Goal: Task Accomplishment & Management: Complete application form

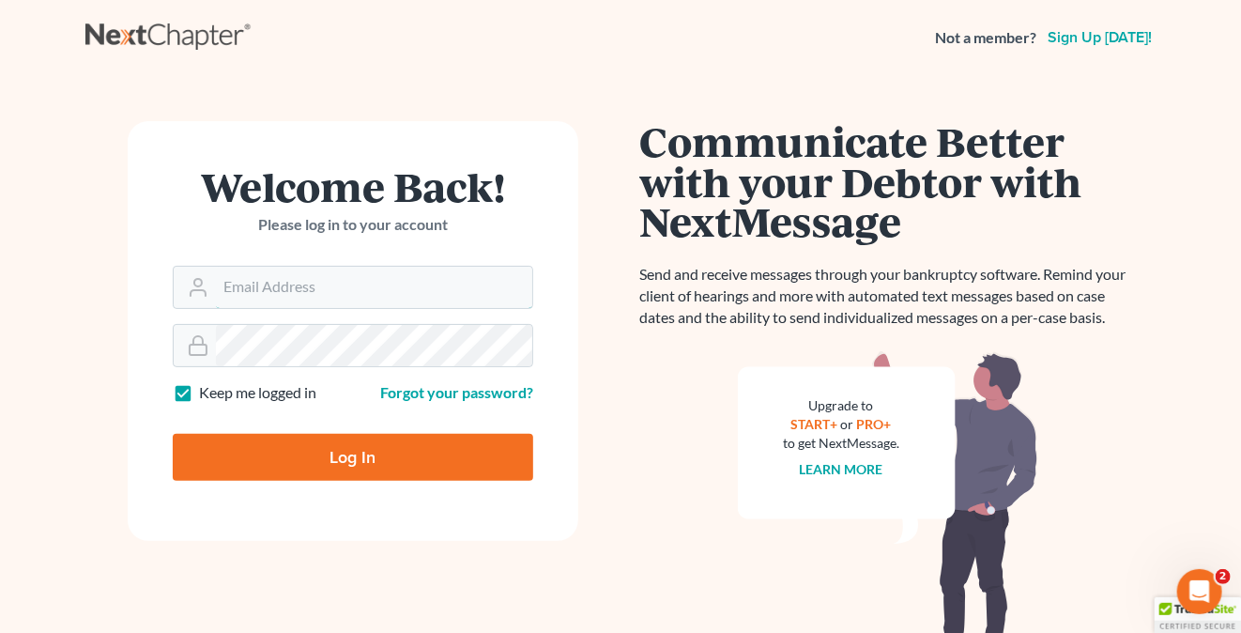
type input "[PERSON_NAME][EMAIL_ADDRESS][DOMAIN_NAME]"
click at [360, 461] on input "Log In" at bounding box center [353, 457] width 360 height 47
type input "Thinking..."
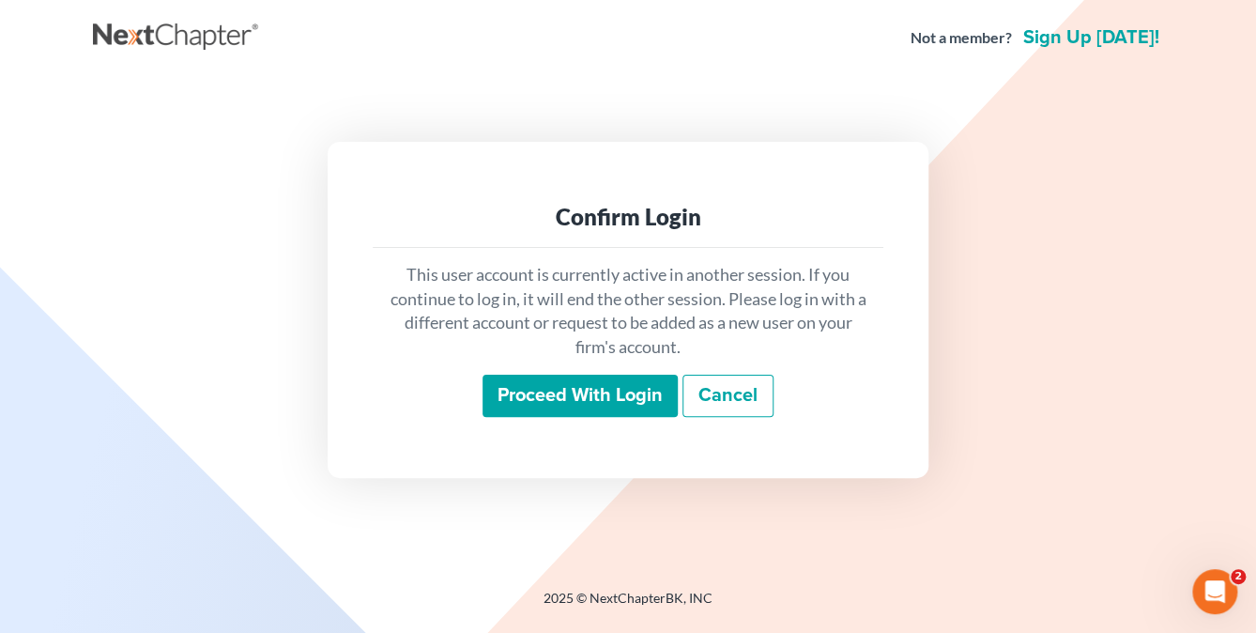
click at [533, 373] on div "This user account is currently active in another session. If you continue to lo…" at bounding box center [628, 340] width 511 height 185
click at [537, 383] on input "Proceed with login" at bounding box center [579, 396] width 195 height 43
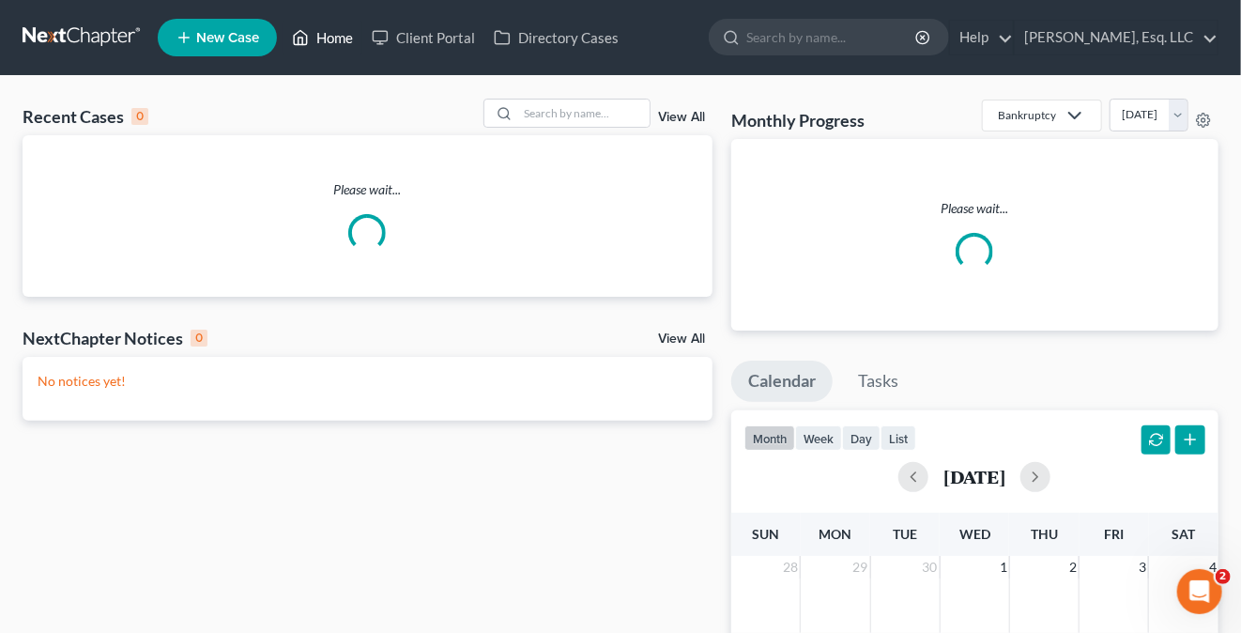
click at [342, 40] on link "Home" at bounding box center [323, 38] width 80 height 34
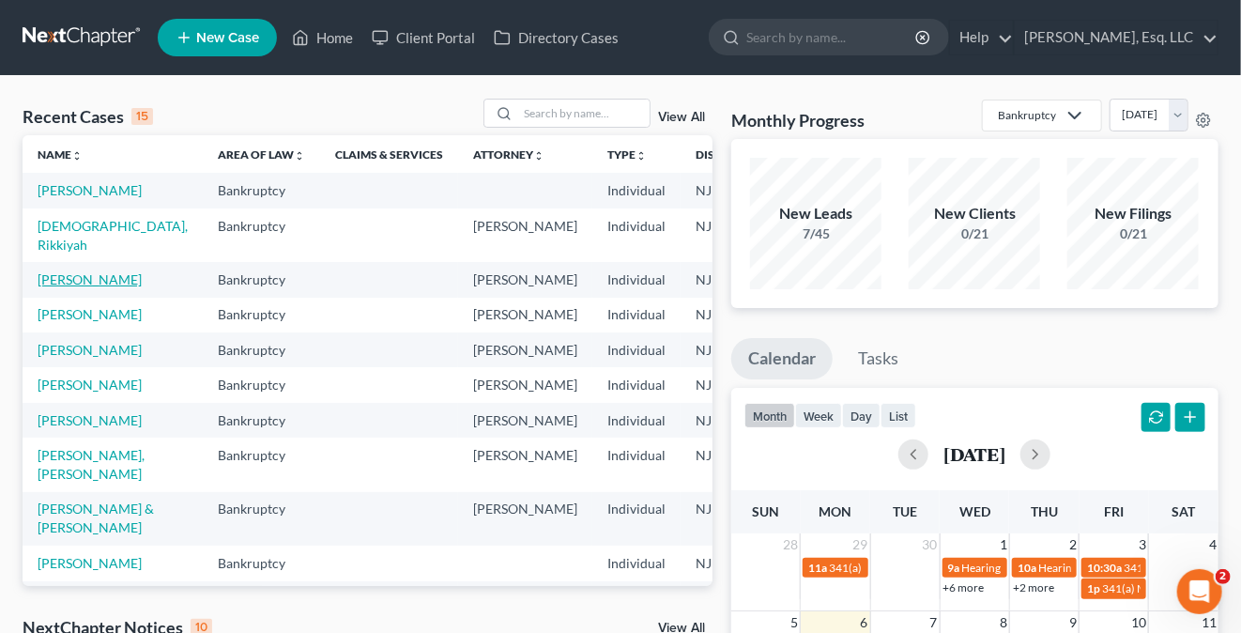
drag, startPoint x: 62, startPoint y: 301, endPoint x: 73, endPoint y: 302, distance: 11.3
click at [62, 287] on link "Danzy, Wendy" at bounding box center [90, 279] width 104 height 16
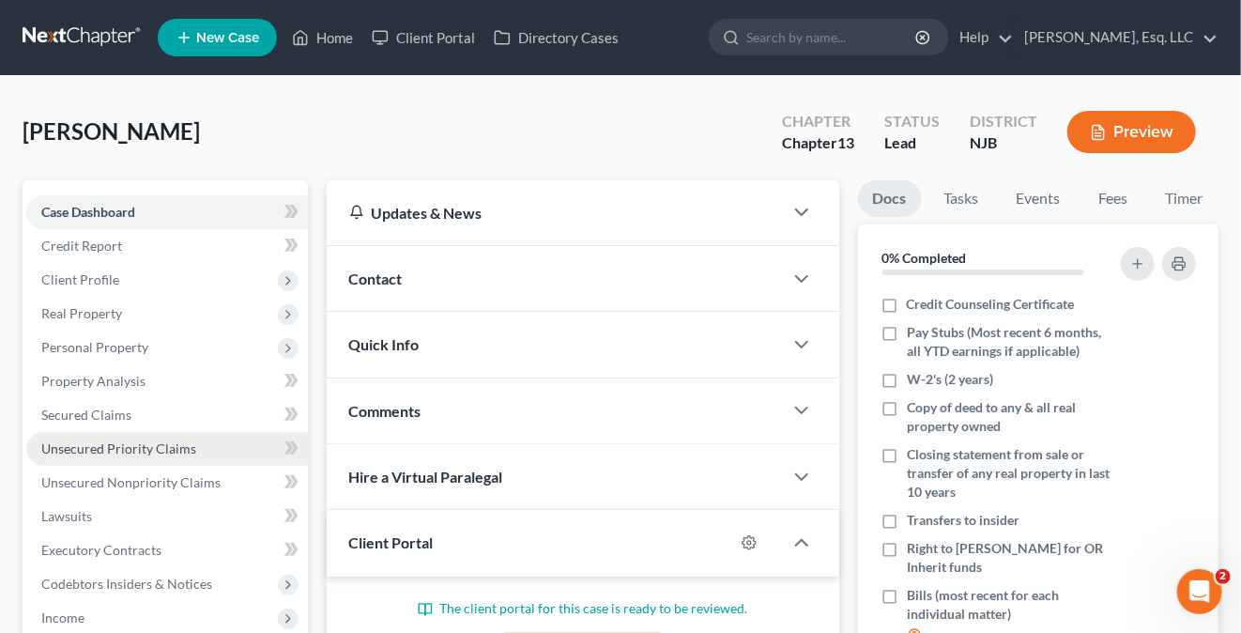
scroll to position [469, 0]
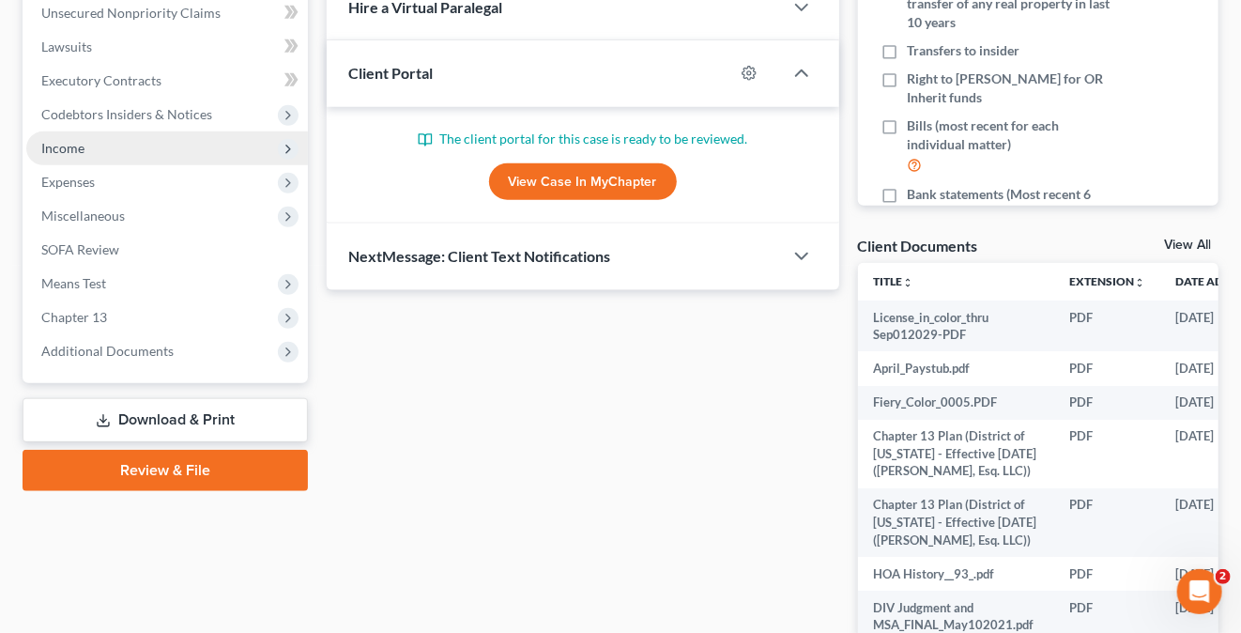
click at [98, 146] on span "Income" at bounding box center [167, 148] width 282 height 34
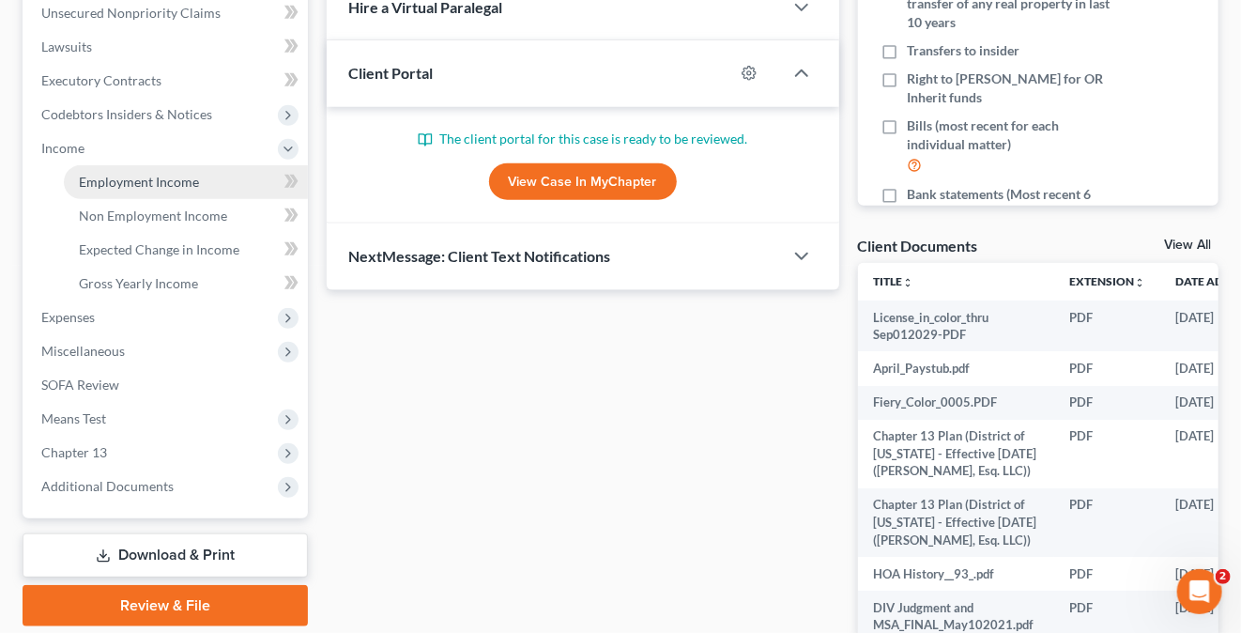
drag, startPoint x: 154, startPoint y: 180, endPoint x: 191, endPoint y: 179, distance: 36.6
click at [154, 179] on span "Employment Income" at bounding box center [139, 182] width 120 height 16
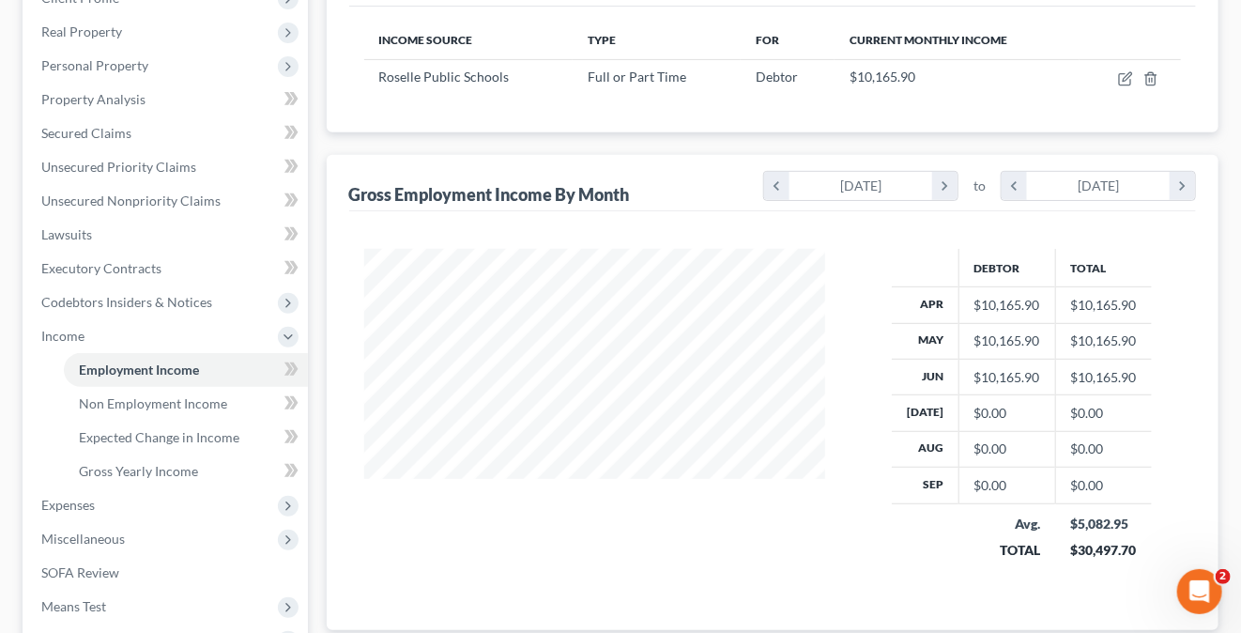
scroll to position [188, 0]
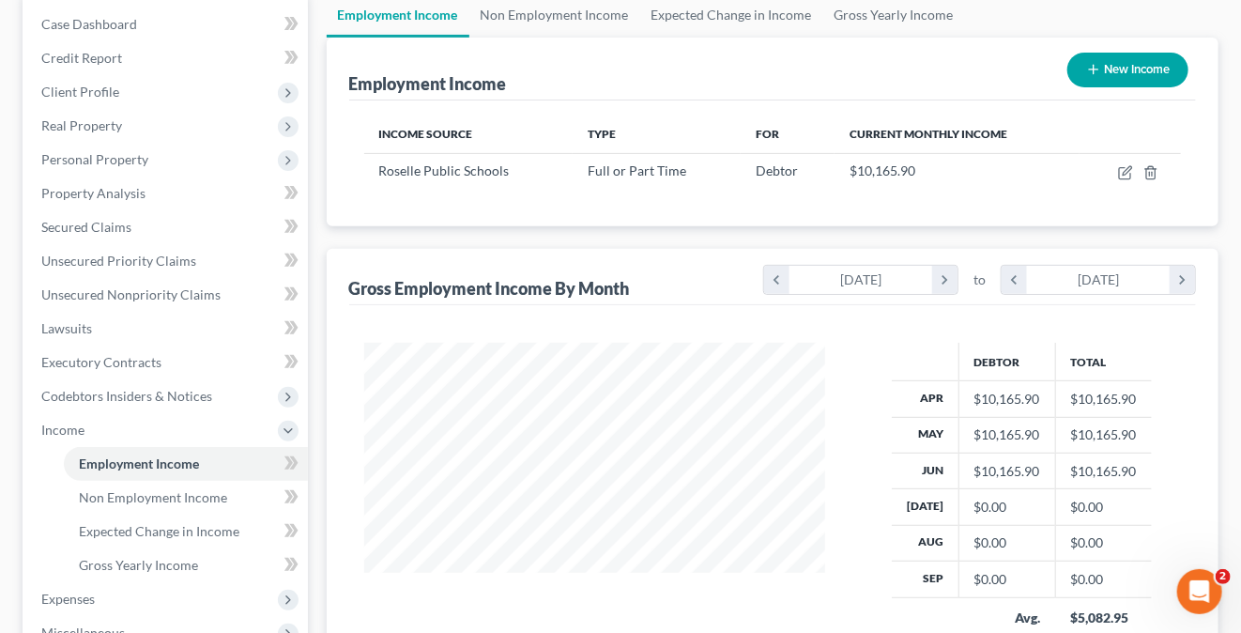
click at [1111, 61] on button "New Income" at bounding box center [1127, 70] width 121 height 35
select select "0"
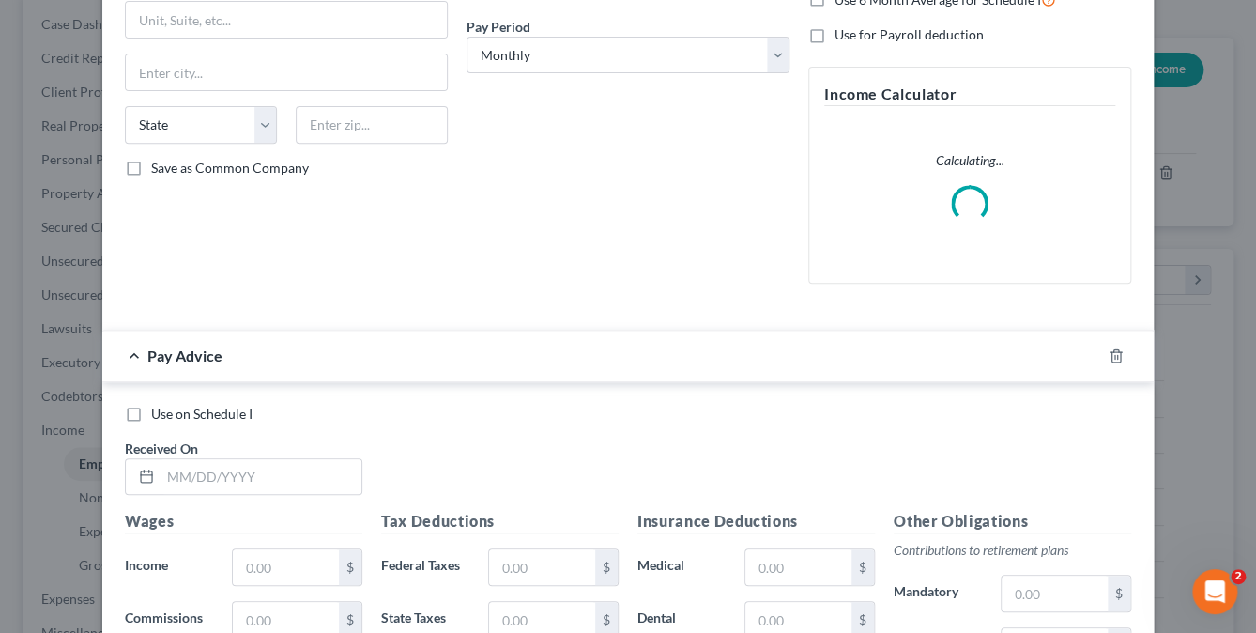
scroll to position [563, 0]
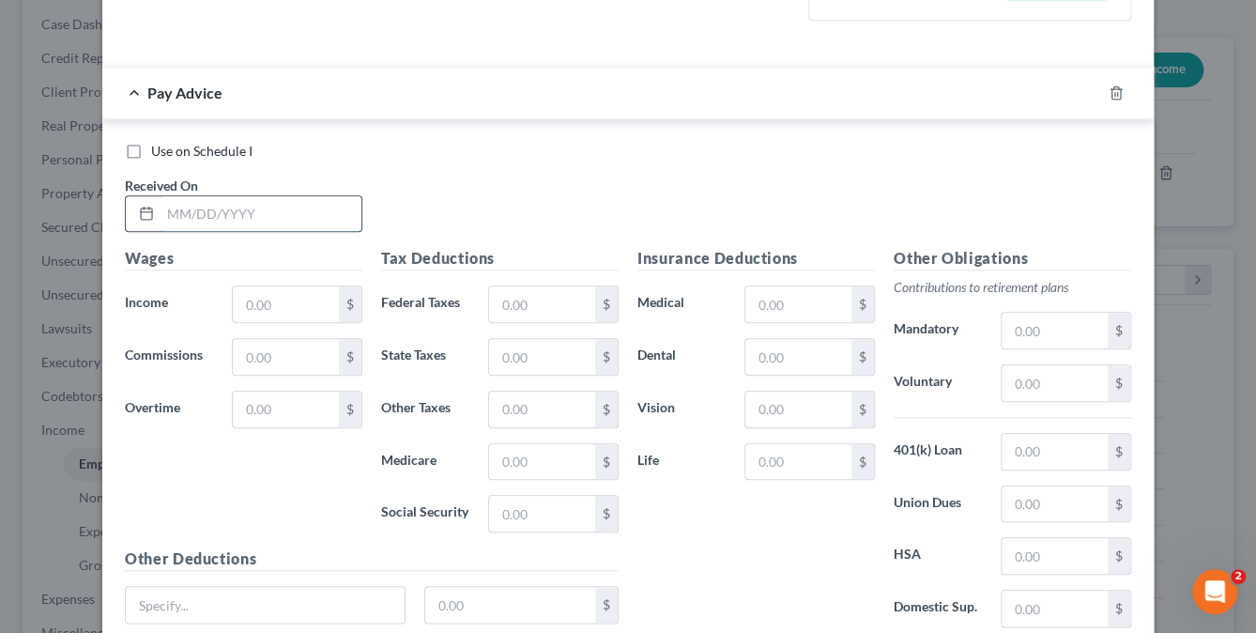
click at [170, 218] on input "text" at bounding box center [261, 214] width 201 height 36
type input "09/15/2025"
click at [261, 290] on input "text" at bounding box center [286, 304] width 106 height 36
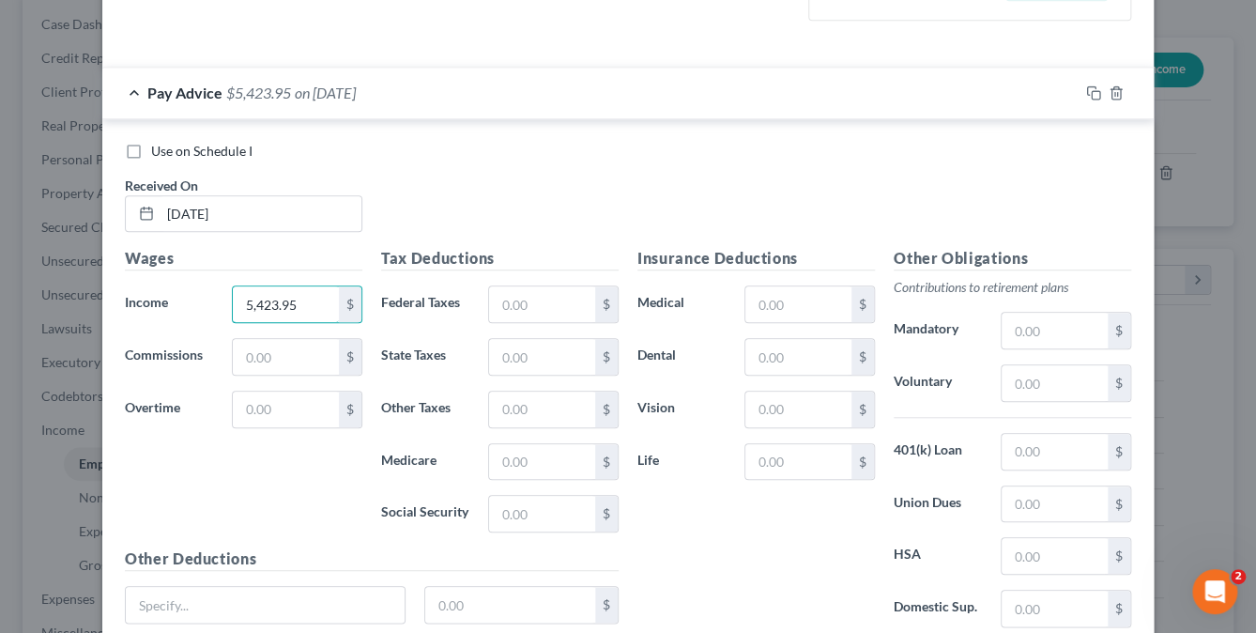
type input "5,423.95"
click at [497, 310] on input "text" at bounding box center [542, 304] width 106 height 36
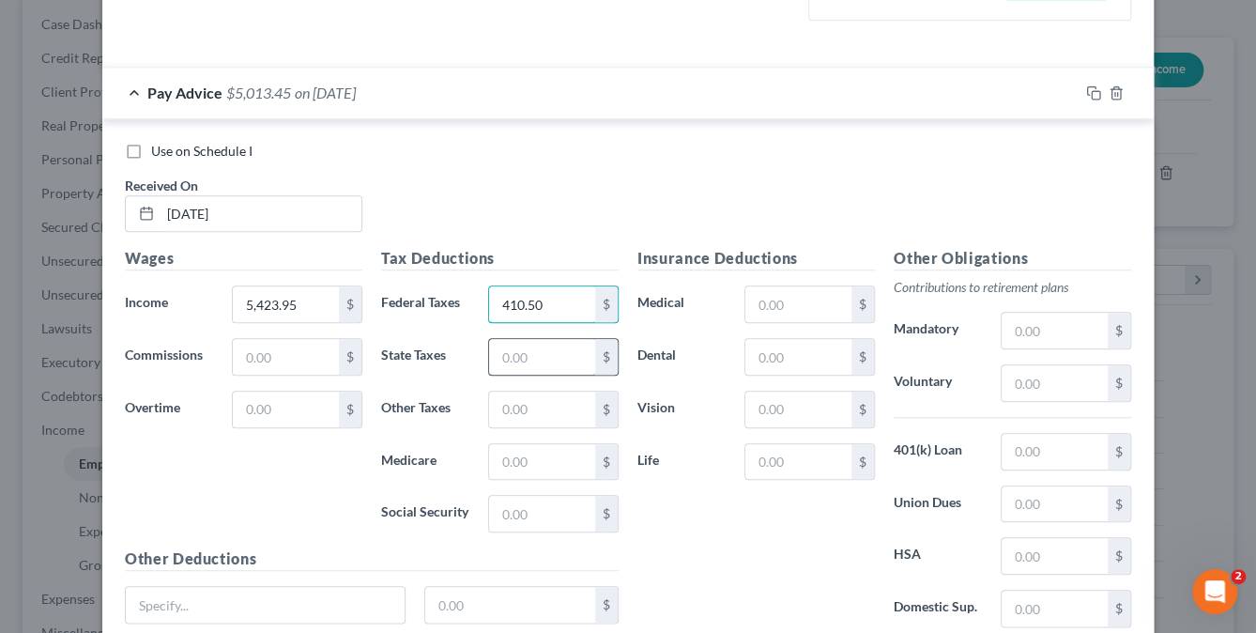
type input "410.50"
click at [515, 350] on input "text" at bounding box center [542, 357] width 106 height 36
type input "172.78"
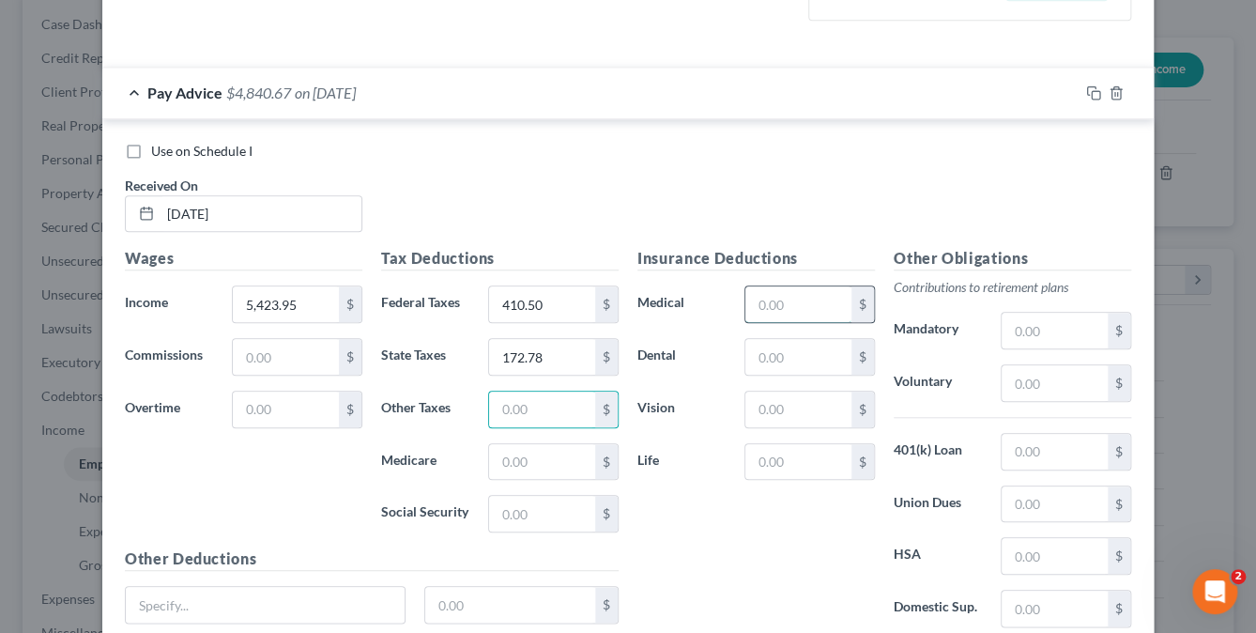
click at [748, 299] on input "text" at bounding box center [798, 304] width 106 height 36
type input "255.28"
click at [515, 463] on input "text" at bounding box center [542, 462] width 106 height 36
type input "75.05"
click at [492, 501] on input "text" at bounding box center [542, 514] width 106 height 36
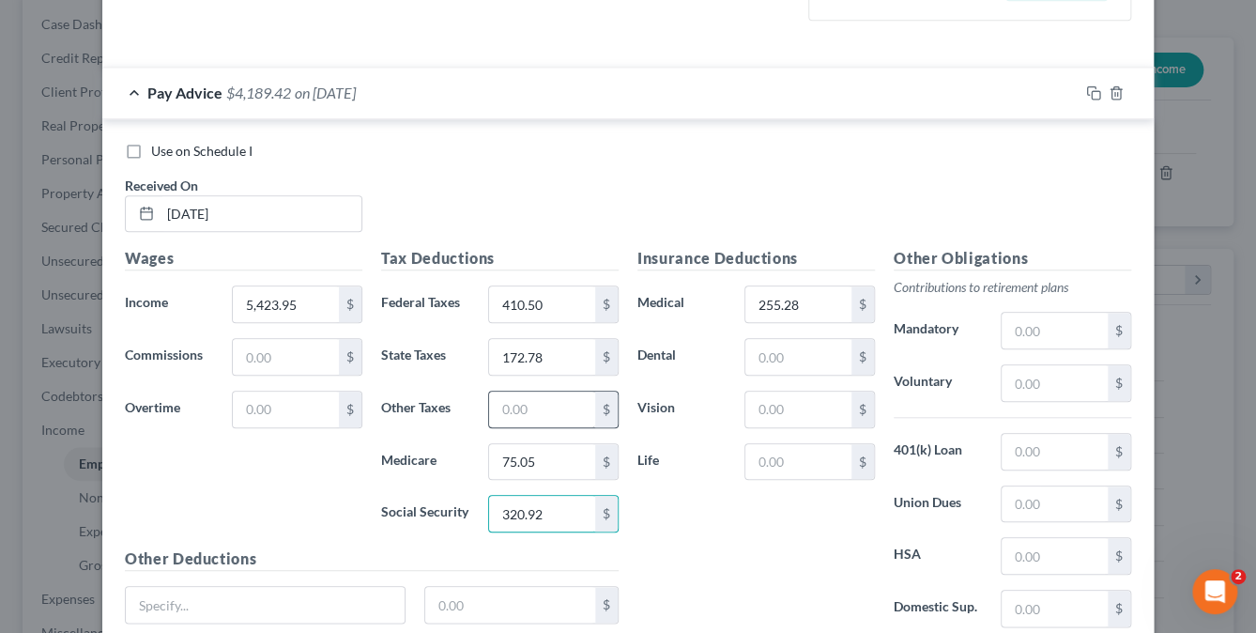
type input "320.92"
click at [526, 399] on input "text" at bounding box center [542, 409] width 106 height 36
type input "17.90"
click at [697, 564] on div "Insurance Deductions Medical 255.28 $ Dental $ Vision $ Life $" at bounding box center [756, 444] width 256 height 395
click at [1014, 445] on input "text" at bounding box center [1055, 452] width 106 height 36
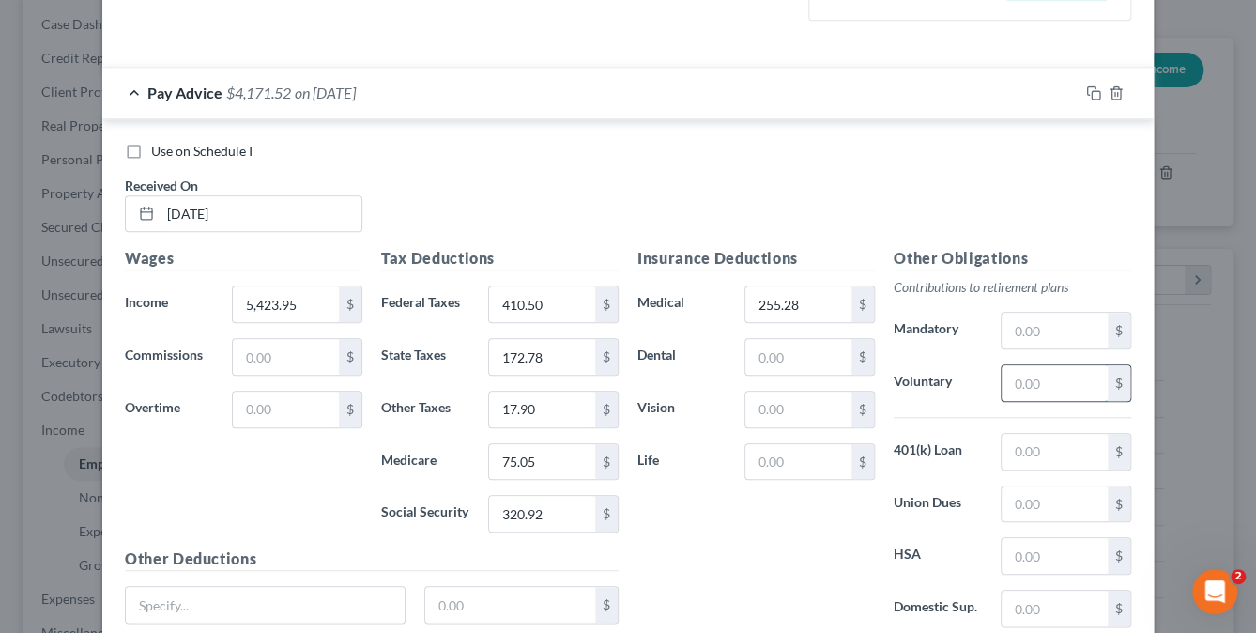
click at [1012, 375] on input "text" at bounding box center [1055, 383] width 106 height 36
type input "4"
click at [1011, 377] on input "4" at bounding box center [1055, 383] width 106 height 36
click at [762, 458] on input "text" at bounding box center [798, 462] width 106 height 36
type input "21.70"
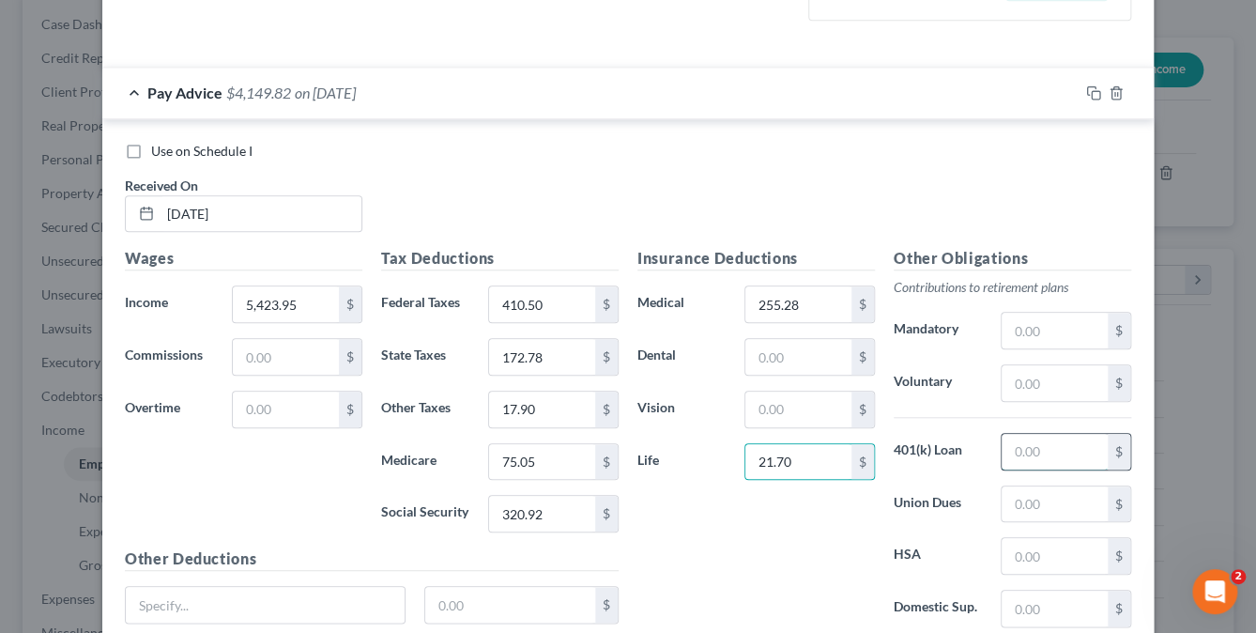
click at [1006, 447] on input "text" at bounding box center [1055, 452] width 106 height 36
type input "802.83"
click at [1012, 496] on input "text" at bounding box center [1055, 504] width 106 height 36
type input "5.97"
click at [1009, 329] on input "text" at bounding box center [1055, 331] width 106 height 36
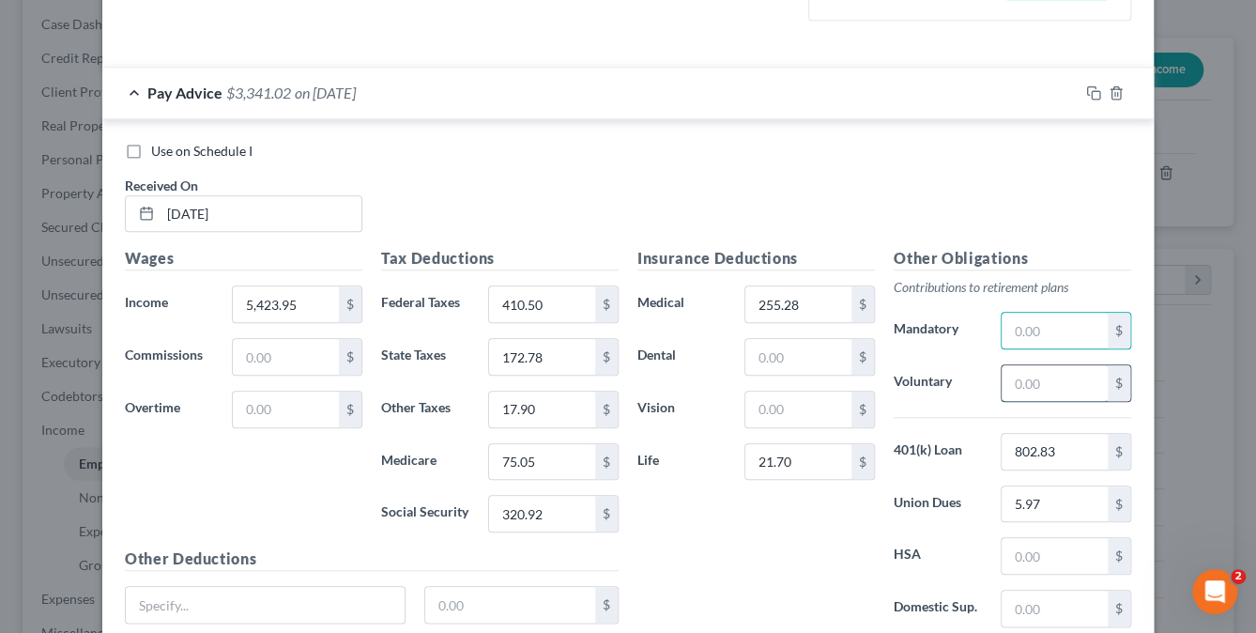
click at [1008, 380] on input "text" at bounding box center [1055, 383] width 106 height 36
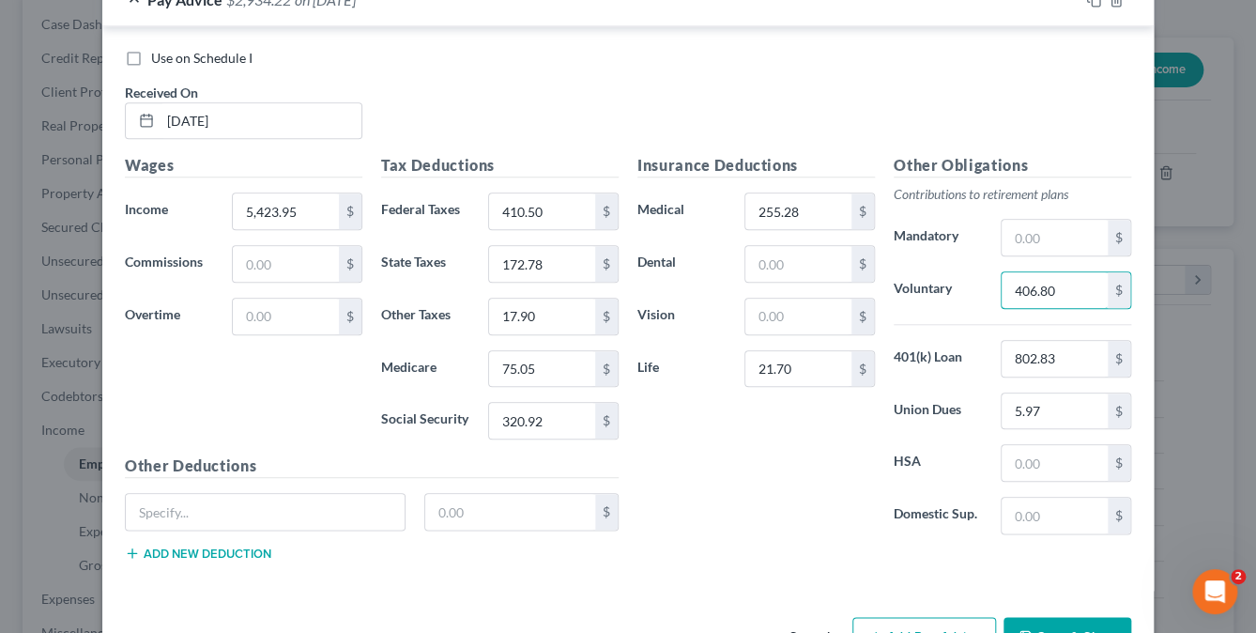
scroll to position [713, 0]
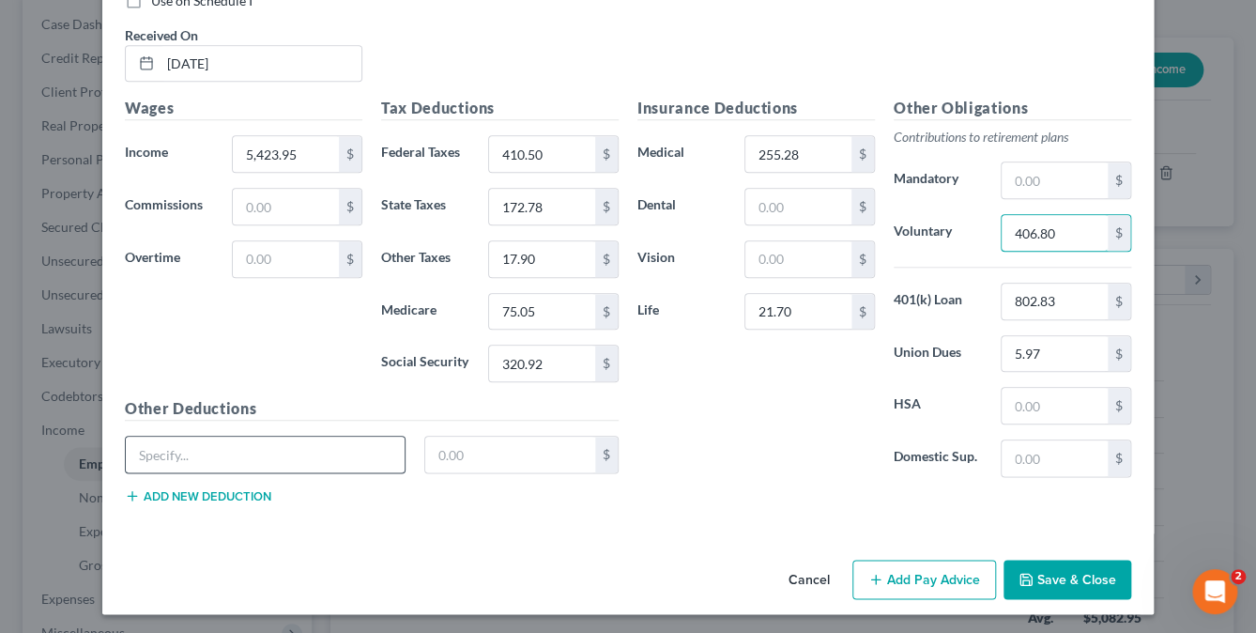
type input "406.80"
click at [161, 444] on input "text" at bounding box center [265, 454] width 279 height 36
type input "VSP"
drag, startPoint x: 168, startPoint y: 442, endPoint x: 112, endPoint y: 432, distance: 57.3
click at [115, 436] on div "VSP" at bounding box center [264, 455] width 299 height 38
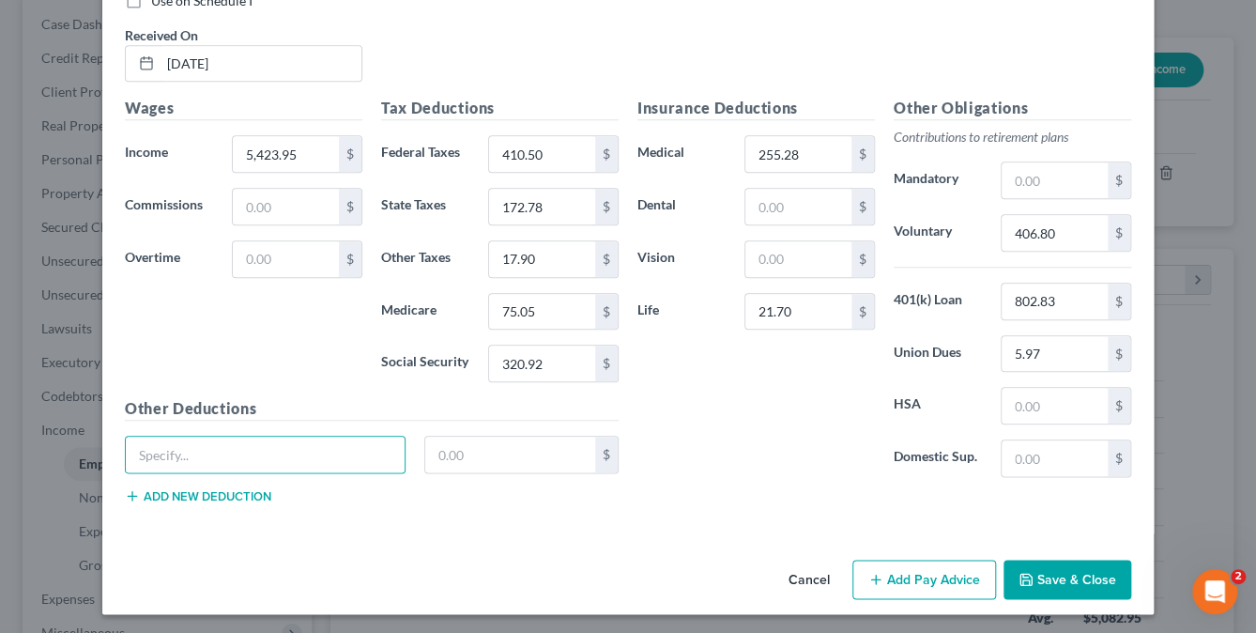
click at [1075, 572] on button "Save & Close" at bounding box center [1067, 578] width 128 height 39
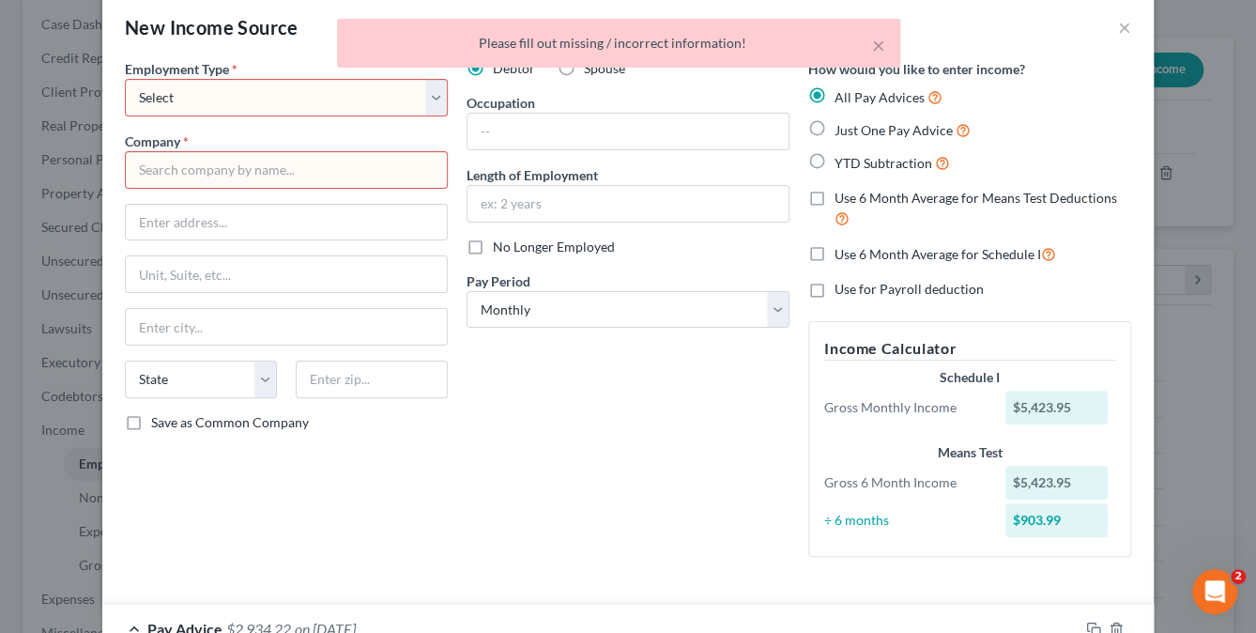
scroll to position [0, 0]
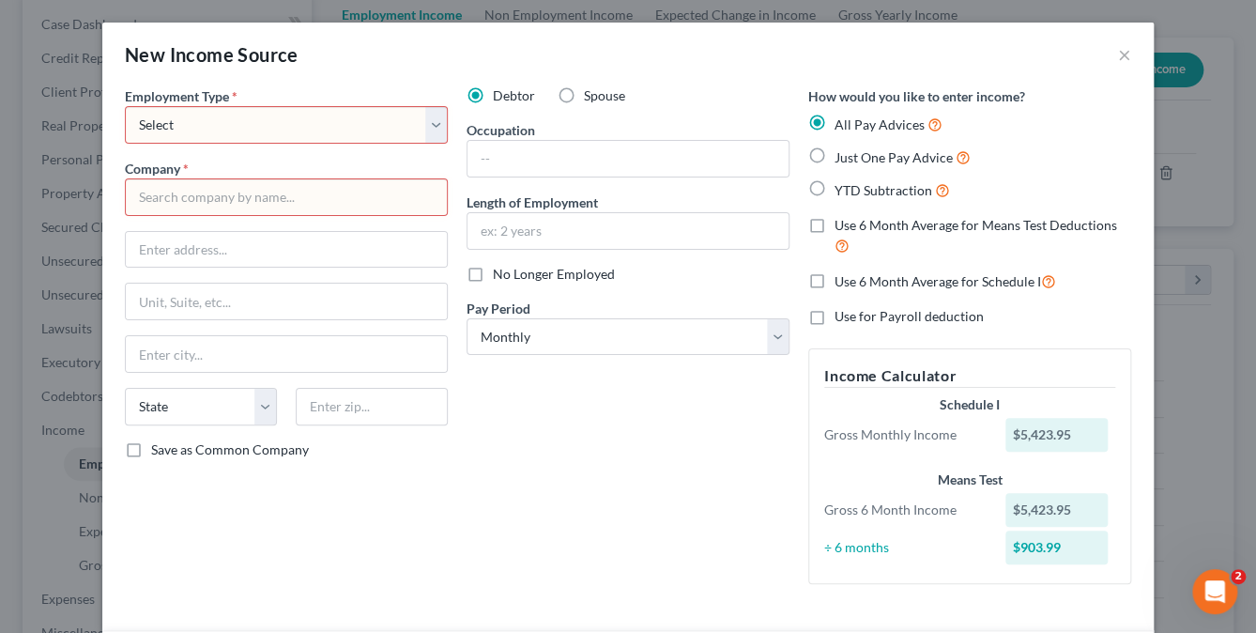
click at [425, 129] on select "Select Full or Part Time Employment Self Employment" at bounding box center [286, 125] width 323 height 38
select select "0"
click at [125, 106] on select "Select Full or Part Time Employment Self Employment" at bounding box center [286, 125] width 323 height 38
click at [149, 189] on input "text" at bounding box center [286, 197] width 323 height 38
click at [835, 159] on label "Just One Pay Advice" at bounding box center [903, 157] width 136 height 22
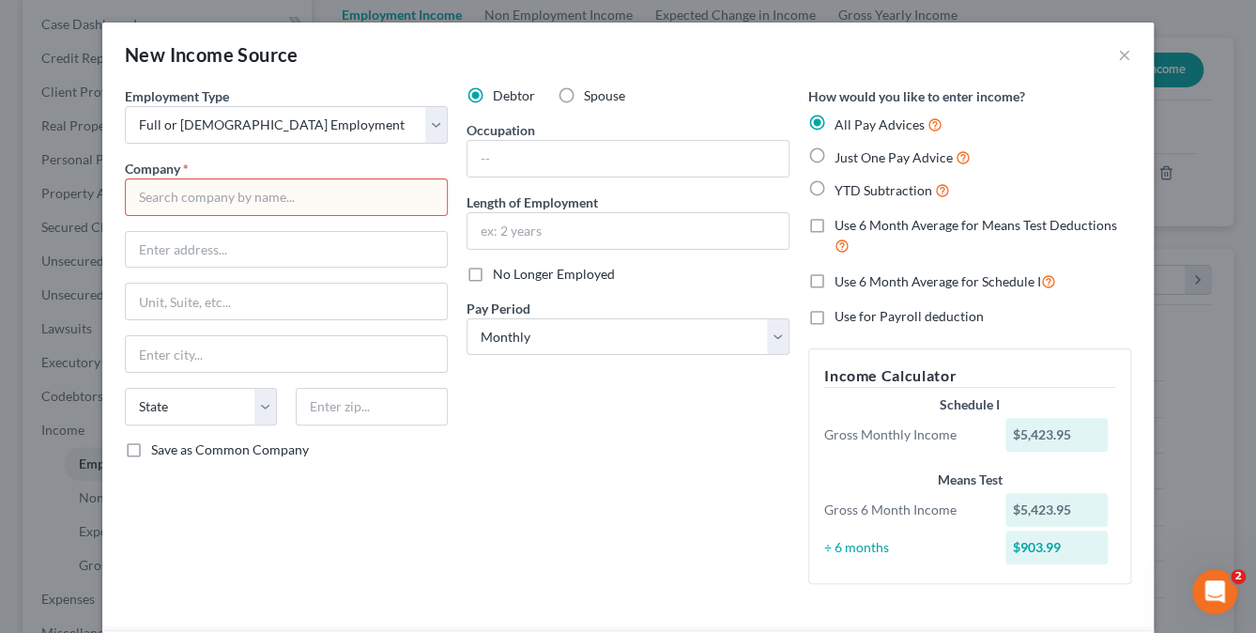
click at [842, 159] on input "Just One Pay Advice" at bounding box center [848, 152] width 12 height 12
radio input "true"
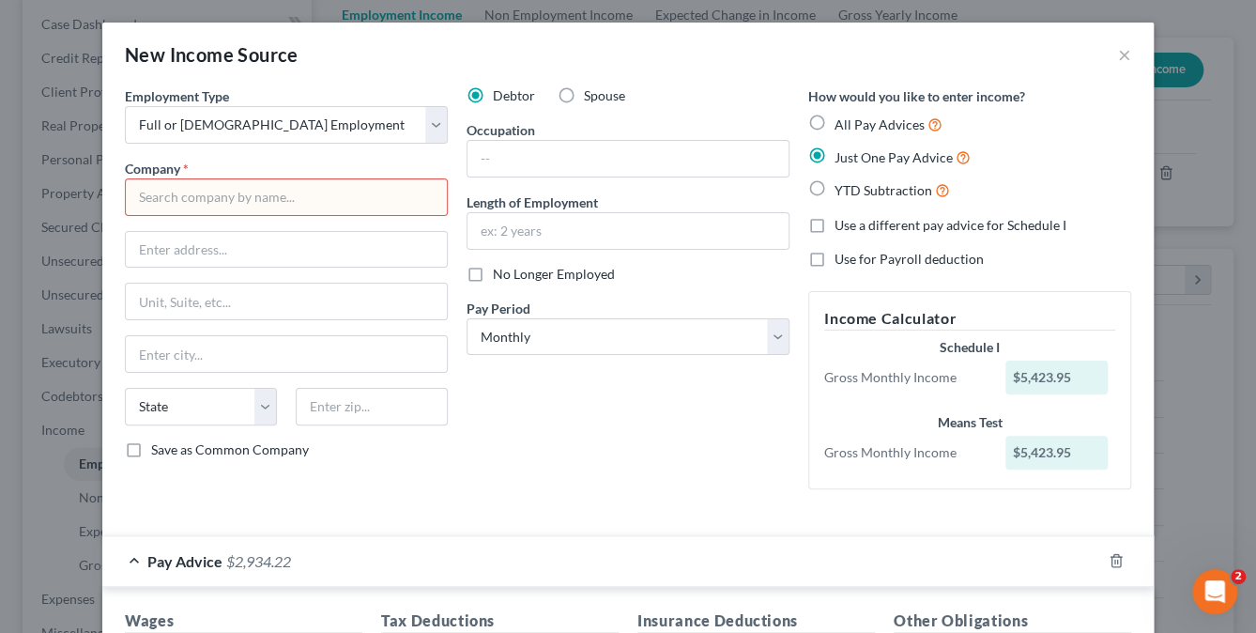
click at [149, 193] on input "text" at bounding box center [286, 197] width 323 height 38
type input "Roselle Board of Ed"
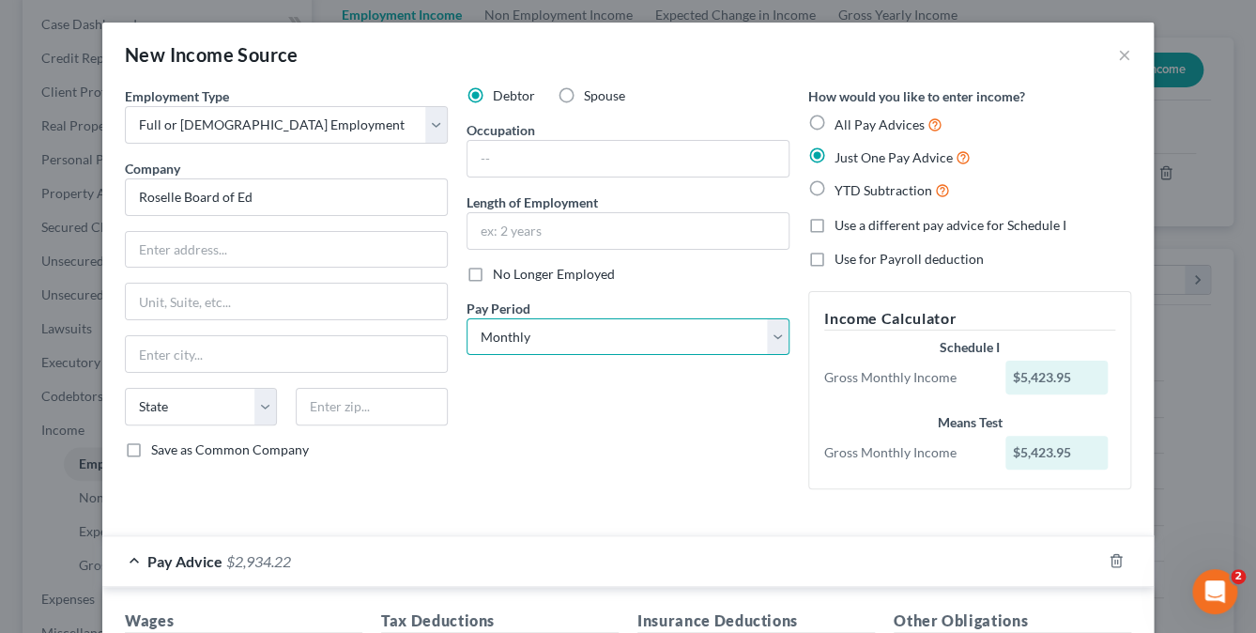
click at [762, 329] on select "Select Monthly Twice Monthly Every Other Week Weekly" at bounding box center [628, 337] width 323 height 38
select select "1"
click at [467, 318] on select "Select Monthly Twice Monthly Every Other Week Weekly" at bounding box center [628, 337] width 323 height 38
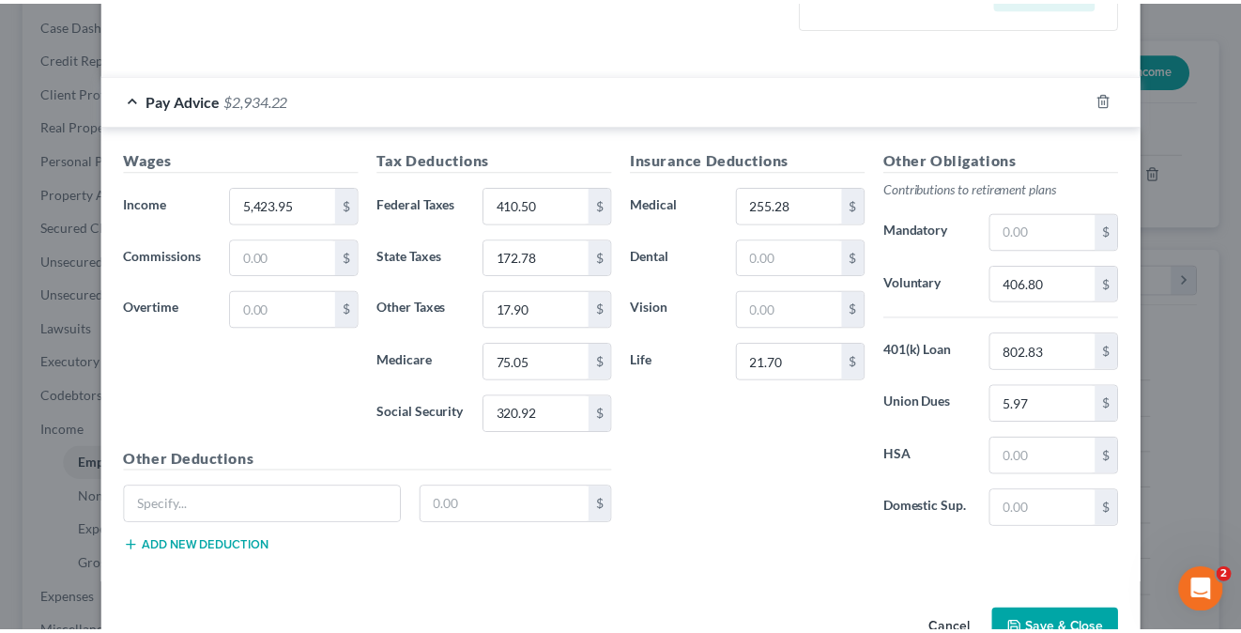
scroll to position [587, 0]
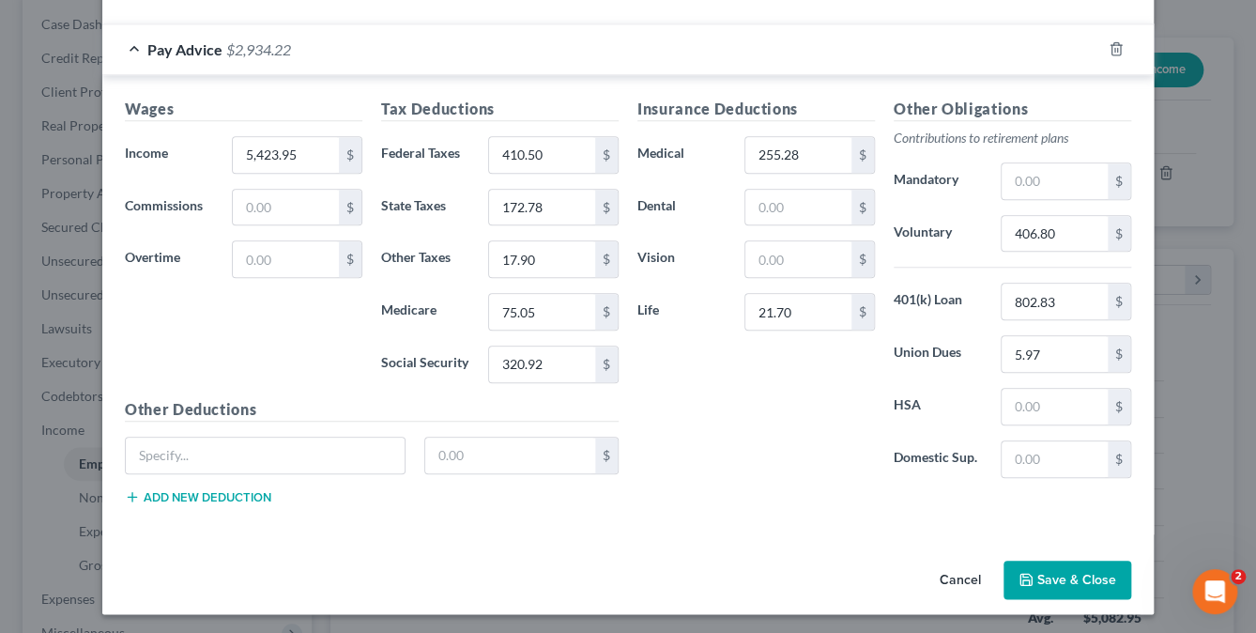
click at [1068, 582] on button "Save & Close" at bounding box center [1067, 579] width 128 height 39
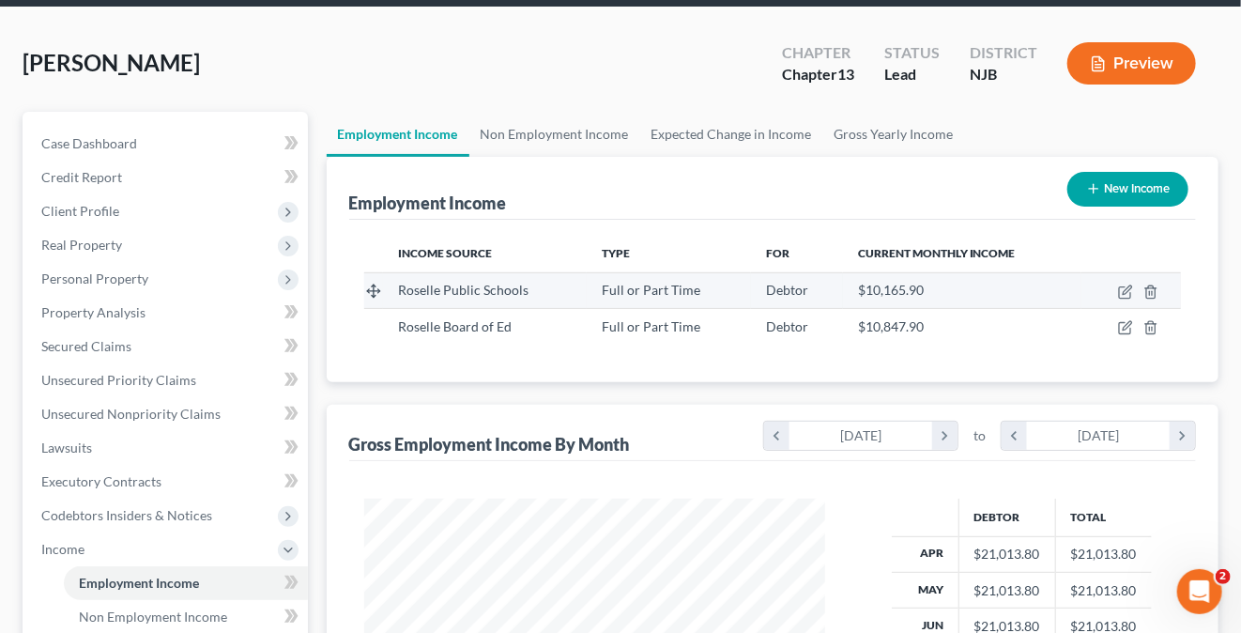
scroll to position [0, 0]
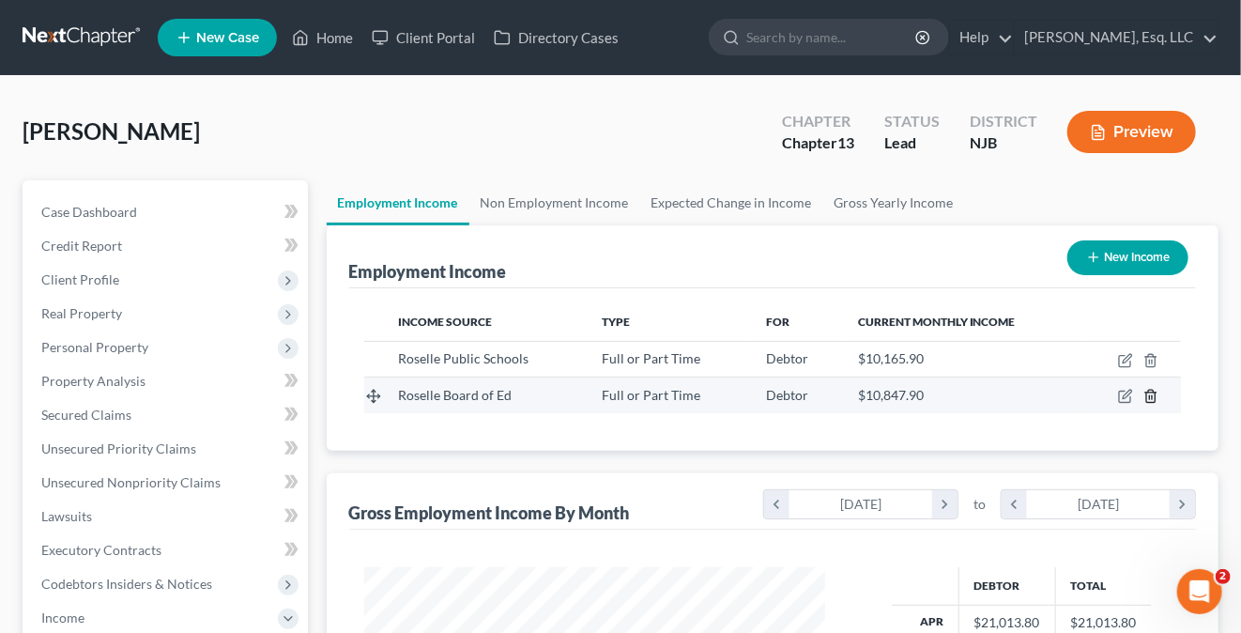
click at [1148, 394] on icon "button" at bounding box center [1150, 396] width 15 height 15
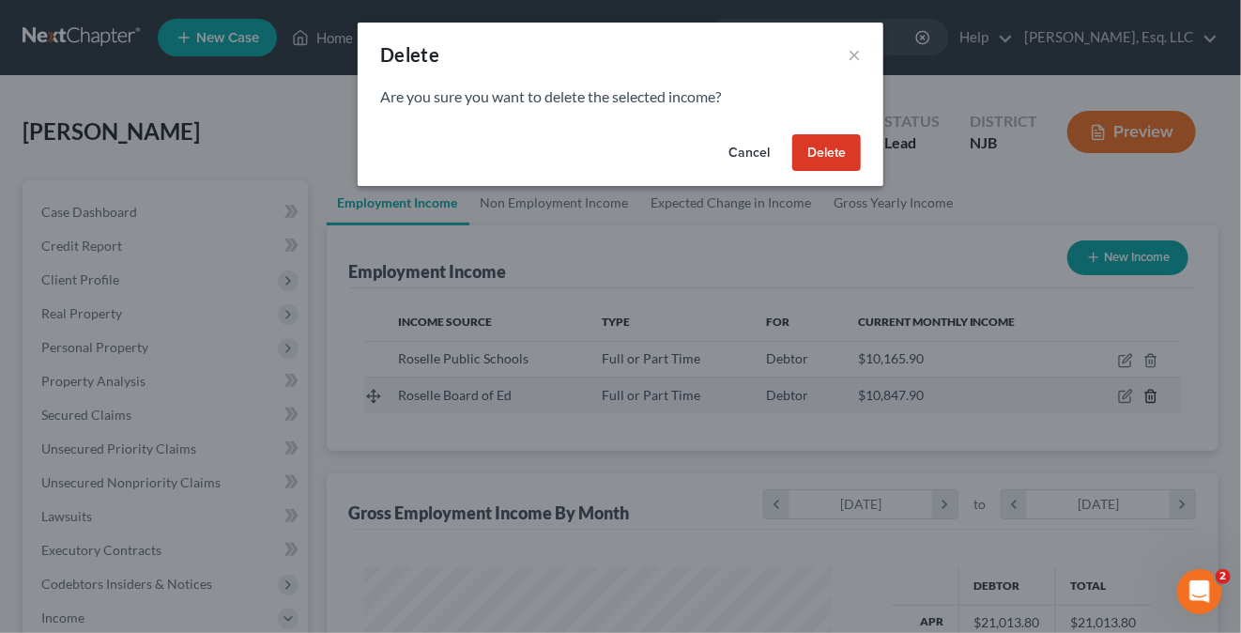
scroll to position [334, 505]
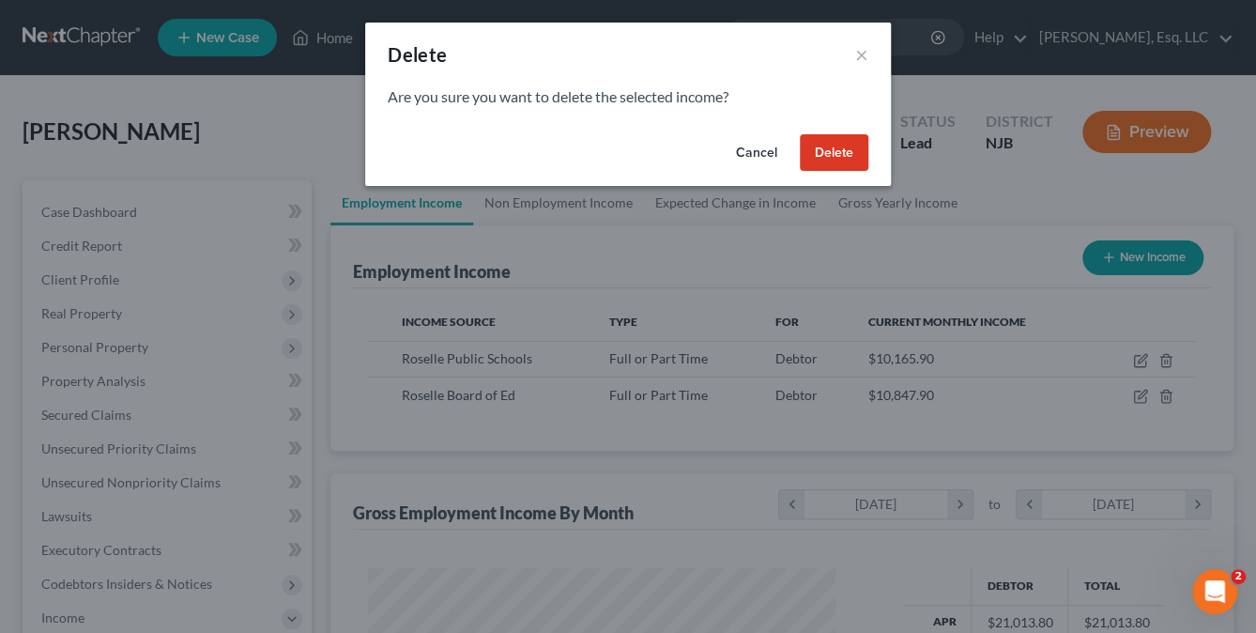
click at [826, 149] on button "Delete" at bounding box center [834, 153] width 69 height 38
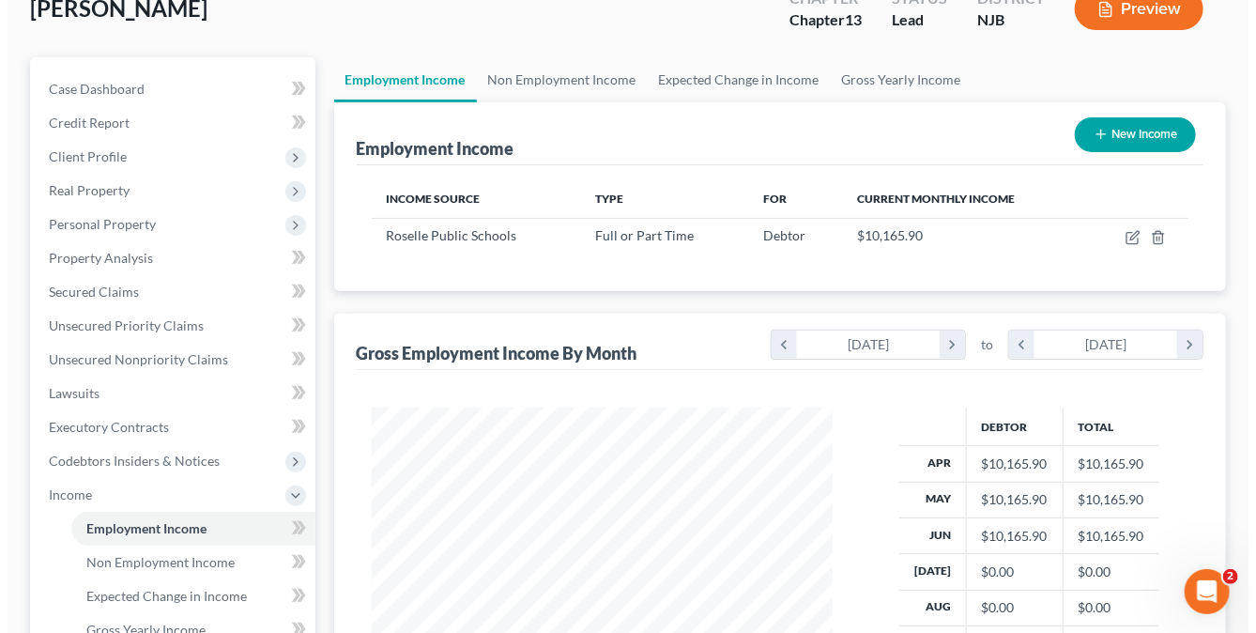
scroll to position [0, 0]
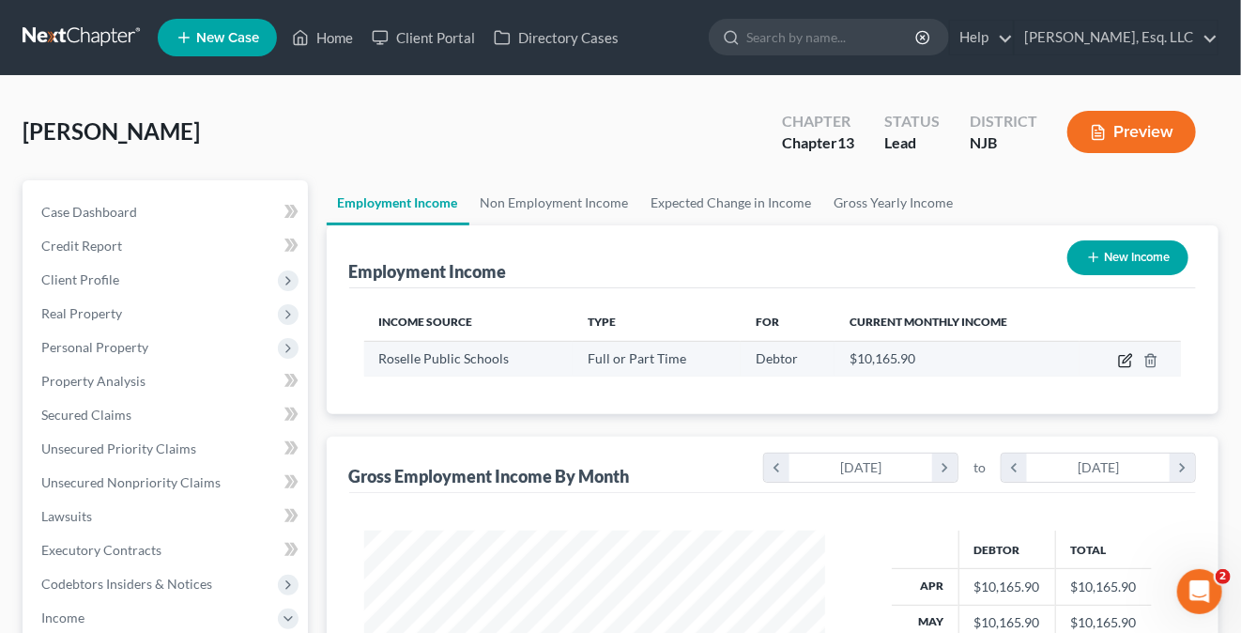
click at [1130, 358] on icon "button" at bounding box center [1125, 360] width 15 height 15
select select "0"
select select "33"
select select "1"
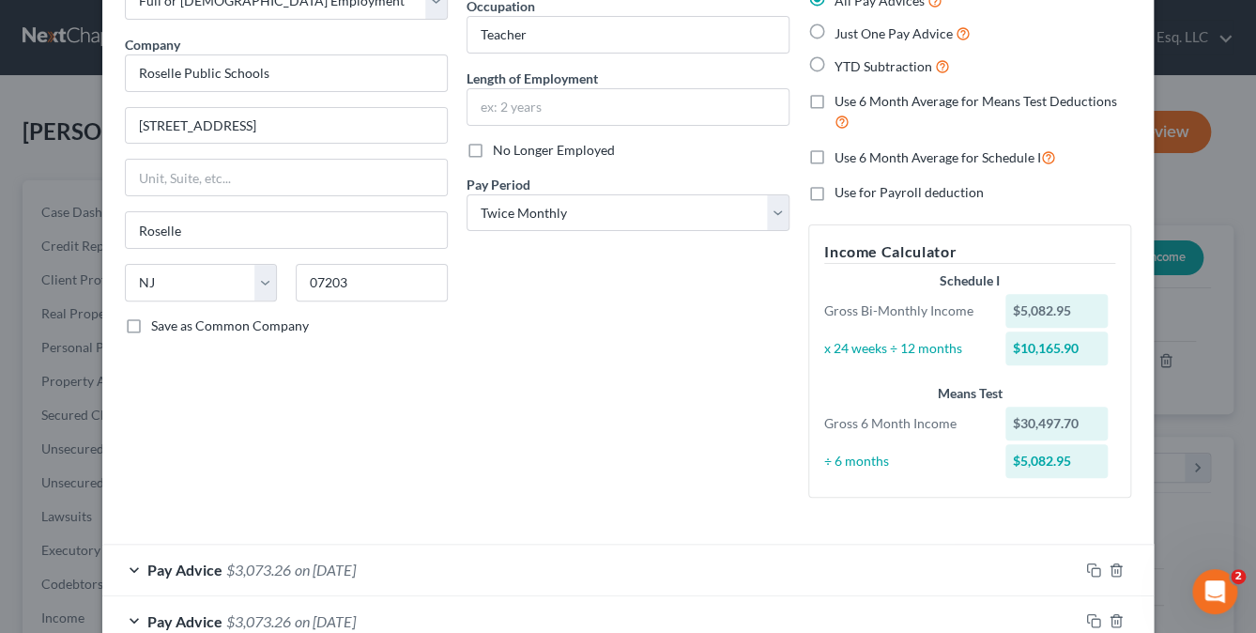
scroll to position [443, 0]
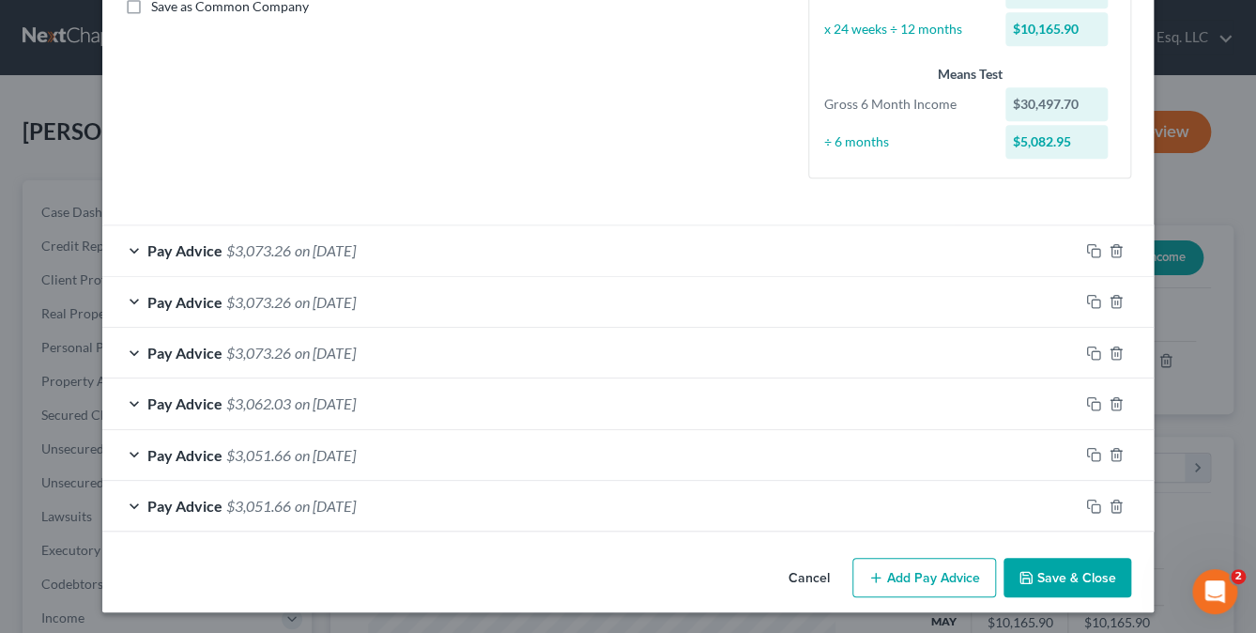
click at [896, 571] on button "Add Pay Advice" at bounding box center [924, 577] width 144 height 39
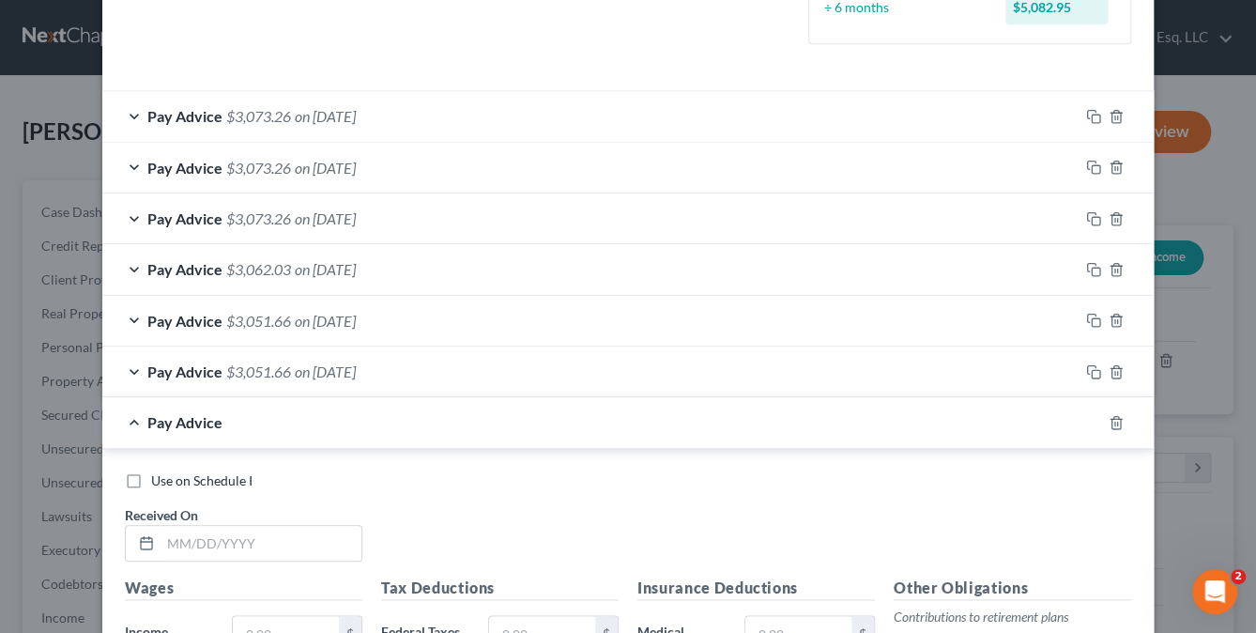
scroll to position [912, 0]
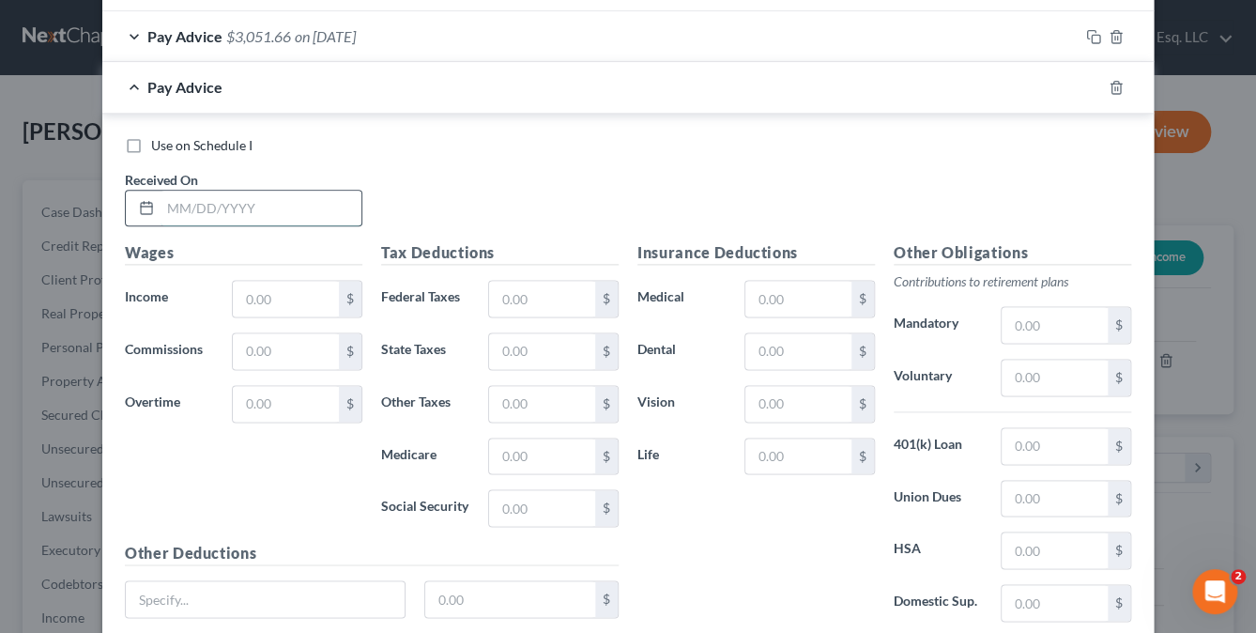
drag, startPoint x: 165, startPoint y: 200, endPoint x: 188, endPoint y: 215, distance: 27.1
click at [165, 200] on input "text" at bounding box center [261, 209] width 201 height 36
type input "09/15/2025"
click at [248, 285] on input "text" at bounding box center [286, 299] width 106 height 36
type input "5,423.95"
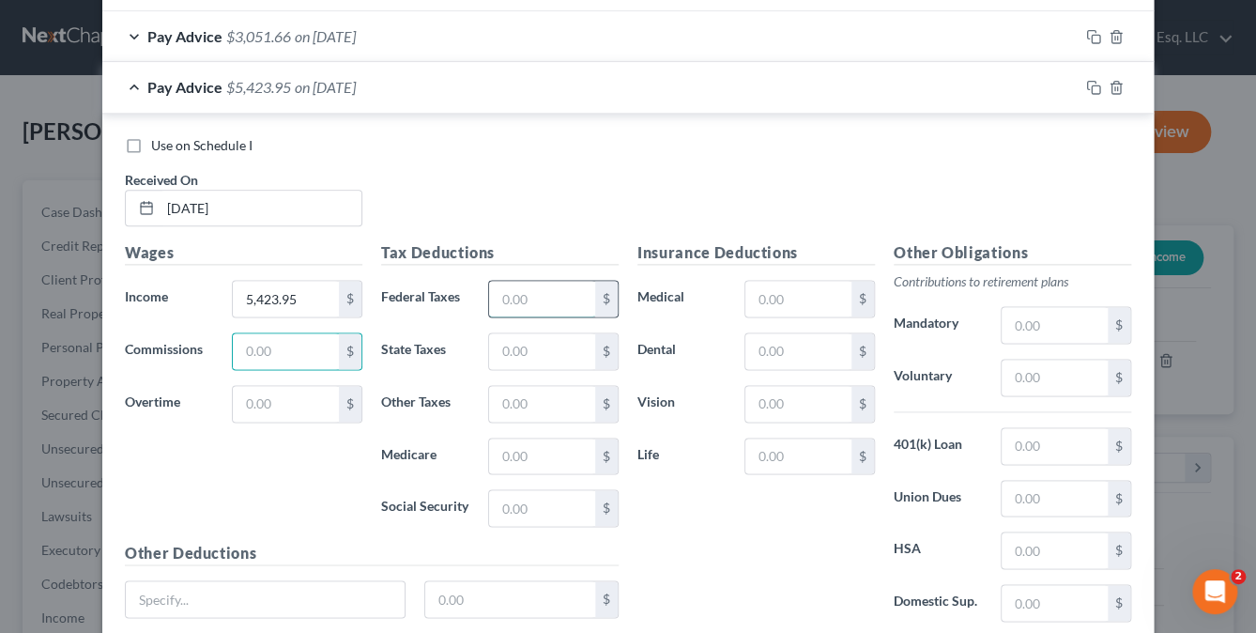
click at [489, 290] on input "text" at bounding box center [542, 299] width 106 height 36
type input "410.50"
type input "172.78"
type input "320.92"
type input "75.05"
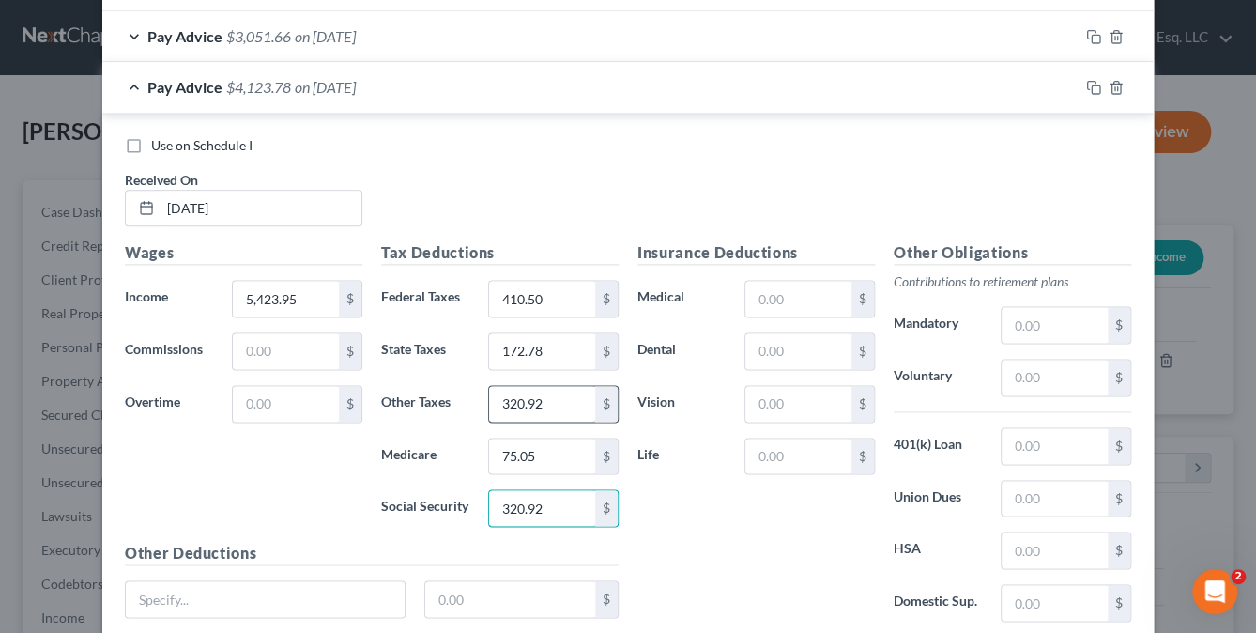
type input "320.92"
type input "17.90"
click at [762, 293] on input "text" at bounding box center [798, 299] width 106 height 36
type input "255.28"
type input "1"
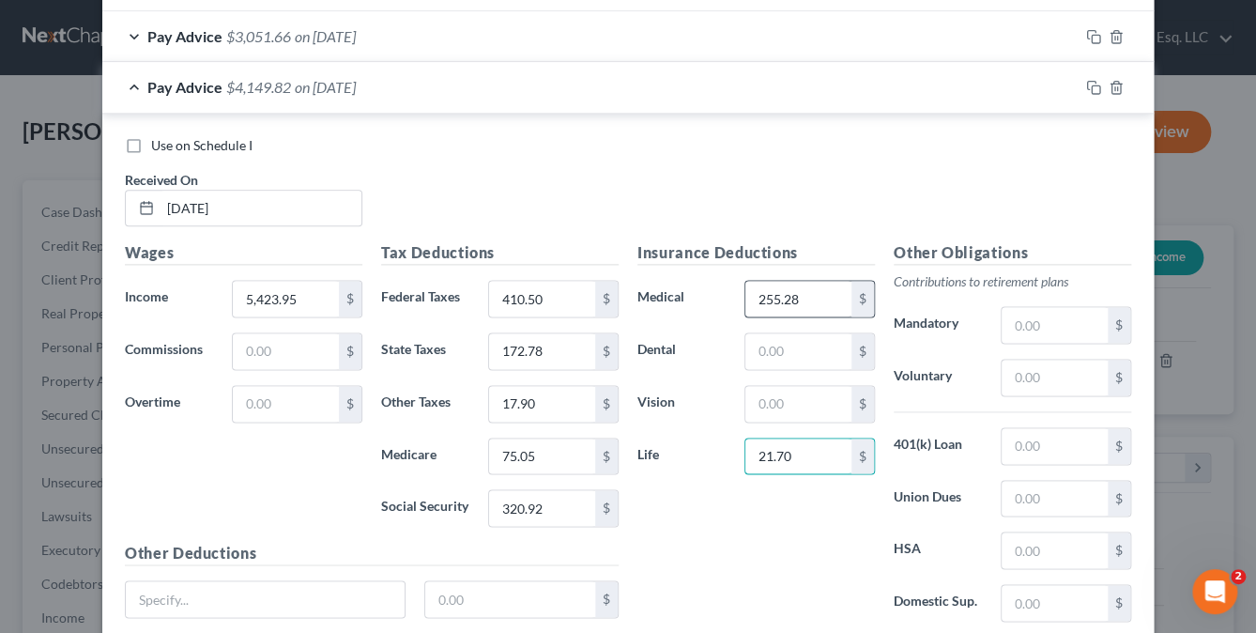
type input "21.70"
click at [1006, 367] on input "text" at bounding box center [1055, 378] width 106 height 36
type input "406.80"
click at [1020, 444] on input "text" at bounding box center [1055, 446] width 106 height 36
type input "802.83"
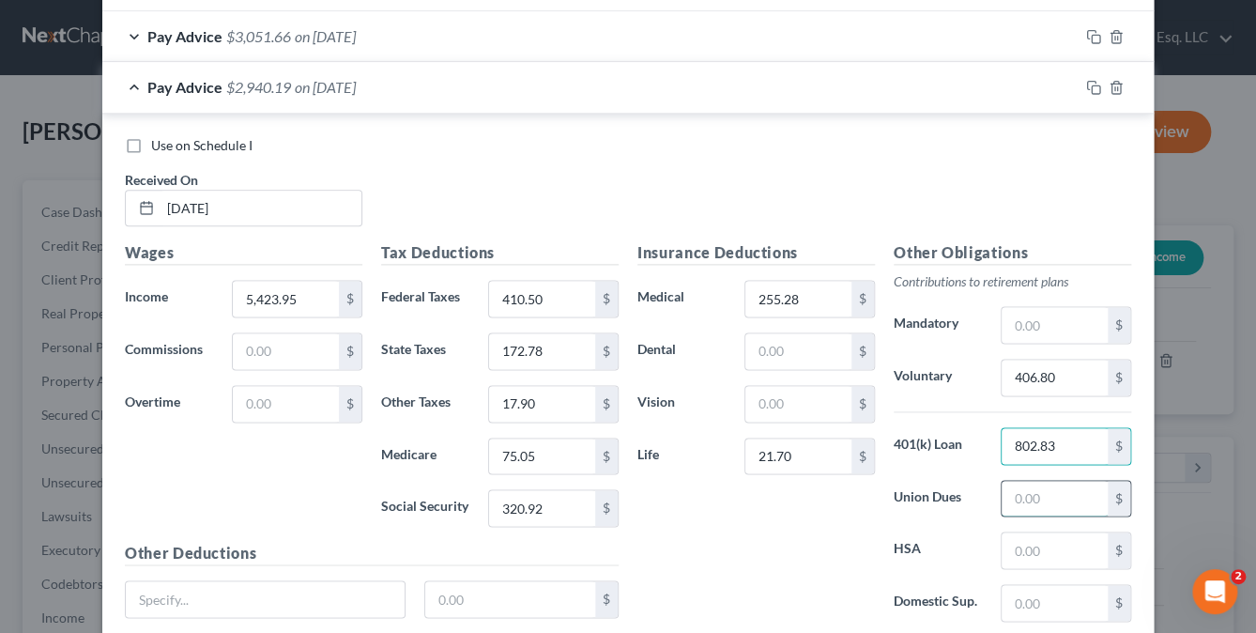
click at [1008, 487] on input "text" at bounding box center [1055, 499] width 106 height 36
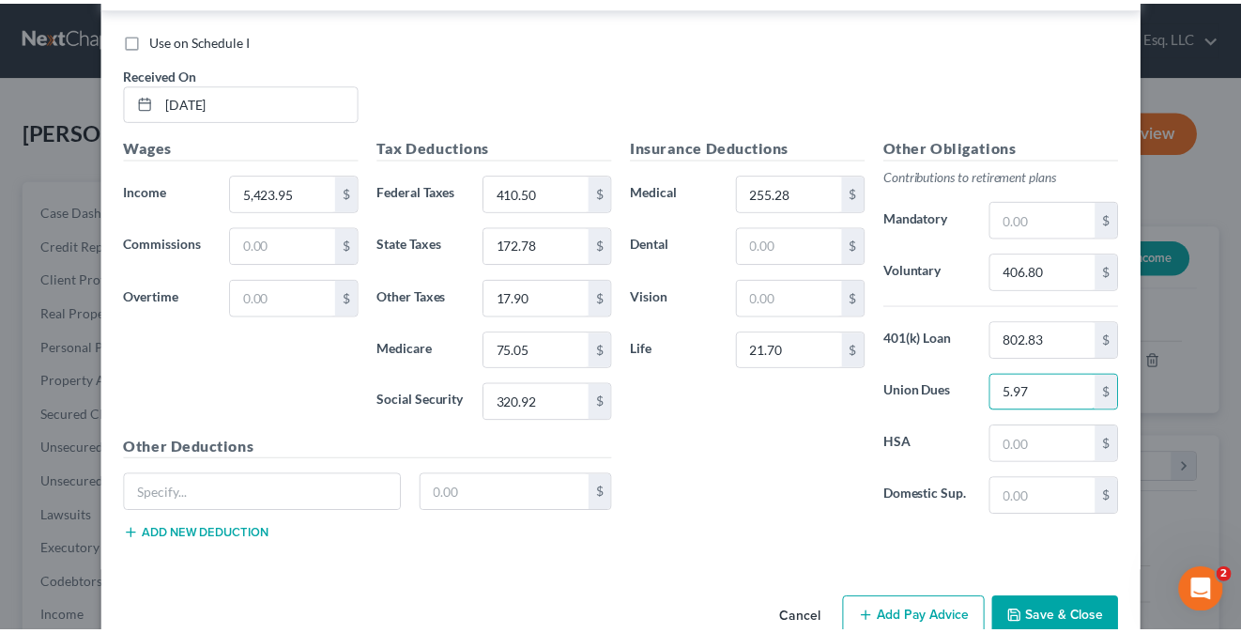
scroll to position [1055, 0]
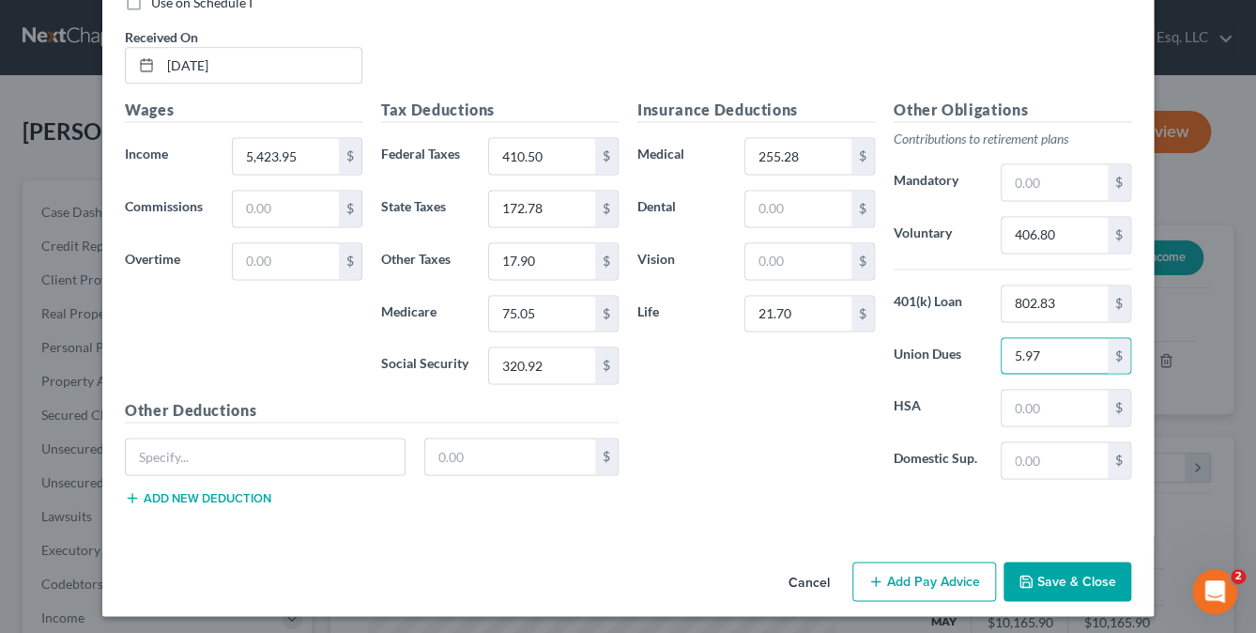
type input "5.97"
click at [1075, 572] on button "Save & Close" at bounding box center [1067, 580] width 128 height 39
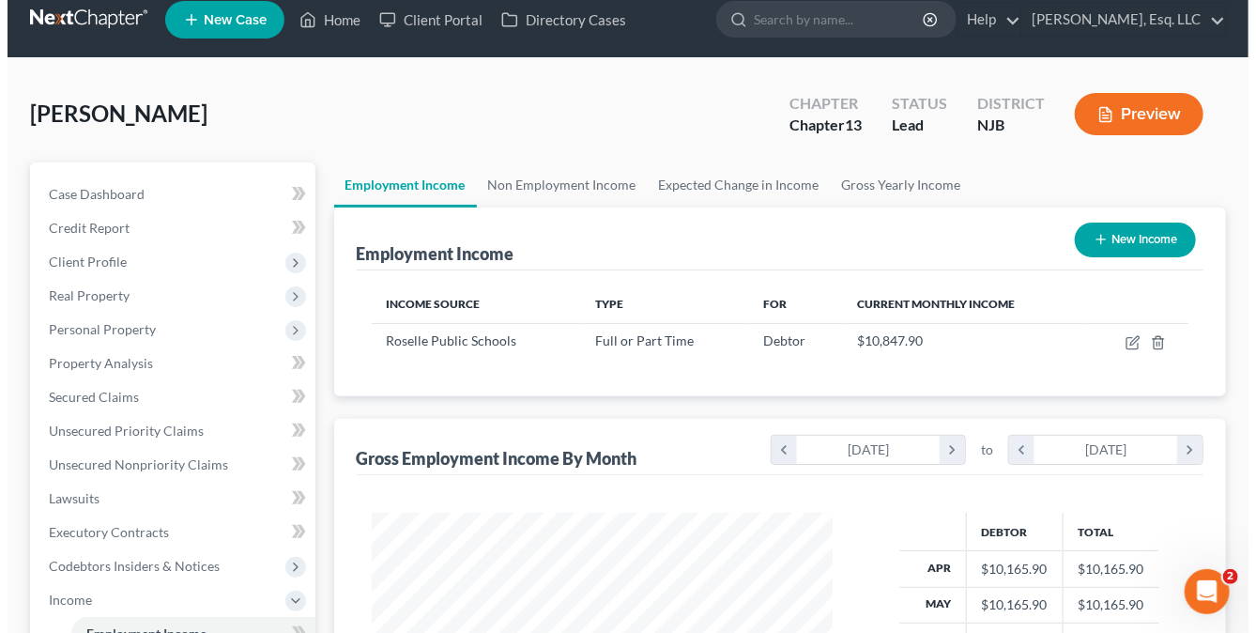
scroll to position [0, 0]
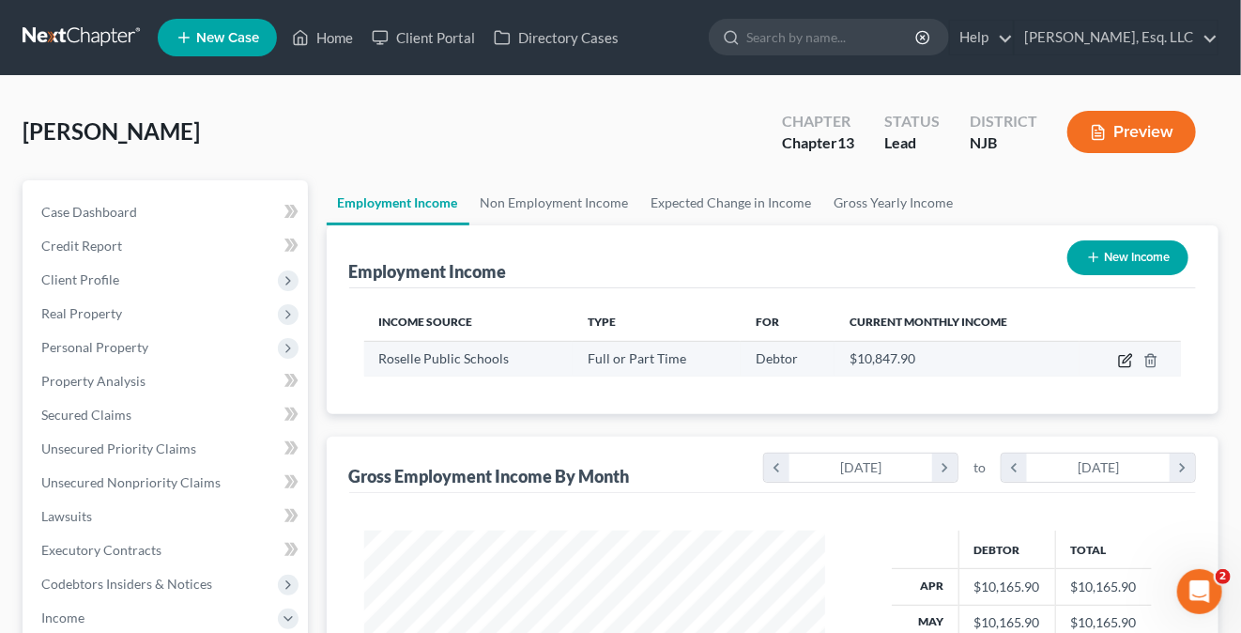
click at [1127, 358] on icon "button" at bounding box center [1125, 360] width 15 height 15
select select "0"
select select "33"
select select "1"
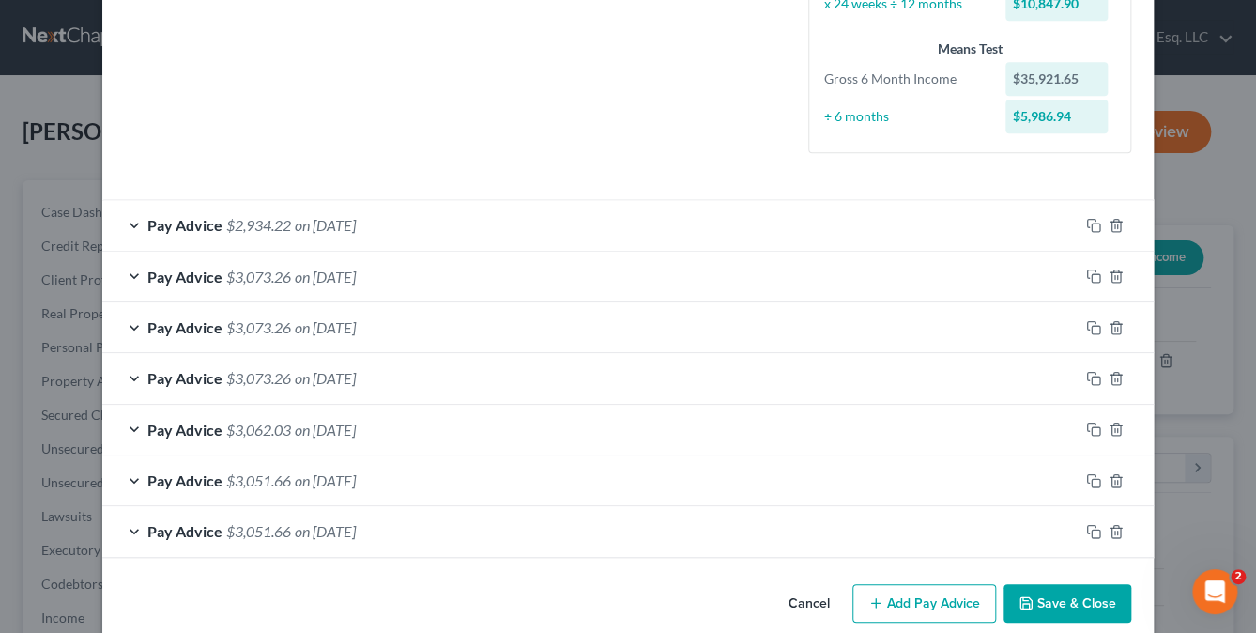
scroll to position [494, 0]
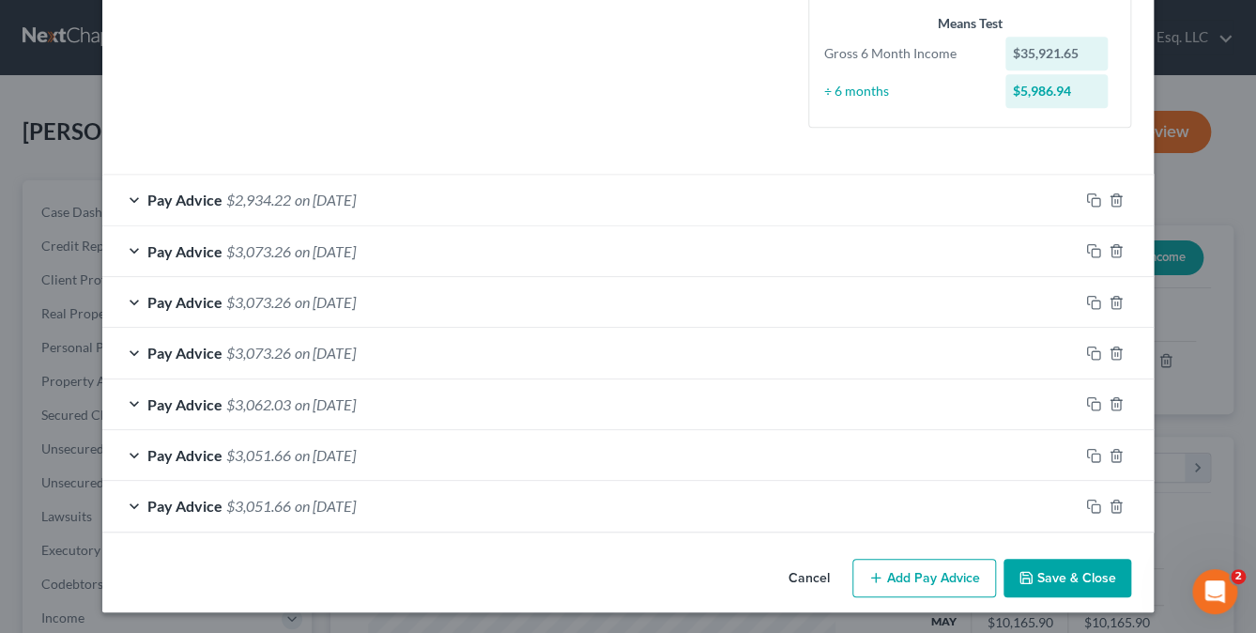
click at [930, 574] on button "Add Pay Advice" at bounding box center [924, 578] width 144 height 39
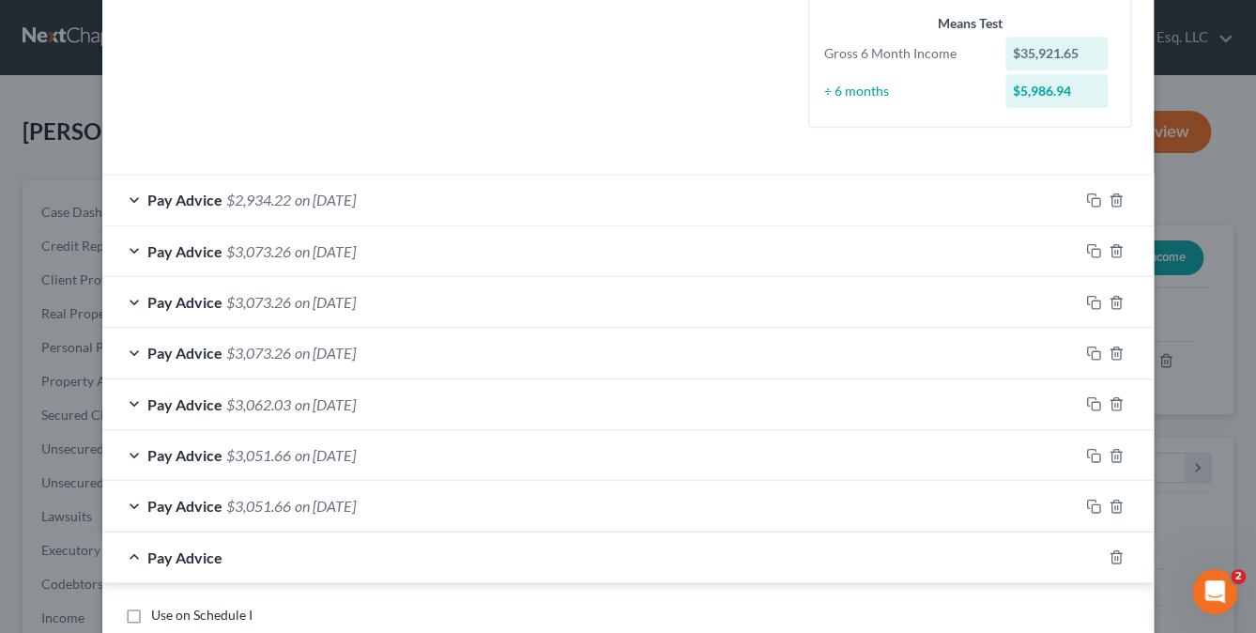
scroll to position [869, 0]
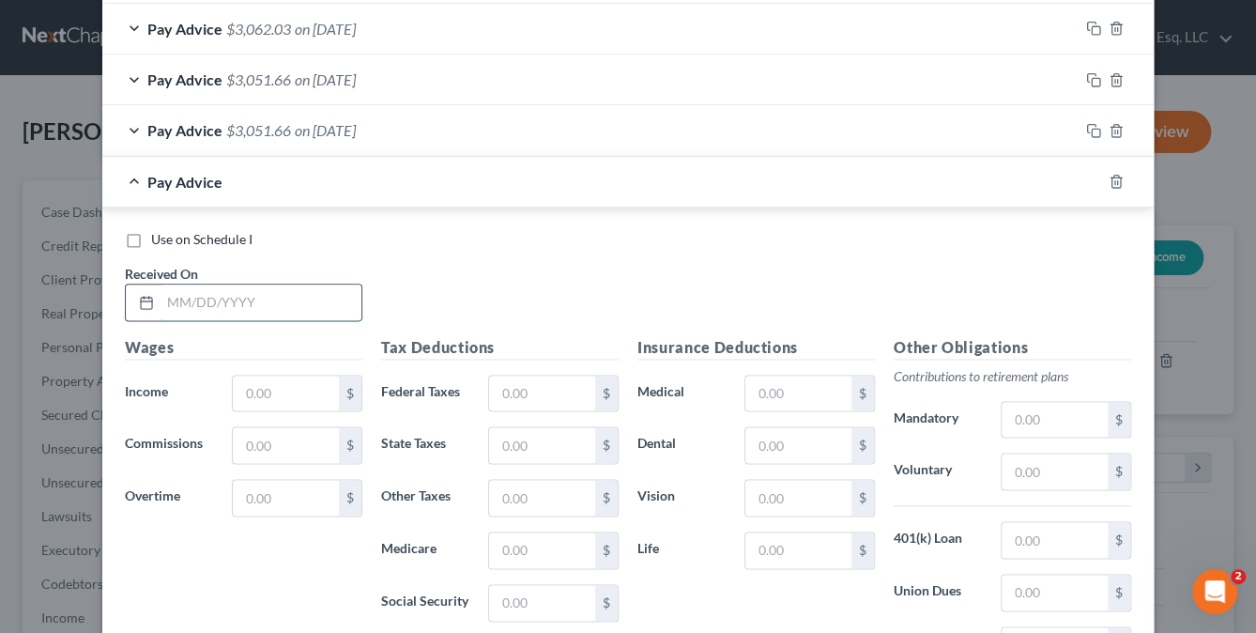
click at [191, 309] on input "text" at bounding box center [261, 302] width 201 height 36
click at [176, 305] on input "text" at bounding box center [261, 302] width 201 height 36
type input "09/30/2025"
type input "5,710.29"
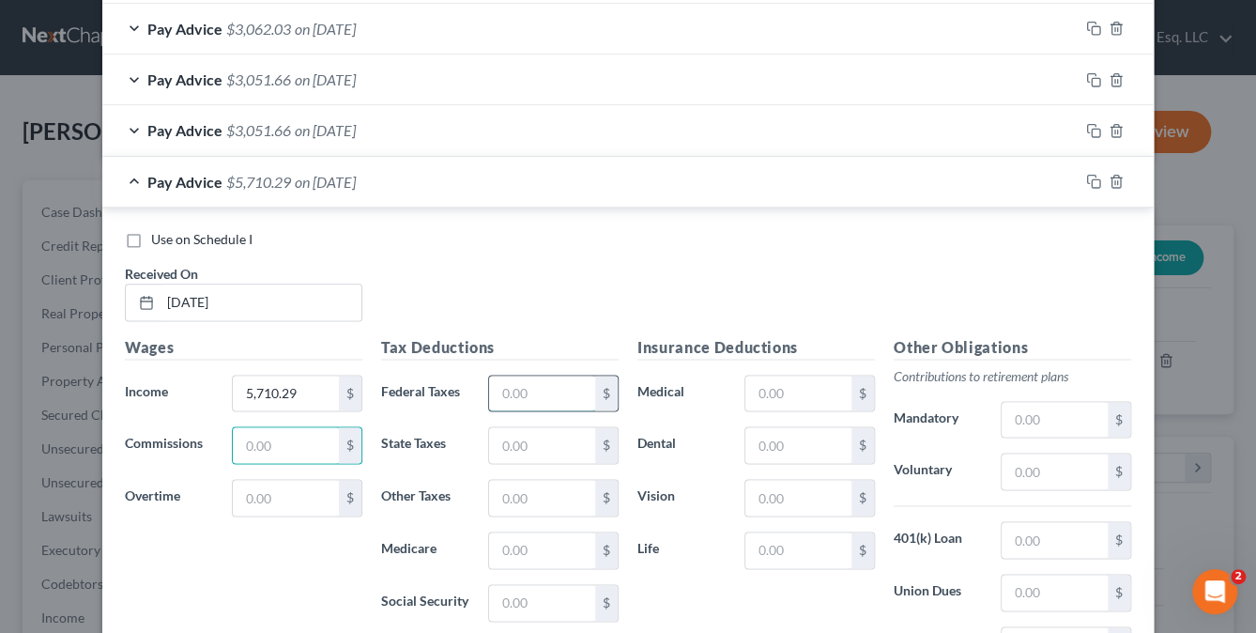
click at [515, 390] on input "text" at bounding box center [542, 393] width 106 height 36
type input "733.30"
click at [538, 446] on input "text" at bounding box center [542, 445] width 106 height 36
type input "233.04"
click at [533, 489] on input "text" at bounding box center [542, 498] width 106 height 36
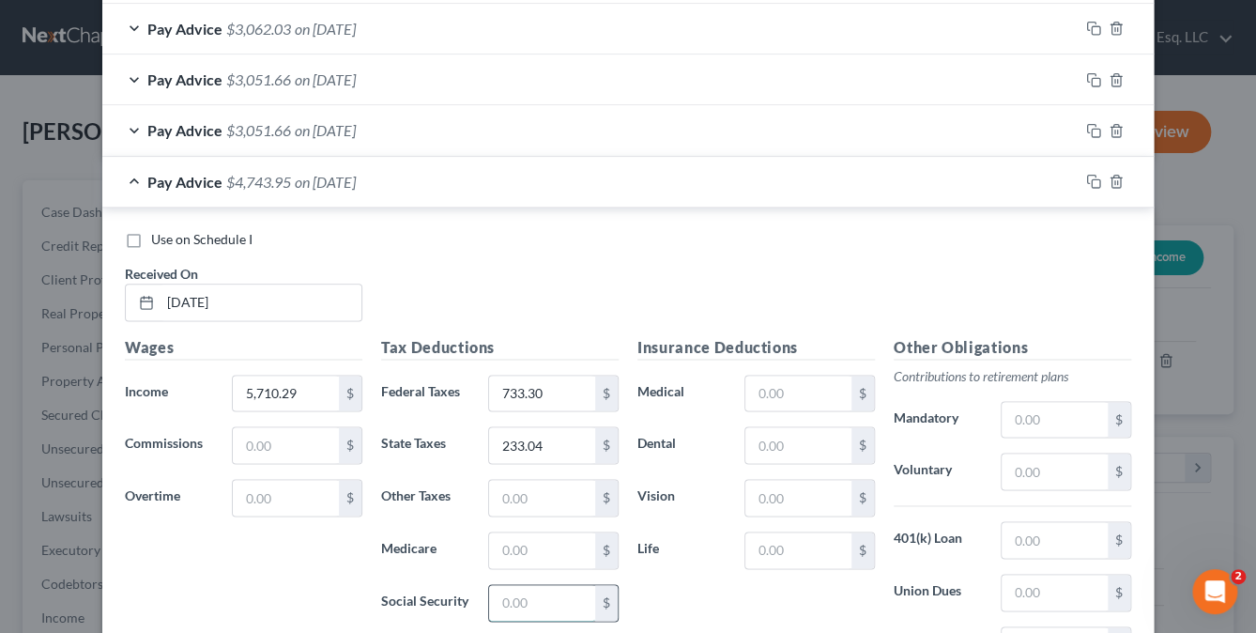
click at [505, 605] on input "text" at bounding box center [542, 603] width 106 height 36
type input "354.04"
click at [502, 545] on input "text" at bounding box center [542, 550] width 106 height 36
type input "82.80"
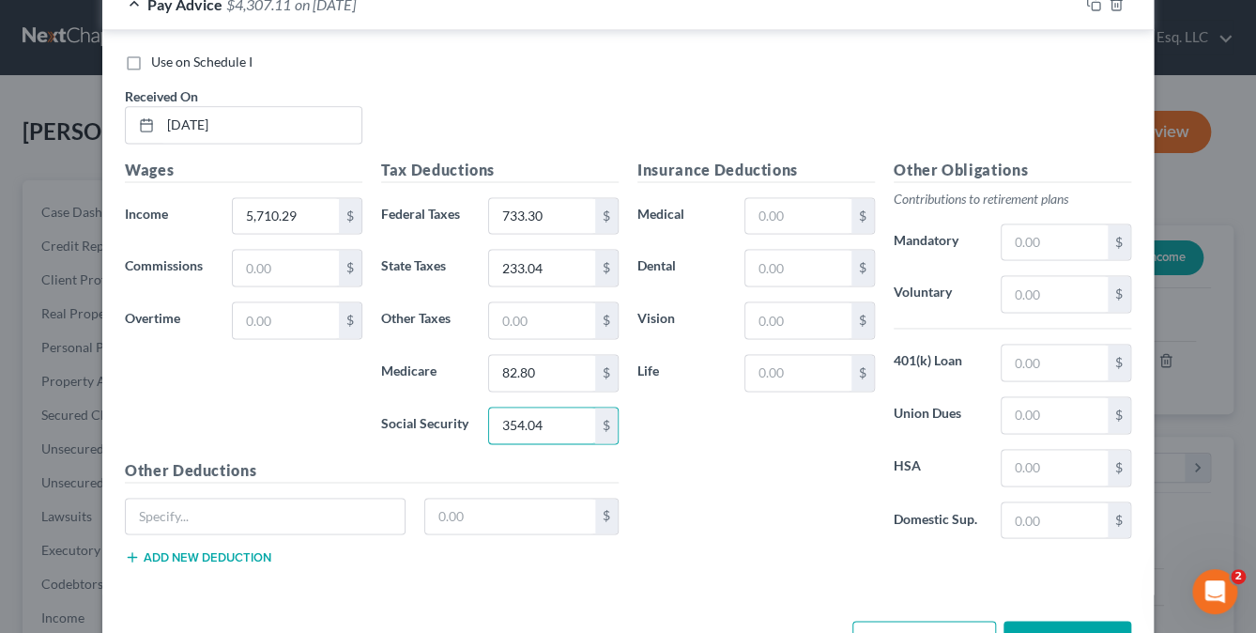
scroll to position [1057, 0]
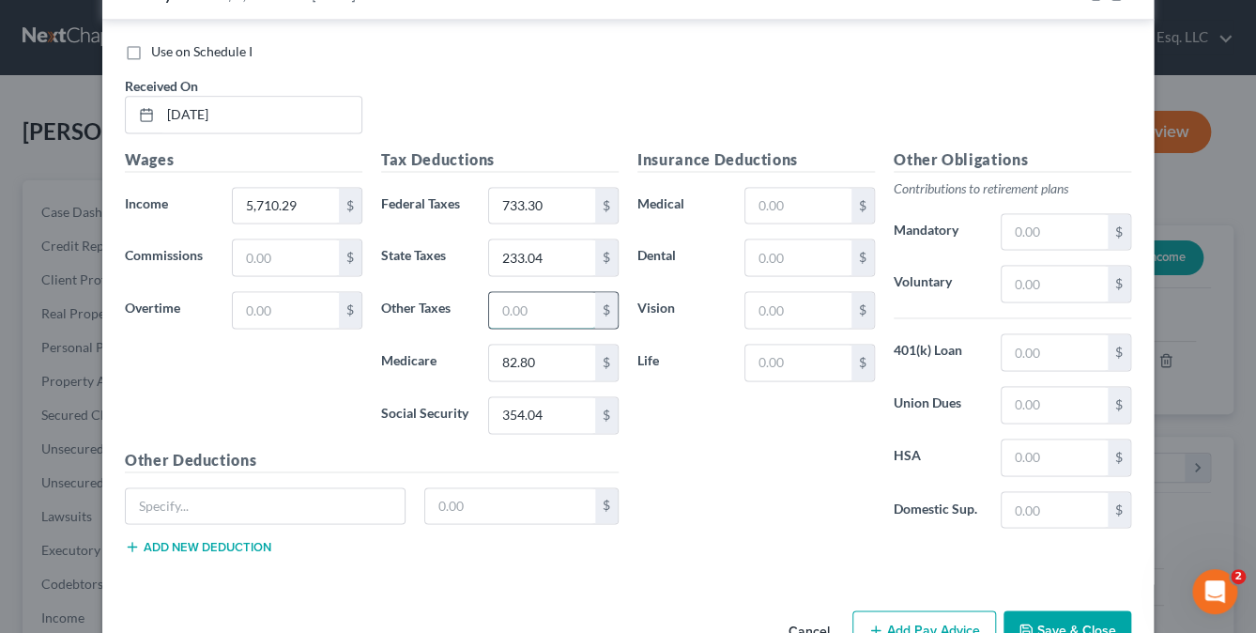
click at [531, 307] on input "text" at bounding box center [542, 310] width 106 height 36
type input "24.27"
drag, startPoint x: 173, startPoint y: 505, endPoint x: 229, endPoint y: 503, distance: 56.4
click at [173, 505] on input "text" at bounding box center [265, 506] width 279 height 36
type input "Family Leave Insur"
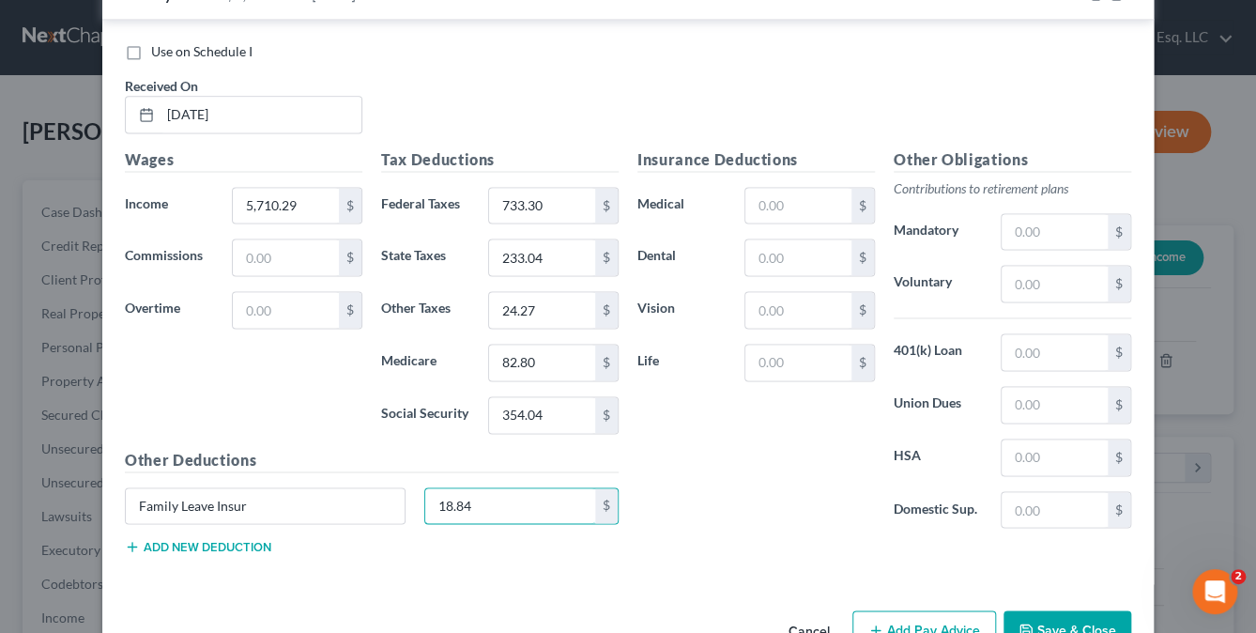
type input "18.84"
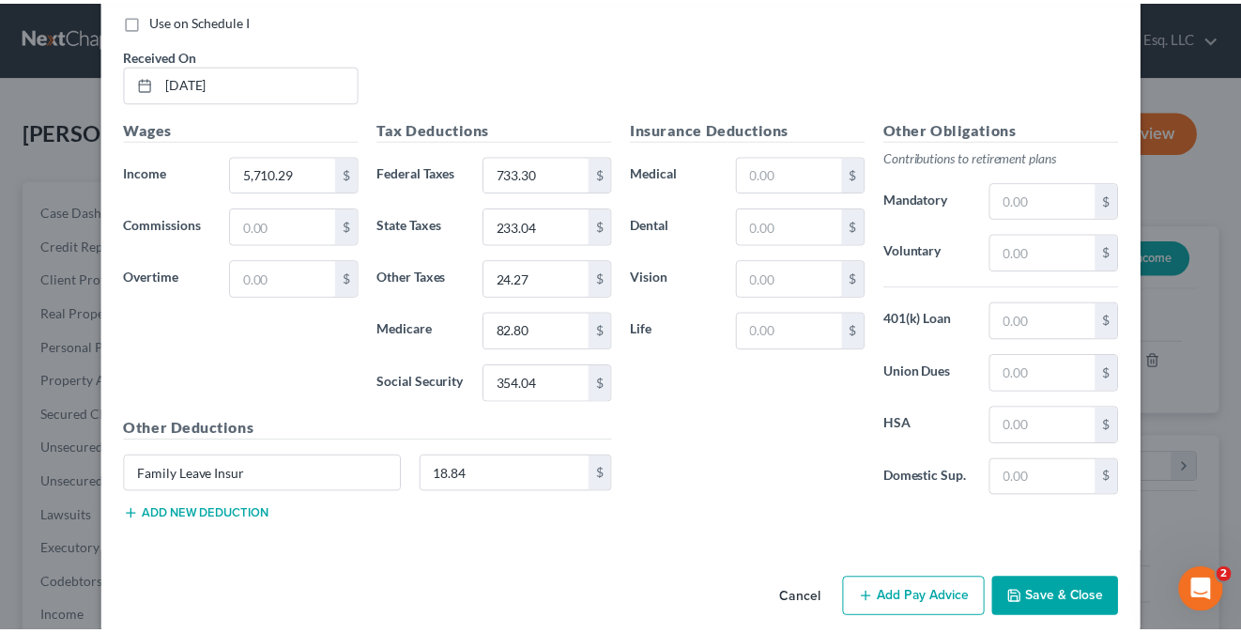
scroll to position [1107, 0]
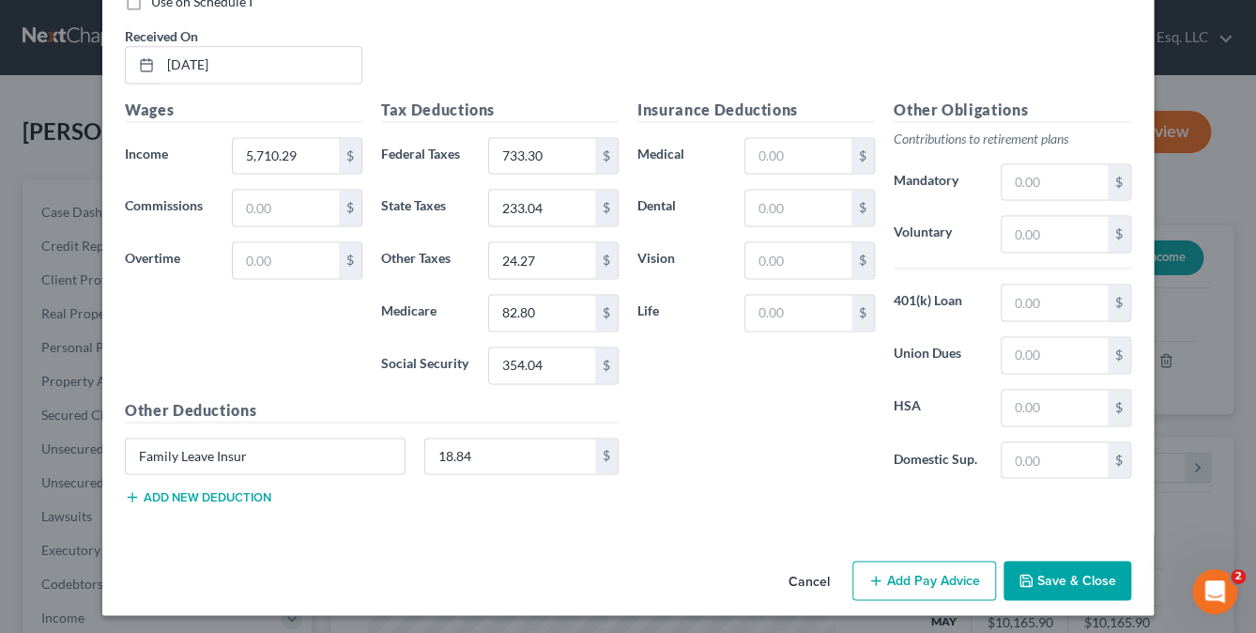
click at [1050, 568] on button "Save & Close" at bounding box center [1067, 579] width 128 height 39
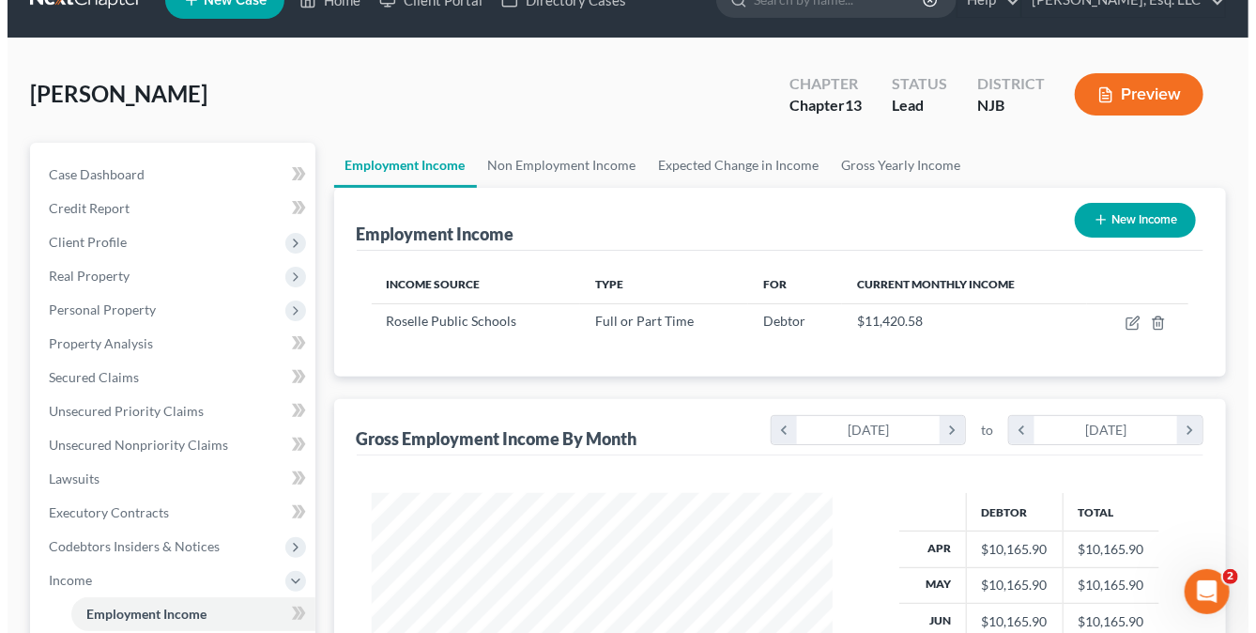
scroll to position [0, 0]
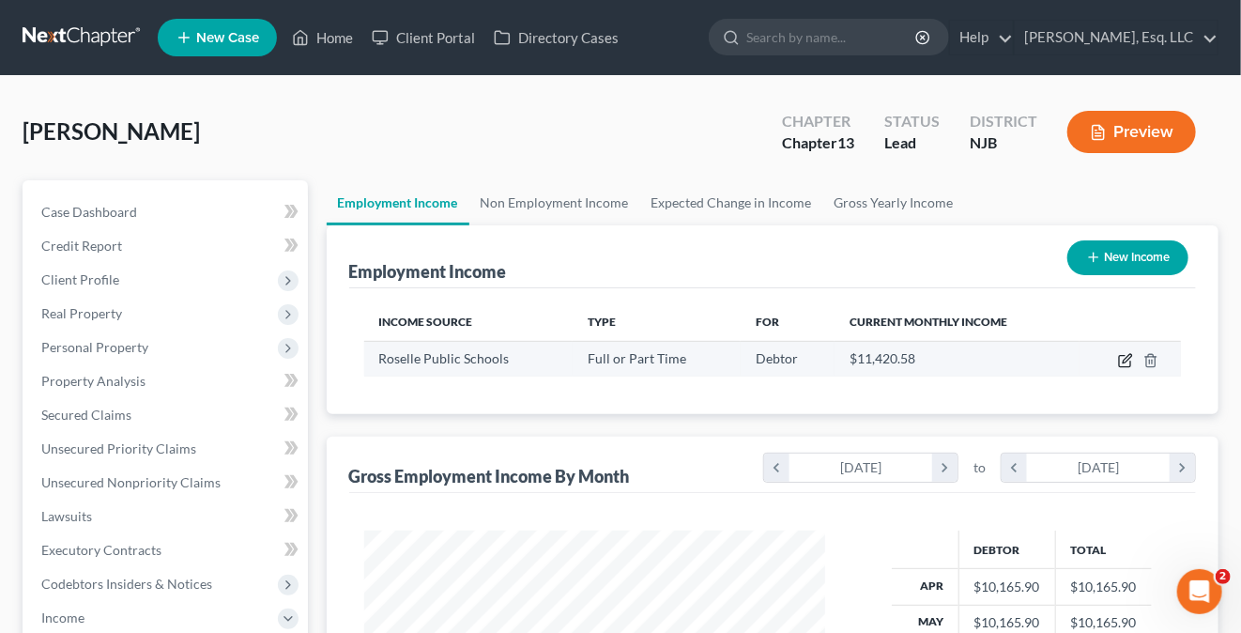
click at [1130, 360] on icon "button" at bounding box center [1124, 361] width 11 height 11
select select "0"
select select "33"
select select "1"
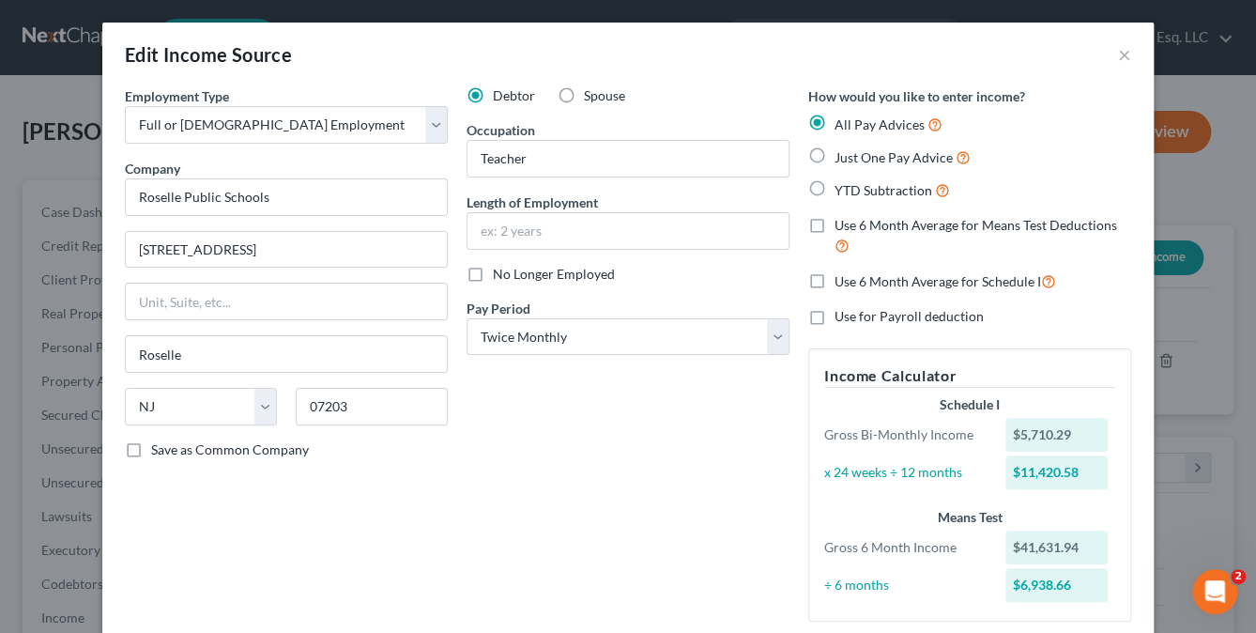
click at [566, 414] on div "Debtor Spouse Occupation Teacher Length of Employment No Longer Employed Pay Pe…" at bounding box center [628, 361] width 342 height 550
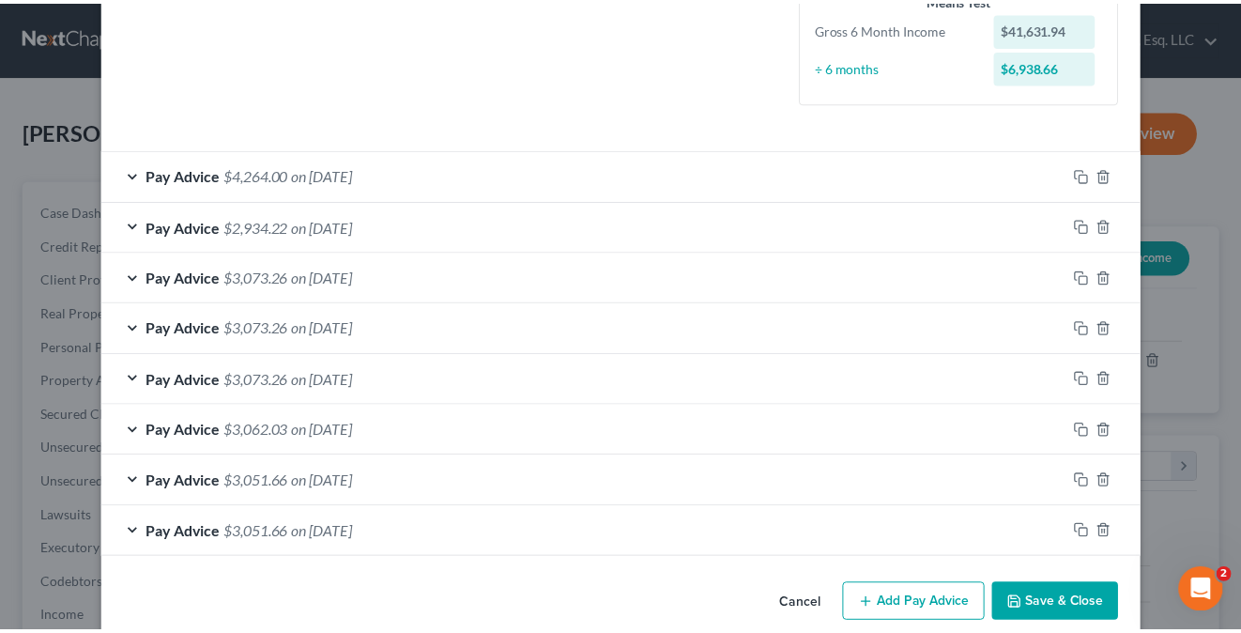
scroll to position [544, 0]
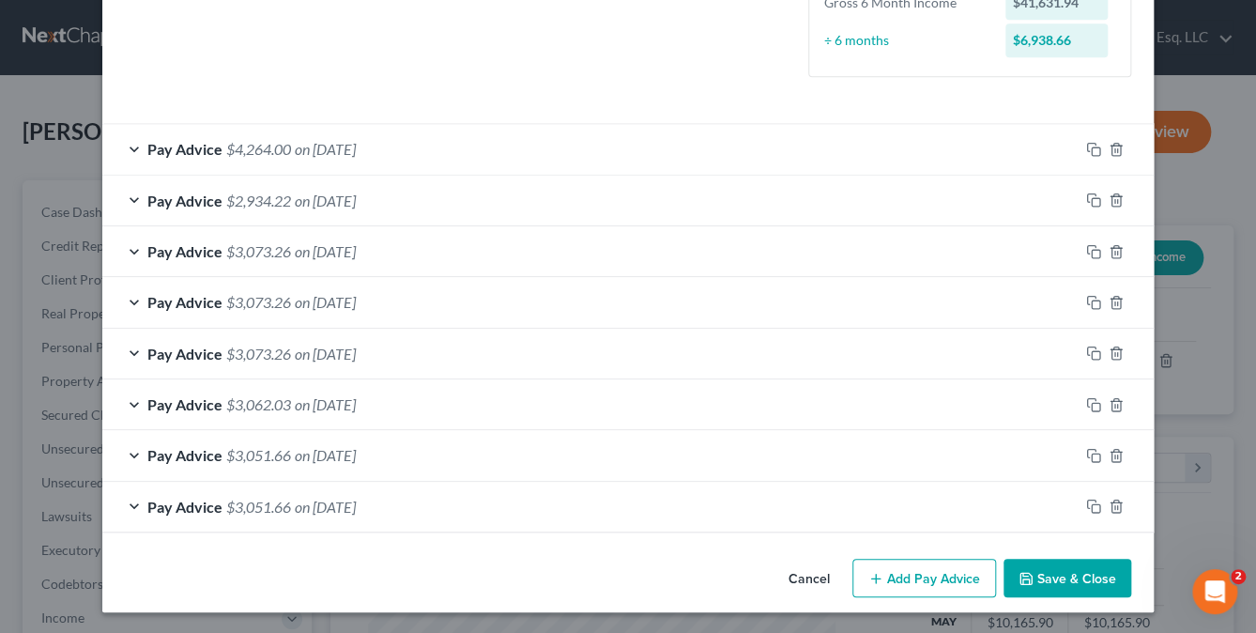
click at [1041, 581] on button "Save & Close" at bounding box center [1067, 578] width 128 height 39
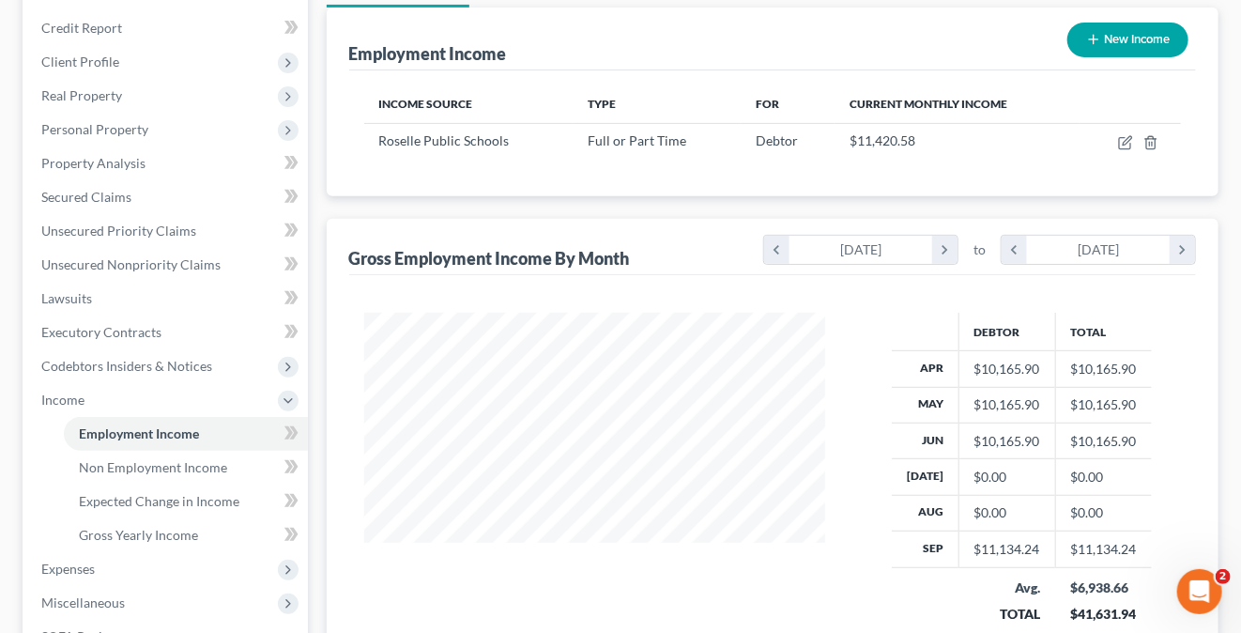
scroll to position [469, 0]
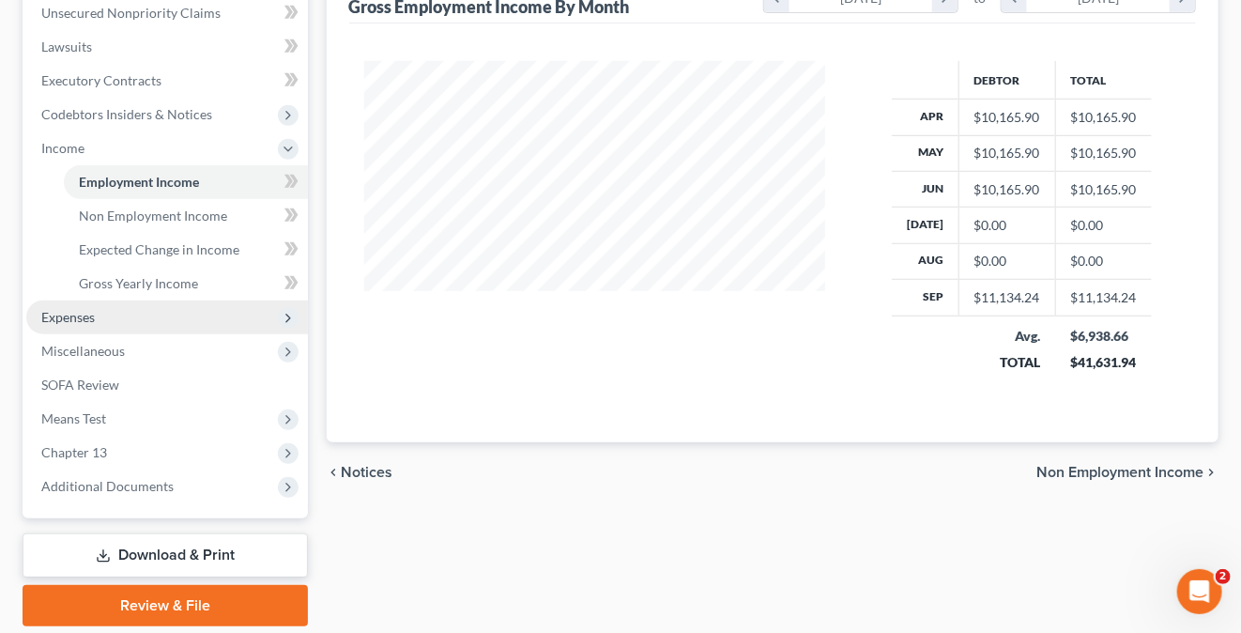
click at [68, 305] on span "Expenses" at bounding box center [167, 317] width 282 height 34
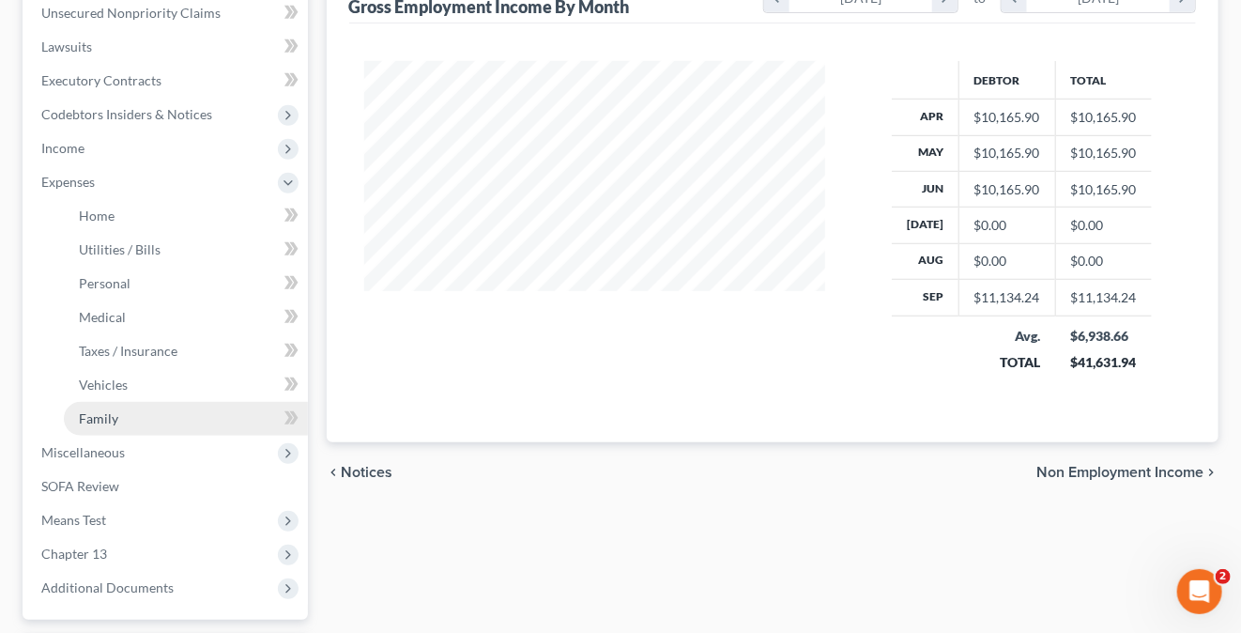
click at [108, 413] on span "Family" at bounding box center [98, 418] width 39 height 16
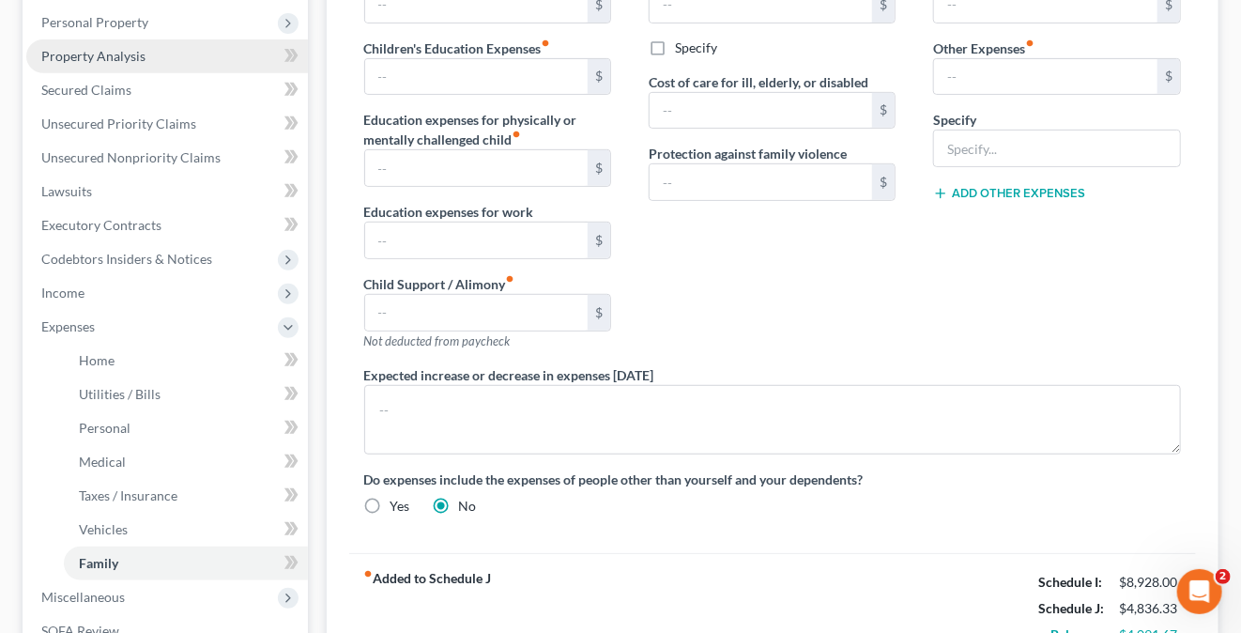
scroll to position [469, 0]
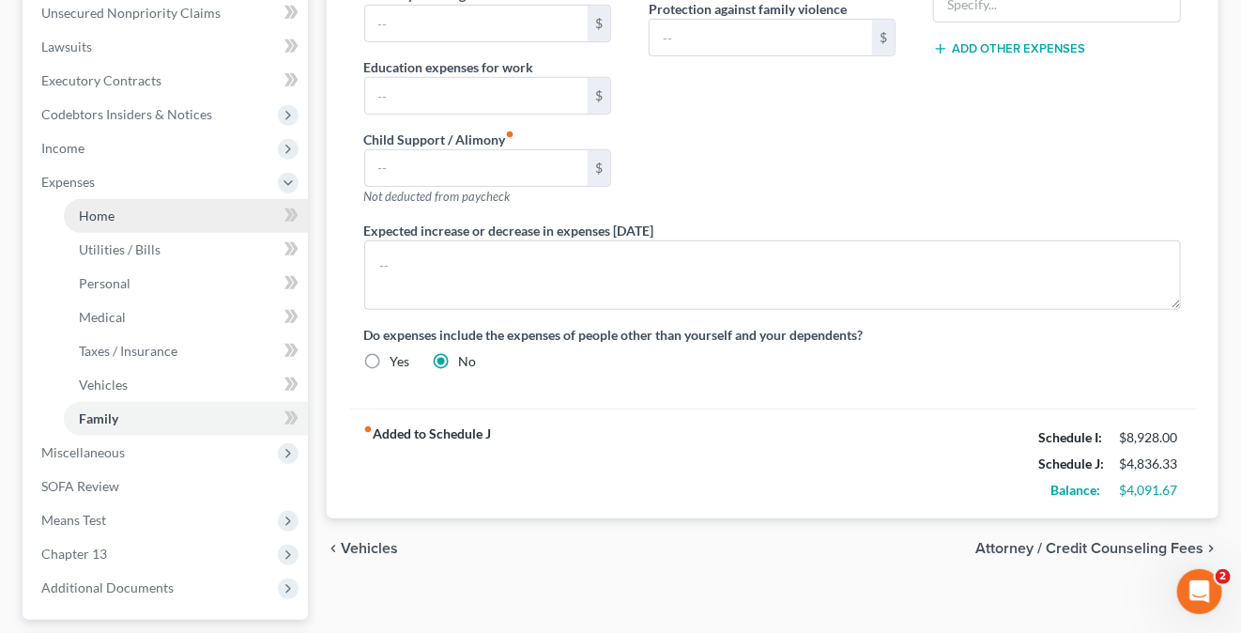
click at [101, 213] on span "Home" at bounding box center [97, 215] width 36 height 16
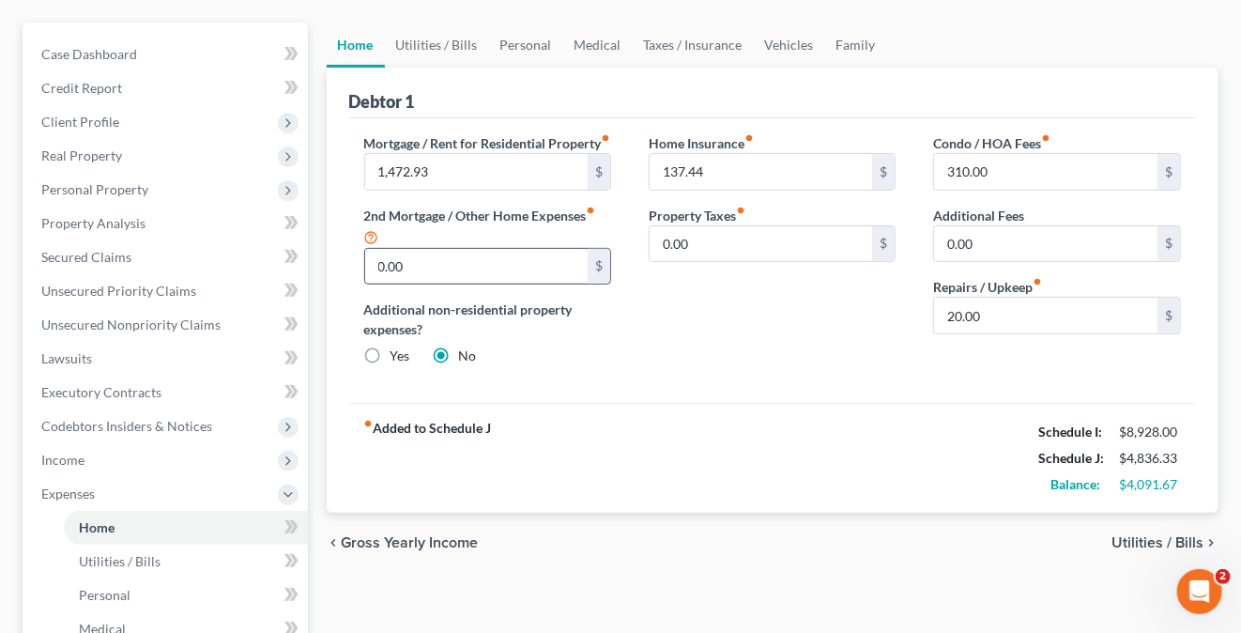
scroll to position [188, 0]
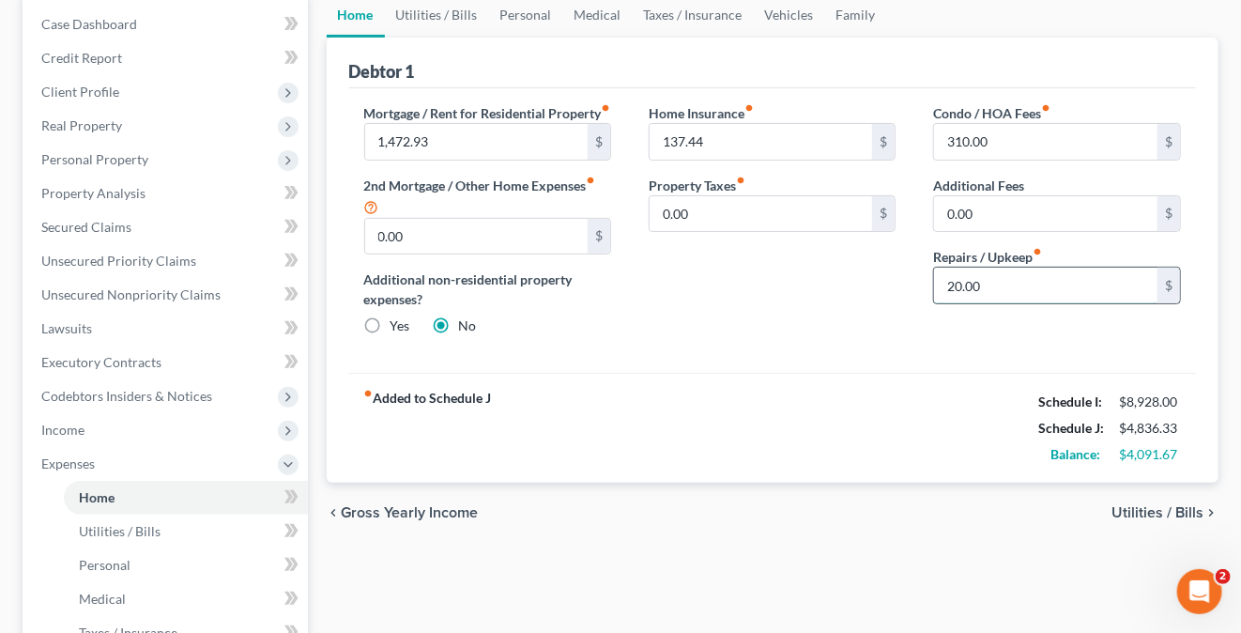
click at [956, 285] on input "20.00" at bounding box center [1045, 286] width 223 height 36
type input "0"
type input "100."
click at [783, 416] on div "fiber_manual_record Added to Schedule J Schedule I: $8,928.00 Schedule J: $4,91…" at bounding box center [773, 428] width 848 height 110
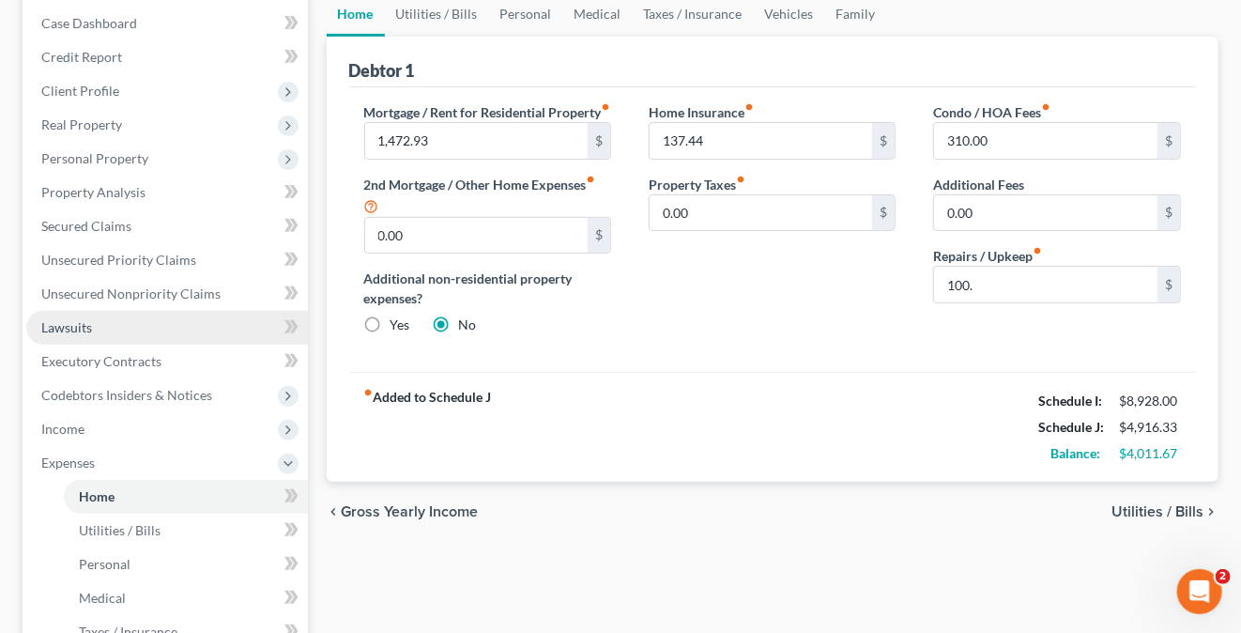
scroll to position [165, 0]
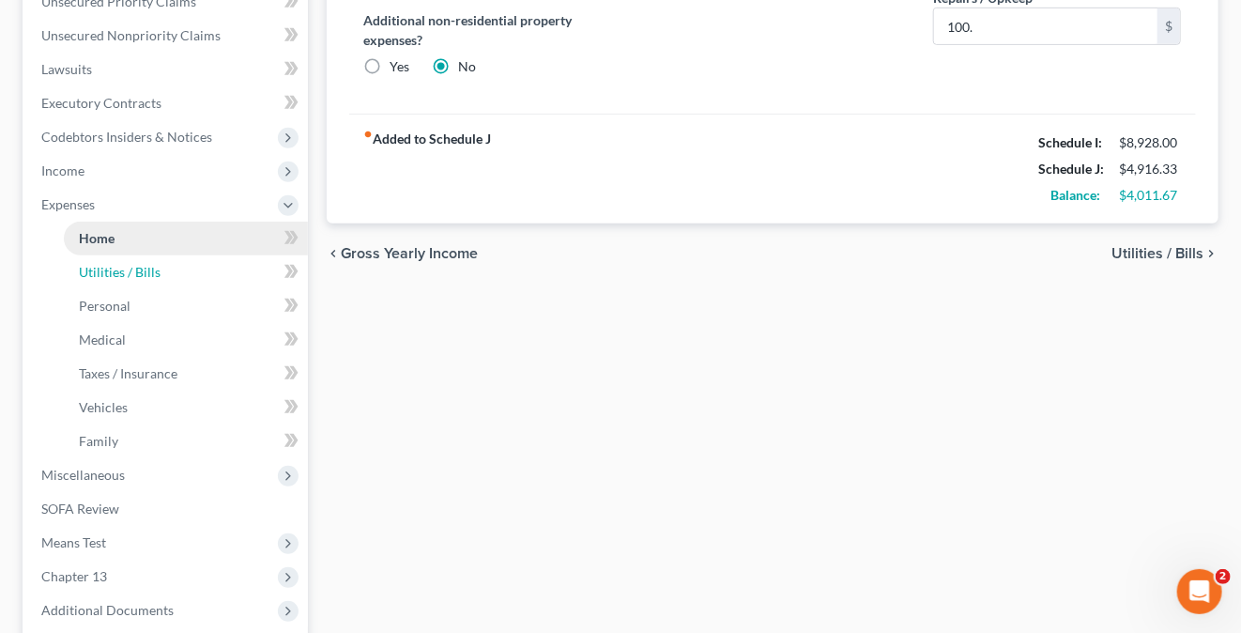
drag, startPoint x: 144, startPoint y: 263, endPoint x: 158, endPoint y: 275, distance: 18.6
click at [144, 264] on span "Utilities / Bills" at bounding box center [120, 272] width 82 height 16
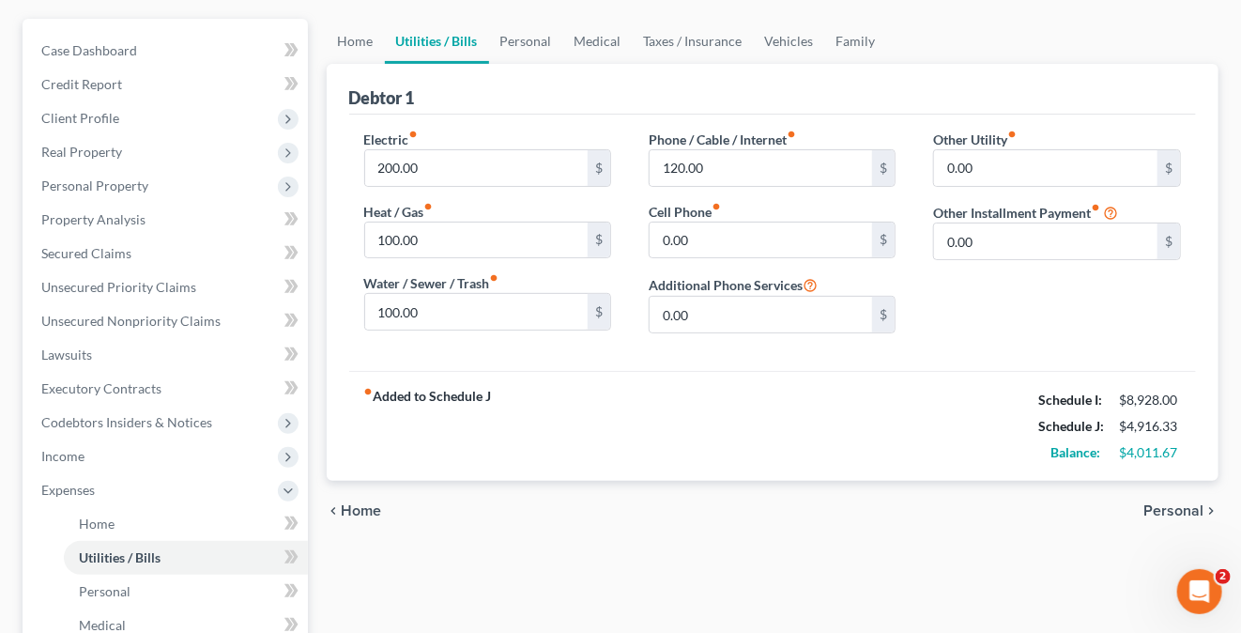
scroll to position [188, 0]
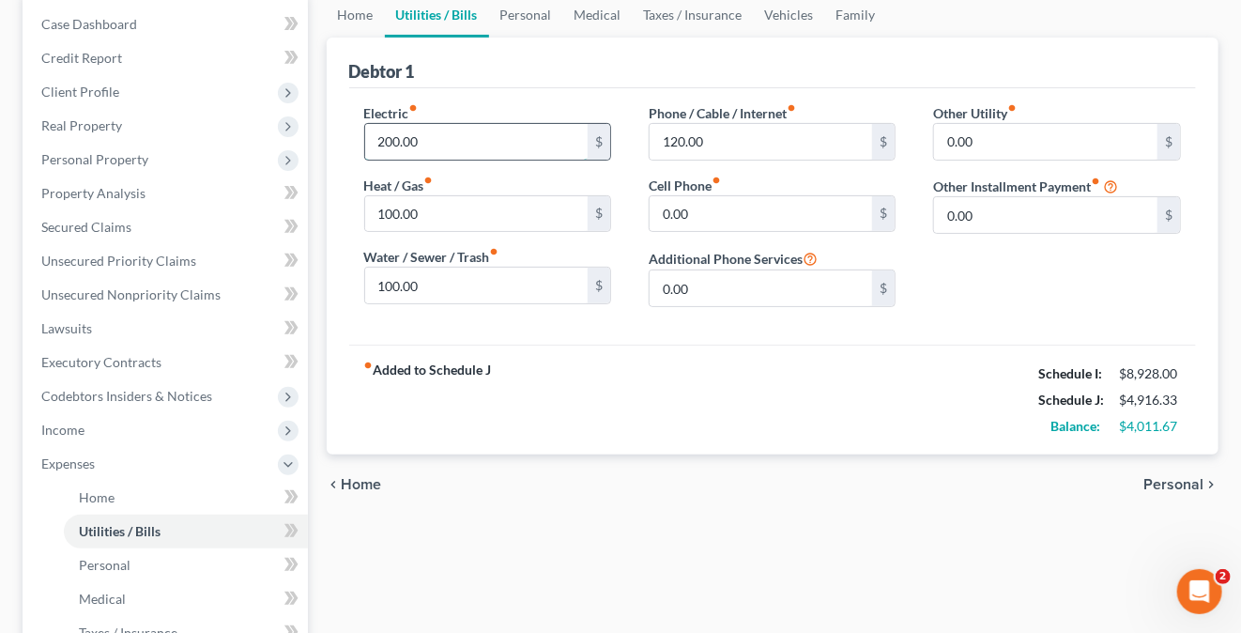
click at [395, 144] on input "200.00" at bounding box center [476, 142] width 223 height 36
type input "300."
click at [397, 213] on input "100.00" at bounding box center [476, 214] width 223 height 36
click at [393, 215] on input "100.00" at bounding box center [476, 214] width 223 height 36
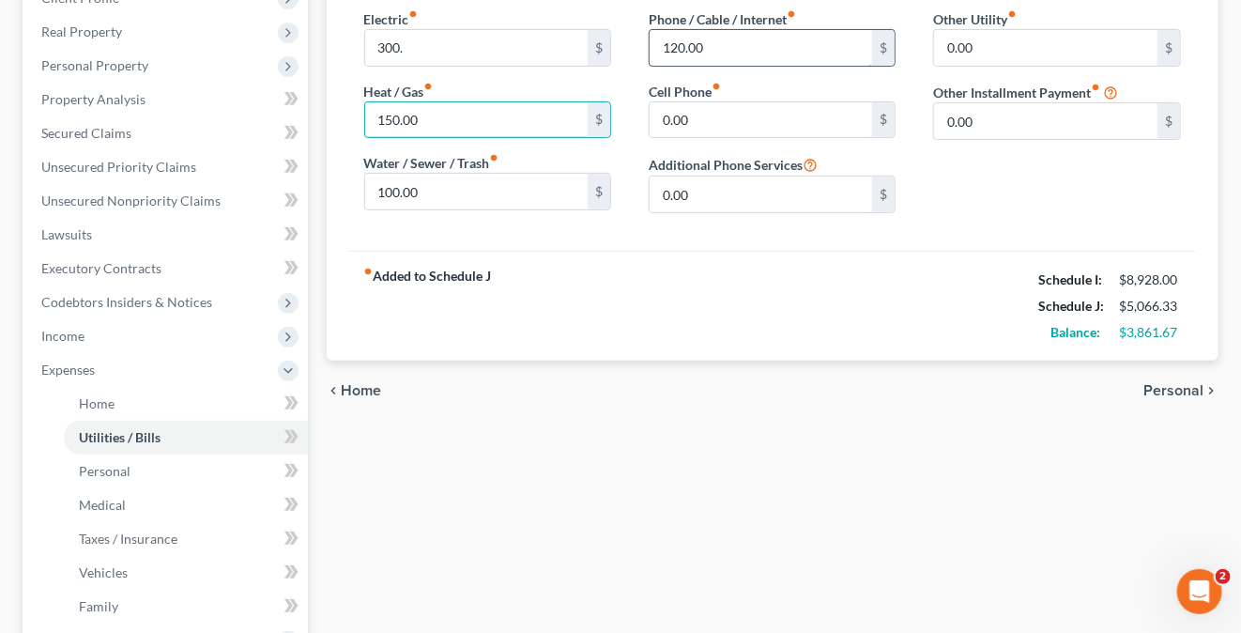
type input "150.00"
click at [670, 42] on input "120.00" at bounding box center [761, 48] width 223 height 36
type input "220."
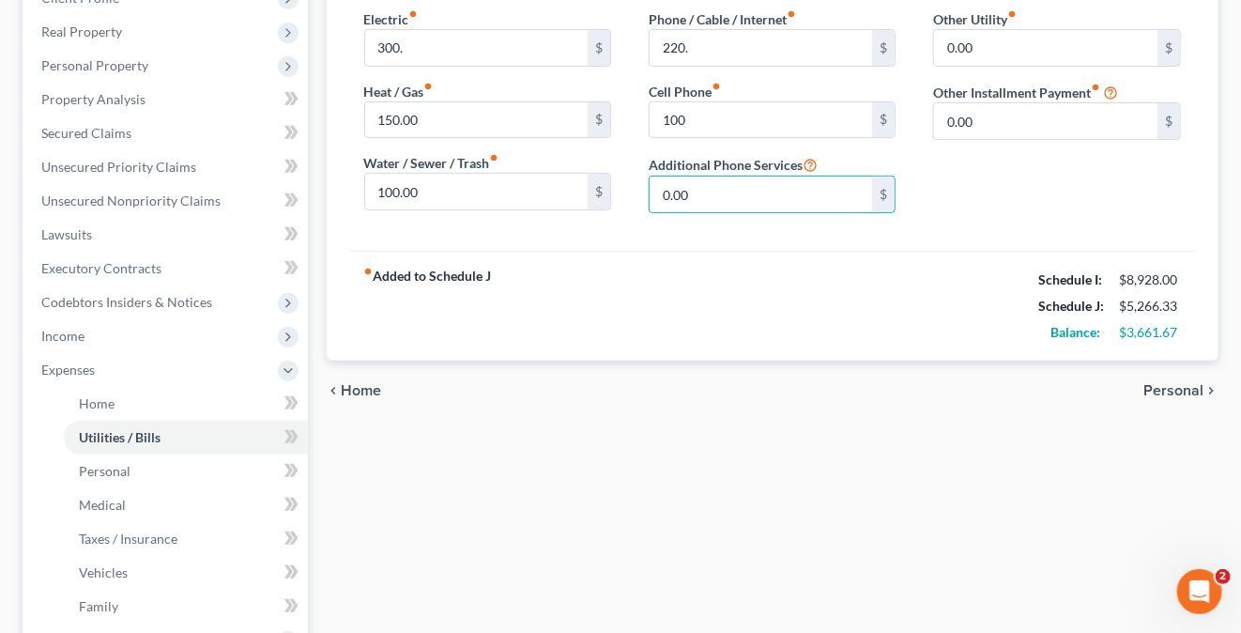
click at [645, 251] on div "fiber_manual_record Added to Schedule J Schedule I: $8,928.00 Schedule J: $5,26…" at bounding box center [773, 306] width 848 height 110
click at [694, 125] on input "100" at bounding box center [761, 120] width 223 height 36
type input "0"
type input "100."
click at [626, 353] on div "fiber_manual_record Added to Schedule J Schedule I: $8,928.00 Schedule J: $5,26…" at bounding box center [773, 306] width 848 height 110
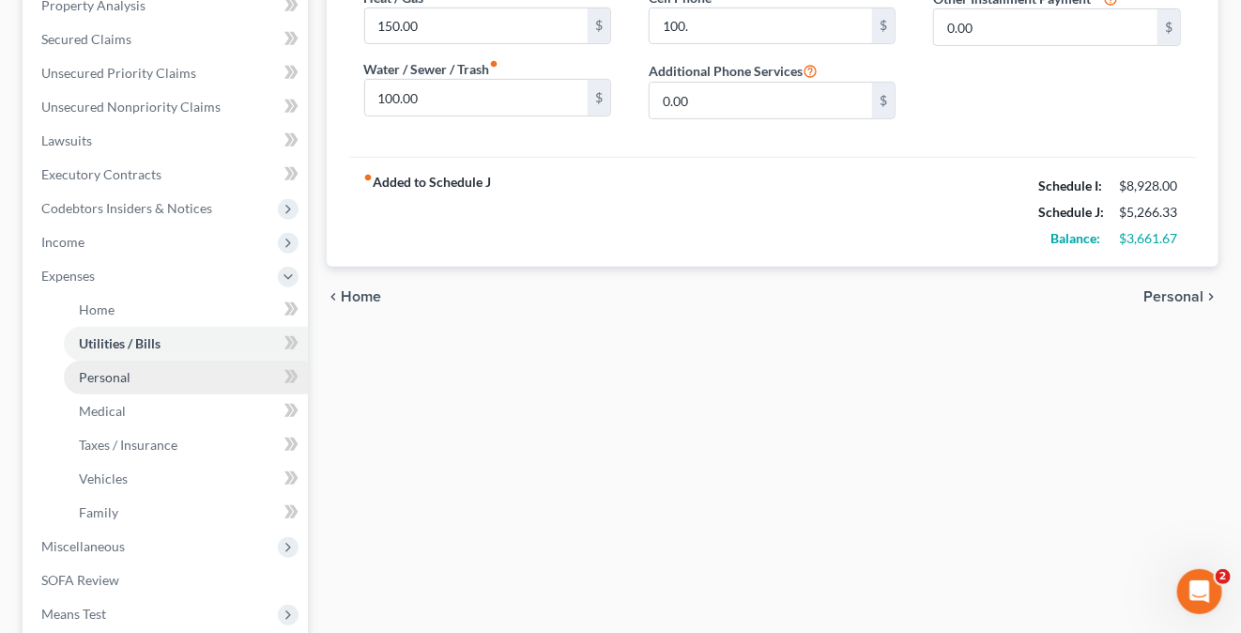
click at [135, 377] on link "Personal" at bounding box center [186, 377] width 244 height 34
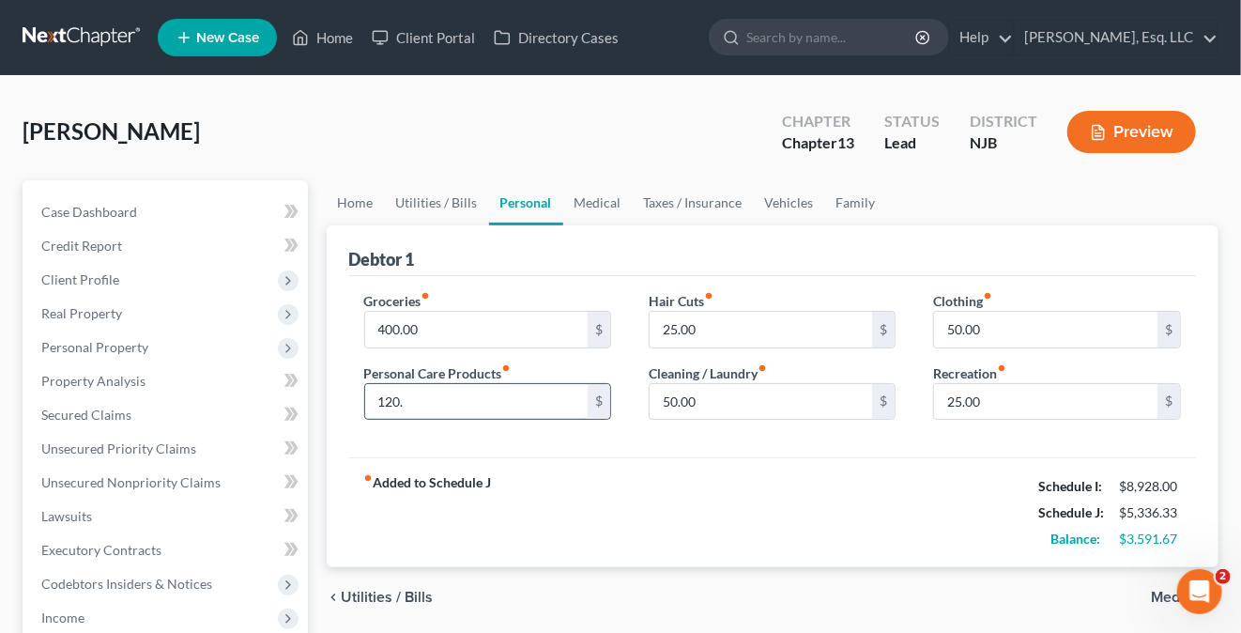
type input "120."
type input "100."
type input "80."
type input "2"
type input "175."
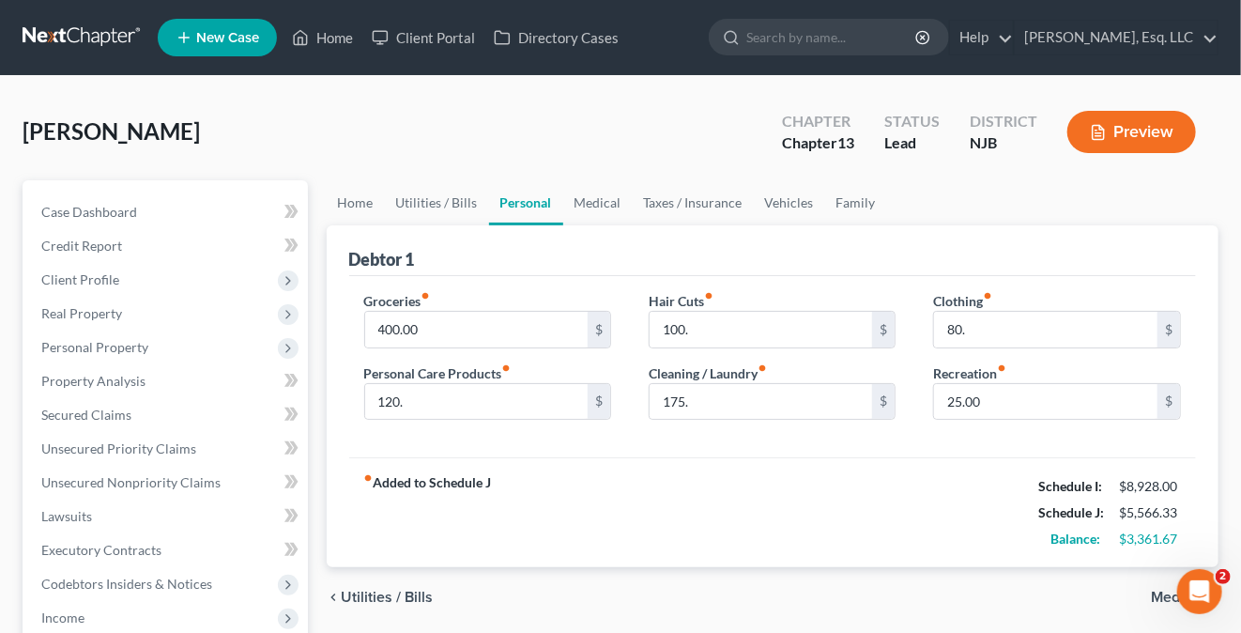
click at [745, 504] on div "fiber_manual_record Added to Schedule J Schedule I: $8,928.00 Schedule J: $5,56…" at bounding box center [773, 512] width 848 height 110
click at [1008, 398] on input "25.00" at bounding box center [1045, 402] width 223 height 36
click at [751, 497] on div "fiber_manual_record Added to Schedule J Schedule I: $8,928.00 Schedule J: $5,56…" at bounding box center [773, 512] width 848 height 110
type input "100."
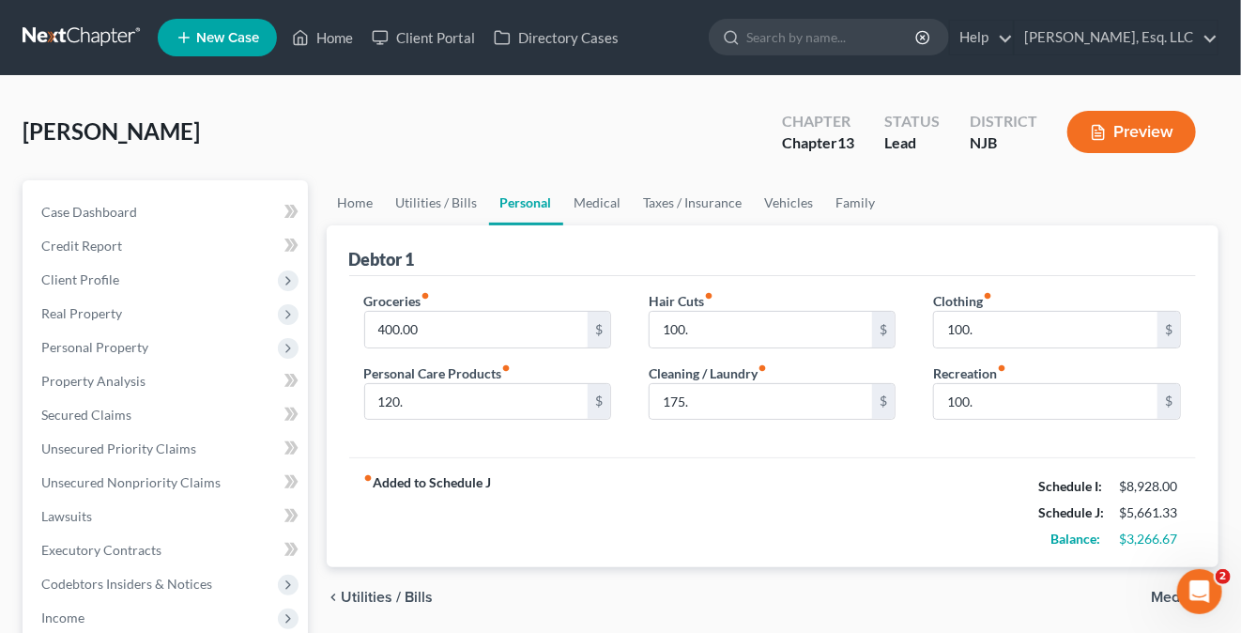
click at [751, 467] on div "fiber_manual_record Added to Schedule J Schedule I: $8,928.00 Schedule J: $5,66…" at bounding box center [773, 512] width 848 height 110
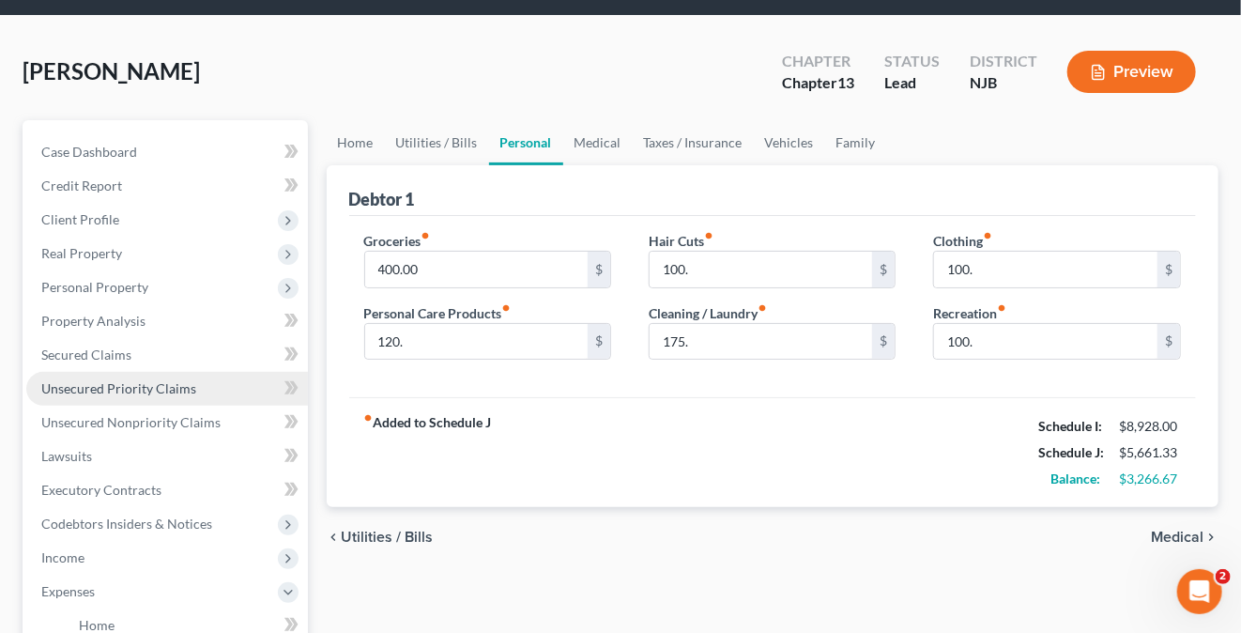
scroll to position [94, 0]
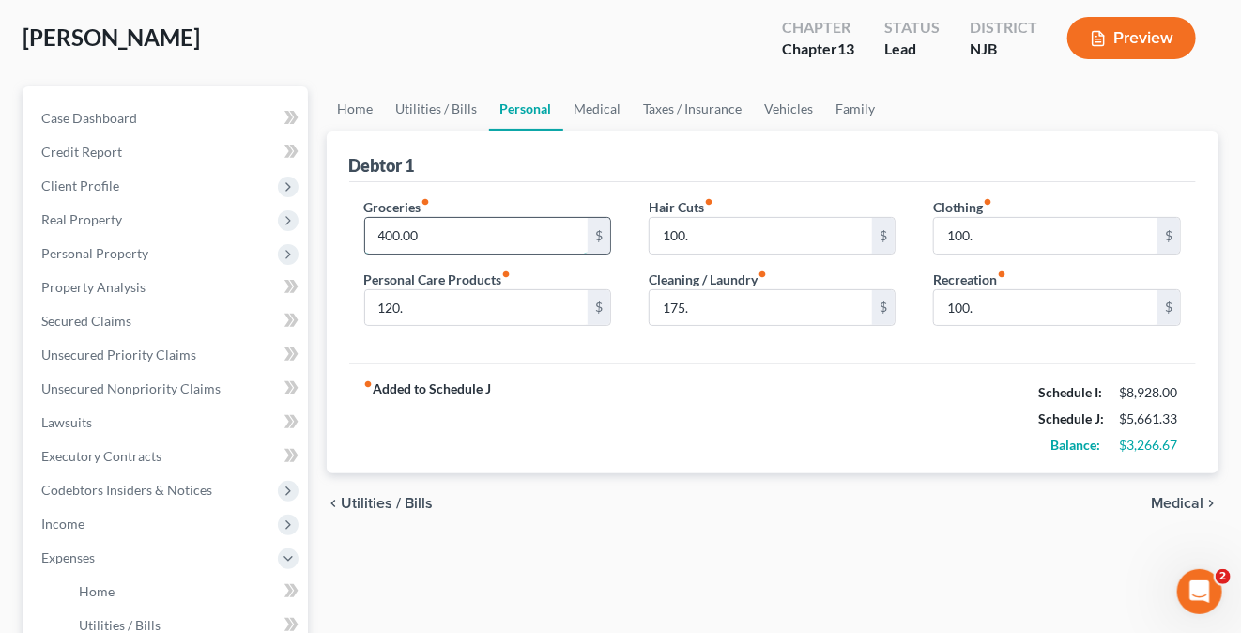
click at [384, 230] on input "400.00" at bounding box center [476, 236] width 223 height 36
click at [637, 413] on div "fiber_manual_record Added to Schedule J Schedule I: $8,928.00 Schedule J: $6,06…" at bounding box center [773, 418] width 848 height 110
click at [392, 231] on input "800." at bounding box center [476, 236] width 223 height 36
click at [582, 379] on div "fiber_manual_record Added to Schedule J Schedule I: $8,928.00 Schedule J: $5,96…" at bounding box center [773, 418] width 848 height 110
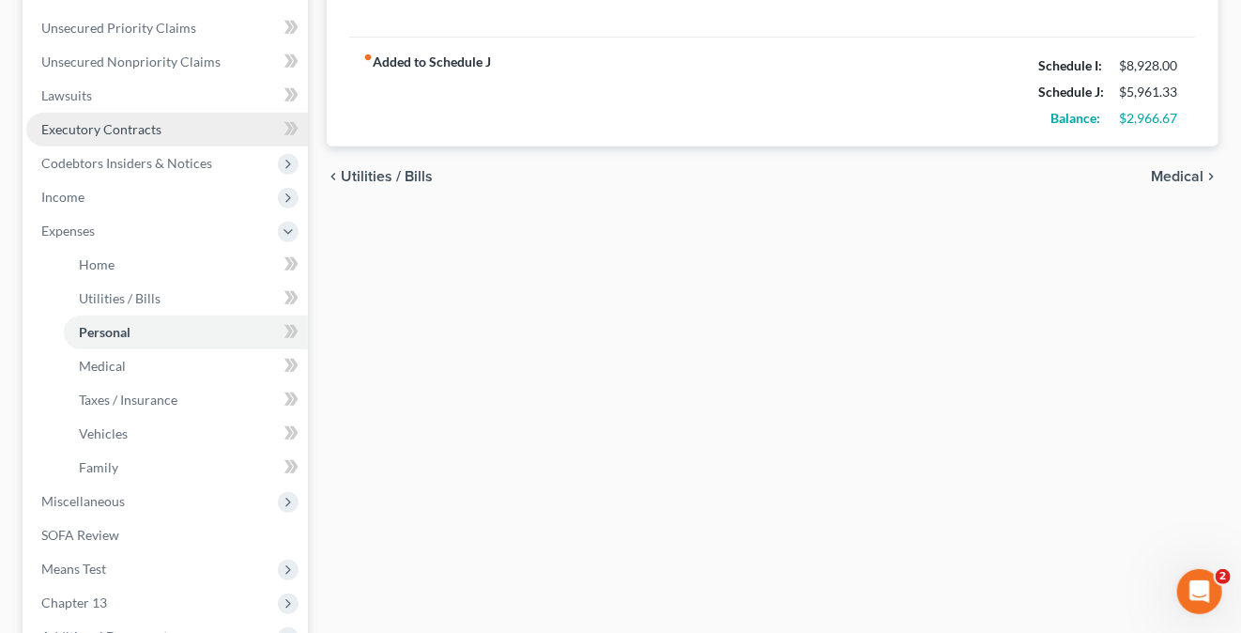
scroll to position [469, 0]
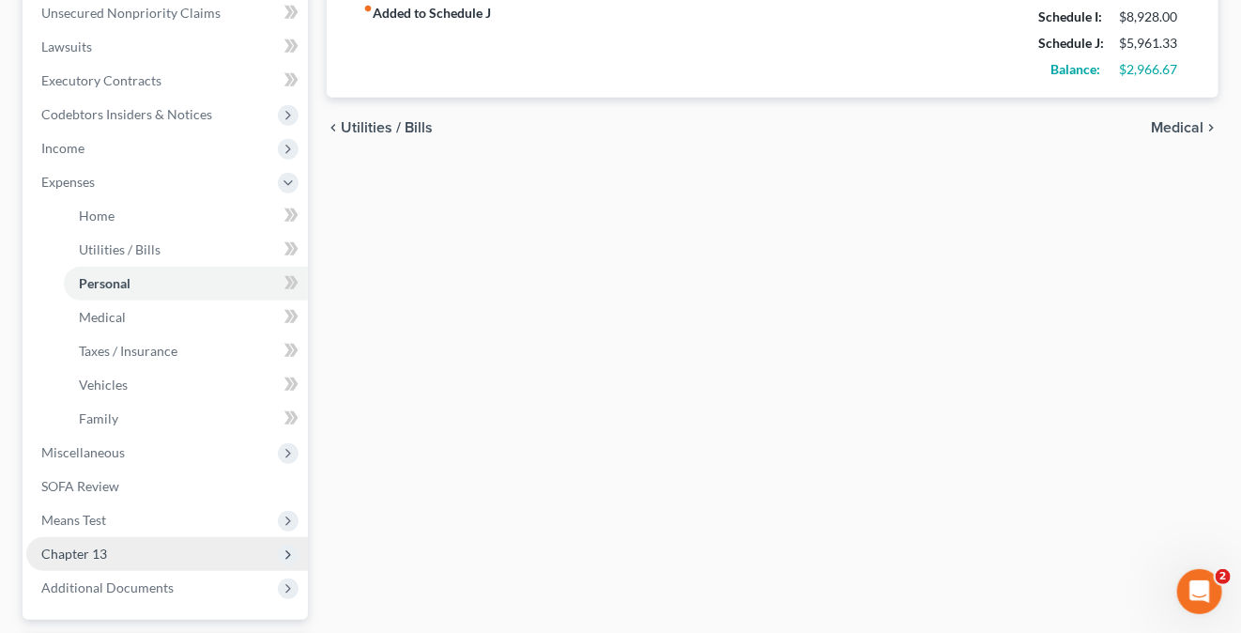
drag, startPoint x: 73, startPoint y: 549, endPoint x: 103, endPoint y: 547, distance: 30.1
click at [73, 549] on span "Chapter 13" at bounding box center [74, 553] width 66 height 16
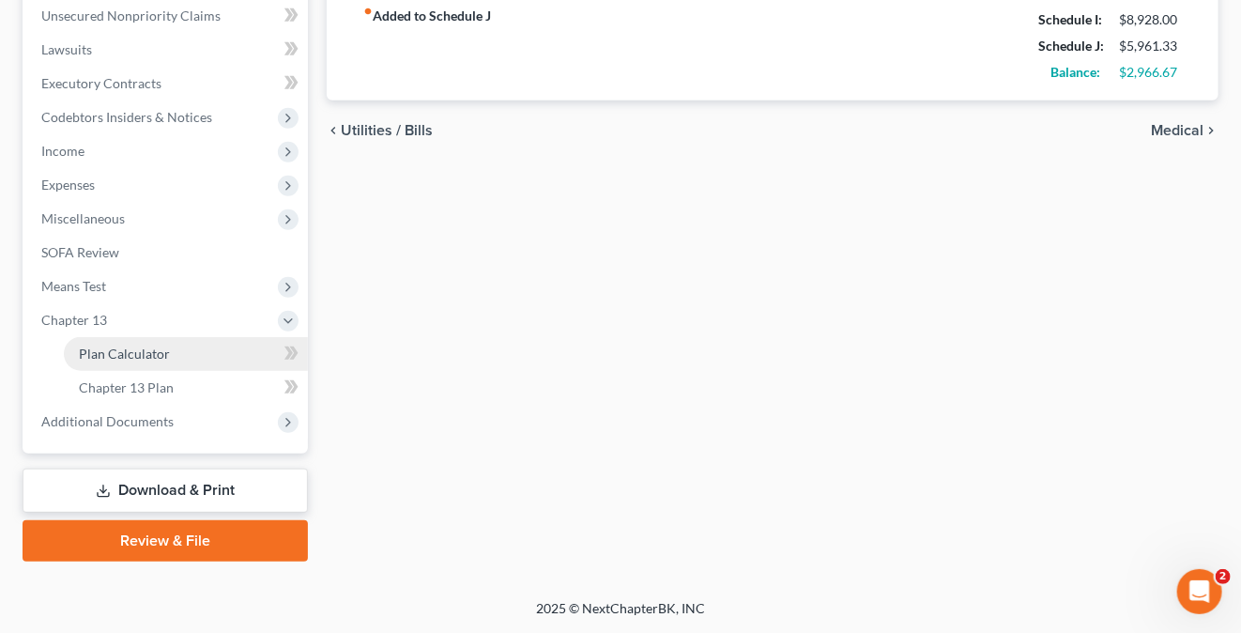
scroll to position [466, 0]
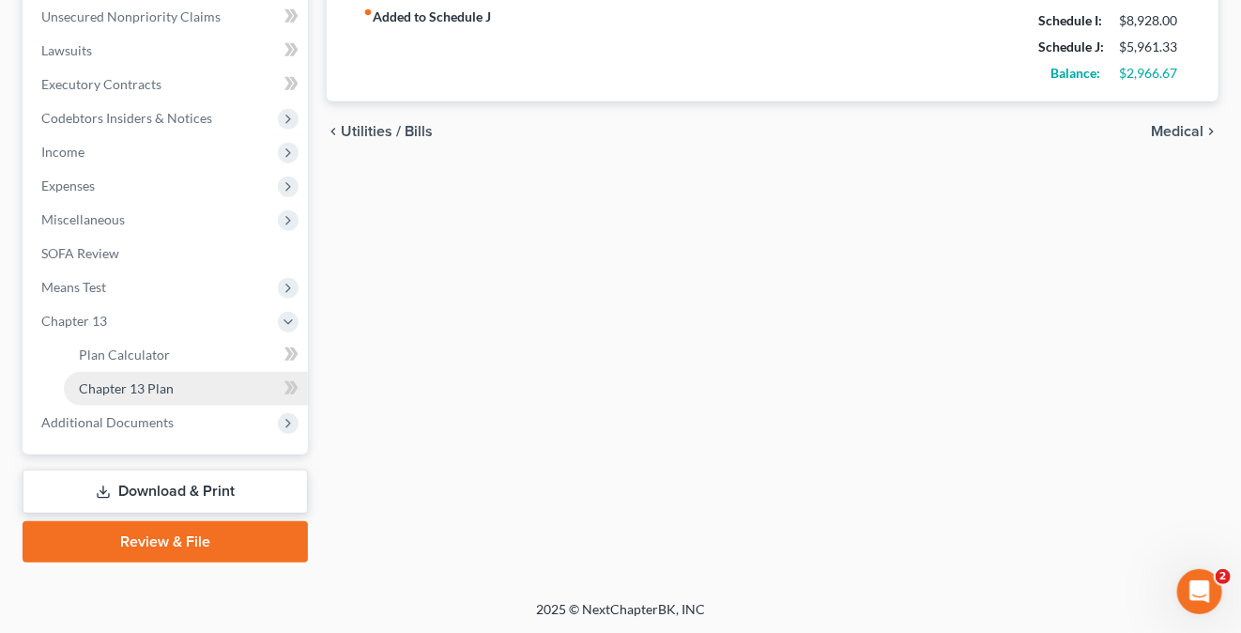
click at [150, 378] on link "Chapter 13 Plan" at bounding box center [186, 389] width 244 height 34
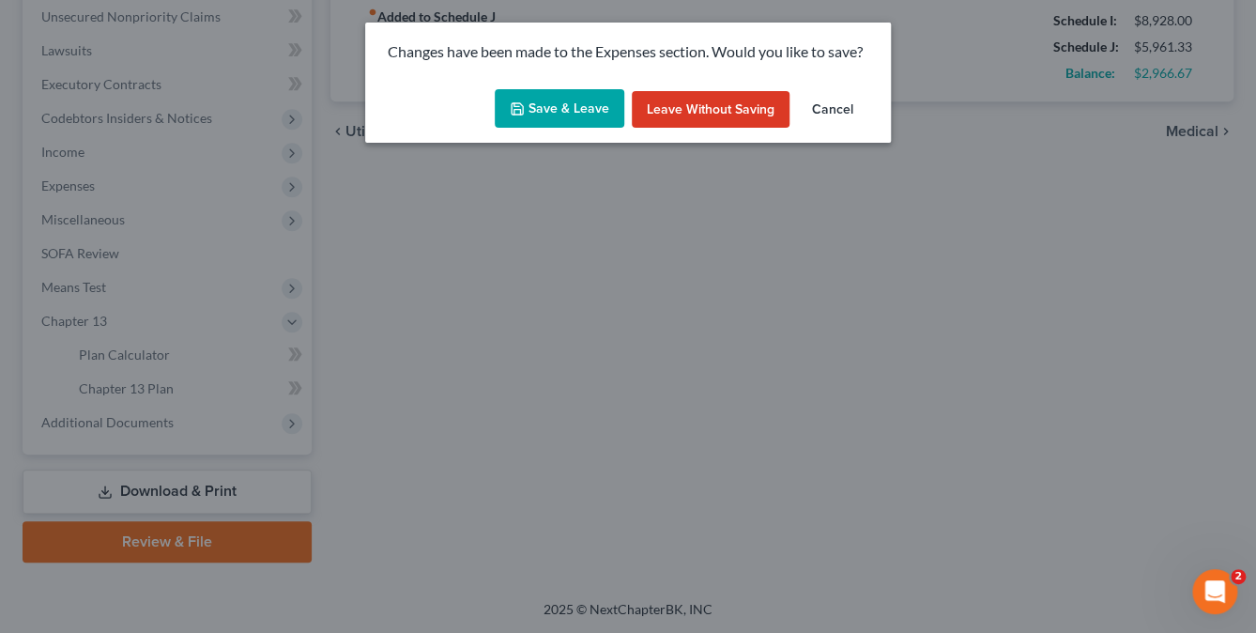
click at [567, 113] on button "Save & Leave" at bounding box center [560, 108] width 130 height 39
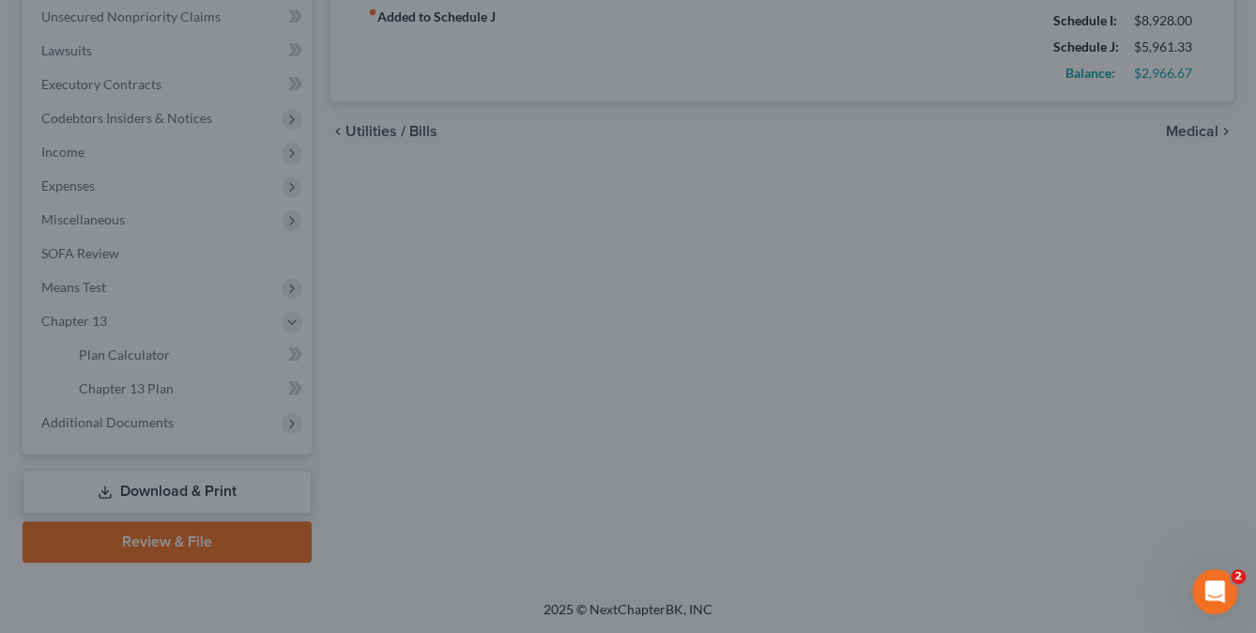
type input "700.00"
type input "120.00"
type input "100.00"
type input "175.00"
type input "100.00"
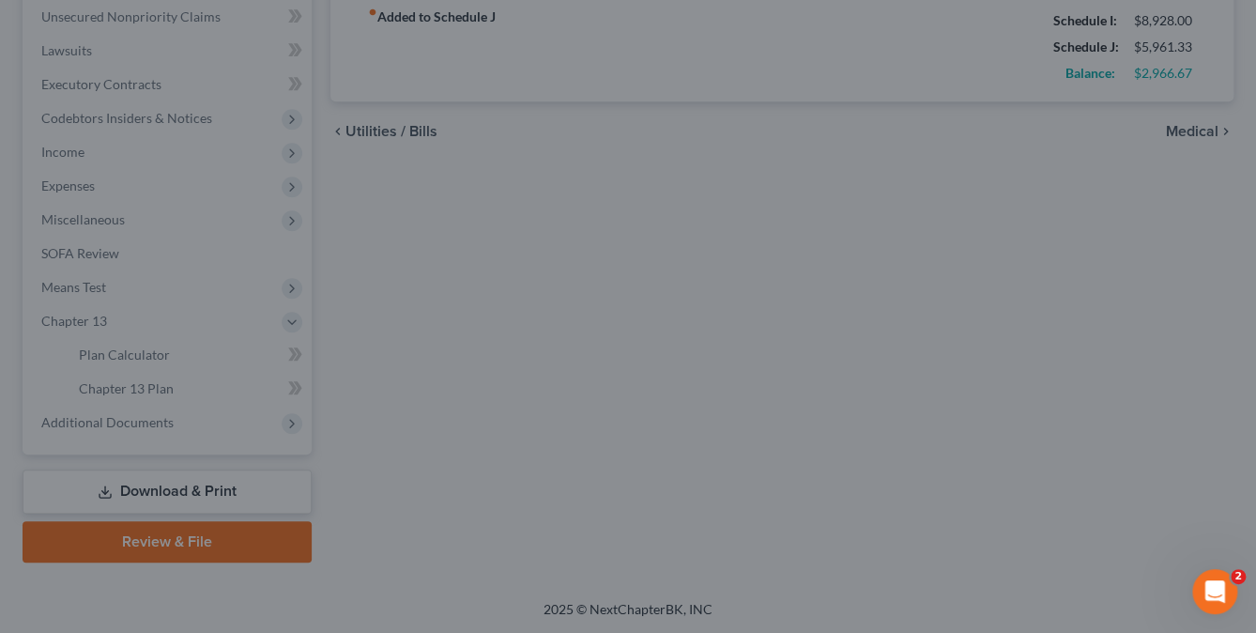
type input "100.00"
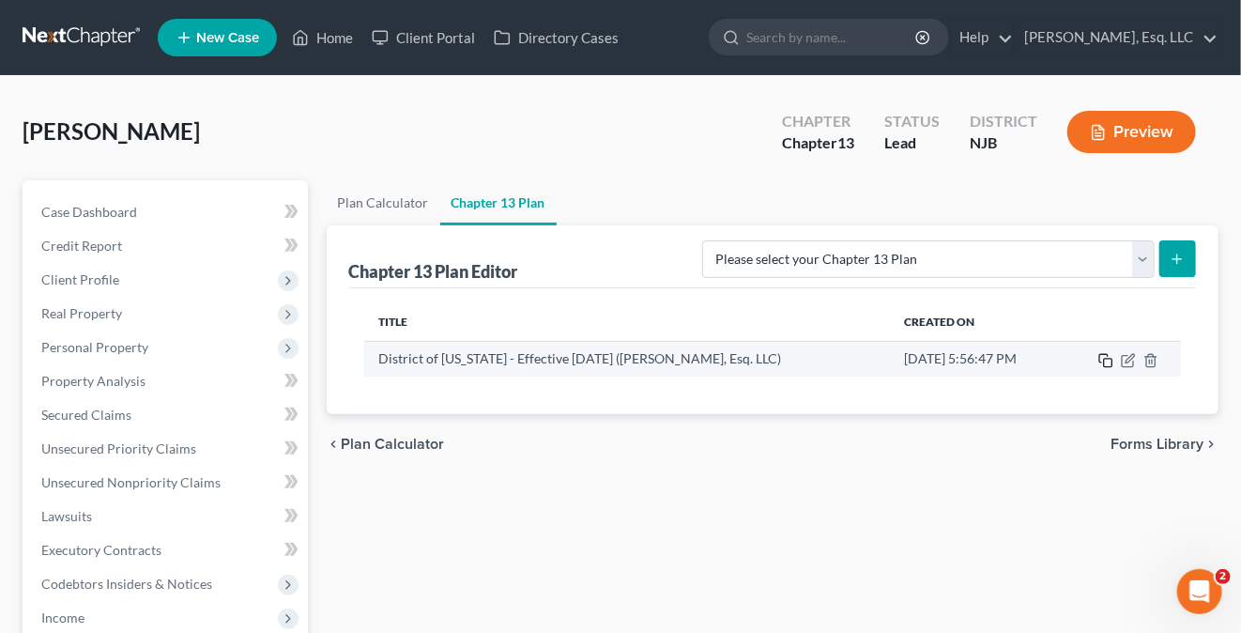
click at [1103, 360] on icon "button" at bounding box center [1105, 360] width 15 height 15
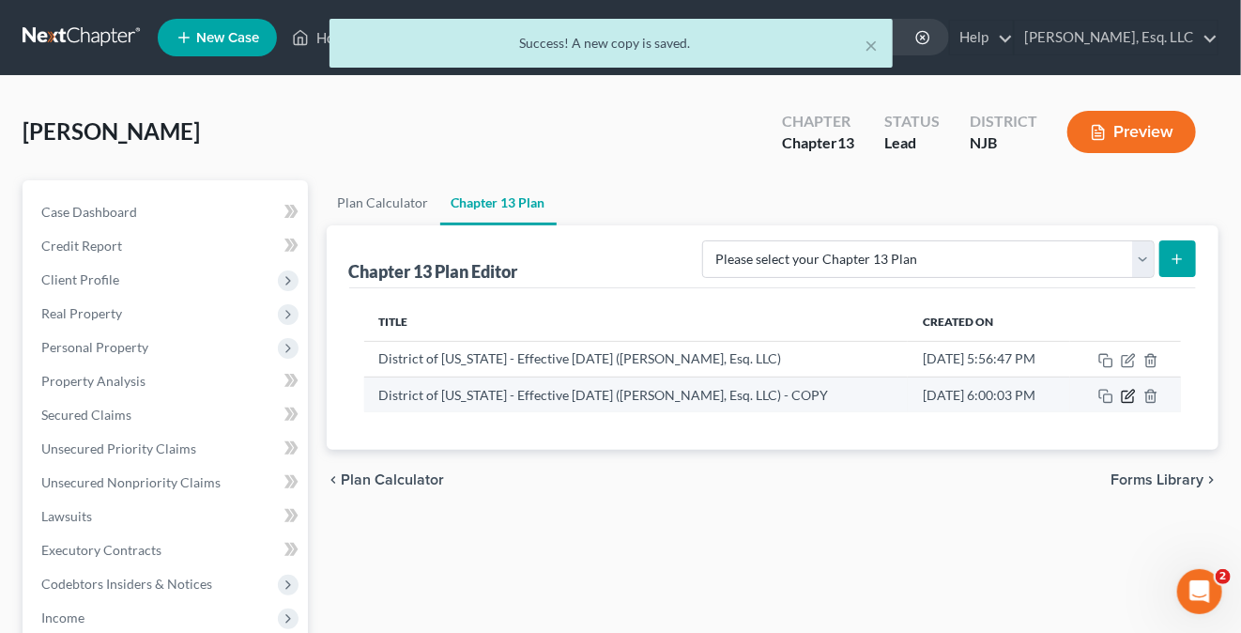
click at [1130, 399] on icon "button" at bounding box center [1128, 396] width 15 height 15
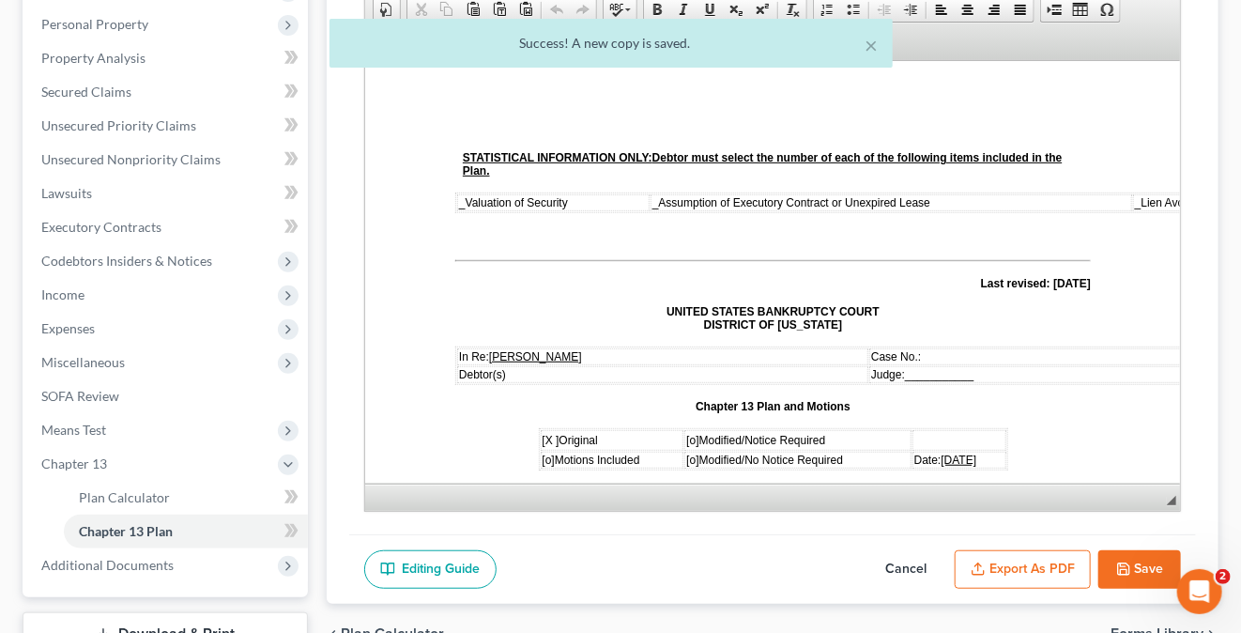
scroll to position [466, 0]
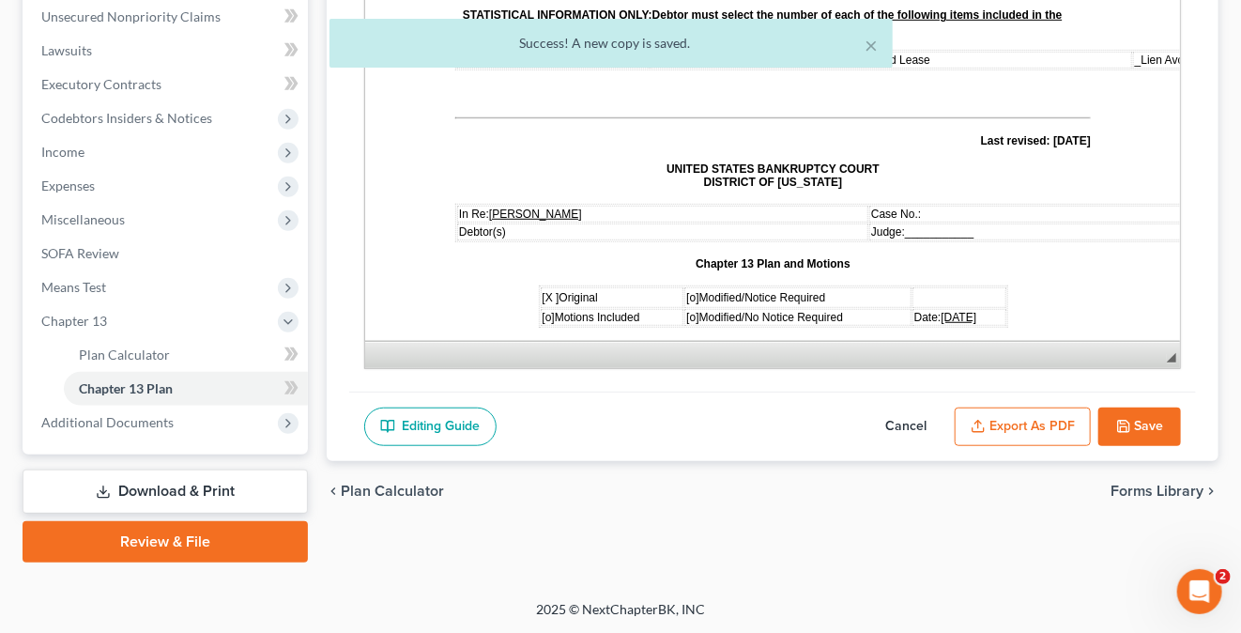
drag, startPoint x: 945, startPoint y: 302, endPoint x: 1298, endPoint y: 266, distance: 354.8
click at [945, 308] on u "09/24/2025" at bounding box center [959, 316] width 36 height 16
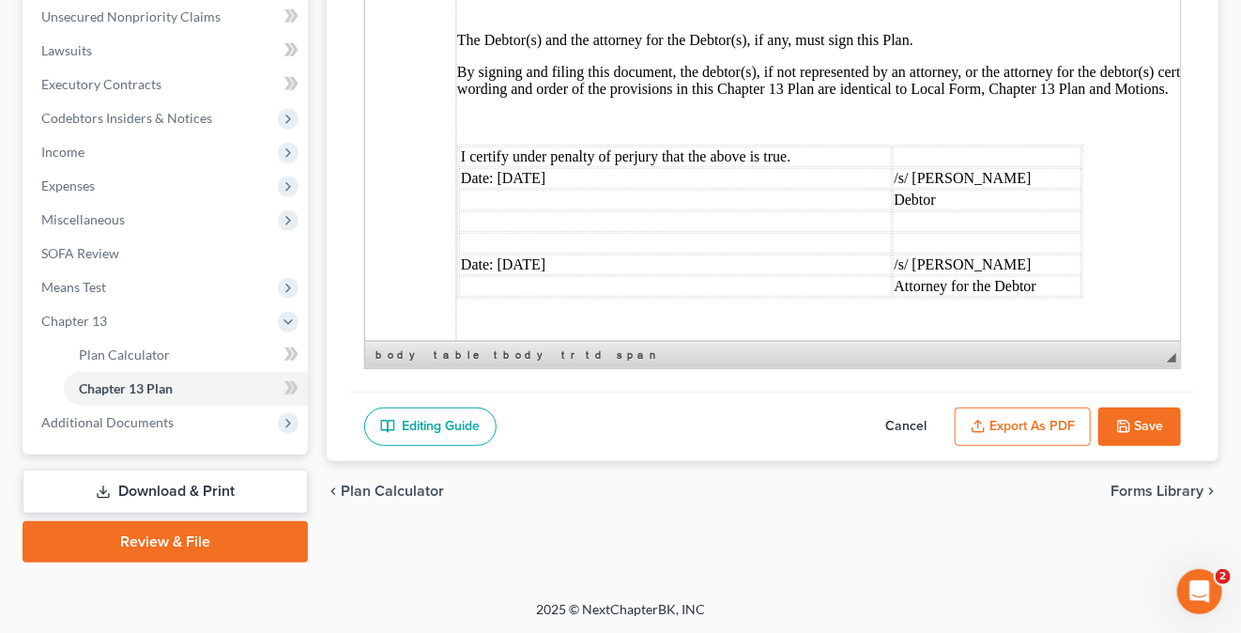
scroll to position [5639, 0]
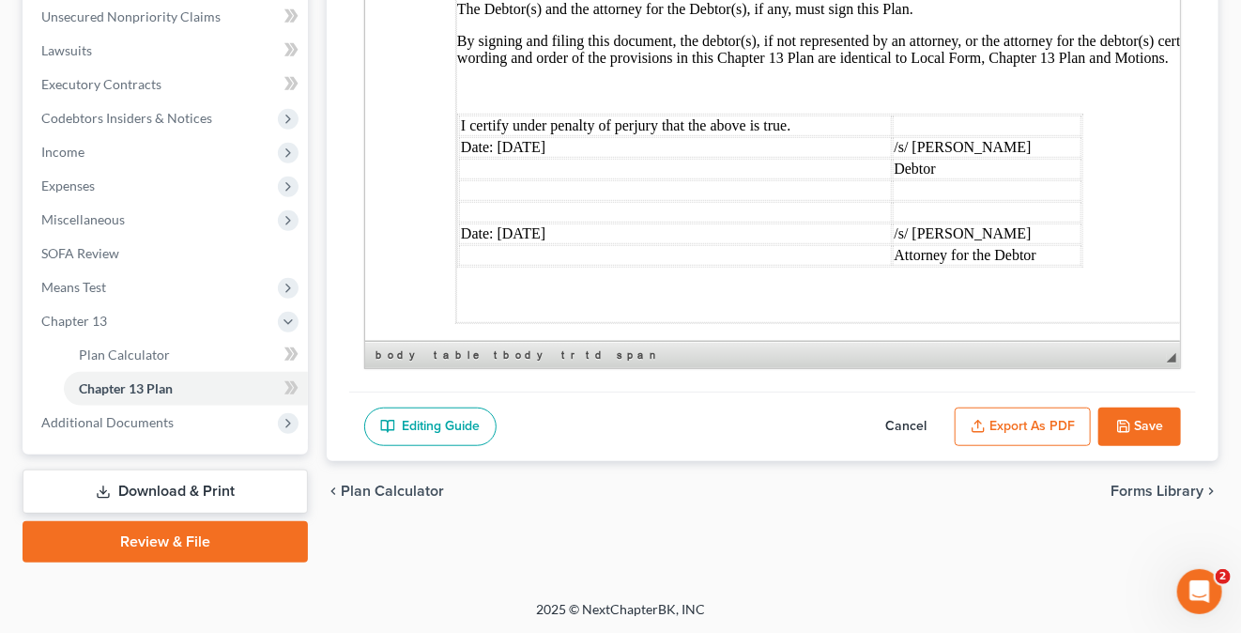
drag, startPoint x: 531, startPoint y: 56, endPoint x: 492, endPoint y: 56, distance: 39.4
click at [492, 137] on td "Date: 09/24/2025" at bounding box center [674, 147] width 433 height 21
drag, startPoint x: 497, startPoint y: 55, endPoint x: 531, endPoint y: 52, distance: 34.9
click at [531, 137] on td "Date: 09/24/2025" at bounding box center [674, 147] width 433 height 21
drag, startPoint x: 495, startPoint y: 138, endPoint x: 529, endPoint y: 138, distance: 34.7
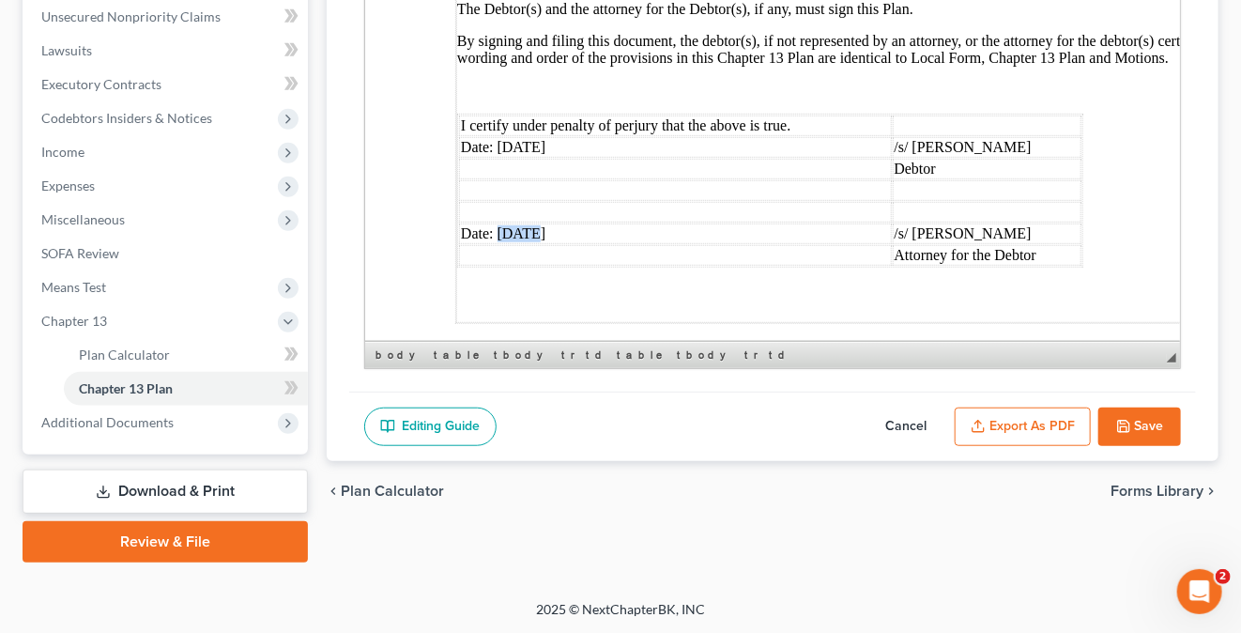
click at [529, 223] on td "Date: 09/24/2025" at bounding box center [674, 233] width 433 height 21
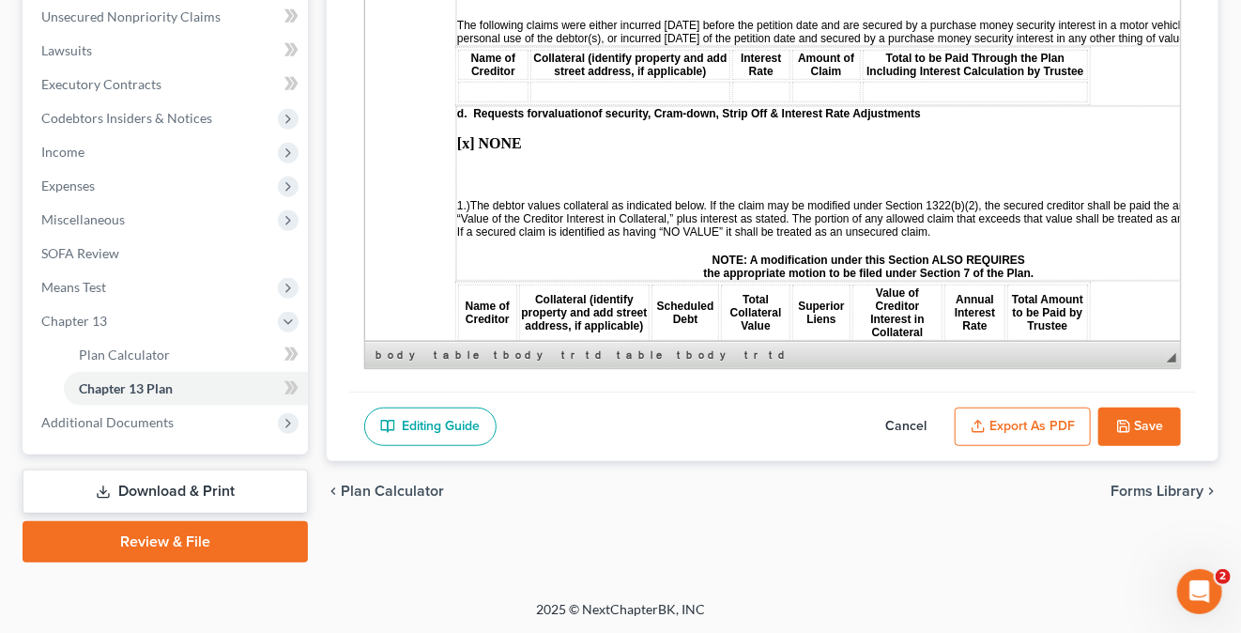
scroll to position [2729, 0]
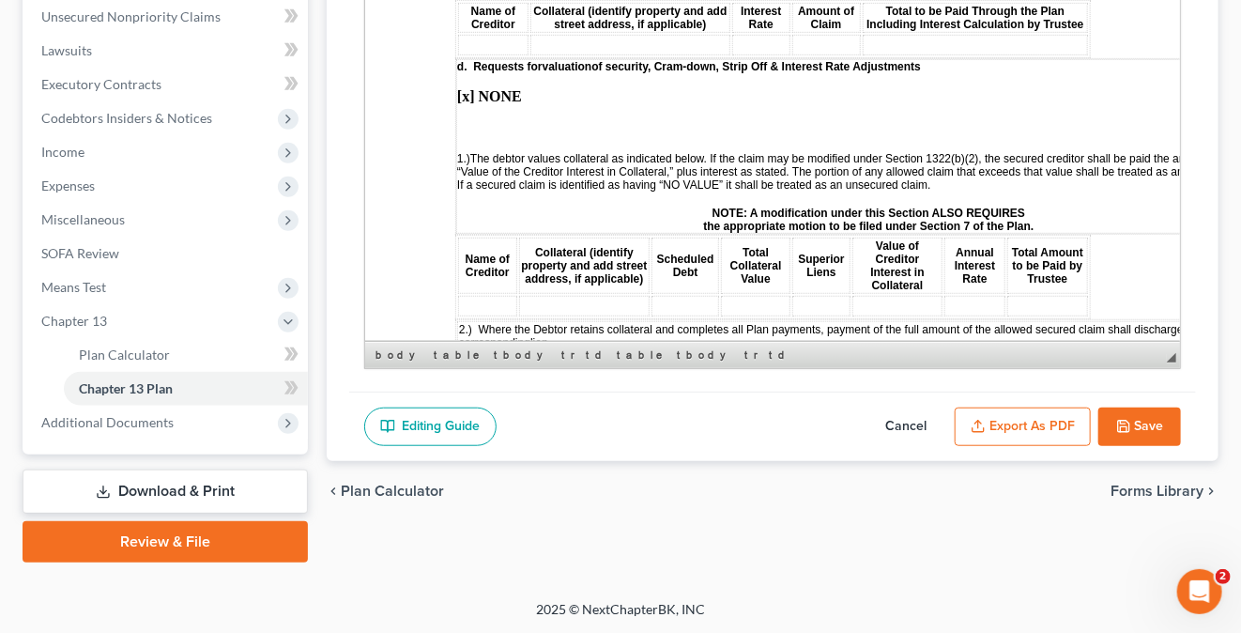
click at [1147, 429] on button "Save" at bounding box center [1139, 426] width 83 height 39
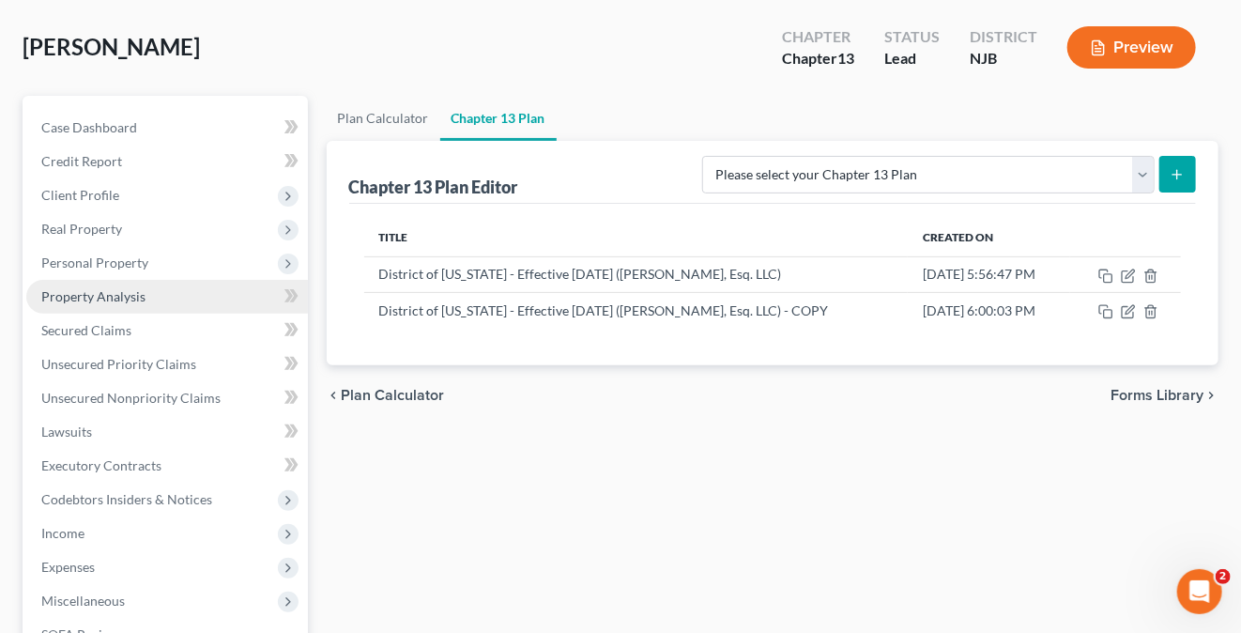
scroll to position [188, 0]
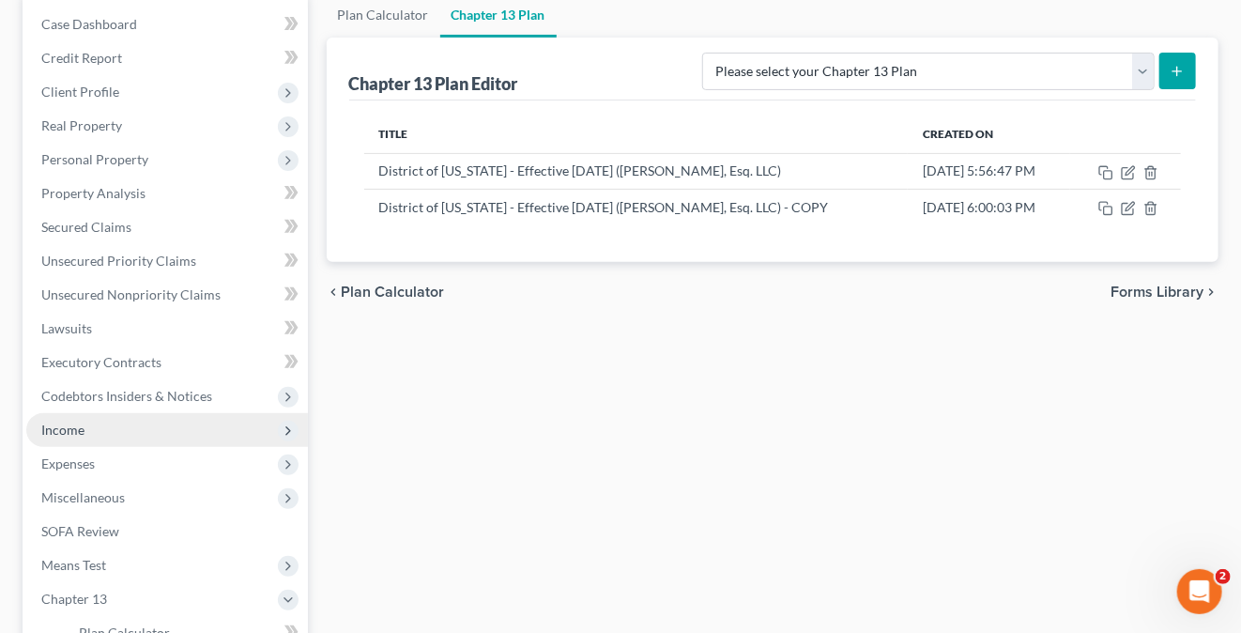
click at [72, 432] on span "Income" at bounding box center [62, 429] width 43 height 16
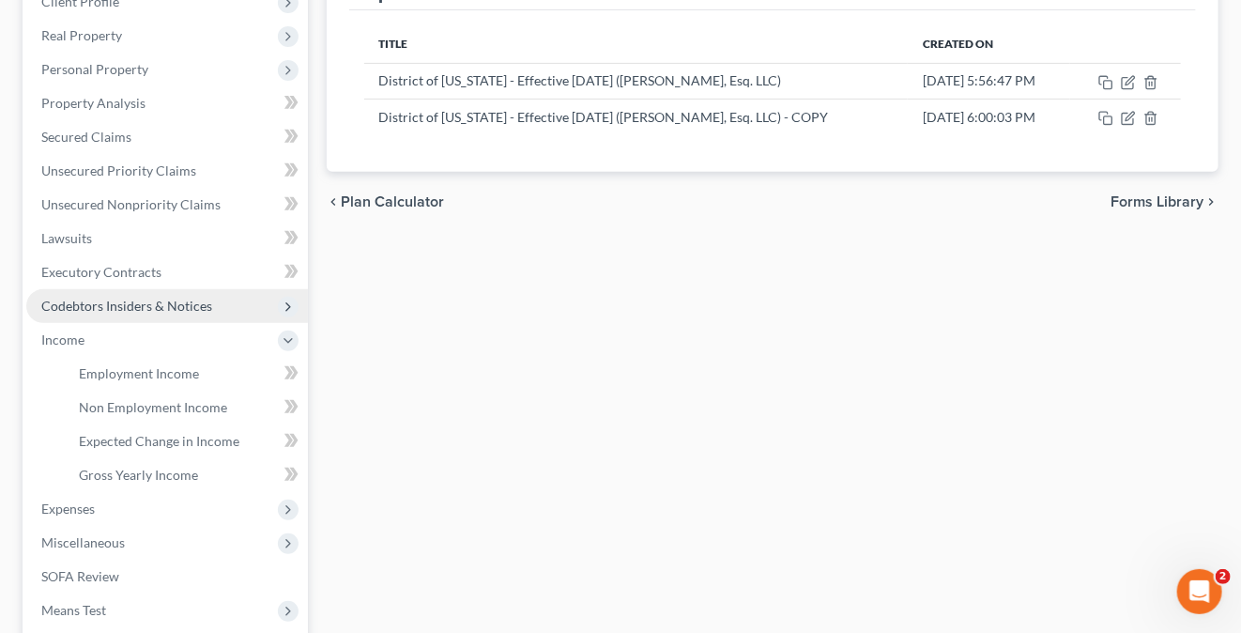
scroll to position [375, 0]
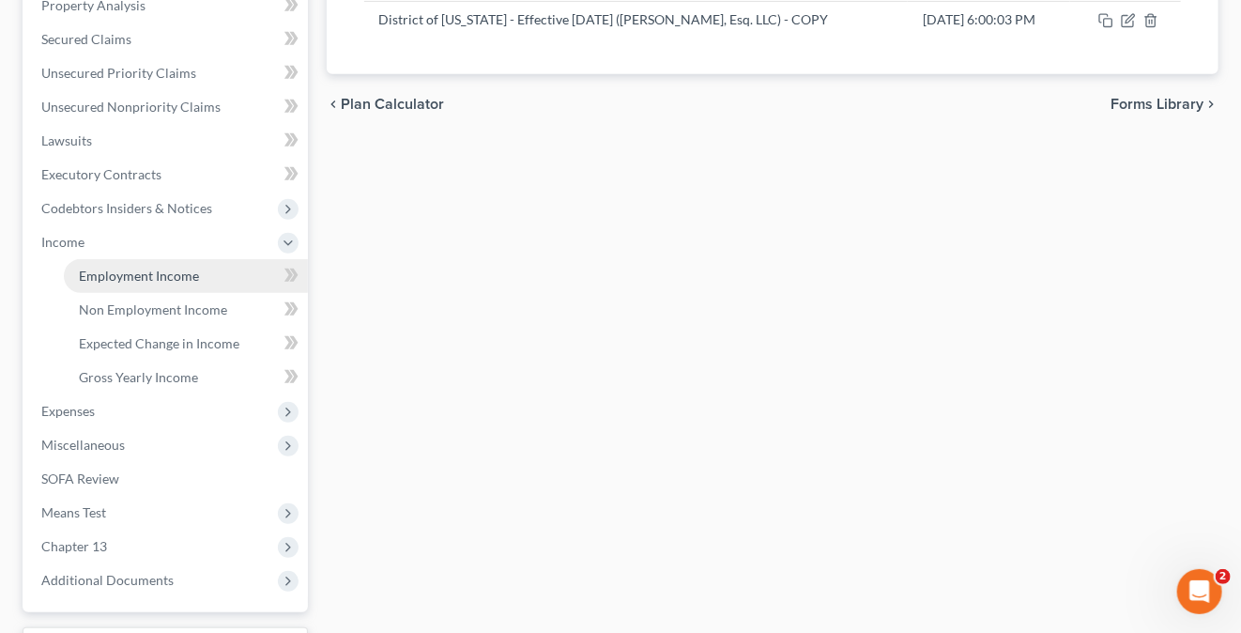
click at [145, 272] on span "Employment Income" at bounding box center [139, 276] width 120 height 16
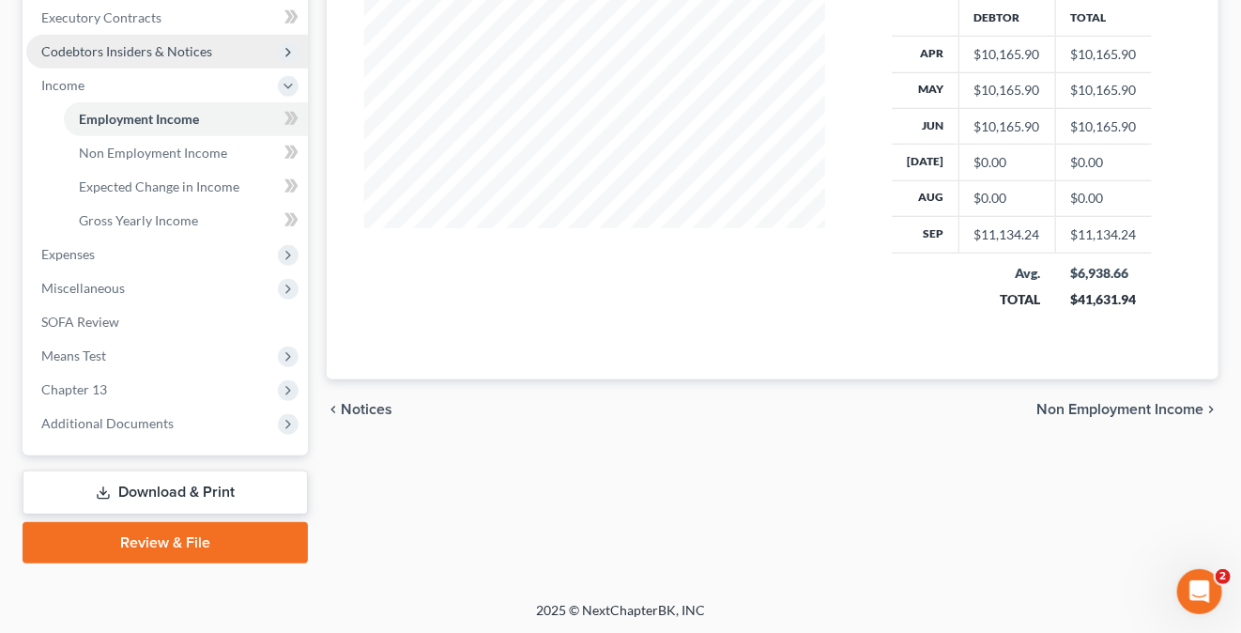
scroll to position [533, 0]
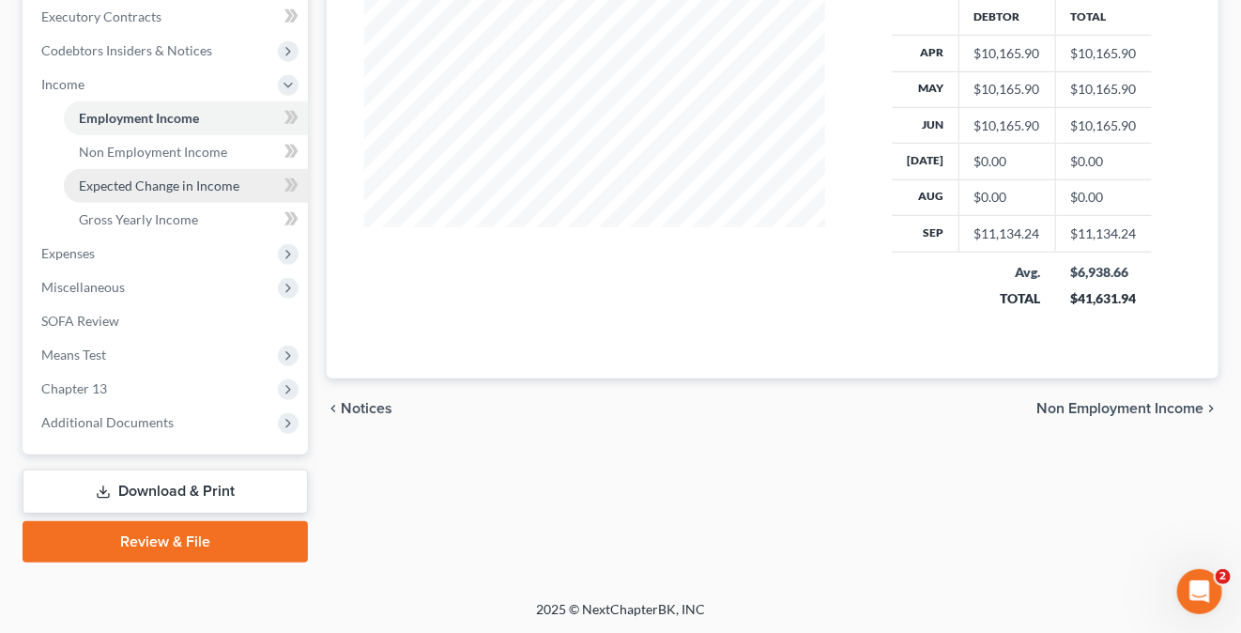
click at [183, 181] on span "Expected Change in Income" at bounding box center [159, 185] width 161 height 16
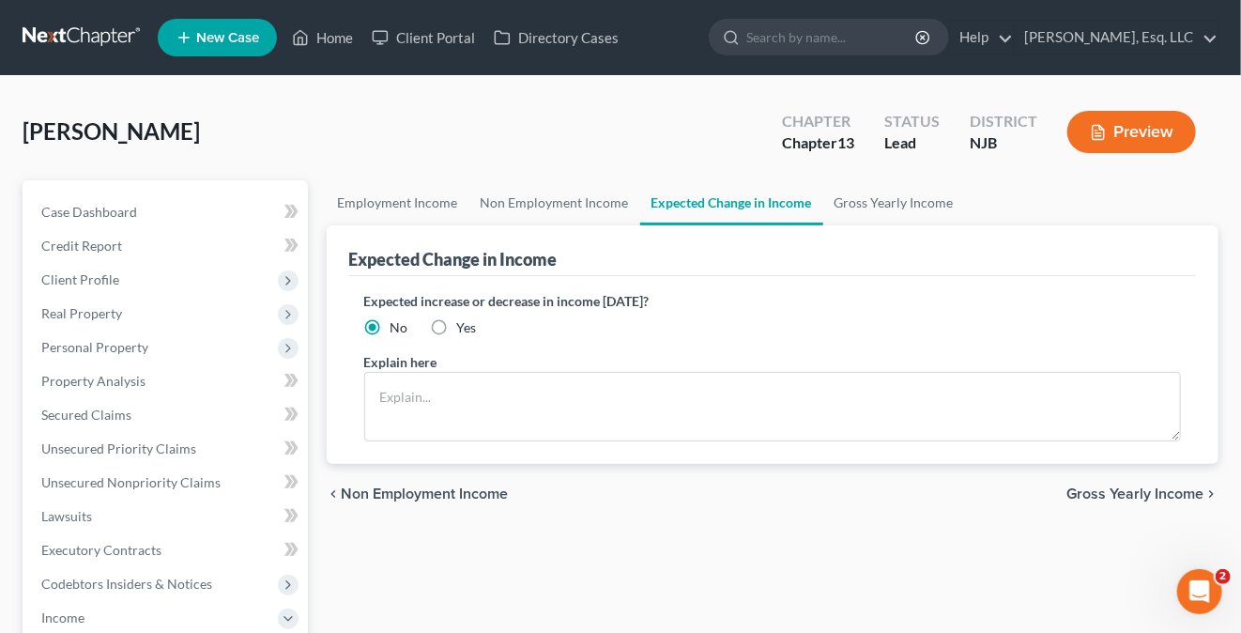
click at [457, 324] on label "Yes" at bounding box center [467, 327] width 20 height 19
click at [465, 324] on input "Yes" at bounding box center [471, 324] width 12 height 12
radio input "true"
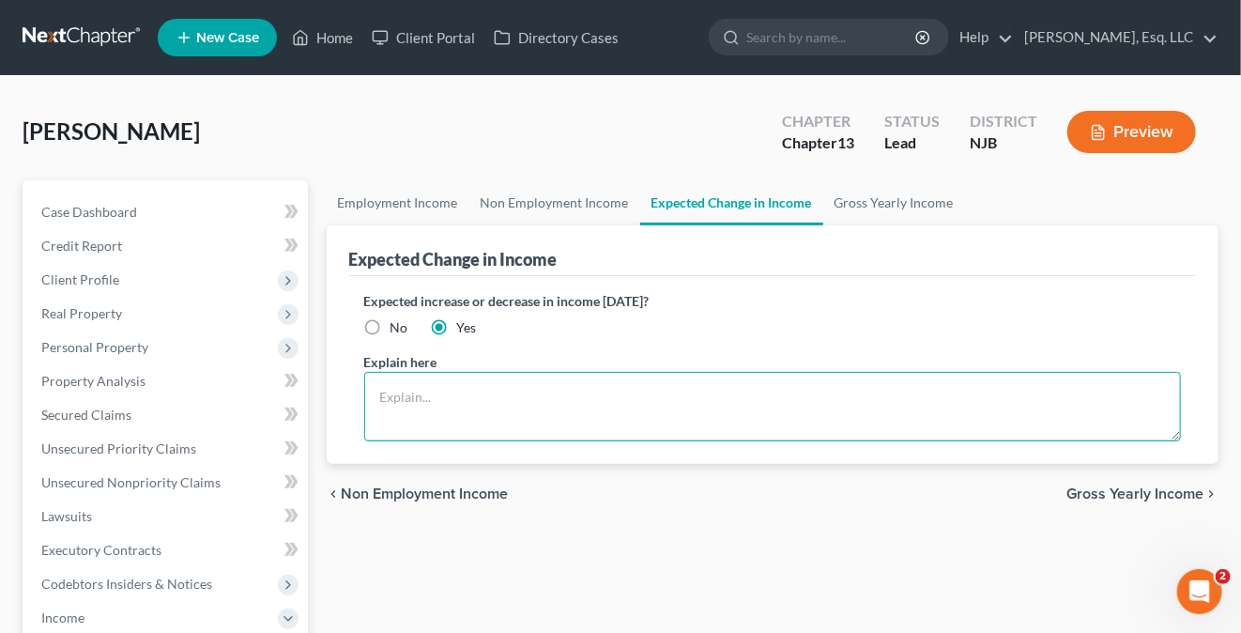
click at [387, 394] on textarea at bounding box center [773, 406] width 818 height 69
drag, startPoint x: 465, startPoint y: 393, endPoint x: 570, endPoint y: 423, distance: 109.3
click at [583, 406] on textarea "I am a teacher with pay only during 10 out of 12 months" at bounding box center [773, 406] width 818 height 69
drag, startPoint x: 700, startPoint y: 401, endPoint x: 721, endPoint y: 394, distance: 21.7
click at [702, 399] on textarea "I am a teacher who is paid only 10 out of 12 months" at bounding box center [773, 406] width 818 height 69
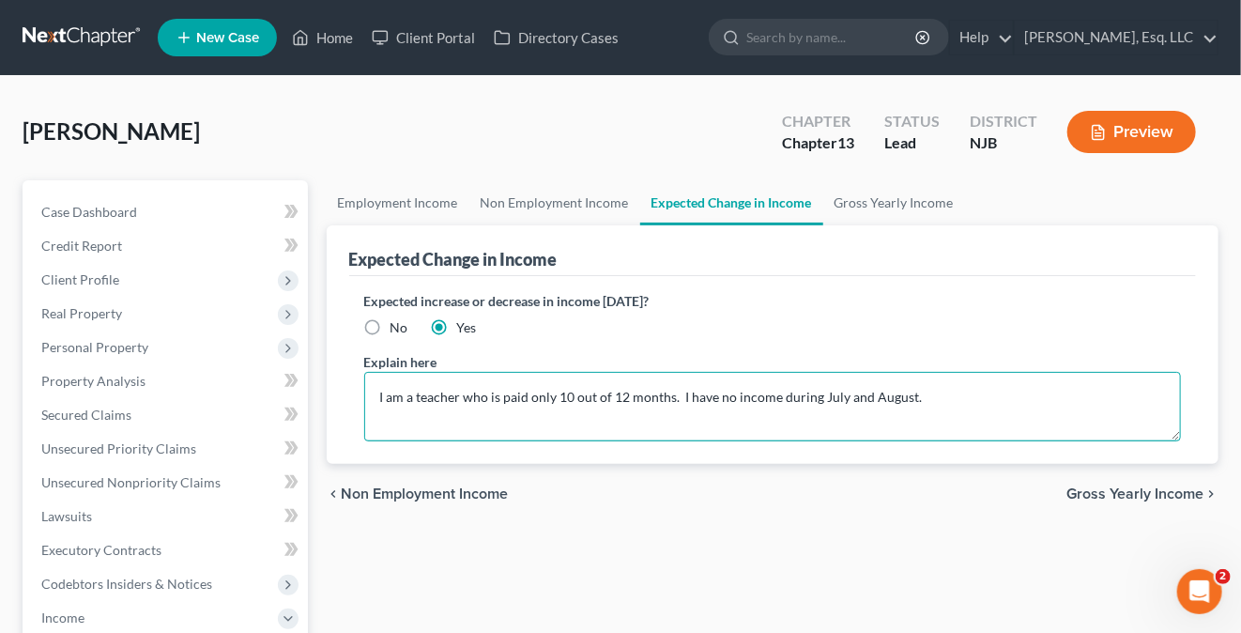
type textarea "I am a teacher who is paid only 10 out of 12 months. I have no income during Ju…"
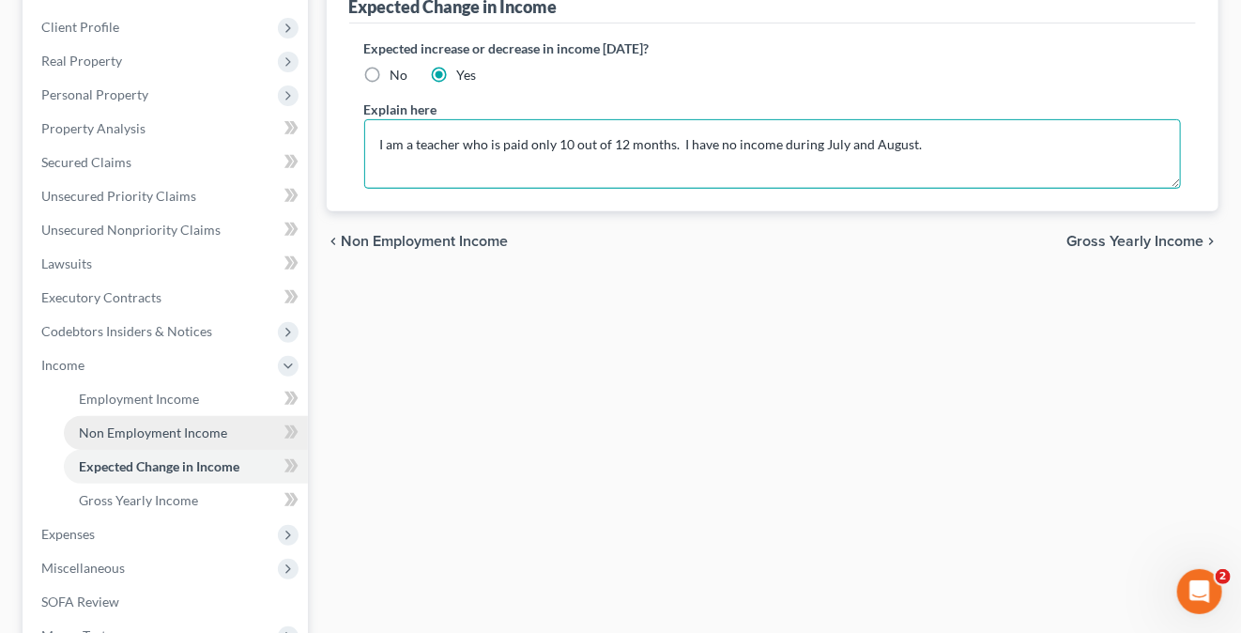
scroll to position [282, 0]
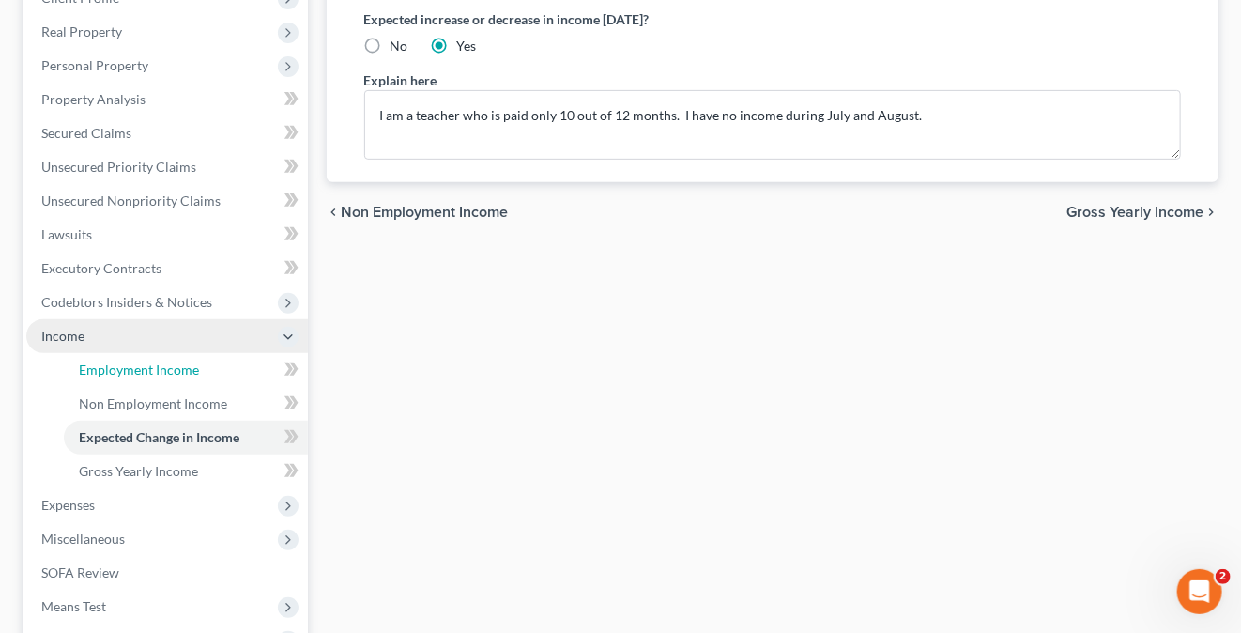
click at [148, 358] on link "Employment Income" at bounding box center [186, 370] width 244 height 34
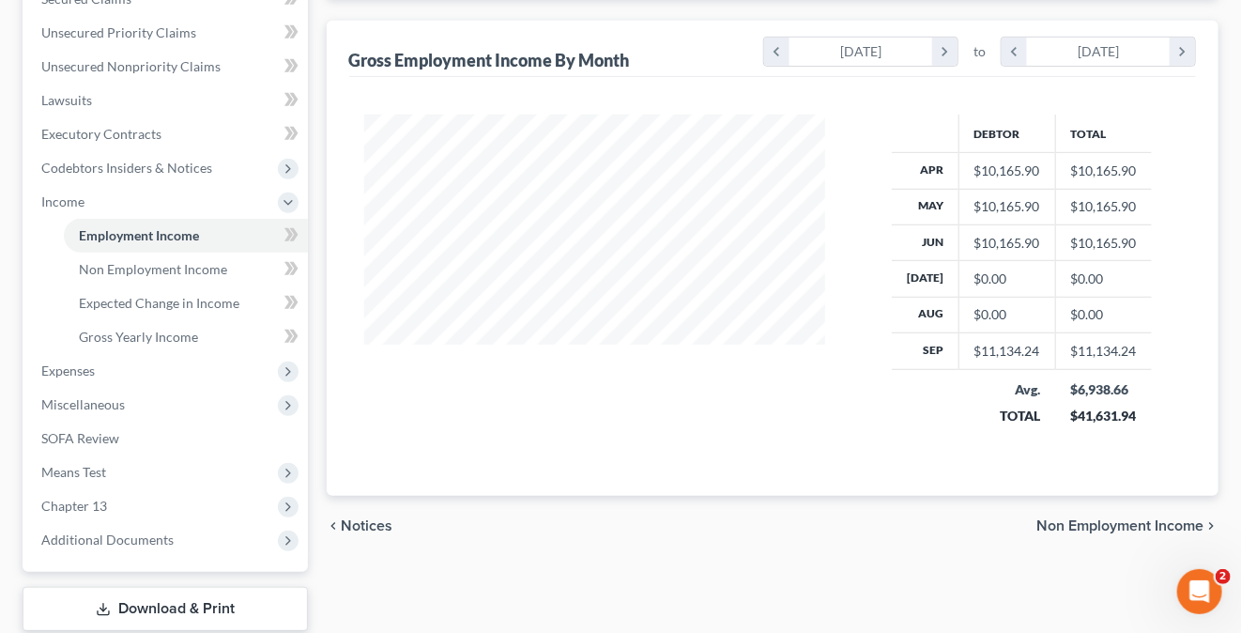
scroll to position [533, 0]
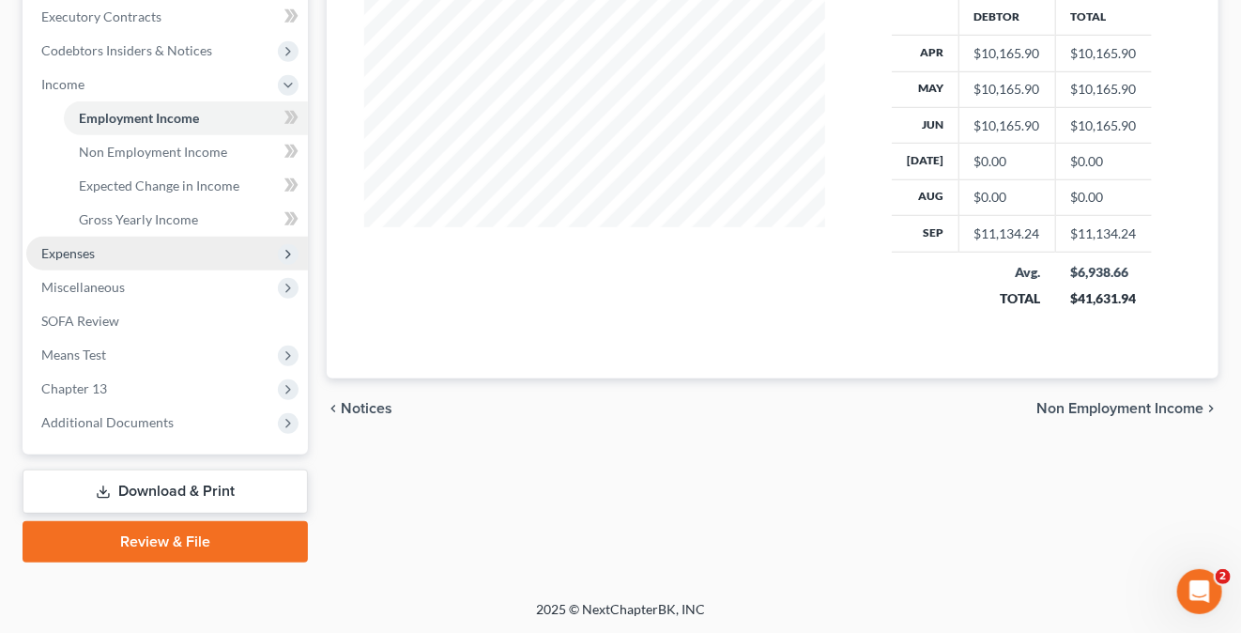
click at [80, 253] on span "Expenses" at bounding box center [68, 253] width 54 height 16
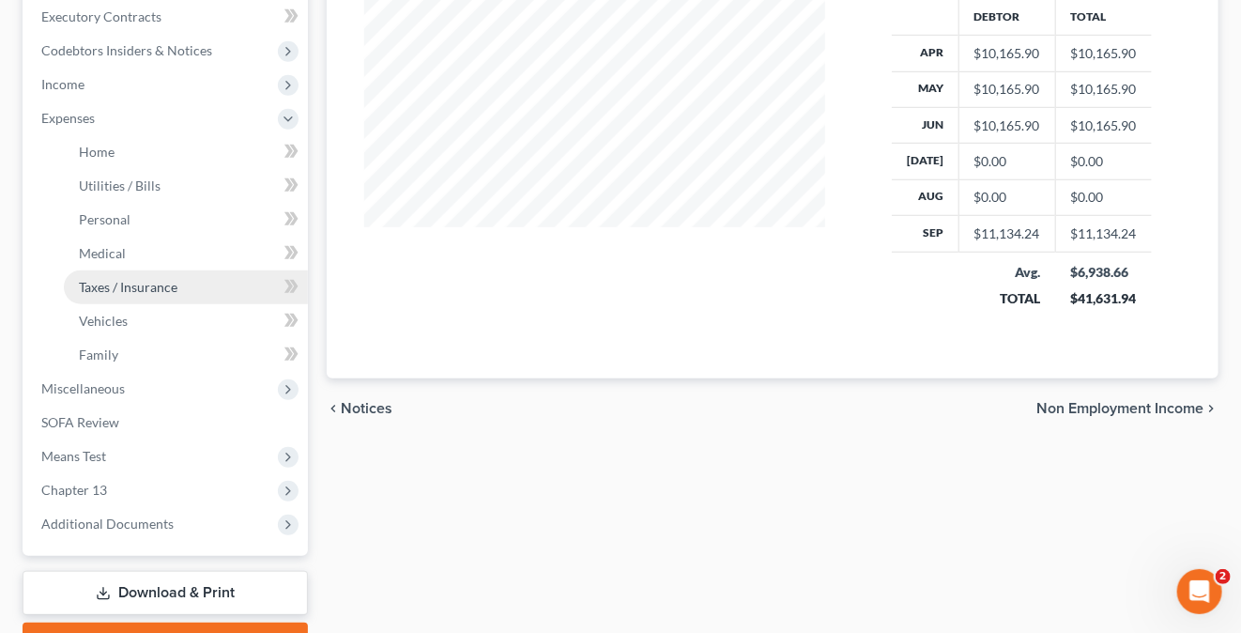
click at [130, 286] on span "Taxes / Insurance" at bounding box center [128, 287] width 99 height 16
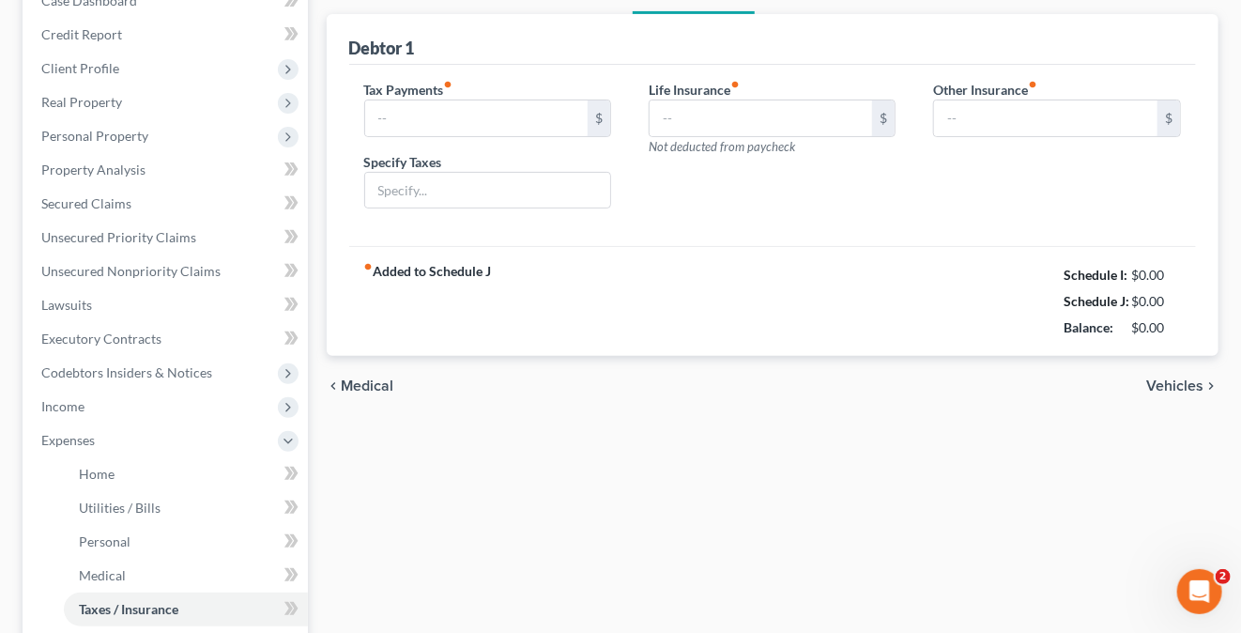
type input "0.00"
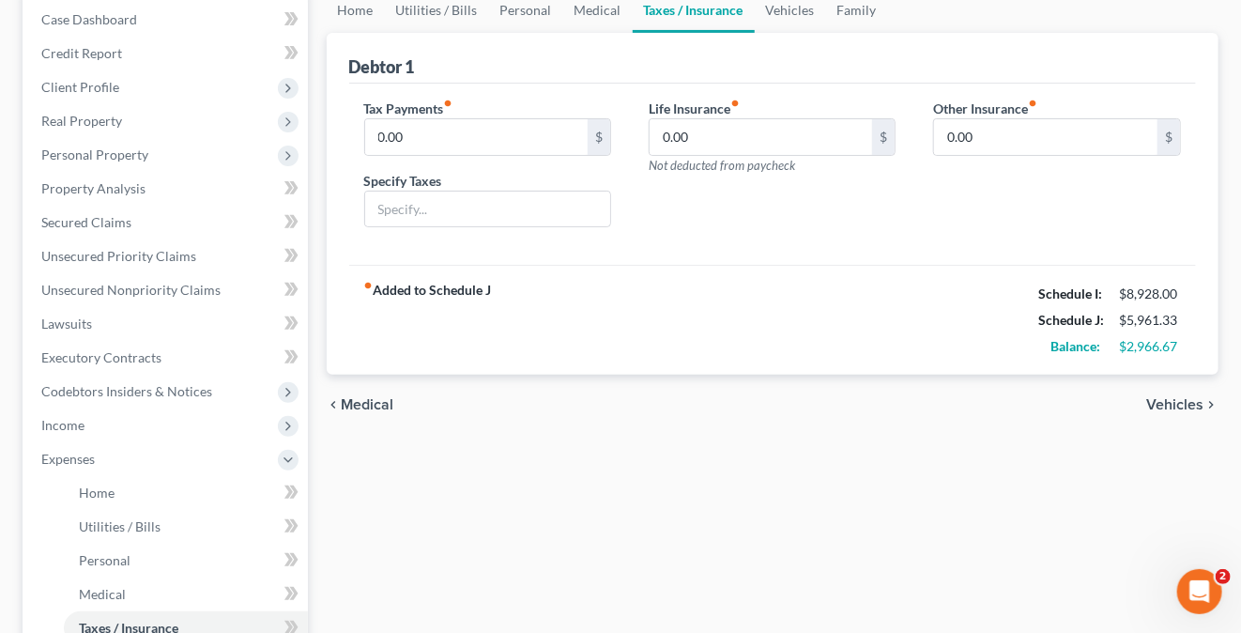
scroll to position [282, 0]
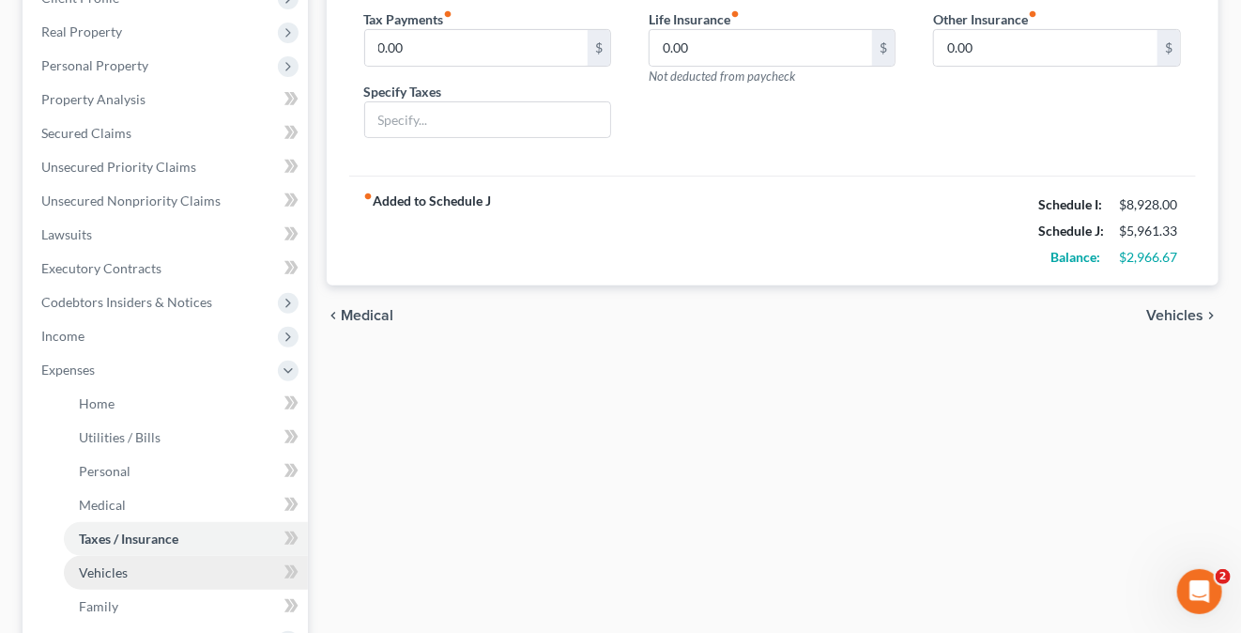
click at [116, 571] on span "Vehicles" at bounding box center [103, 572] width 49 height 16
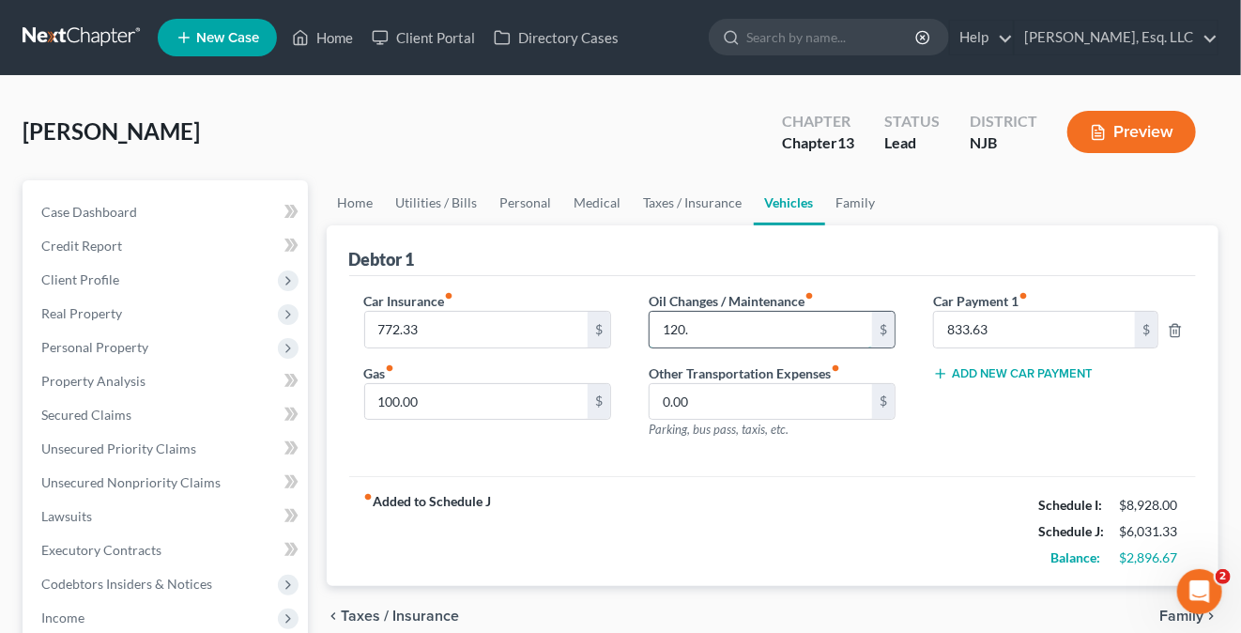
type input "120."
click at [790, 402] on input "0.00" at bounding box center [761, 402] width 223 height 36
click at [429, 385] on input "100.00" at bounding box center [476, 402] width 223 height 36
click at [696, 515] on div "fiber_manual_record Added to Schedule J Schedule I: $8,928.00 Schedule J: $6,06…" at bounding box center [773, 531] width 848 height 110
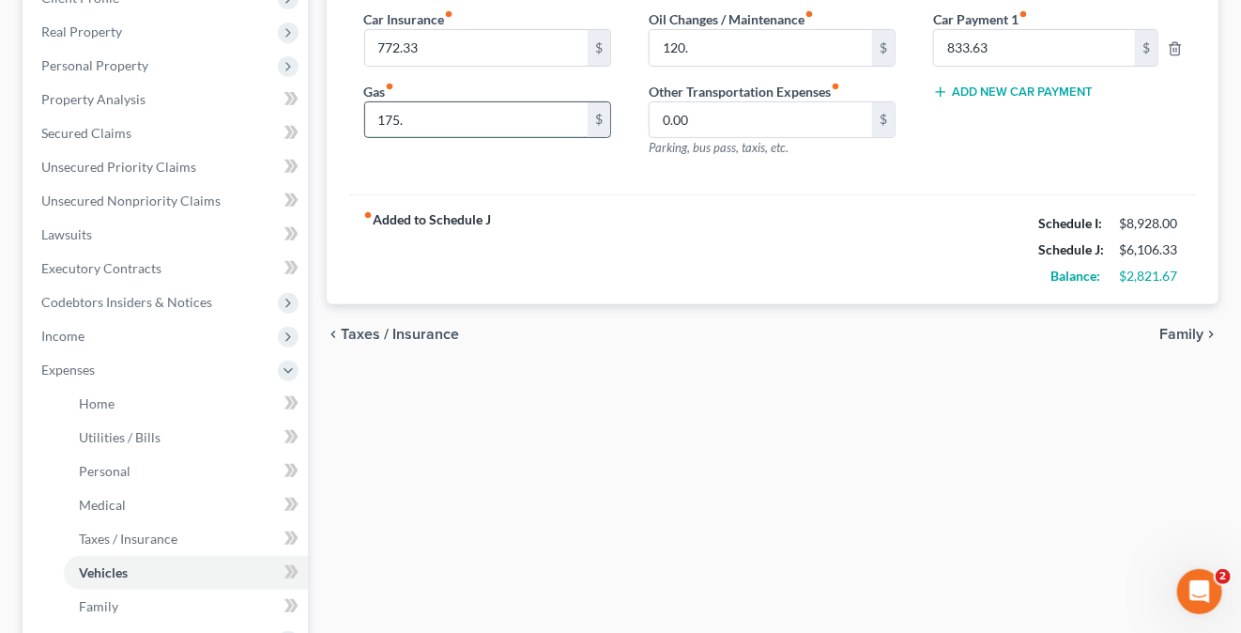
type input "175."
click at [635, 316] on div "chevron_left Taxes / Insurance Family chevron_right" at bounding box center [773, 334] width 893 height 60
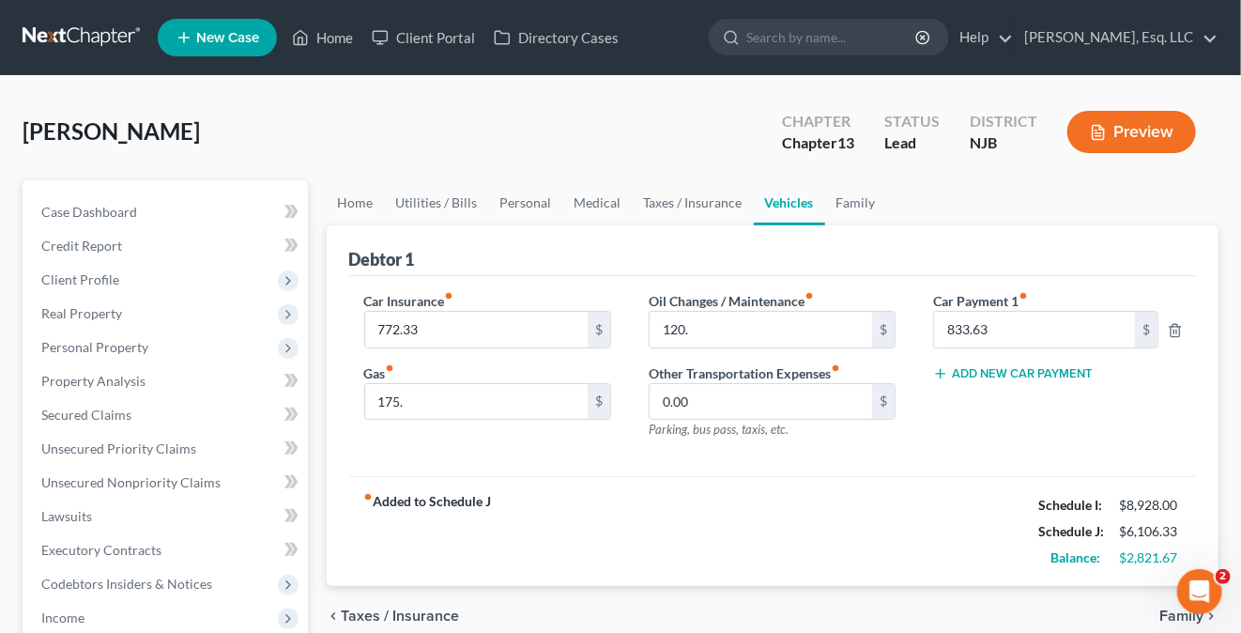
scroll to position [0, 0]
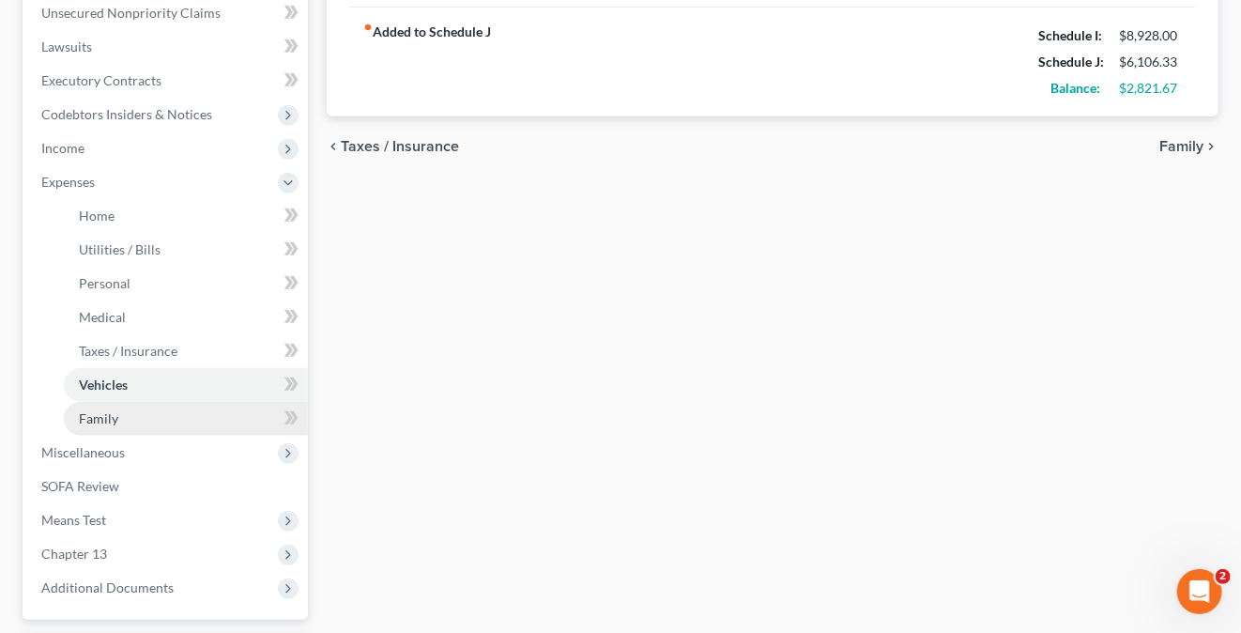
click at [126, 413] on link "Family" at bounding box center [186, 419] width 244 height 34
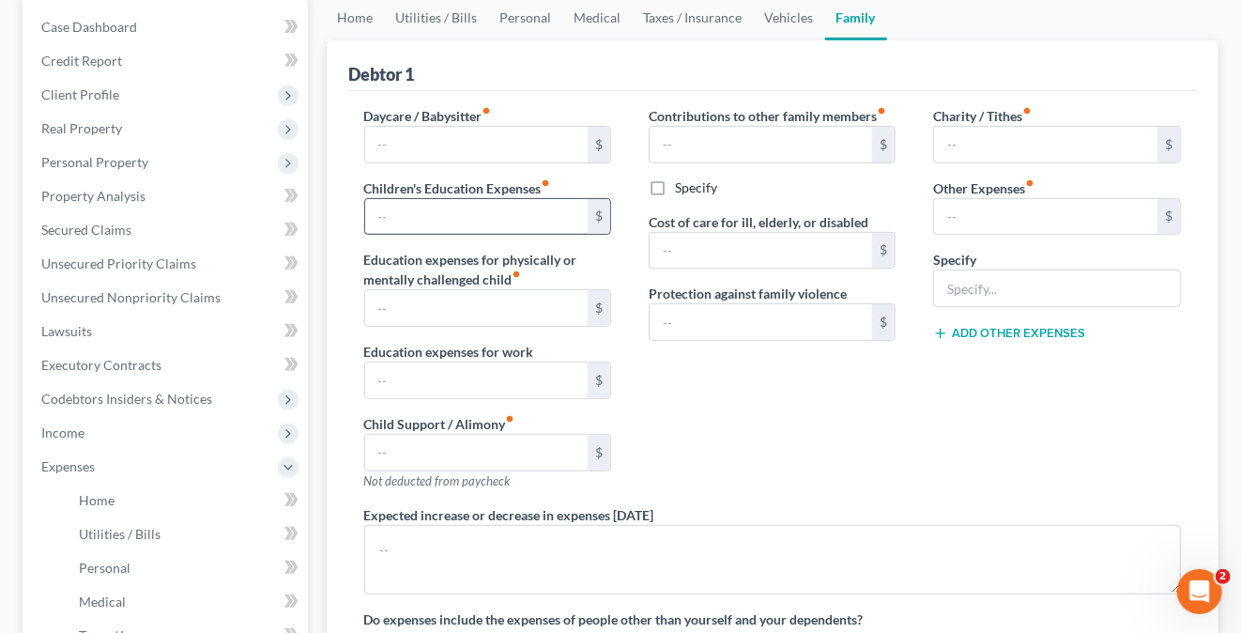
scroll to position [188, 0]
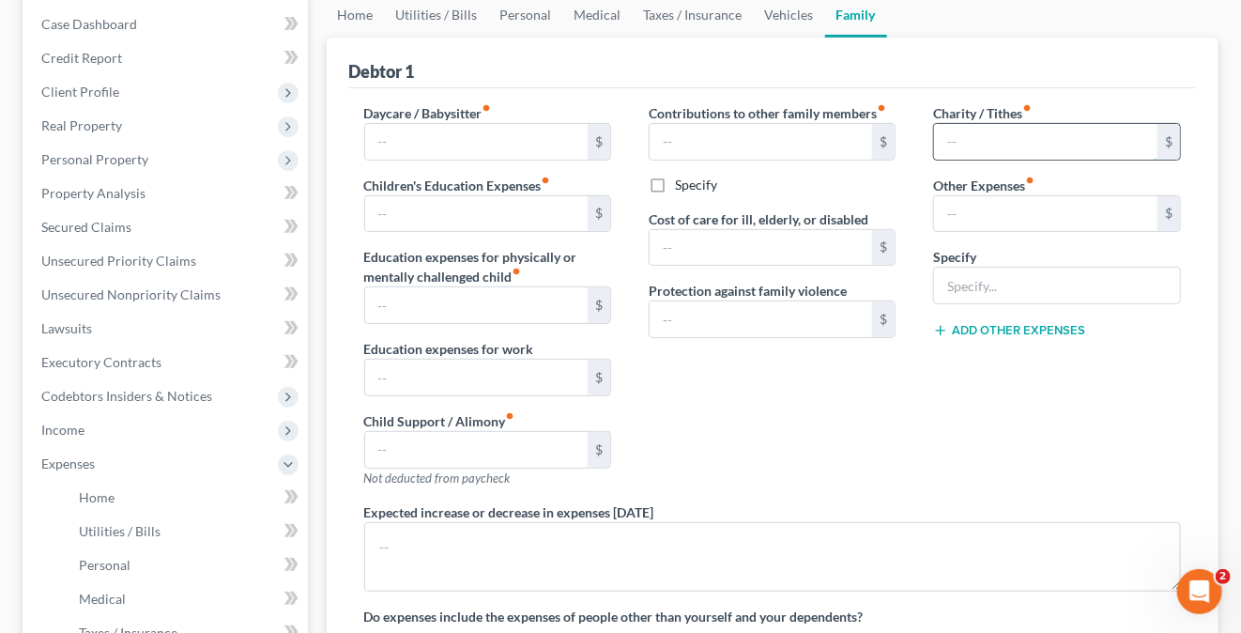
click at [950, 144] on input "text" at bounding box center [1045, 142] width 223 height 36
type input "120."
click at [974, 474] on div "Charity / Tithes fiber_manual_record 120. $ Other Expenses fiber_manual_record …" at bounding box center [1056, 302] width 284 height 399
click at [946, 485] on div "Charity / Tithes fiber_manual_record 120. $ Other Expenses fiber_manual_record …" at bounding box center [1056, 302] width 284 height 399
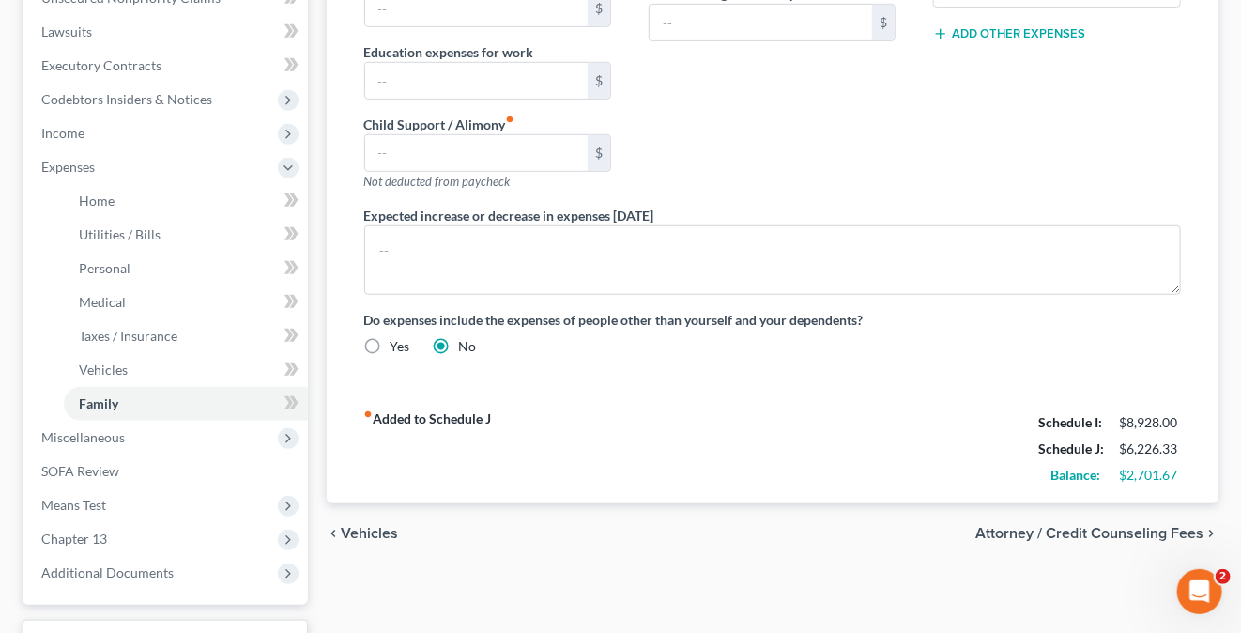
scroll to position [635, 0]
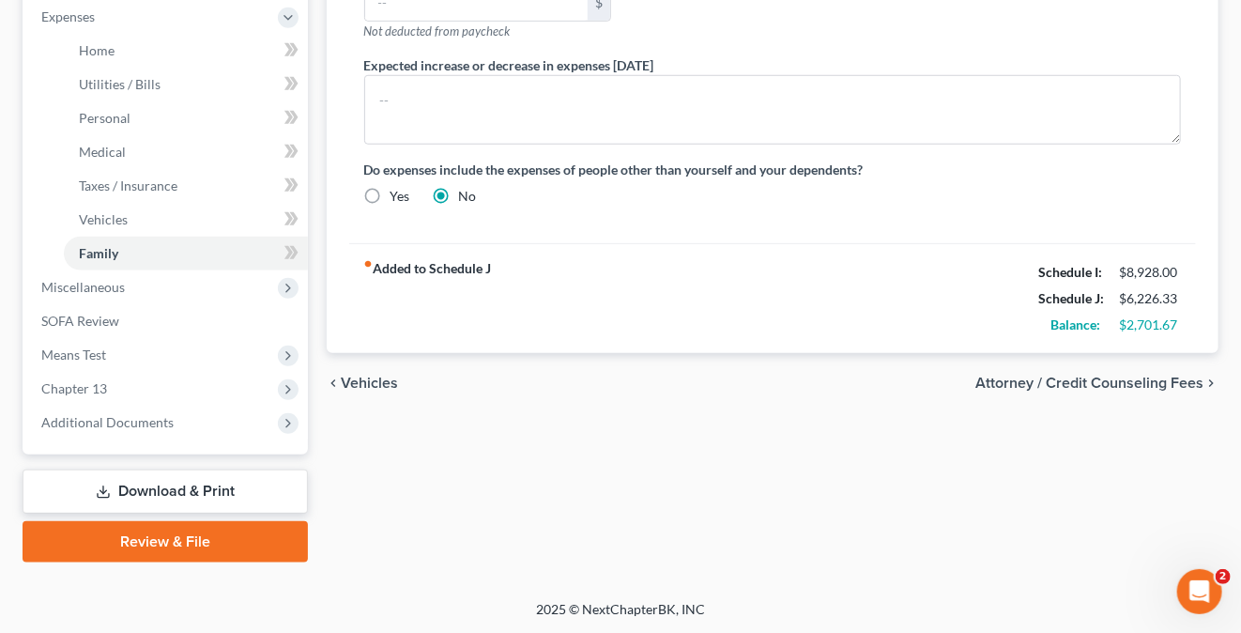
click at [574, 422] on div "Home Utilities / Bills Personal Medical Taxes / Insurance Vehicles Family Debto…" at bounding box center [772, 54] width 911 height 1017
click at [120, 221] on span "Vehicles" at bounding box center [103, 219] width 49 height 16
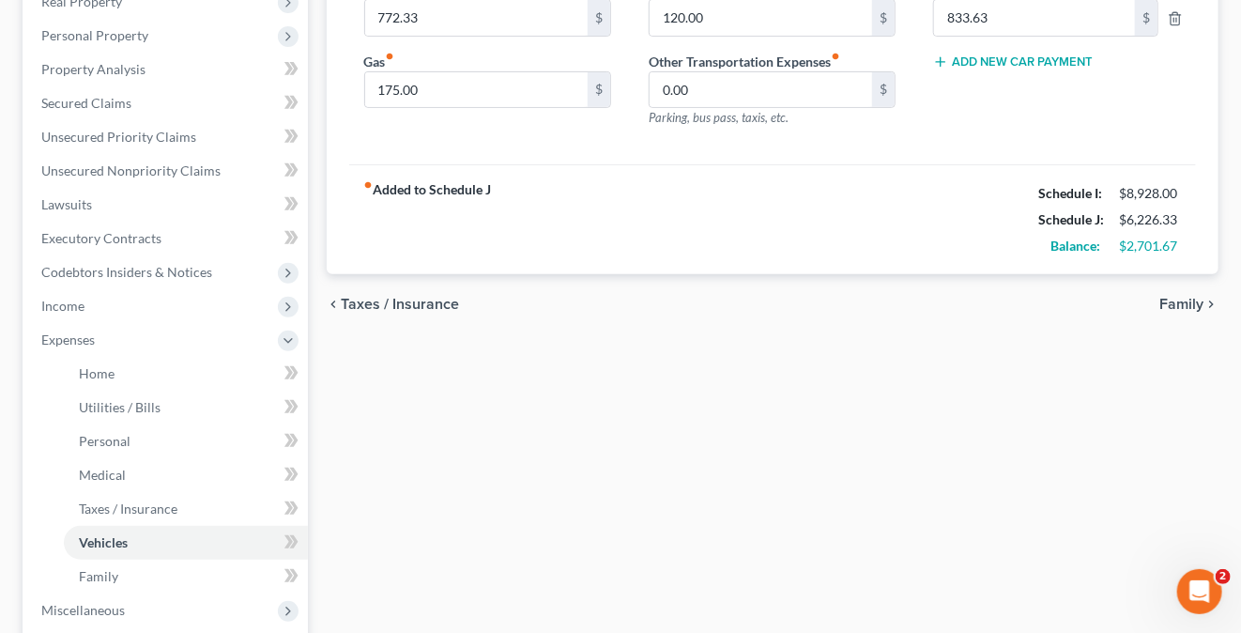
scroll to position [375, 0]
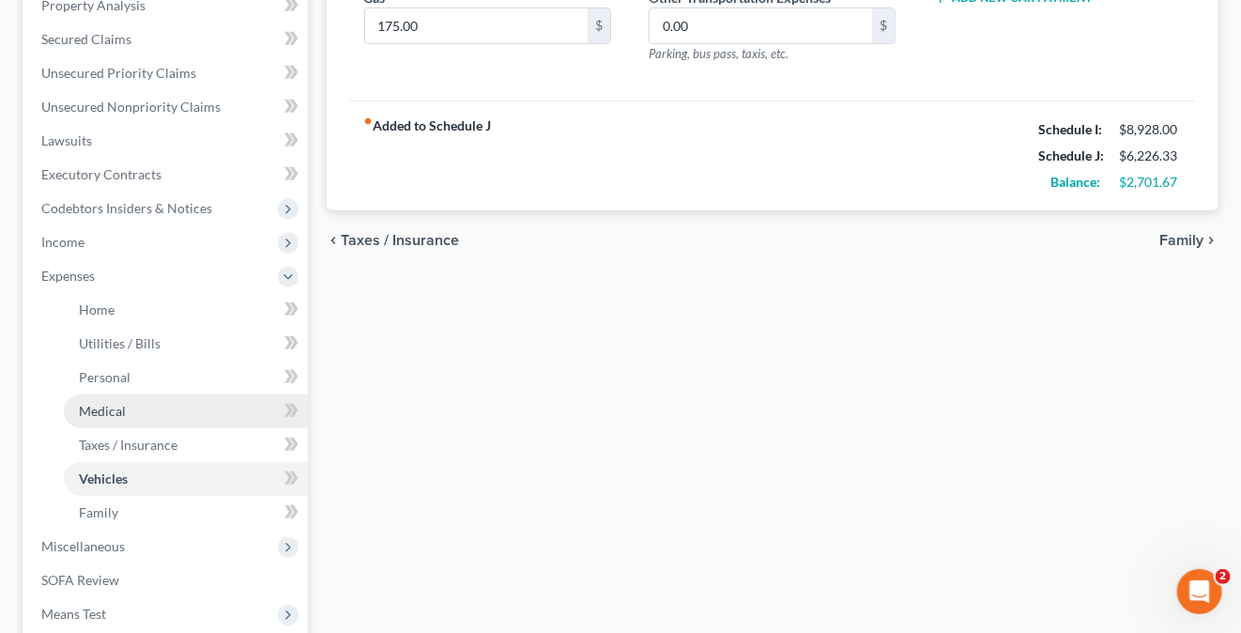
click at [126, 407] on link "Medical" at bounding box center [186, 411] width 244 height 34
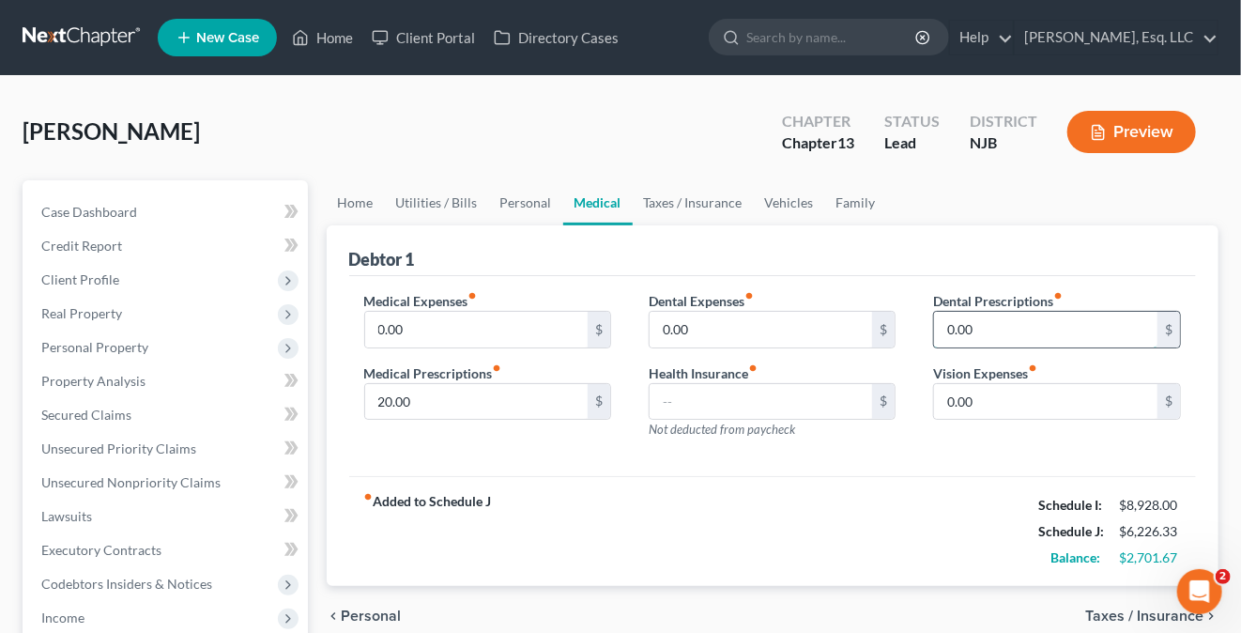
click at [943, 322] on input "0.00" at bounding box center [1045, 330] width 223 height 36
type input "20."
type input "25."
type input "30."
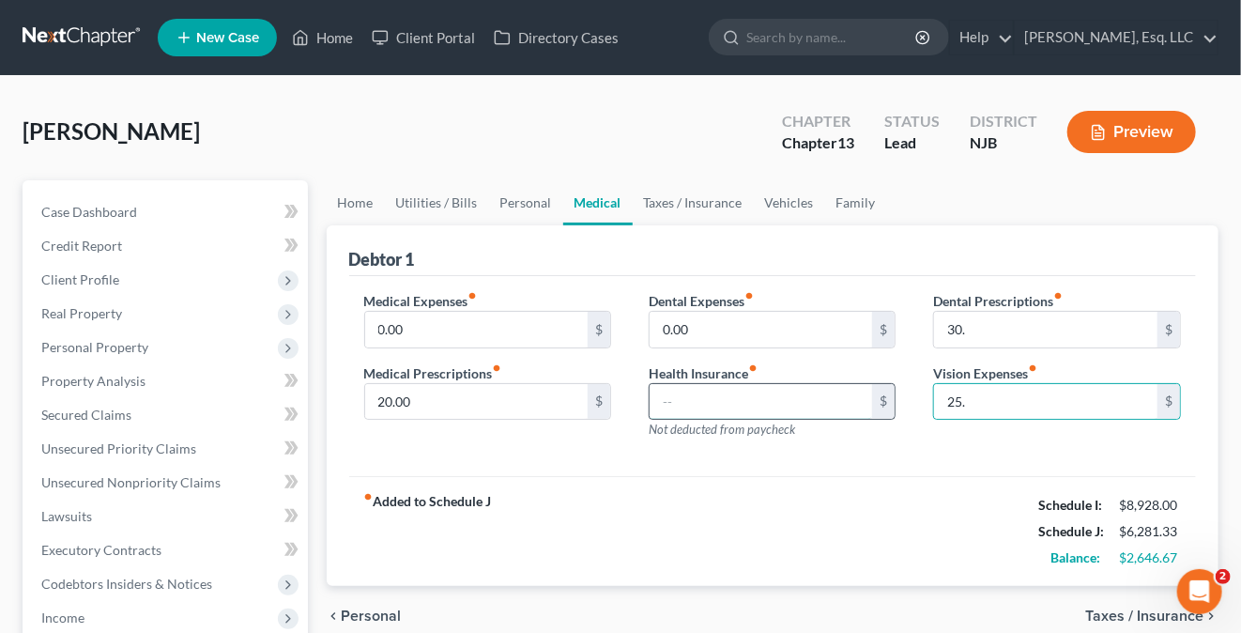
drag, startPoint x: 702, startPoint y: 382, endPoint x: 757, endPoint y: 405, distance: 58.9
click at [702, 384] on input "text" at bounding box center [761, 402] width 223 height 36
click at [1017, 406] on input "25." at bounding box center [1045, 402] width 223 height 36
click at [790, 518] on div "fiber_manual_record Added to Schedule J Schedule I: $8,928.00 Schedule J: $6,28…" at bounding box center [773, 531] width 848 height 110
type input "30."
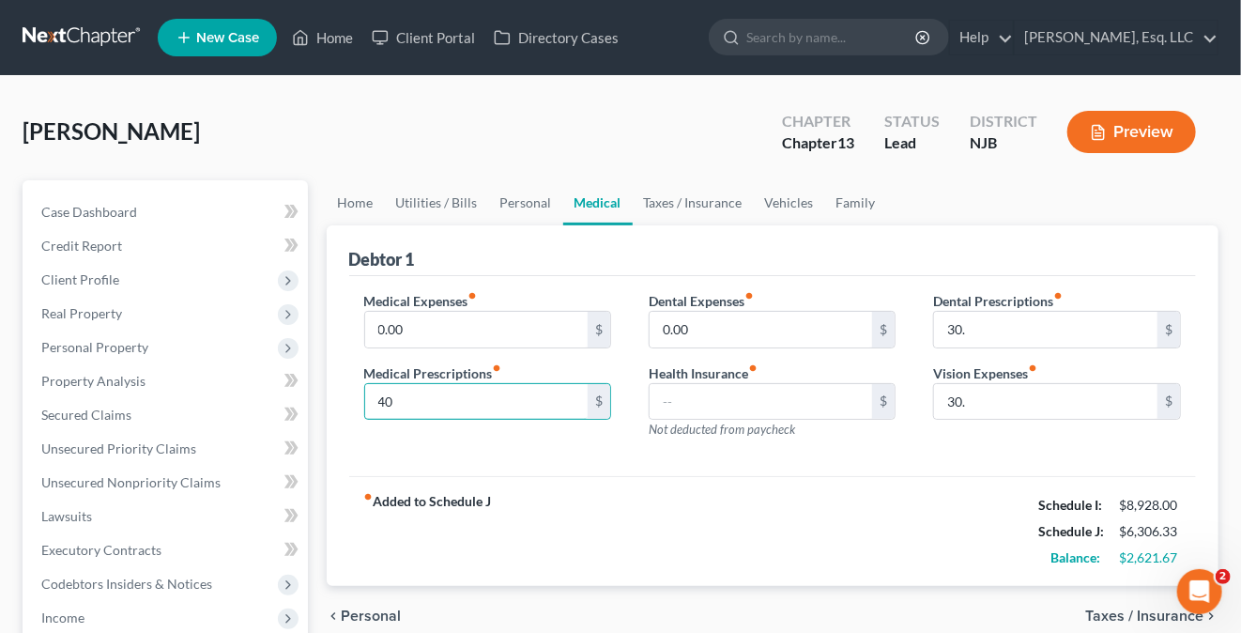
type input "4"
type input "50."
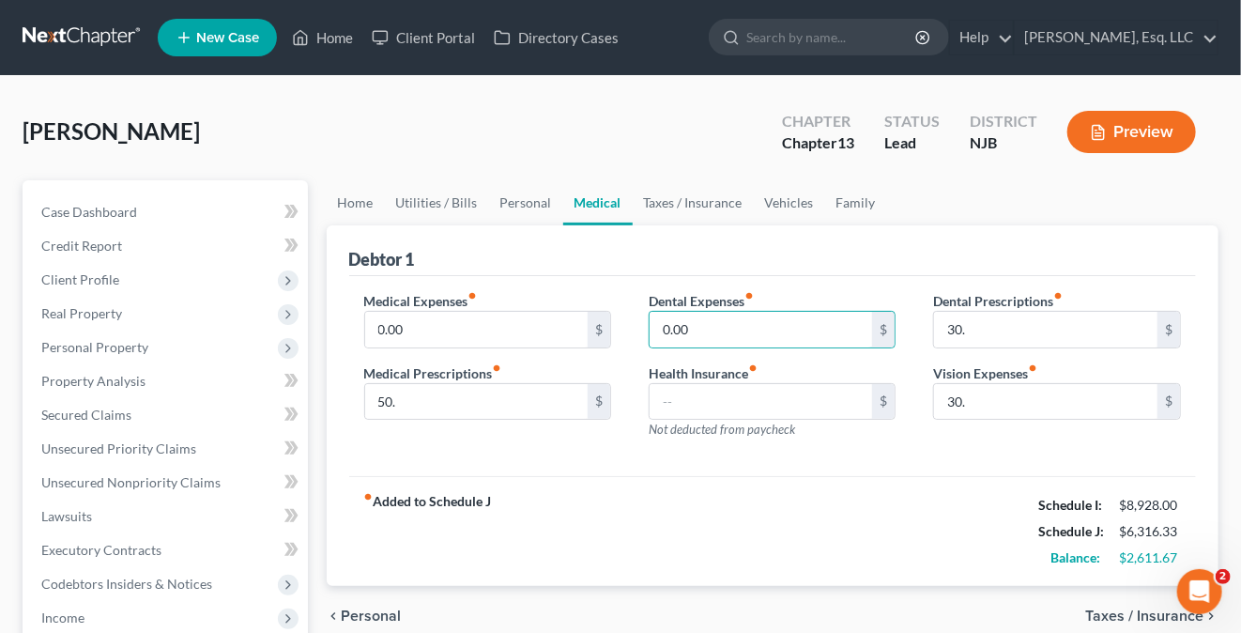
click at [743, 519] on div "fiber_manual_record Added to Schedule J Schedule I: $8,928.00 Schedule J: $6,31…" at bounding box center [773, 531] width 848 height 110
click at [657, 329] on input "0.00" at bounding box center [761, 330] width 223 height 36
type input "30."
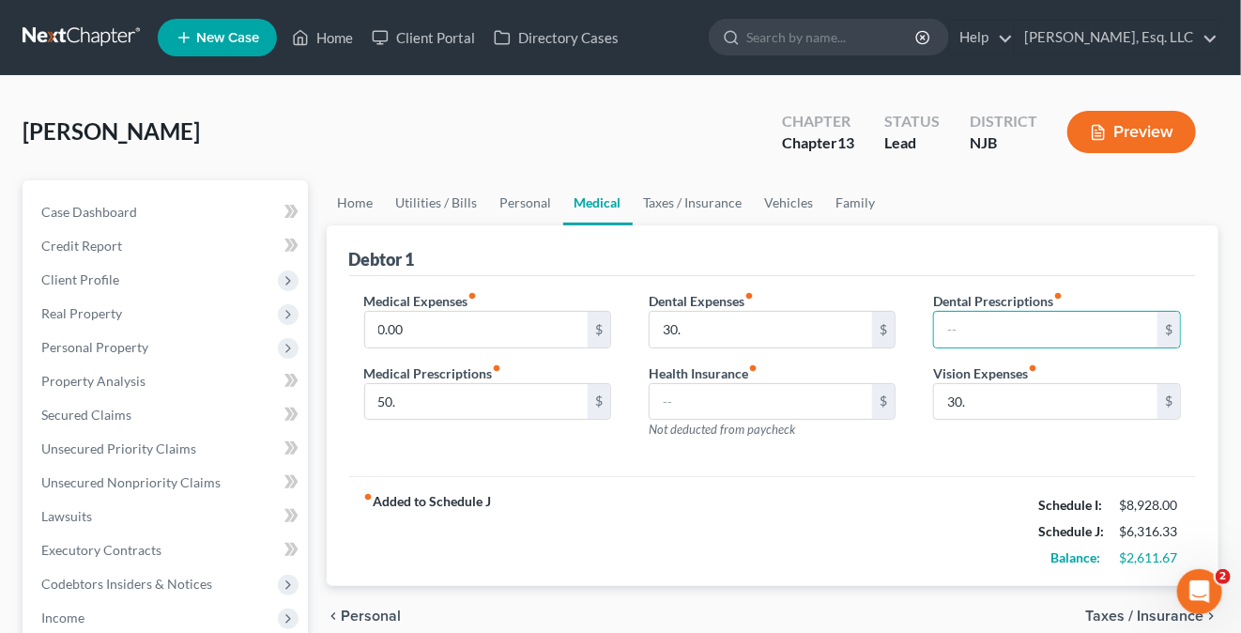
click at [791, 518] on div "fiber_manual_record Added to Schedule J Schedule I: $8,928.00 Schedule J: $6,31…" at bounding box center [773, 531] width 848 height 110
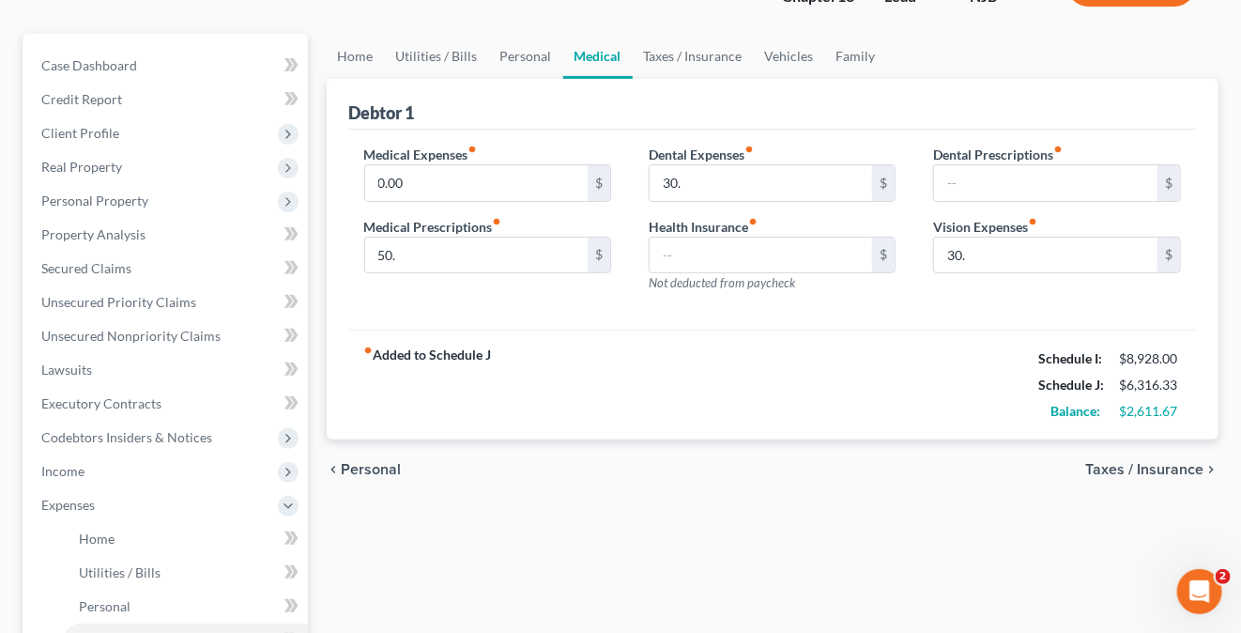
scroll to position [282, 0]
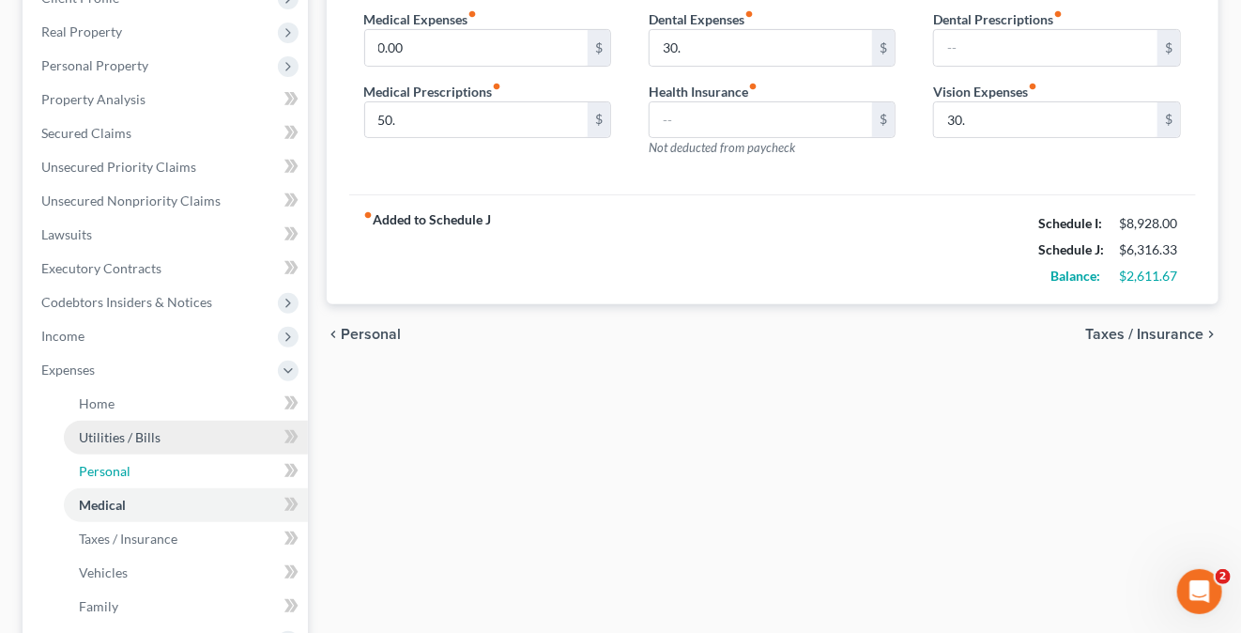
click at [139, 467] on link "Personal" at bounding box center [186, 471] width 244 height 34
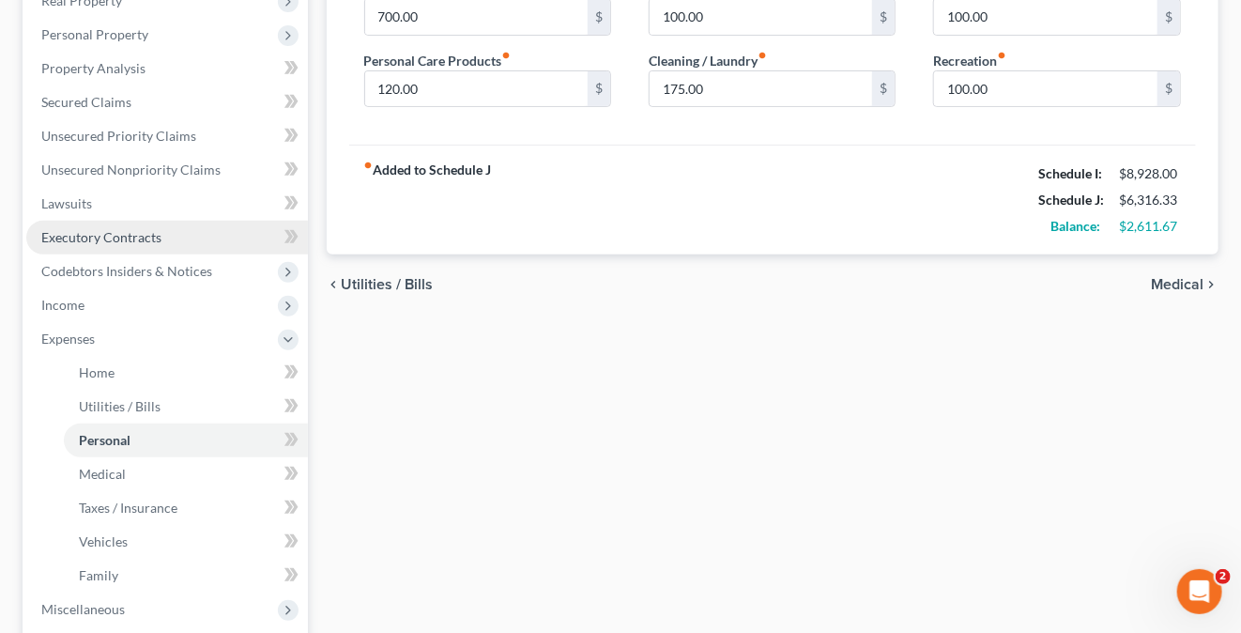
scroll to position [635, 0]
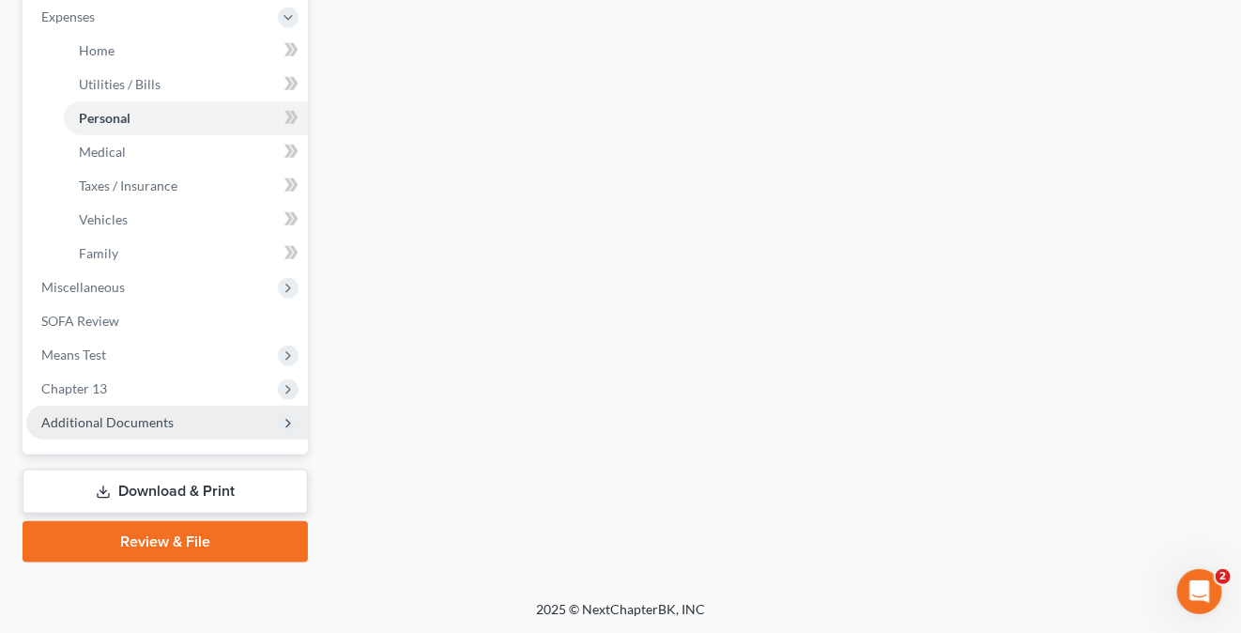
click at [143, 421] on span "Additional Documents" at bounding box center [107, 422] width 132 height 16
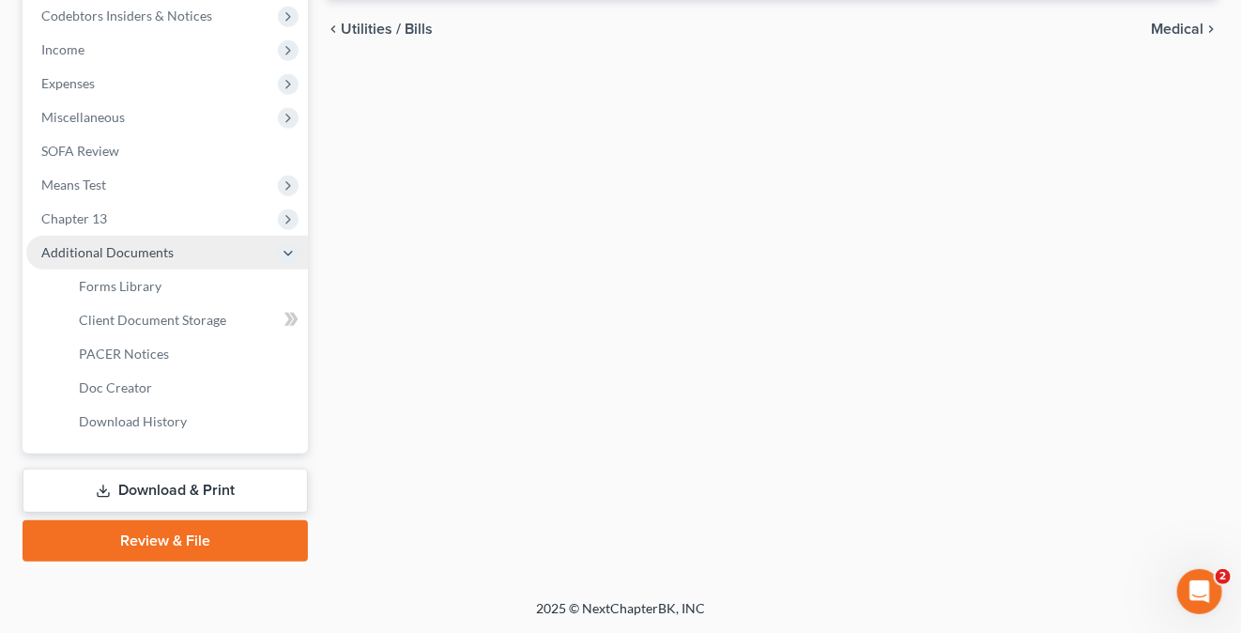
scroll to position [567, 0]
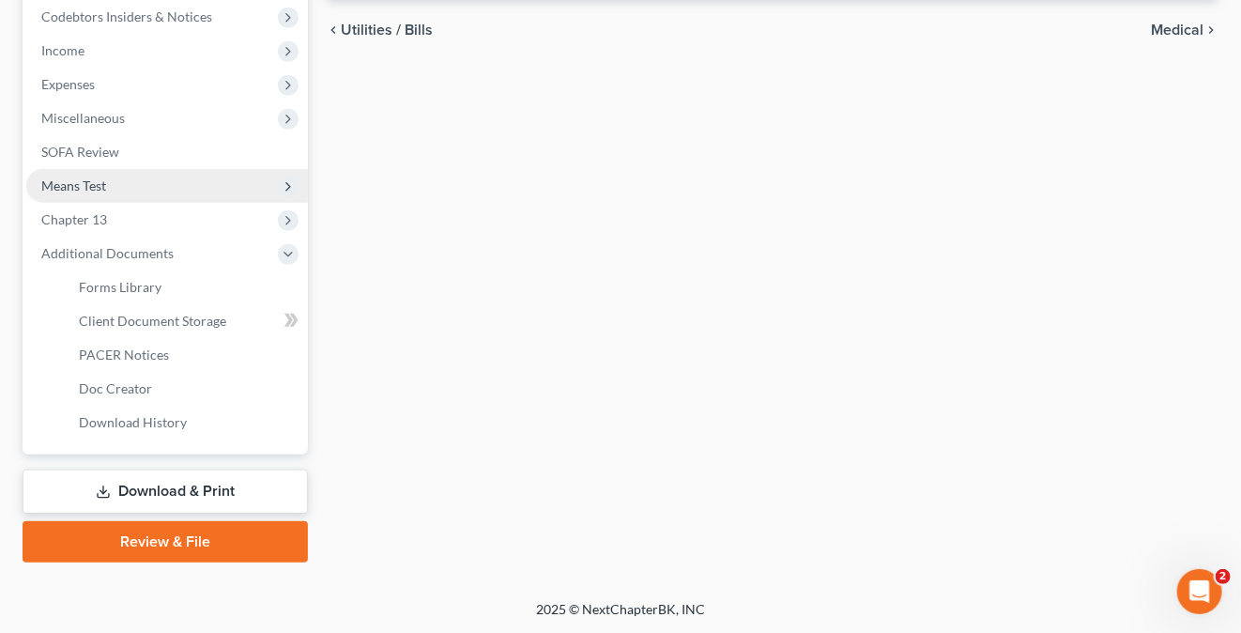
click at [92, 177] on span "Means Test" at bounding box center [73, 185] width 65 height 16
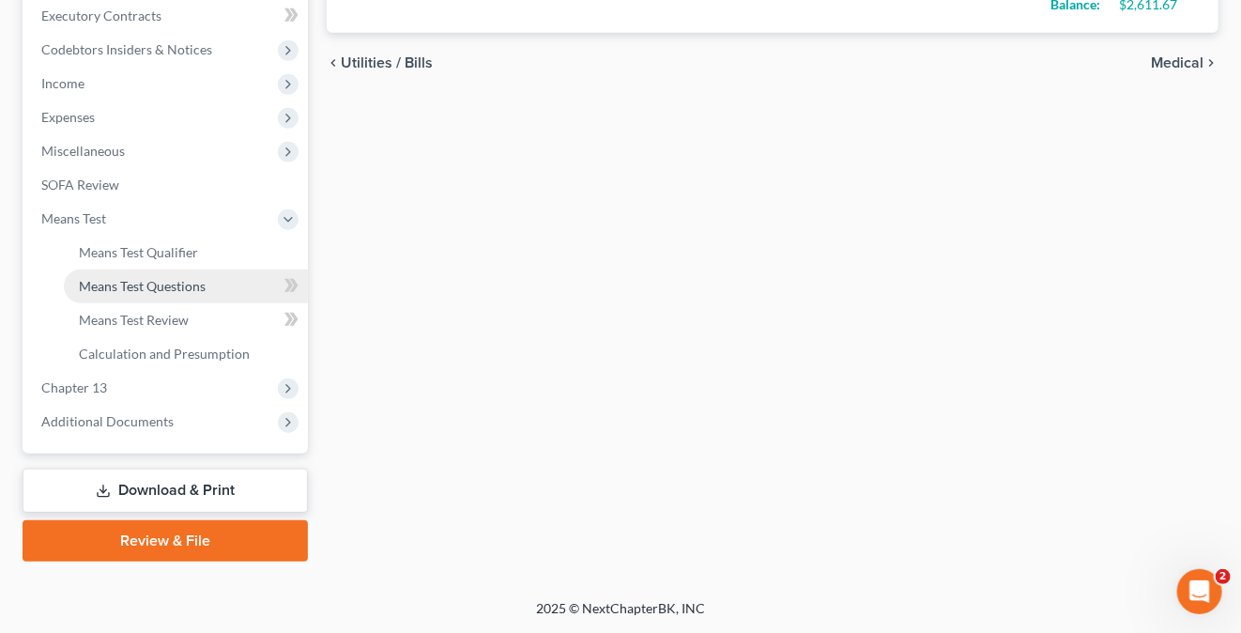
scroll to position [533, 0]
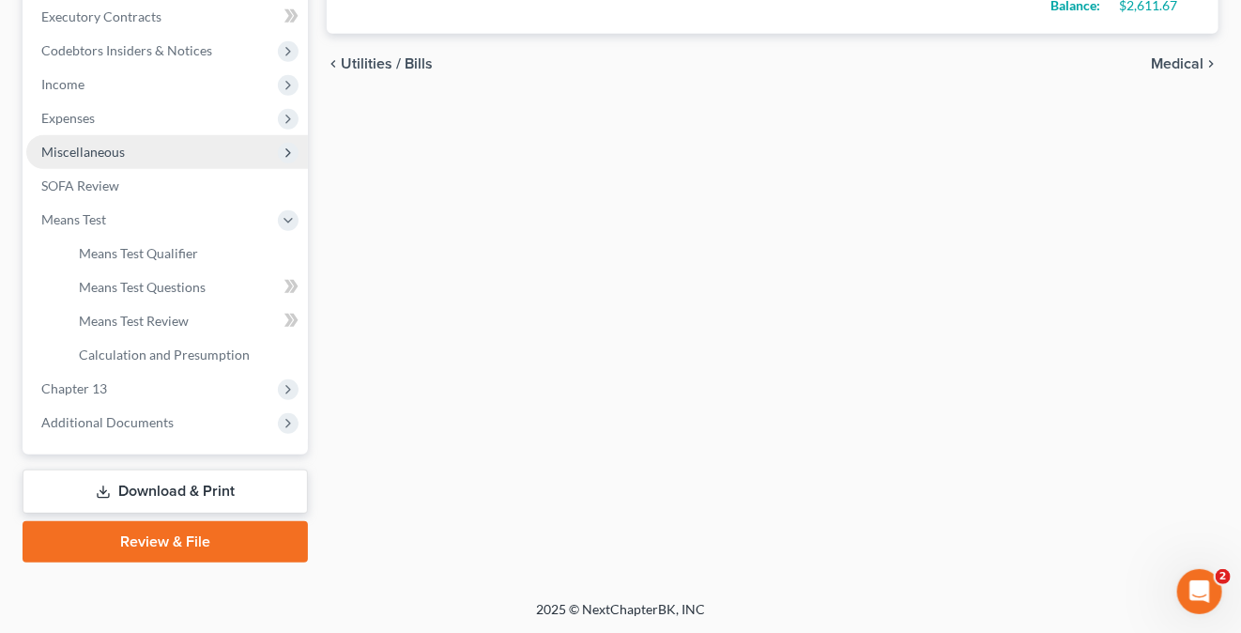
click at [86, 146] on span "Miscellaneous" at bounding box center [83, 152] width 84 height 16
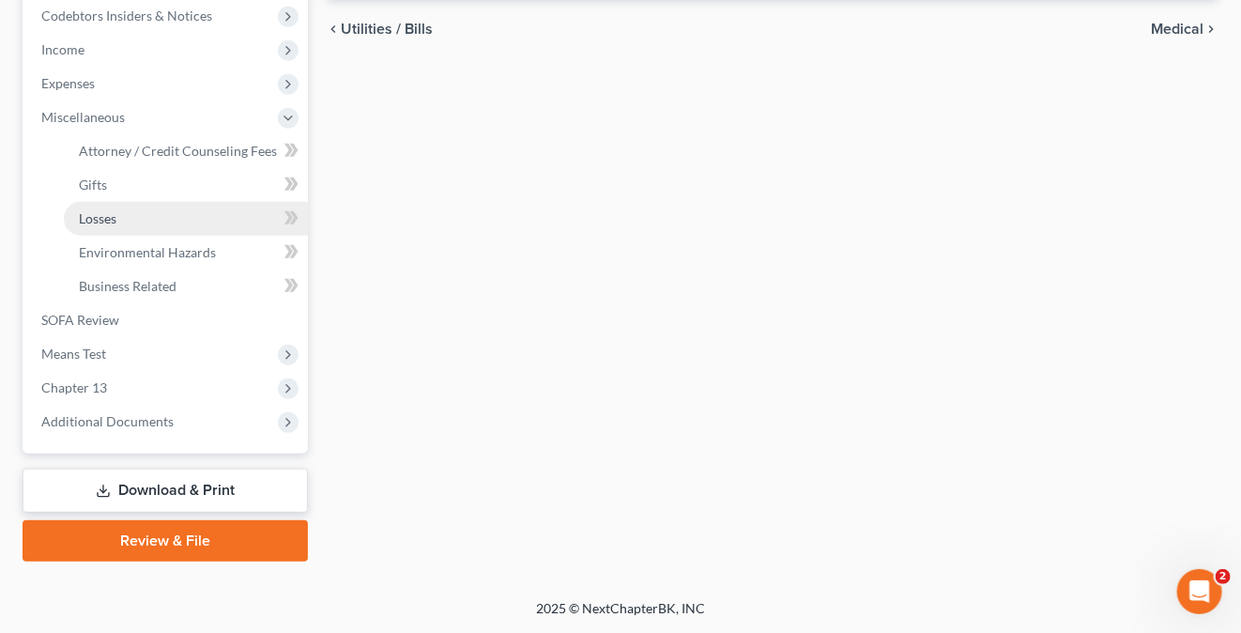
scroll to position [567, 0]
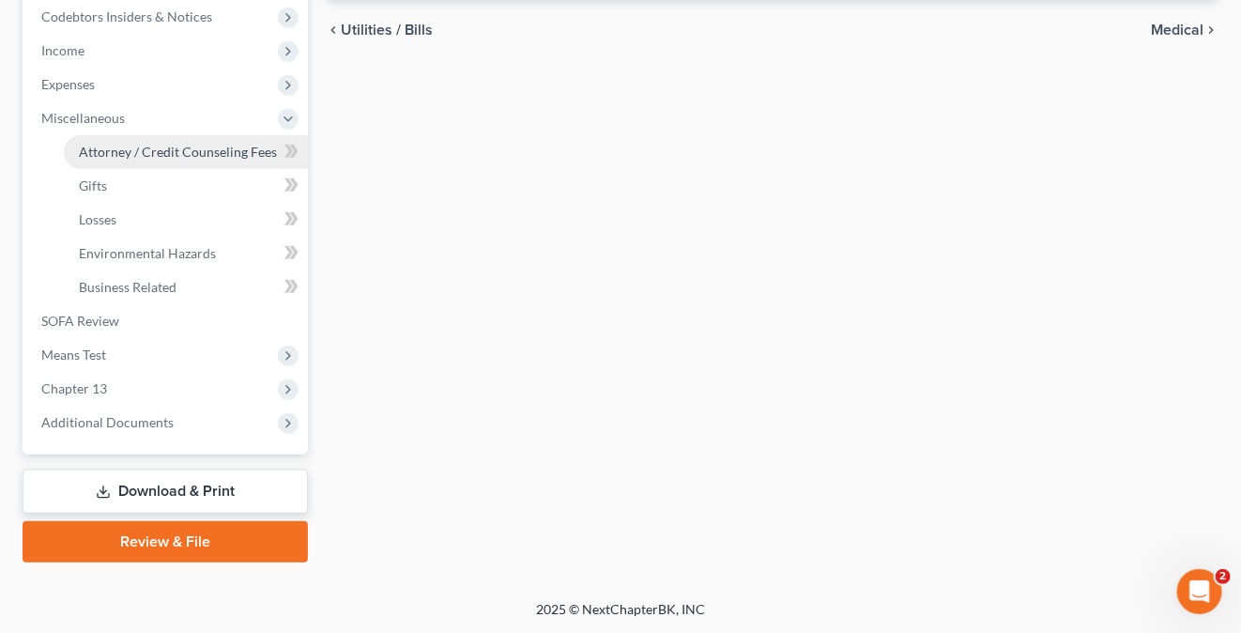
click at [179, 154] on span "Attorney / Credit Counseling Fees" at bounding box center [178, 152] width 198 height 16
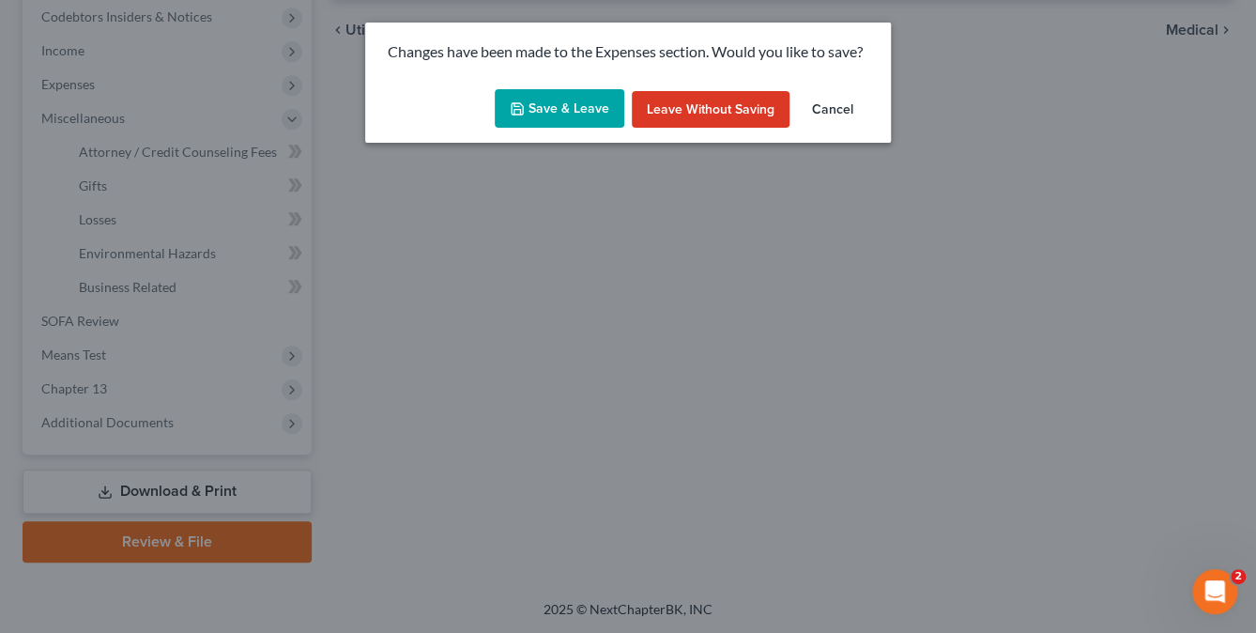
click at [560, 117] on button "Save & Leave" at bounding box center [560, 108] width 130 height 39
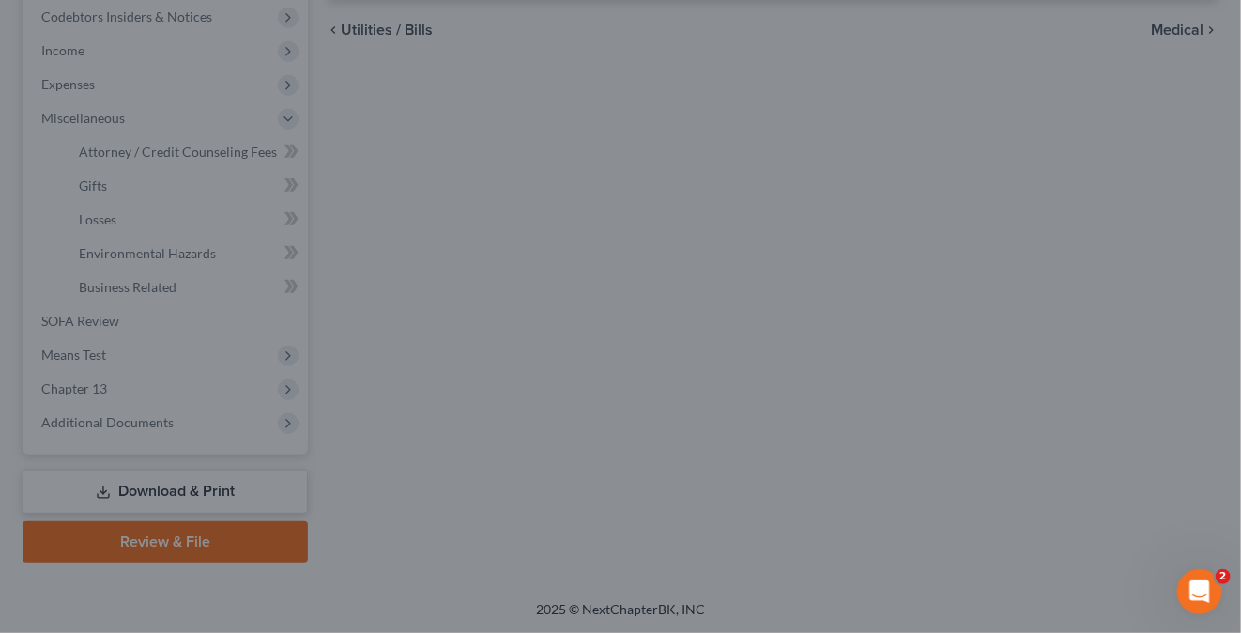
select select "0"
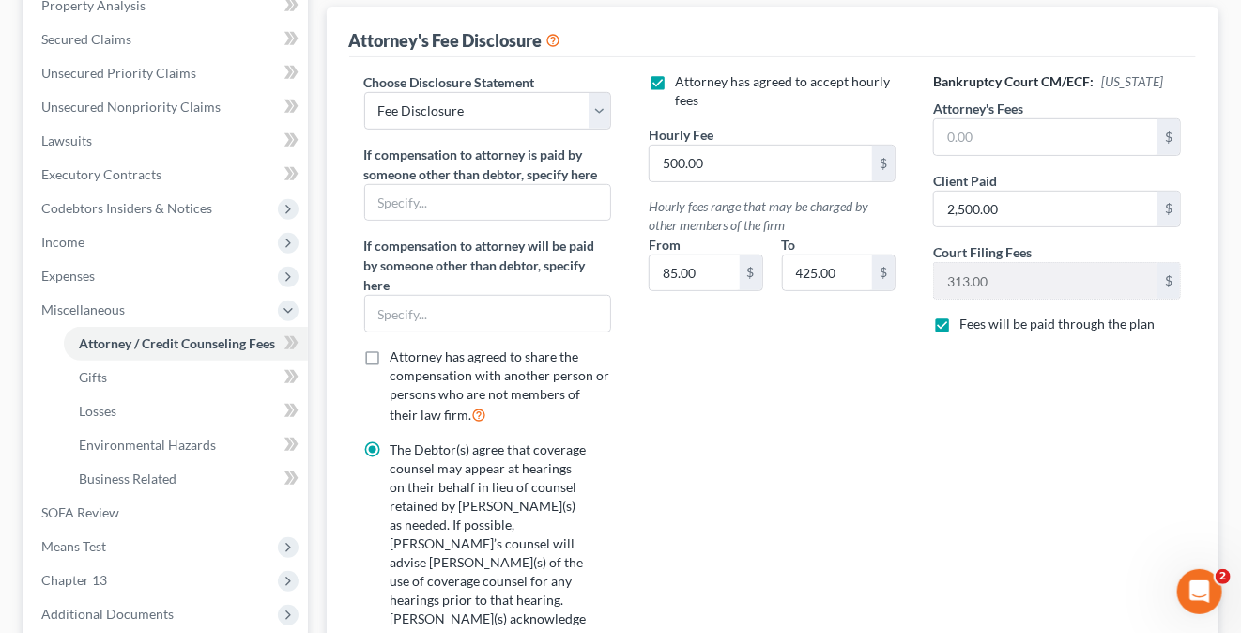
scroll to position [563, 0]
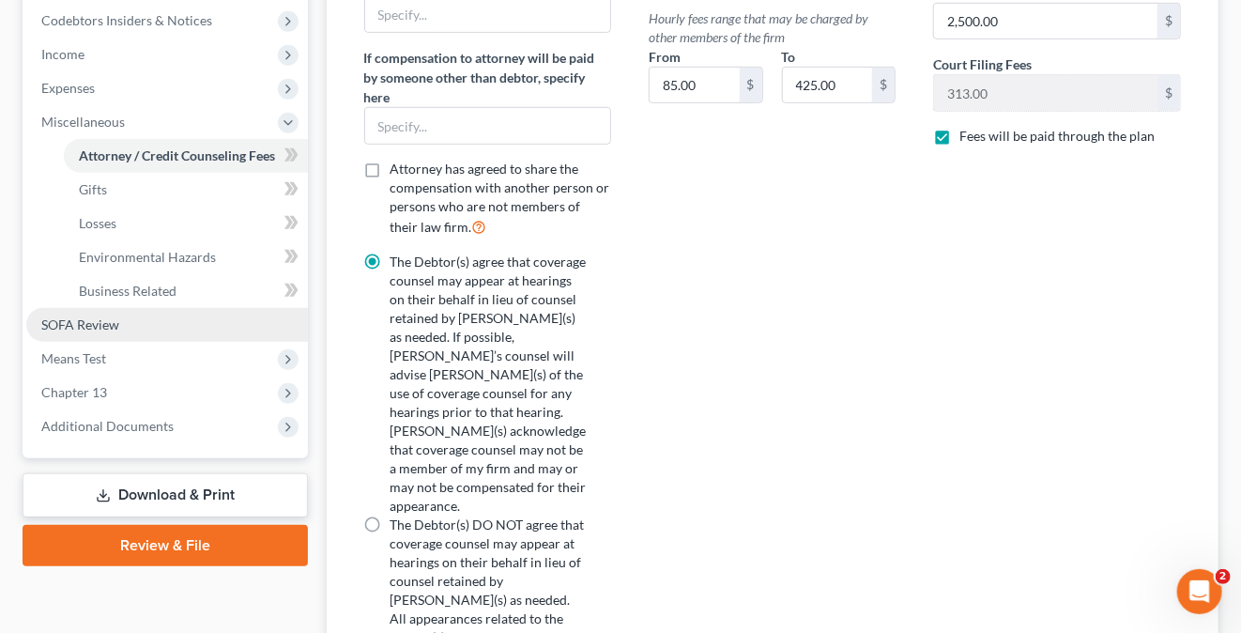
click at [95, 316] on span "SOFA Review" at bounding box center [80, 324] width 78 height 16
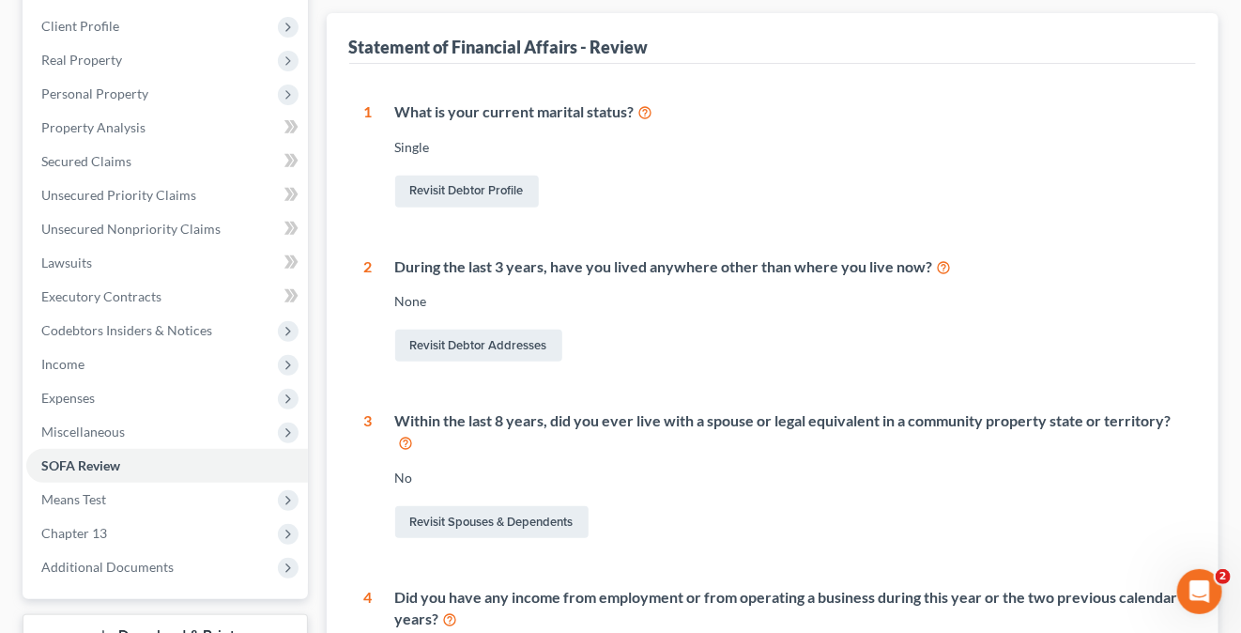
scroll to position [128, 0]
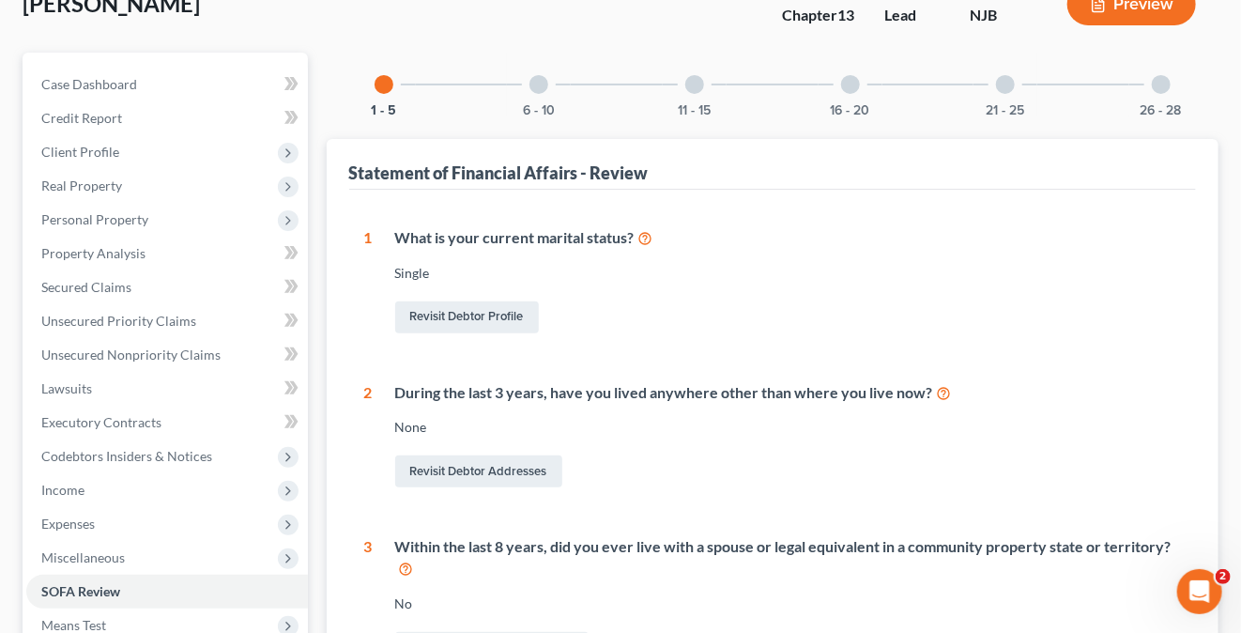
click at [531, 91] on div "6 - 10" at bounding box center [539, 85] width 64 height 64
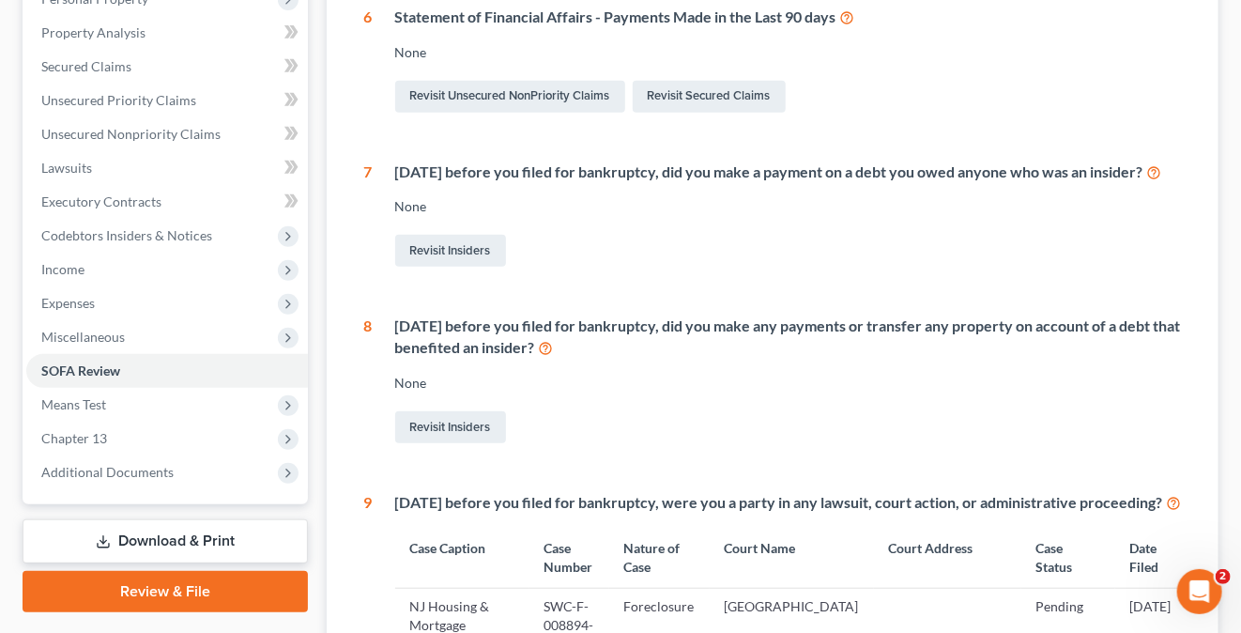
scroll to position [57, 0]
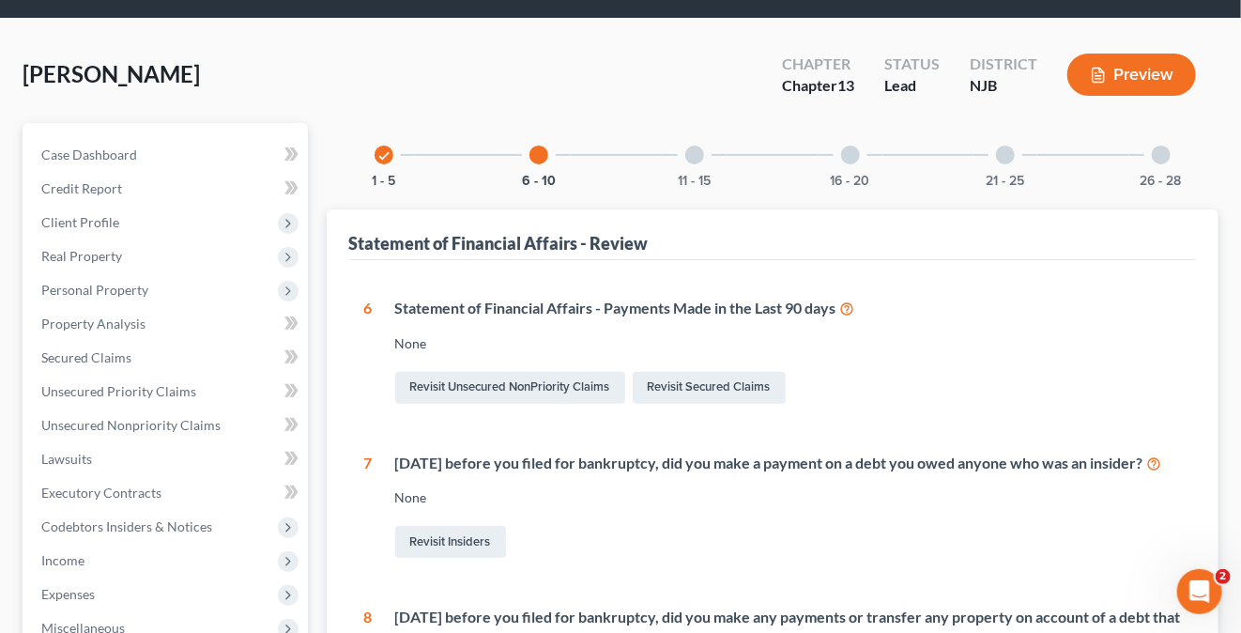
click at [695, 149] on div at bounding box center [694, 154] width 19 height 19
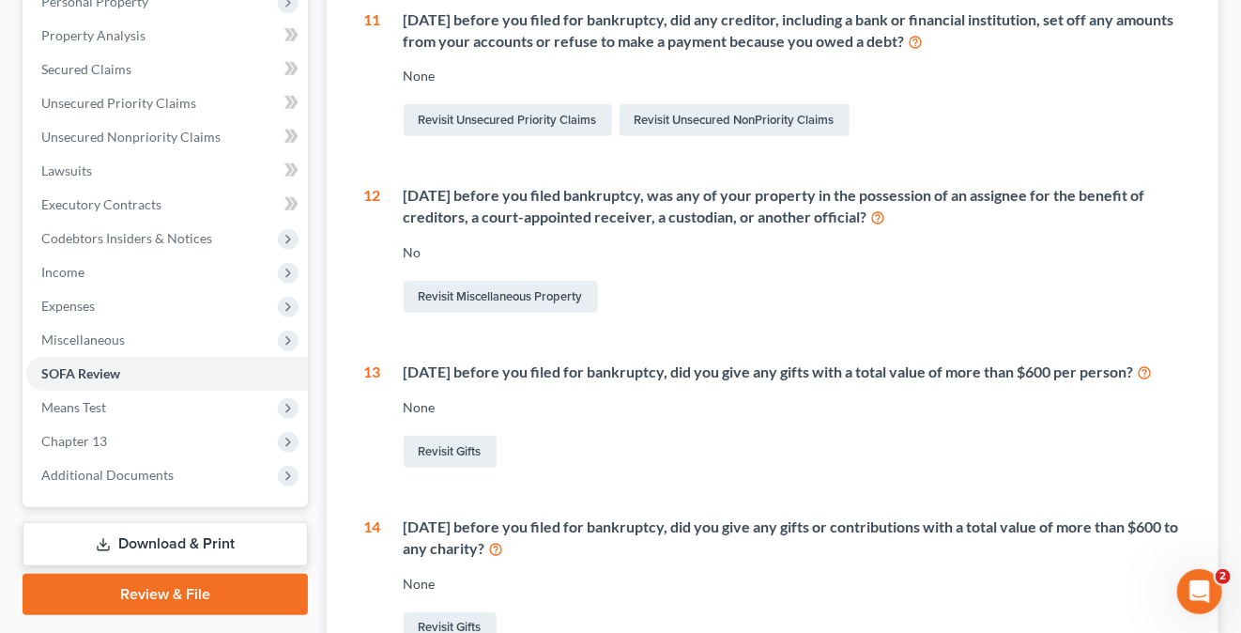
scroll to position [192, 0]
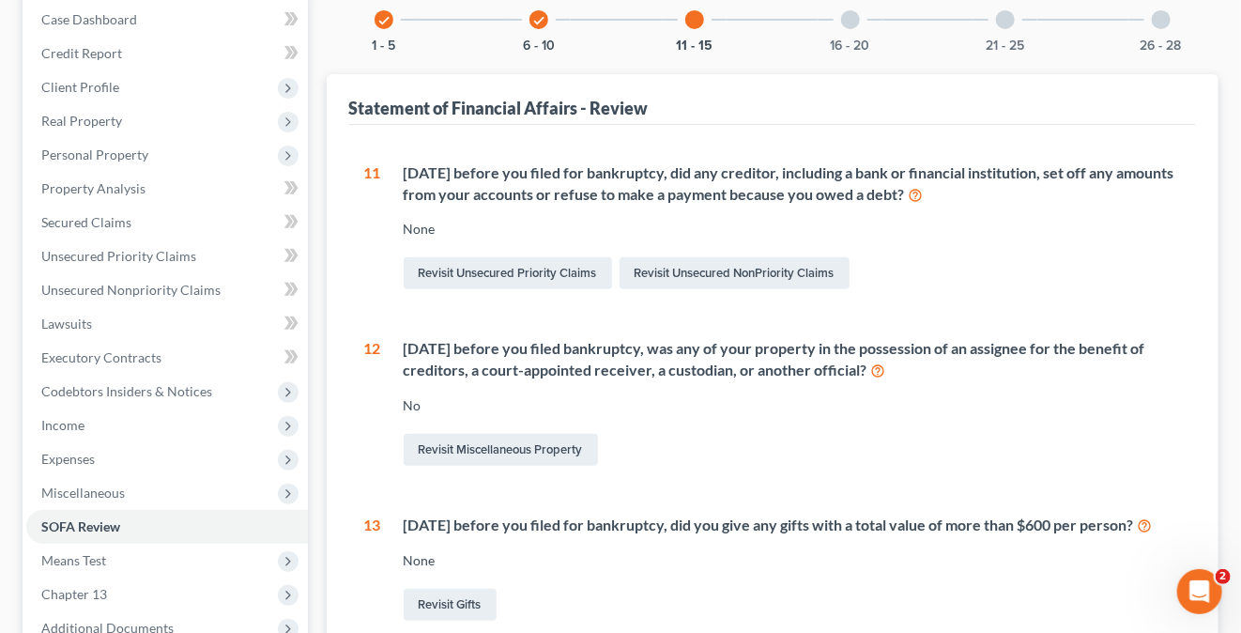
click at [857, 32] on div "16 - 20" at bounding box center [851, 20] width 64 height 64
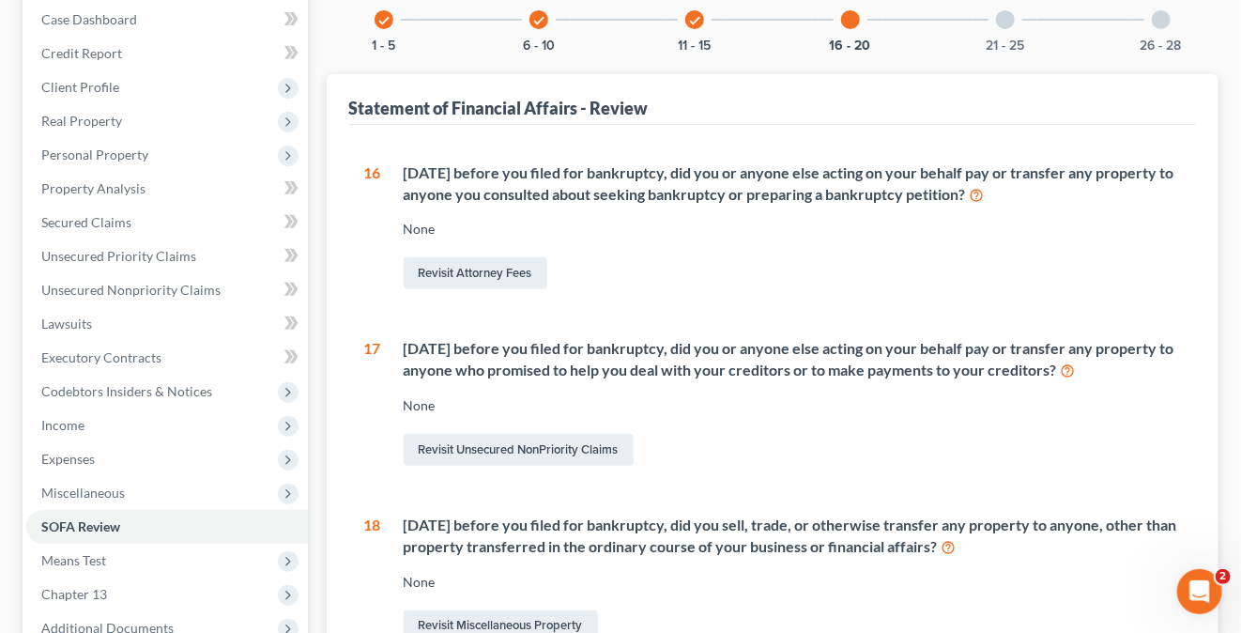
click at [1001, 24] on div at bounding box center [1005, 19] width 19 height 19
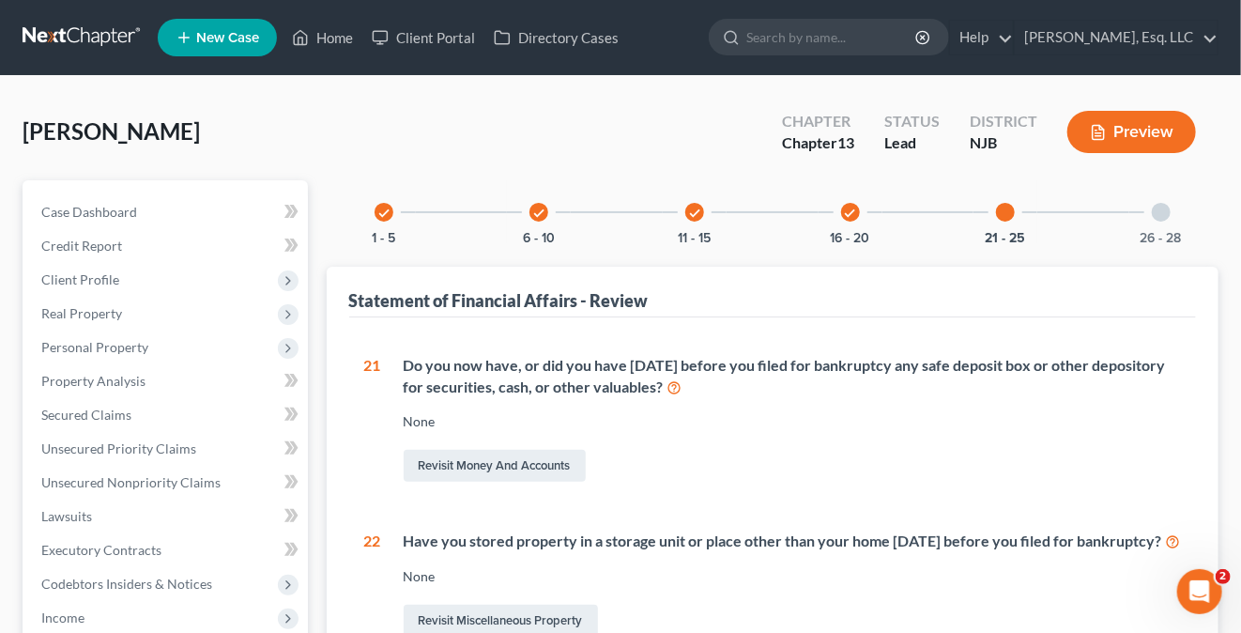
scroll to position [0, 0]
click at [1156, 205] on div at bounding box center [1161, 212] width 19 height 19
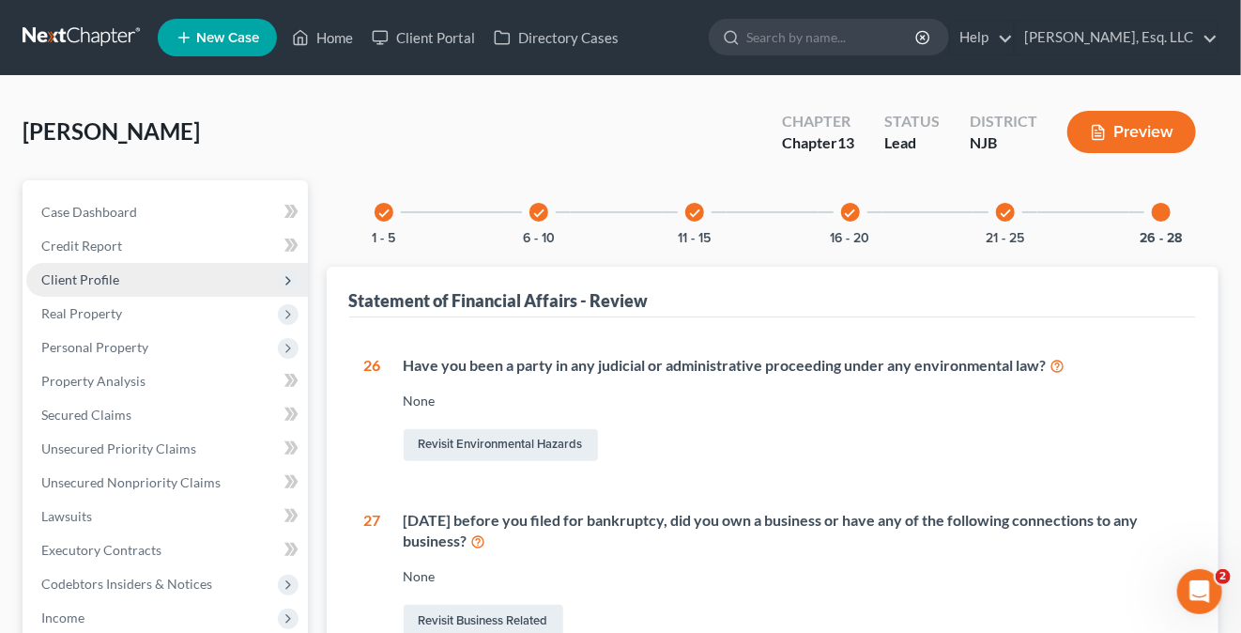
click at [121, 272] on span "Client Profile" at bounding box center [167, 280] width 282 height 34
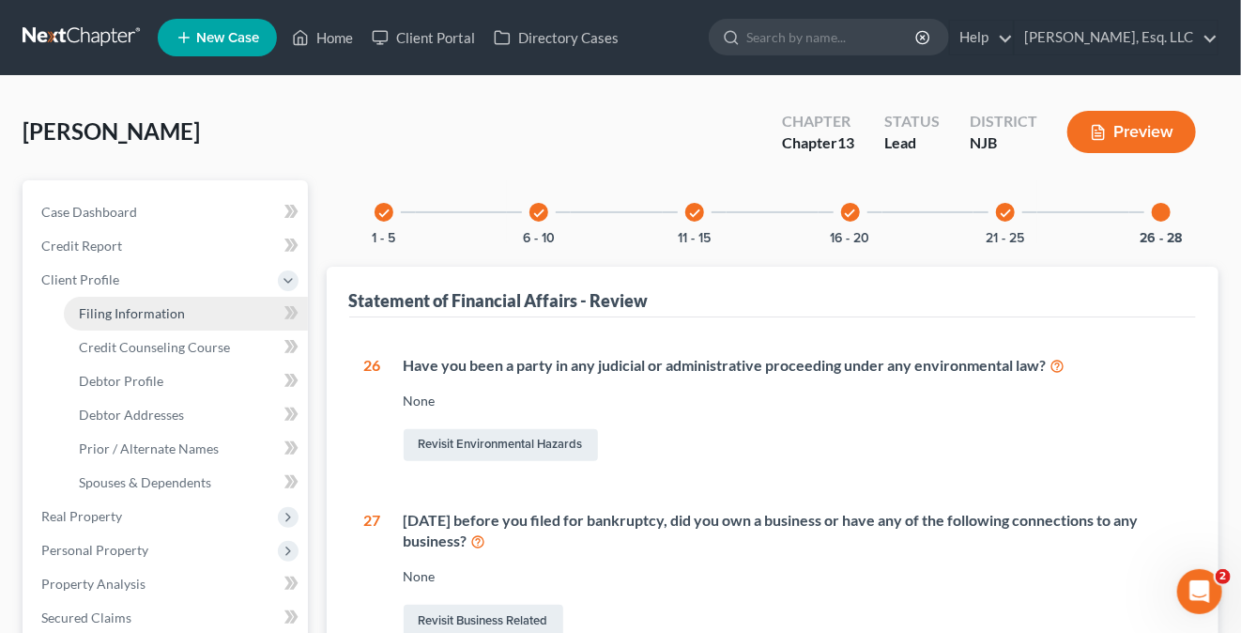
click at [198, 312] on link "Filing Information" at bounding box center [186, 314] width 244 height 34
select select "1"
select select "0"
select select "3"
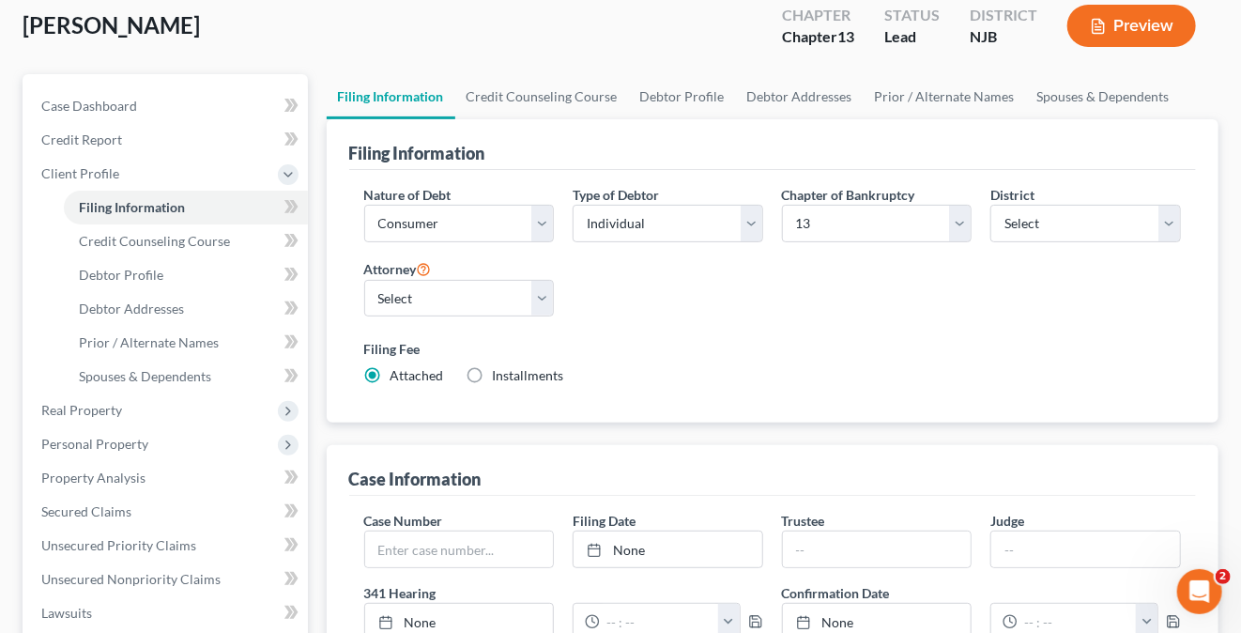
scroll to position [94, 0]
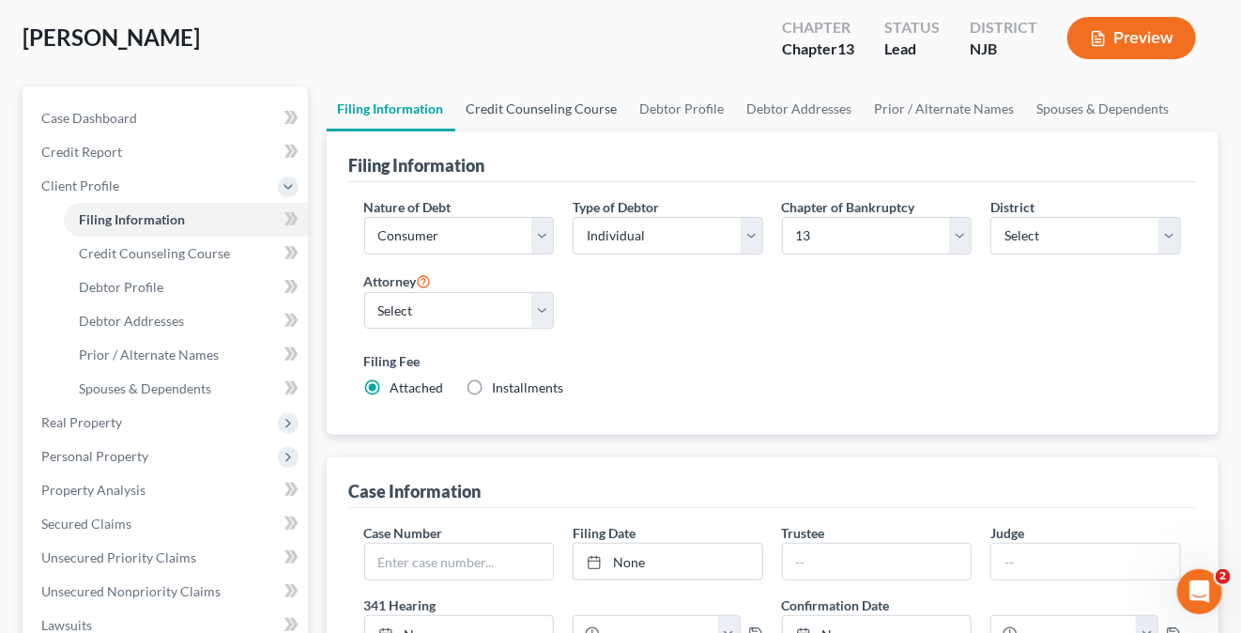
click at [557, 106] on link "Credit Counseling Course" at bounding box center [542, 108] width 174 height 45
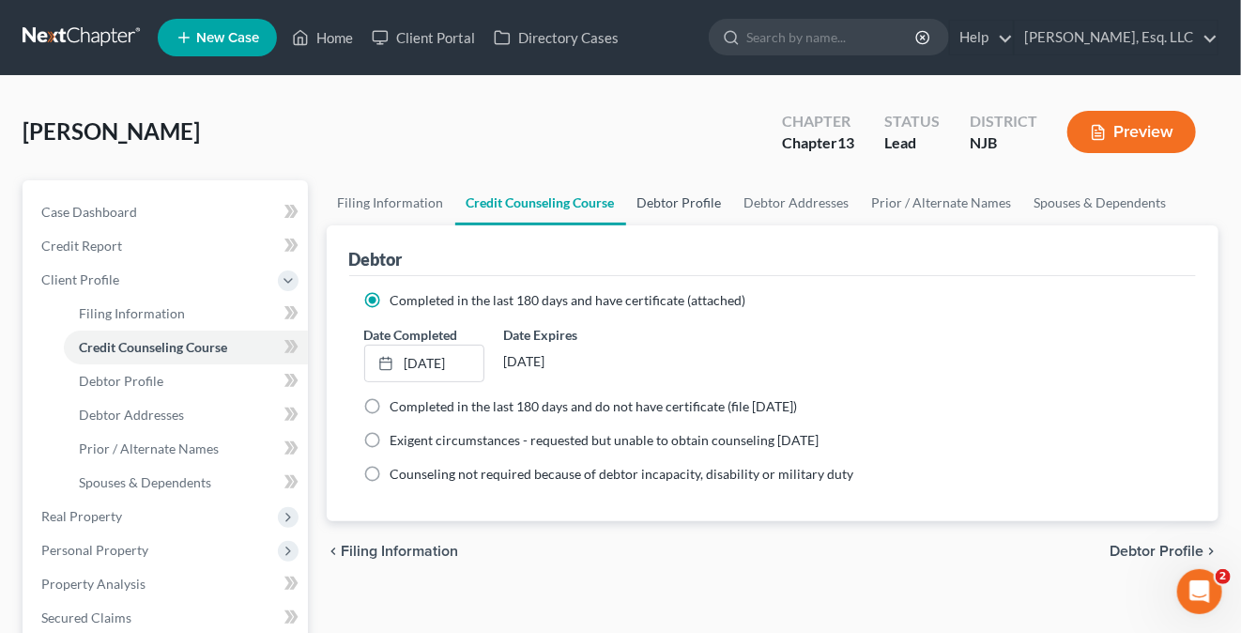
click at [691, 192] on link "Debtor Profile" at bounding box center [679, 202] width 107 height 45
select select "0"
select select "3"
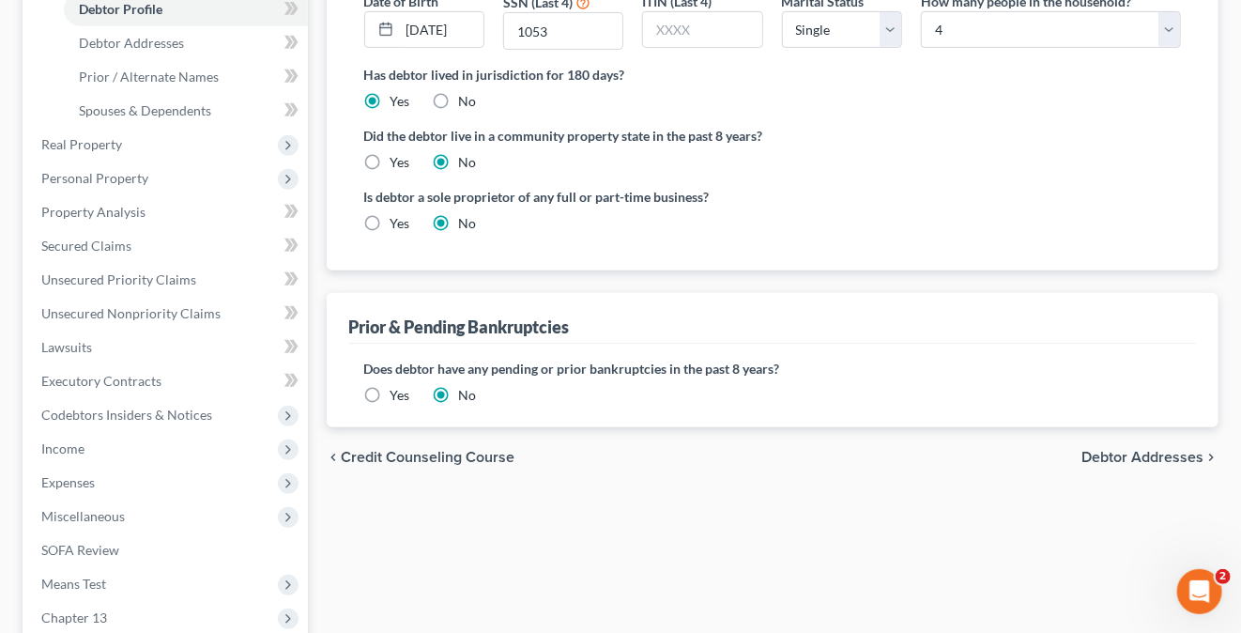
scroll to position [375, 0]
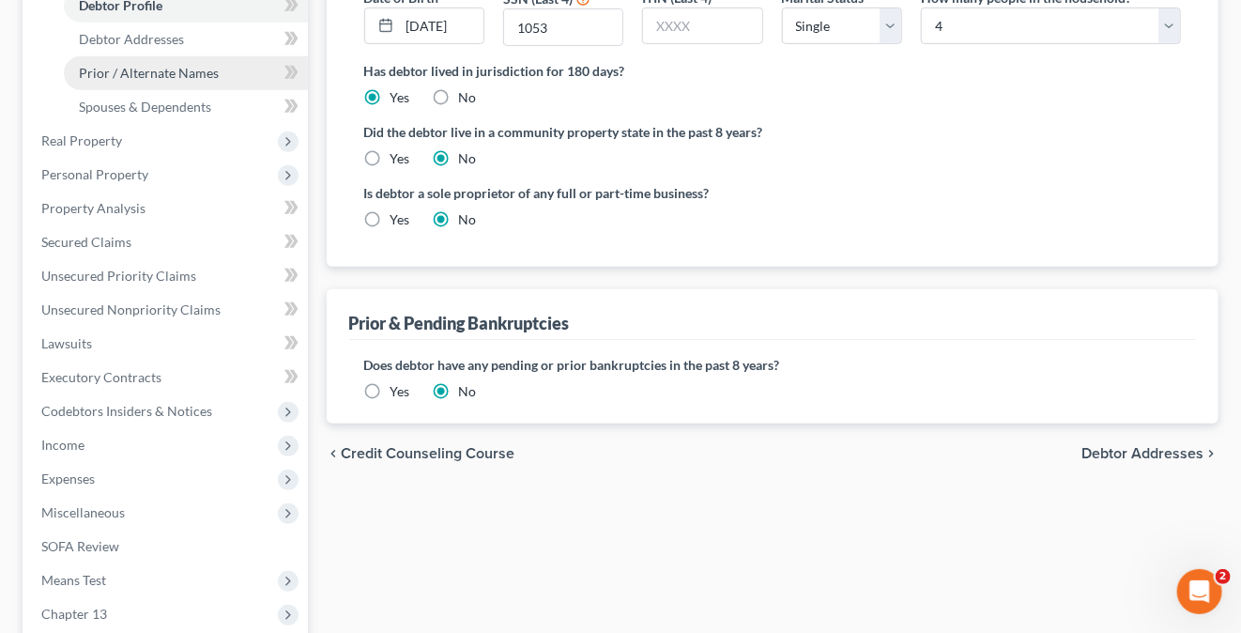
click at [176, 71] on span "Prior / Alternate Names" at bounding box center [149, 73] width 140 height 16
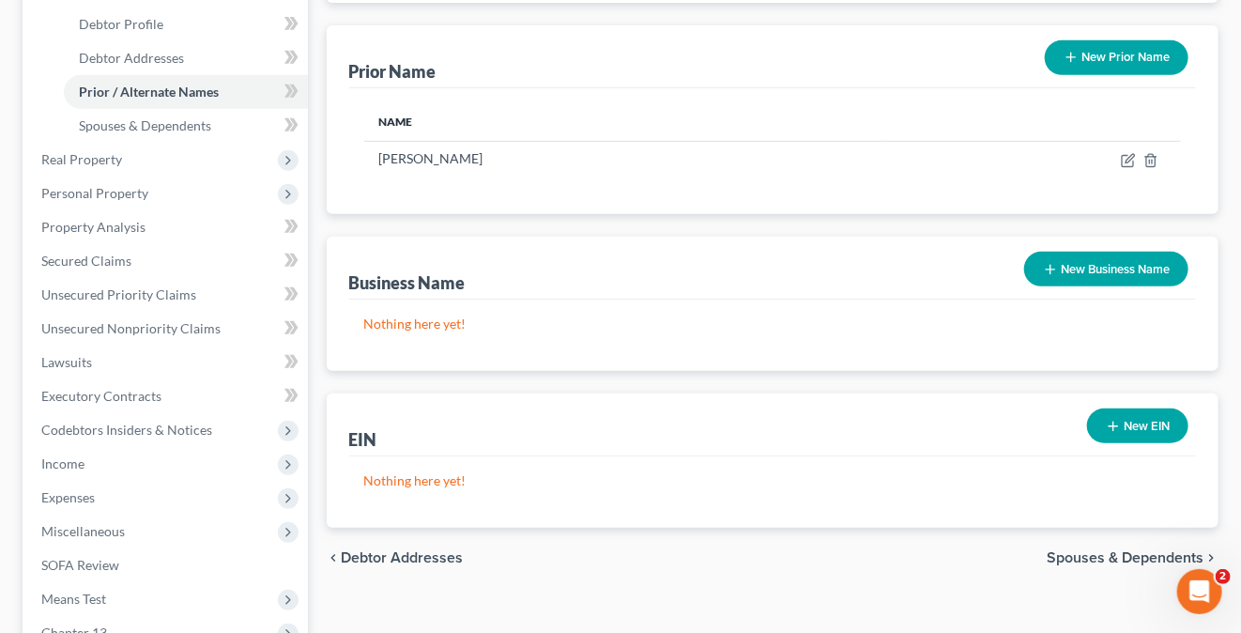
scroll to position [375, 0]
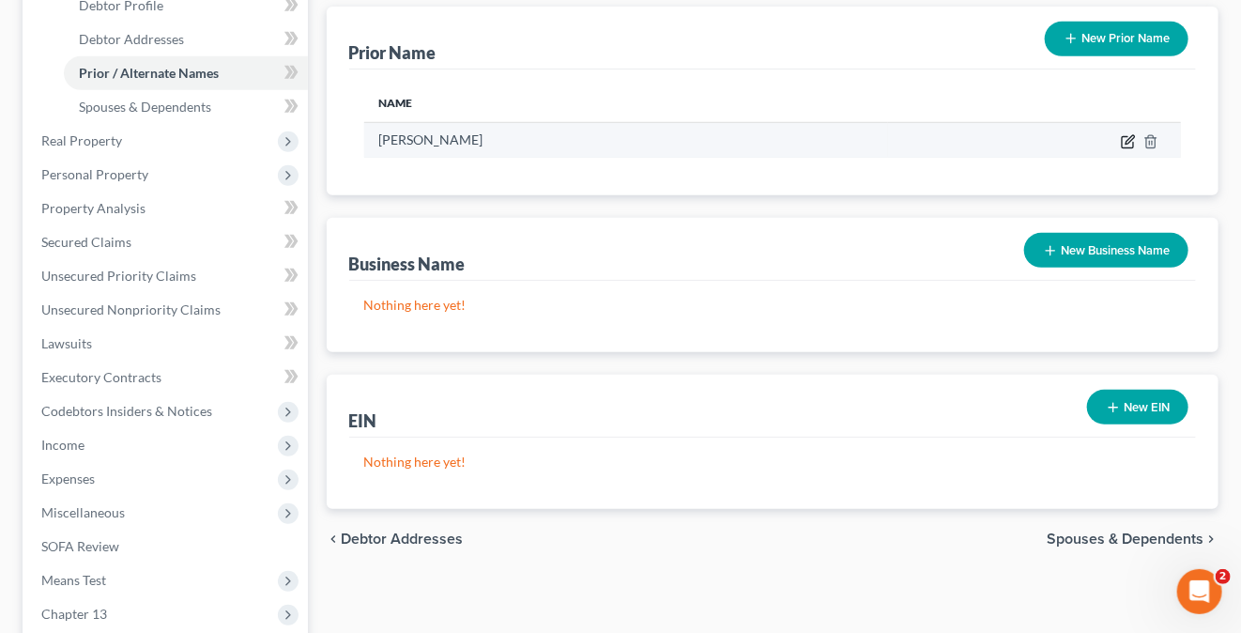
click at [1126, 134] on icon "button" at bounding box center [1128, 141] width 15 height 15
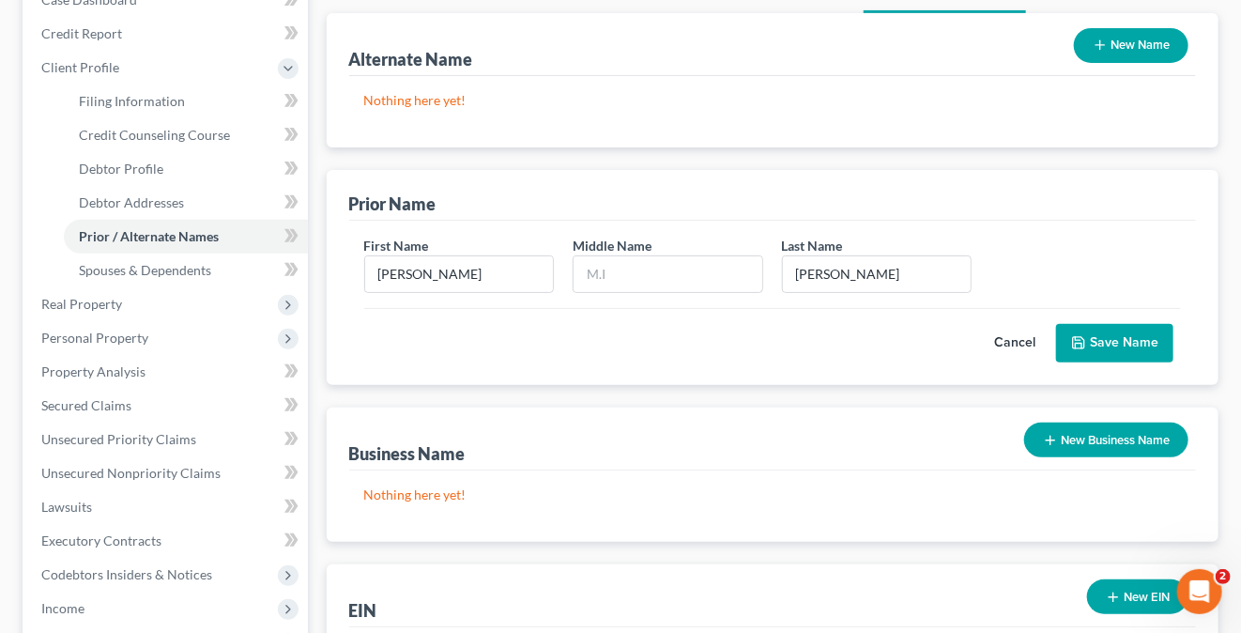
scroll to position [188, 0]
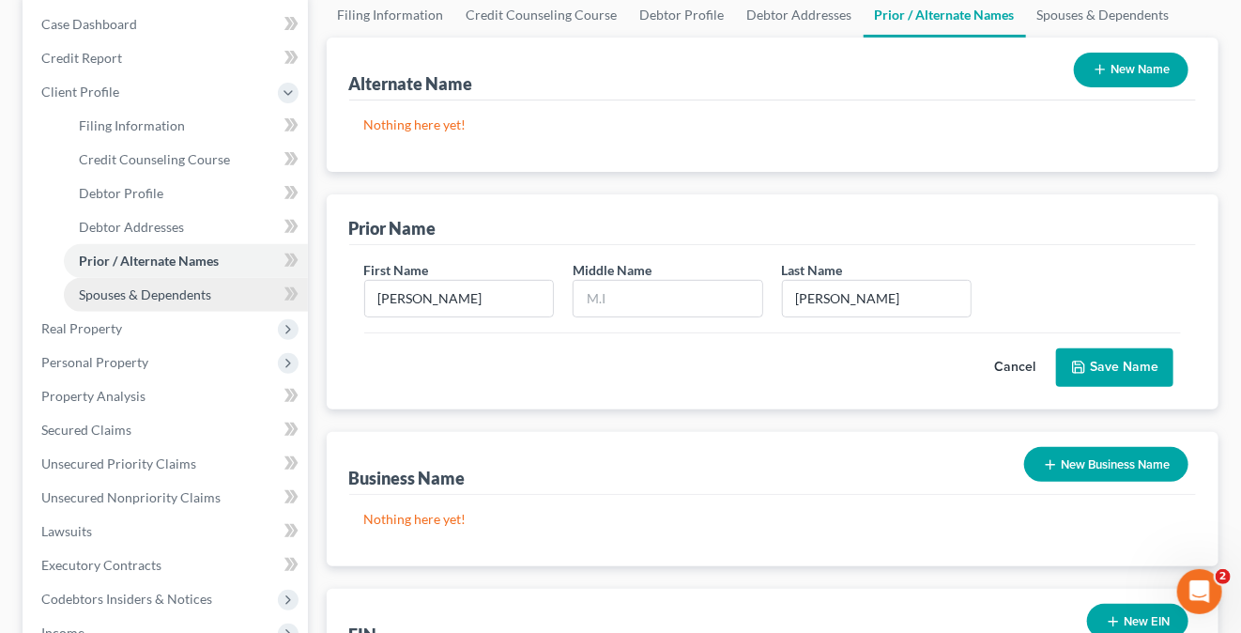
click at [128, 294] on span "Spouses & Dependents" at bounding box center [145, 294] width 132 height 16
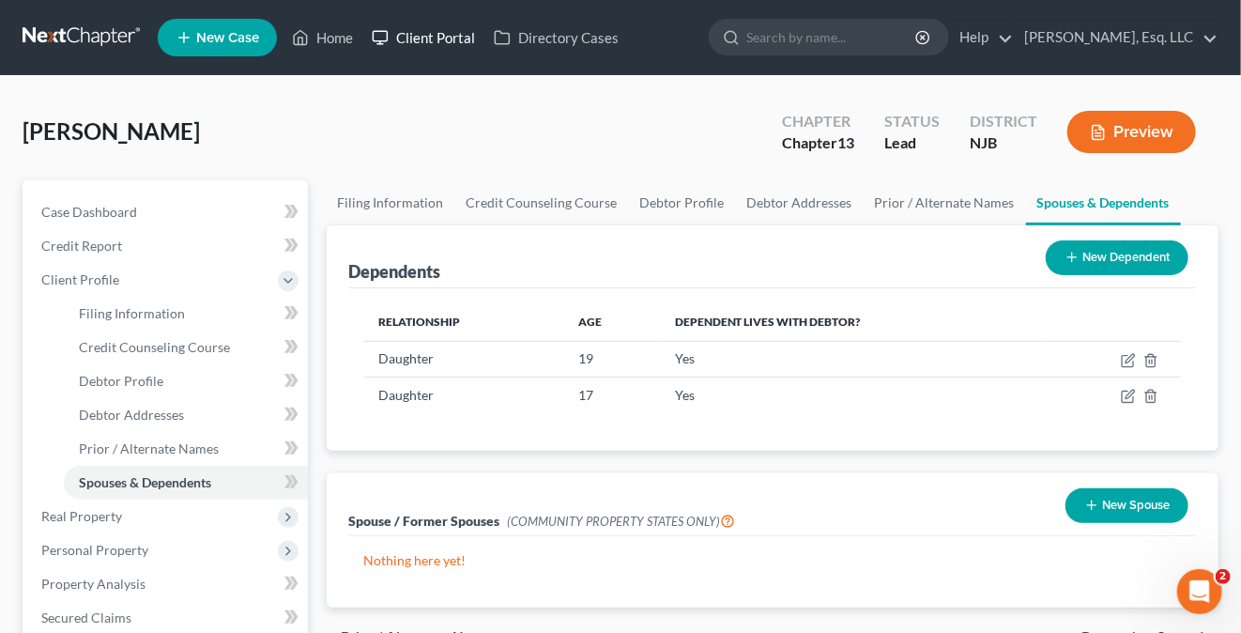
click at [454, 39] on link "Client Portal" at bounding box center [423, 38] width 122 height 34
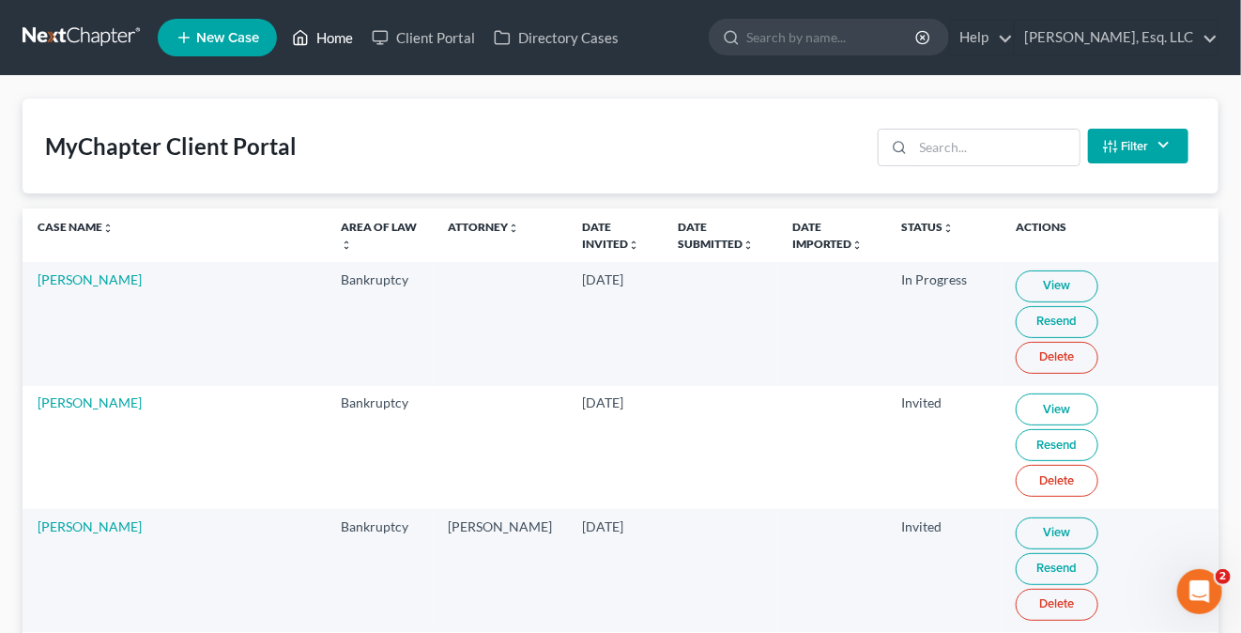
click at [323, 39] on link "Home" at bounding box center [323, 38] width 80 height 34
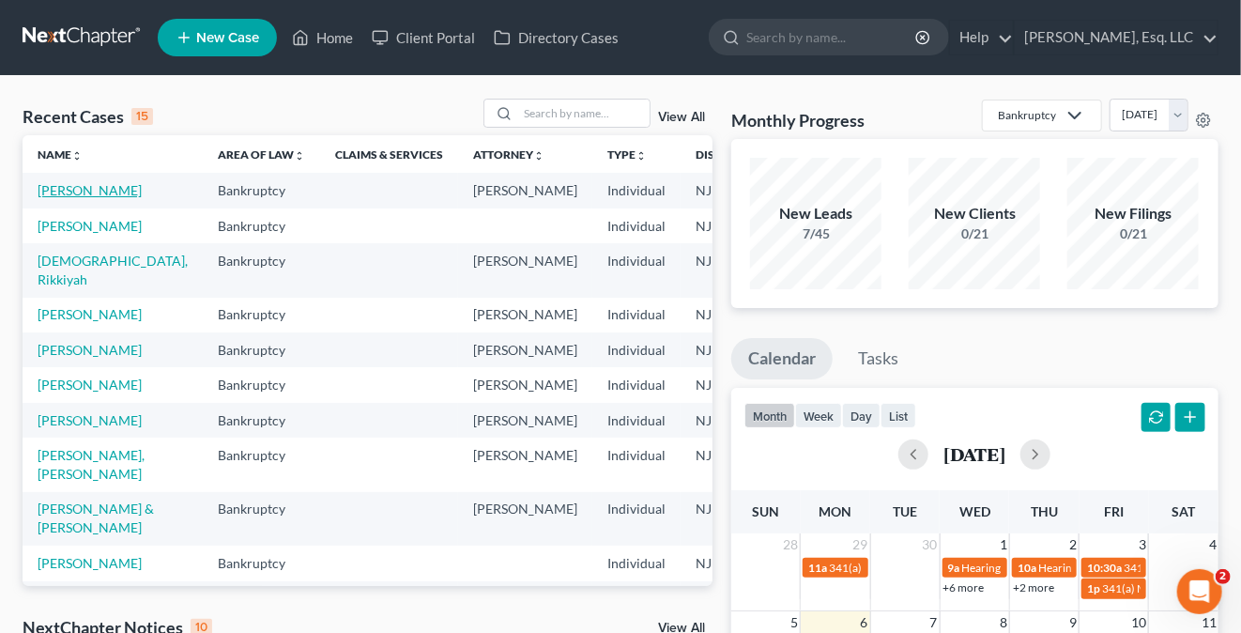
click at [55, 194] on link "Danzy, Wendy" at bounding box center [90, 190] width 104 height 16
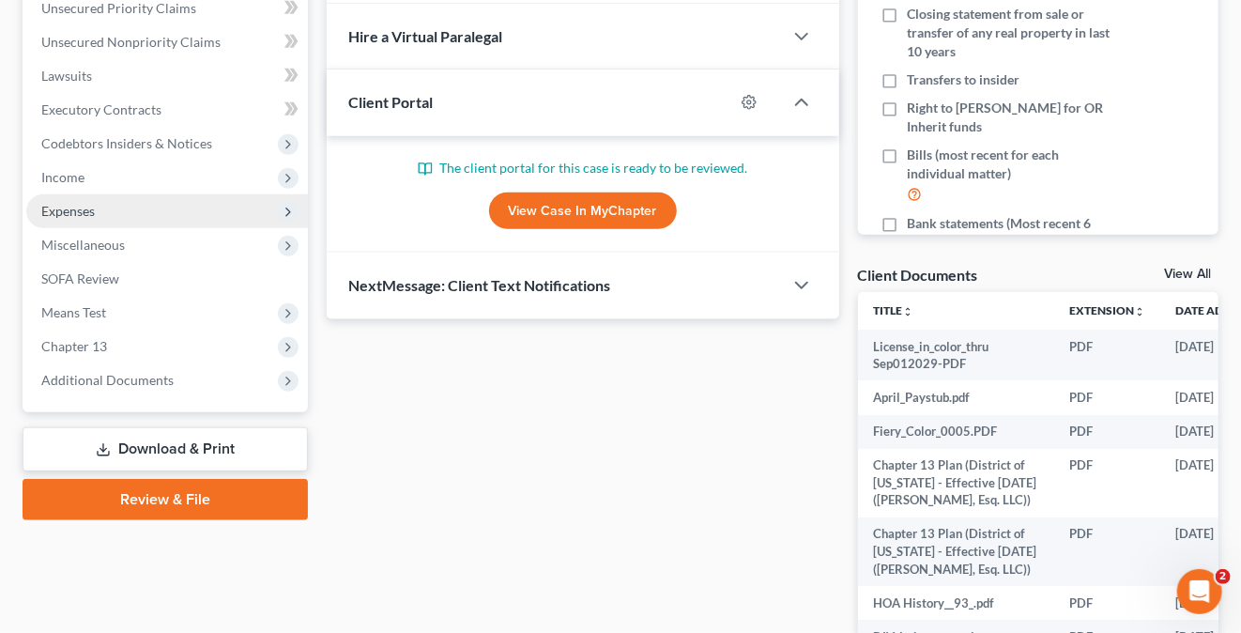
scroll to position [563, 0]
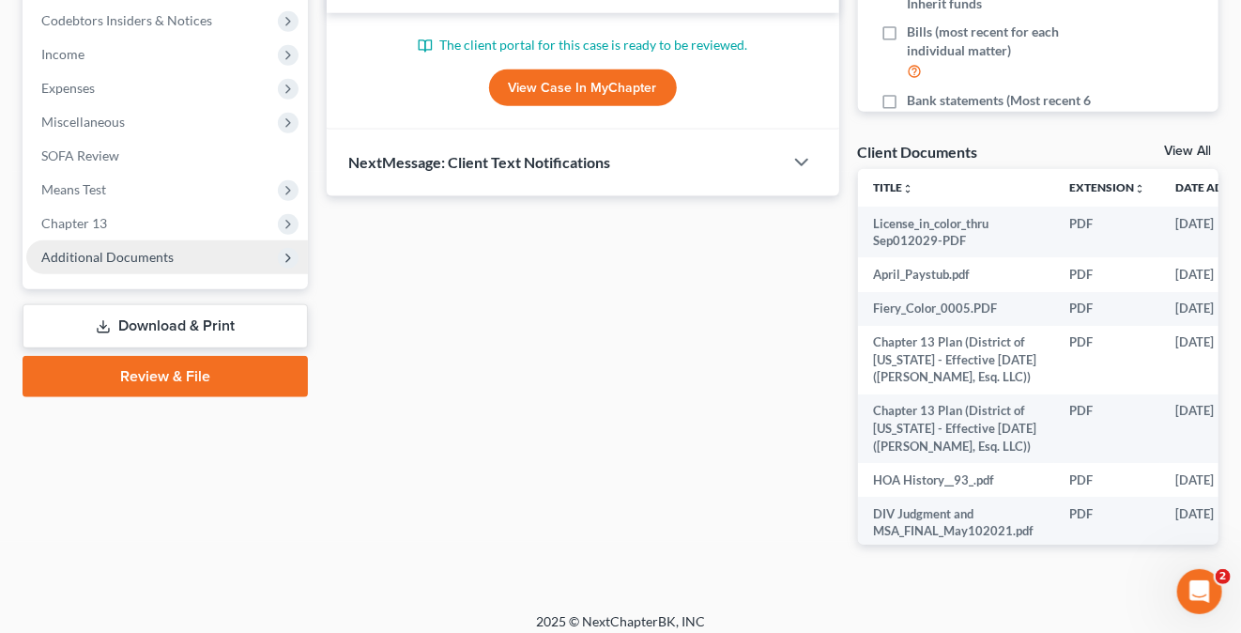
click at [141, 253] on span "Additional Documents" at bounding box center [107, 257] width 132 height 16
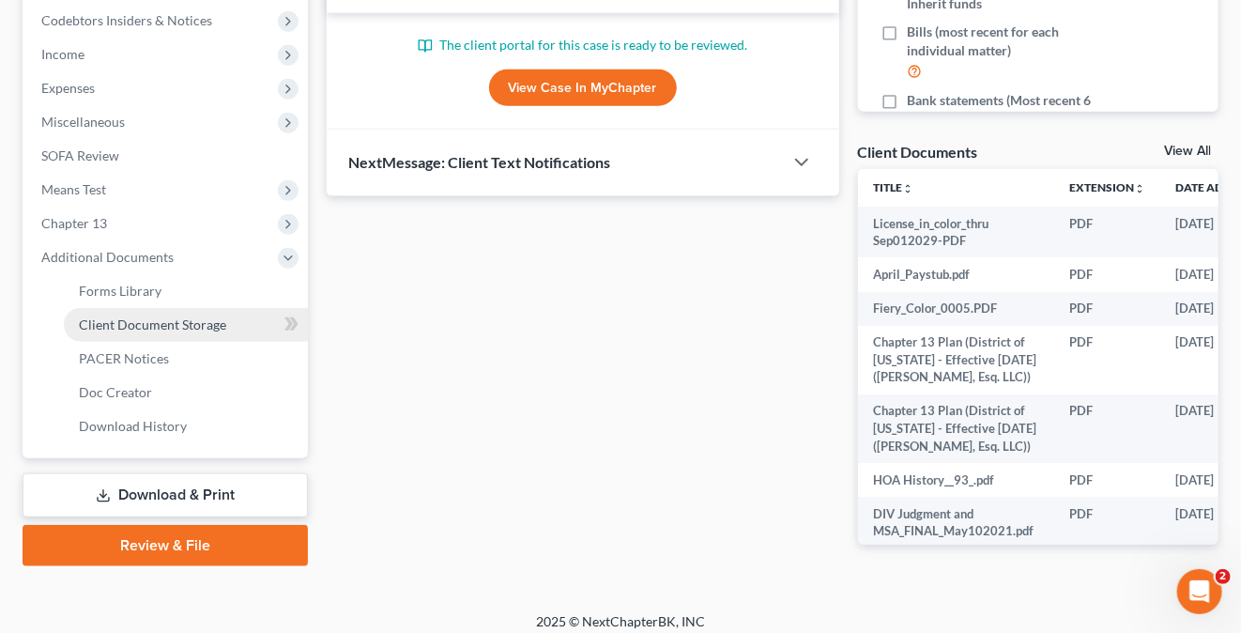
click at [179, 319] on span "Client Document Storage" at bounding box center [152, 324] width 147 height 16
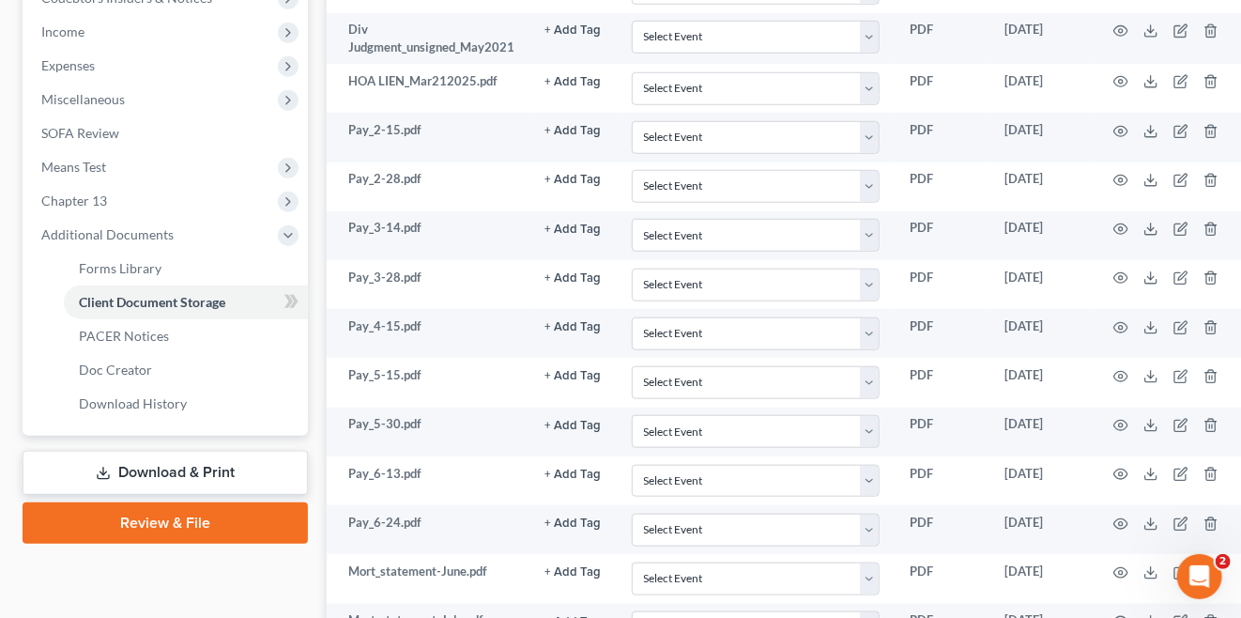
scroll to position [314, 0]
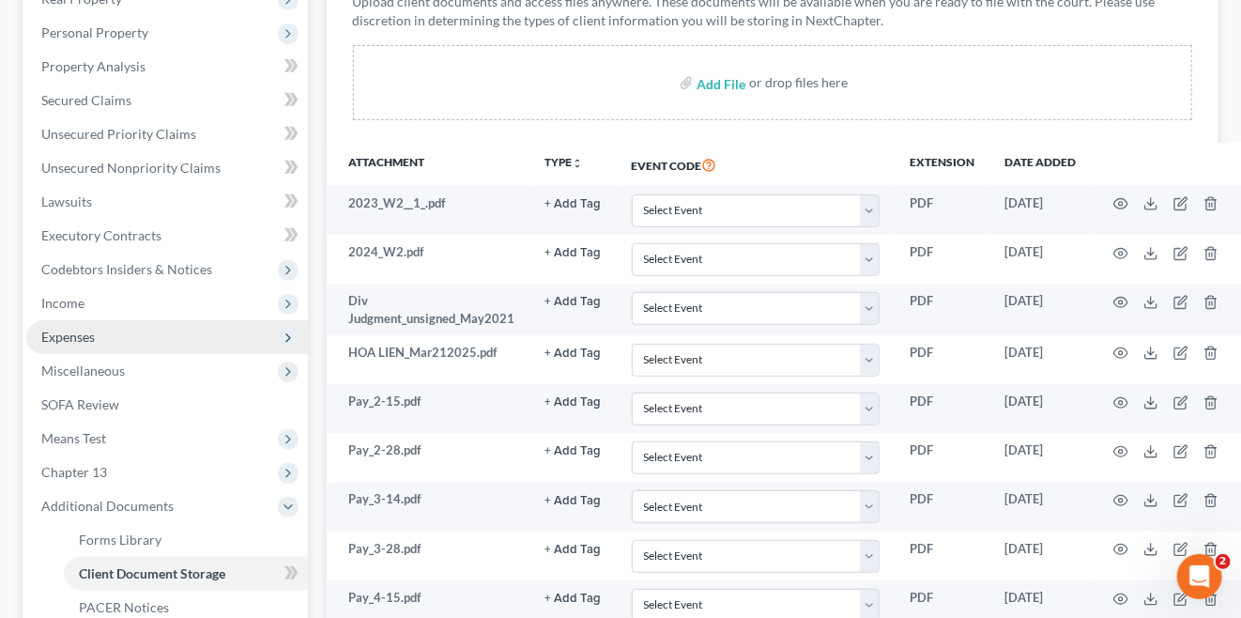
click at [102, 337] on span "Expenses" at bounding box center [167, 337] width 282 height 34
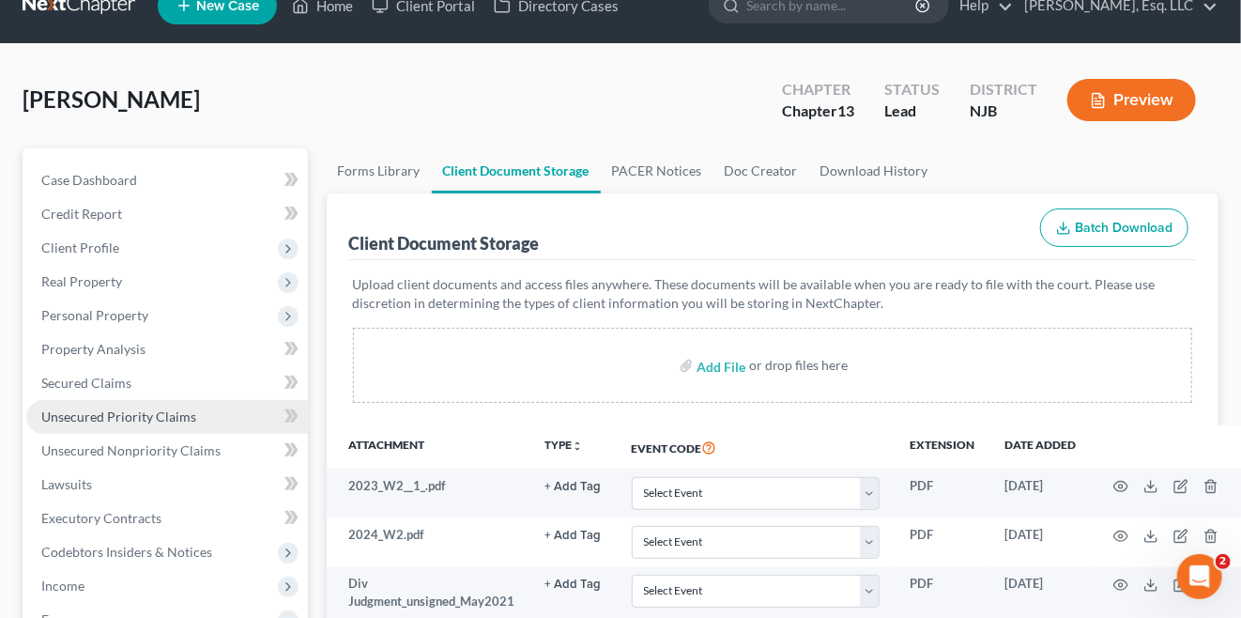
scroll to position [375, 0]
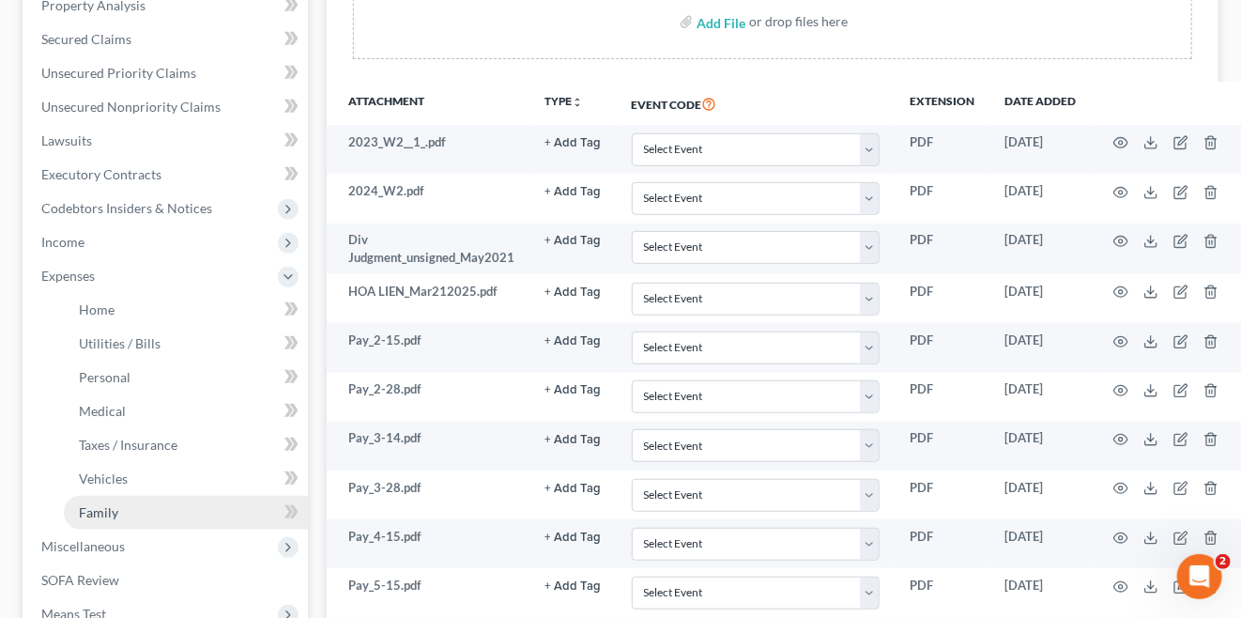
click at [122, 497] on link "Family" at bounding box center [186, 513] width 244 height 34
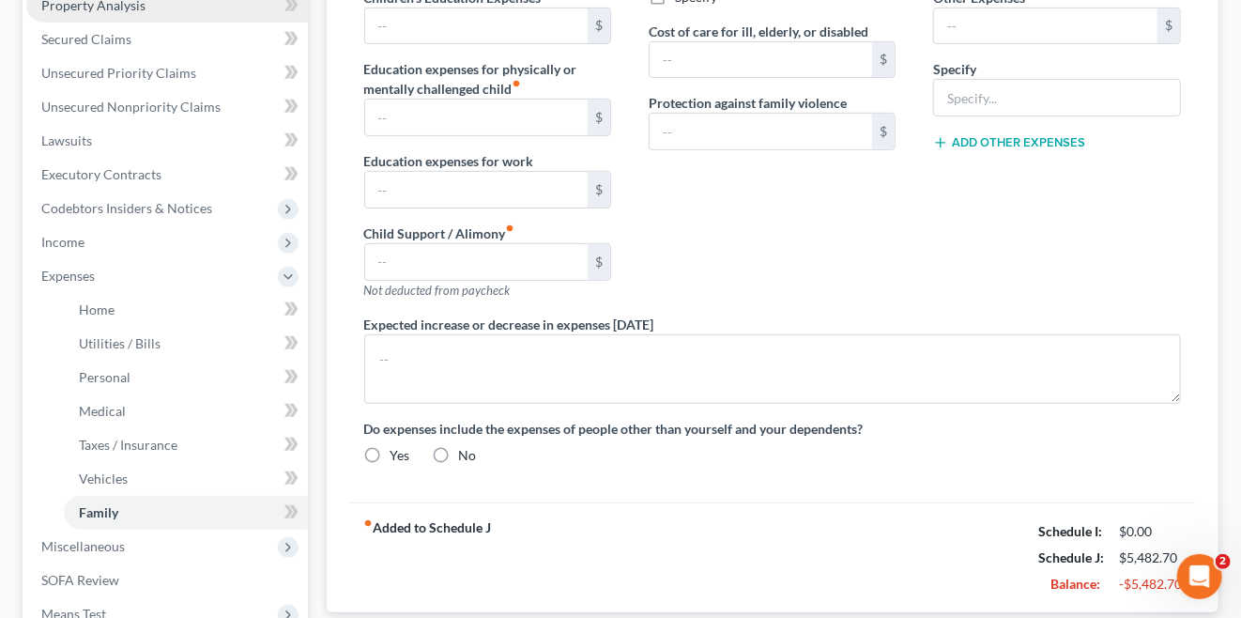
type input "120.00"
radio input "true"
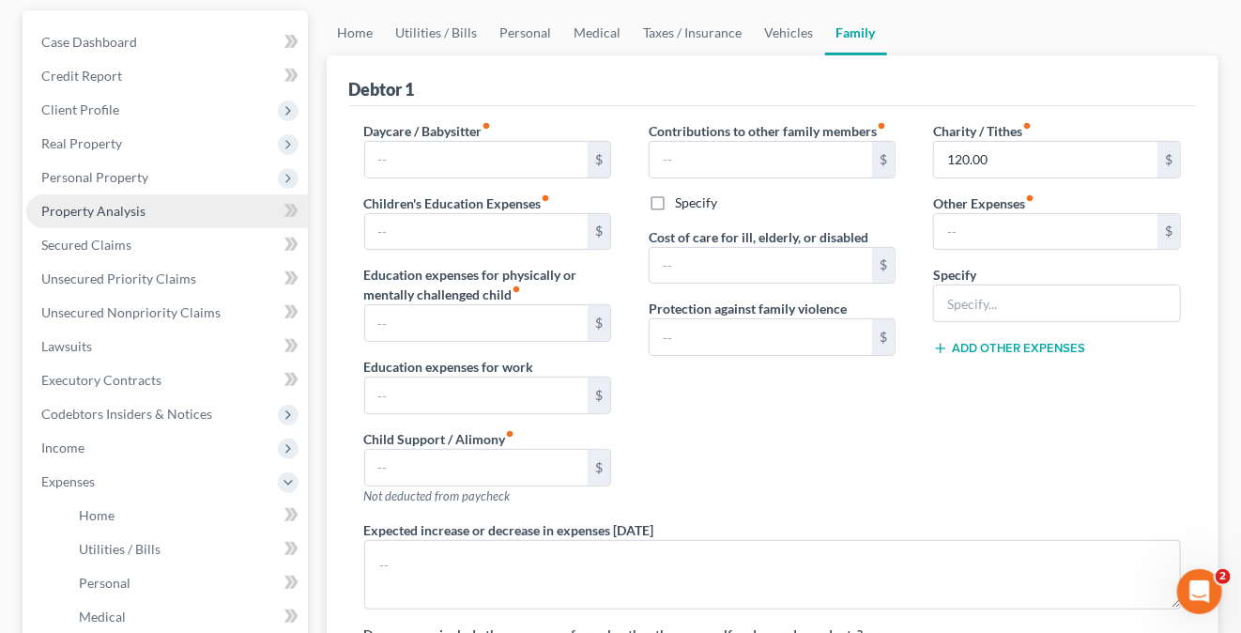
scroll to position [375, 0]
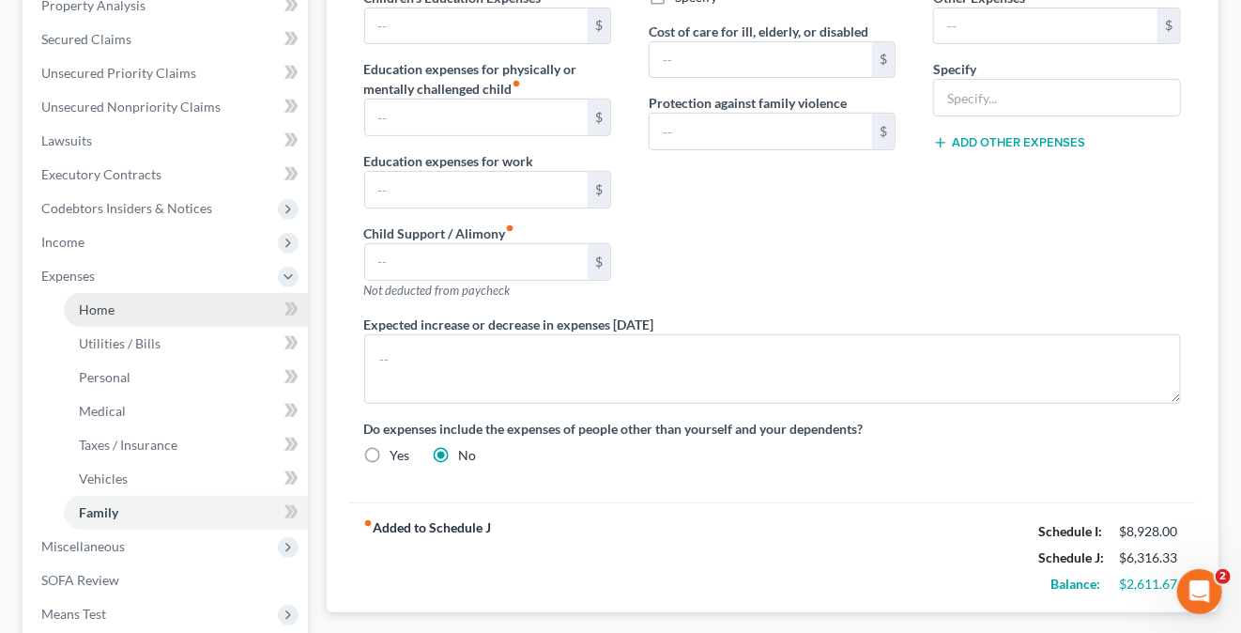
click at [95, 294] on link "Home" at bounding box center [186, 310] width 244 height 34
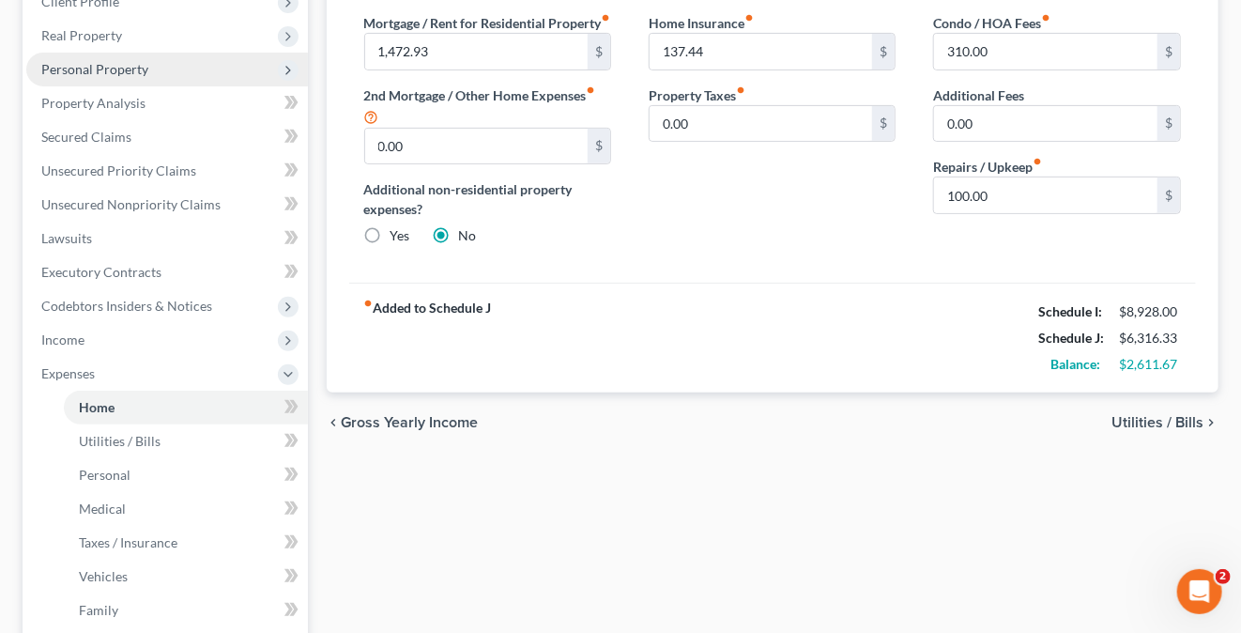
scroll to position [282, 0]
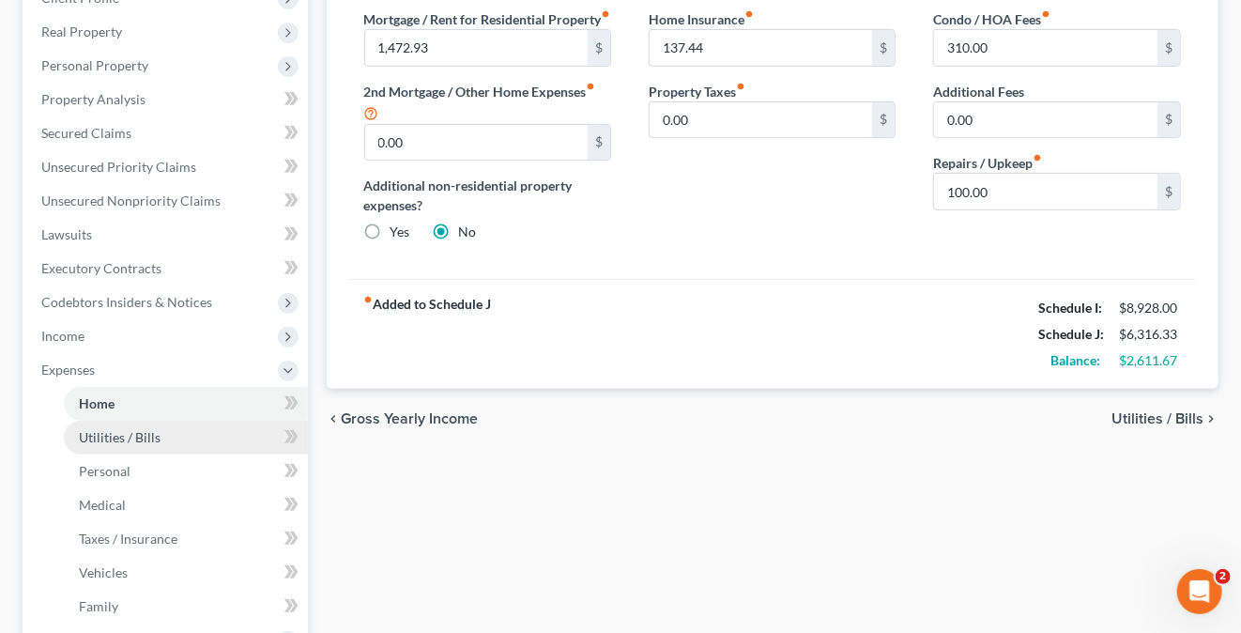
click at [150, 438] on span "Utilities / Bills" at bounding box center [120, 437] width 82 height 16
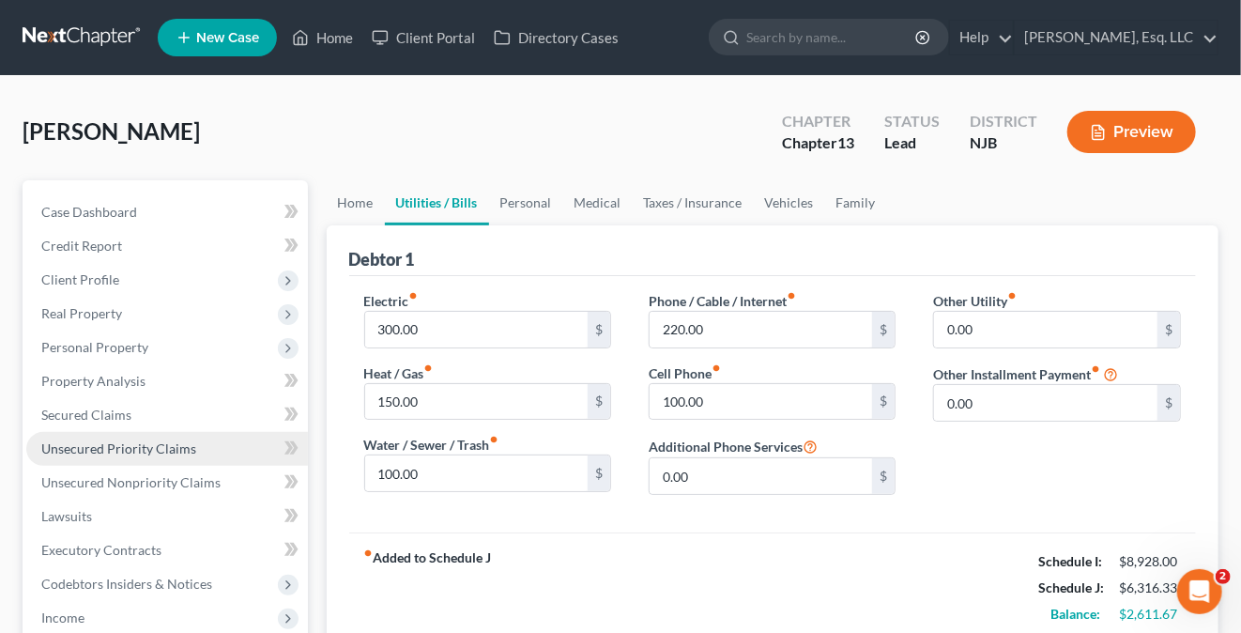
scroll to position [282, 0]
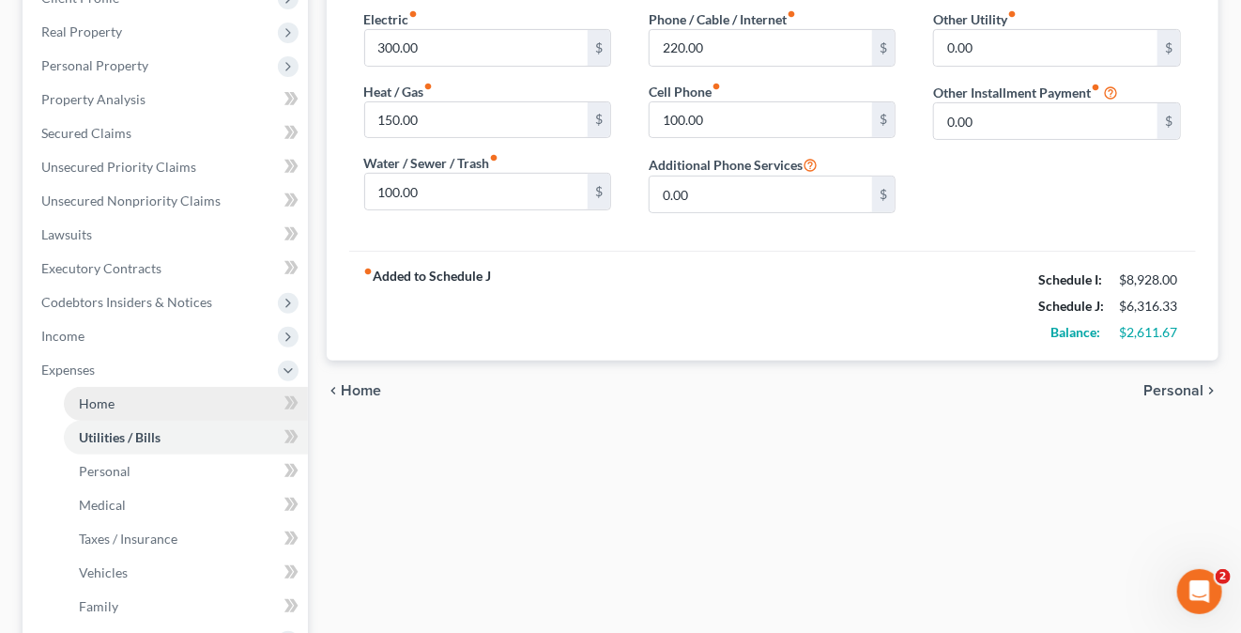
click at [140, 395] on link "Home" at bounding box center [186, 404] width 244 height 34
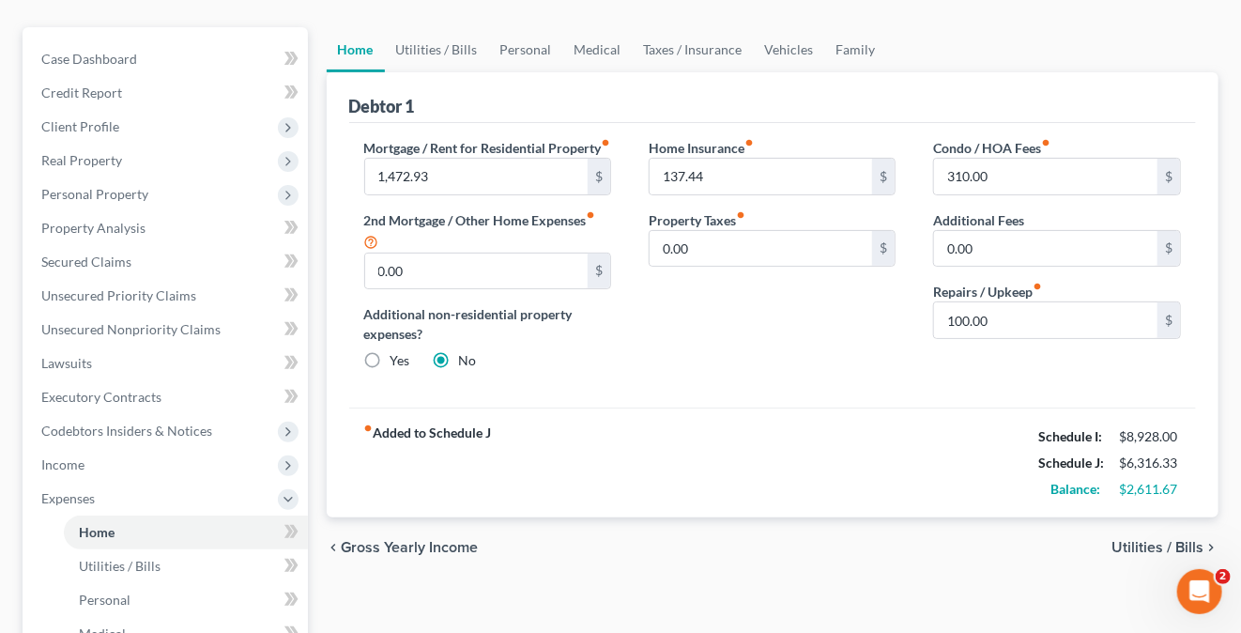
scroll to position [188, 0]
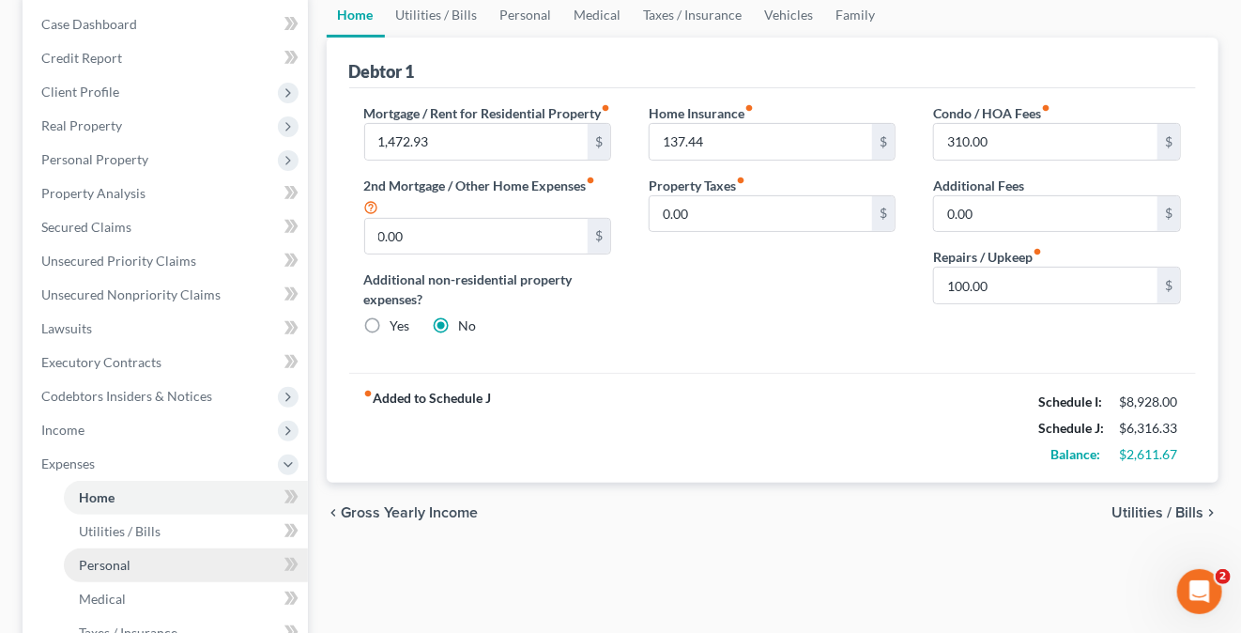
click at [113, 559] on span "Personal" at bounding box center [105, 565] width 52 height 16
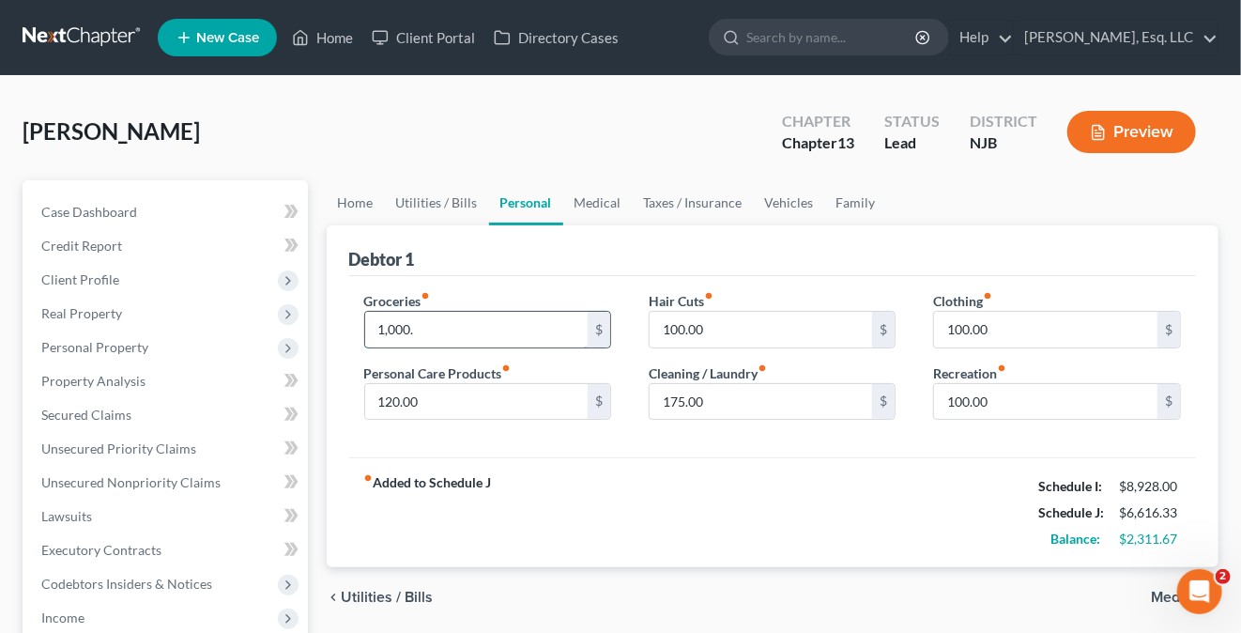
type input "1,000."
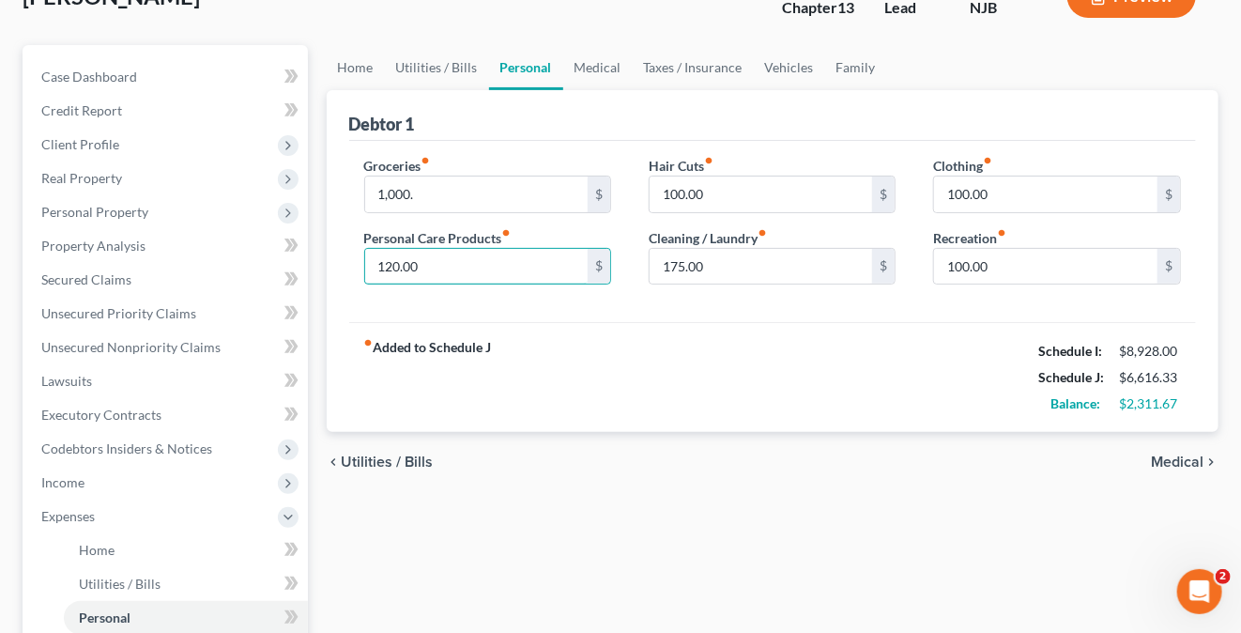
scroll to position [282, 0]
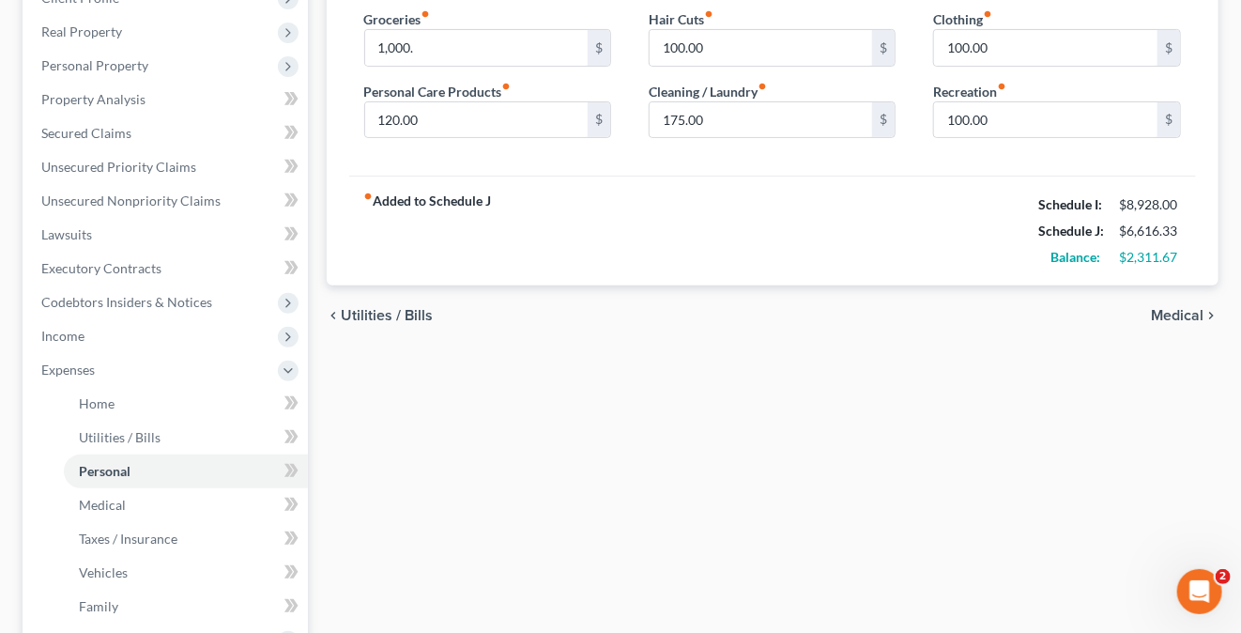
click at [641, 331] on div "chevron_left Utilities / Bills Medical chevron_right" at bounding box center [773, 315] width 893 height 60
click at [709, 237] on div "fiber_manual_record Added to Schedule J Schedule I: $8,928.00 Schedule J: $6,61…" at bounding box center [773, 231] width 848 height 110
click at [115, 500] on span "Medical" at bounding box center [102, 505] width 47 height 16
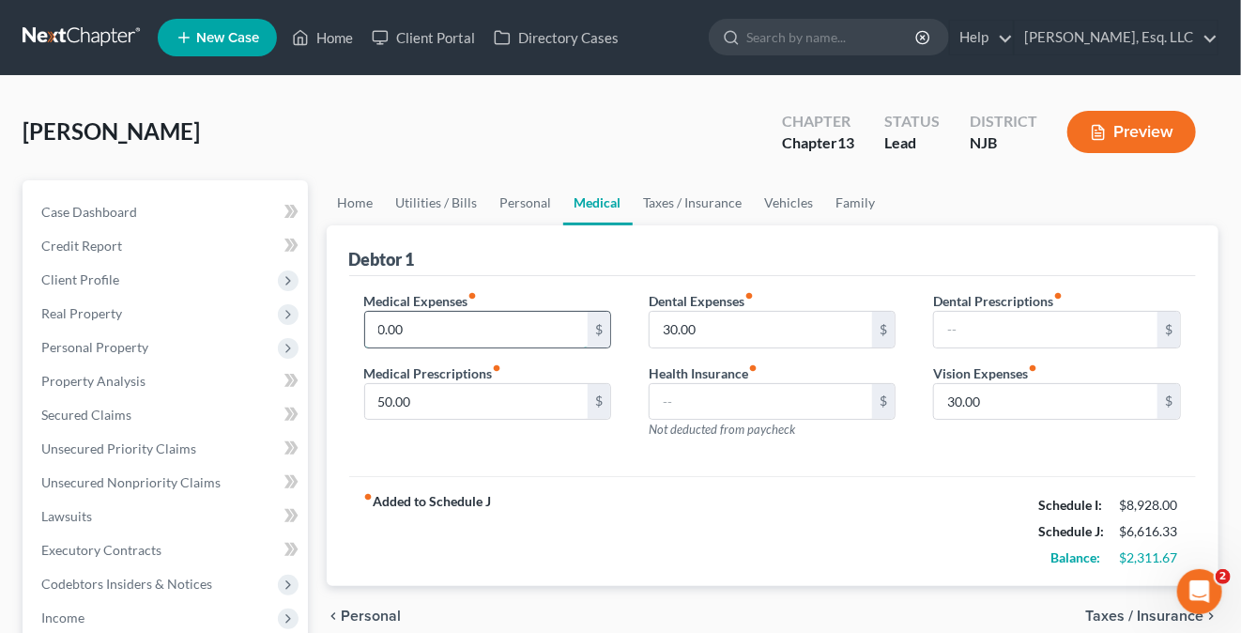
click at [379, 324] on input "0.00" at bounding box center [476, 330] width 223 height 36
type input "50."
click at [629, 516] on div "fiber_manual_record Added to Schedule J Schedule I: $8,928.00 Schedule J: $6,61…" at bounding box center [773, 531] width 848 height 110
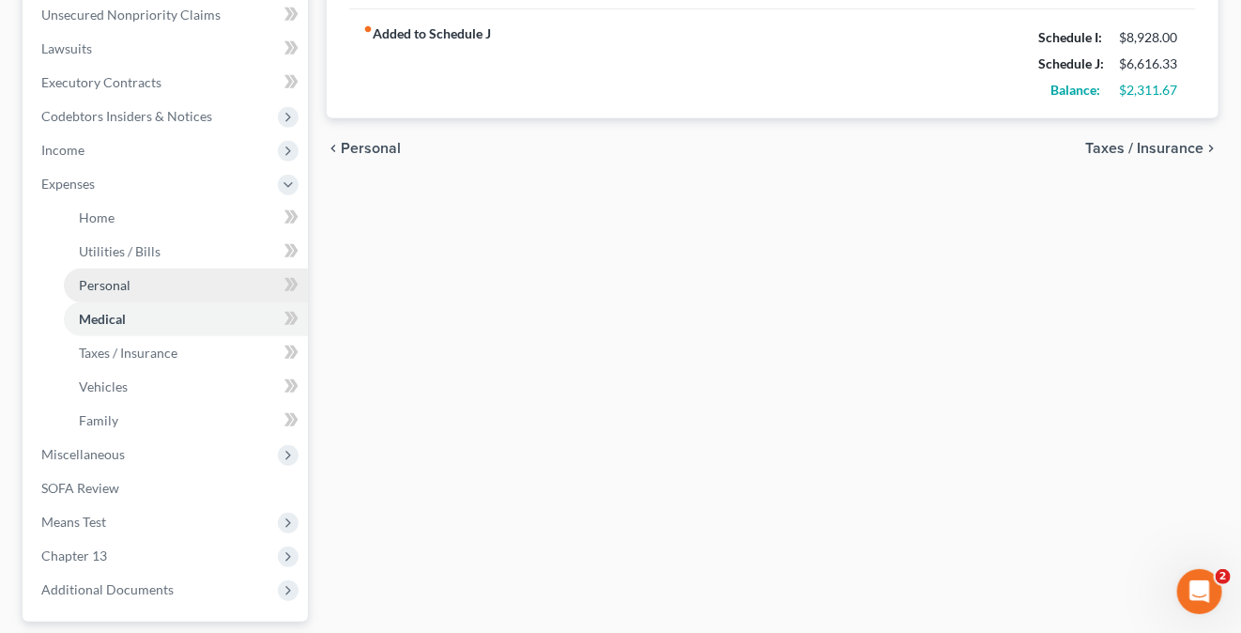
scroll to position [469, 0]
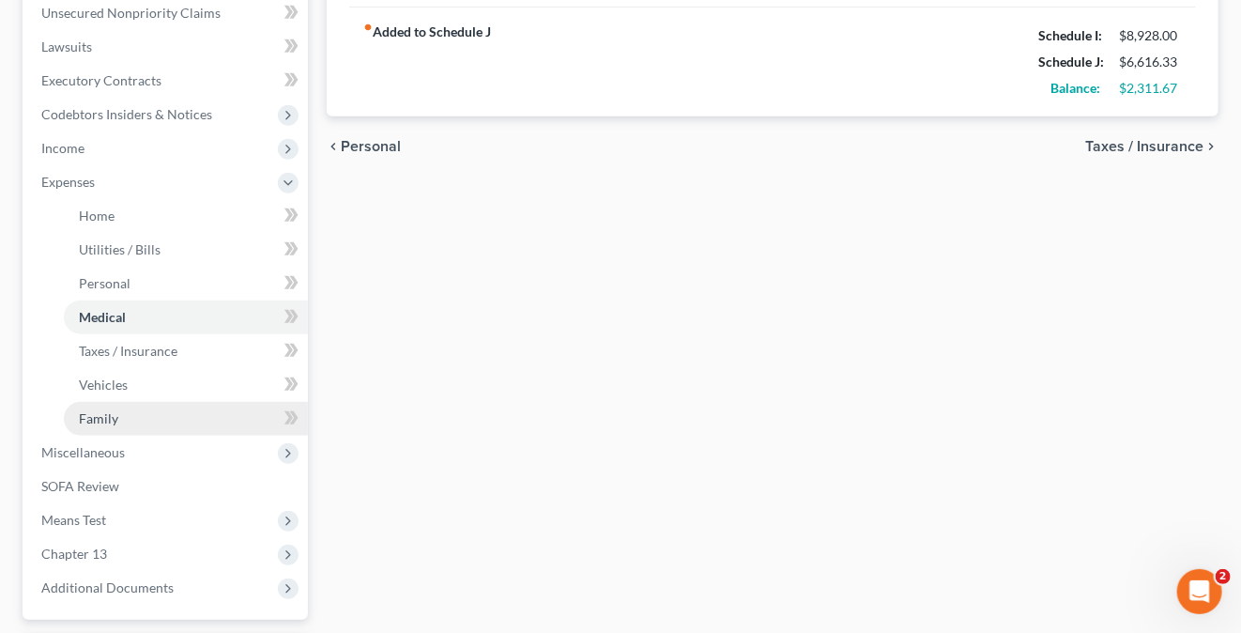
drag, startPoint x: 125, startPoint y: 402, endPoint x: 165, endPoint y: 412, distance: 41.7
click at [125, 402] on link "Family" at bounding box center [186, 419] width 244 height 34
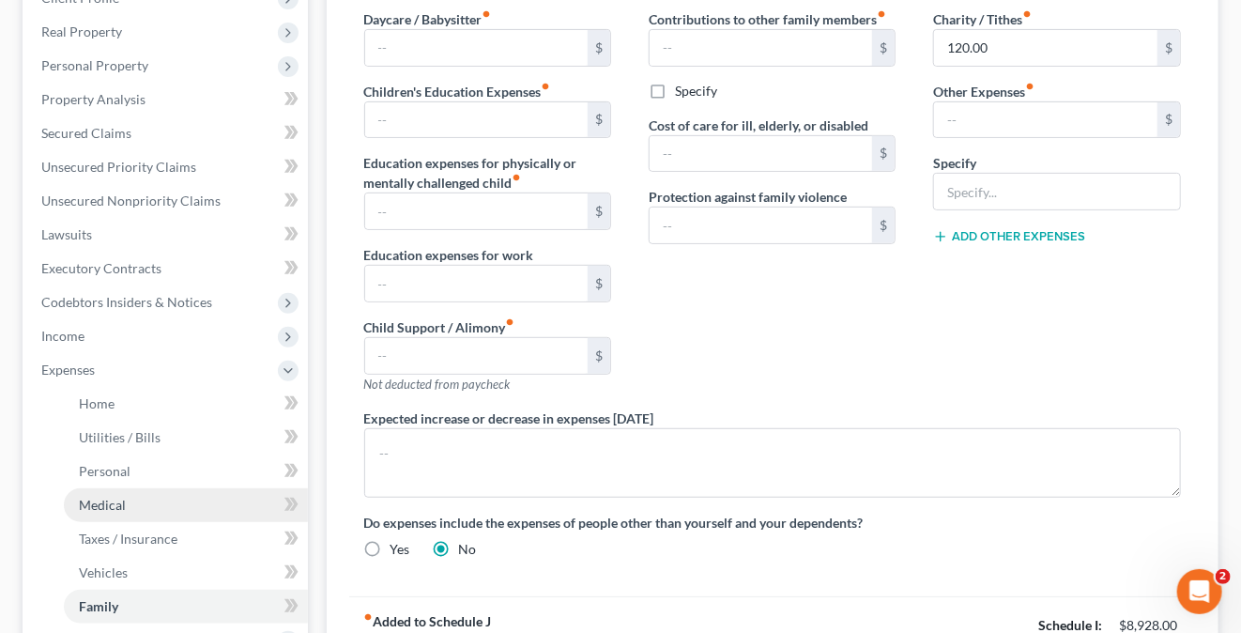
scroll to position [469, 0]
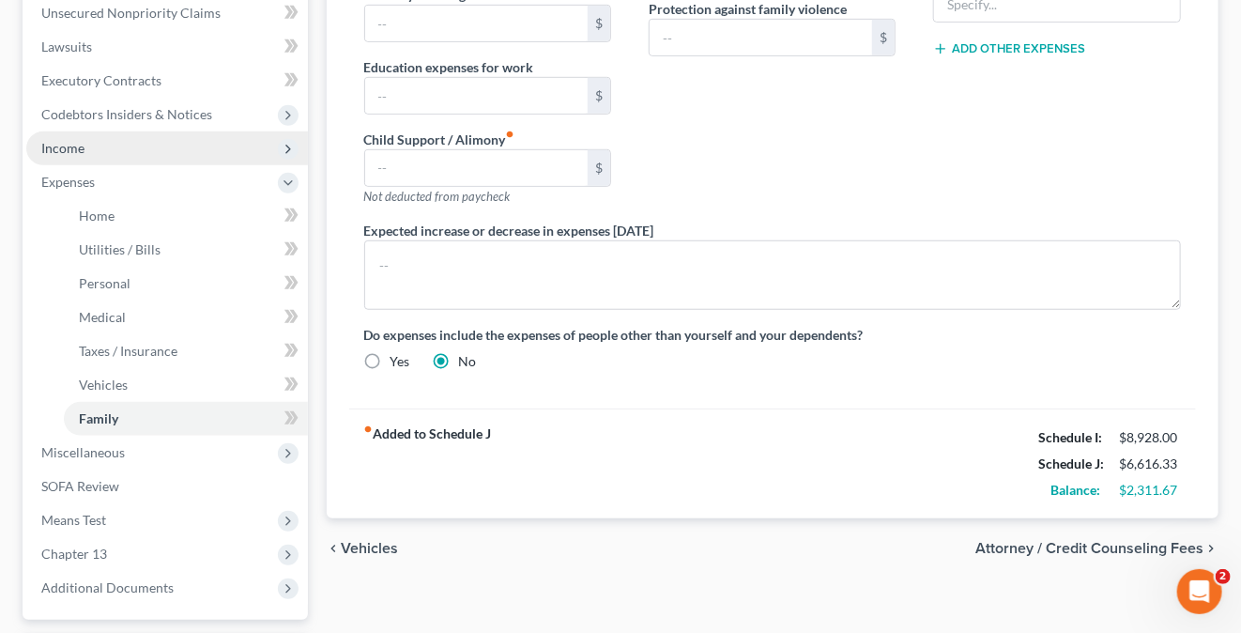
click at [86, 145] on span "Income" at bounding box center [167, 148] width 282 height 34
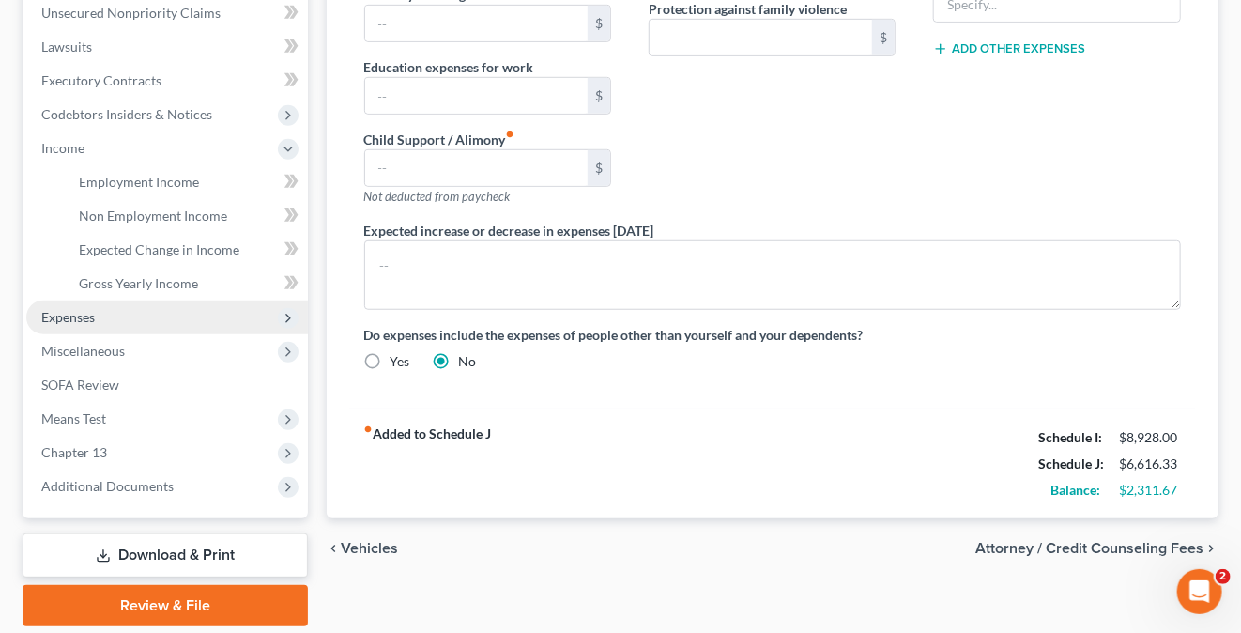
click at [75, 309] on span "Expenses" at bounding box center [68, 317] width 54 height 16
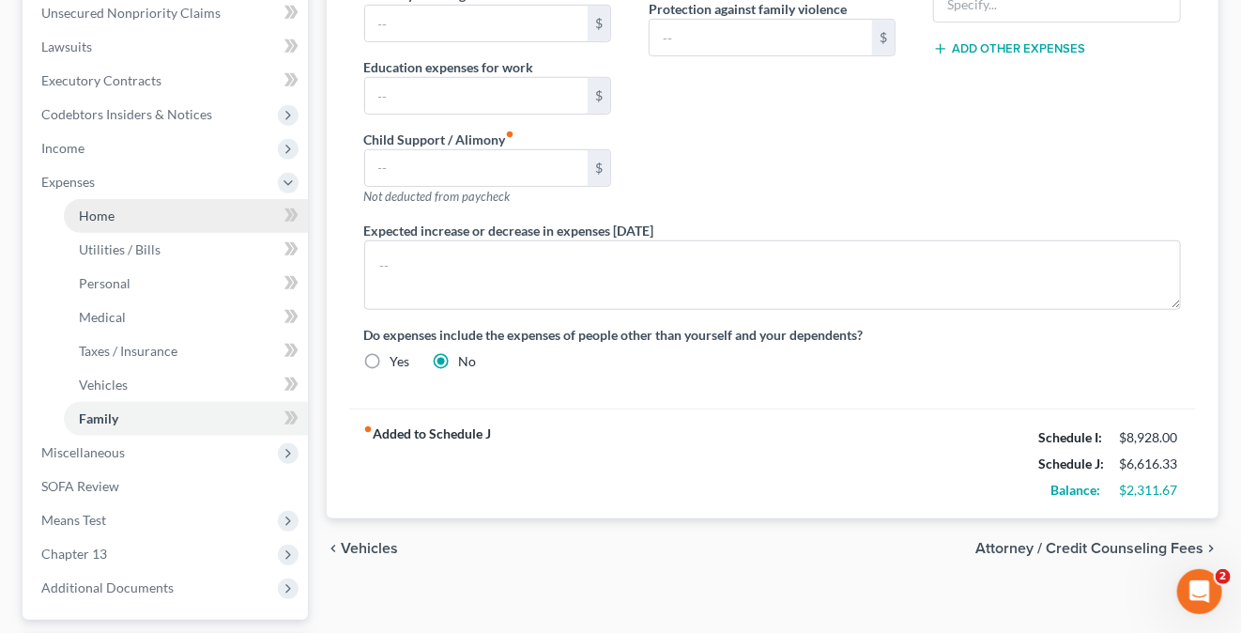
click at [102, 202] on link "Home" at bounding box center [186, 216] width 244 height 34
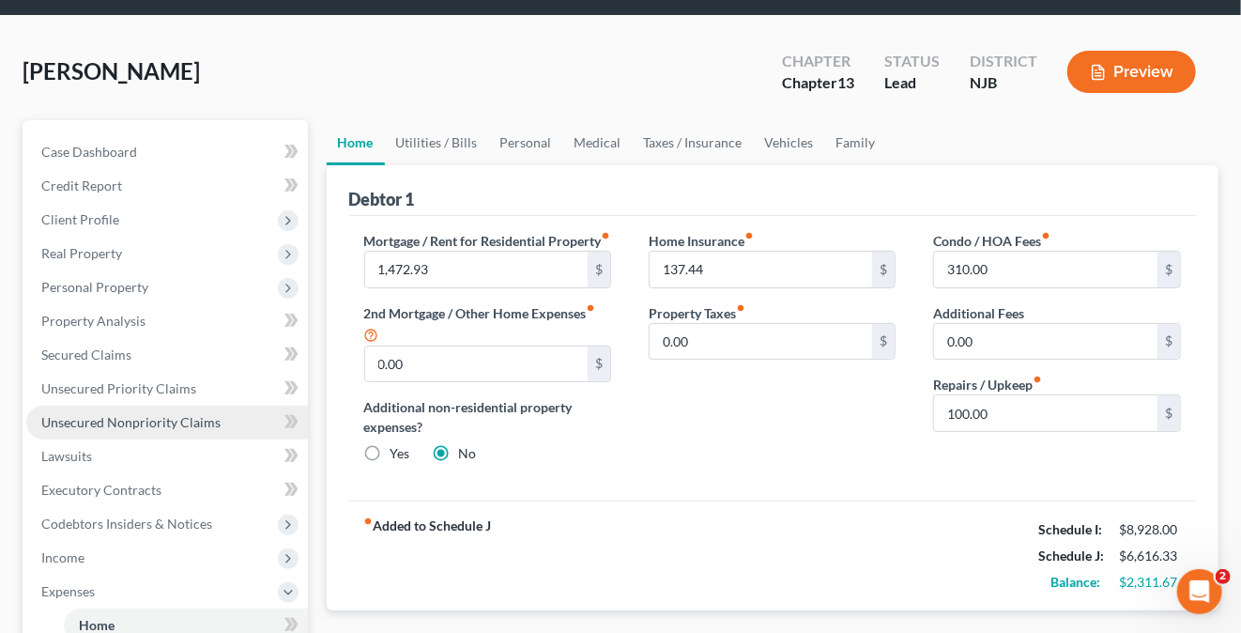
scroll to position [94, 0]
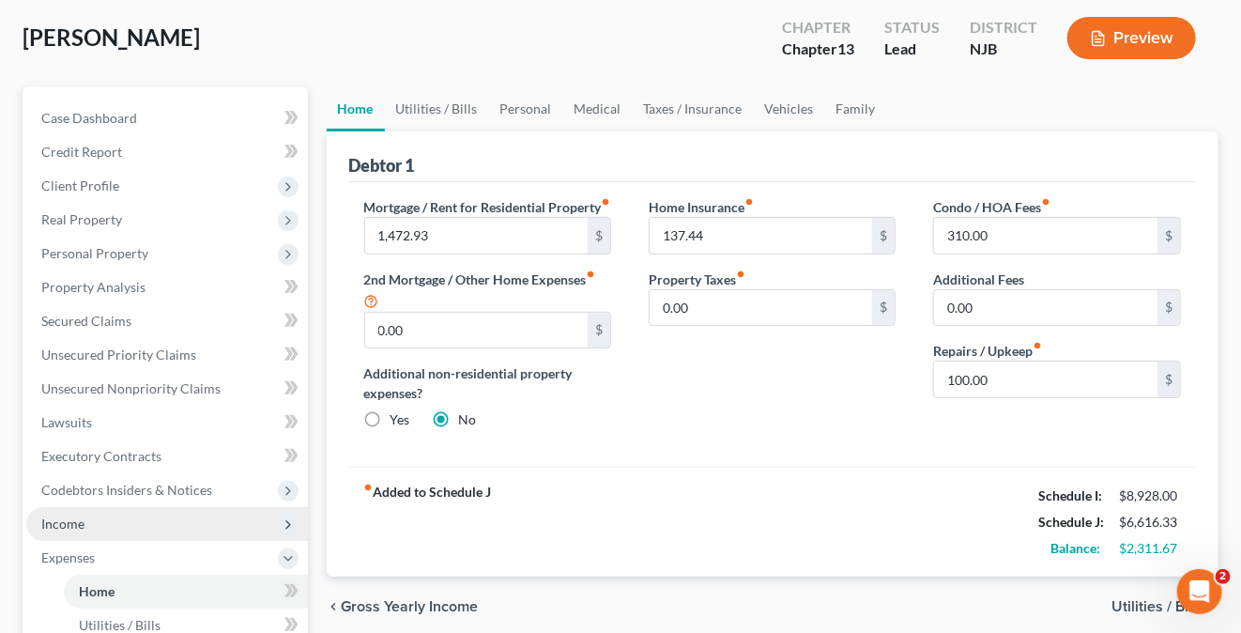
click at [90, 523] on span "Income" at bounding box center [167, 524] width 282 height 34
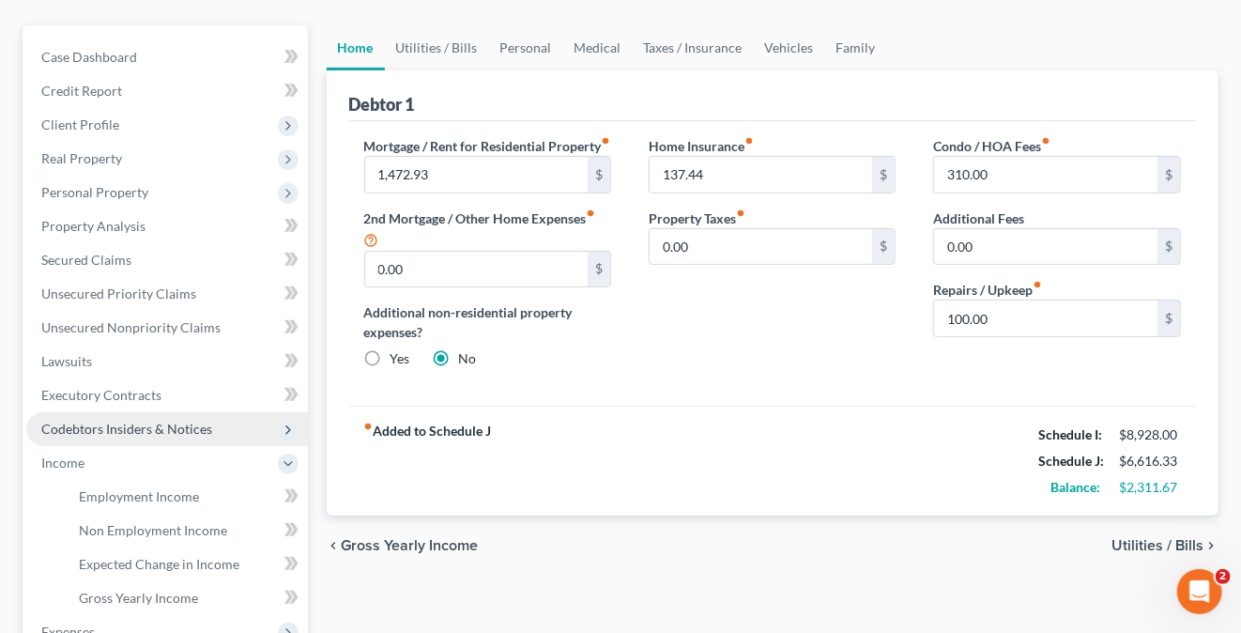
scroll to position [188, 0]
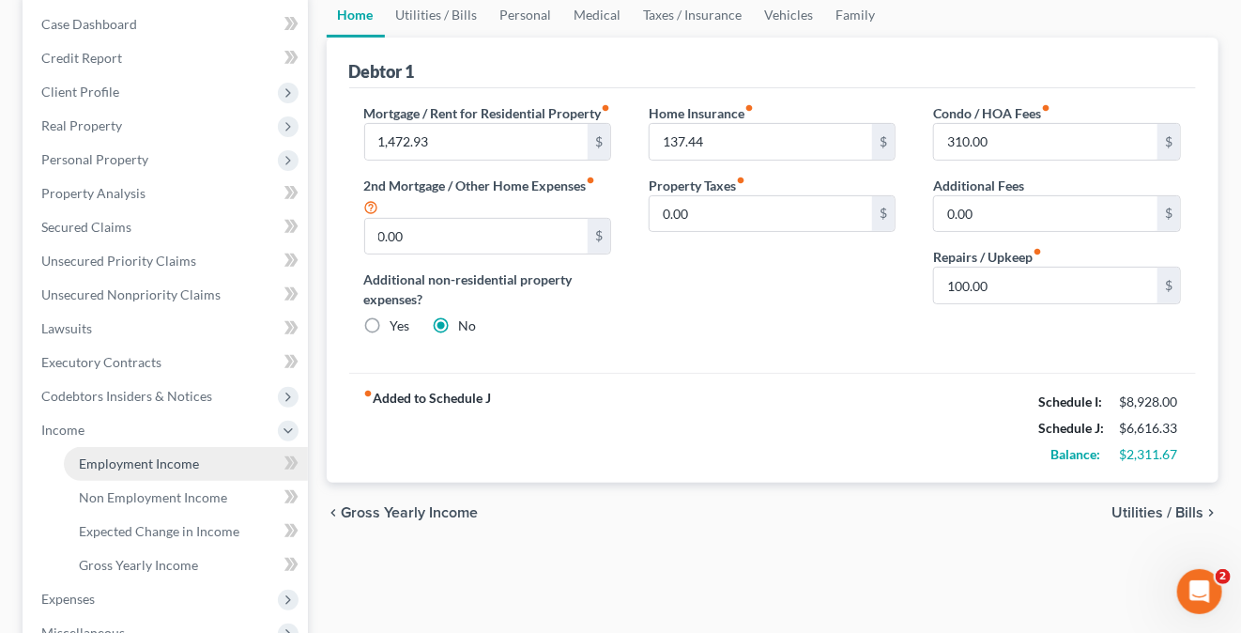
click at [179, 466] on span "Employment Income" at bounding box center [139, 463] width 120 height 16
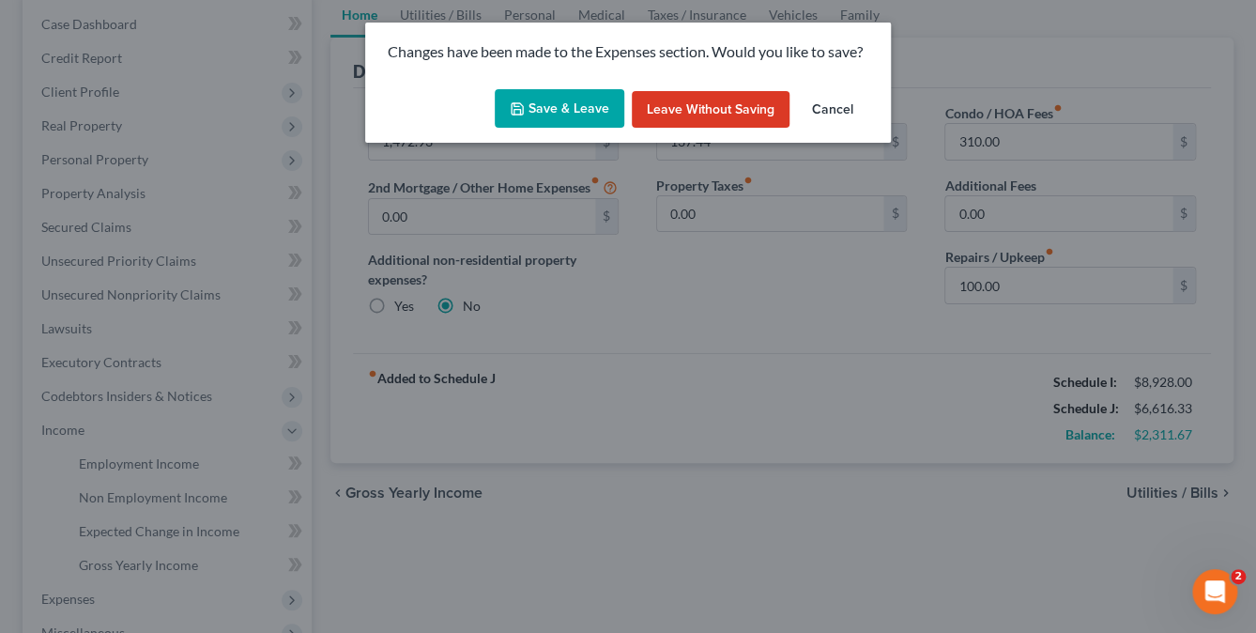
click at [571, 115] on button "Save & Leave" at bounding box center [560, 108] width 130 height 39
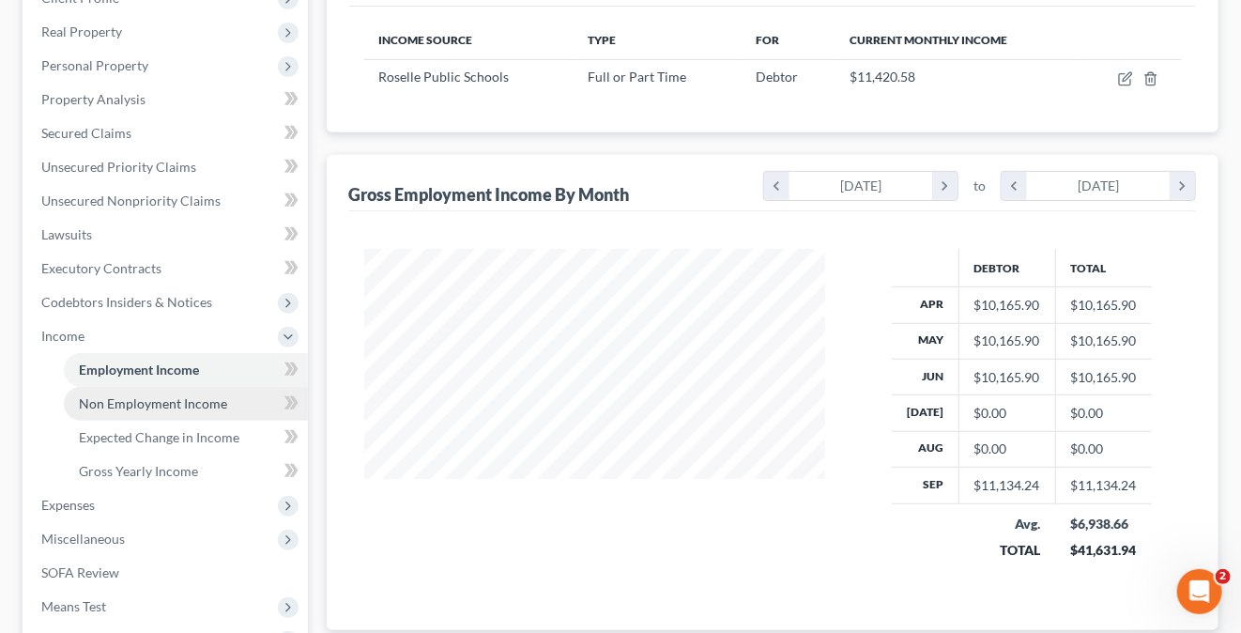
click at [170, 410] on link "Non Employment Income" at bounding box center [186, 404] width 244 height 34
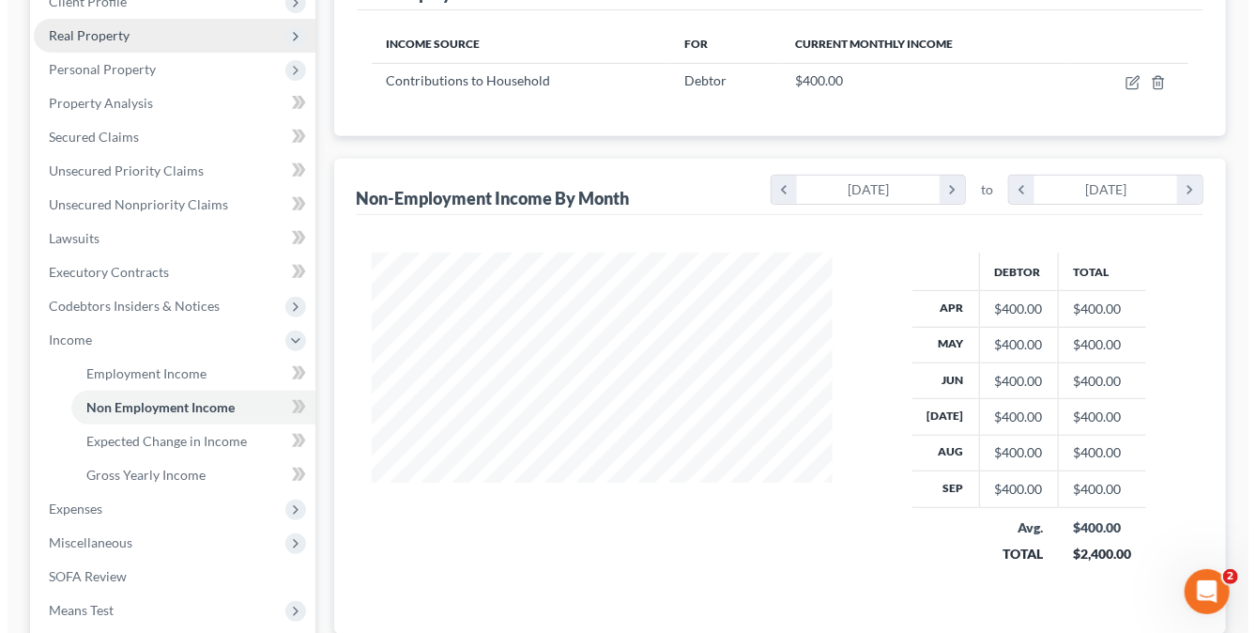
scroll to position [282, 0]
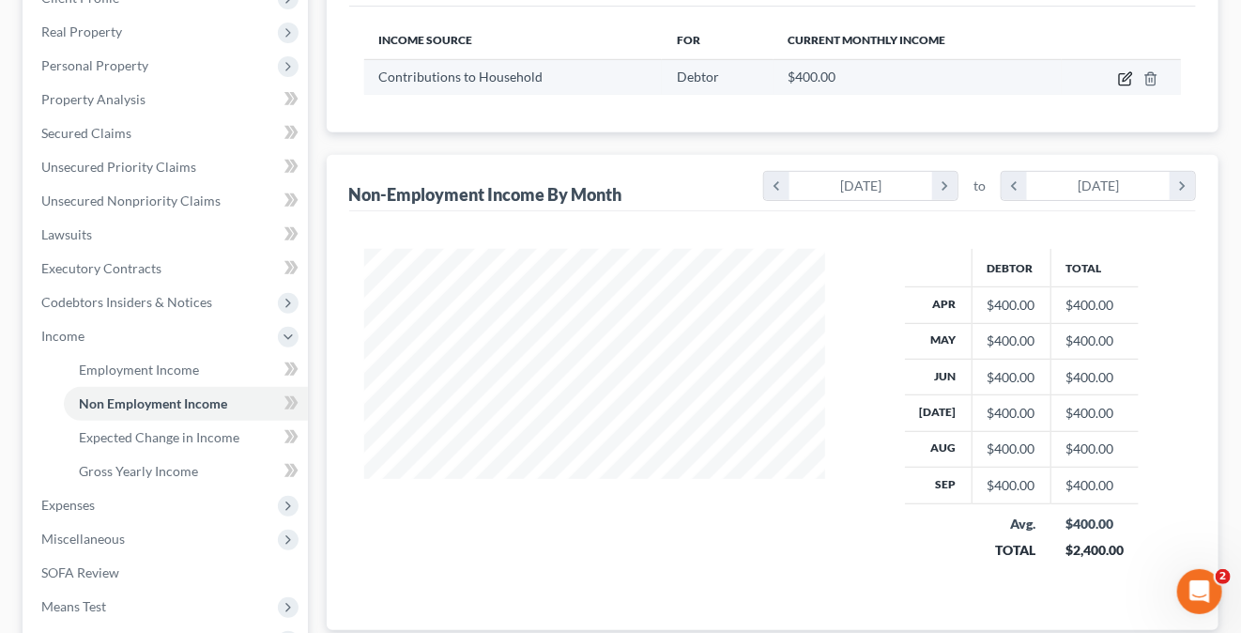
click at [1119, 79] on icon "button" at bounding box center [1125, 78] width 15 height 15
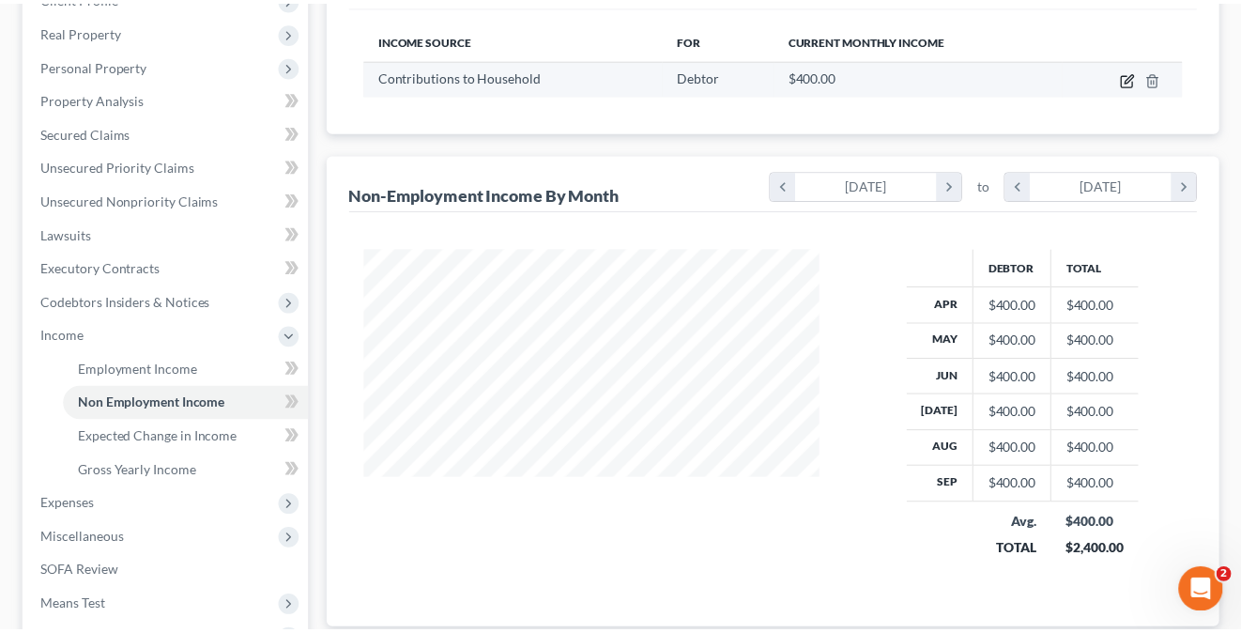
scroll to position [334, 505]
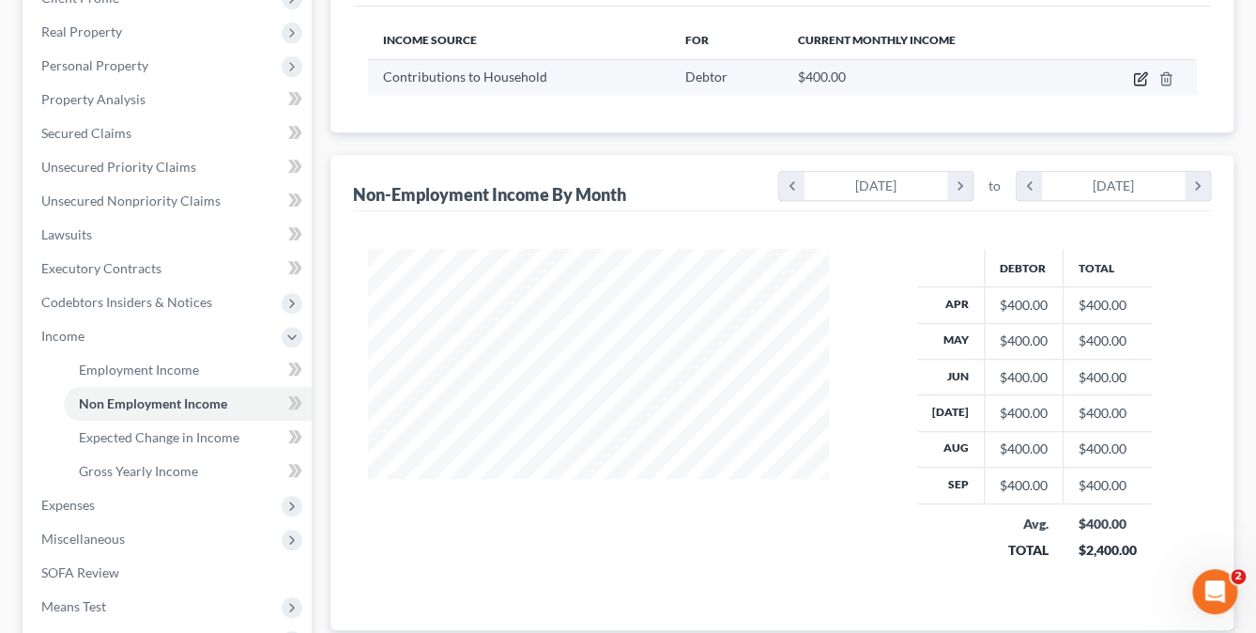
select select "8"
select select "0"
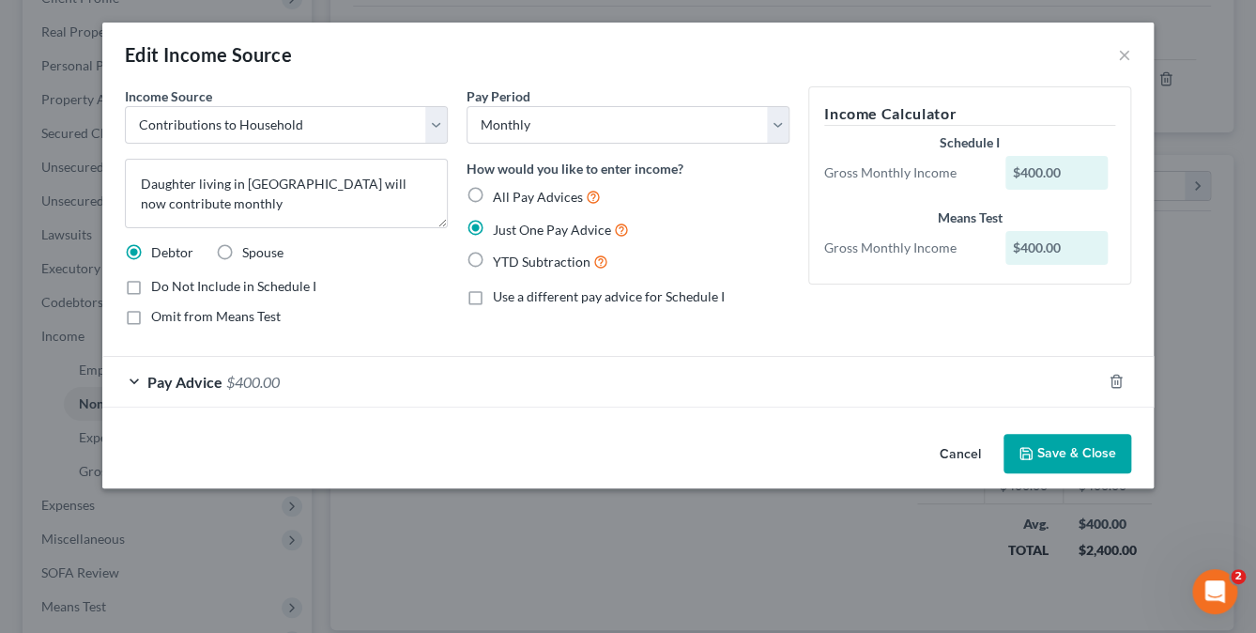
click at [1047, 449] on button "Save & Close" at bounding box center [1067, 453] width 128 height 39
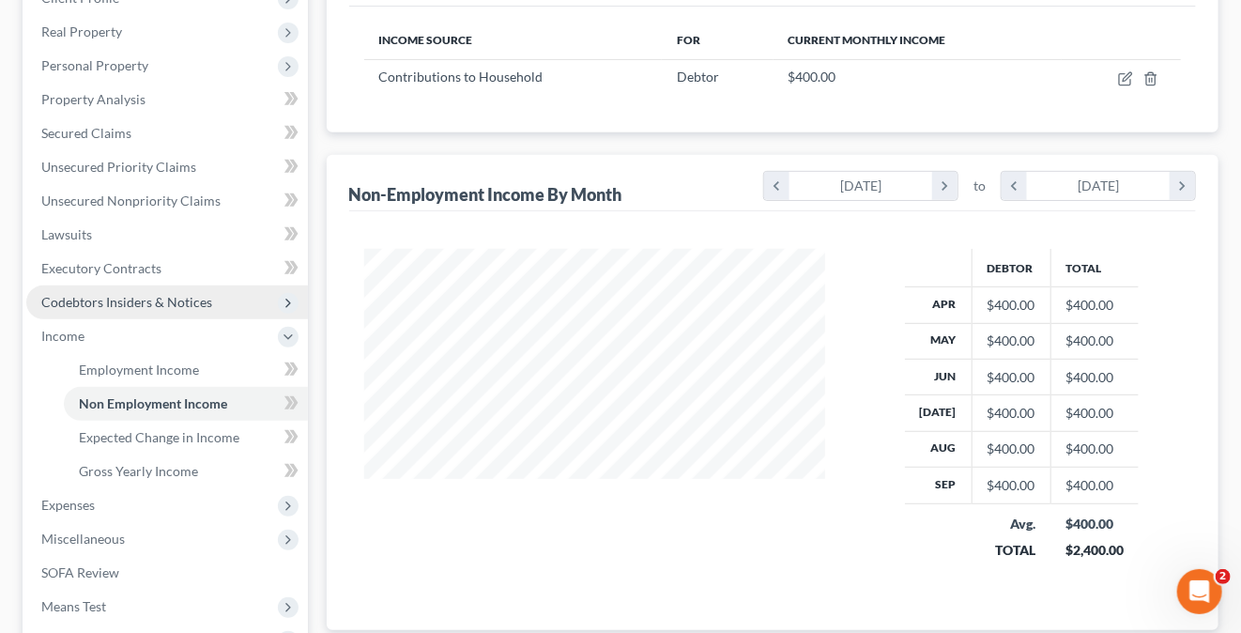
scroll to position [375, 0]
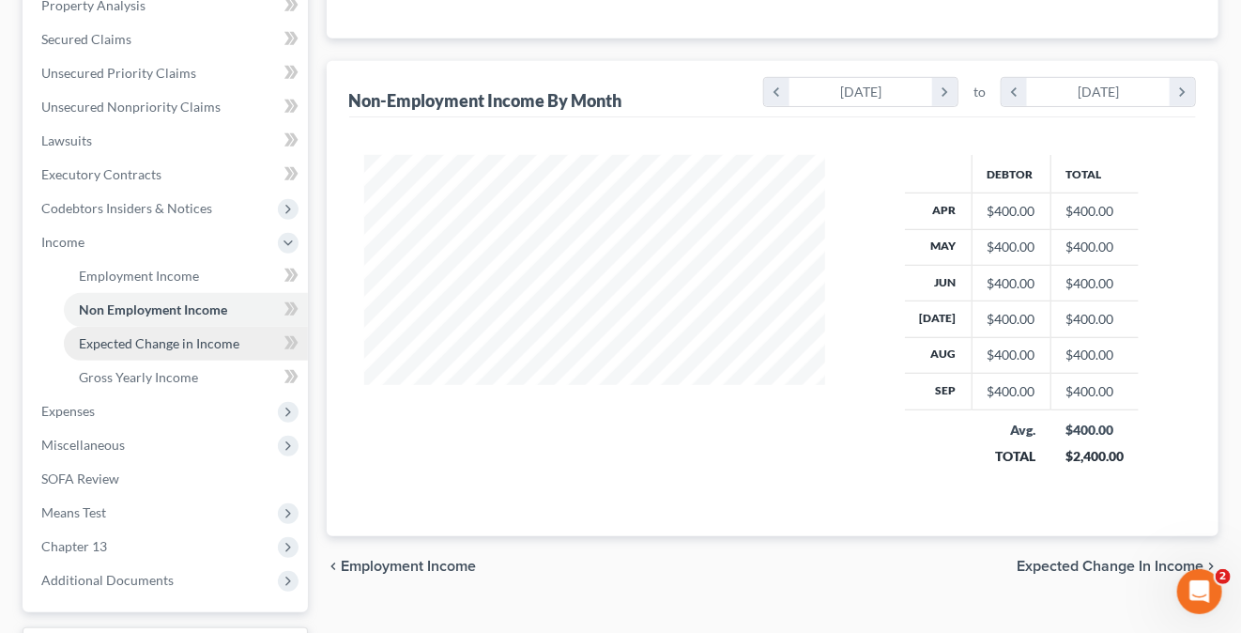
drag, startPoint x: 172, startPoint y: 338, endPoint x: 188, endPoint y: 337, distance: 16.0
click at [172, 338] on span "Expected Change in Income" at bounding box center [159, 343] width 161 height 16
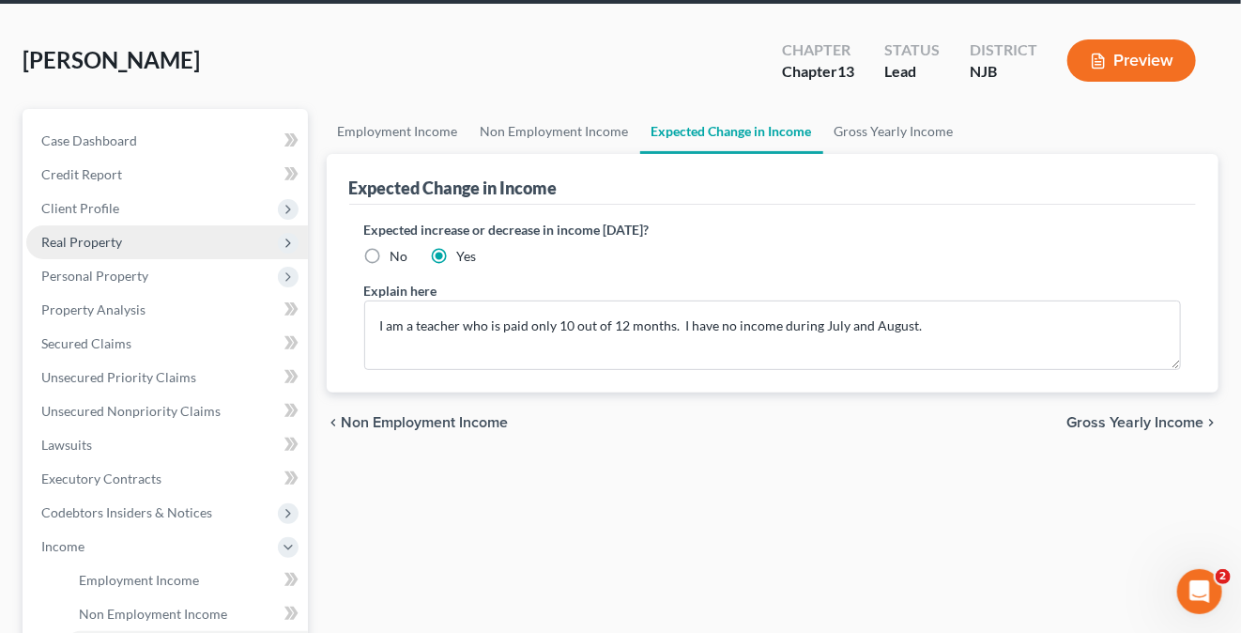
scroll to position [282, 0]
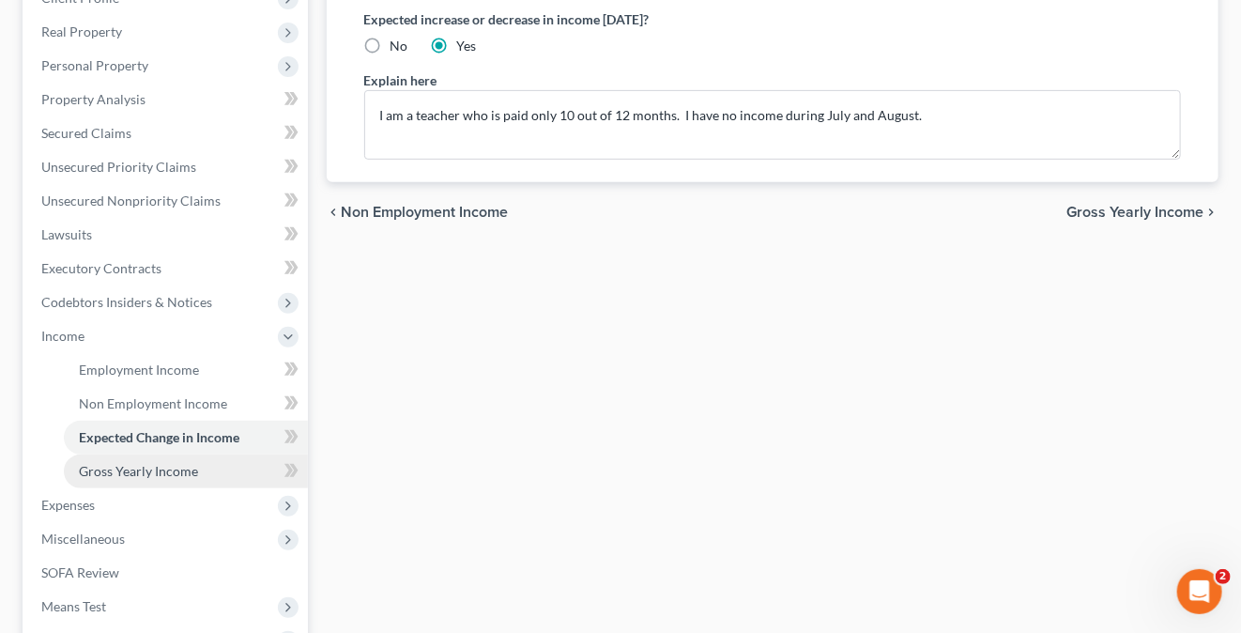
click at [131, 457] on link "Gross Yearly Income" at bounding box center [186, 471] width 244 height 34
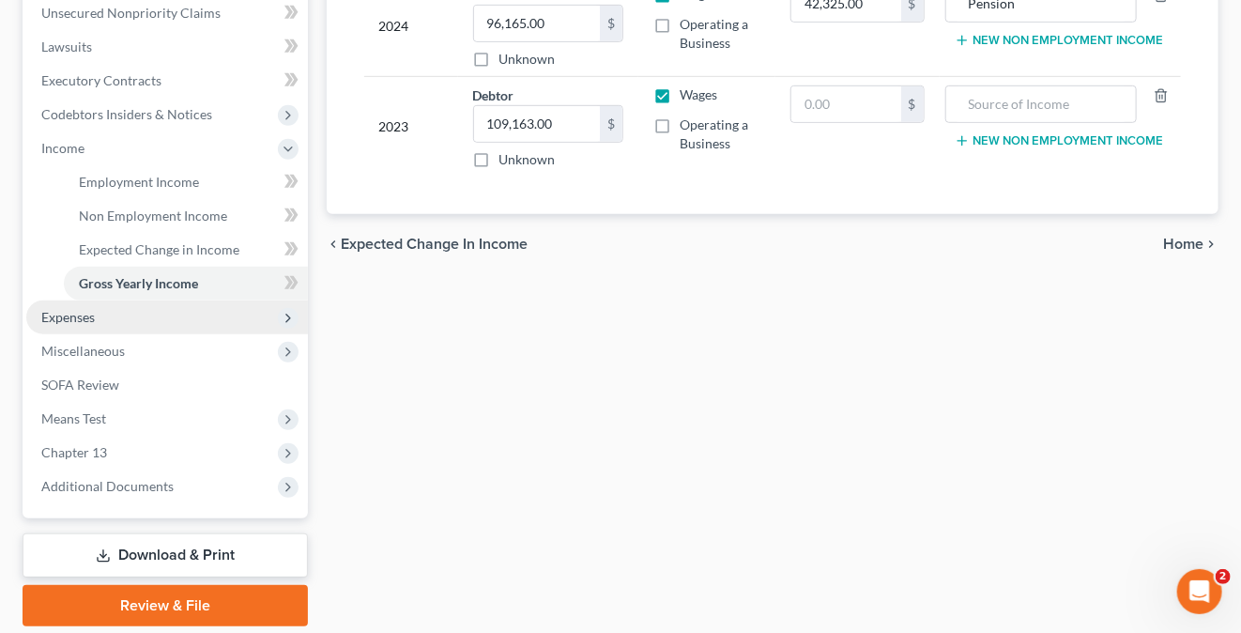
click at [92, 319] on span "Expenses" at bounding box center [68, 317] width 54 height 16
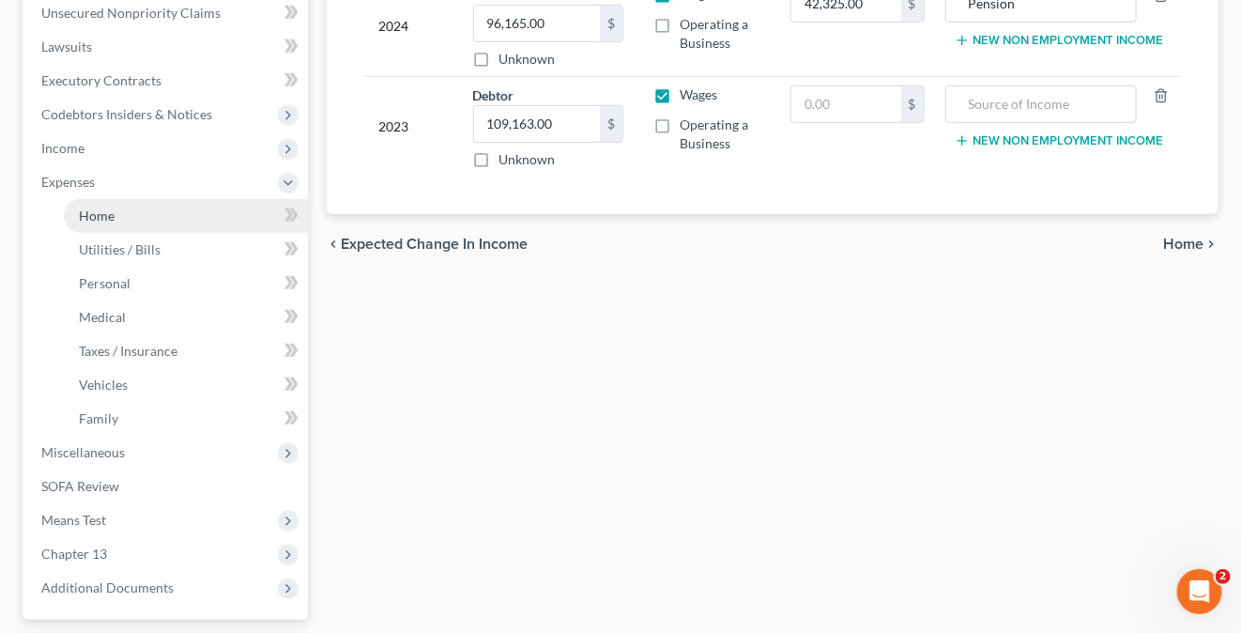
click at [113, 215] on span "Home" at bounding box center [97, 215] width 36 height 16
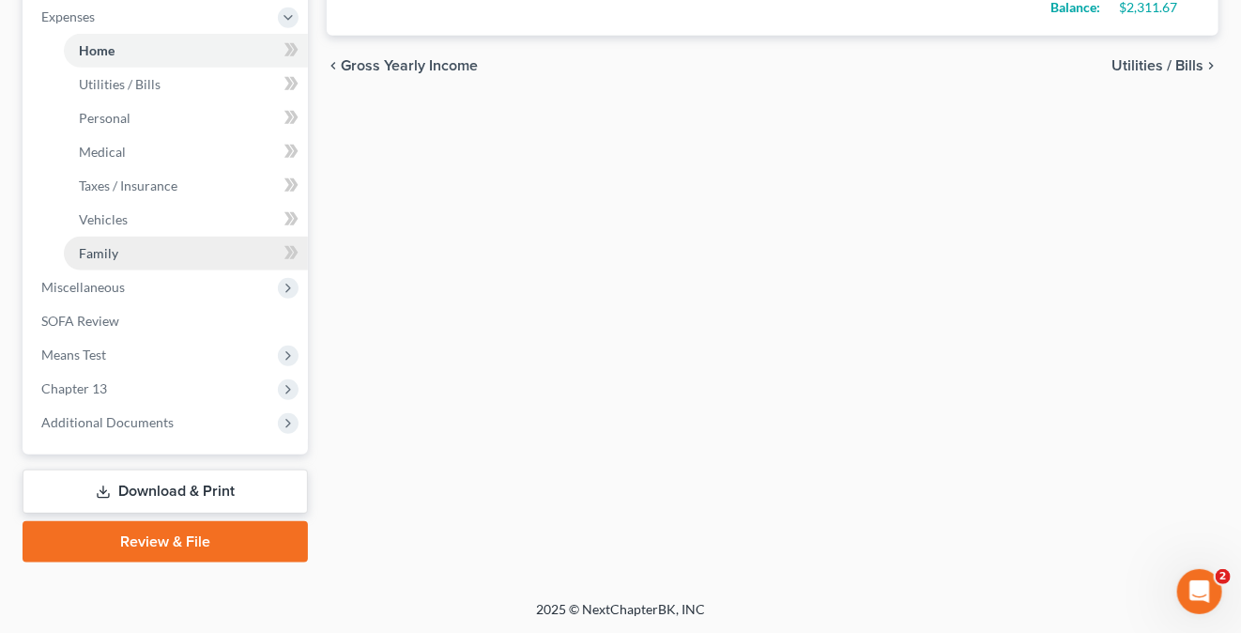
click at [115, 247] on span "Family" at bounding box center [98, 253] width 39 height 16
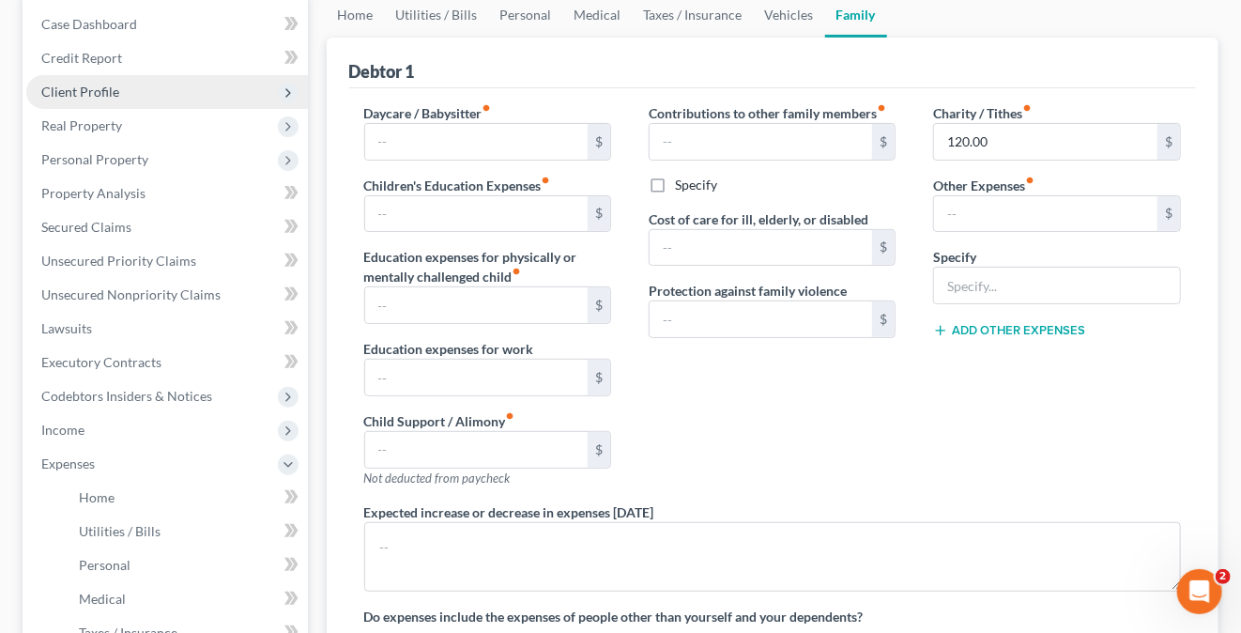
click at [137, 91] on span "Client Profile" at bounding box center [167, 92] width 282 height 34
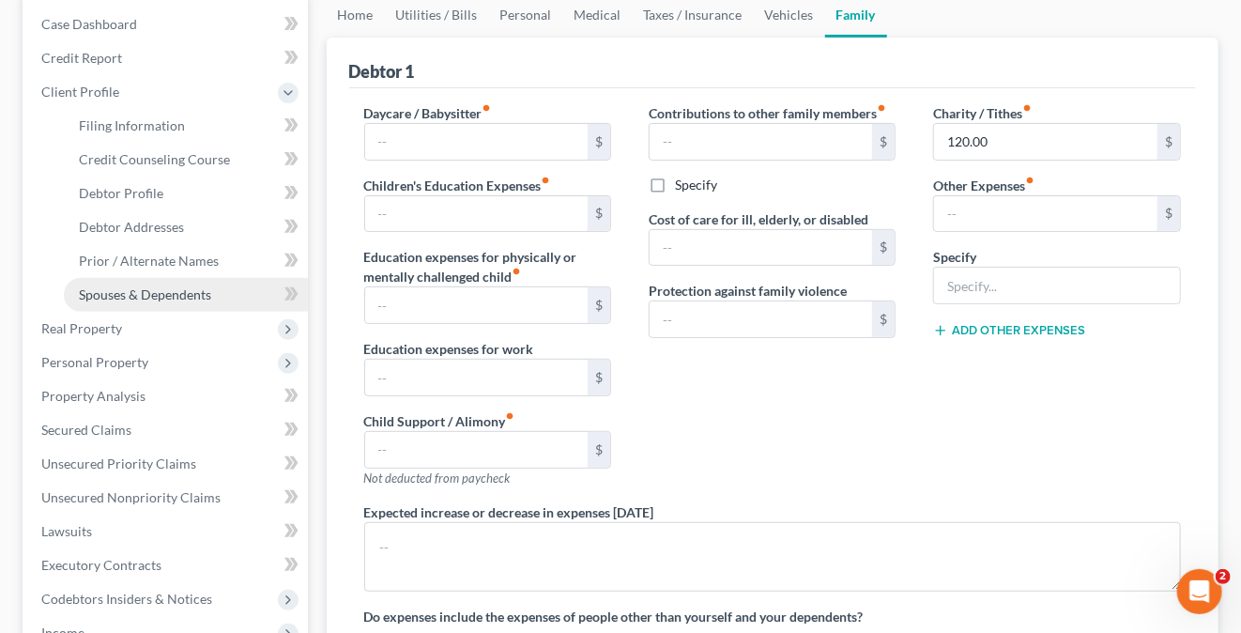
click at [150, 289] on span "Spouses & Dependents" at bounding box center [145, 294] width 132 height 16
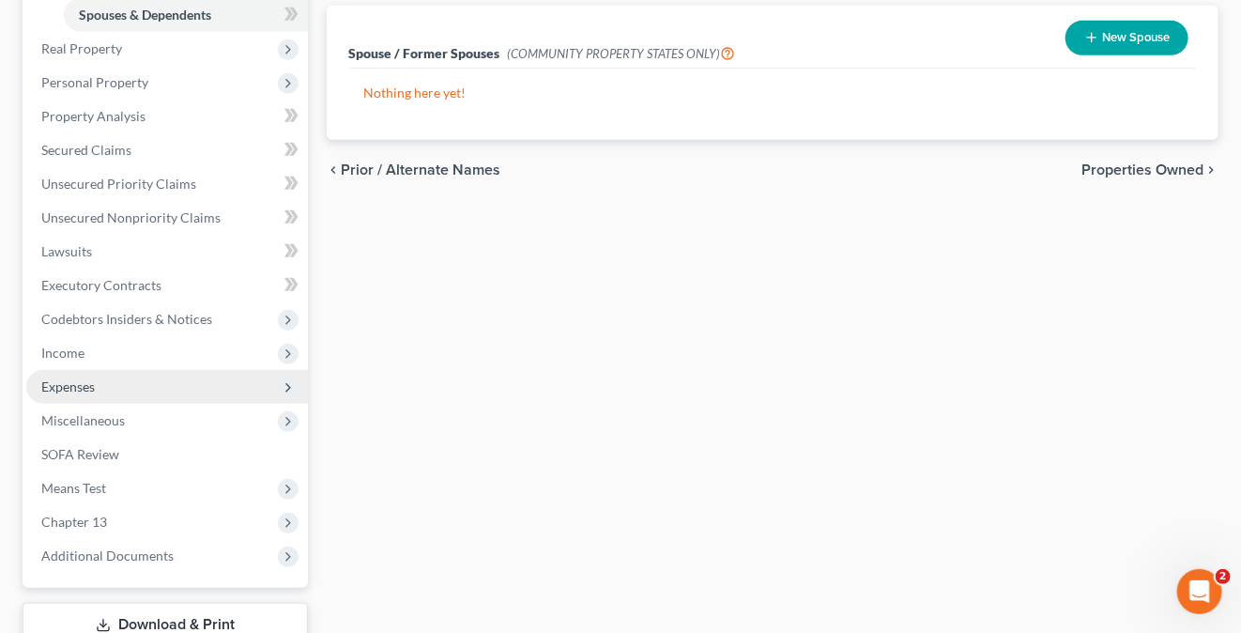
scroll to position [563, 0]
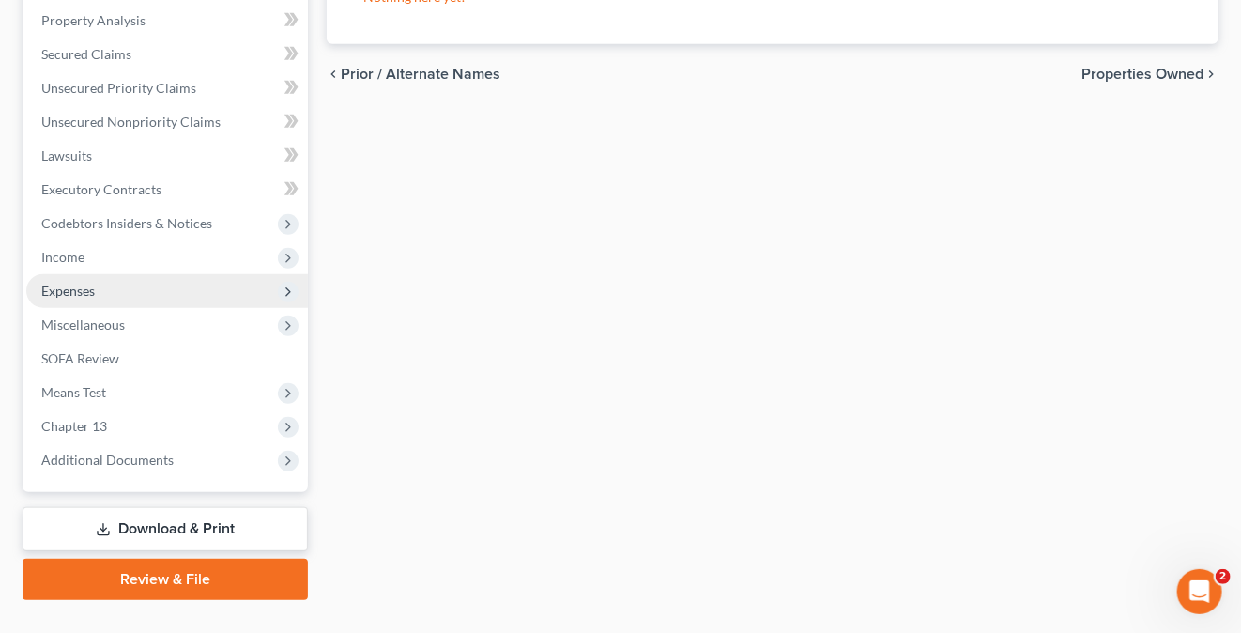
click at [91, 284] on span "Expenses" at bounding box center [68, 291] width 54 height 16
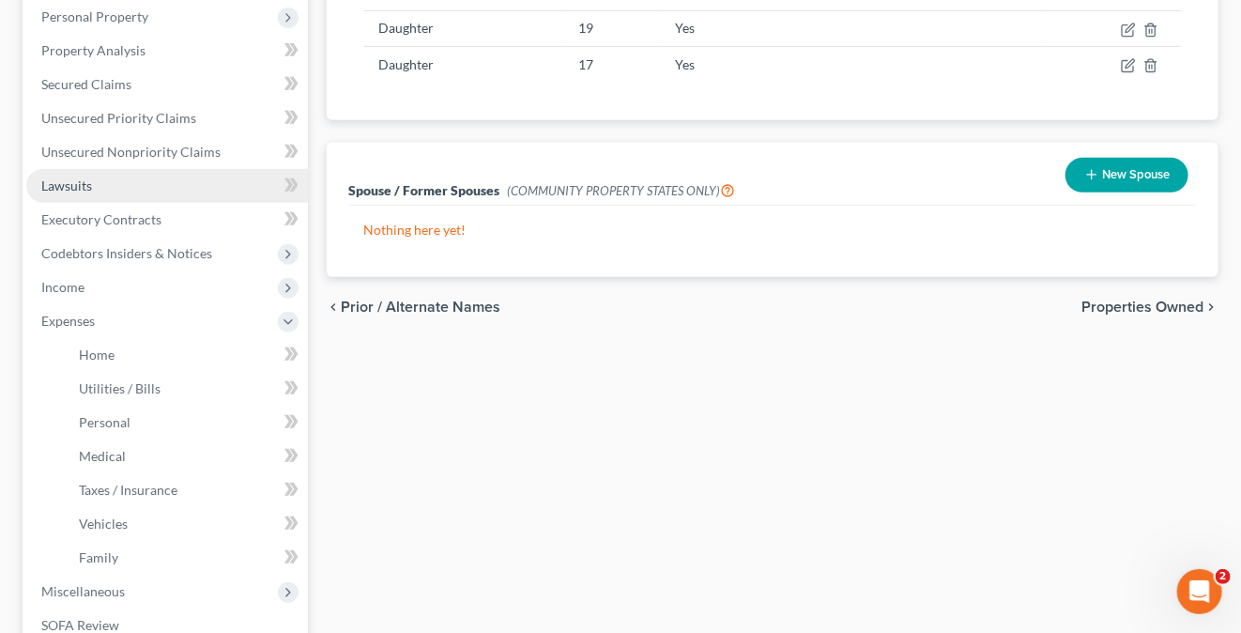
scroll to position [360, 0]
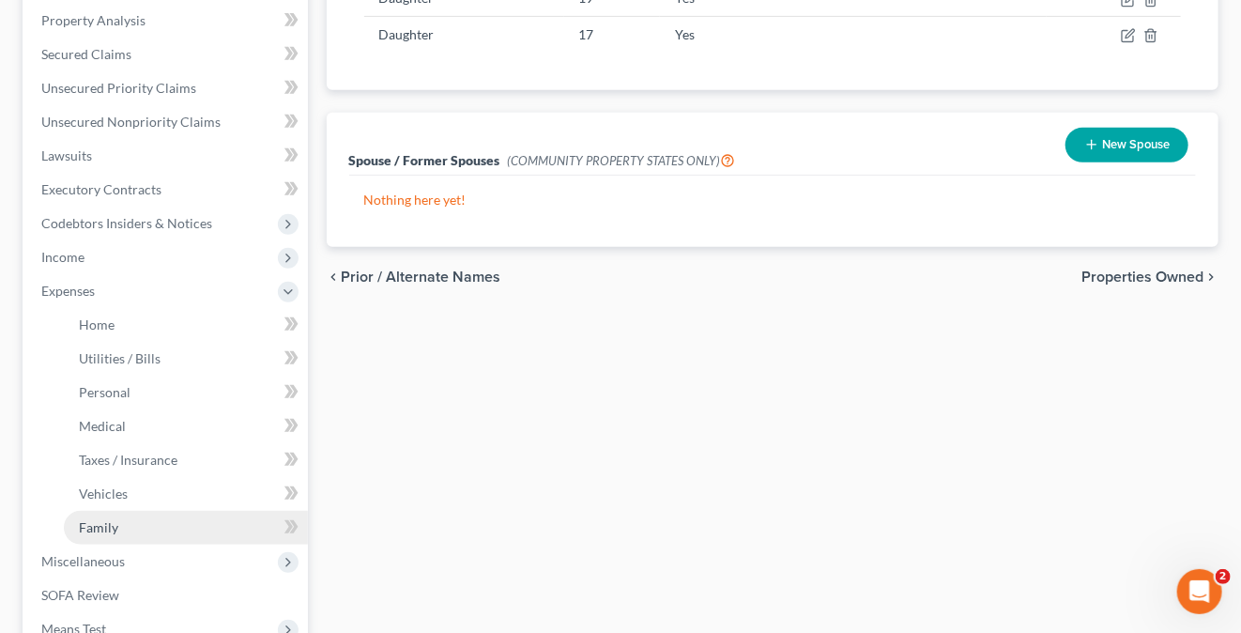
drag, startPoint x: 113, startPoint y: 531, endPoint x: 128, endPoint y: 523, distance: 17.2
click at [114, 531] on span "Family" at bounding box center [98, 527] width 39 height 16
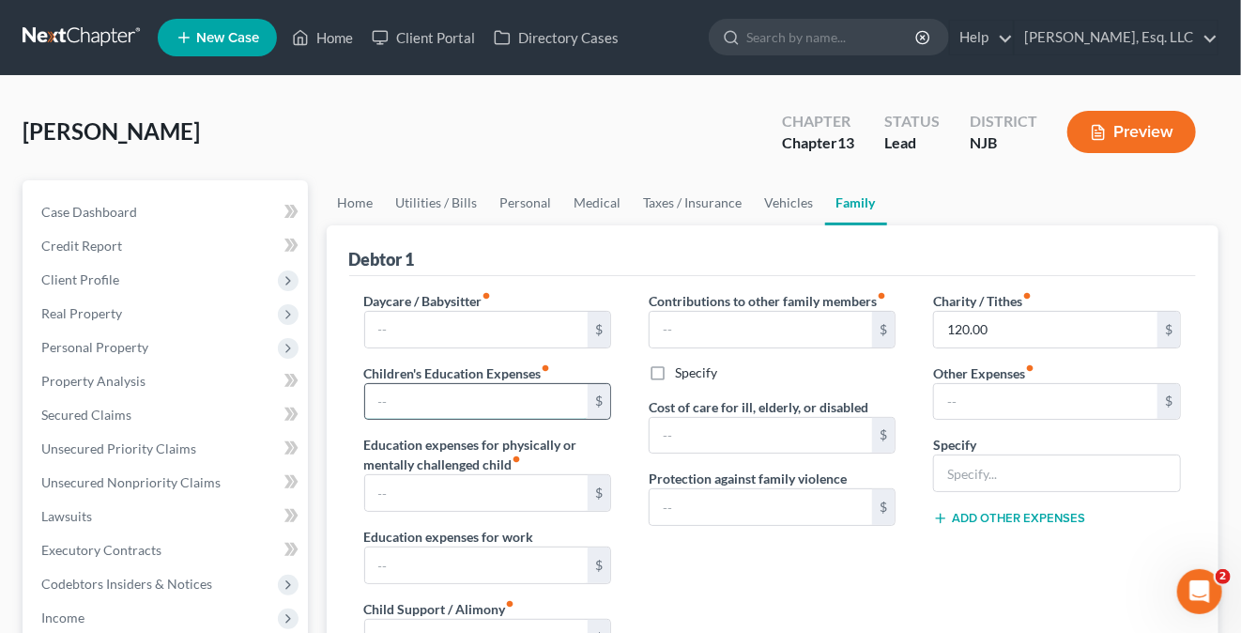
click at [404, 406] on input "text" at bounding box center [476, 402] width 223 height 36
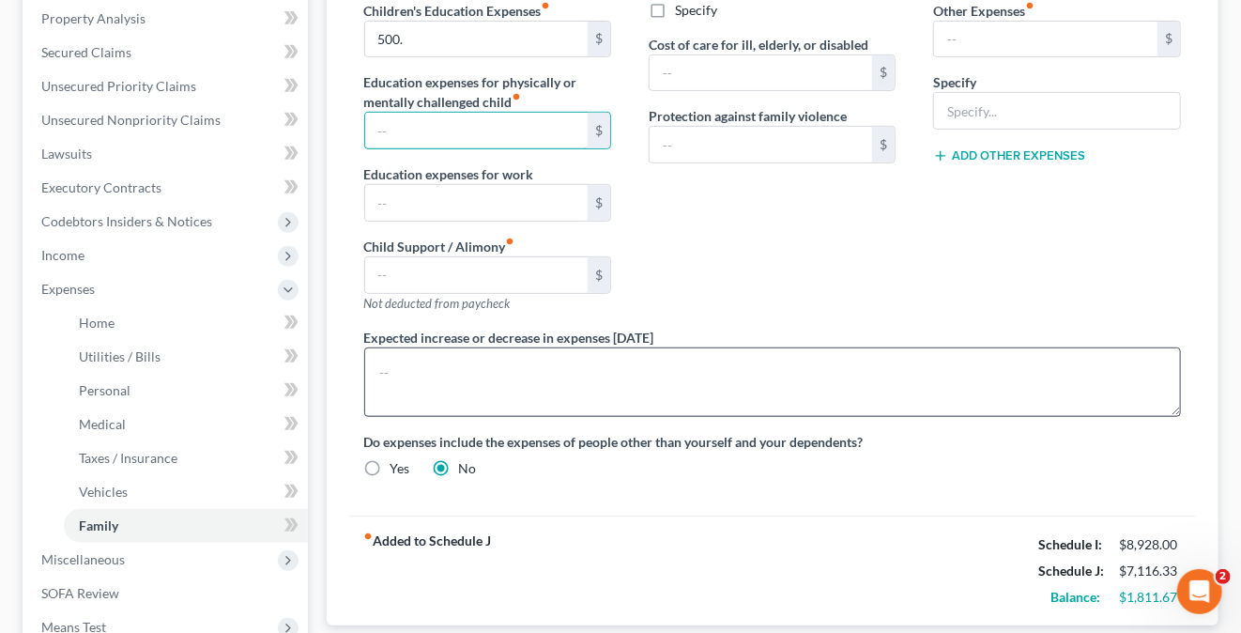
scroll to position [282, 0]
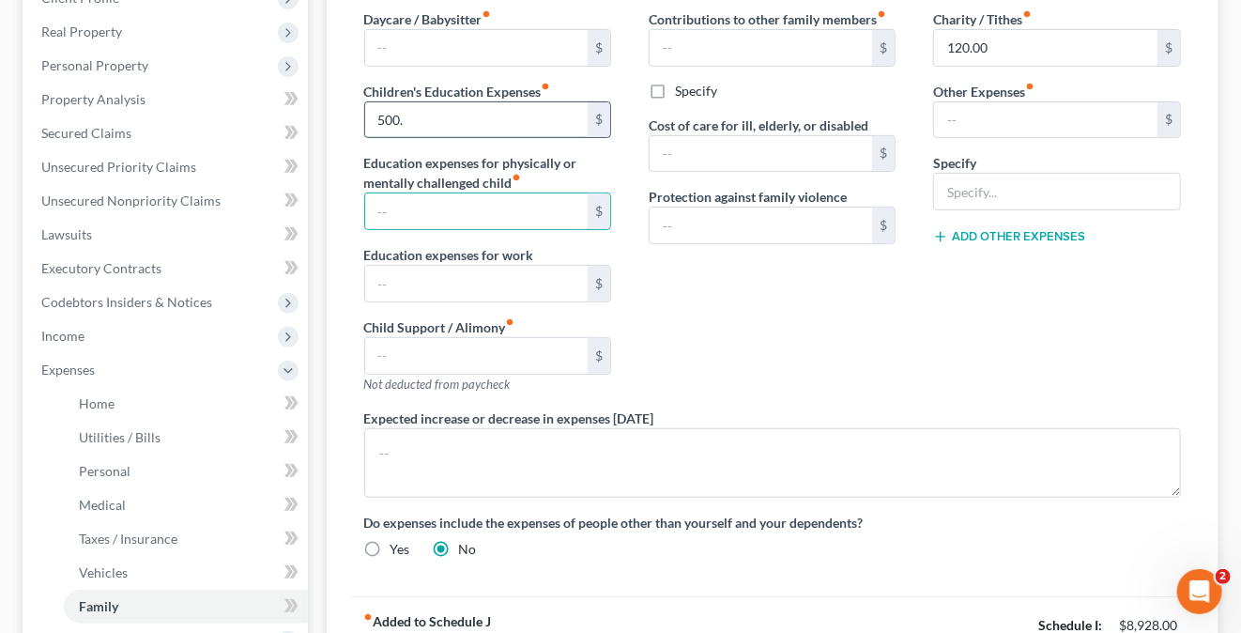
click at [387, 115] on input "500." at bounding box center [476, 120] width 223 height 36
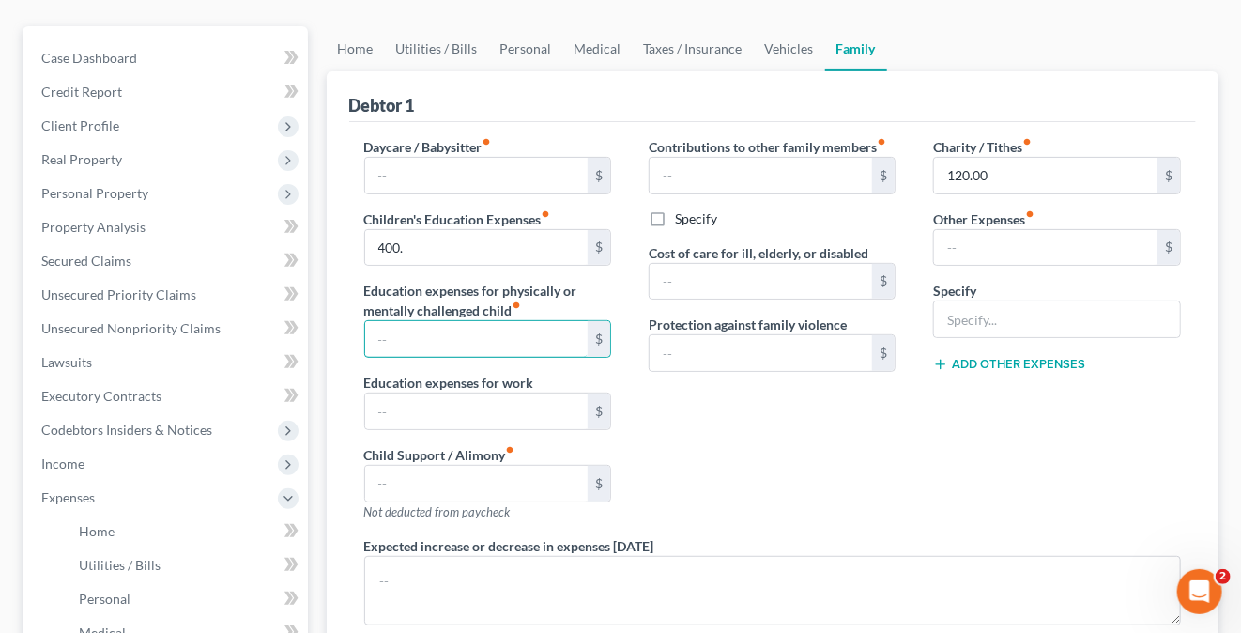
scroll to position [0, 0]
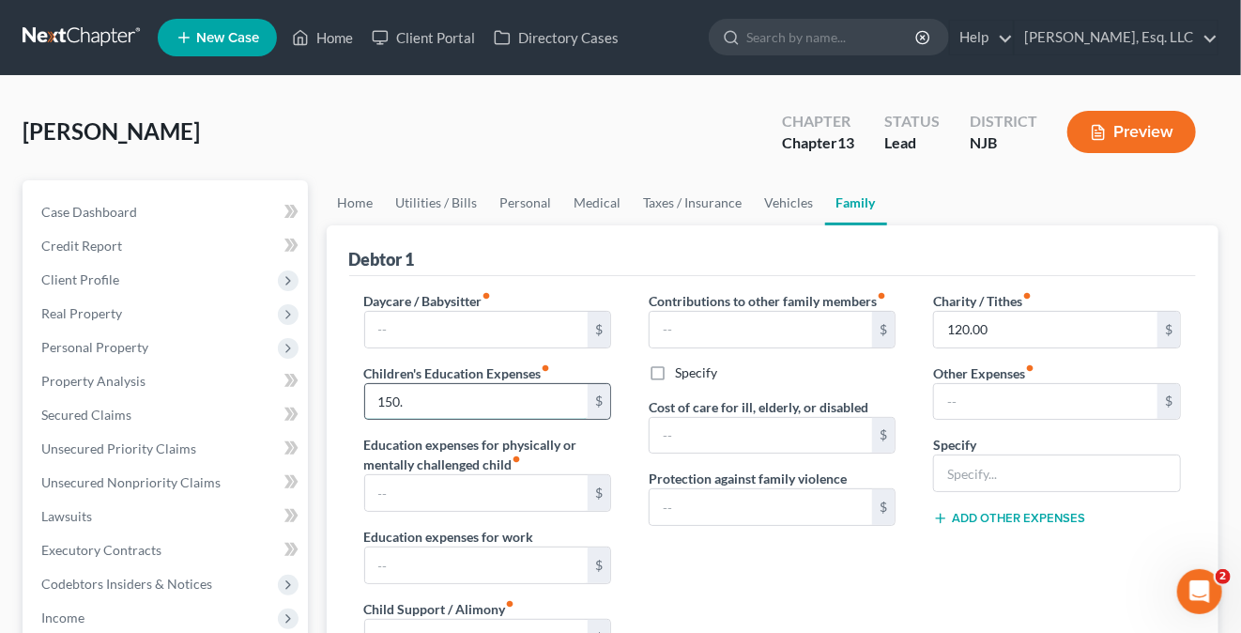
type input "150."
click at [881, 528] on div "Contributions to other family members fiber_manual_record $ Specify Cost of car…" at bounding box center [772, 490] width 284 height 399
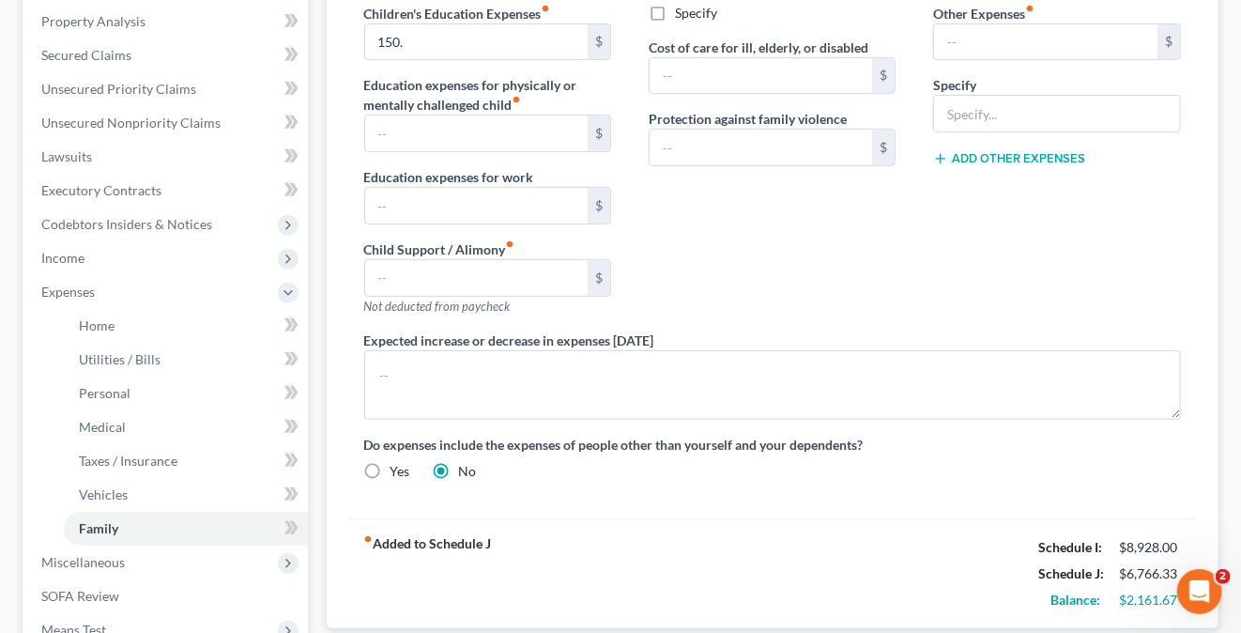
scroll to position [188, 0]
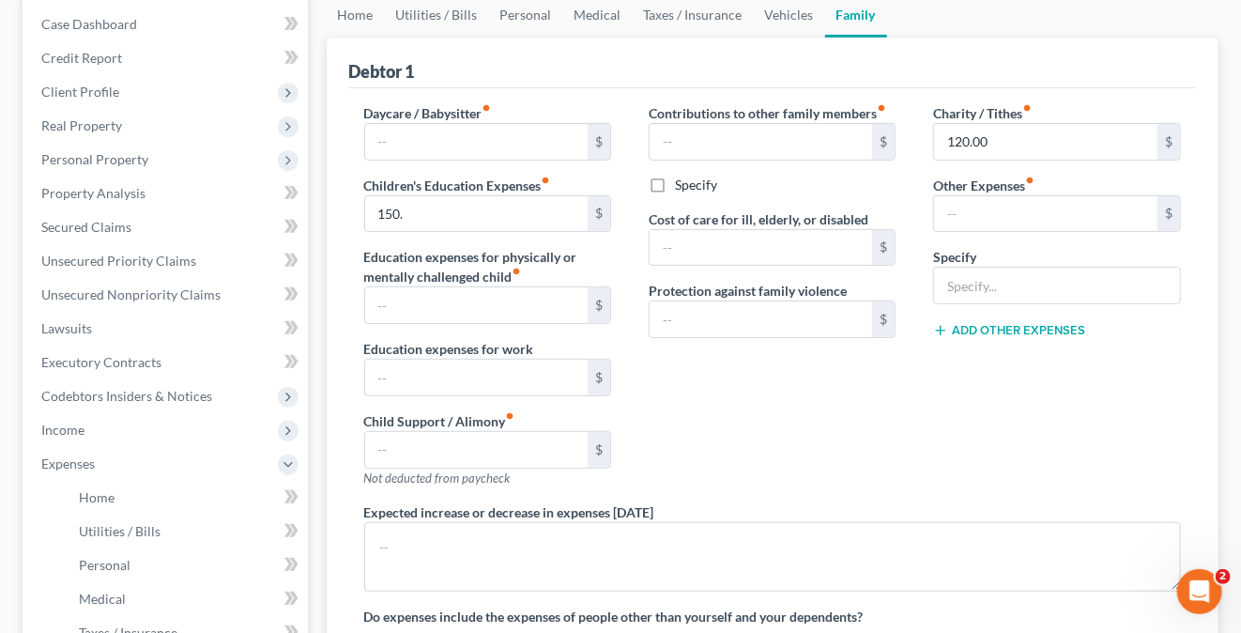
click at [970, 42] on div "Debtor 1" at bounding box center [773, 63] width 848 height 51
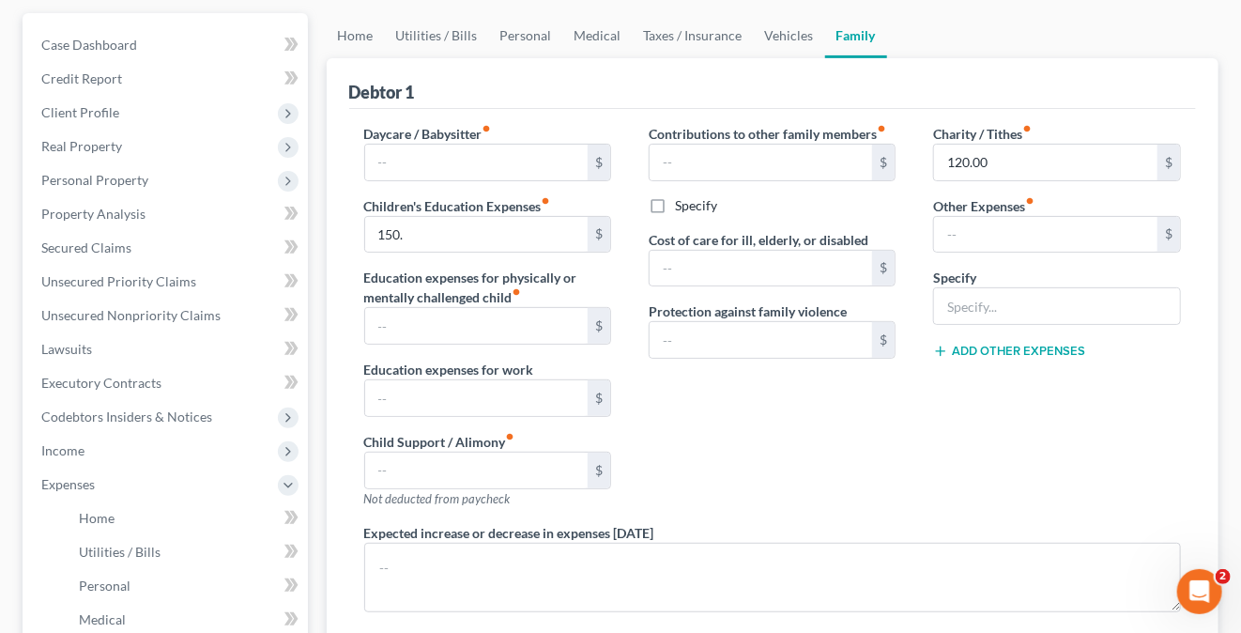
scroll to position [375, 0]
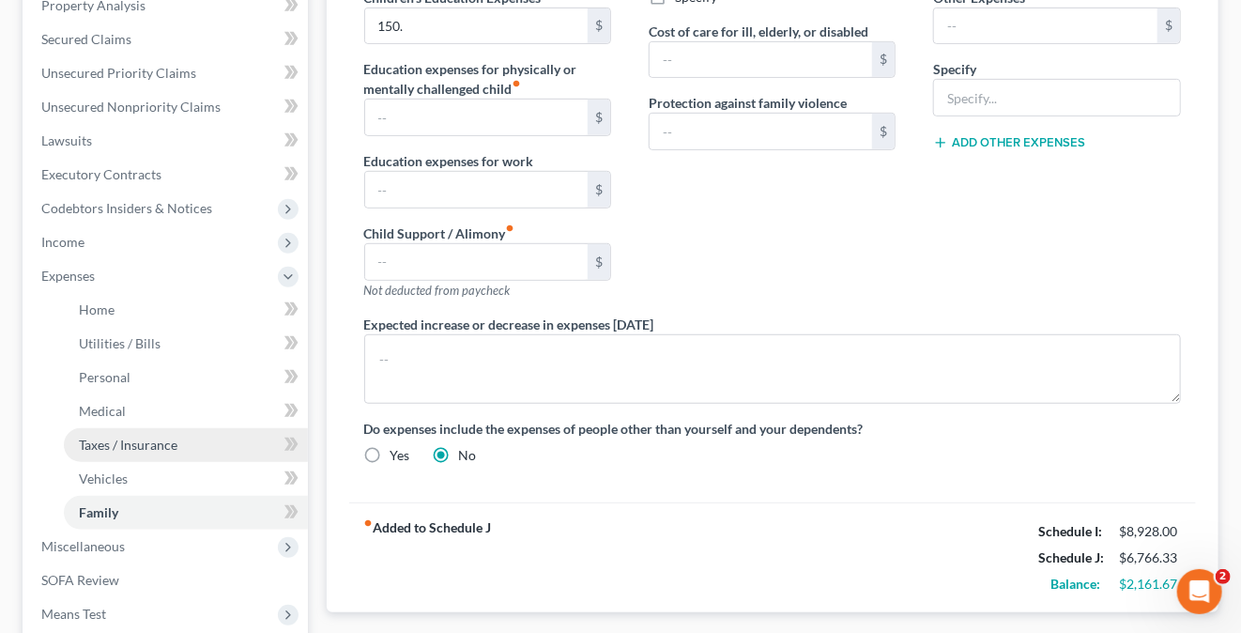
drag, startPoint x: 98, startPoint y: 438, endPoint x: 157, endPoint y: 439, distance: 59.1
click at [99, 438] on span "Taxes / Insurance" at bounding box center [128, 444] width 99 height 16
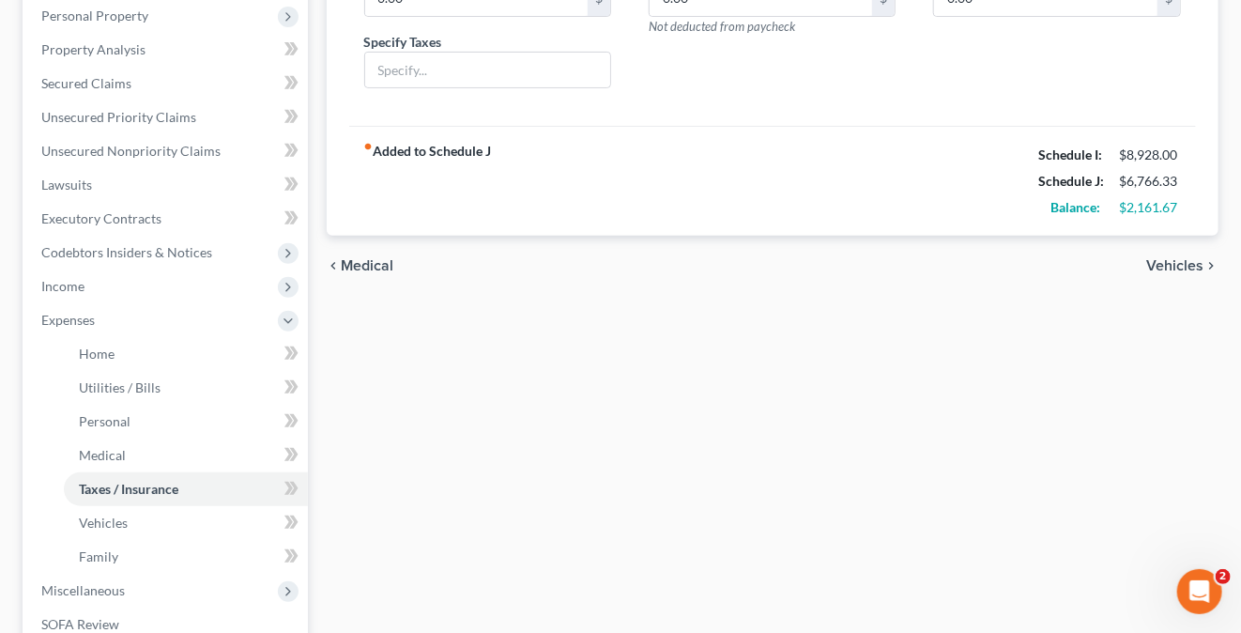
scroll to position [375, 0]
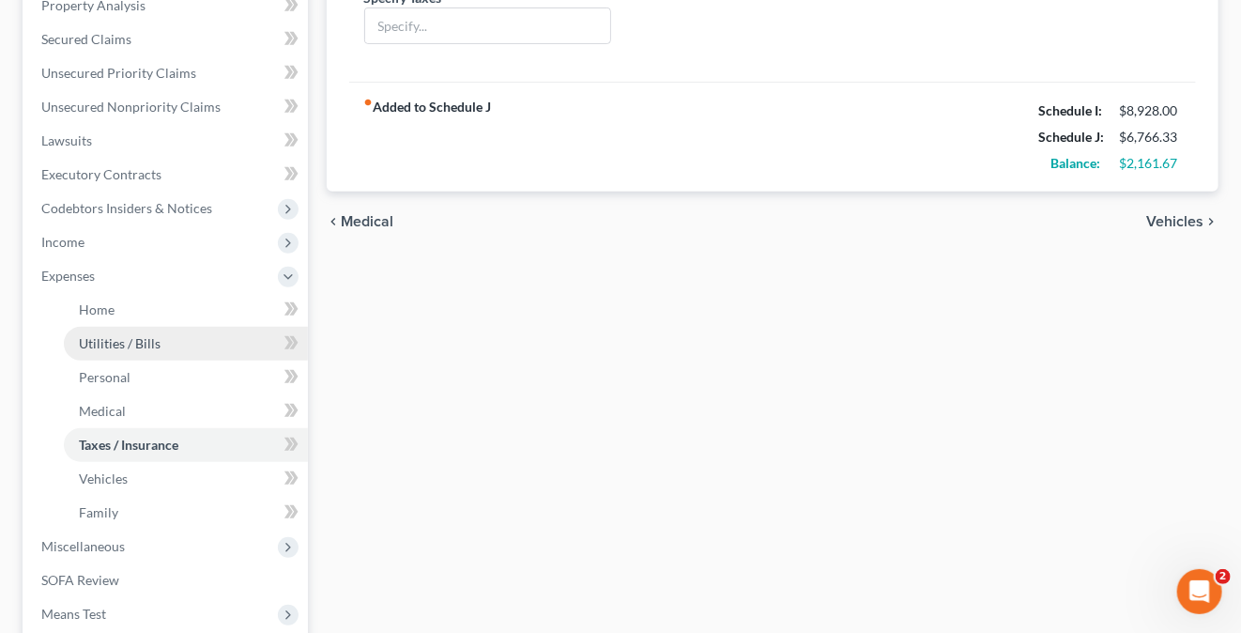
click at [133, 343] on span "Utilities / Bills" at bounding box center [120, 343] width 82 height 16
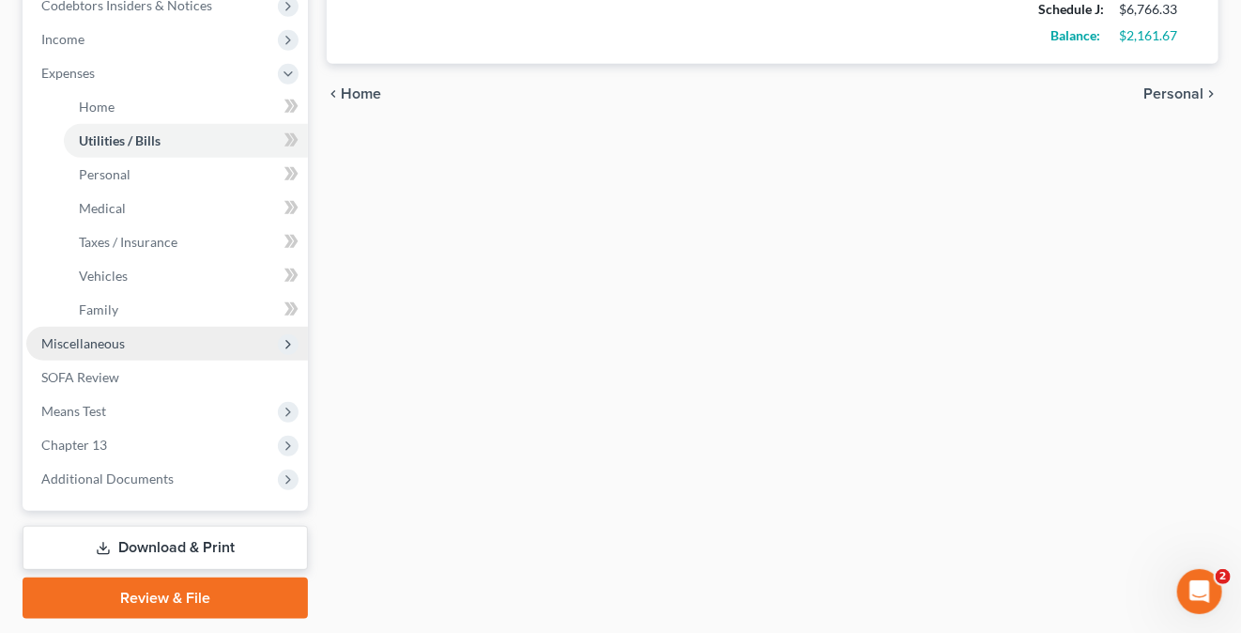
scroll to position [635, 0]
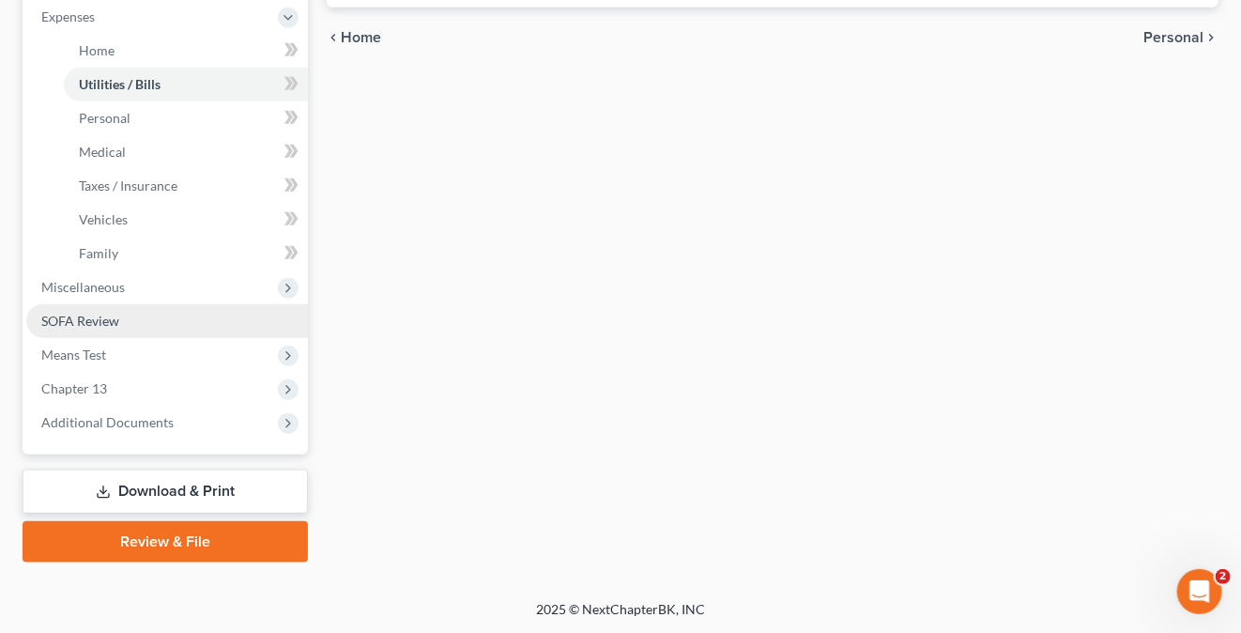
drag, startPoint x: 92, startPoint y: 324, endPoint x: 101, endPoint y: 327, distance: 9.8
click at [92, 324] on span "SOFA Review" at bounding box center [80, 321] width 78 height 16
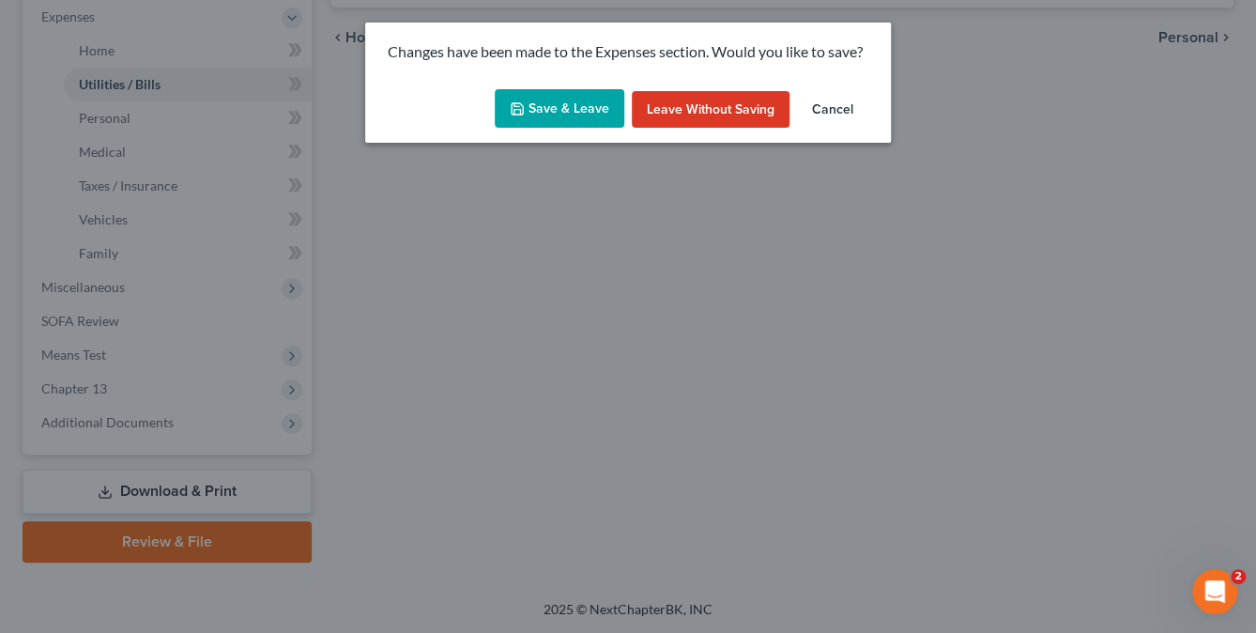
click at [556, 115] on button "Save & Leave" at bounding box center [560, 108] width 130 height 39
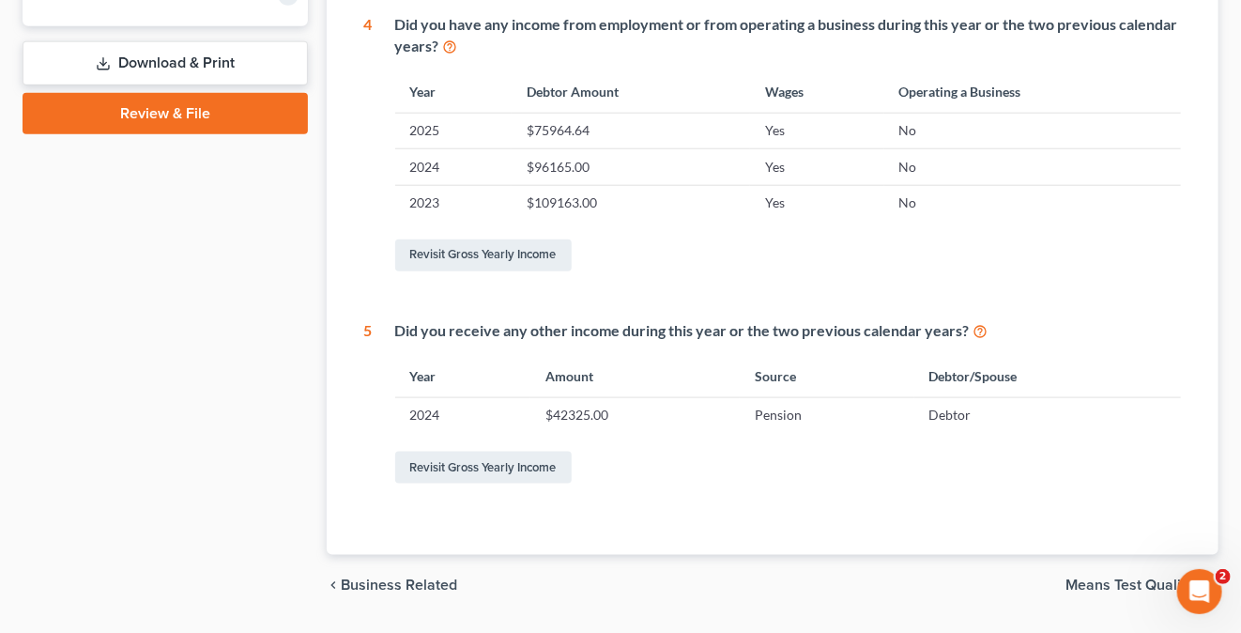
scroll to position [879, 0]
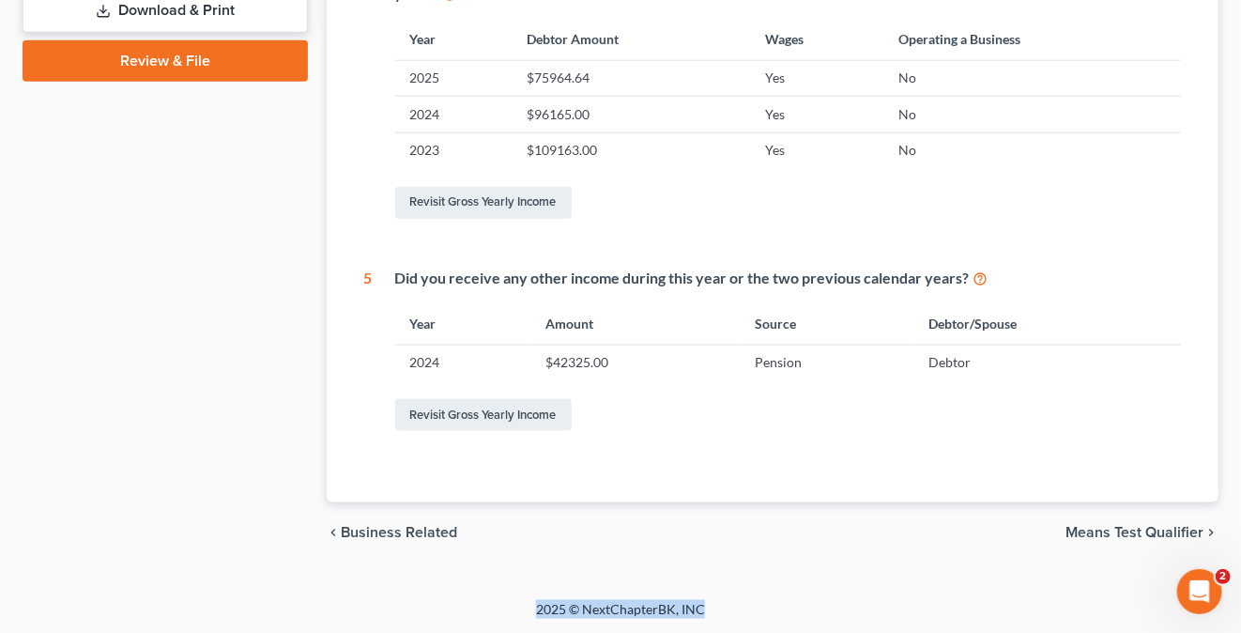
drag, startPoint x: 989, startPoint y: 602, endPoint x: 959, endPoint y: 508, distance: 98.6
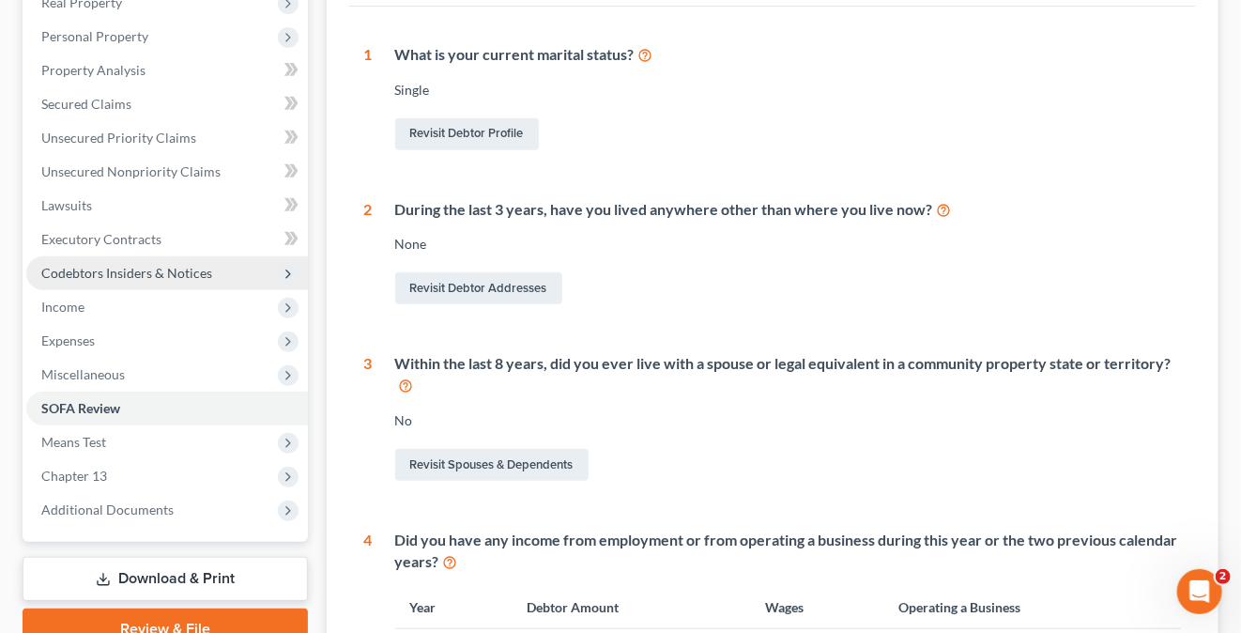
scroll to position [409, 0]
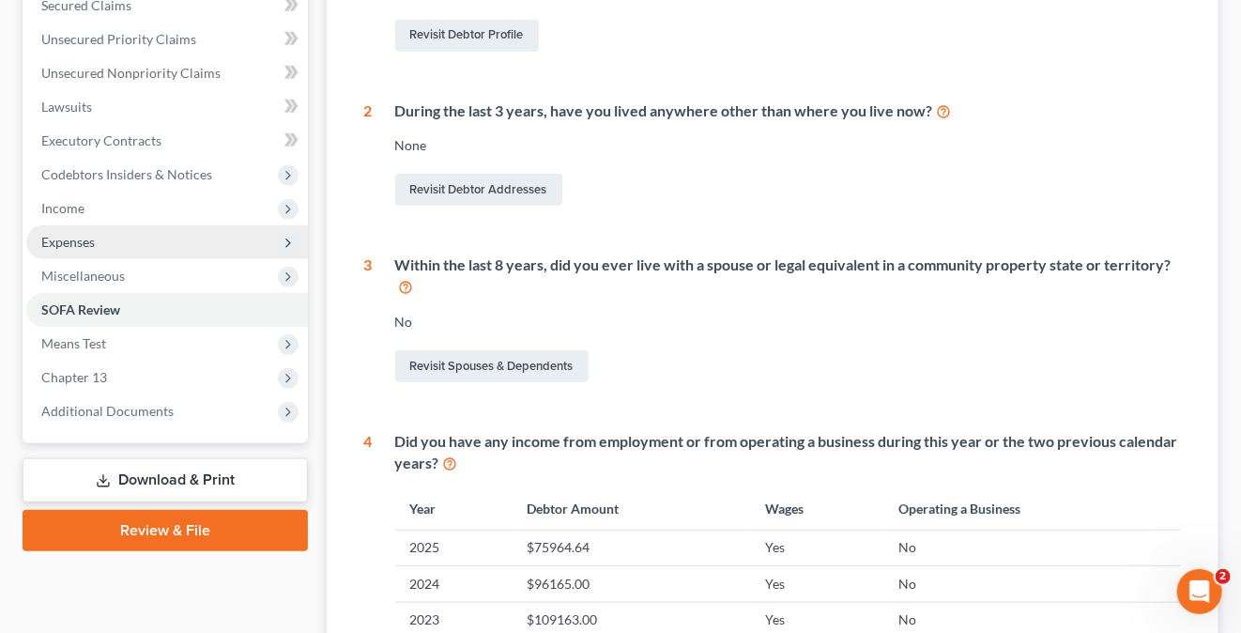
click at [99, 232] on span "Expenses" at bounding box center [167, 242] width 282 height 34
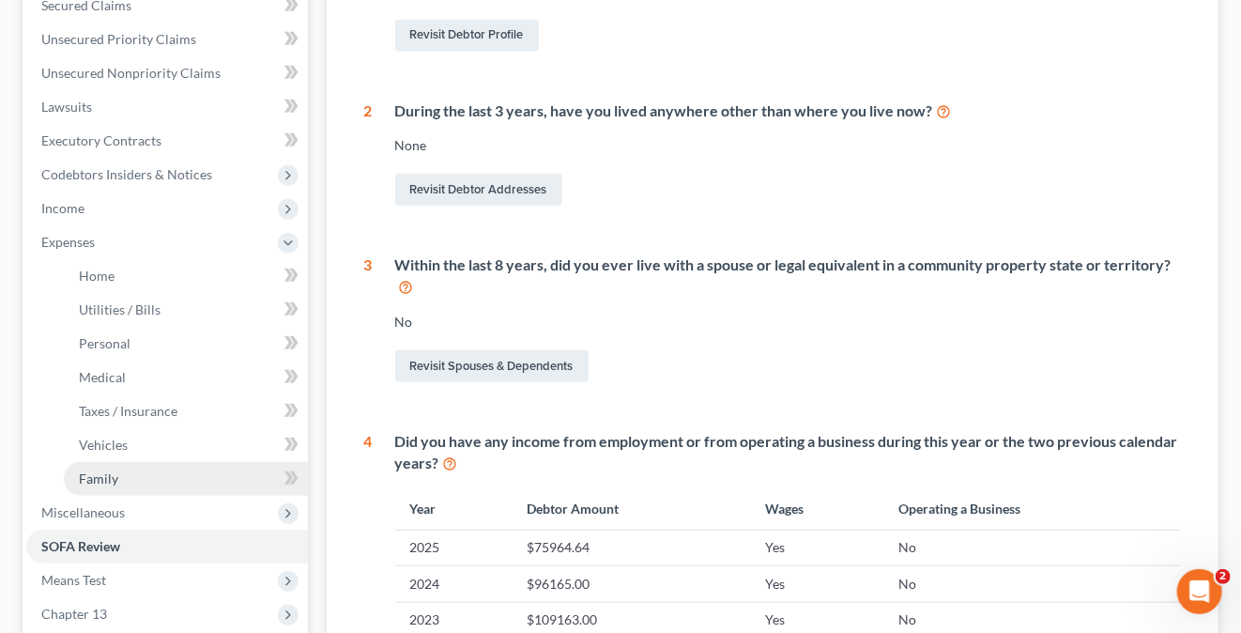
click at [118, 479] on link "Family" at bounding box center [186, 479] width 244 height 34
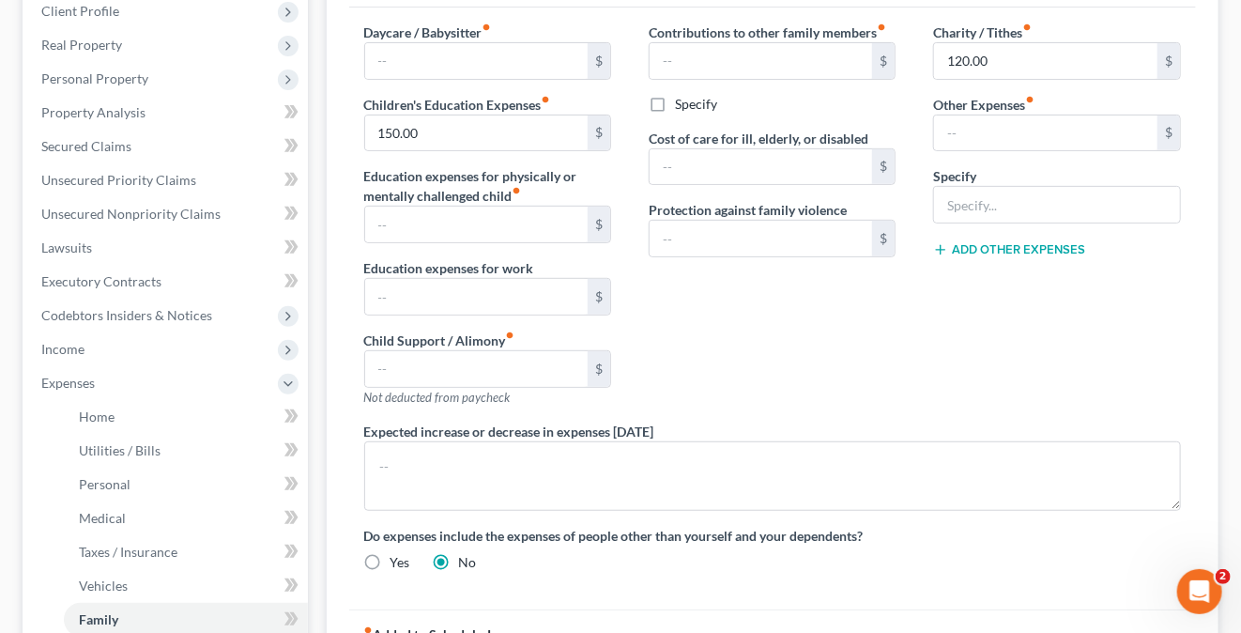
scroll to position [188, 0]
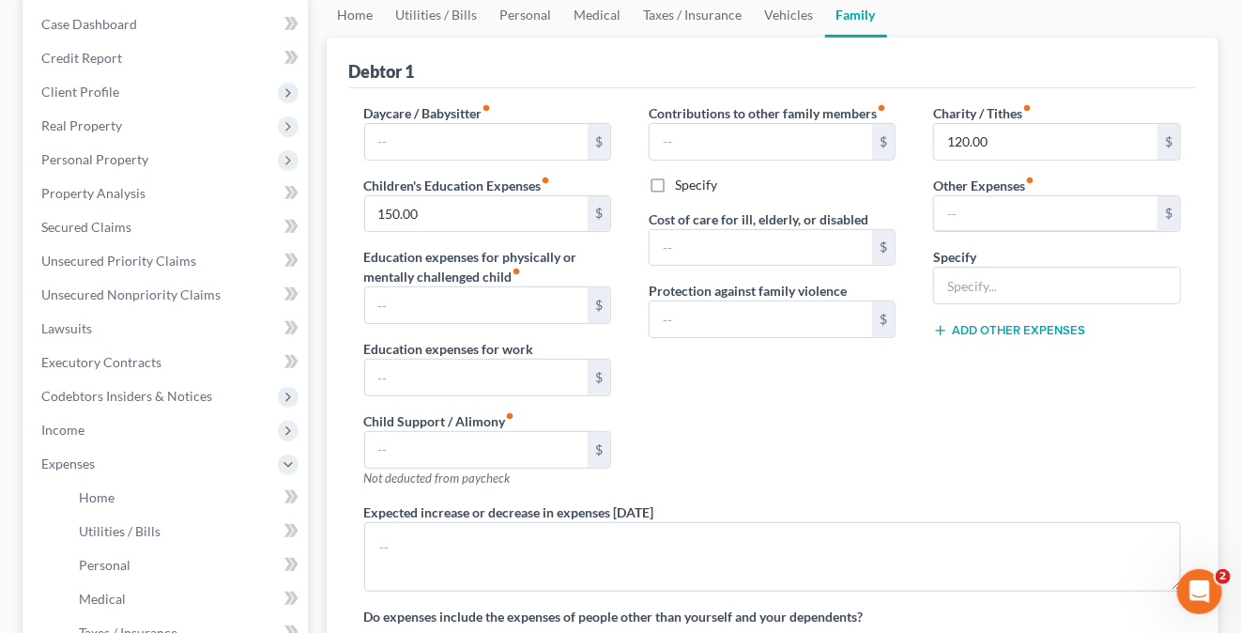
drag, startPoint x: 955, startPoint y: 207, endPoint x: 1018, endPoint y: 250, distance: 76.5
click at [955, 207] on input "text" at bounding box center [1045, 214] width 223 height 36
type input "150."
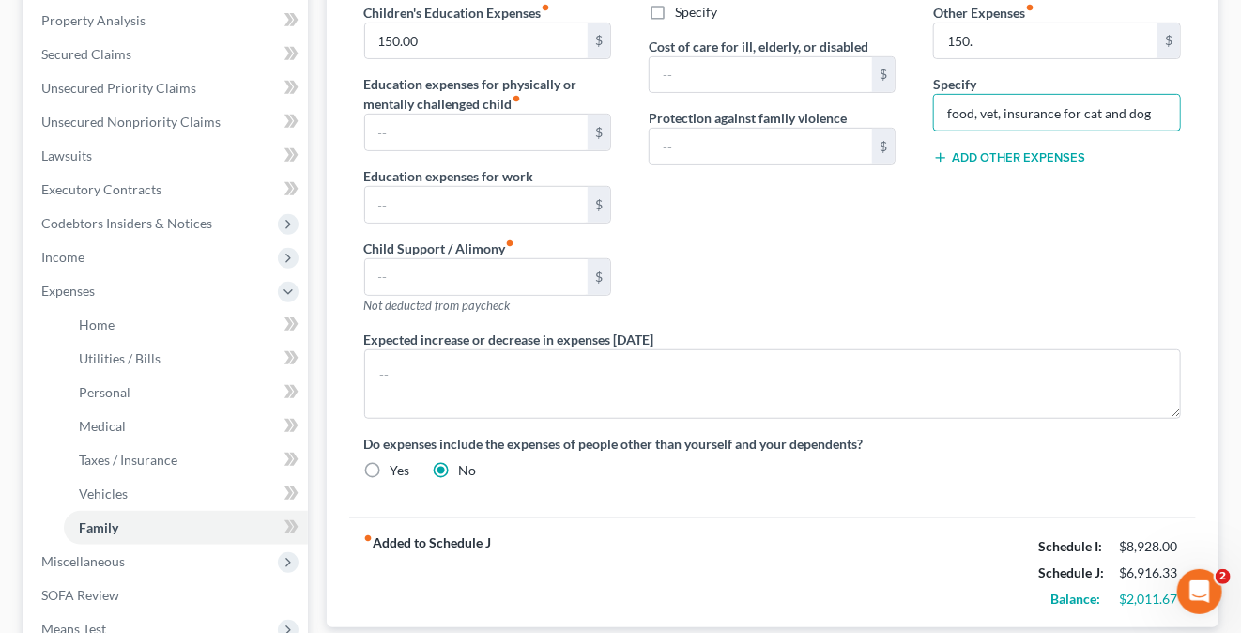
scroll to position [353, 0]
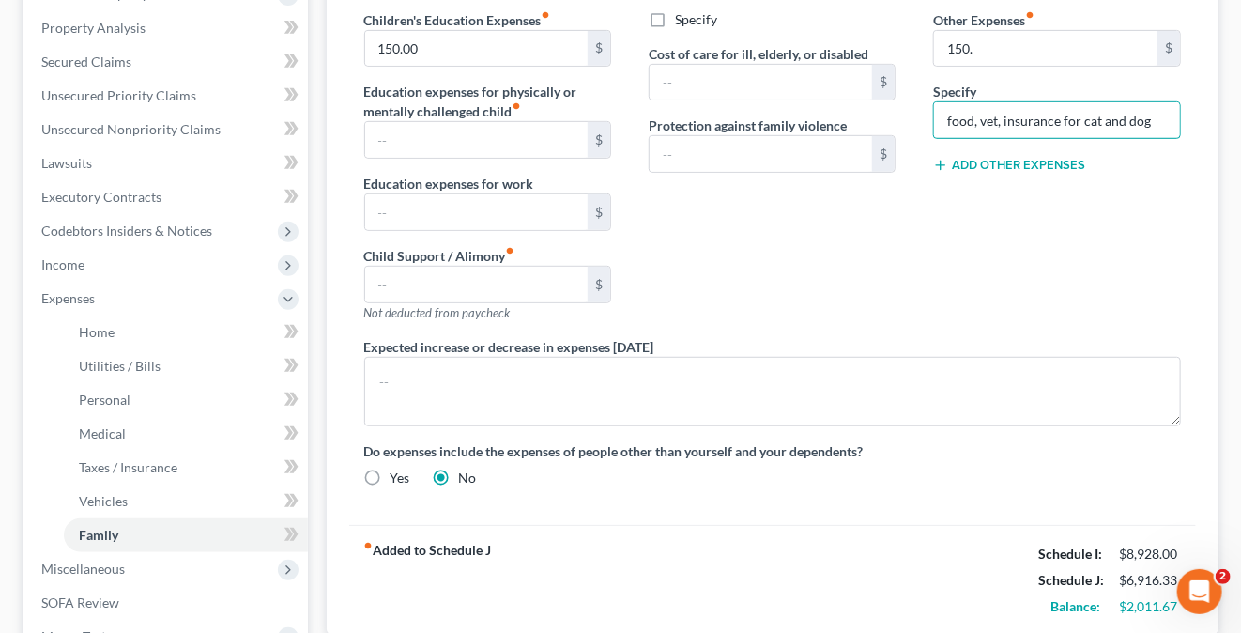
type input "food, vet, insurance for cat and dog"
click at [838, 313] on div "Contributions to other family members fiber_manual_record $ Specify Cost of car…" at bounding box center [772, 137] width 284 height 399
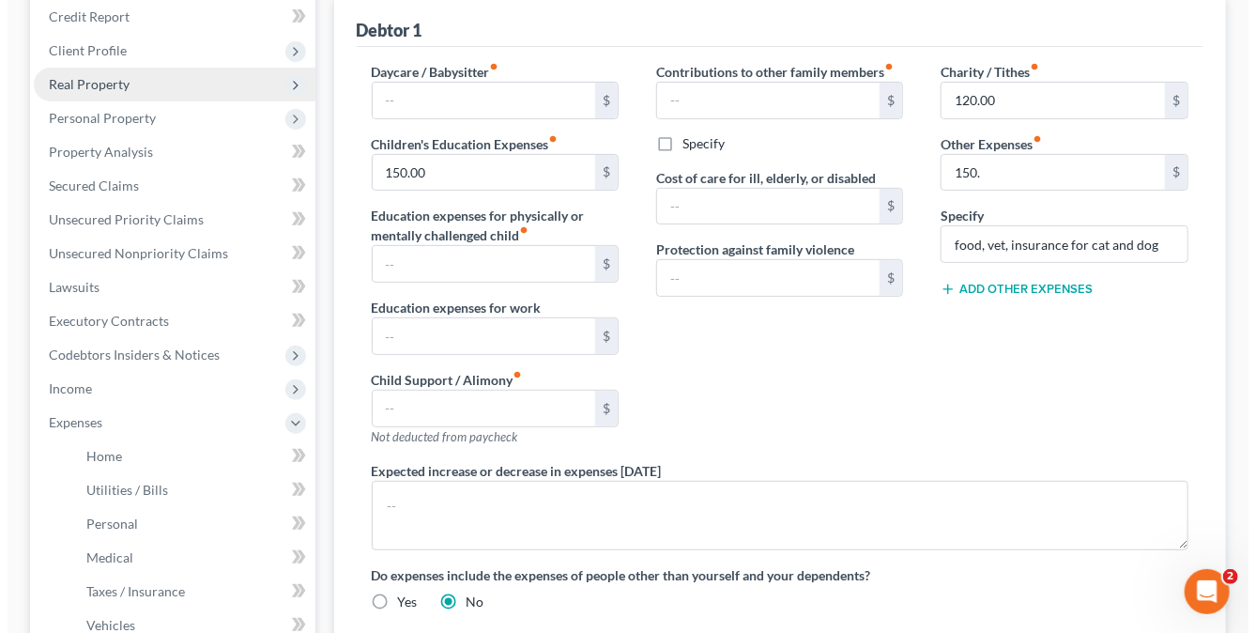
scroll to position [165, 0]
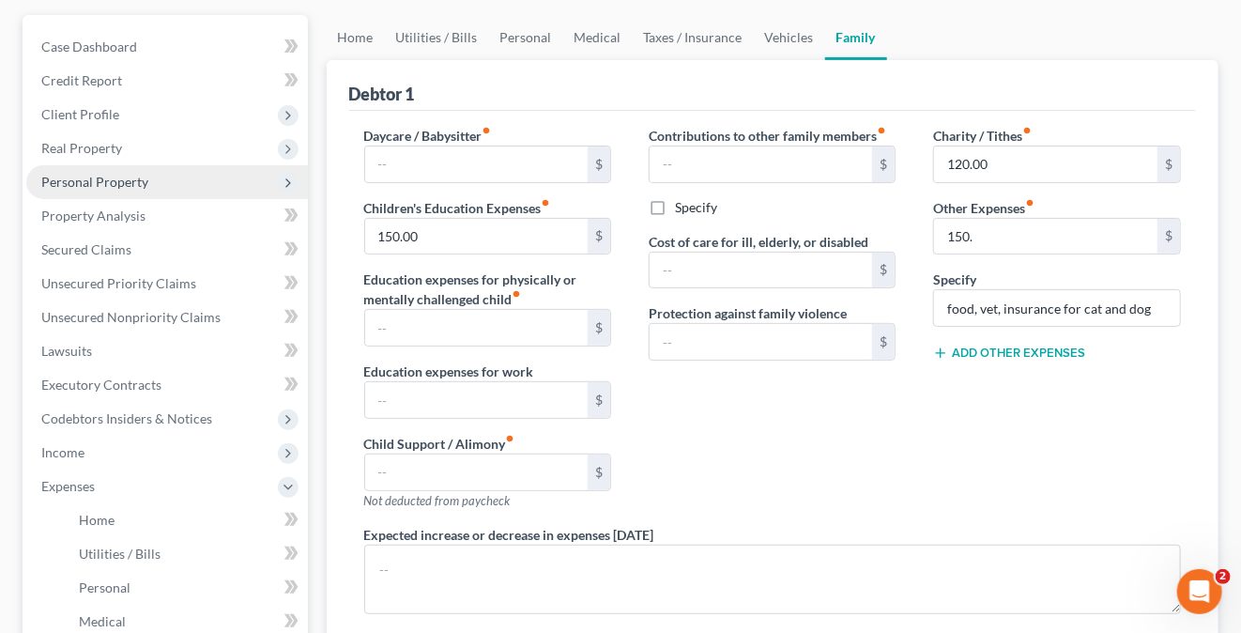
click at [142, 178] on span "Personal Property" at bounding box center [94, 182] width 107 height 16
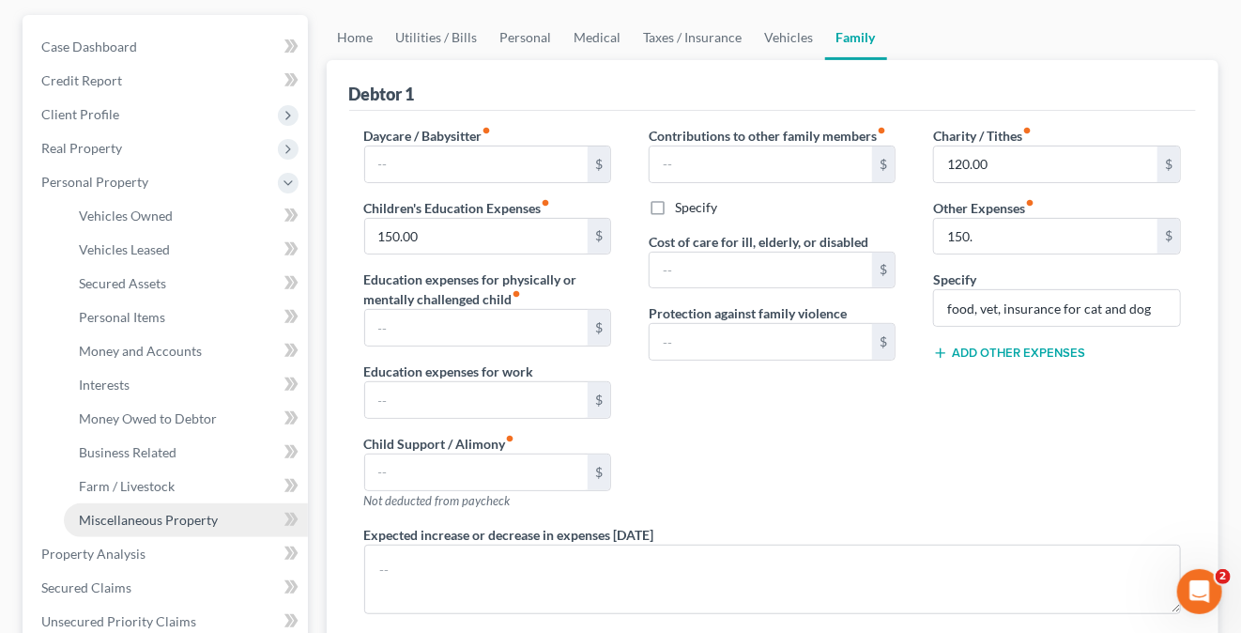
click at [122, 512] on span "Miscellaneous Property" at bounding box center [148, 520] width 139 height 16
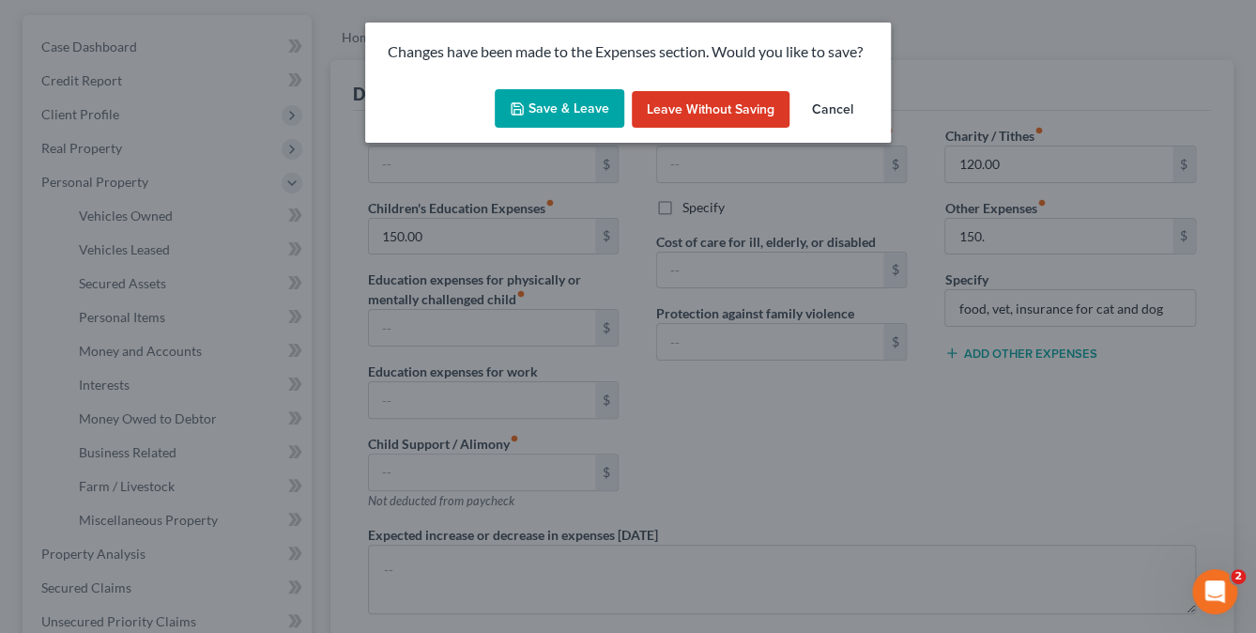
click at [573, 100] on button "Save & Leave" at bounding box center [560, 108] width 130 height 39
type input "150.00"
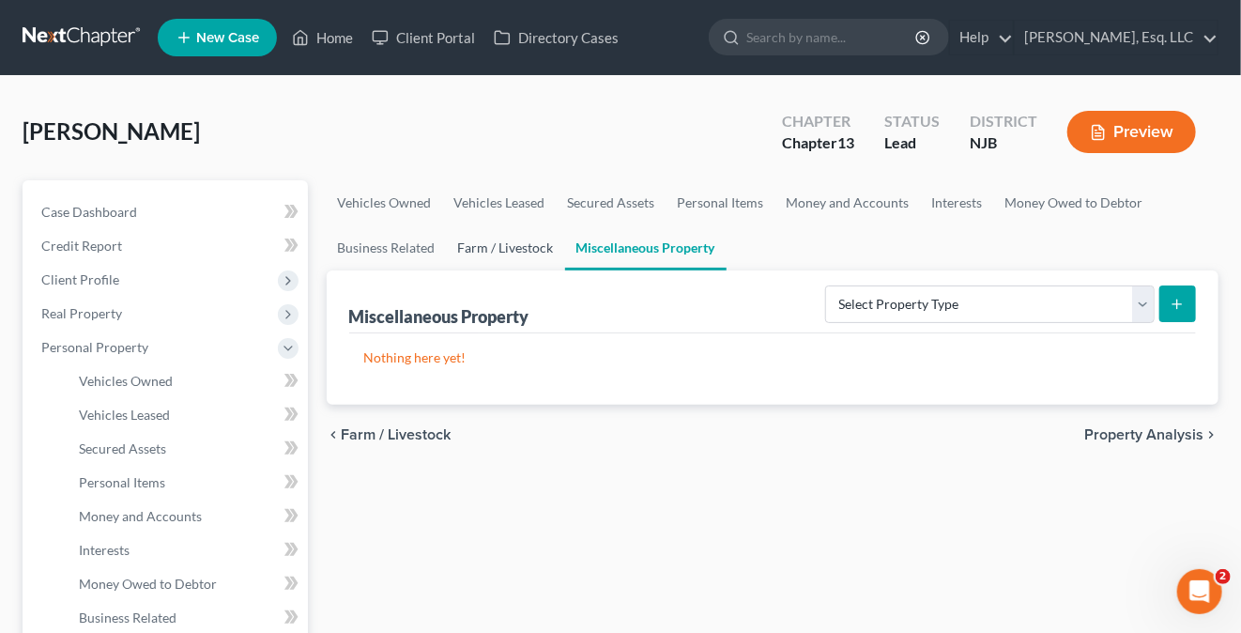
click at [510, 250] on link "Farm / Livestock" at bounding box center [506, 247] width 118 height 45
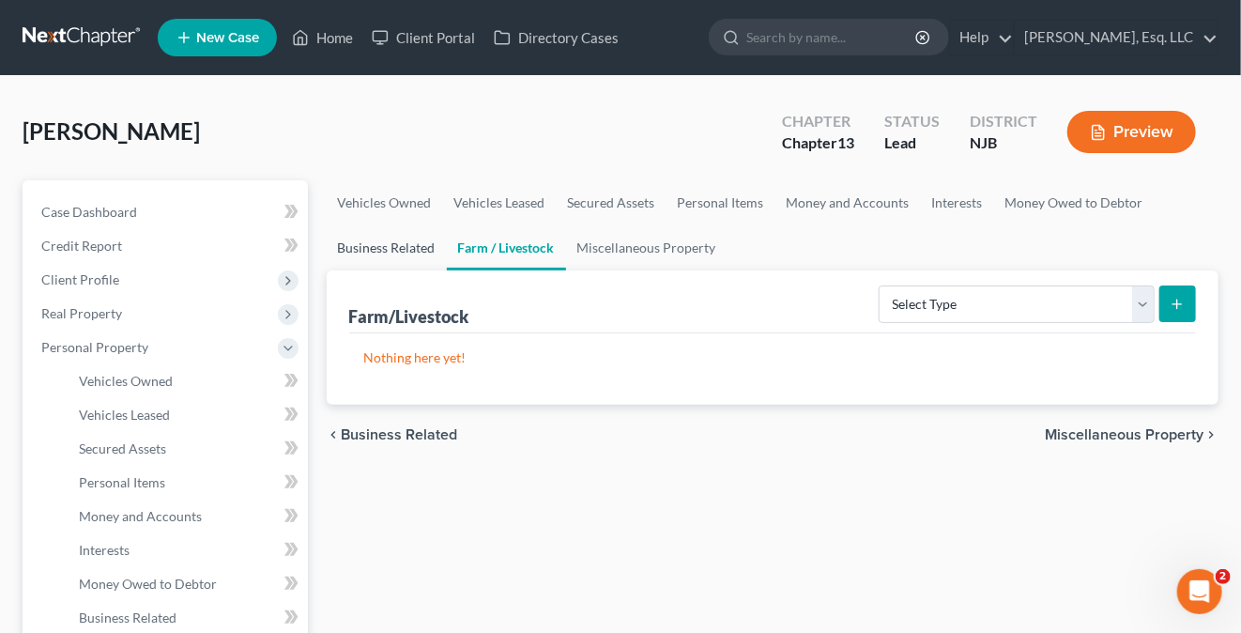
click at [367, 243] on link "Business Related" at bounding box center [387, 247] width 120 height 45
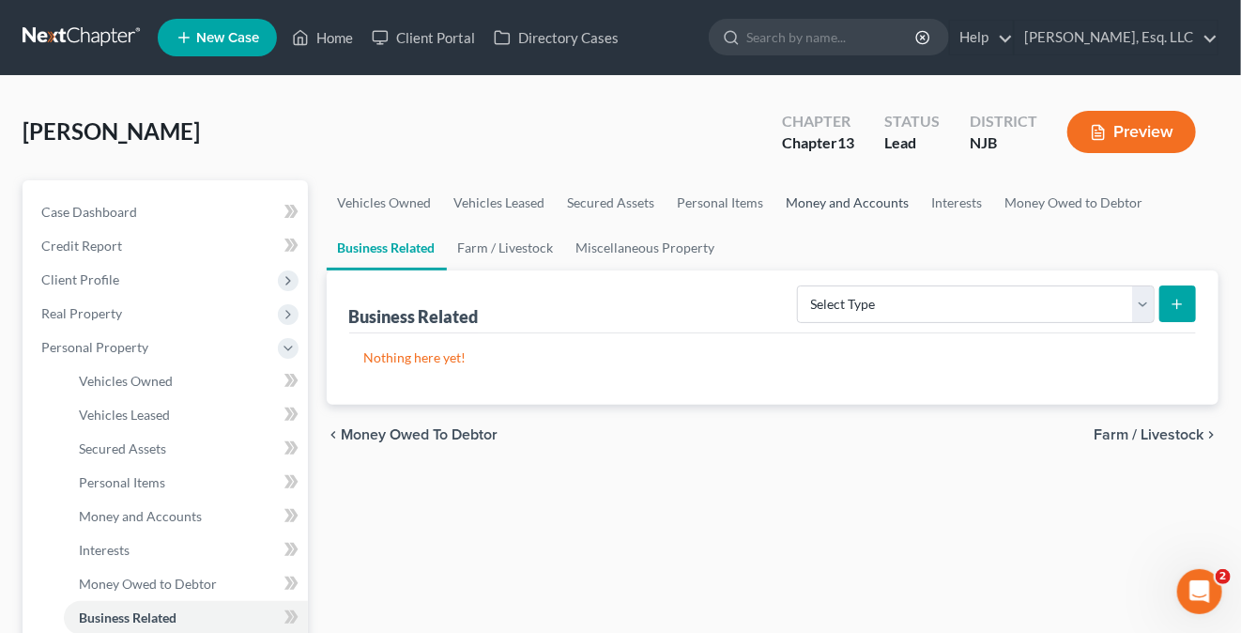
click at [864, 196] on link "Money and Accounts" at bounding box center [847, 202] width 145 height 45
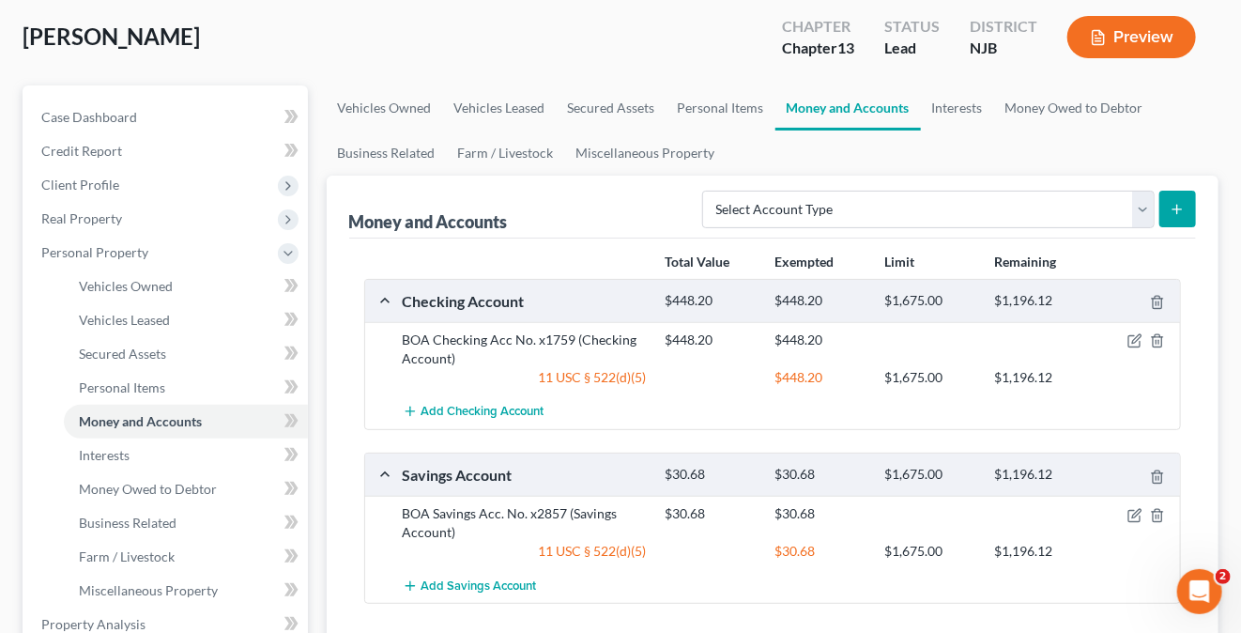
scroll to position [94, 0]
click at [737, 108] on link "Personal Items" at bounding box center [720, 108] width 109 height 45
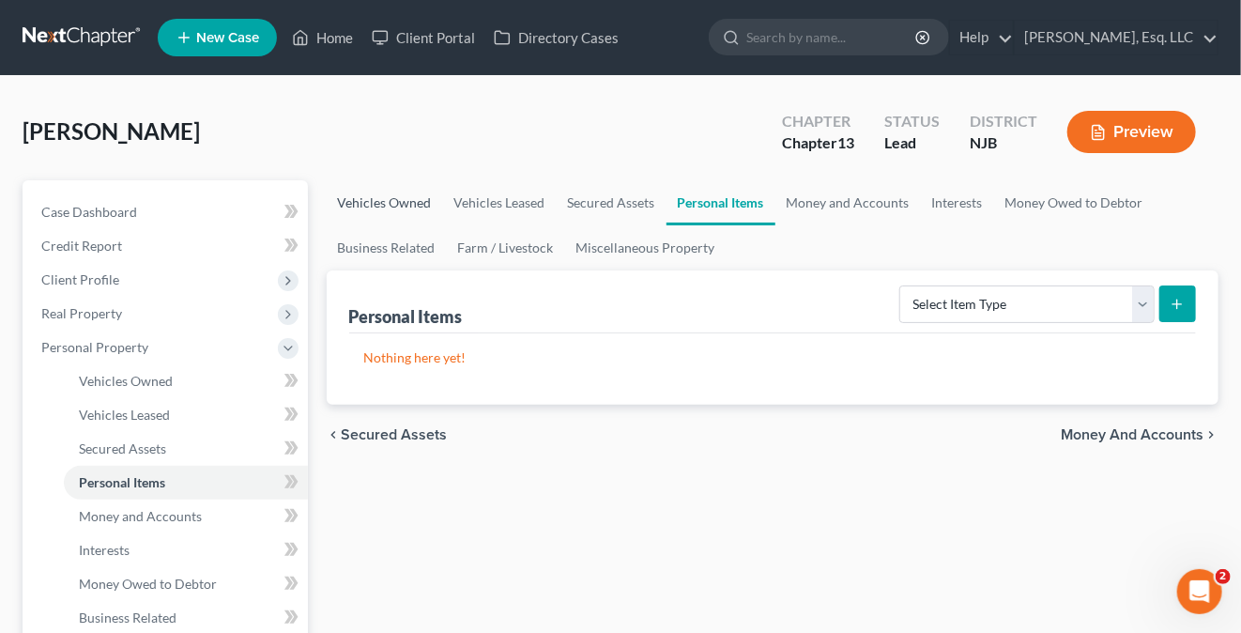
click at [395, 195] on link "Vehicles Owned" at bounding box center [385, 202] width 116 height 45
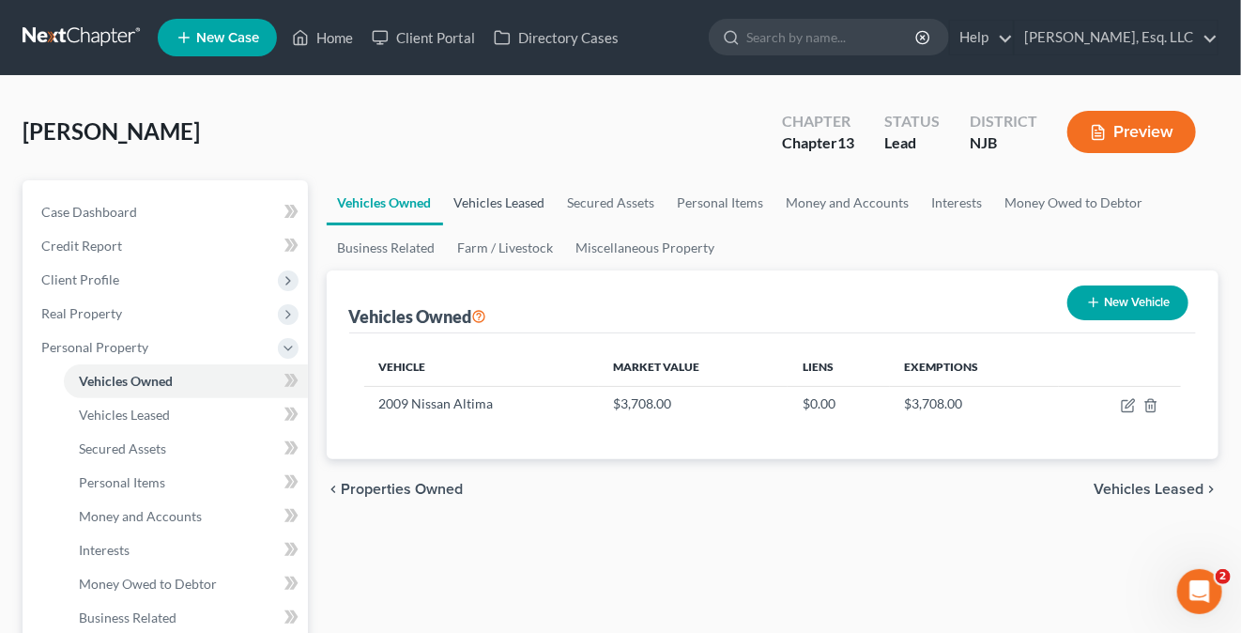
click at [520, 189] on link "Vehicles Leased" at bounding box center [500, 202] width 114 height 45
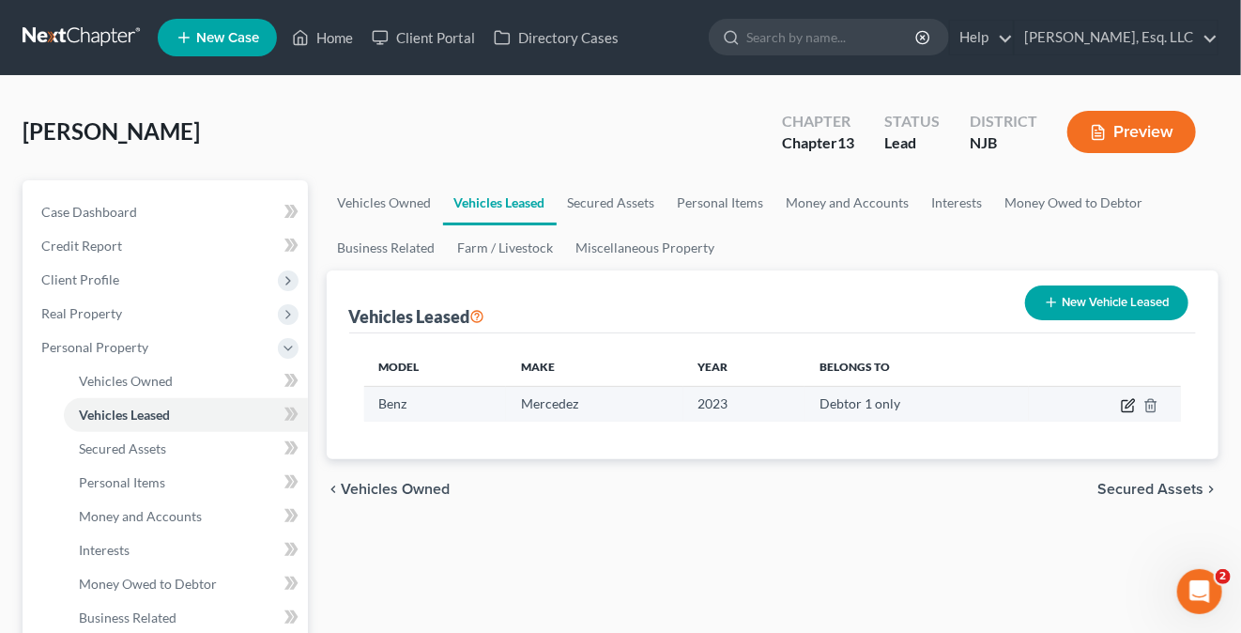
click at [1128, 400] on icon "button" at bounding box center [1128, 405] width 15 height 15
select select "0"
select select "3"
select select "0"
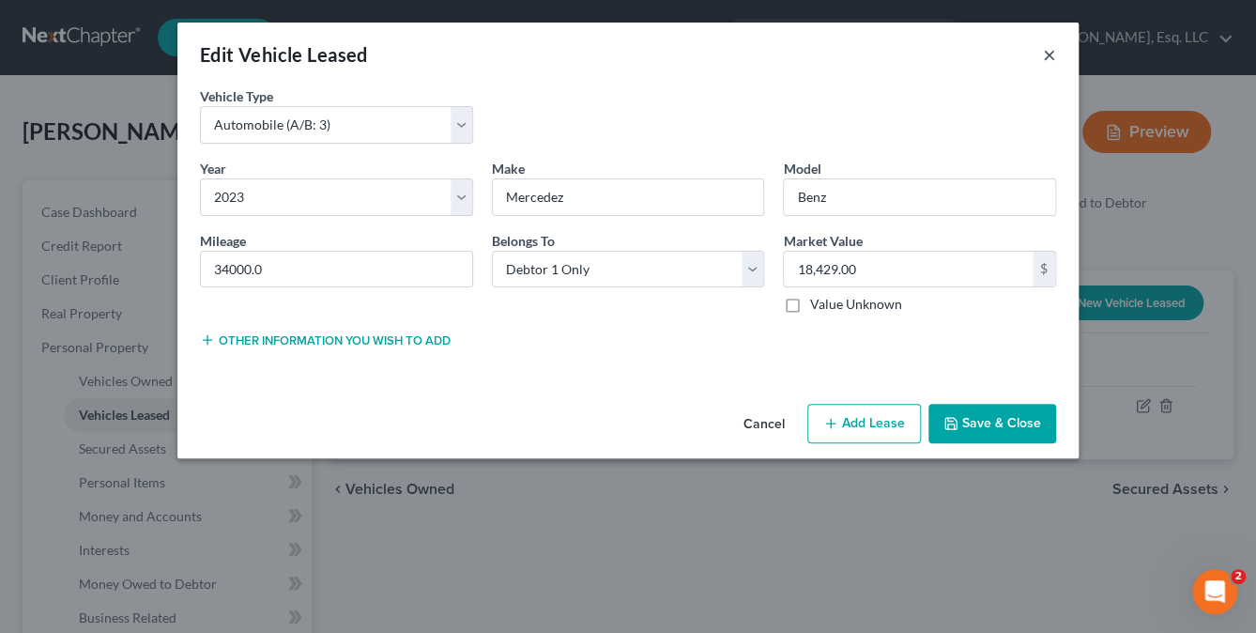
click at [1046, 54] on button "×" at bounding box center [1049, 54] width 13 height 23
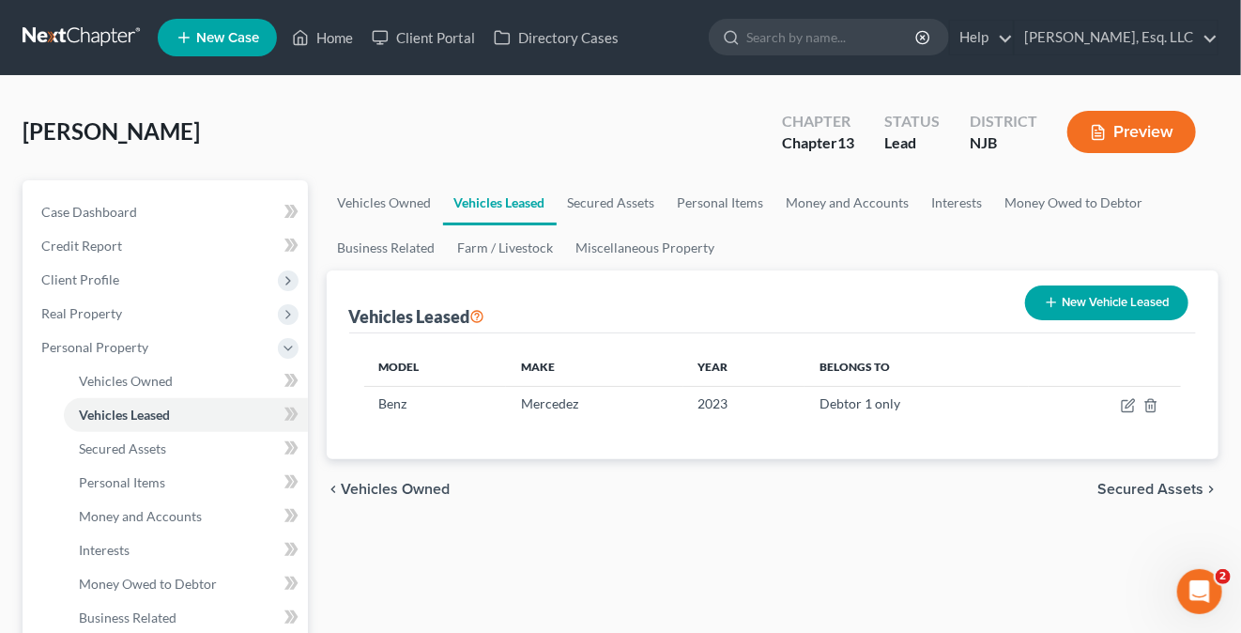
click at [1172, 430] on div "Model Make Year Belongs To Benz Mercedez 2023 Debtor 1 only" at bounding box center [773, 396] width 848 height 126
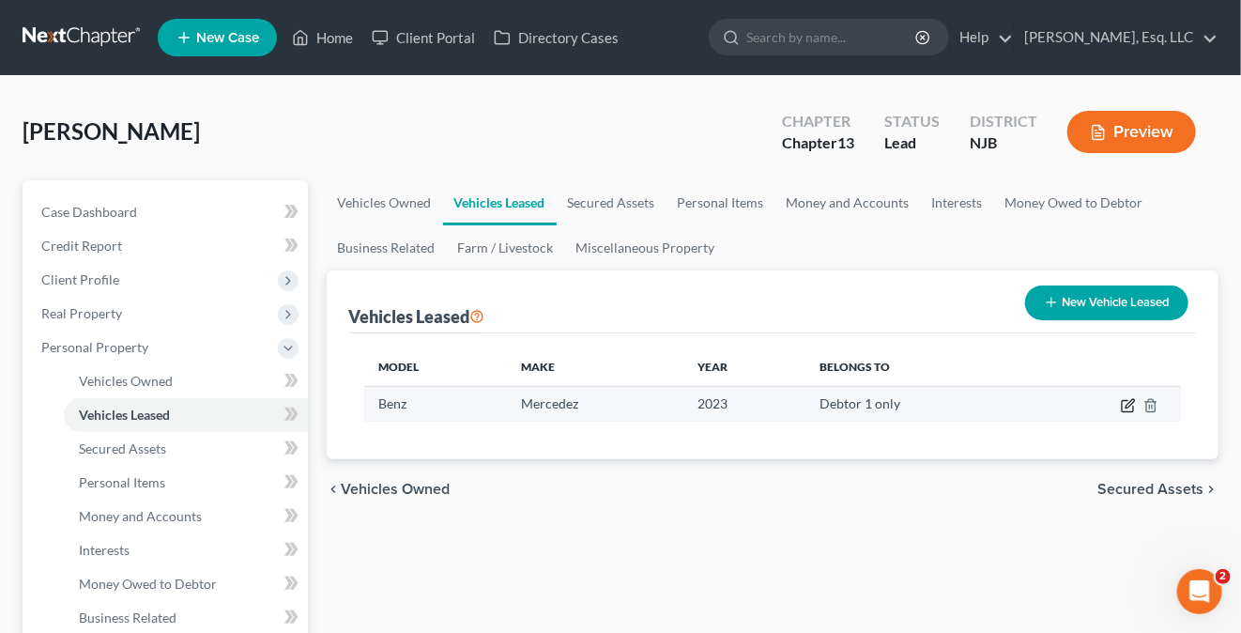
click at [1126, 405] on icon "button" at bounding box center [1130, 403] width 8 height 8
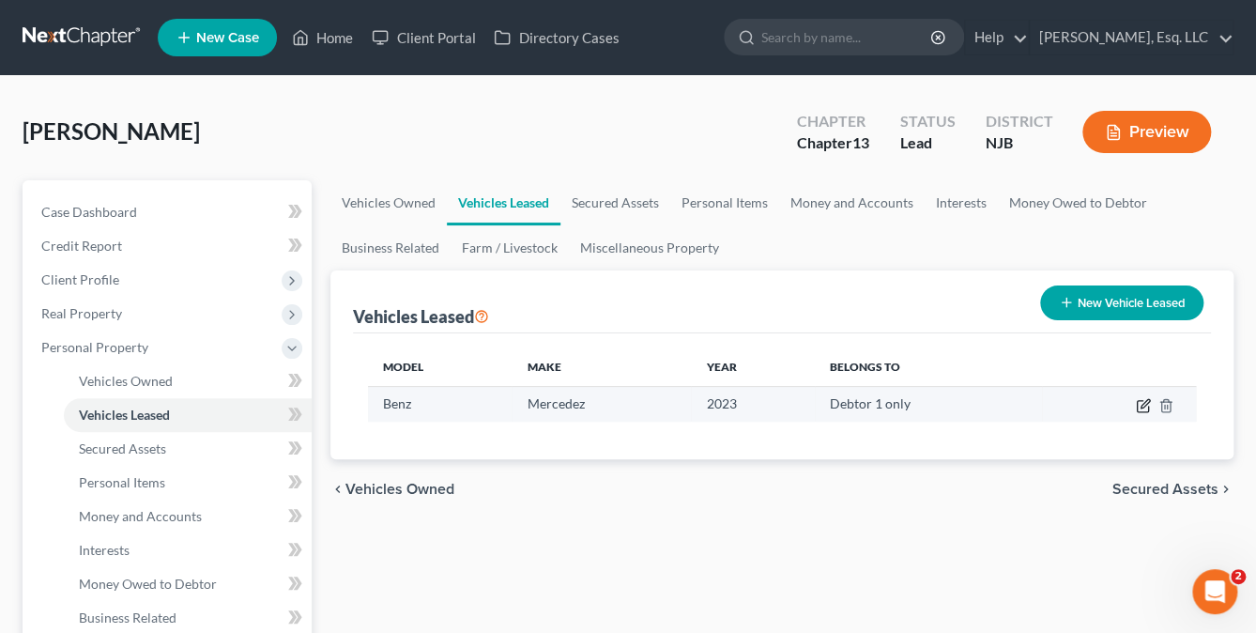
select select "0"
select select "3"
select select "0"
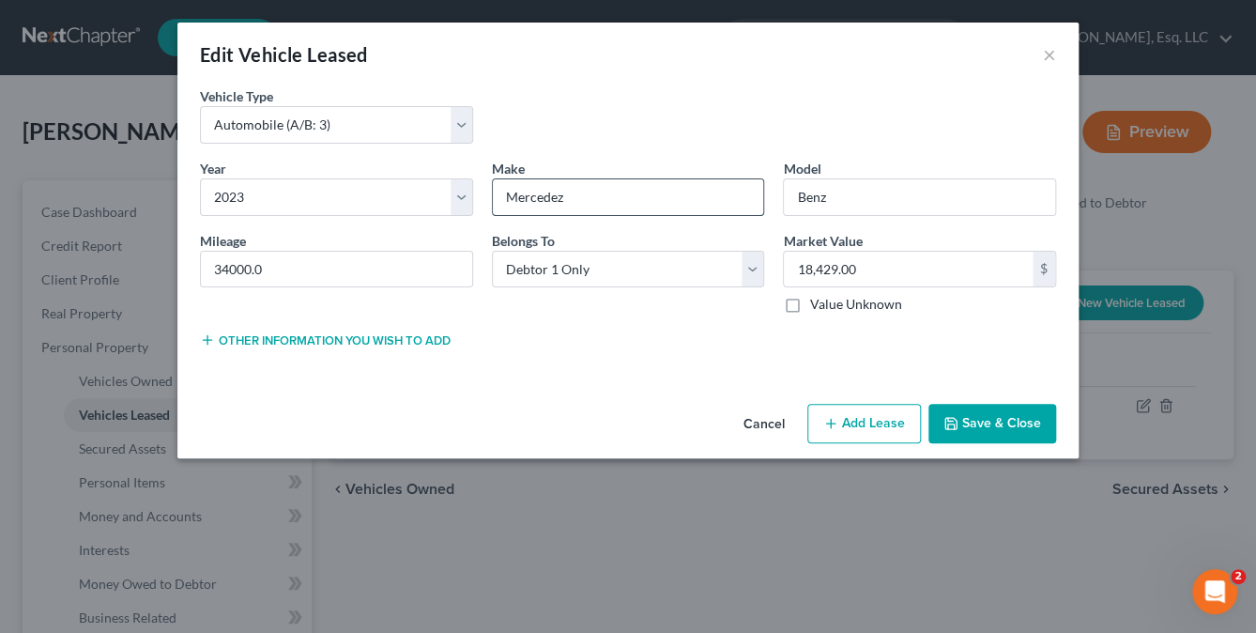
click at [595, 203] on input "Mercedez" at bounding box center [628, 197] width 271 height 36
type input "Mercedez Benz"
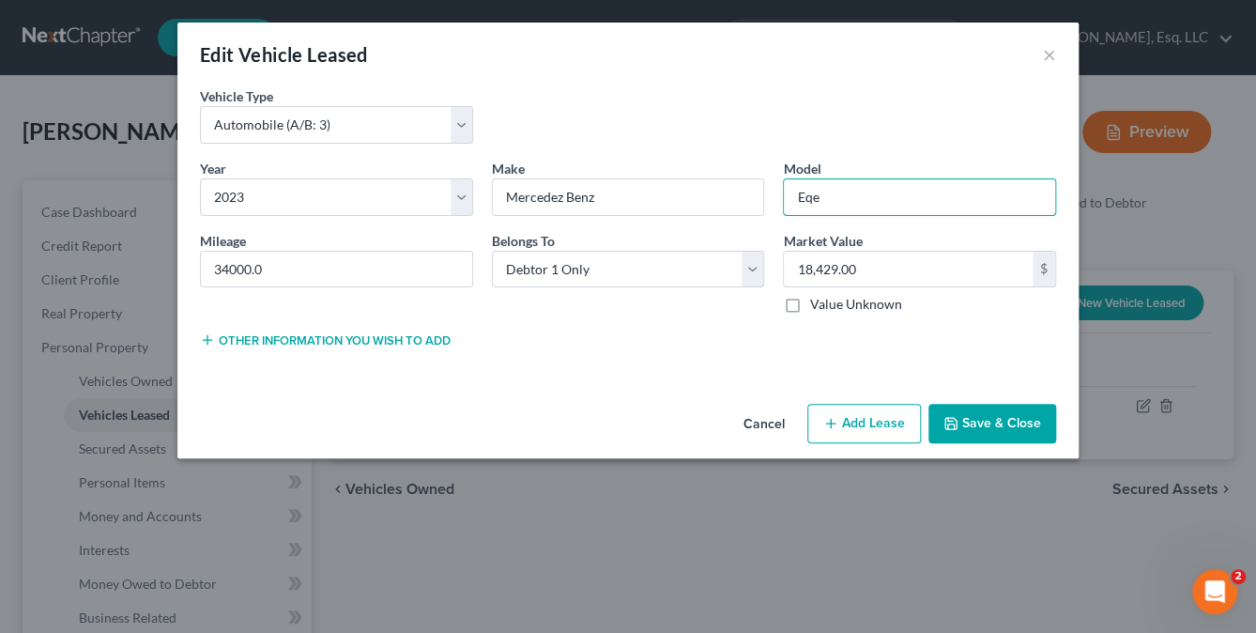
type input "Eqe"
click at [987, 402] on div "Cancel Add Lien Add Lease Add Exemption Save & Close" at bounding box center [627, 427] width 901 height 62
click at [1013, 418] on button "Save & Close" at bounding box center [992, 423] width 128 height 39
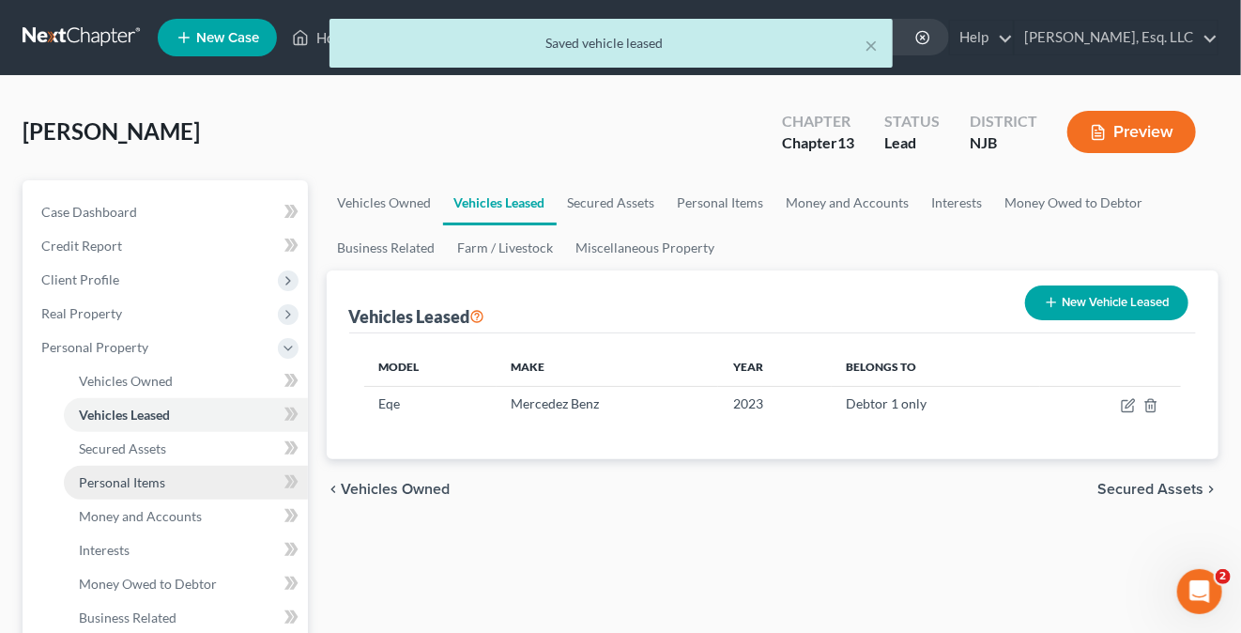
click at [138, 478] on span "Personal Items" at bounding box center [122, 482] width 86 height 16
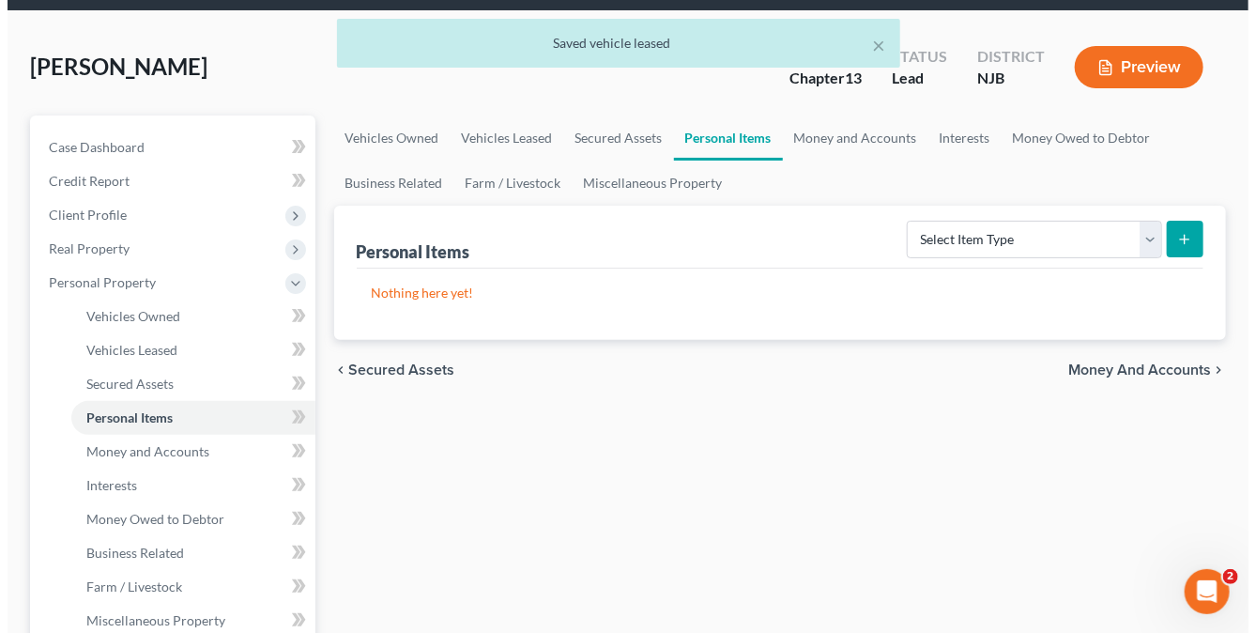
scroll to position [94, 0]
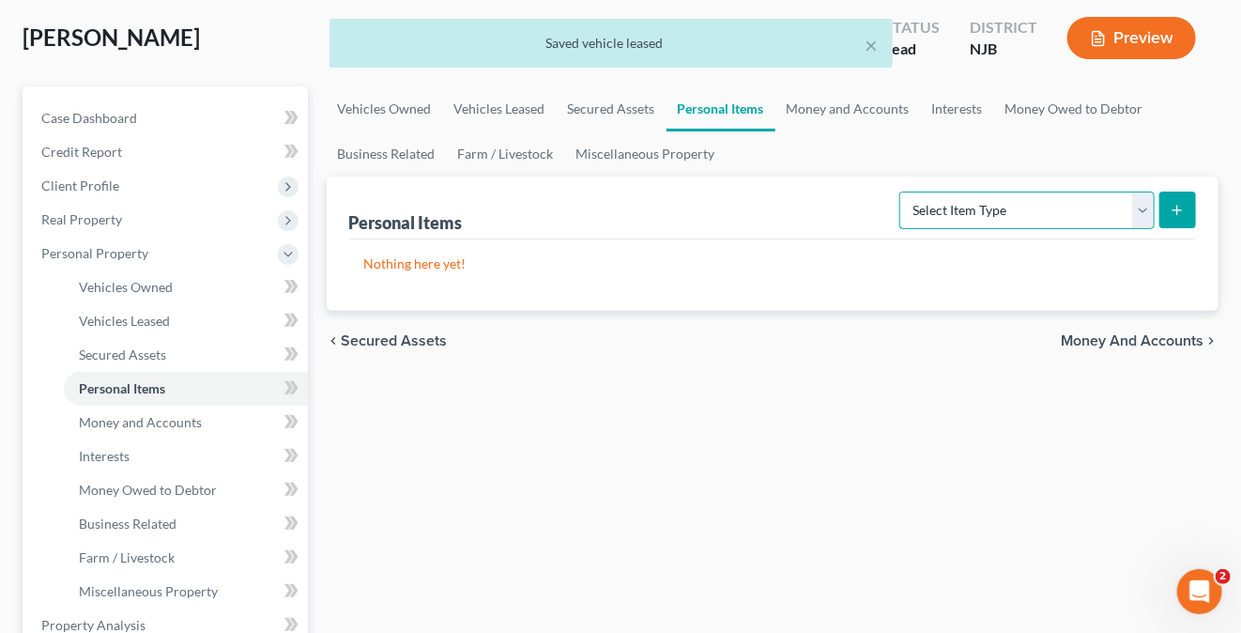
click at [1144, 216] on select "Select Item Type Clothing (A/B: 11) Collectibles Of Value (A/B: 8) Electronics …" at bounding box center [1026, 210] width 255 height 38
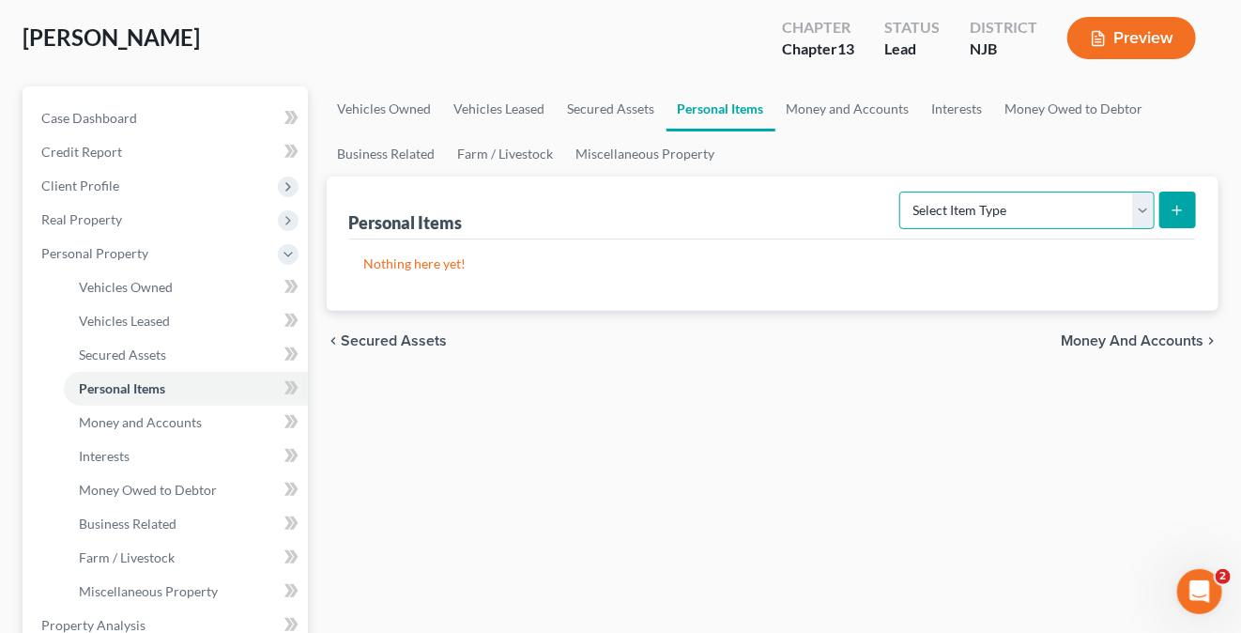
select select "clothing"
click at [903, 191] on select "Select Item Type Clothing (A/B: 11) Collectibles Of Value (A/B: 8) Electronics …" at bounding box center [1026, 210] width 255 height 38
click at [1166, 207] on button "submit" at bounding box center [1177, 209] width 37 height 37
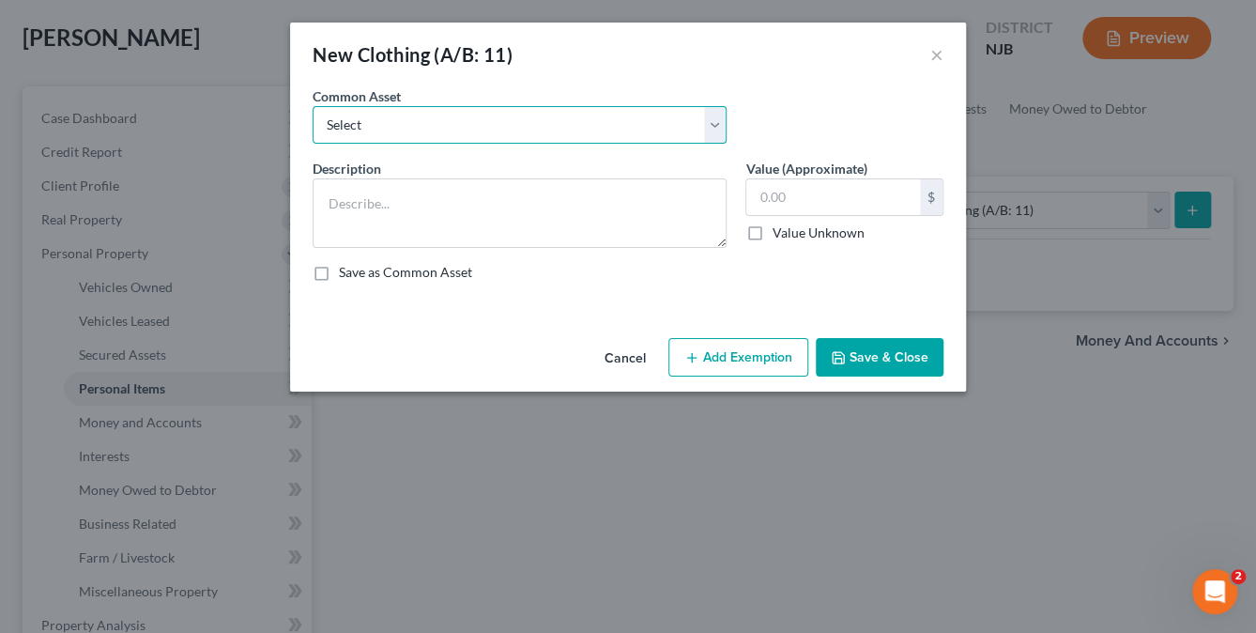
drag, startPoint x: 369, startPoint y: 120, endPoint x: 382, endPoint y: 115, distance: 14.0
click at [369, 119] on select "Select Clothing Clothing" at bounding box center [520, 125] width 414 height 38
select select "0"
click at [313, 106] on select "Select Clothing Clothing" at bounding box center [520, 125] width 414 height 38
type textarea "Clothing"
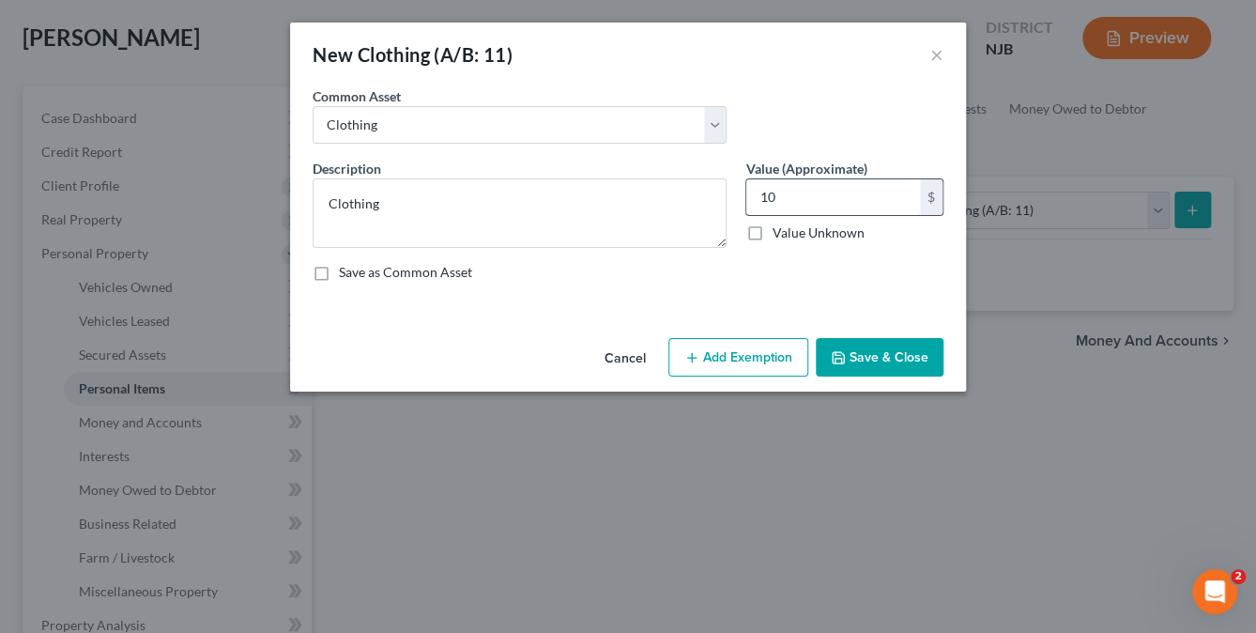
type input "1"
type input "800."
click at [736, 365] on button "Add Exemption" at bounding box center [738, 357] width 140 height 39
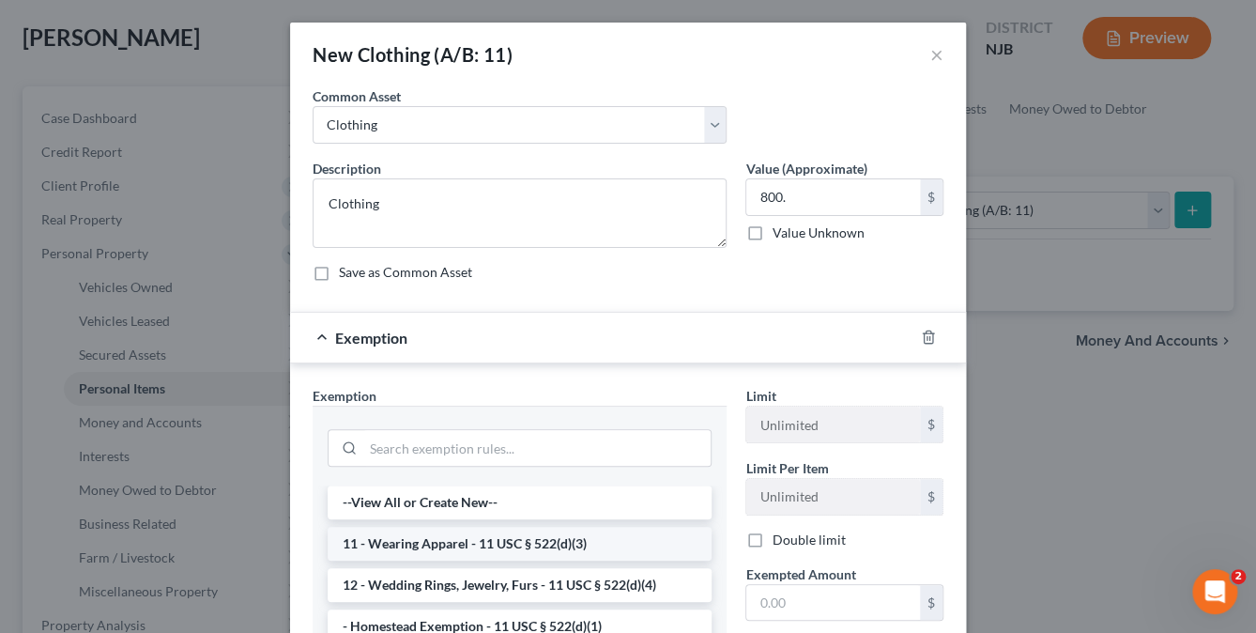
click at [467, 538] on li "11 - Wearing Apparel - 11 USC § 522(d)(3)" at bounding box center [520, 544] width 384 height 34
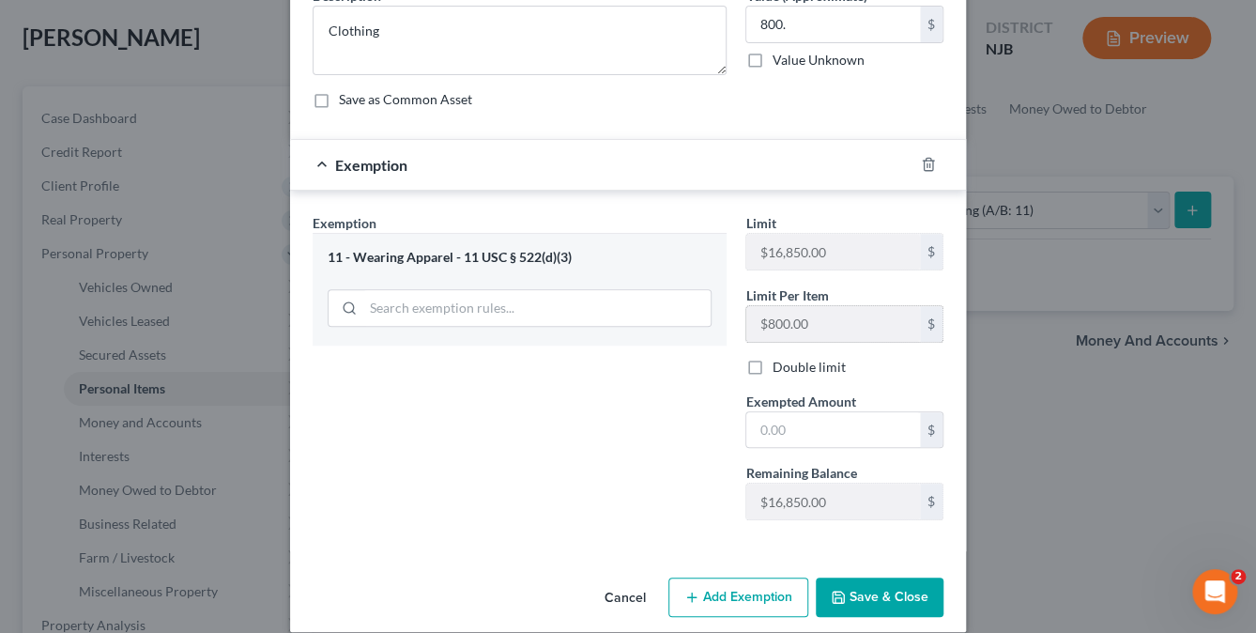
scroll to position [191, 0]
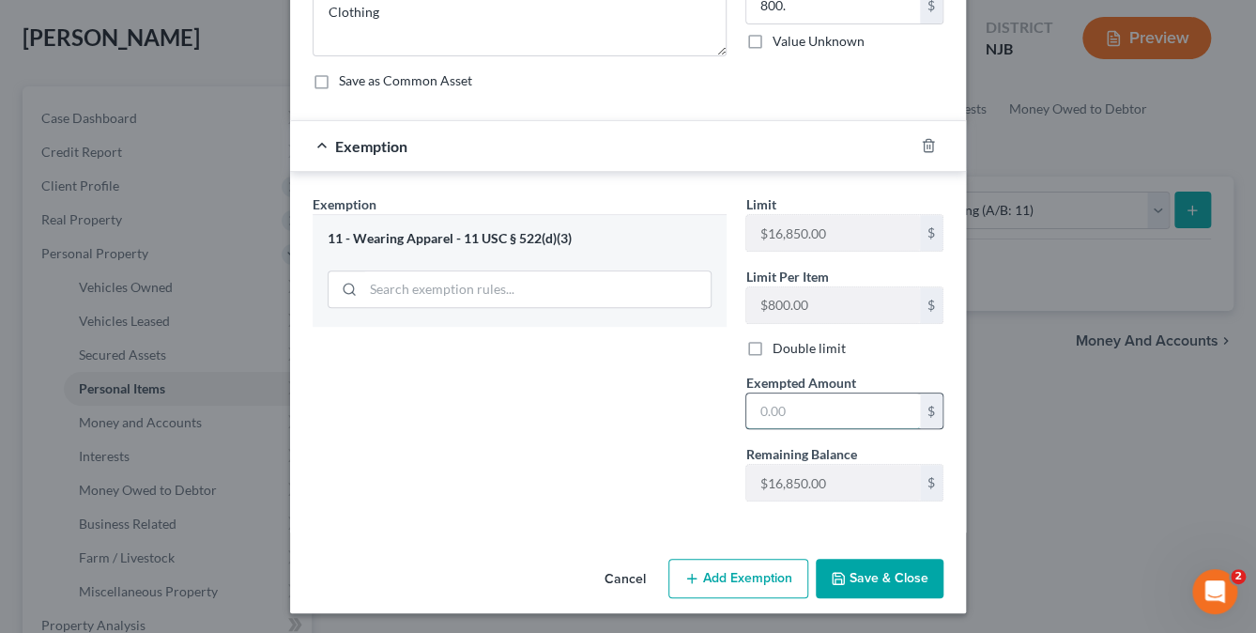
click at [766, 415] on input "text" at bounding box center [833, 411] width 174 height 36
click at [773, 399] on input "text" at bounding box center [833, 411] width 174 height 36
type input "800."
click at [847, 559] on button "Save & Close" at bounding box center [880, 578] width 128 height 39
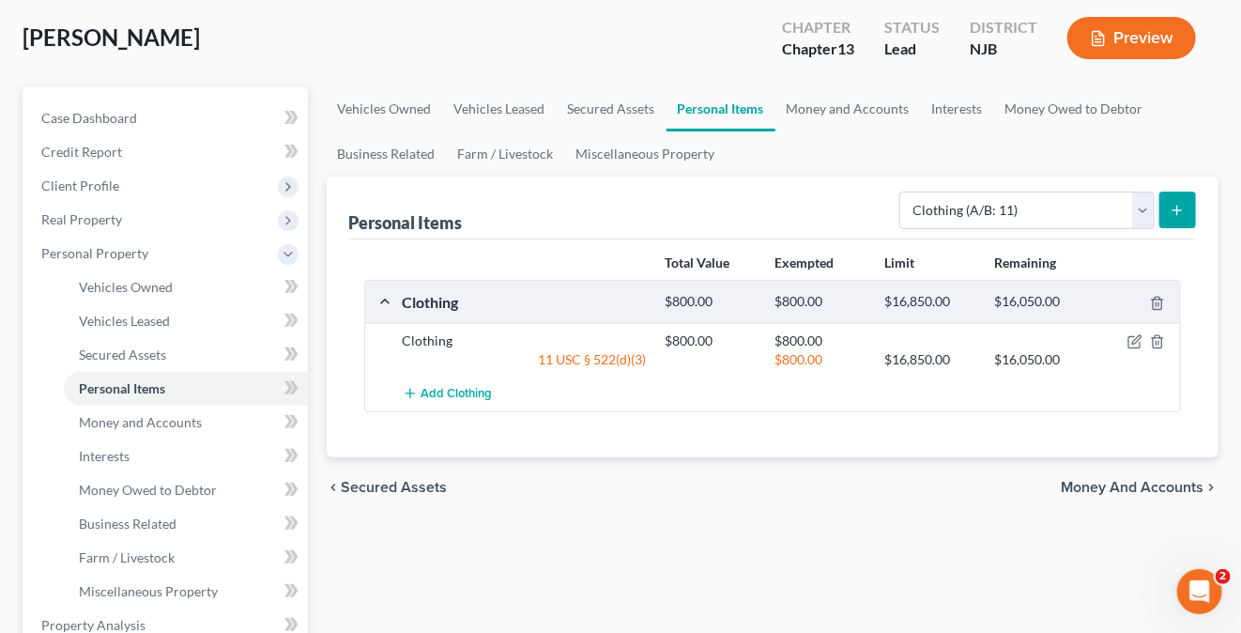
click at [1180, 207] on icon "submit" at bounding box center [1177, 210] width 15 height 15
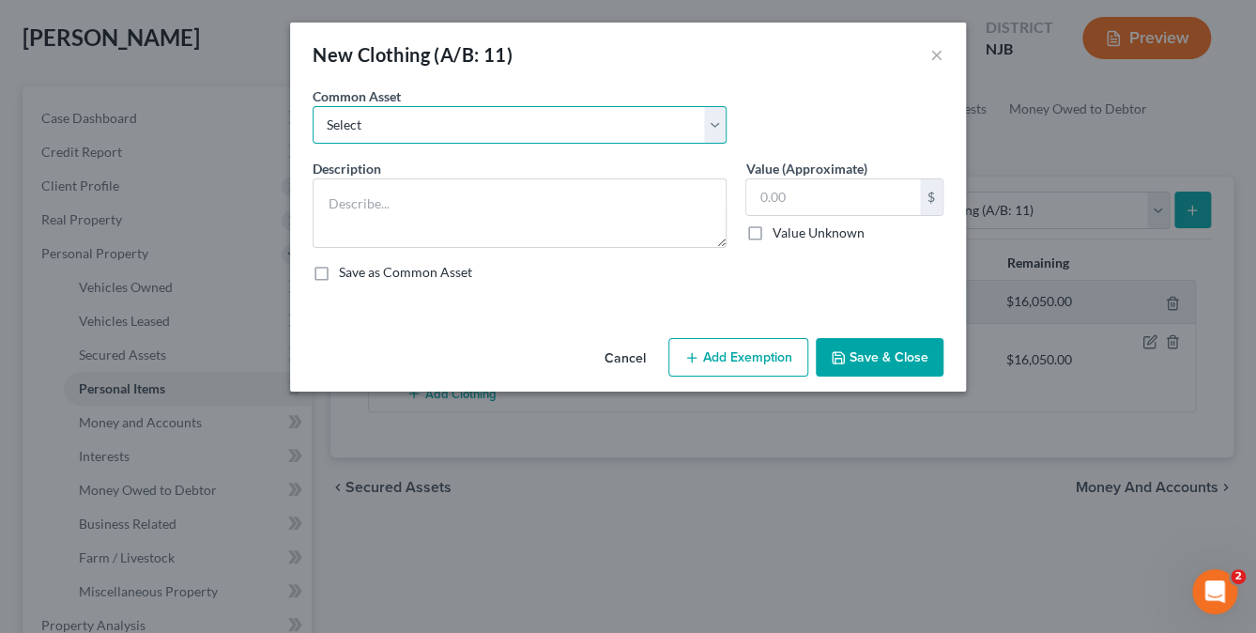
click at [709, 130] on select "Select Clothing Clothing" at bounding box center [520, 125] width 414 height 38
drag, startPoint x: 633, startPoint y: 351, endPoint x: 670, endPoint y: 343, distance: 38.5
click at [633, 351] on button "Cancel" at bounding box center [625, 359] width 71 height 38
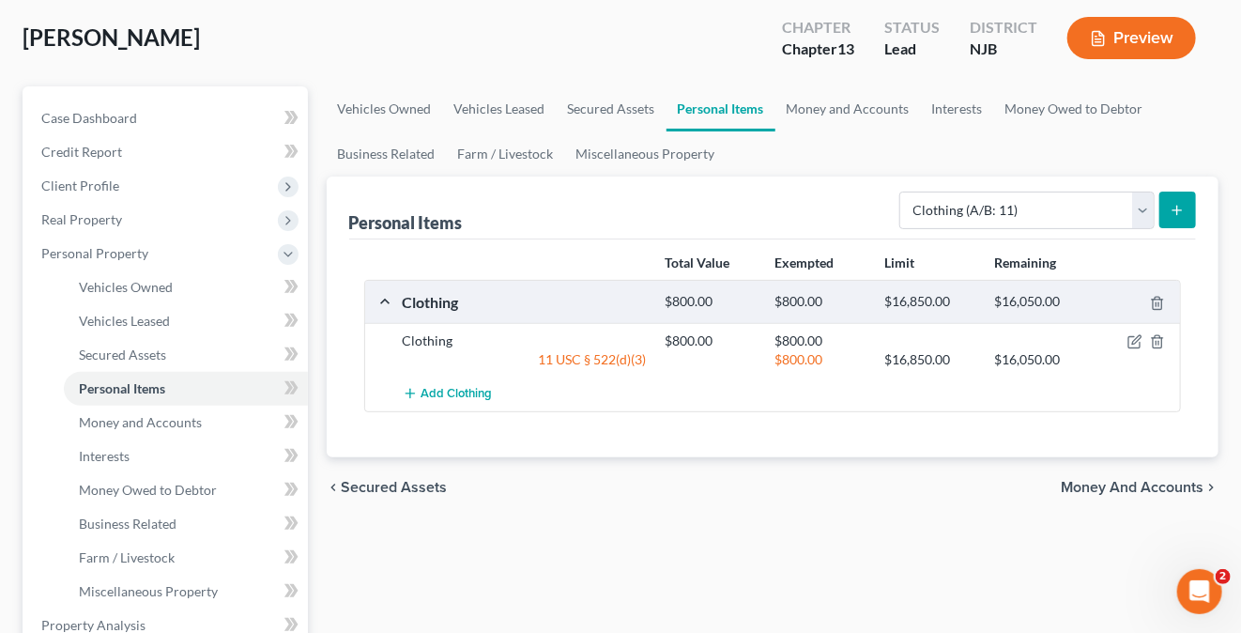
click at [606, 513] on div "chevron_left Secured Assets Money and Accounts chevron_right" at bounding box center [773, 487] width 893 height 60
click at [972, 211] on select "Select Item Type Clothing (A/B: 11) Collectibles Of Value (A/B: 8) Electronics …" at bounding box center [1026, 210] width 255 height 38
select select "electronics"
click at [903, 191] on select "Select Item Type Clothing (A/B: 11) Collectibles Of Value (A/B: 8) Electronics …" at bounding box center [1026, 210] width 255 height 38
click at [1172, 216] on icon "submit" at bounding box center [1177, 210] width 15 height 15
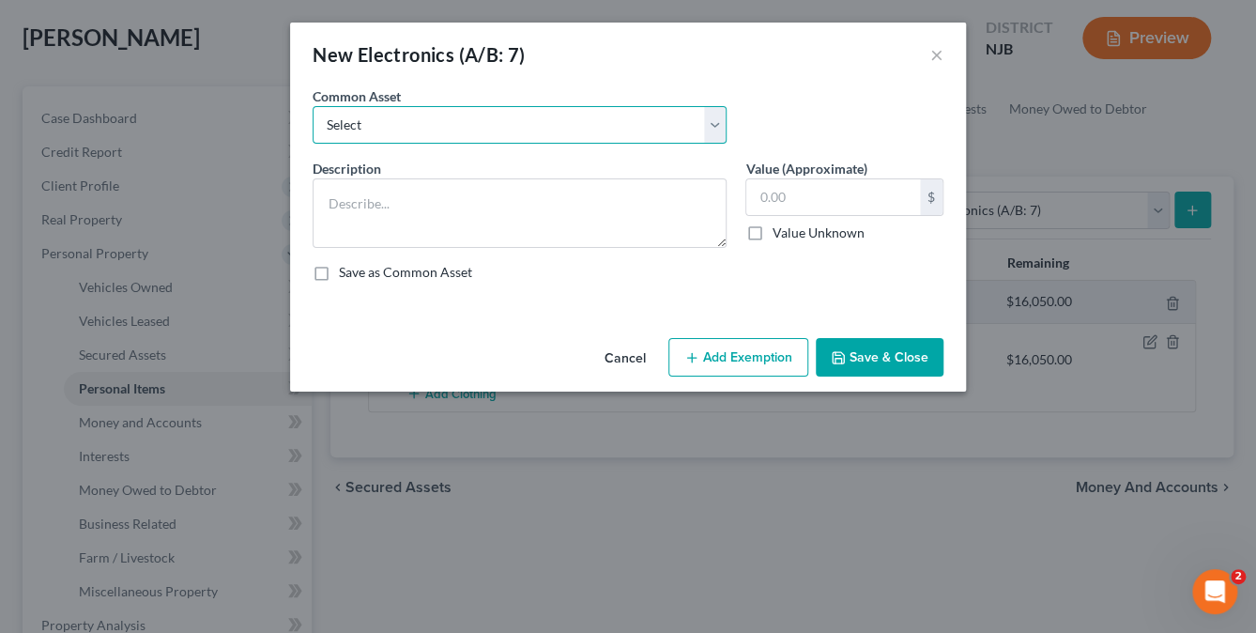
click at [360, 124] on select "Select TV Electronics television, computer, phone" at bounding box center [520, 125] width 414 height 38
select select "1"
click at [313, 106] on select "Select TV Electronics television, computer, phone" at bounding box center [520, 125] width 414 height 38
type textarea "Electronics"
type input "825.00"
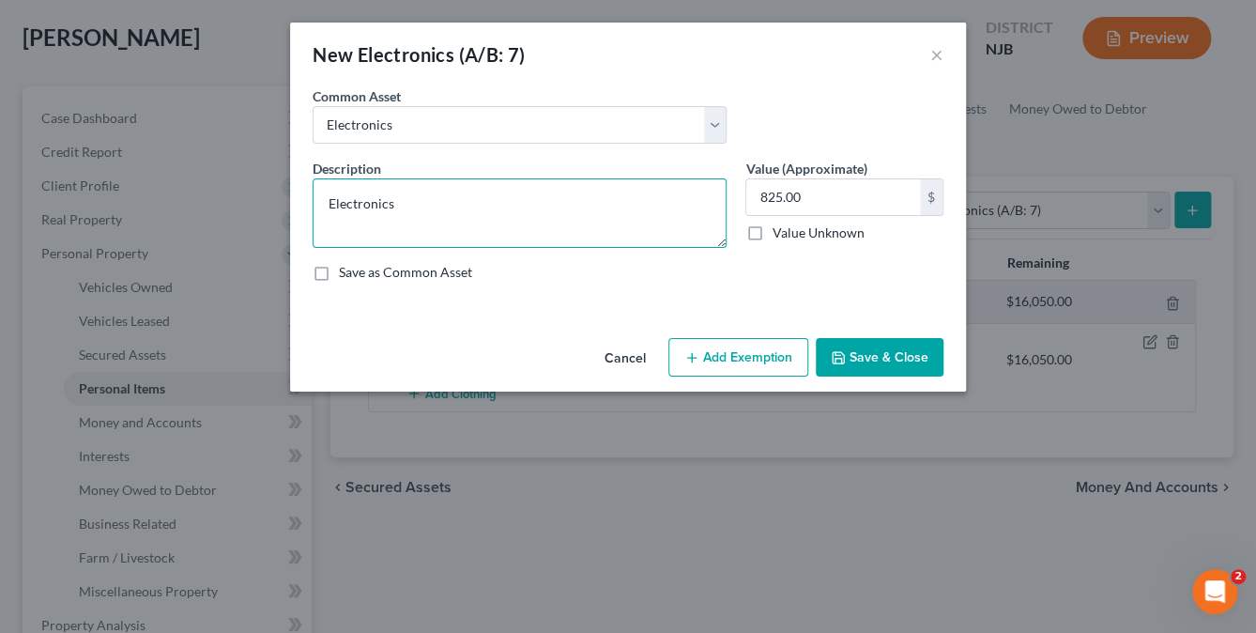
click at [327, 192] on textarea "Electronics" at bounding box center [520, 212] width 414 height 69
click at [402, 207] on textarea "Electronics" at bounding box center [520, 212] width 414 height 69
type textarea "Electronics - 2 TVs, 3 laptops, 3 cell phones"
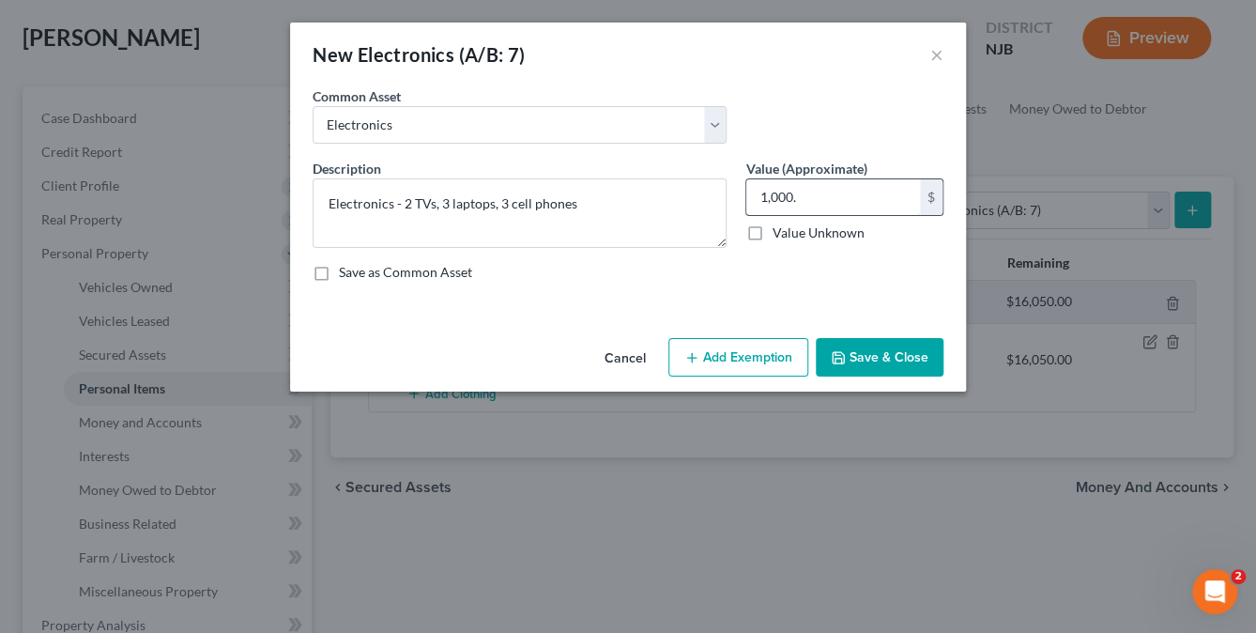
type input "1,000."
drag, startPoint x: 736, startPoint y: 365, endPoint x: 756, endPoint y: 365, distance: 19.7
click at [738, 366] on button "Add Exemption" at bounding box center [738, 357] width 140 height 39
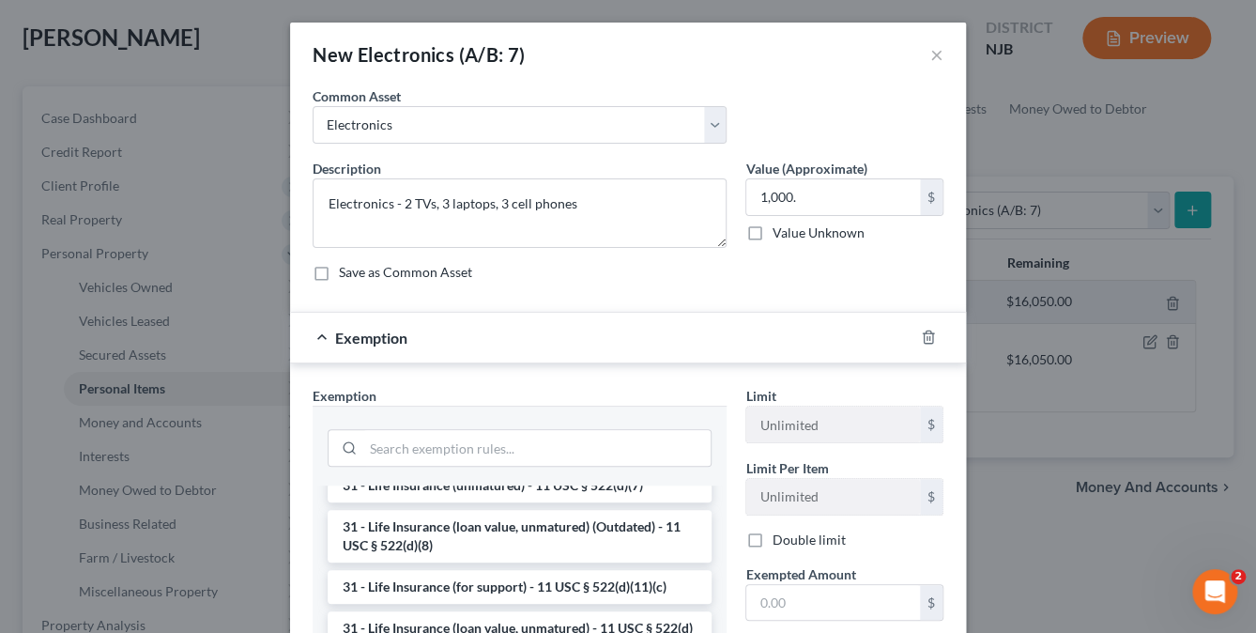
scroll to position [1408, 0]
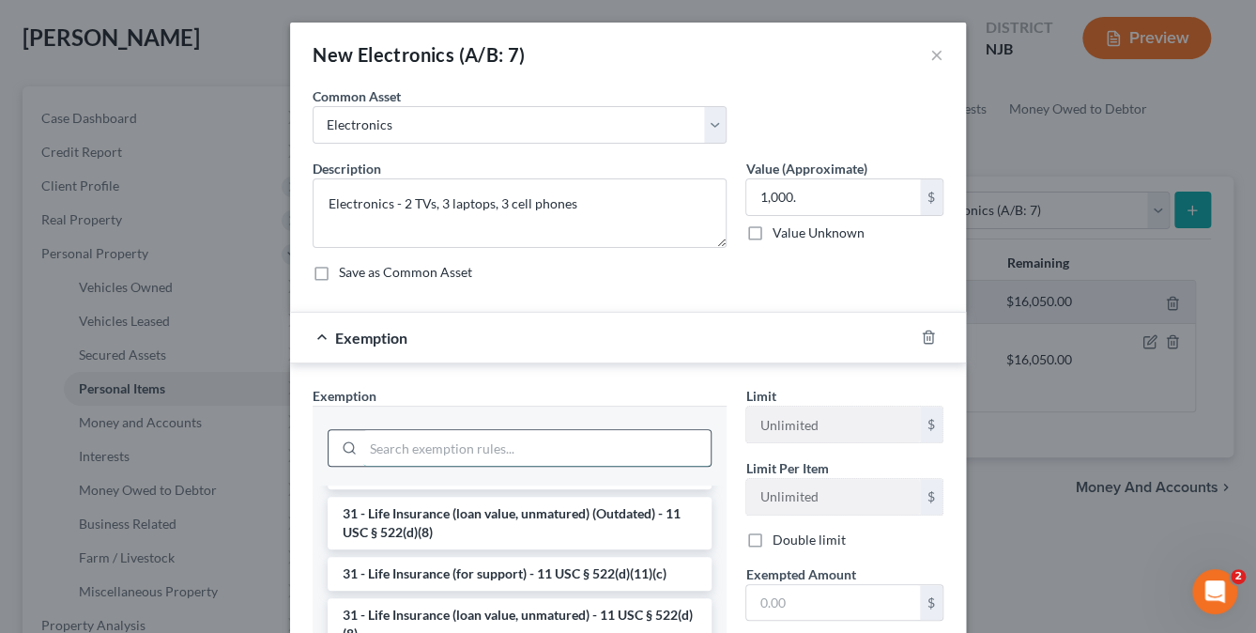
click at [406, 444] on input "search" at bounding box center [536, 448] width 347 height 36
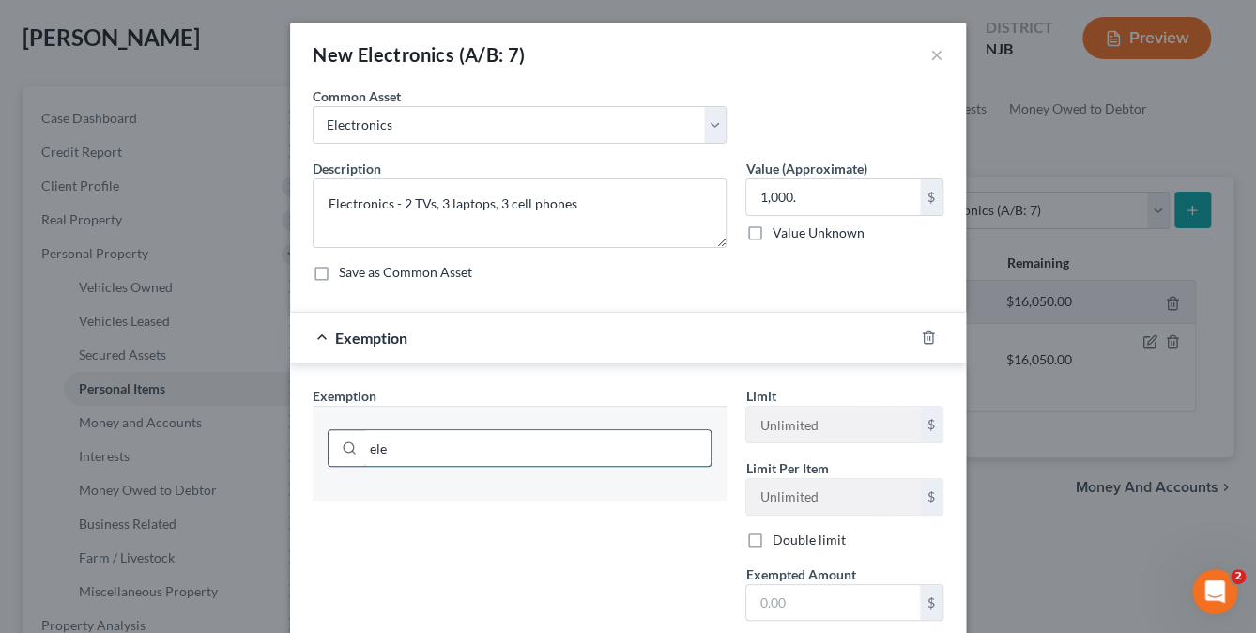
scroll to position [0, 0]
type input "e"
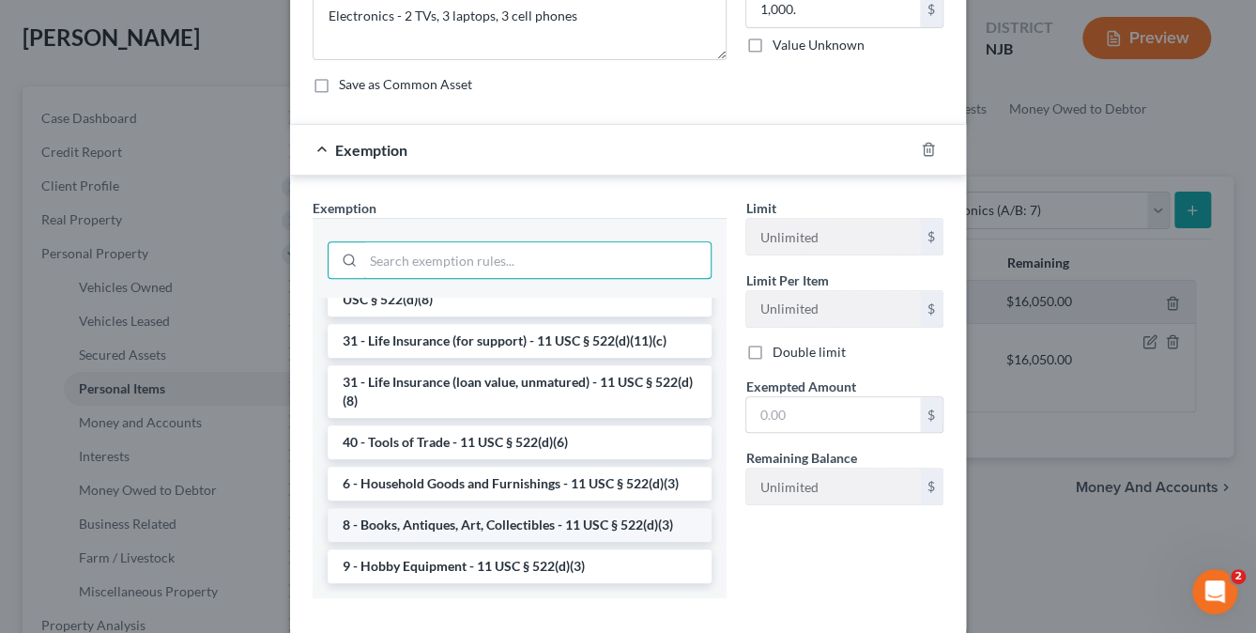
scroll to position [1509, 0]
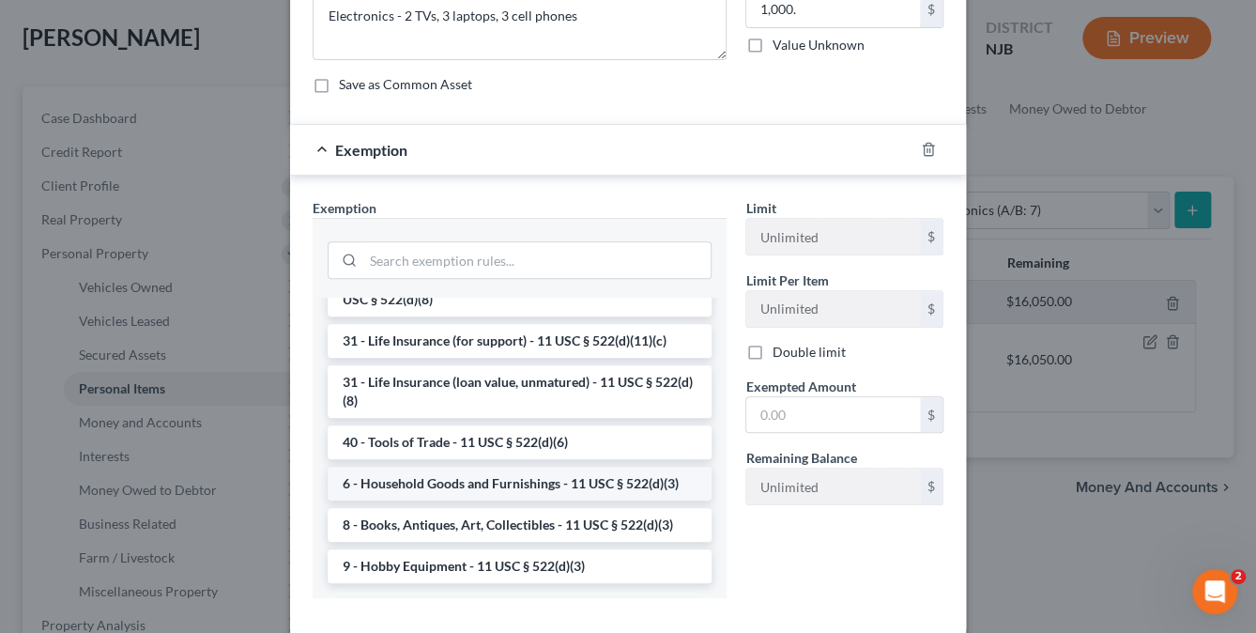
click at [561, 482] on li "6 - Household Goods and Furnishings - 11 USC § 522(d)(3)" at bounding box center [520, 484] width 384 height 34
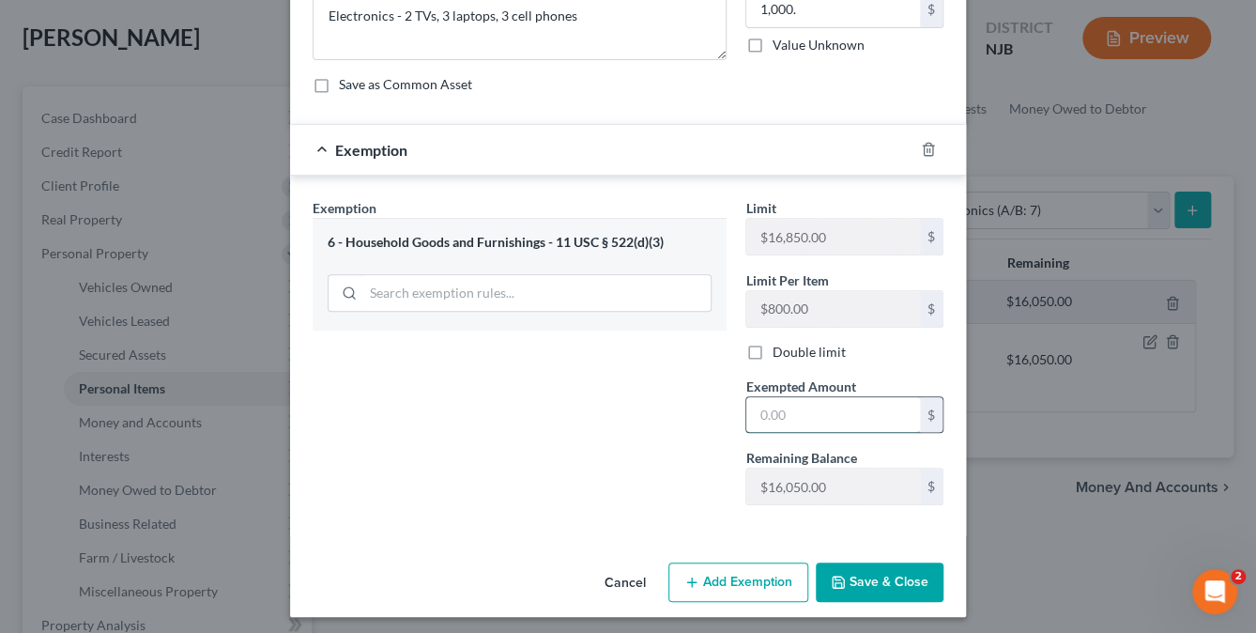
click at [780, 425] on input "text" at bounding box center [833, 415] width 174 height 36
type input "1,000."
click at [875, 572] on button "Save & Close" at bounding box center [880, 581] width 128 height 39
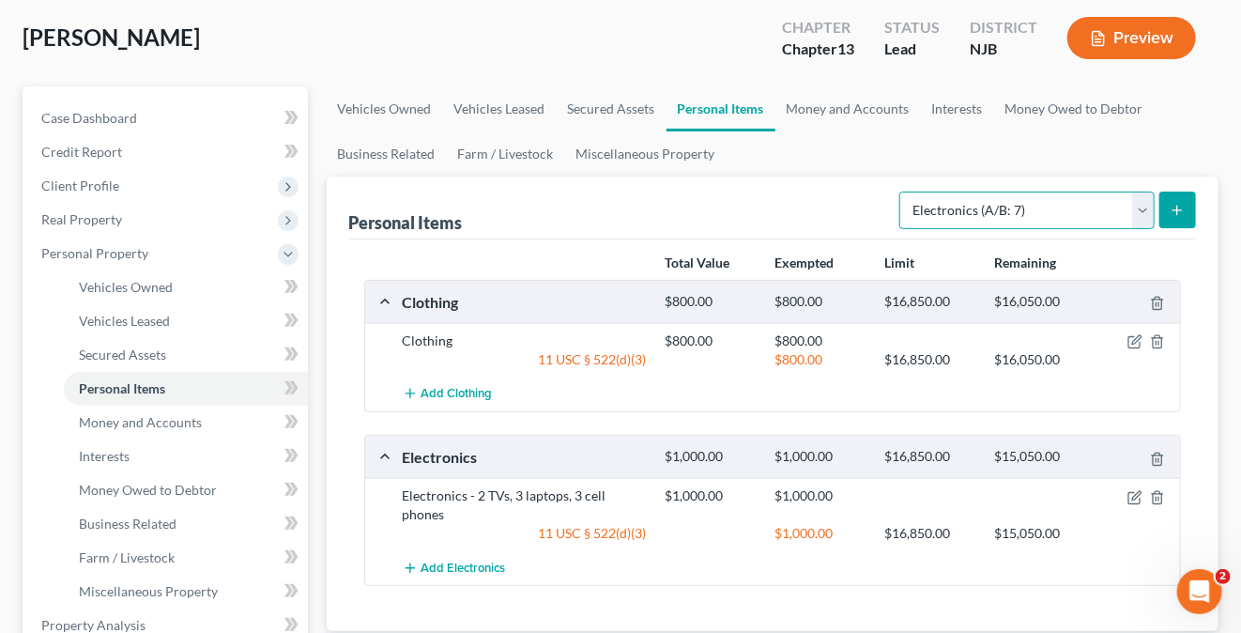
click at [1150, 212] on select "Select Item Type Clothing (A/B: 11) Collectibles Of Value (A/B: 8) Electronics …" at bounding box center [1026, 210] width 255 height 38
select select "household_goods"
click at [903, 191] on select "Select Item Type Clothing (A/B: 11) Collectibles Of Value (A/B: 8) Electronics …" at bounding box center [1026, 210] width 255 height 38
click at [1168, 207] on button "submit" at bounding box center [1177, 209] width 37 height 37
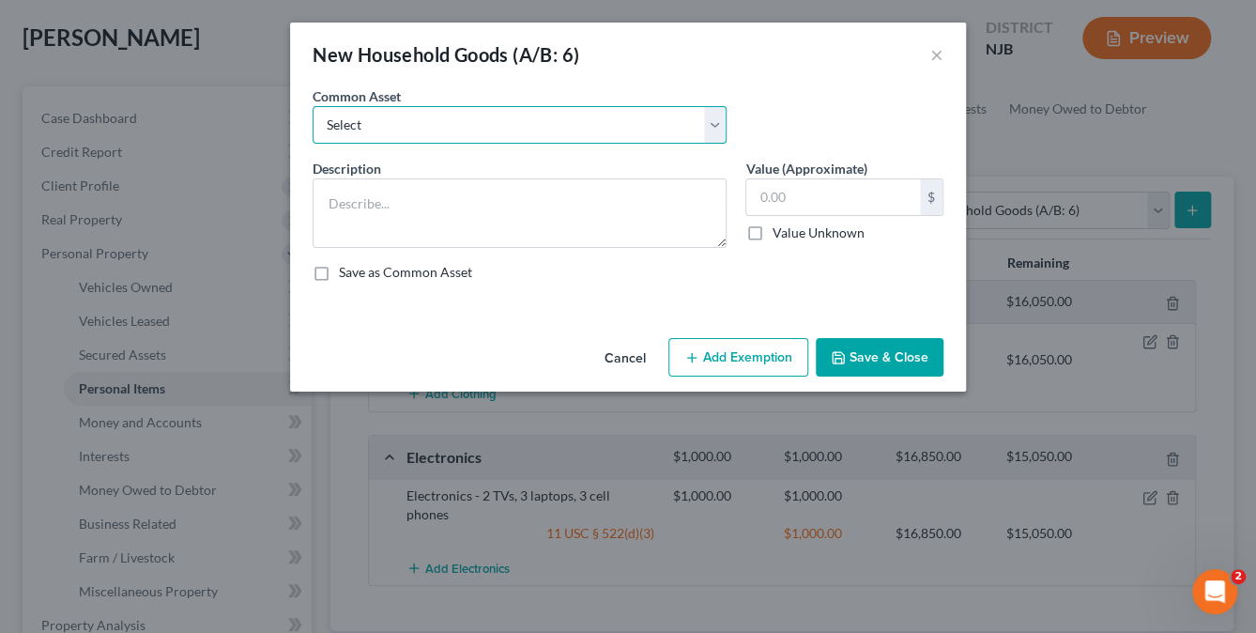
drag, startPoint x: 374, startPoint y: 129, endPoint x: 397, endPoint y: 138, distance: 25.3
click at [374, 129] on select "Select stove frig microwave computers cookware/flatware TV Jewelry clothing liv…" at bounding box center [520, 125] width 414 height 38
select select "20"
click at [313, 106] on select "Select stove frig microwave computers cookware/flatware TV Jewelry clothing liv…" at bounding box center [520, 125] width 414 height 38
type textarea "Personal furniture and miscellaneous personalty"
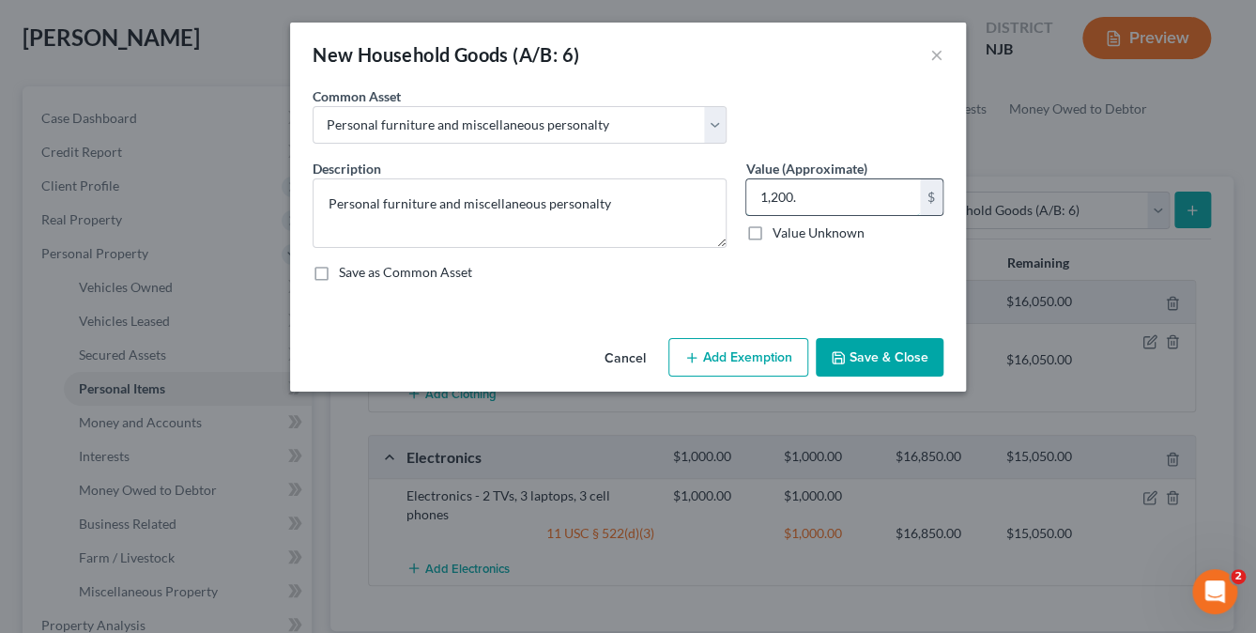
type input "1,200."
click at [719, 358] on button "Add Exemption" at bounding box center [738, 357] width 140 height 39
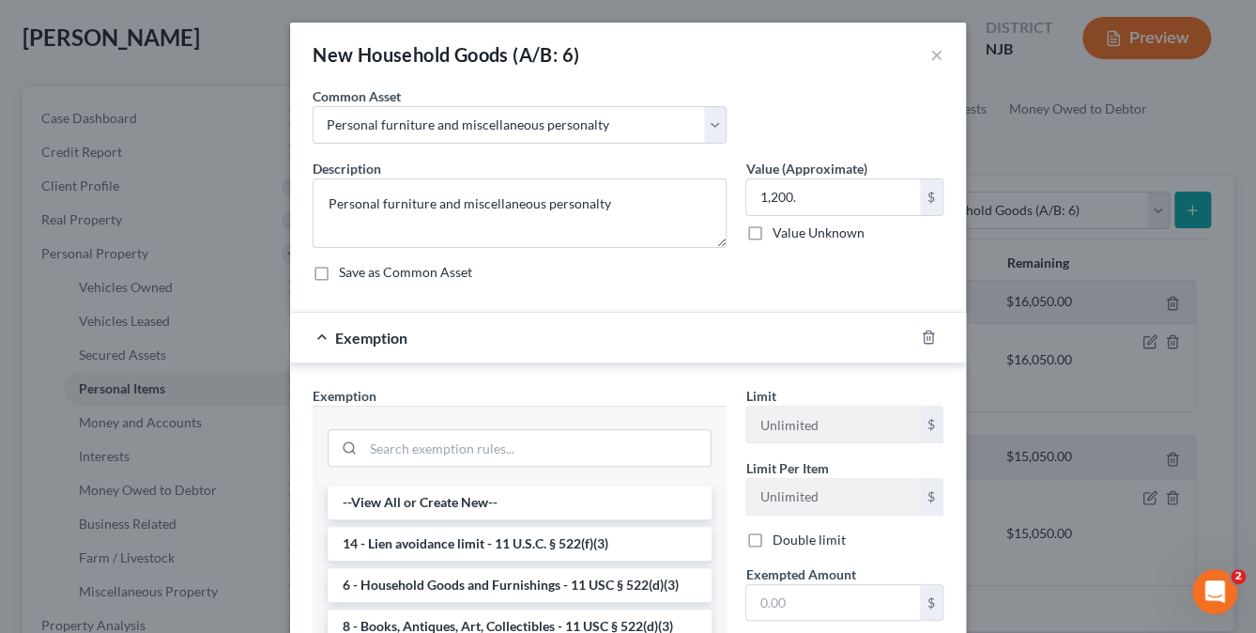
drag, startPoint x: 560, startPoint y: 584, endPoint x: 574, endPoint y: 579, distance: 14.8
click at [560, 583] on li "6 - Household Goods and Furnishings - 11 USC § 522(d)(3)" at bounding box center [520, 585] width 384 height 34
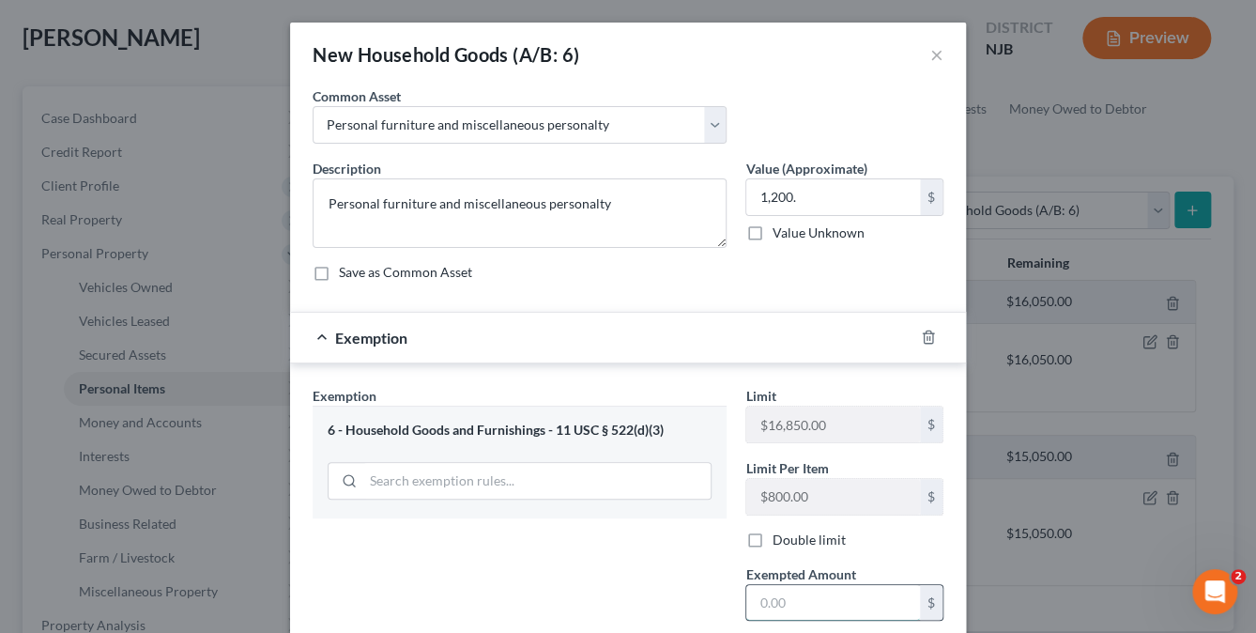
click at [760, 587] on input "text" at bounding box center [833, 603] width 174 height 36
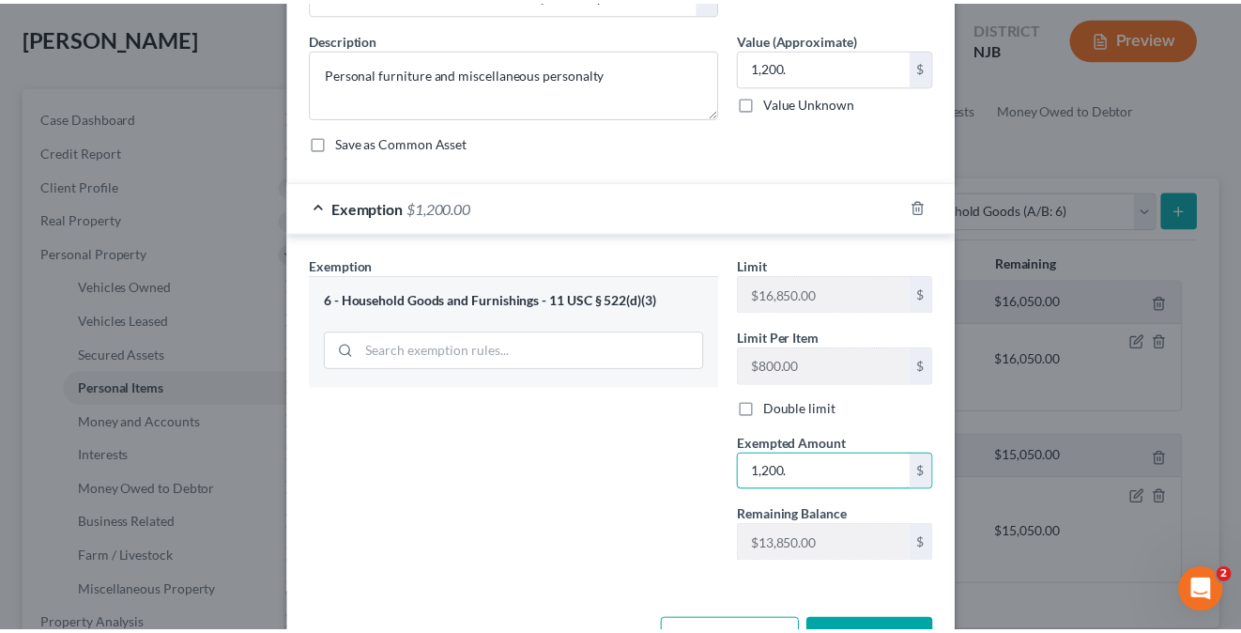
scroll to position [191, 0]
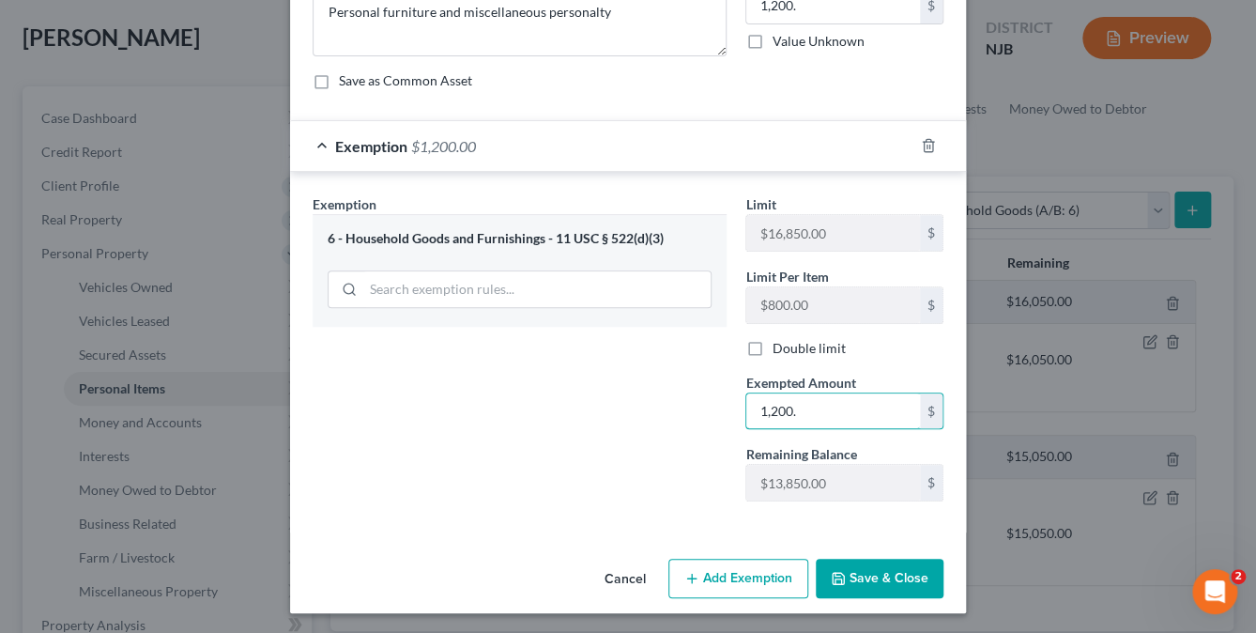
type input "1,200."
click at [871, 585] on button "Save & Close" at bounding box center [880, 578] width 128 height 39
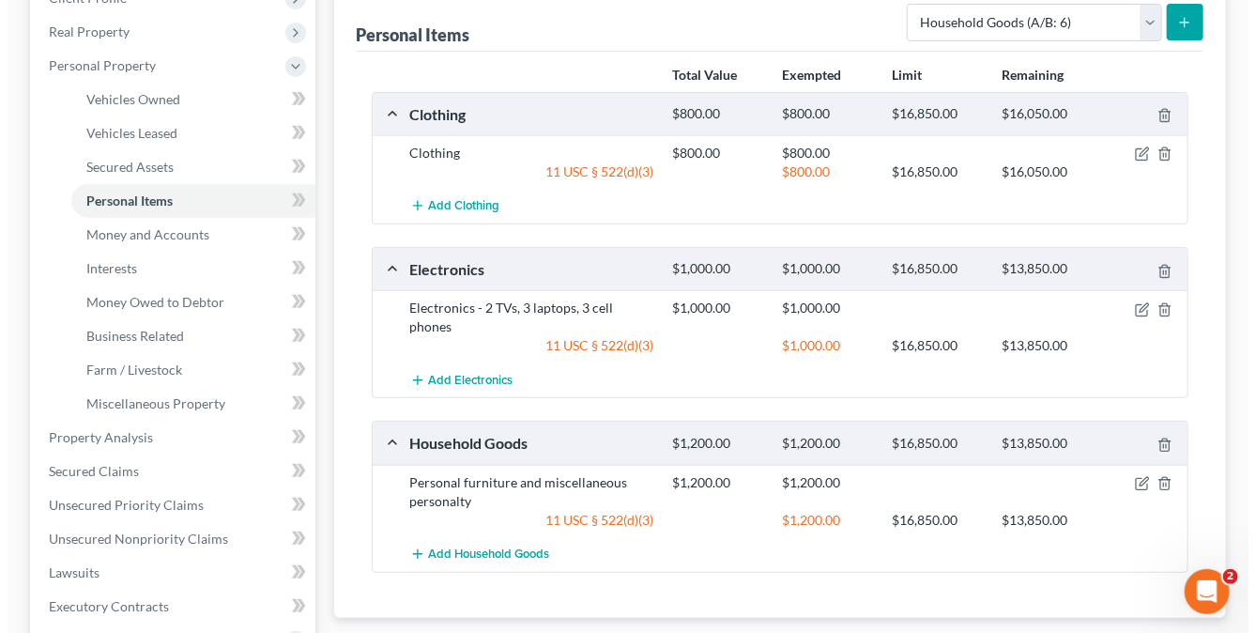
scroll to position [0, 0]
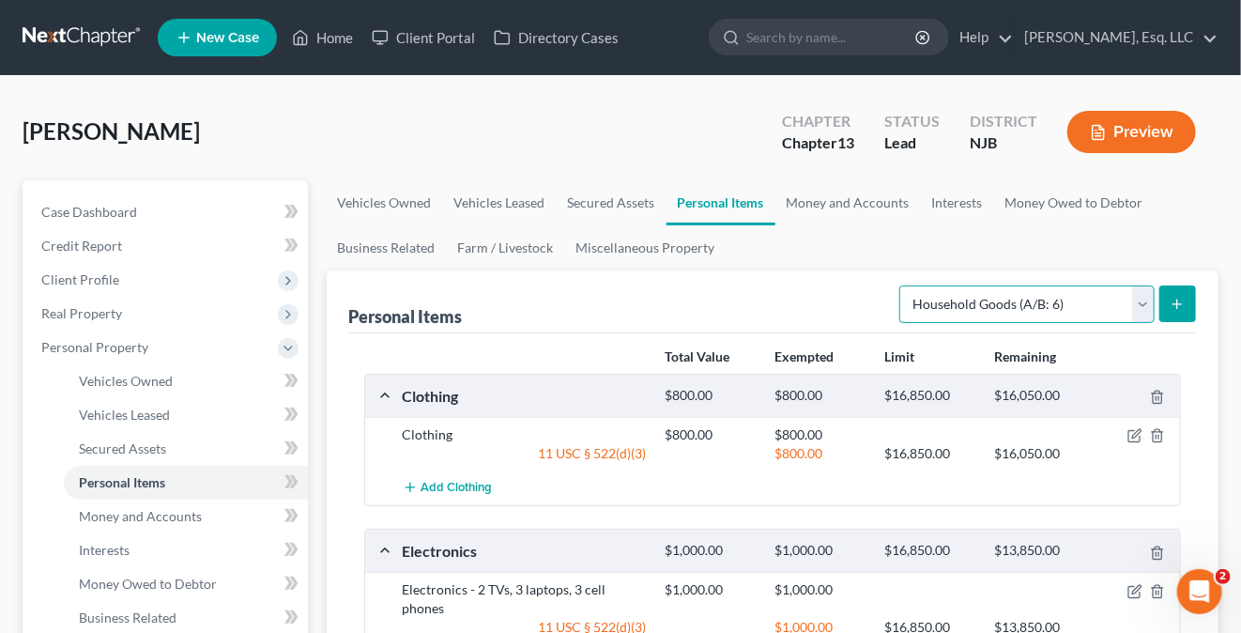
click at [1136, 301] on select "Select Item Type Clothing (A/B: 11) Collectibles Of Value (A/B: 8) Electronics …" at bounding box center [1026, 304] width 255 height 38
select select "jewelry"
click at [903, 285] on select "Select Item Type Clothing (A/B: 11) Collectibles Of Value (A/B: 8) Electronics …" at bounding box center [1026, 304] width 255 height 38
click at [1174, 301] on icon "submit" at bounding box center [1177, 304] width 15 height 15
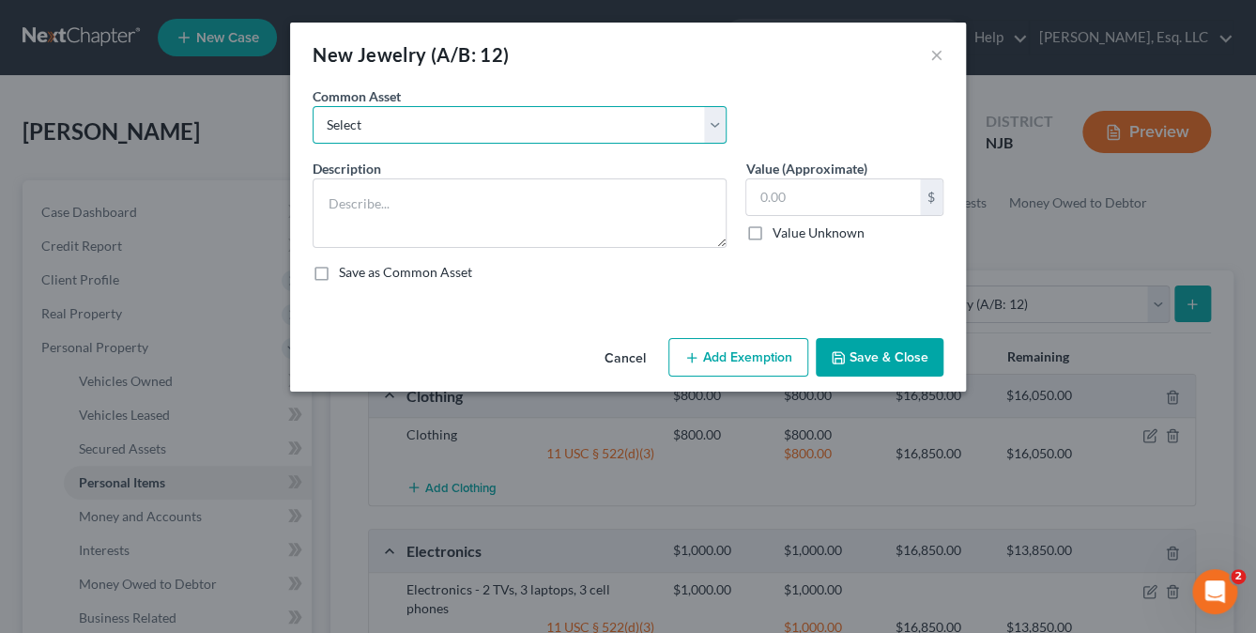
click at [378, 123] on select "Select Wedding bands, engagement ring and miscellaneous costume jewelry WEDDING…" at bounding box center [520, 125] width 414 height 38
select select "3"
click at [313, 106] on select "Select Wedding bands, engagement ring and miscellaneous costume jewelry WEDDING…" at bounding box center [520, 125] width 414 height 38
type textarea "Jewelry"
type input "150.00"
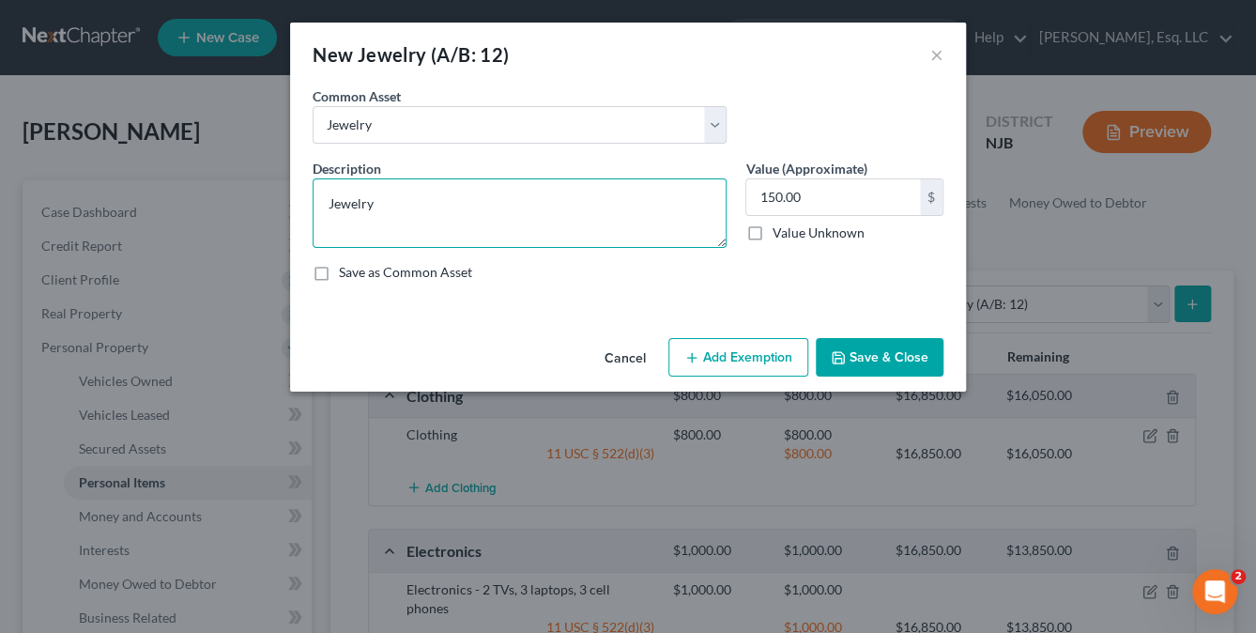
click at [353, 211] on textarea "Jewelry" at bounding box center [520, 212] width 414 height 69
click at [323, 203] on textarea "Jewelry" at bounding box center [520, 212] width 414 height 69
type textarea "costume Jewelry"
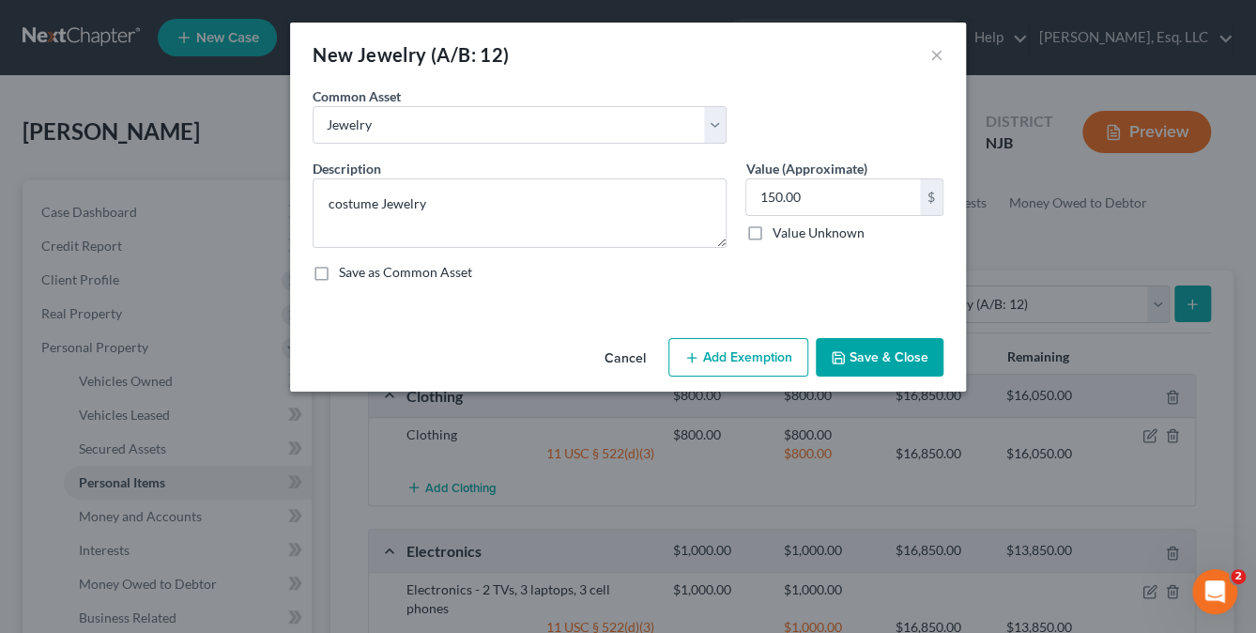
click at [748, 365] on button "Add Exemption" at bounding box center [738, 357] width 140 height 39
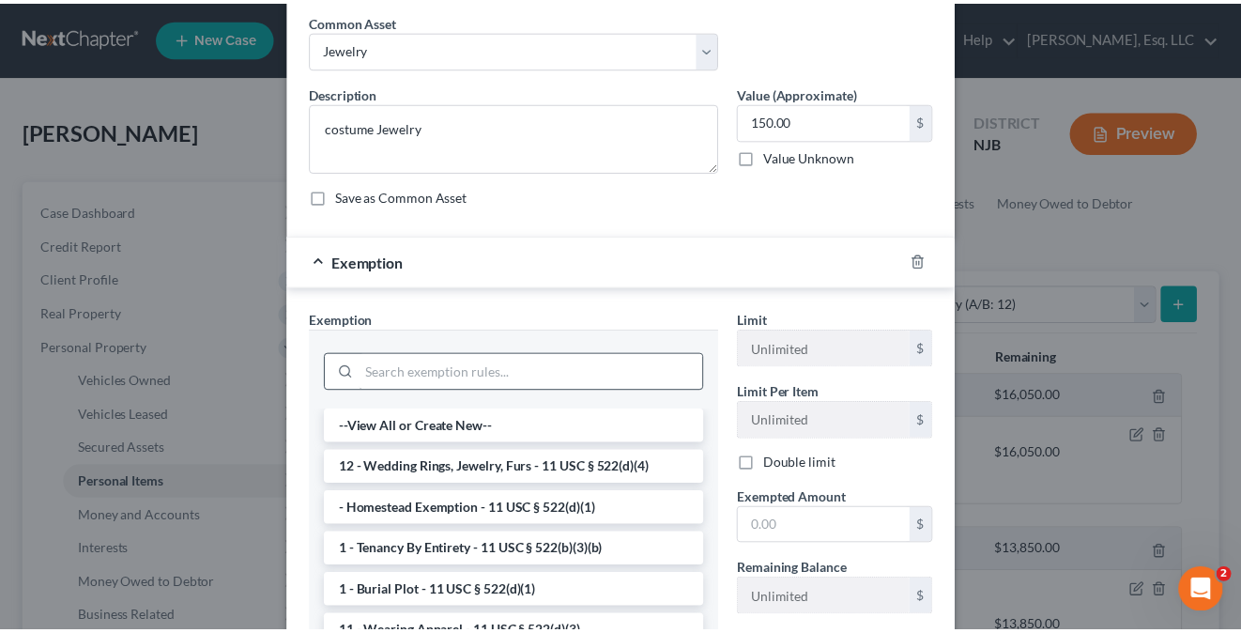
scroll to position [188, 0]
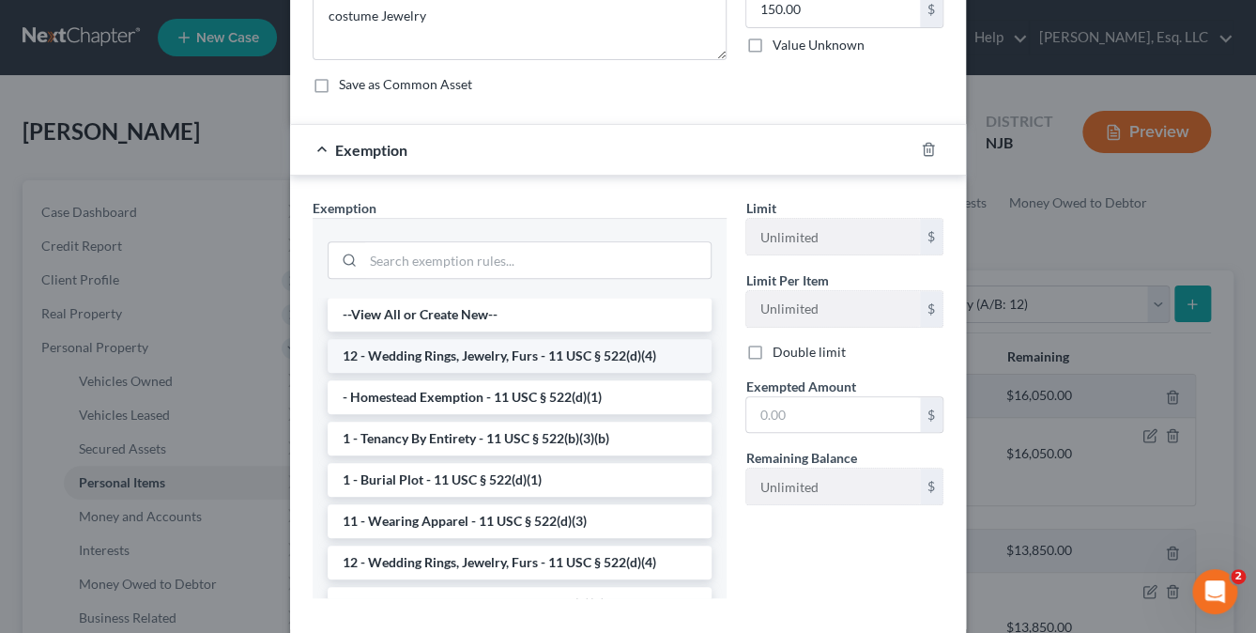
click at [482, 345] on li "12 - Wedding Rings, Jewelry, Furs - 11 USC § 522(d)(4)" at bounding box center [520, 356] width 384 height 34
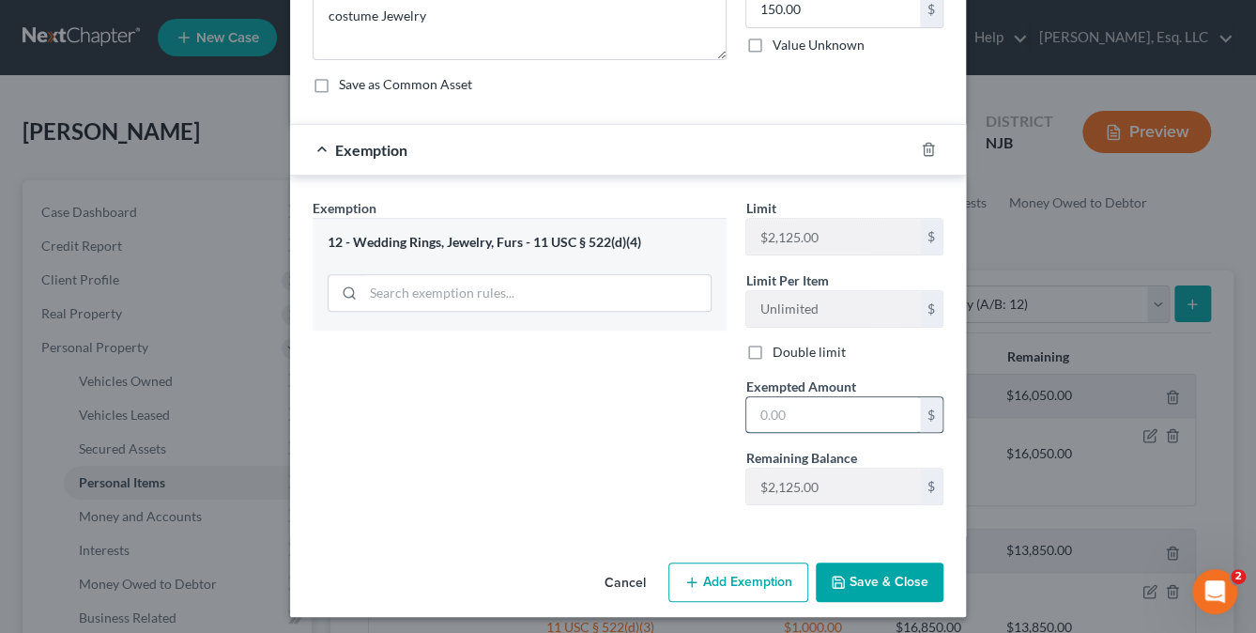
click at [755, 407] on input "text" at bounding box center [833, 415] width 174 height 36
type input "150."
click at [866, 579] on button "Save & Close" at bounding box center [880, 581] width 128 height 39
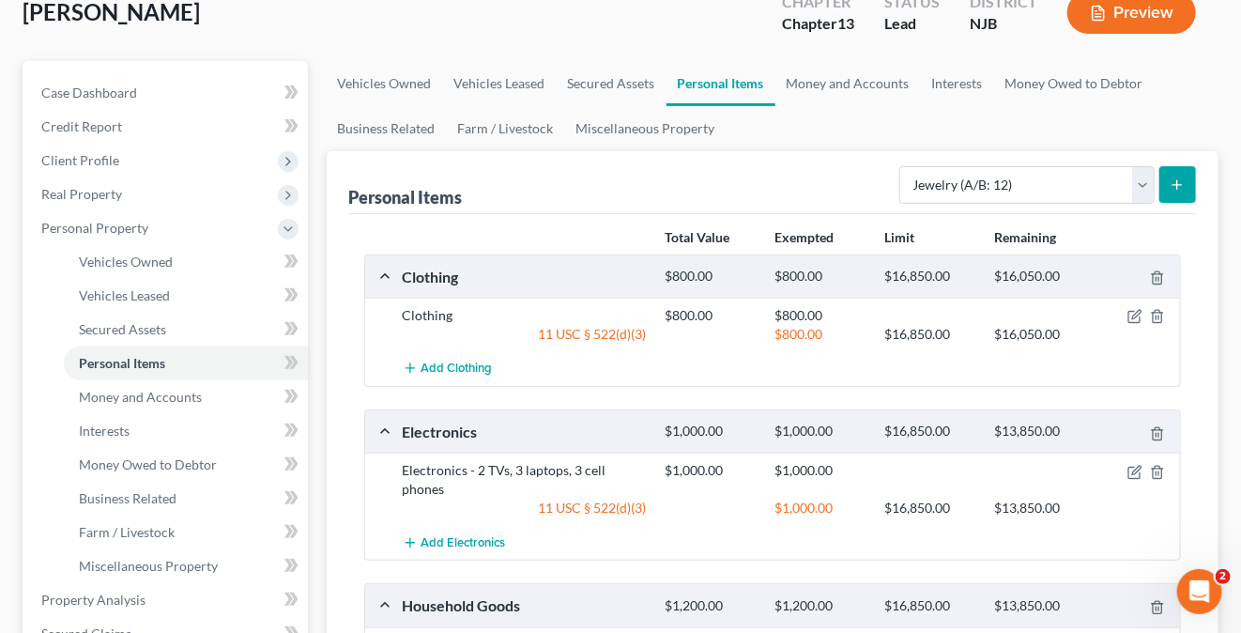
scroll to position [0, 0]
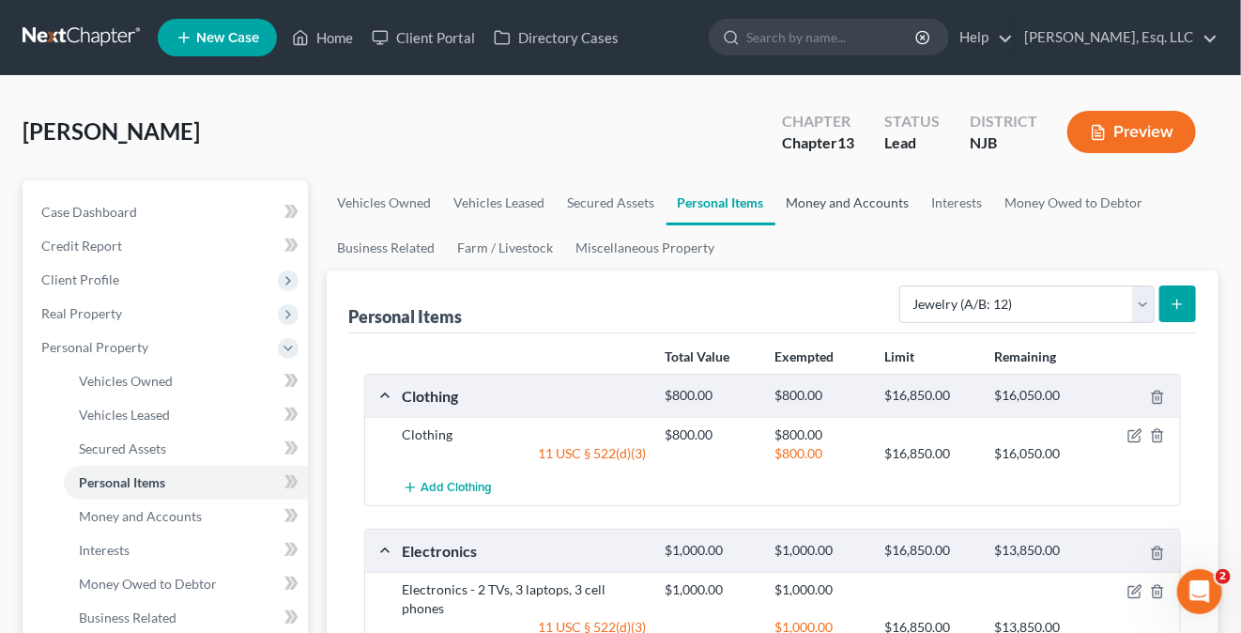
click at [826, 202] on link "Money and Accounts" at bounding box center [847, 202] width 145 height 45
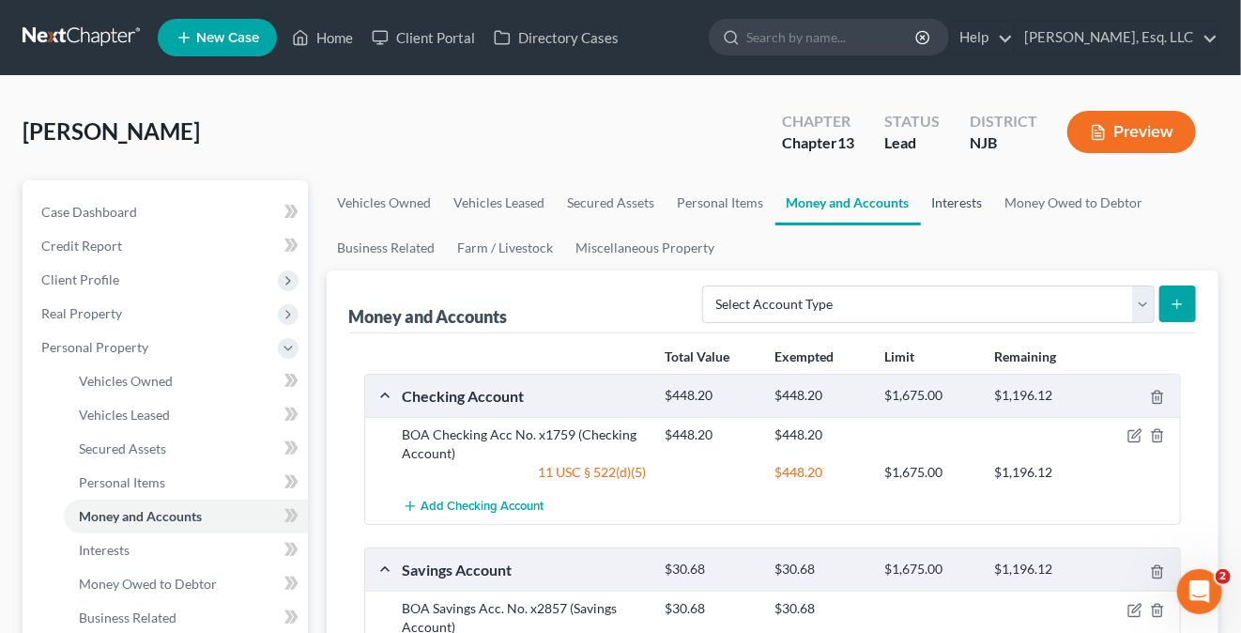
click at [957, 206] on link "Interests" at bounding box center [957, 202] width 73 height 45
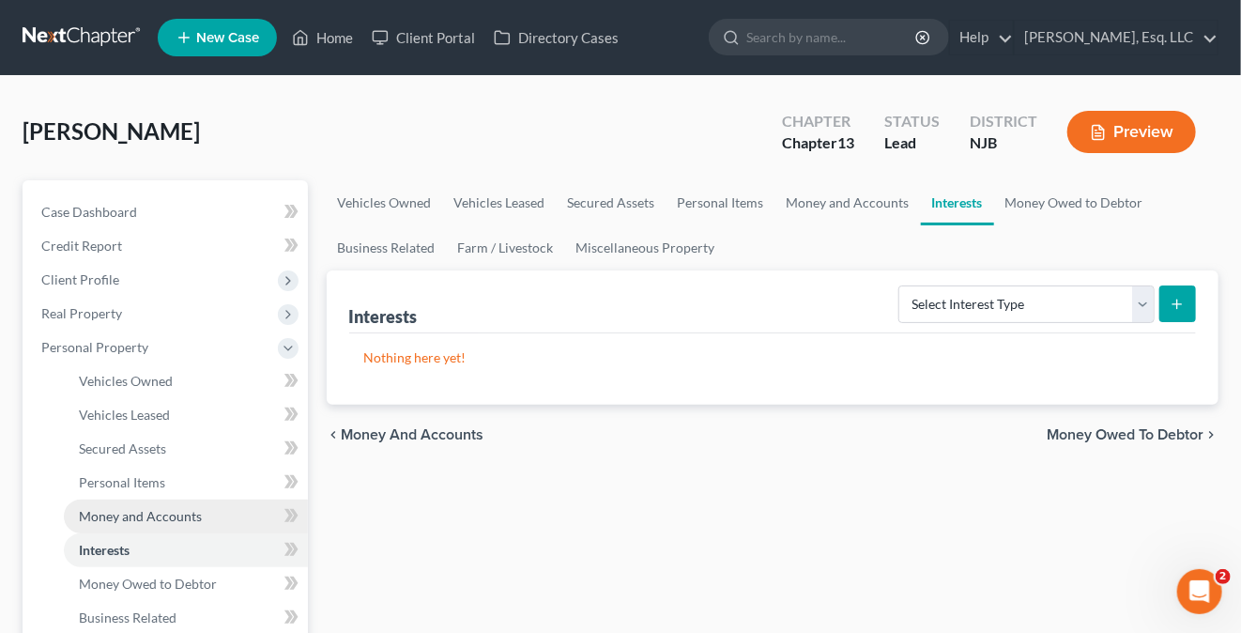
scroll to position [188, 0]
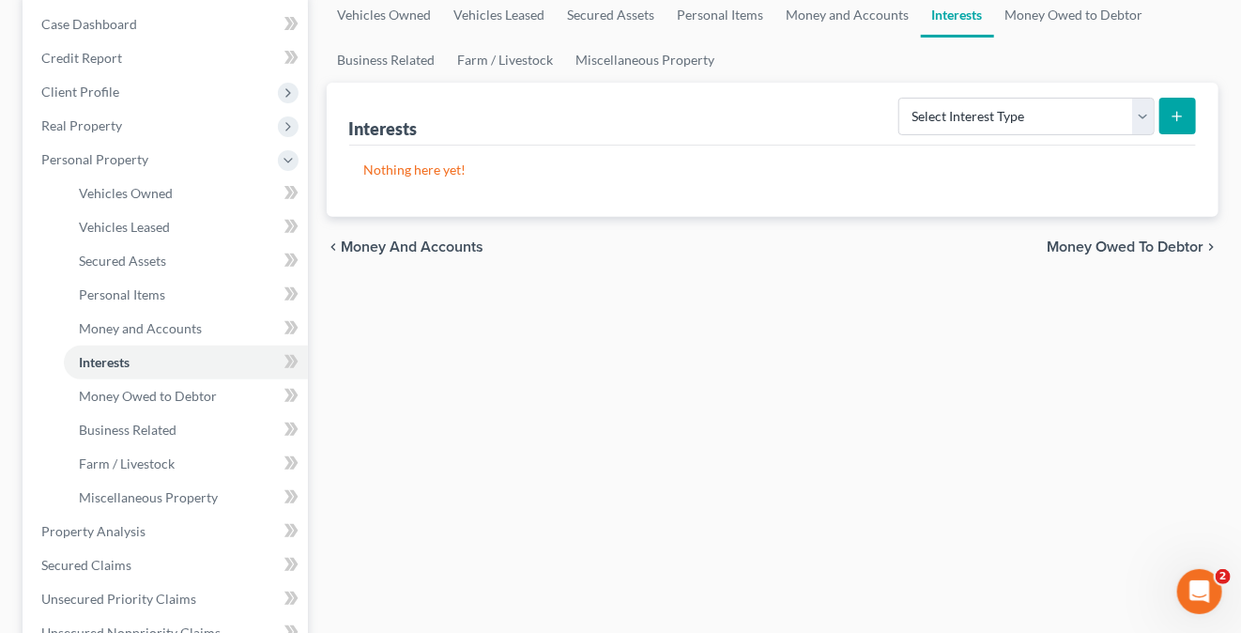
click at [1156, 352] on div "Vehicles Owned Vehicles Leased Secured Assets Personal Items Money and Accounts…" at bounding box center [772, 551] width 911 height 1118
click at [577, 485] on div "Vehicles Owned Vehicles Leased Secured Assets Personal Items Money and Accounts…" at bounding box center [772, 551] width 911 height 1118
click at [126, 359] on span "Interests" at bounding box center [104, 362] width 51 height 16
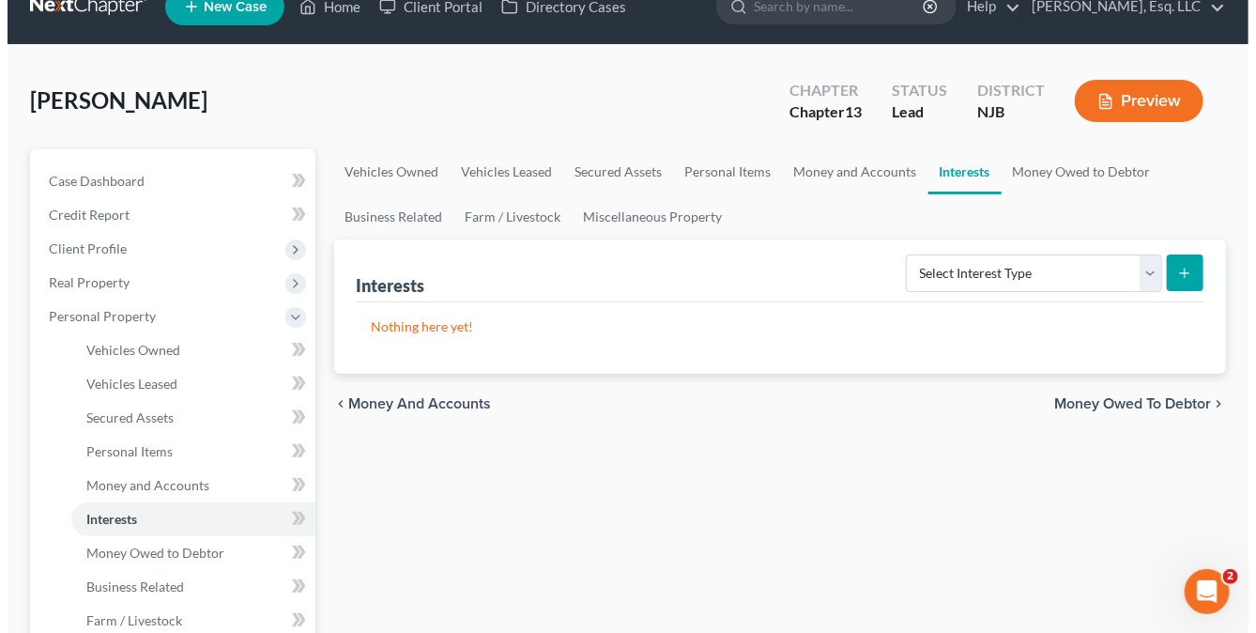
scroll to position [0, 0]
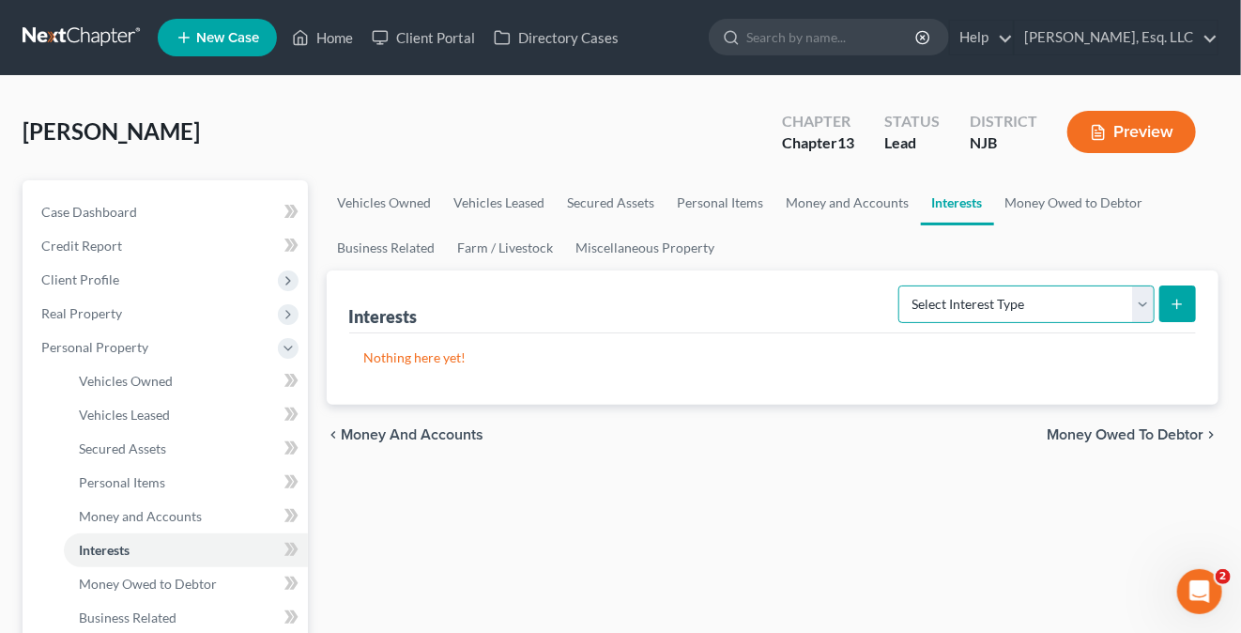
click at [1134, 305] on select "Select Interest Type 401K (A/B: 21) Annuity (A/B: 23) Bond (A/B: 18) Education …" at bounding box center [1026, 304] width 256 height 38
select select "pension_plan"
click at [902, 285] on select "Select Interest Type 401K (A/B: 21) Annuity (A/B: 23) Bond (A/B: 18) Education …" at bounding box center [1026, 304] width 256 height 38
click at [1170, 309] on icon "submit" at bounding box center [1177, 304] width 15 height 15
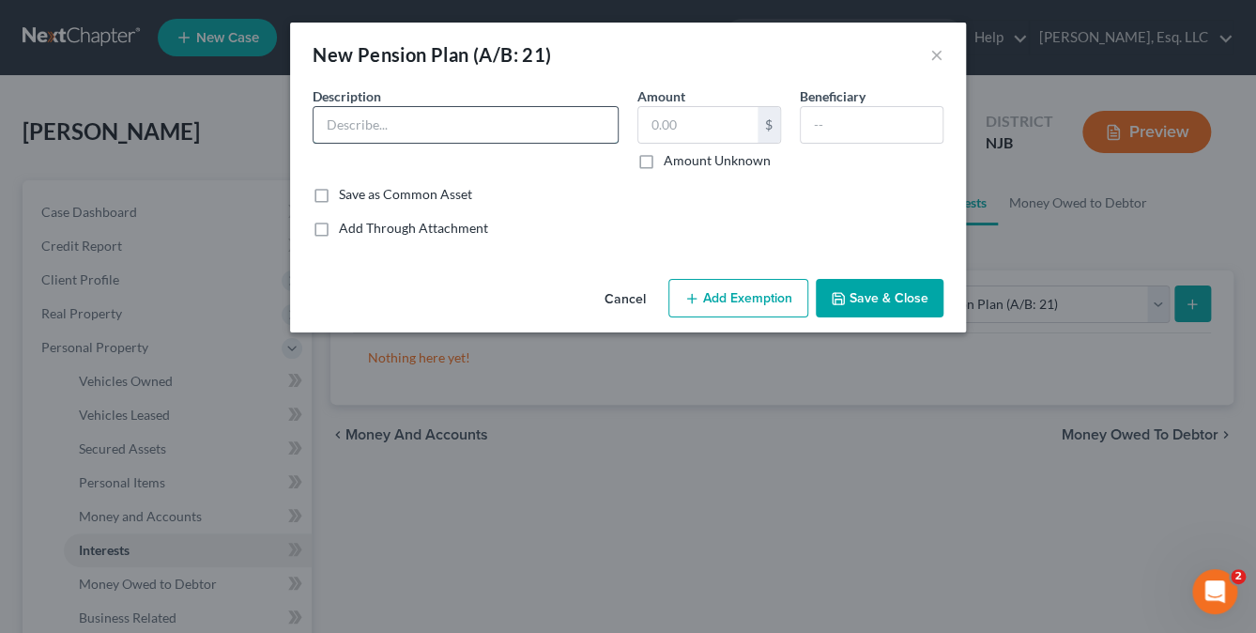
click at [383, 130] on input "text" at bounding box center [466, 125] width 304 height 36
type input "NJ Board of Ed Div of Pension & Benefits"
click at [664, 166] on label "Amount Unknown" at bounding box center [717, 160] width 107 height 19
click at [671, 163] on input "Amount Unknown" at bounding box center [677, 157] width 12 height 12
checkbox input "true"
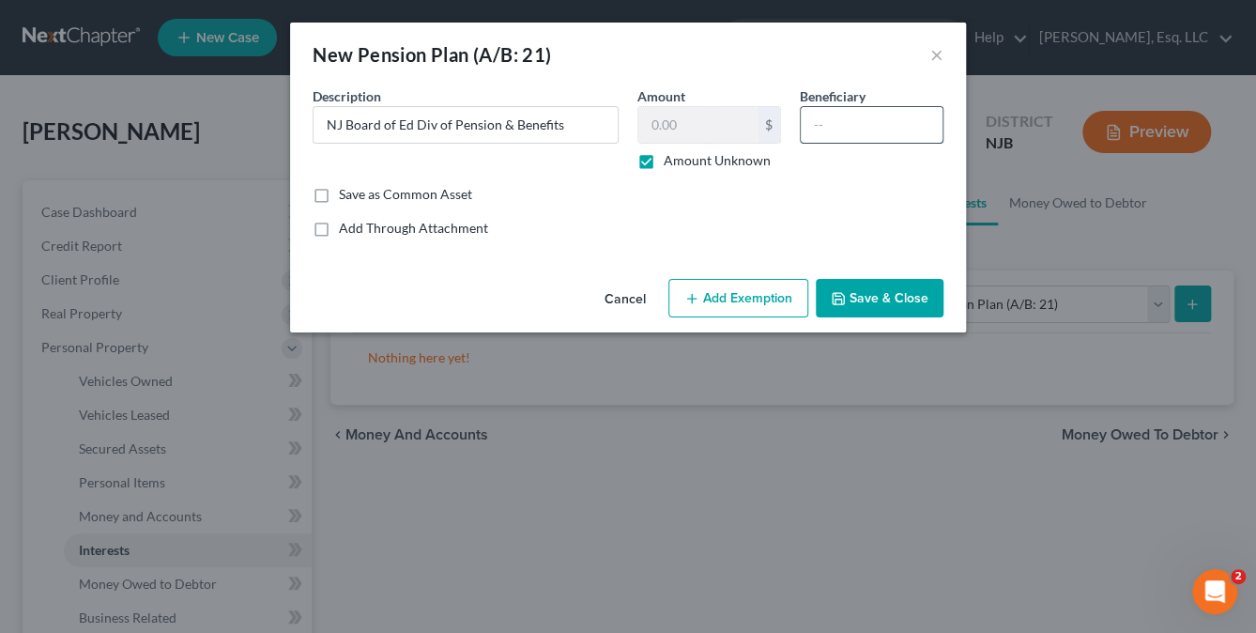
click at [836, 135] on input "text" at bounding box center [872, 125] width 142 height 36
type input "children"
click at [747, 294] on button "Add Exemption" at bounding box center [738, 298] width 140 height 39
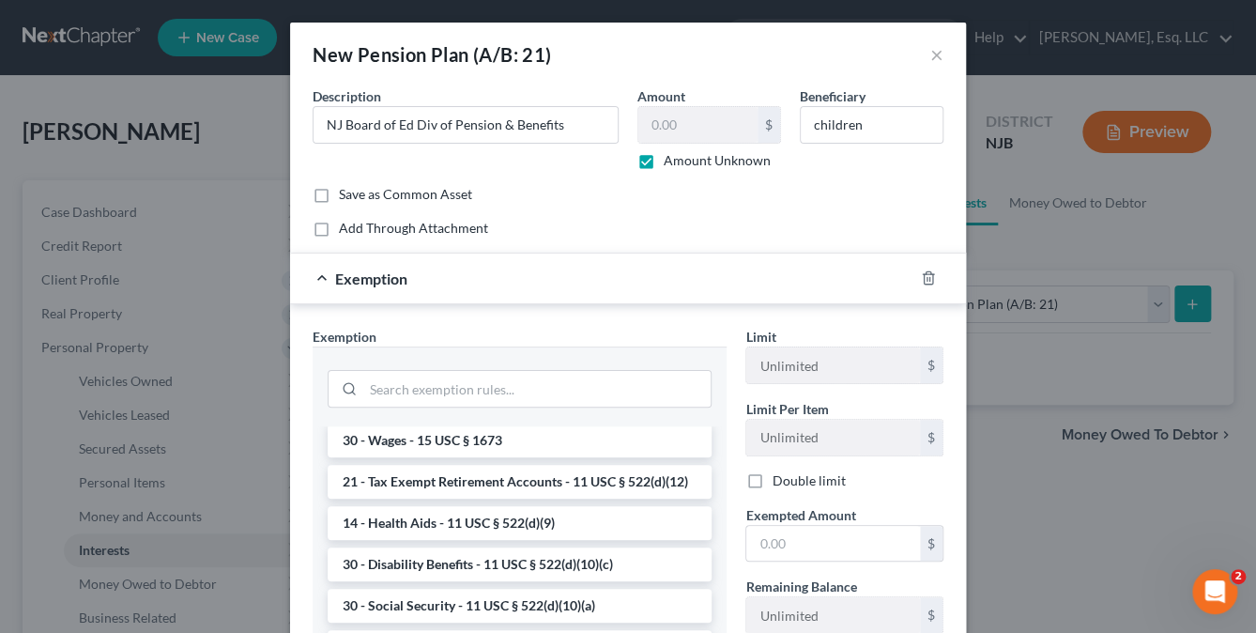
scroll to position [939, 0]
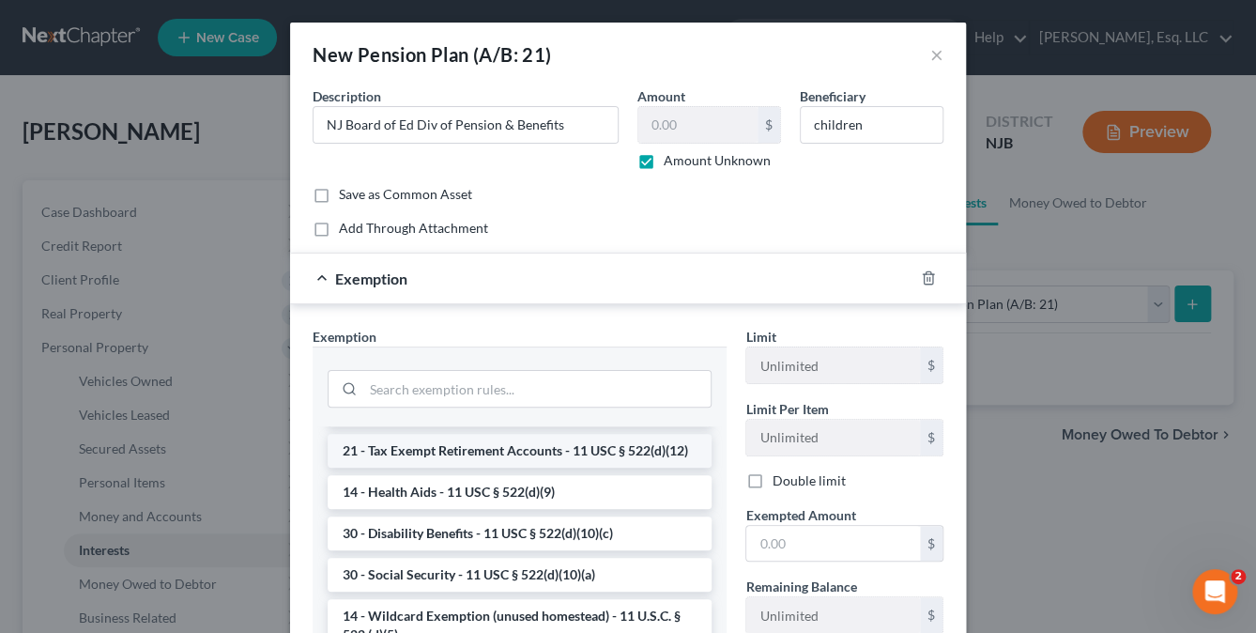
click at [498, 467] on li "21 - Tax Exempt Retirement Accounts - 11 USC § 522(d)(12)" at bounding box center [520, 451] width 384 height 34
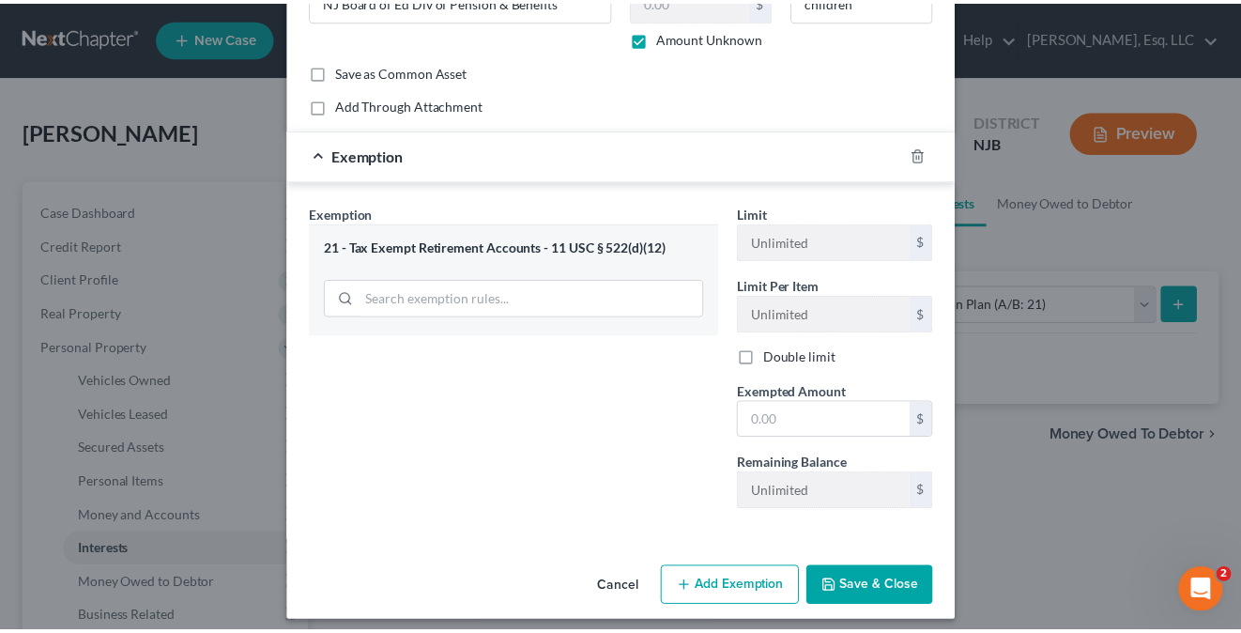
scroll to position [132, 0]
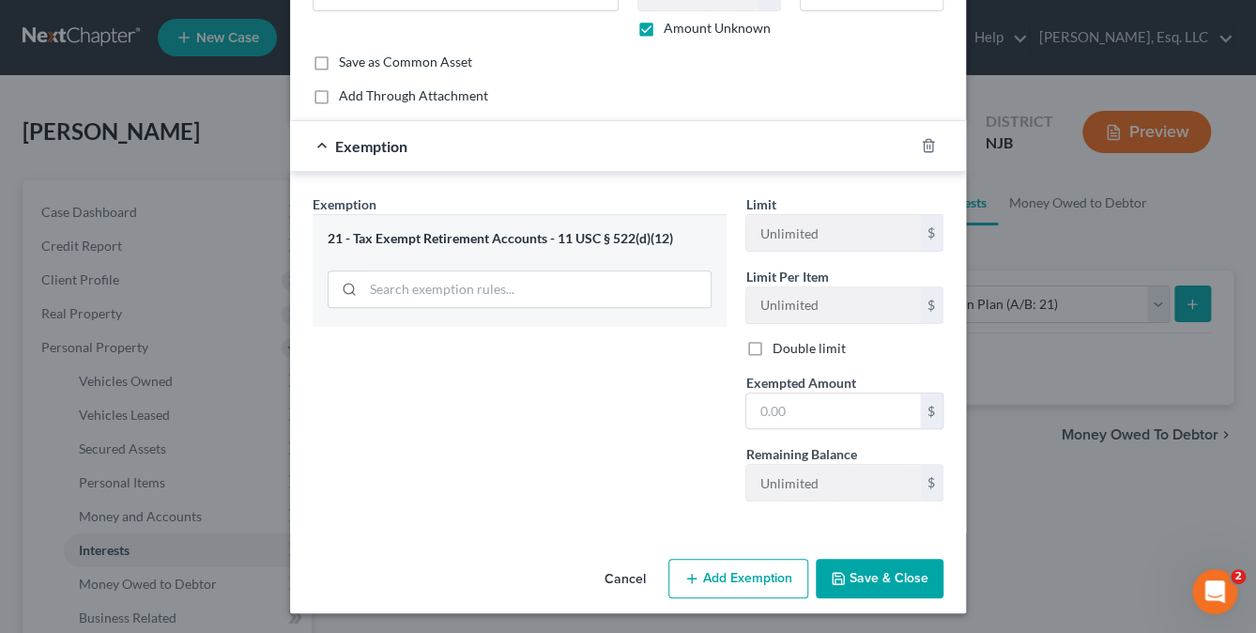
click at [780, 429] on div "Limit Unlimited $ Limit Per Item Unlimited $ Double limit Exempted Amount * $ R…" at bounding box center [844, 355] width 217 height 322
drag, startPoint x: 776, startPoint y: 421, endPoint x: 788, endPoint y: 421, distance: 11.3
click at [776, 421] on input "text" at bounding box center [833, 411] width 174 height 36
click at [772, 403] on input "text" at bounding box center [833, 411] width 174 height 36
drag, startPoint x: 780, startPoint y: 416, endPoint x: 742, endPoint y: 418, distance: 38.5
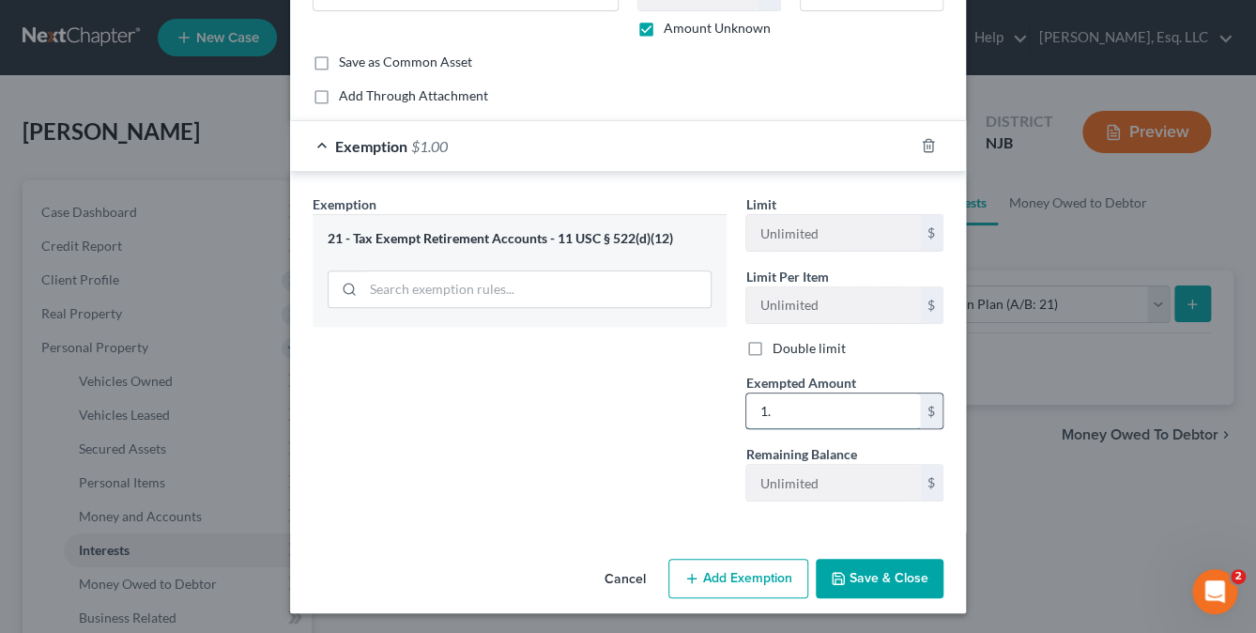
click at [746, 417] on input "1." at bounding box center [833, 411] width 174 height 36
click at [804, 413] on input "1." at bounding box center [833, 411] width 174 height 36
type input "1."
click at [747, 571] on button "Add Exemption" at bounding box center [738, 578] width 140 height 39
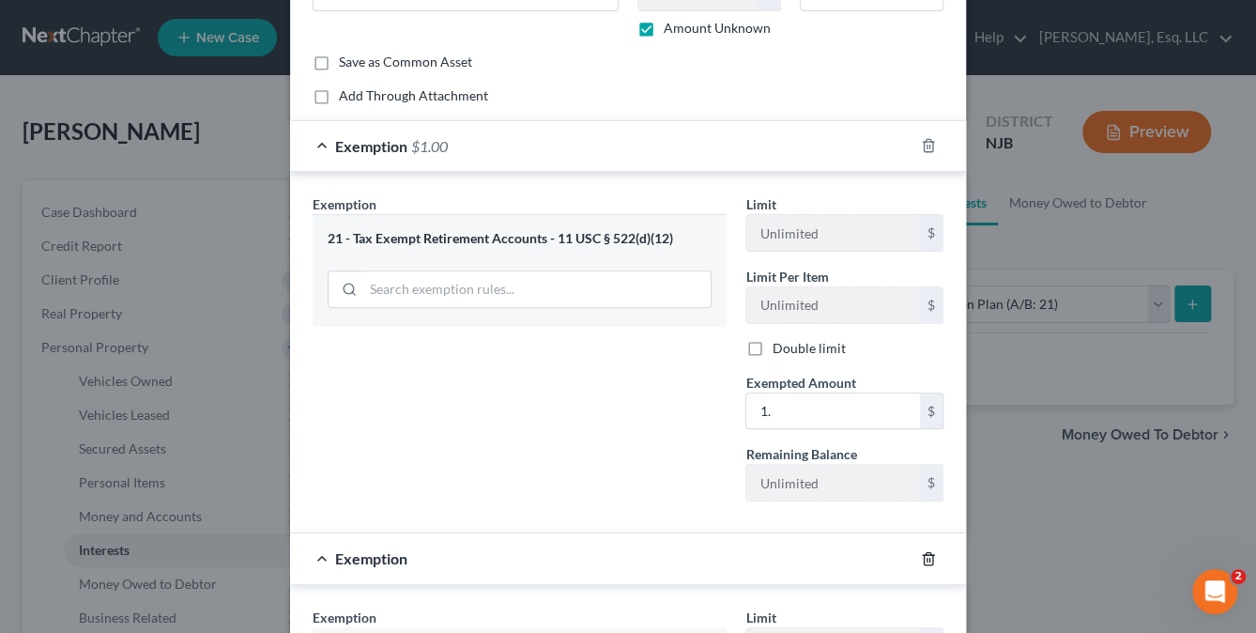
click at [921, 553] on icon "button" at bounding box center [928, 558] width 15 height 15
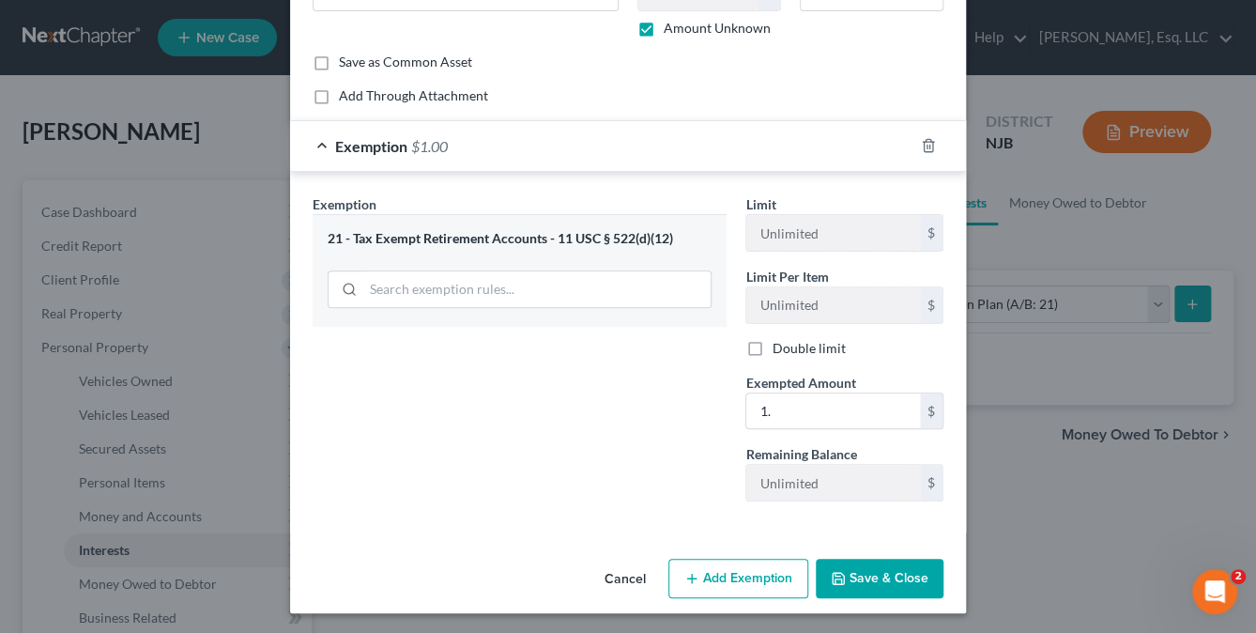
click at [862, 571] on button "Save & Close" at bounding box center [880, 578] width 128 height 39
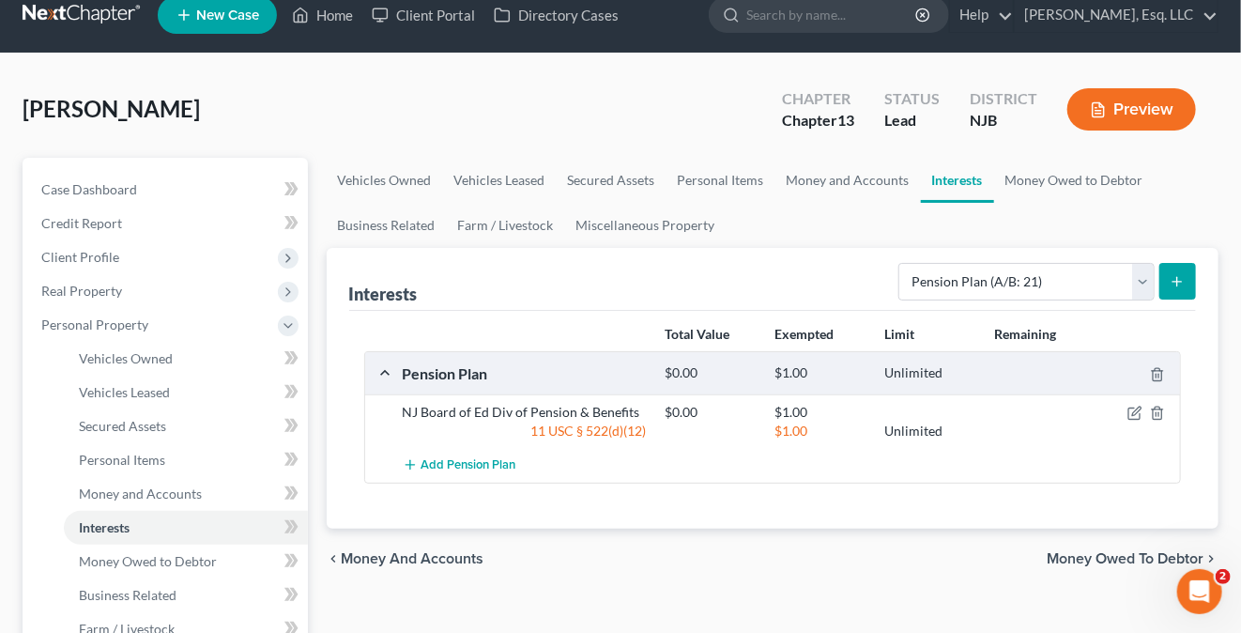
scroll to position [0, 0]
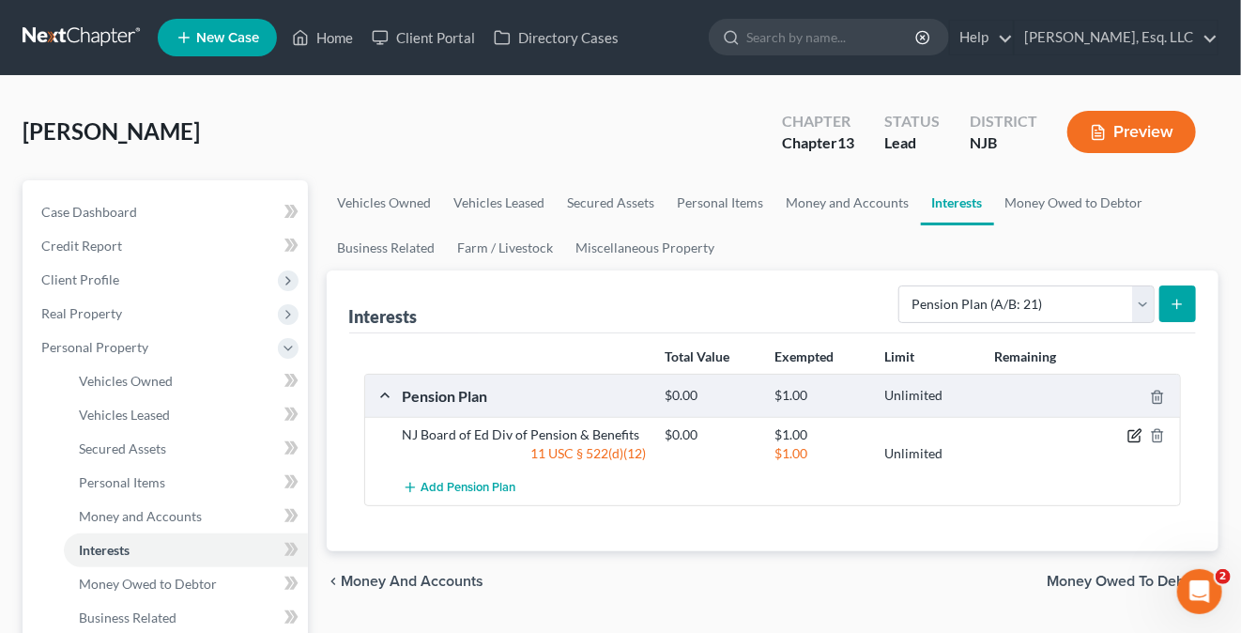
click at [1130, 433] on icon "button" at bounding box center [1134, 435] width 15 height 15
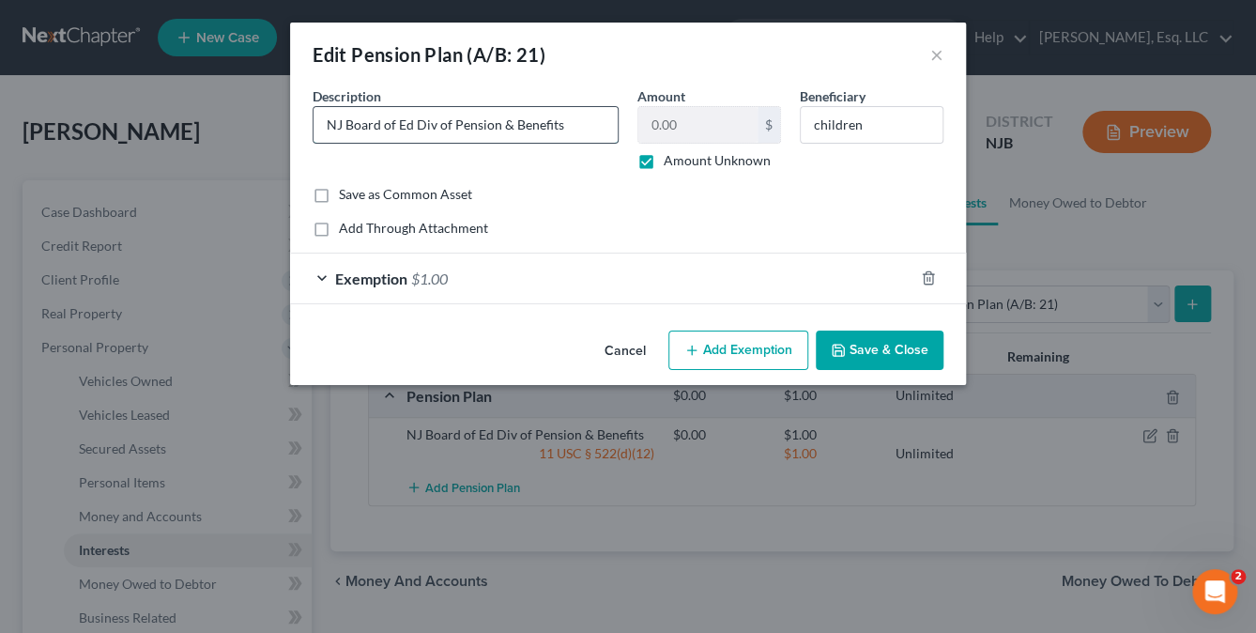
click at [565, 123] on input "NJ Board of Ed Div of Pension & Benefits" at bounding box center [466, 125] width 304 height 36
click at [563, 120] on input "NJ Board of Ed Div of Pension & Benefits #1265" at bounding box center [466, 125] width 304 height 36
type input "NJ Board of Ed Div of Pension & Benefits act #1265"
click at [881, 344] on button "Save & Close" at bounding box center [880, 349] width 128 height 39
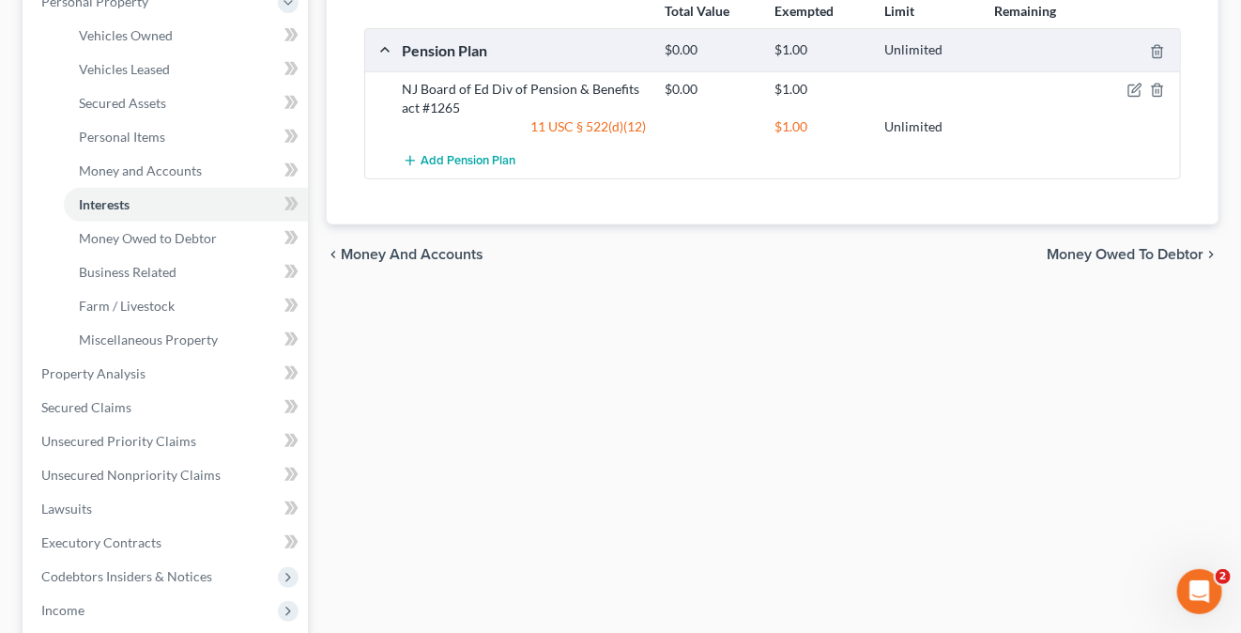
scroll to position [375, 0]
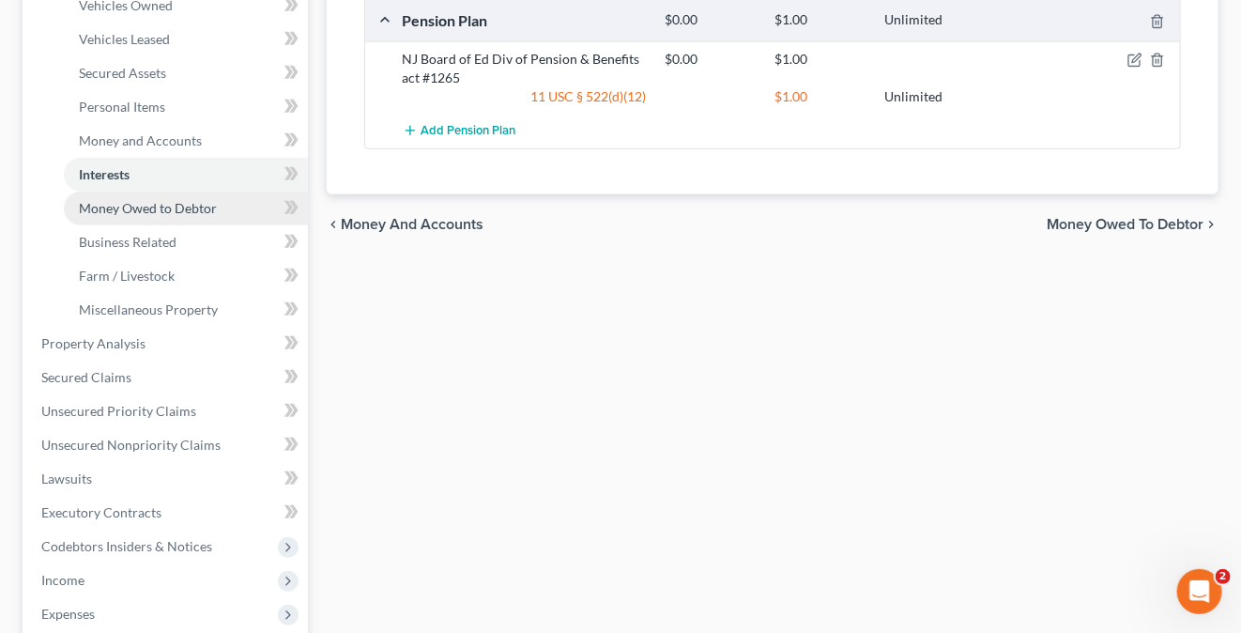
click at [136, 200] on span "Money Owed to Debtor" at bounding box center [148, 208] width 138 height 16
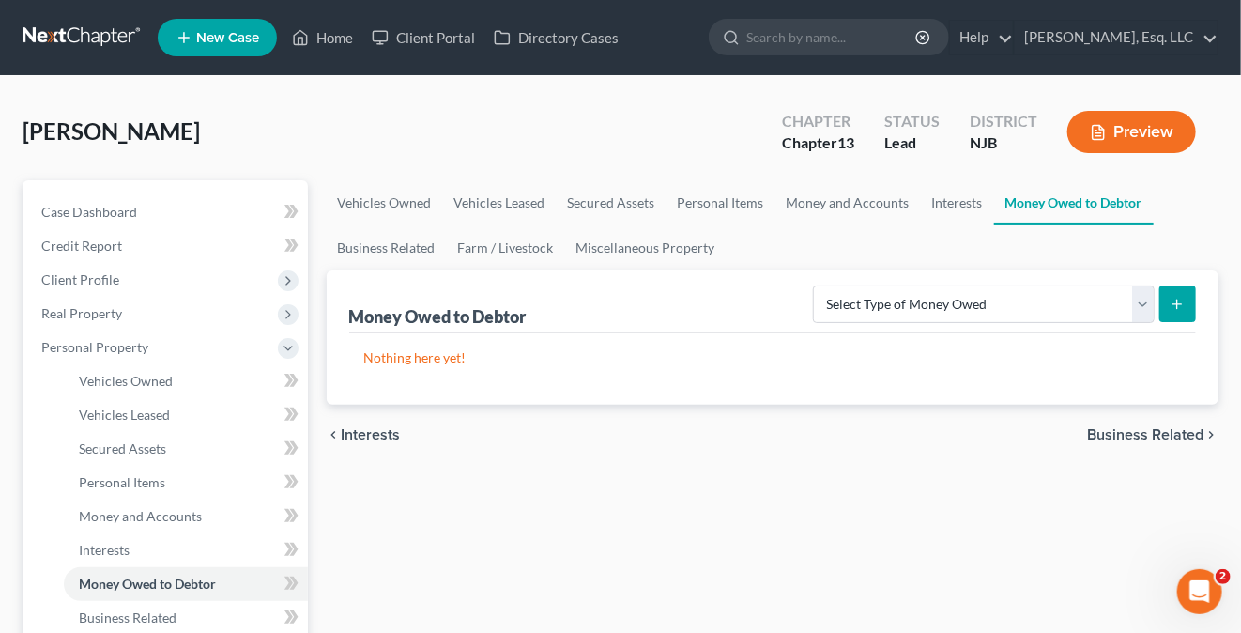
scroll to position [188, 0]
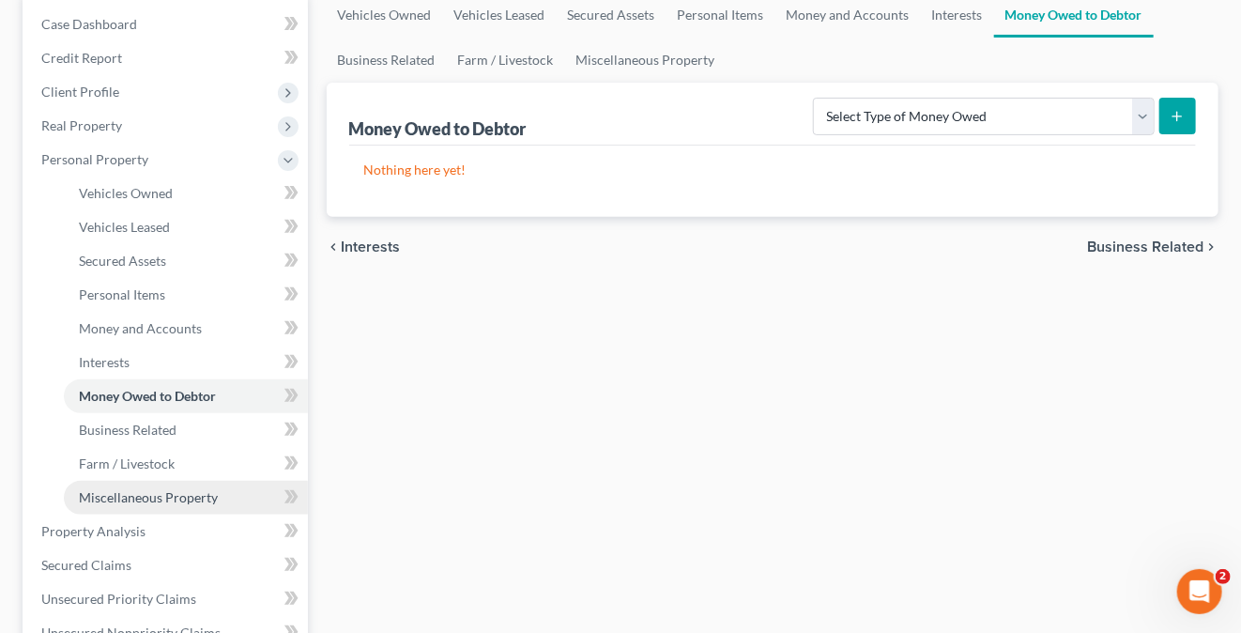
click at [122, 496] on span "Miscellaneous Property" at bounding box center [148, 497] width 139 height 16
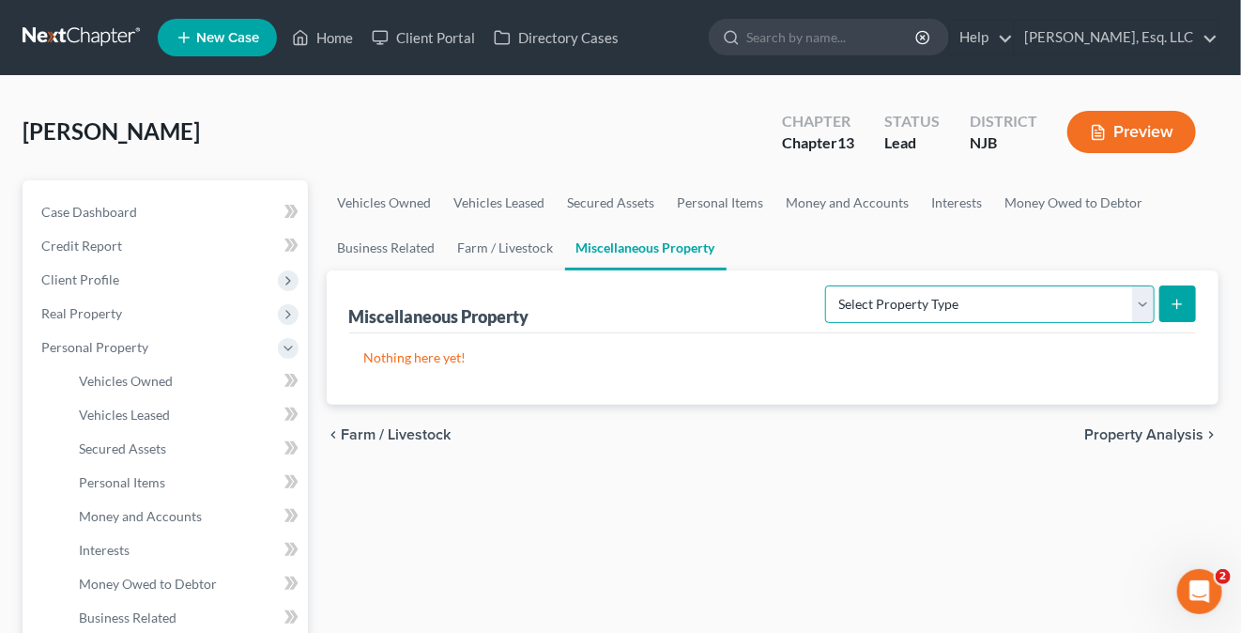
click at [1136, 310] on select "Select Property Type Assigned for Creditor Benefit Within 1 Year (SOFA: 12) Hol…" at bounding box center [989, 304] width 329 height 38
click at [1138, 310] on select "Select Property Type Assigned for Creditor Benefit Within 1 Year (SOFA: 12) Hol…" at bounding box center [989, 304] width 329 height 38
click at [1175, 303] on icon "submit" at bounding box center [1177, 304] width 15 height 15
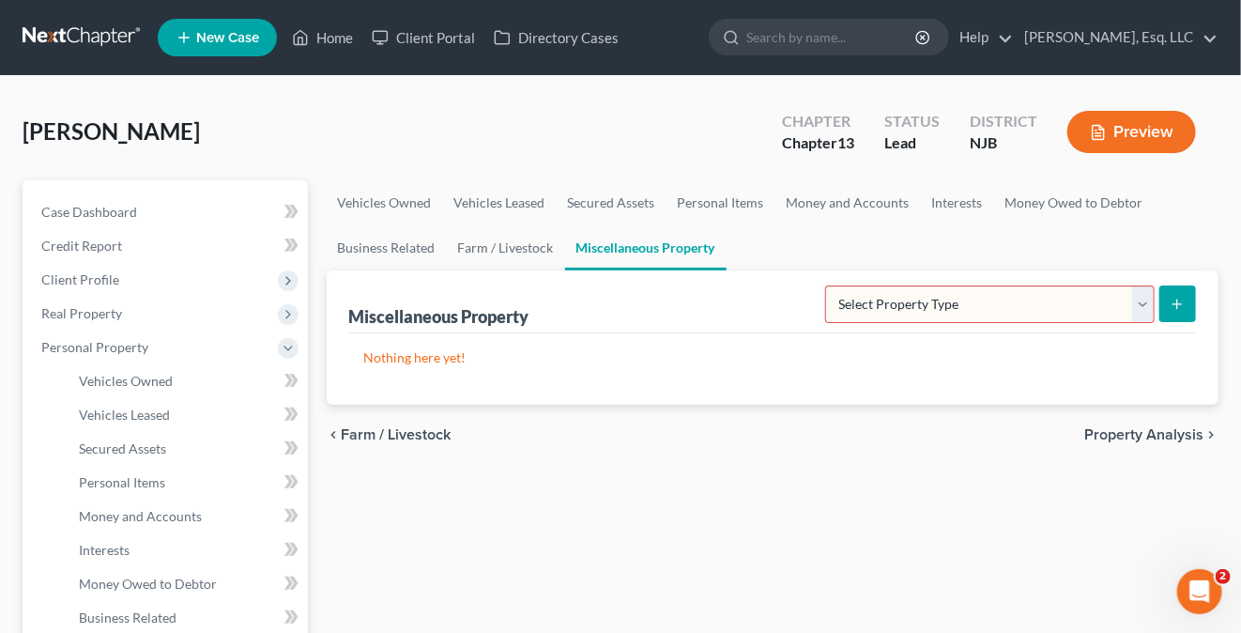
click at [1155, 309] on form "Select Property Type Assigned for Creditor Benefit Within 1 Year (SOFA: 12) Hol…" at bounding box center [1010, 304] width 371 height 38
click at [1142, 309] on select "Select Property Type Assigned for Creditor Benefit Within 1 Year (SOFA: 12) Hol…" at bounding box center [989, 304] width 329 height 38
click at [686, 357] on p "Nothing here yet!" at bounding box center [773, 357] width 818 height 19
click at [1175, 304] on icon "submit" at bounding box center [1177, 304] width 15 height 15
click at [1147, 312] on select "Select Property Type Assigned for Creditor Benefit Within 1 Year (SOFA: 12) Hol…" at bounding box center [989, 304] width 329 height 38
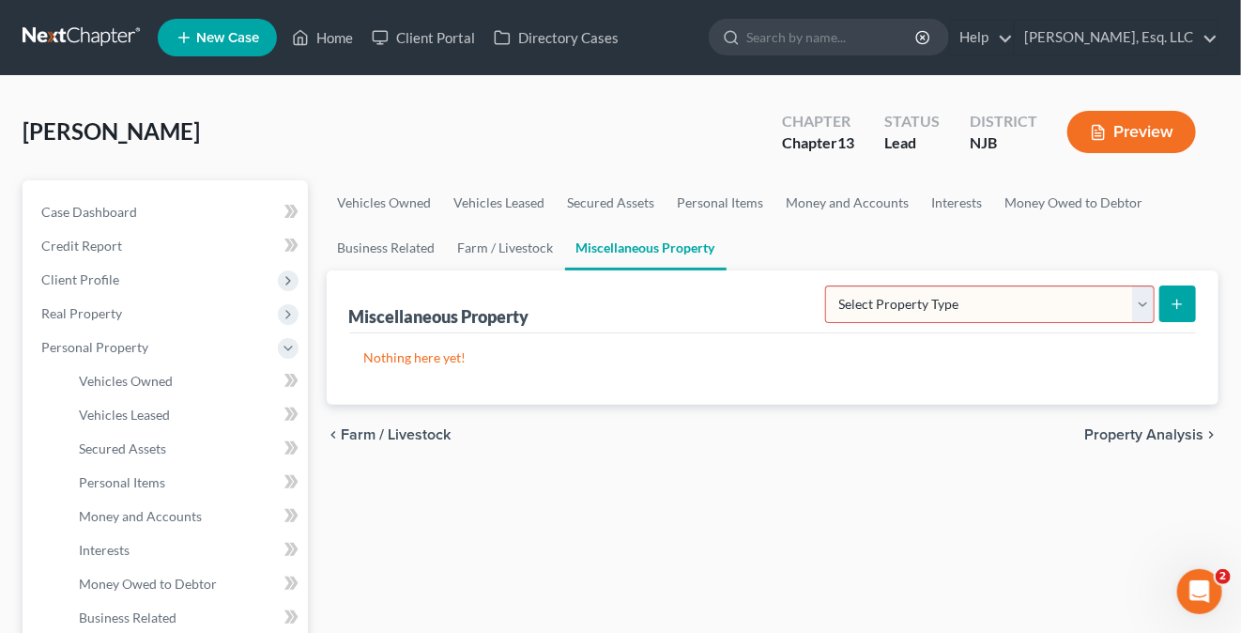
click at [715, 204] on link "Personal Items" at bounding box center [720, 202] width 109 height 45
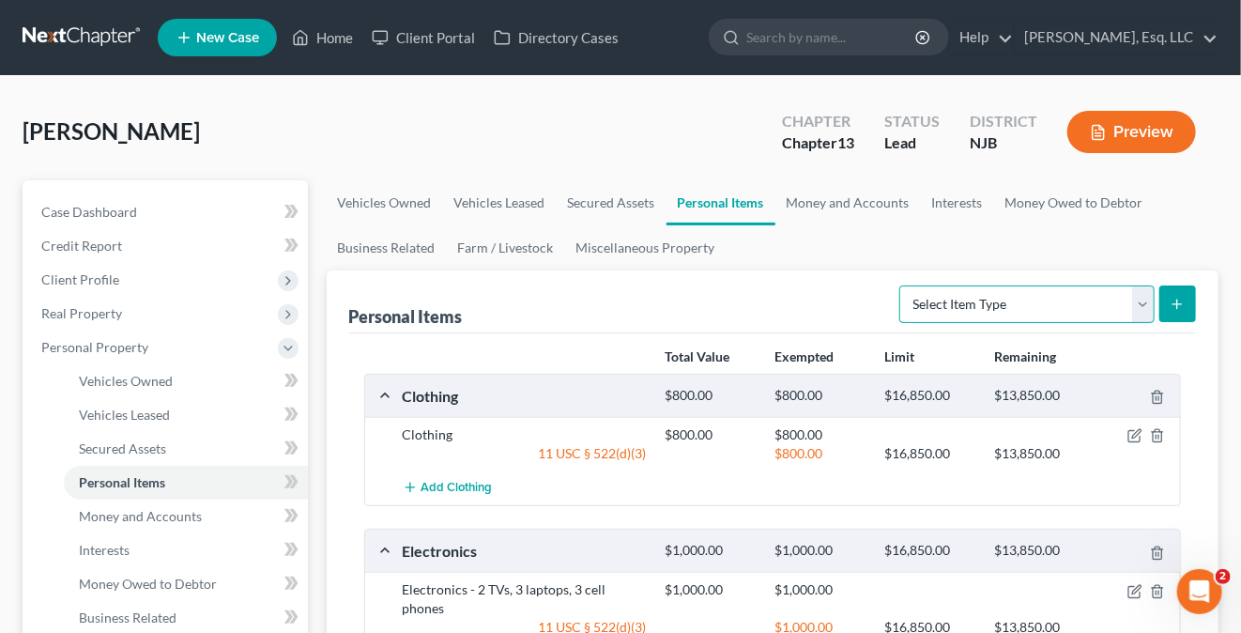
drag, startPoint x: 1134, startPoint y: 303, endPoint x: 1142, endPoint y: 315, distance: 14.8
click at [1133, 303] on select "Select Item Type Clothing (A/B: 11) Collectibles Of Value (A/B: 8) Electronics …" at bounding box center [1026, 304] width 255 height 38
select select "pets"
click at [903, 285] on select "Select Item Type Clothing (A/B: 11) Collectibles Of Value (A/B: 8) Electronics …" at bounding box center [1026, 304] width 255 height 38
click at [1164, 307] on button "submit" at bounding box center [1177, 303] width 37 height 37
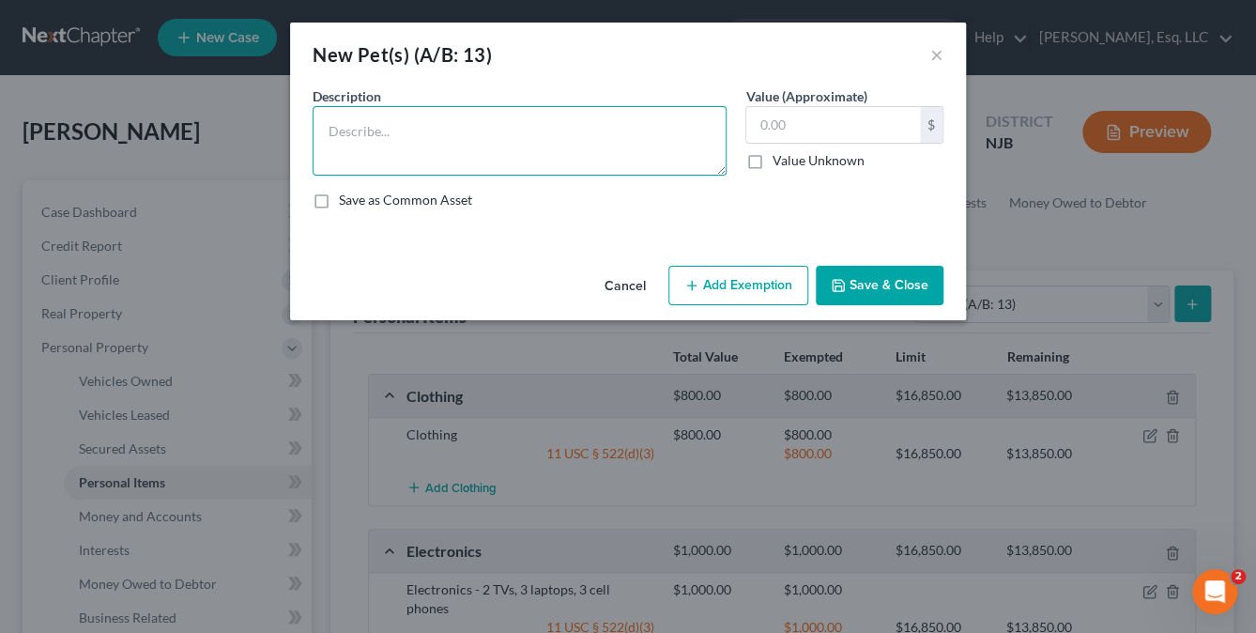
click at [345, 129] on textarea at bounding box center [520, 140] width 414 height 69
type textarea "1 mixed breed dog, 1 mixed breed cat"
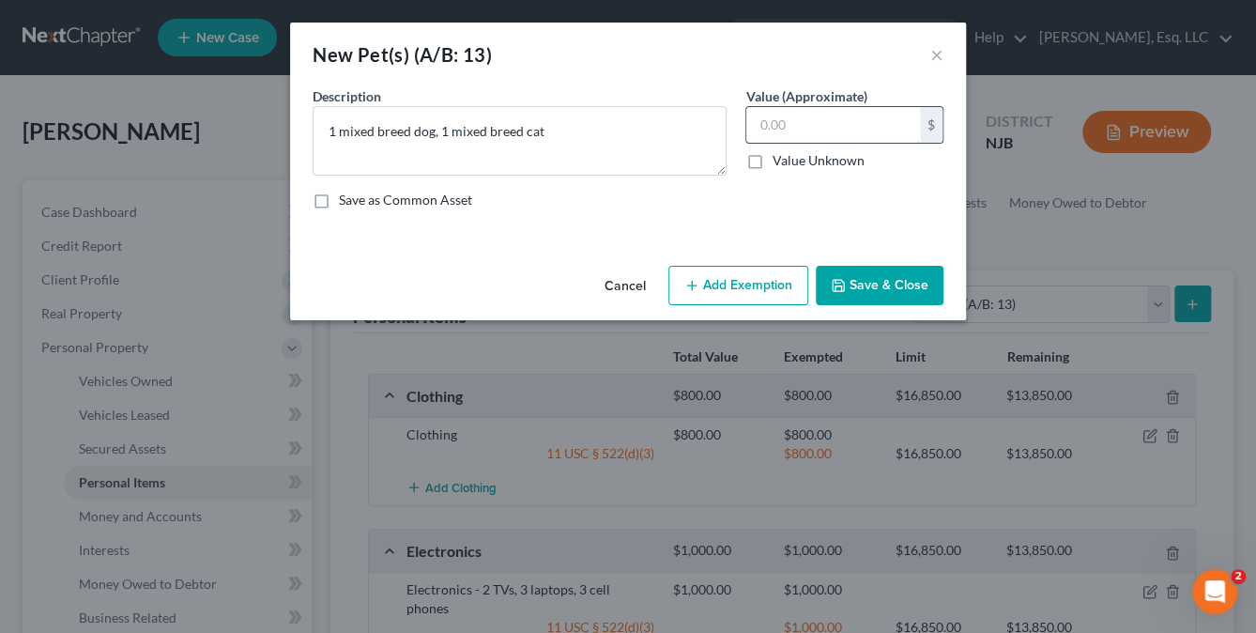
drag, startPoint x: 743, startPoint y: 114, endPoint x: 760, endPoint y: 116, distance: 17.1
click at [745, 115] on div "Value (Approximate) $ Value Unknown Balance Undetermined $ Value Unknown" at bounding box center [844, 130] width 217 height 89
click at [760, 116] on input "text" at bounding box center [833, 125] width 174 height 36
type input "0."
click at [776, 283] on button "Add Exemption" at bounding box center [738, 285] width 140 height 39
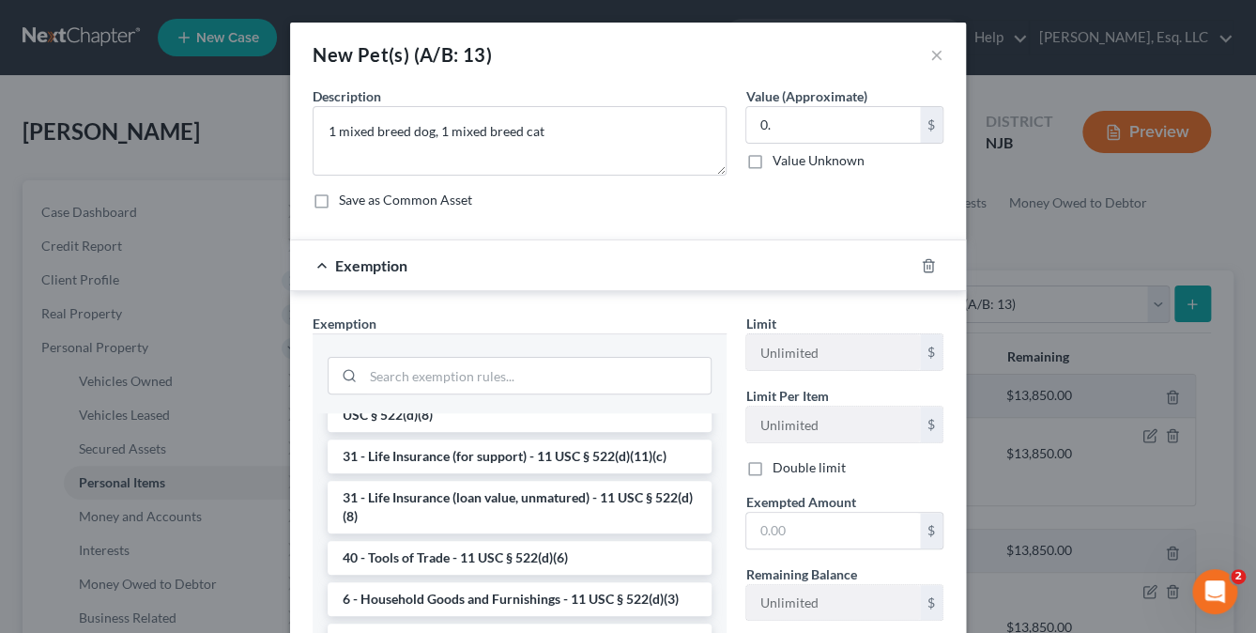
scroll to position [1509, 0]
click at [559, 596] on li "6 - Household Goods and Furnishings - 11 USC § 522(d)(3)" at bounding box center [520, 599] width 384 height 34
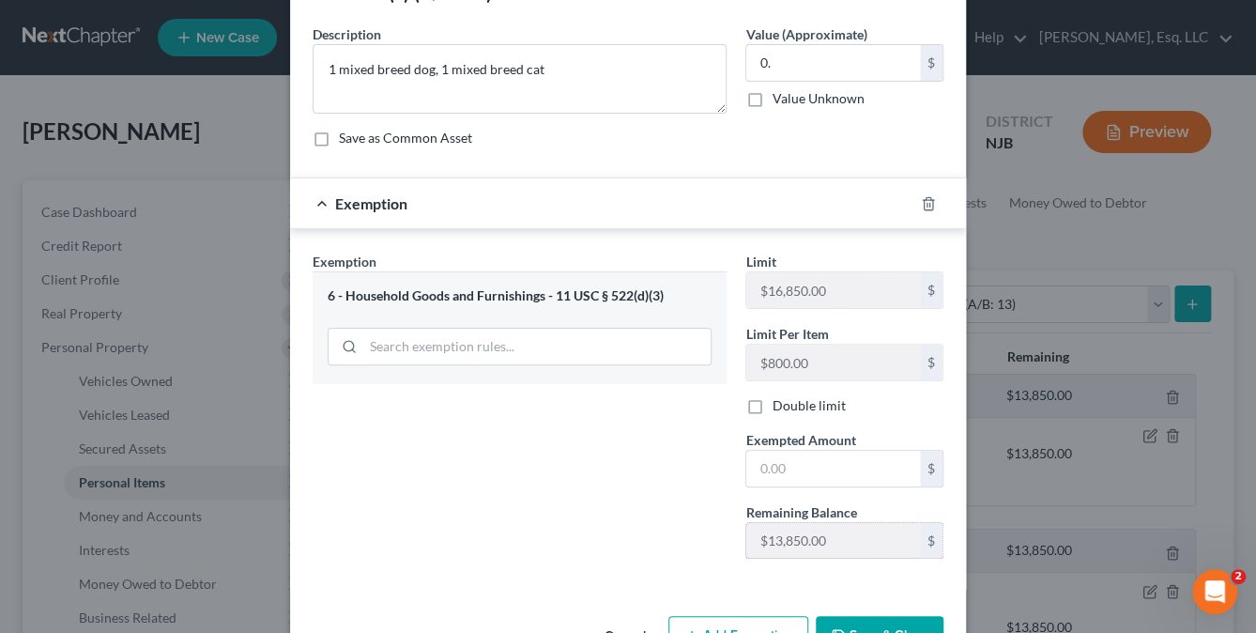
scroll to position [120, 0]
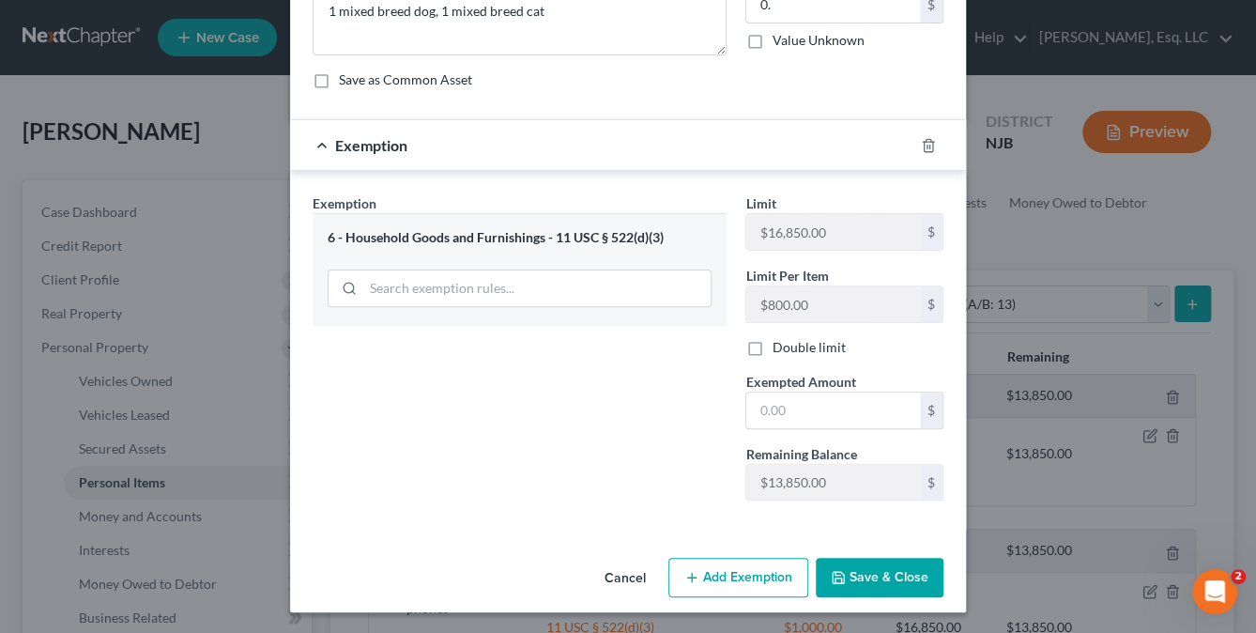
click at [874, 584] on button "Save & Close" at bounding box center [880, 577] width 128 height 39
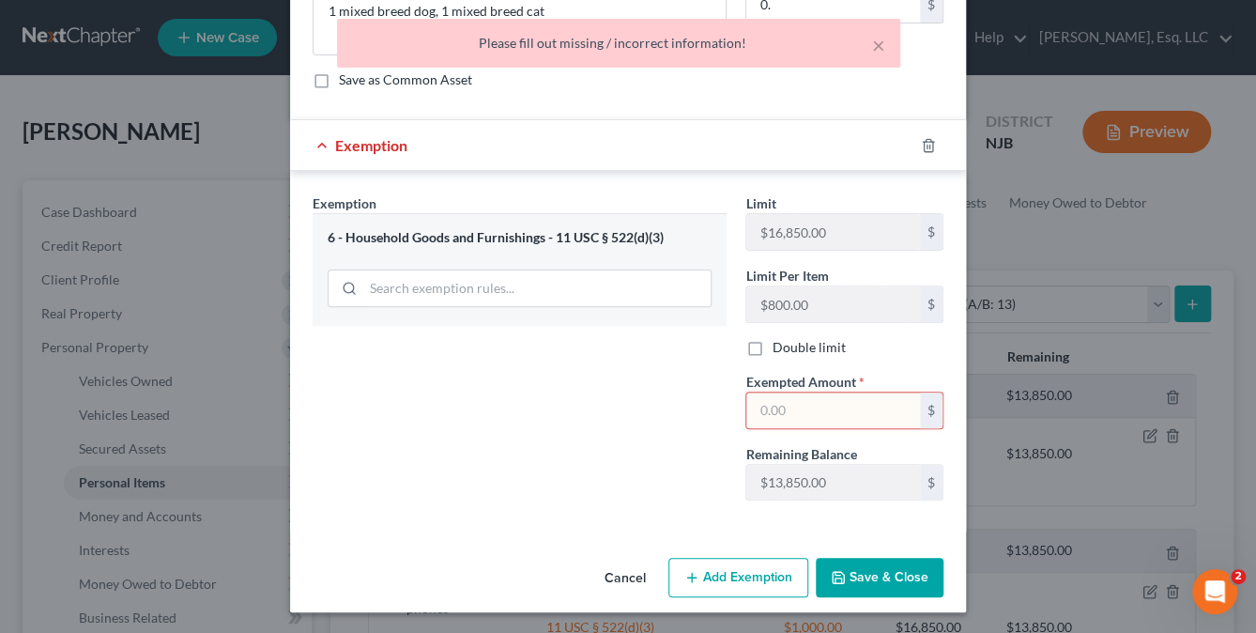
click at [690, 53] on div "× Please fill out missing / incorrect information!" at bounding box center [618, 43] width 563 height 49
drag, startPoint x: 761, startPoint y: 423, endPoint x: 782, endPoint y: 406, distance: 27.3
click at [761, 423] on input "text" at bounding box center [833, 410] width 174 height 36
type input "1."
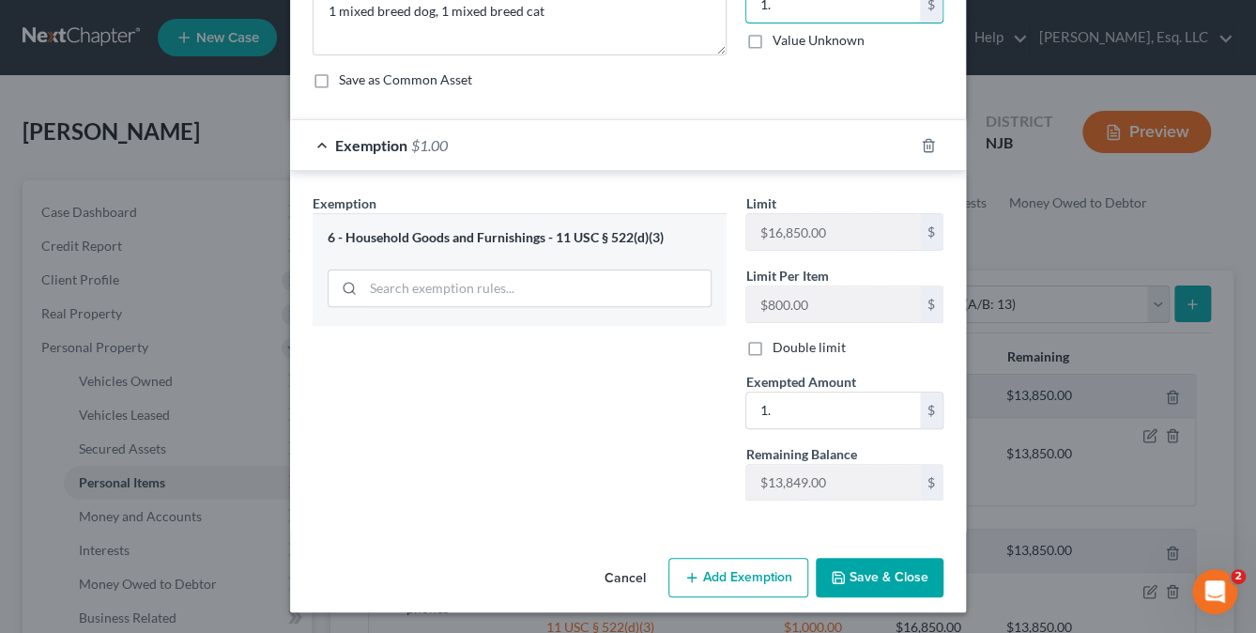
type input "1."
click at [875, 560] on button "Save & Close" at bounding box center [880, 577] width 128 height 39
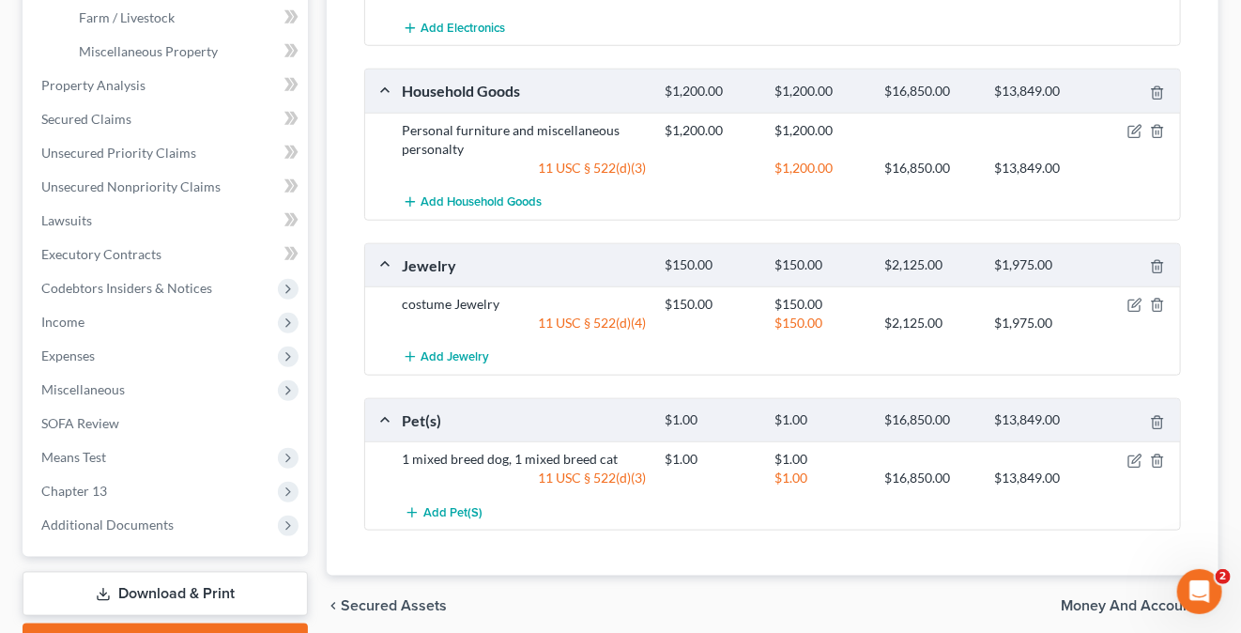
scroll to position [736, 0]
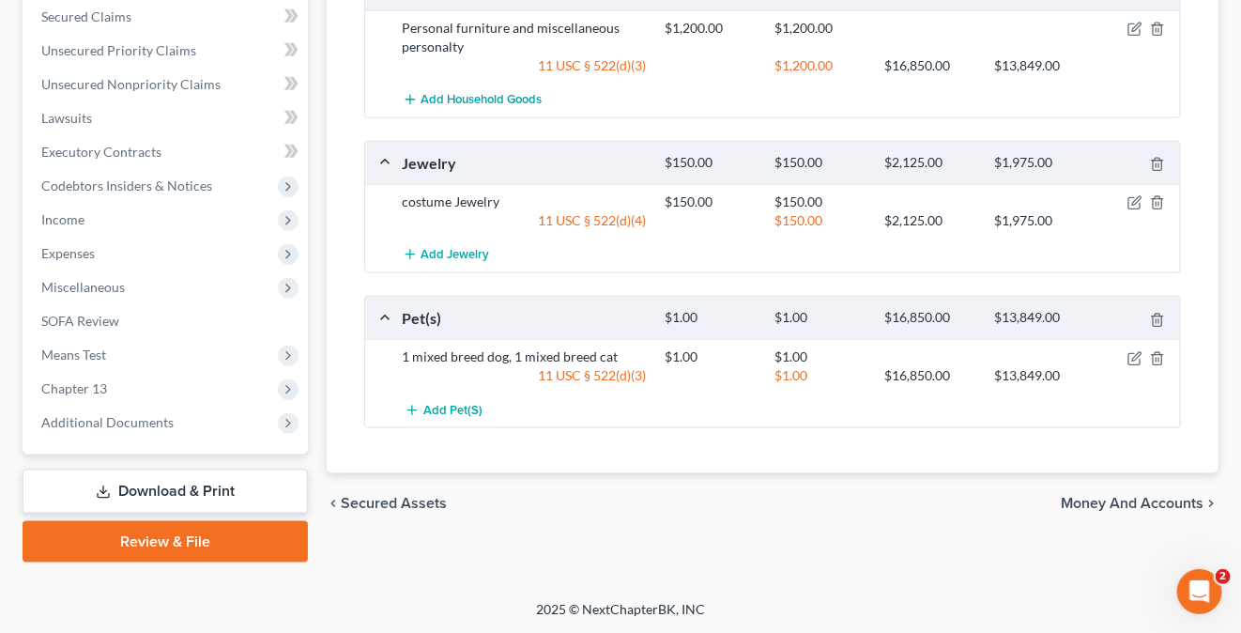
click at [186, 485] on link "Download & Print" at bounding box center [165, 491] width 285 height 44
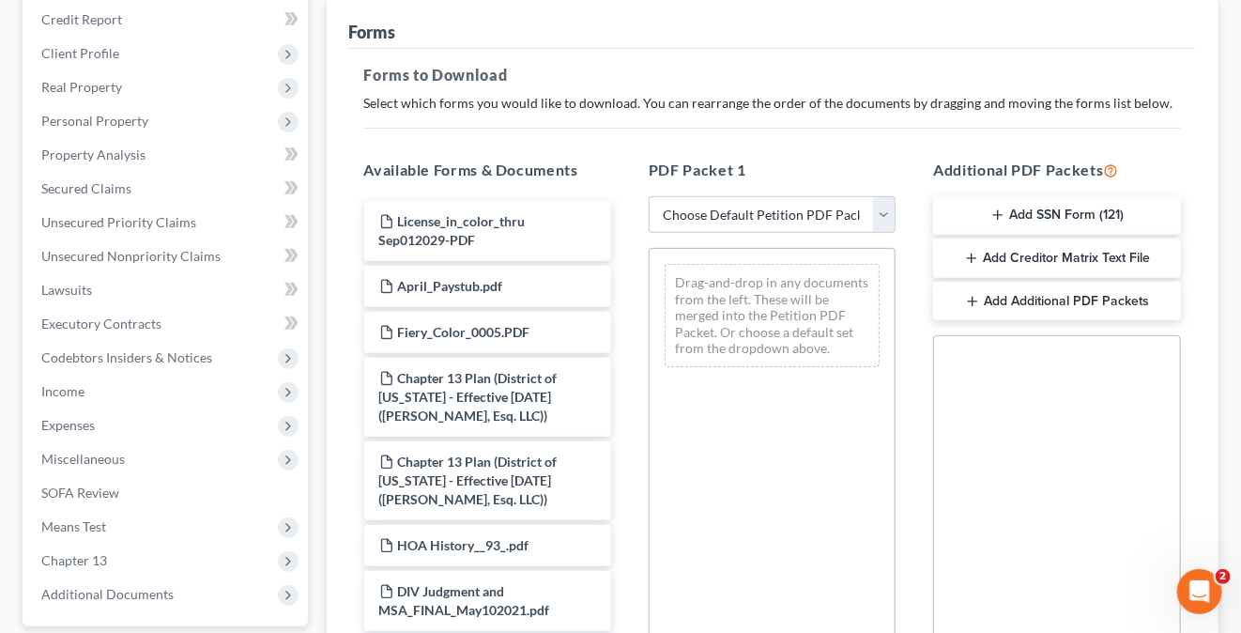
scroll to position [150, 0]
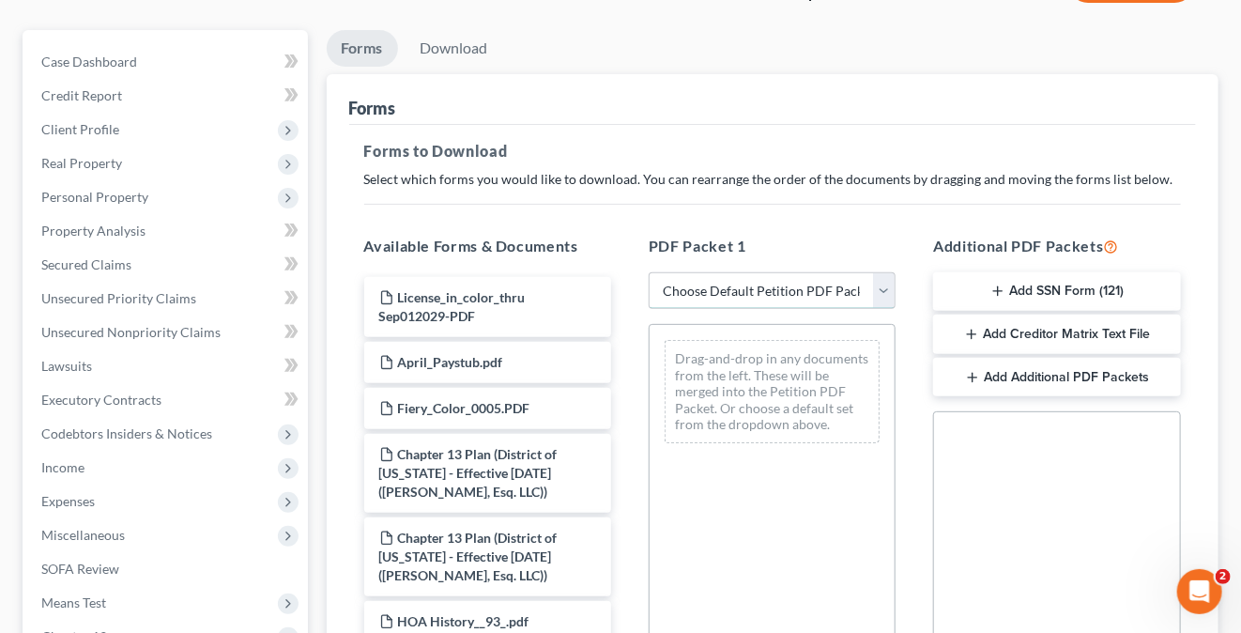
drag, startPoint x: 879, startPoint y: 292, endPoint x: 875, endPoint y: 301, distance: 10.1
click at [879, 292] on select "Choose Default Petition PDF Packet Complete Bankruptcy Petition (all forms and …" at bounding box center [772, 291] width 247 height 38
select select "0"
click at [649, 272] on select "Choose Default Petition PDF Packet Complete Bankruptcy Petition (all forms and …" at bounding box center [772, 291] width 247 height 38
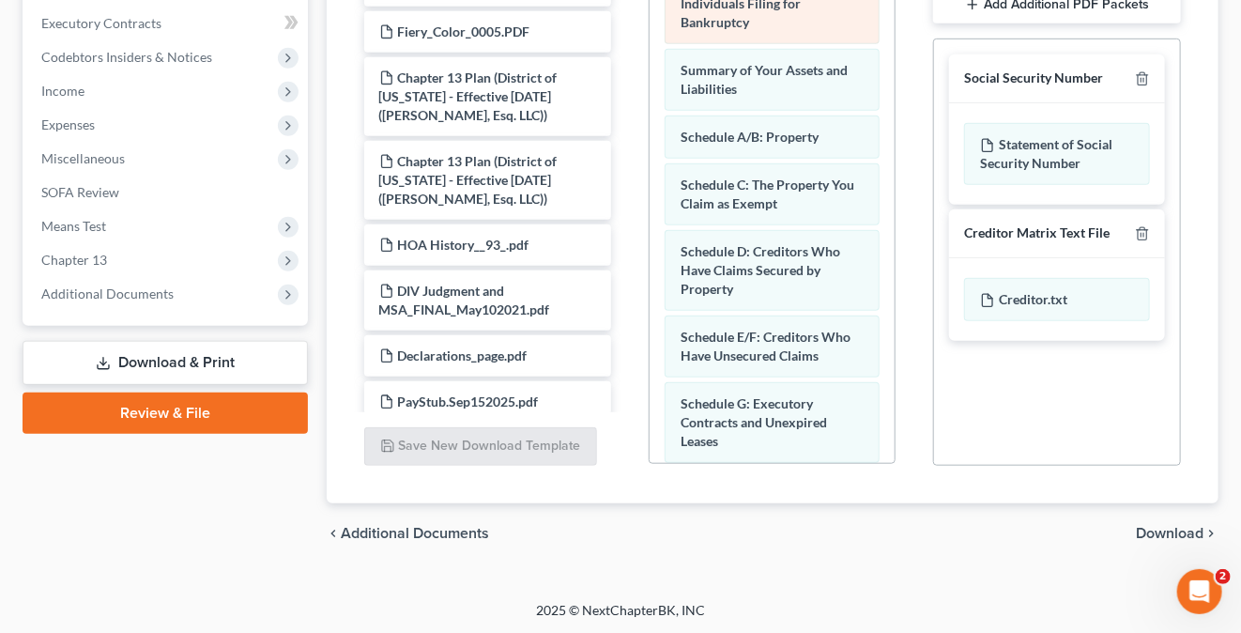
scroll to position [151, 0]
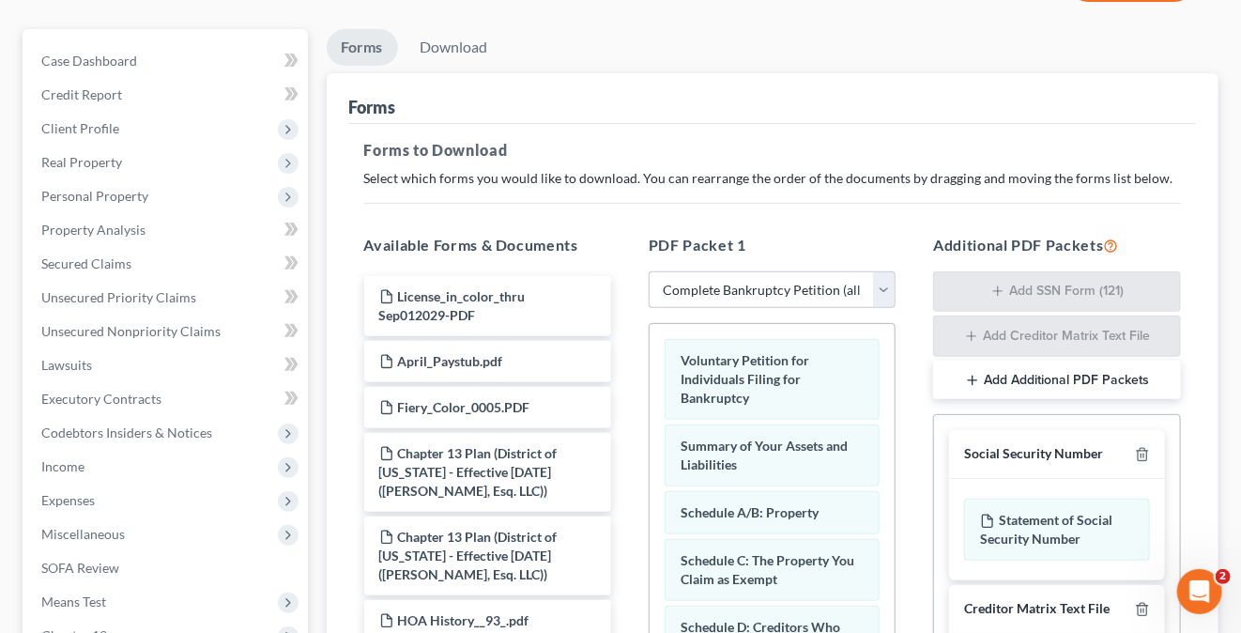
click at [1221, 457] on div "Forms Download Forms Forms to Download Select which forms you would like to dow…" at bounding box center [772, 484] width 911 height 911
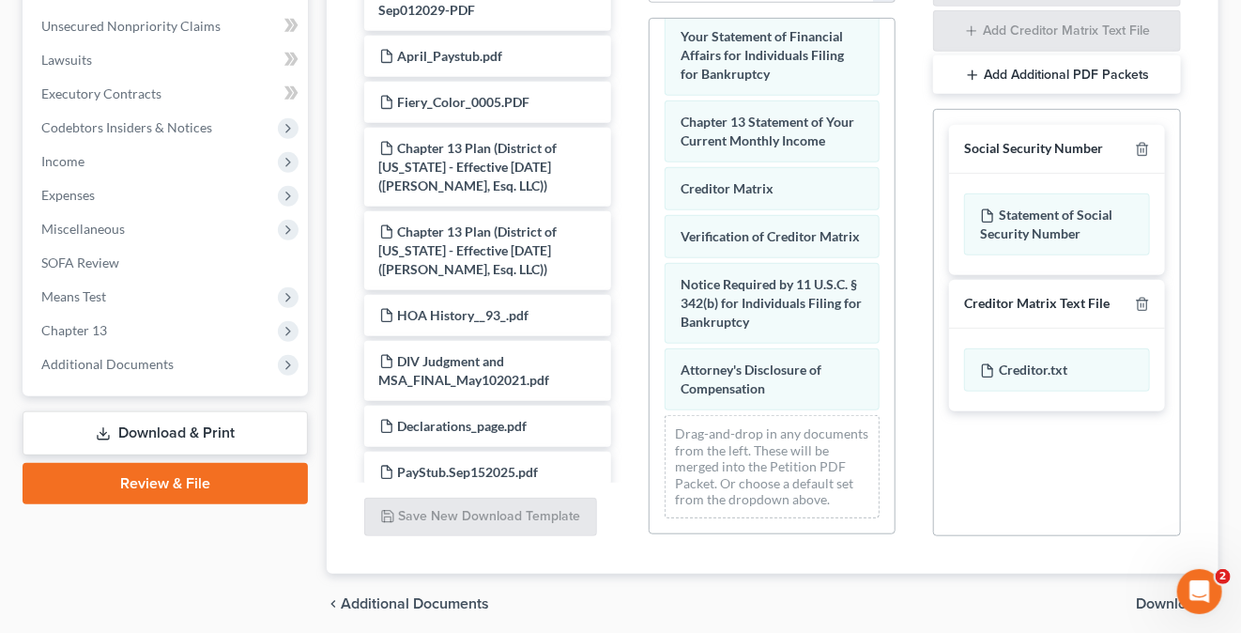
scroll to position [527, 0]
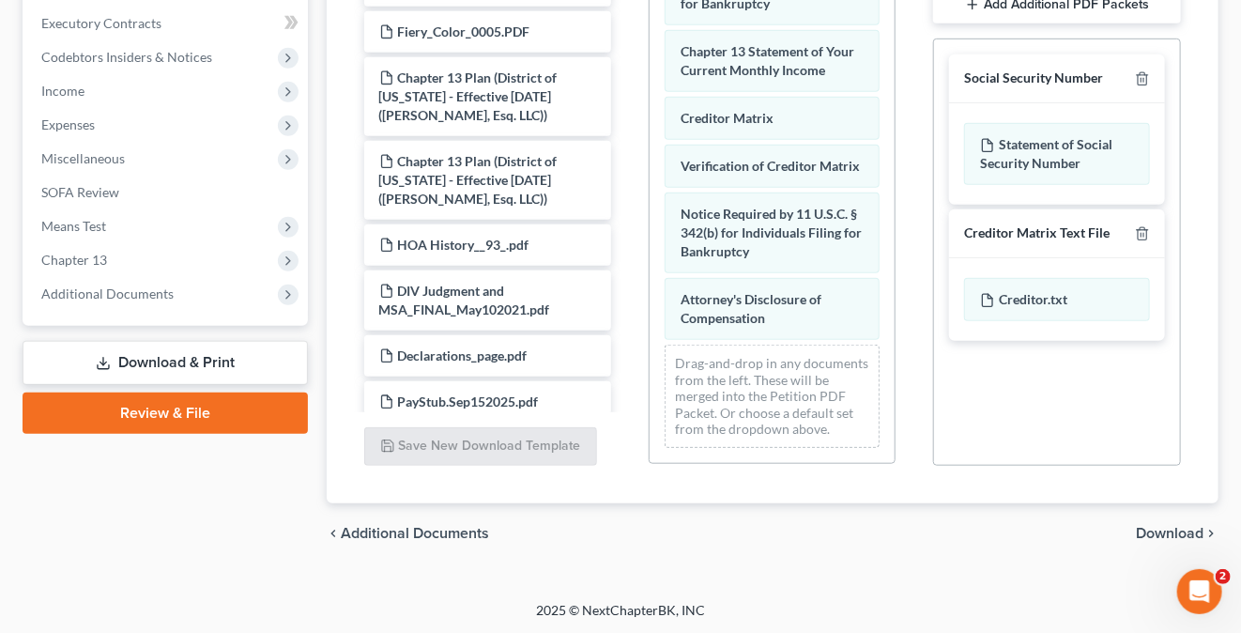
click at [1165, 527] on span "Download" at bounding box center [1170, 533] width 68 height 15
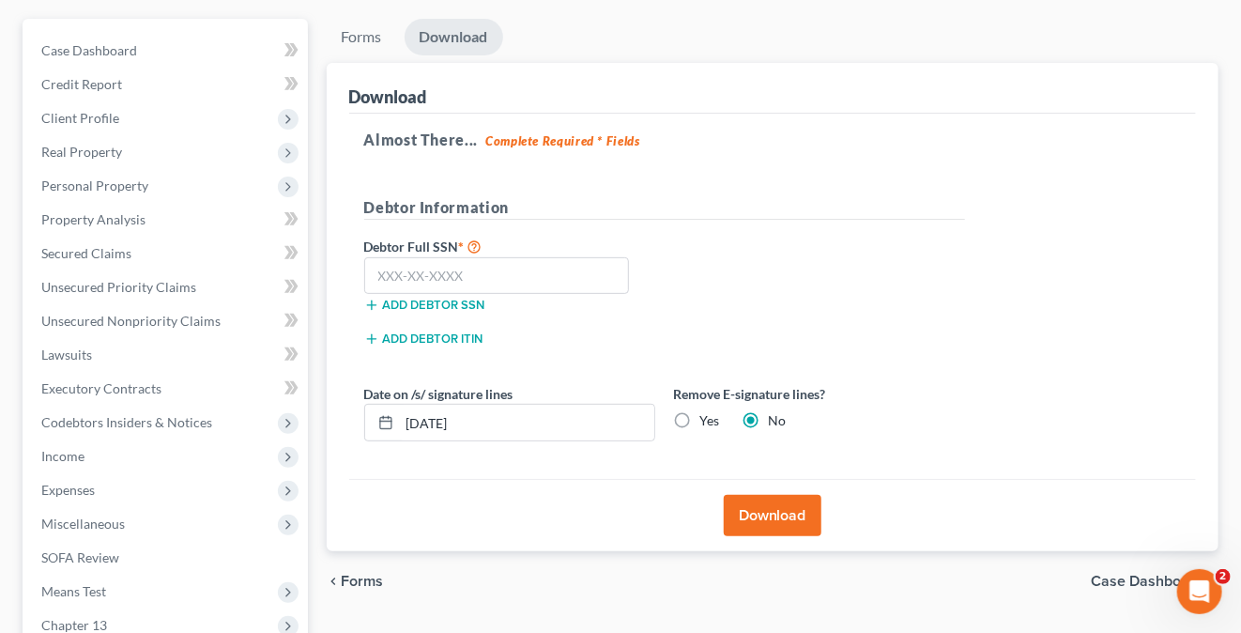
scroll to position [116, 0]
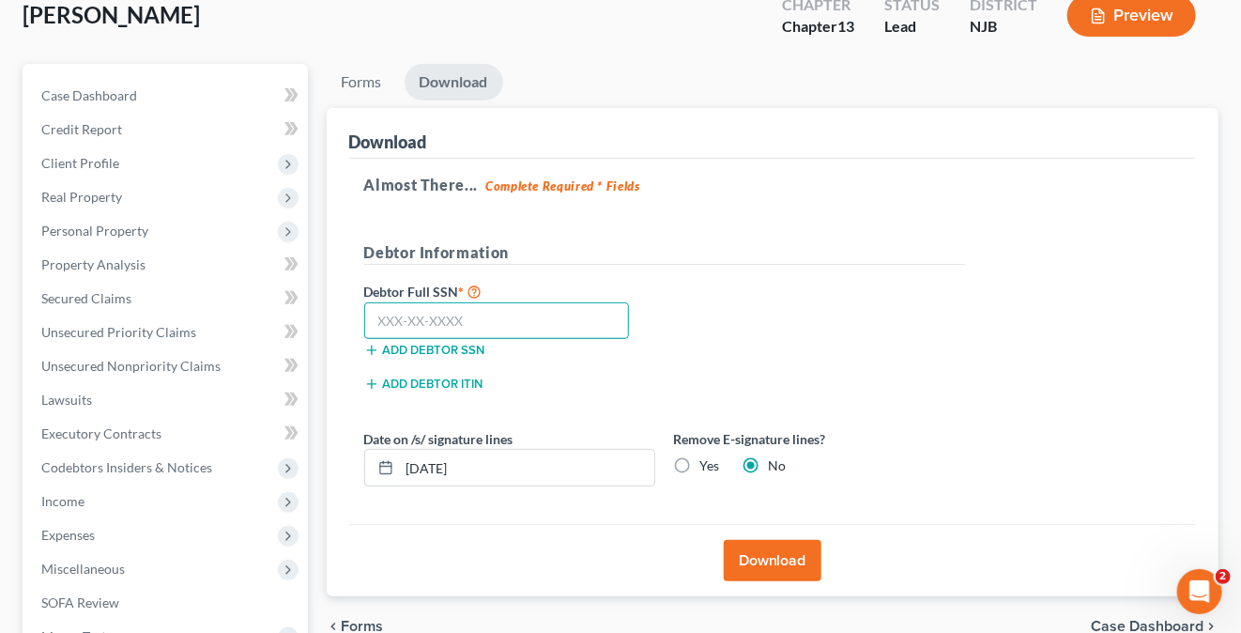
click at [377, 328] on input "text" at bounding box center [497, 321] width 266 height 38
type input "143-78-1053"
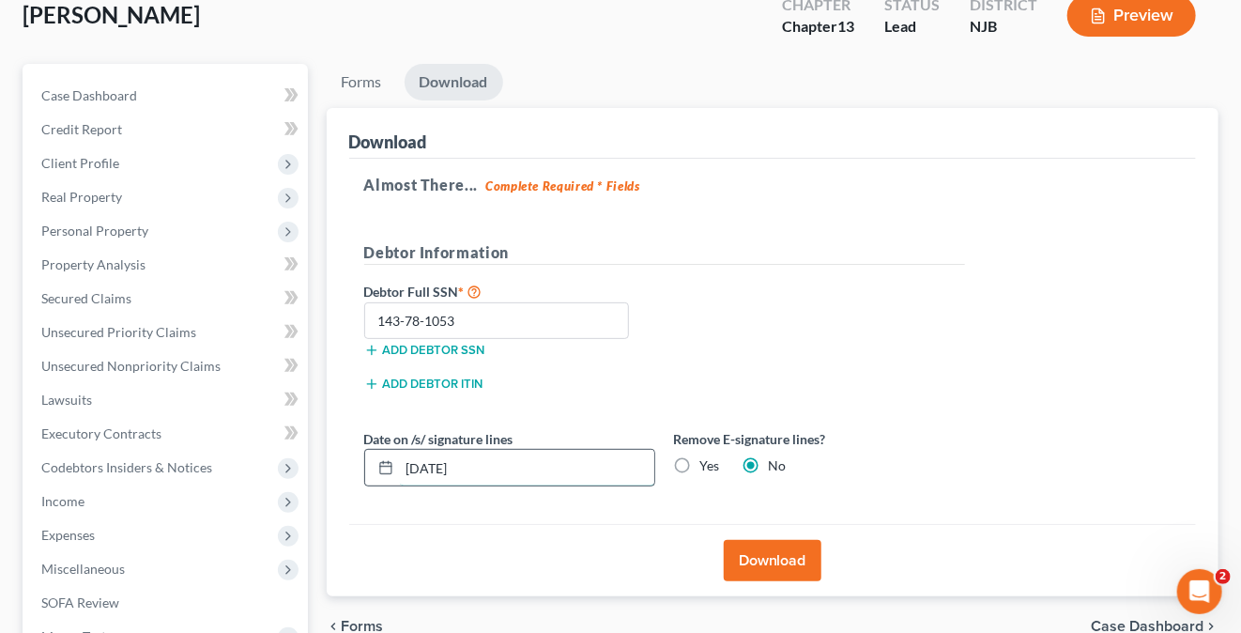
click at [446, 463] on input "10/06/2025" at bounding box center [527, 468] width 254 height 36
click at [443, 463] on input "10/06/2025" at bounding box center [527, 468] width 254 height 36
type input "10/07/2025"
click at [766, 563] on button "Download" at bounding box center [773, 560] width 98 height 41
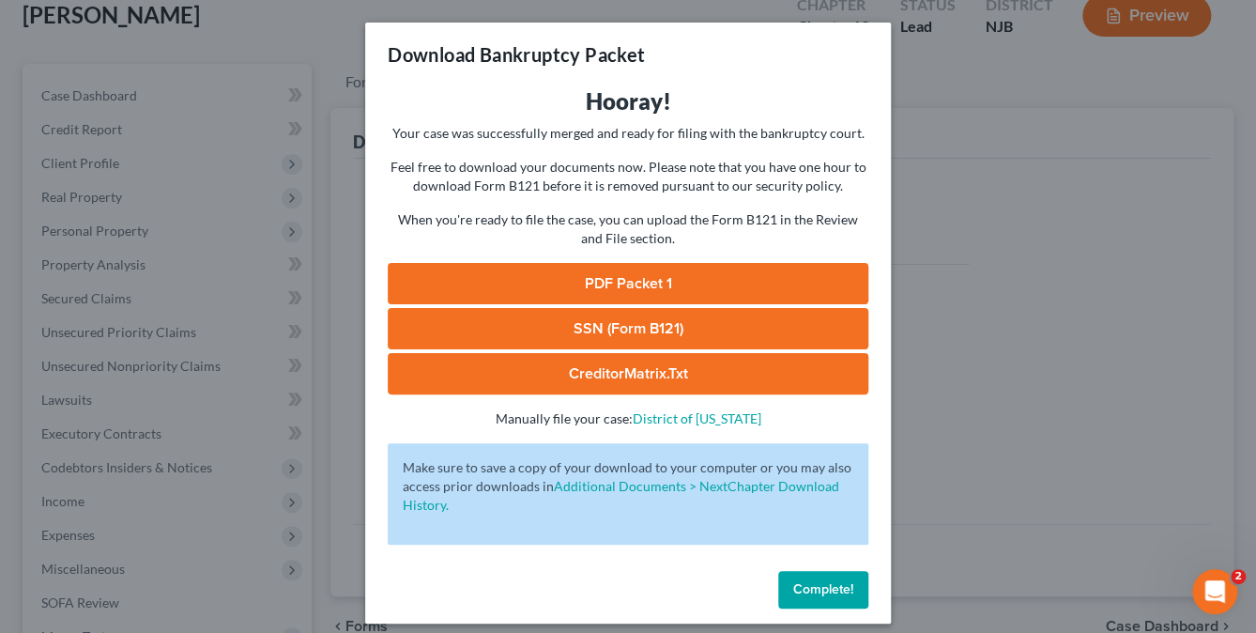
click at [631, 274] on link "PDF Packet 1" at bounding box center [628, 283] width 481 height 41
drag, startPoint x: 563, startPoint y: 329, endPoint x: 647, endPoint y: 330, distance: 83.5
click at [563, 329] on link "SSN (Form B121)" at bounding box center [628, 328] width 481 height 41
drag, startPoint x: 585, startPoint y: 373, endPoint x: 638, endPoint y: 376, distance: 53.6
click at [585, 373] on link "CreditorMatrix.txt" at bounding box center [628, 373] width 481 height 41
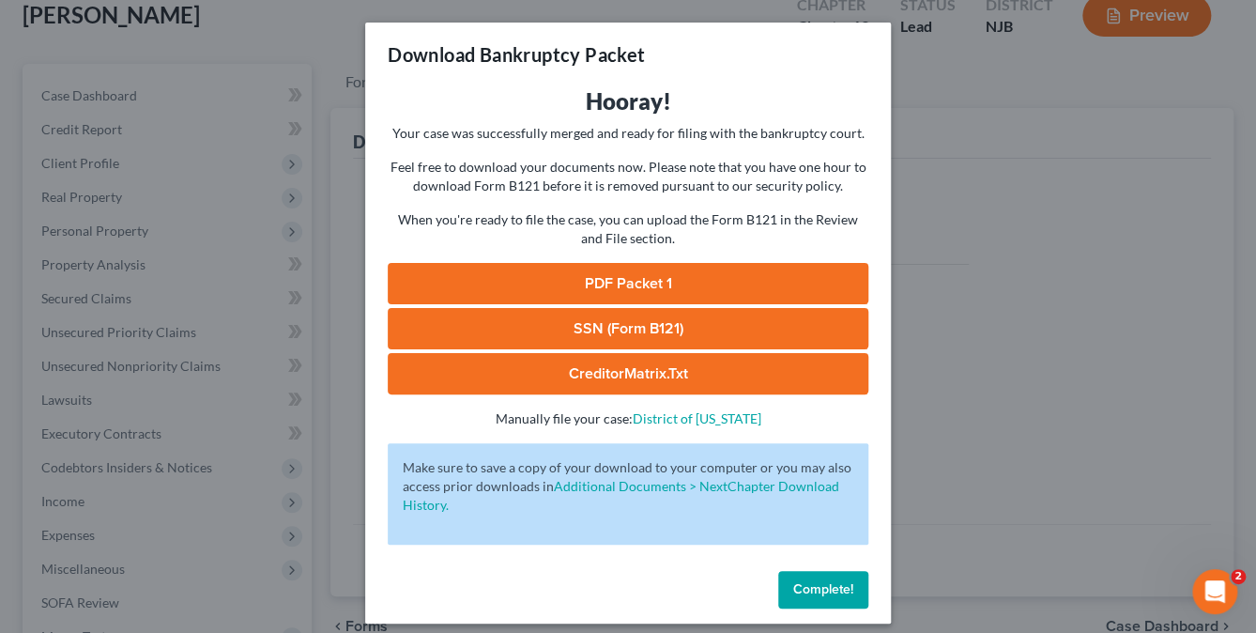
click at [811, 598] on button "Complete!" at bounding box center [823, 590] width 90 height 38
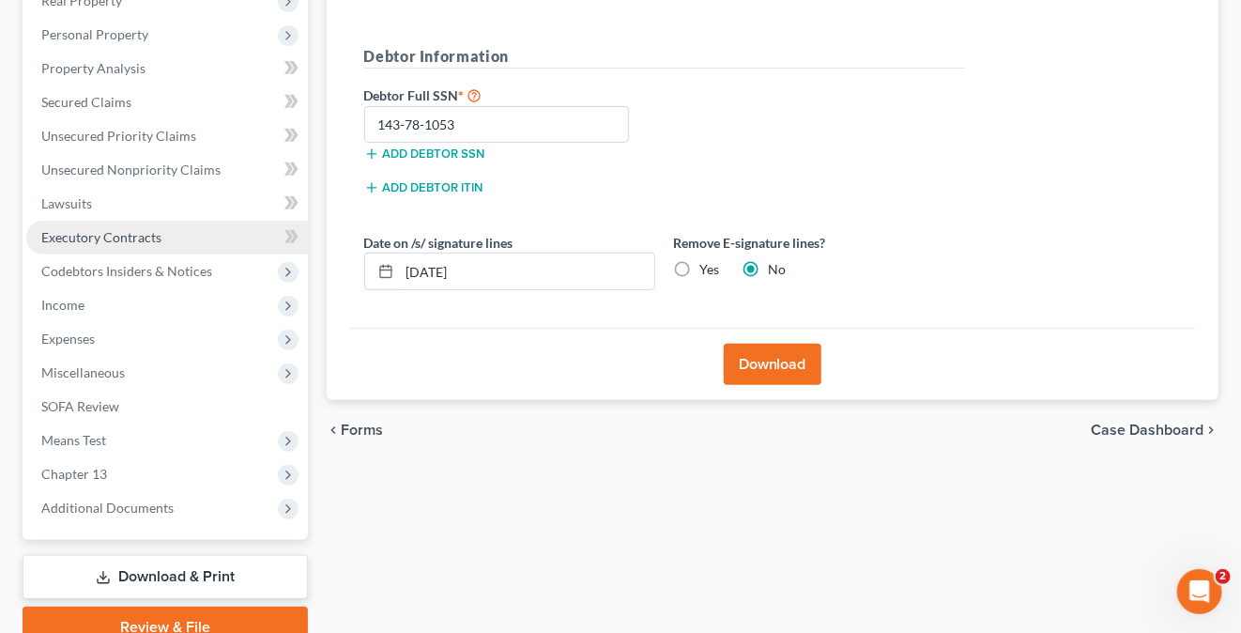
scroll to position [398, 0]
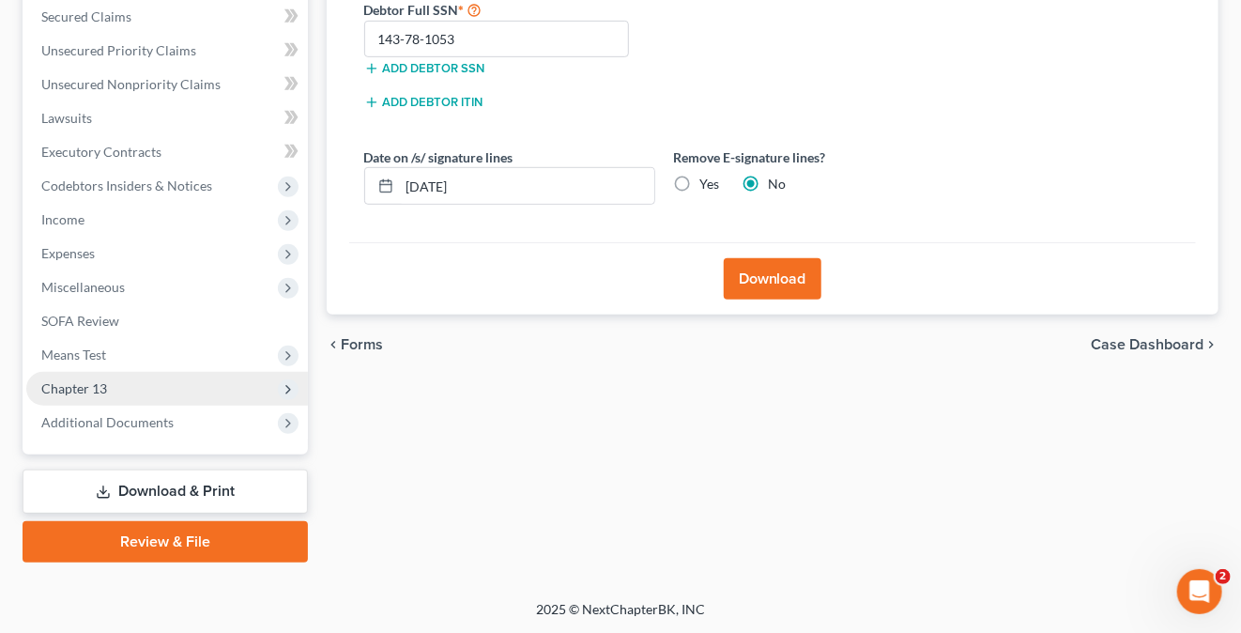
drag, startPoint x: 123, startPoint y: 395, endPoint x: 149, endPoint y: 391, distance: 26.7
click at [123, 395] on span "Chapter 13" at bounding box center [167, 389] width 282 height 34
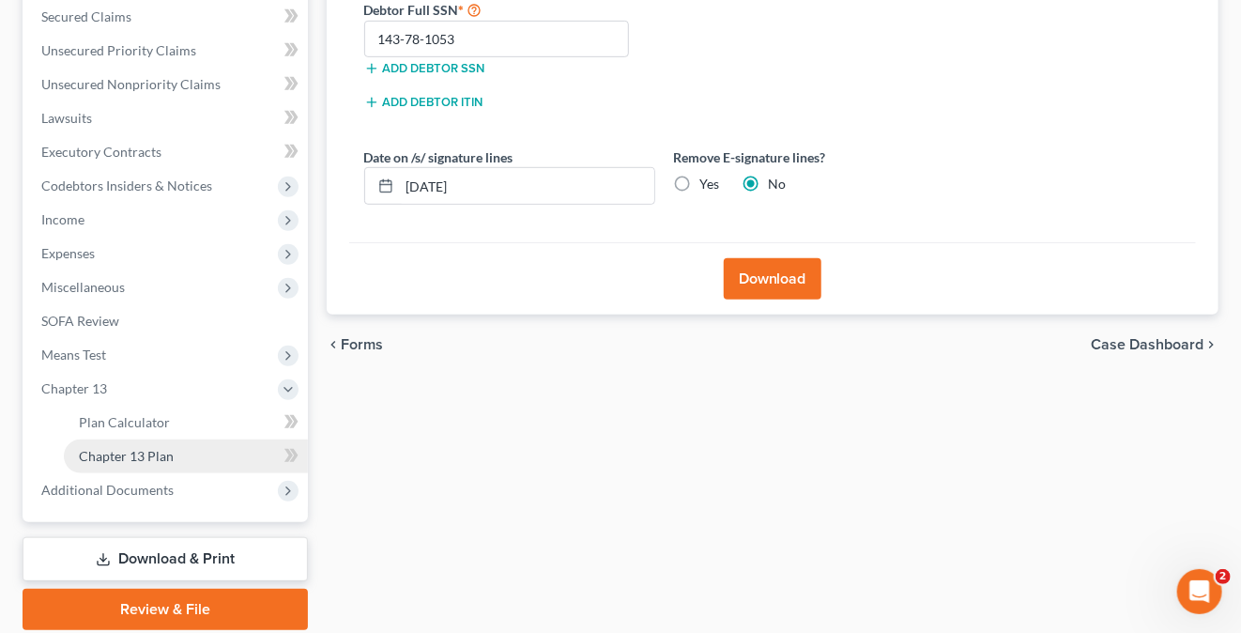
click at [155, 446] on link "Chapter 13 Plan" at bounding box center [186, 456] width 244 height 34
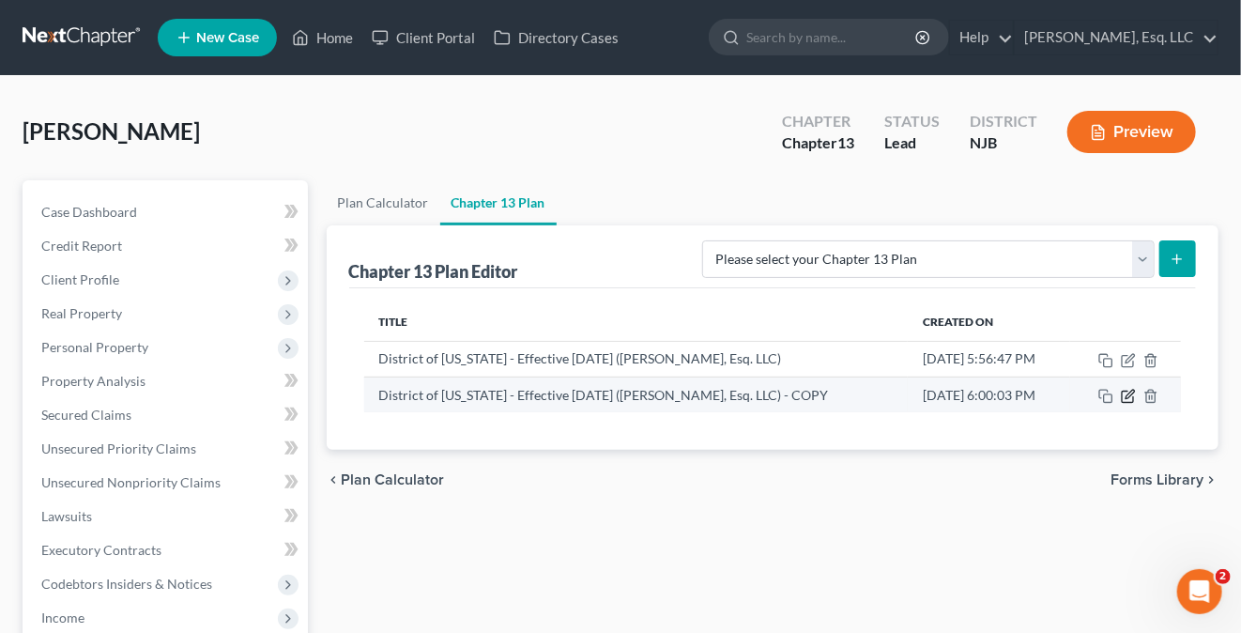
click at [1132, 398] on icon "button" at bounding box center [1128, 396] width 15 height 15
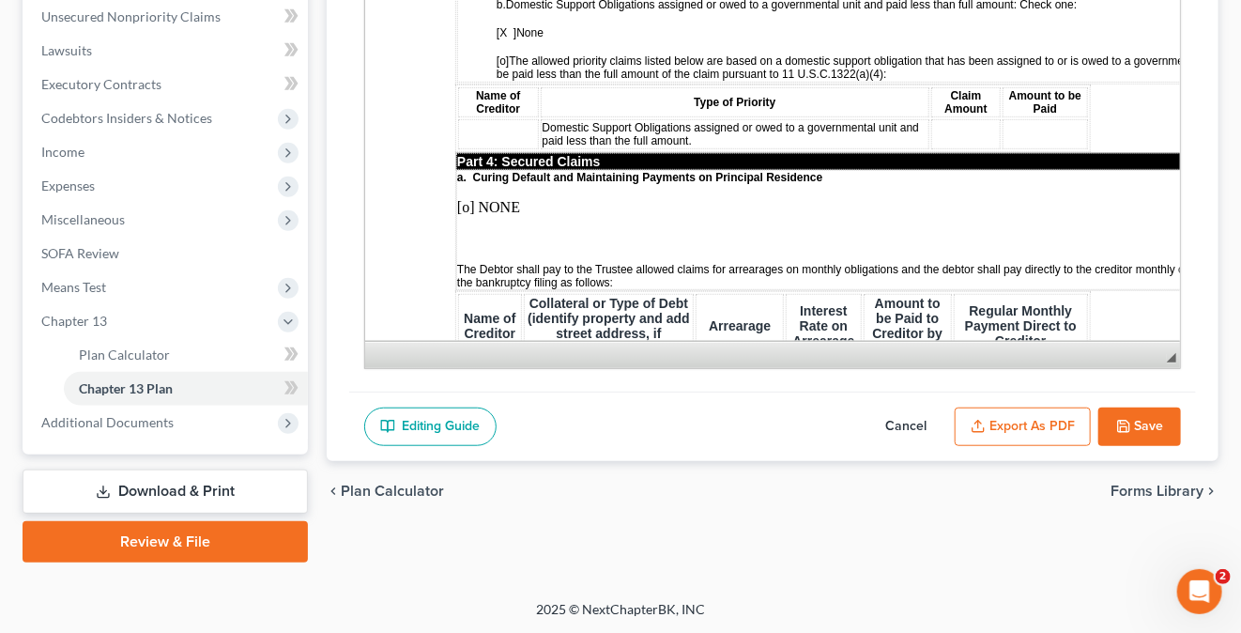
scroll to position [2159, 0]
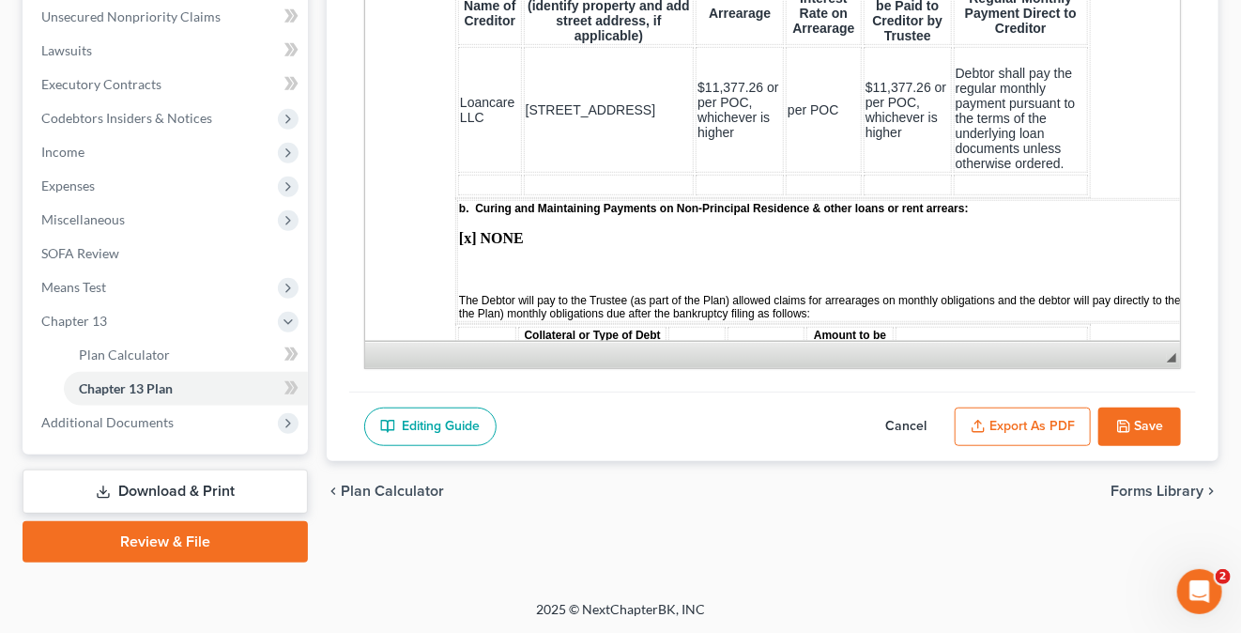
click at [1138, 418] on button "Save" at bounding box center [1139, 426] width 83 height 39
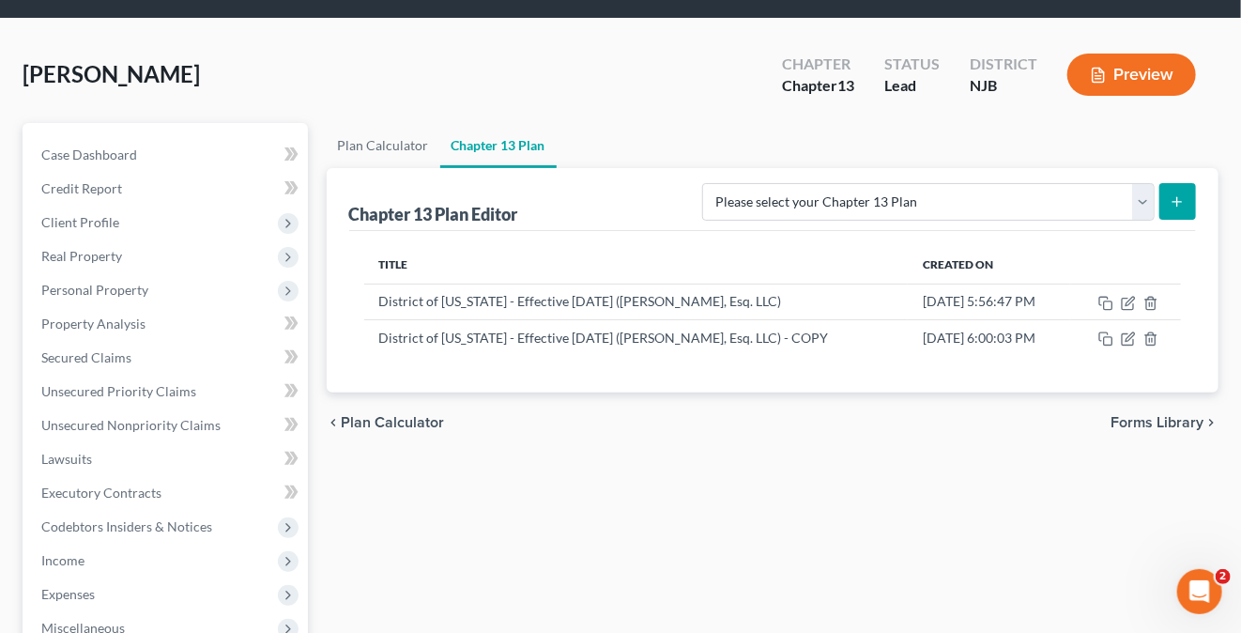
scroll to position [23, 0]
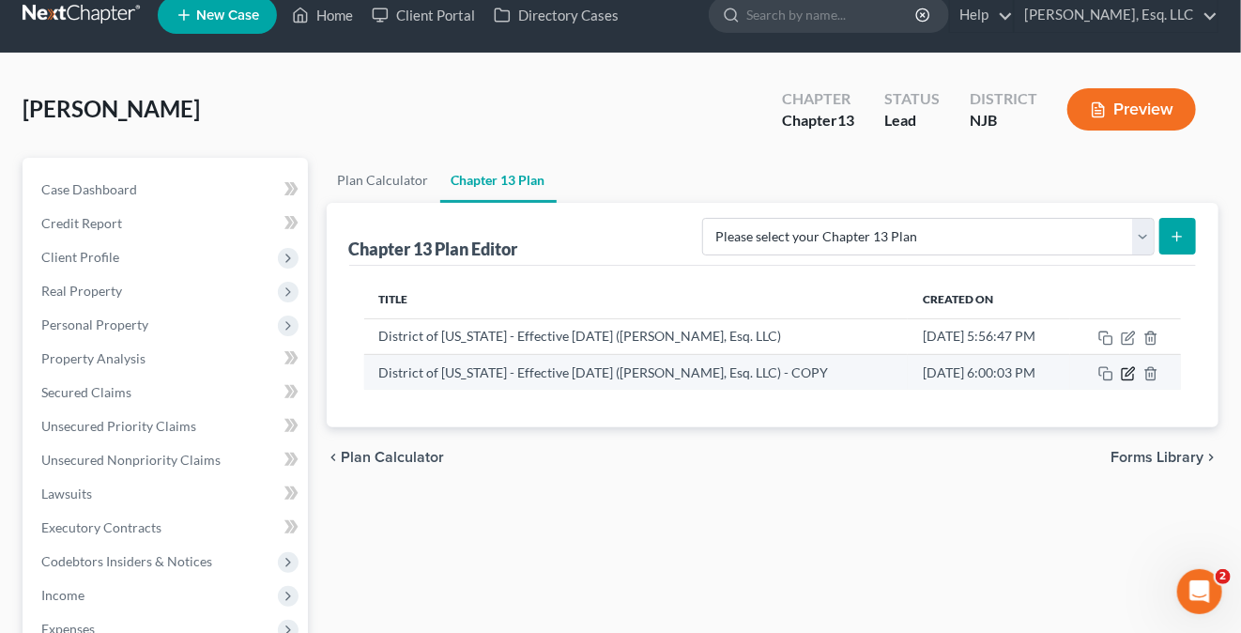
click at [1125, 373] on icon "button" at bounding box center [1128, 373] width 15 height 15
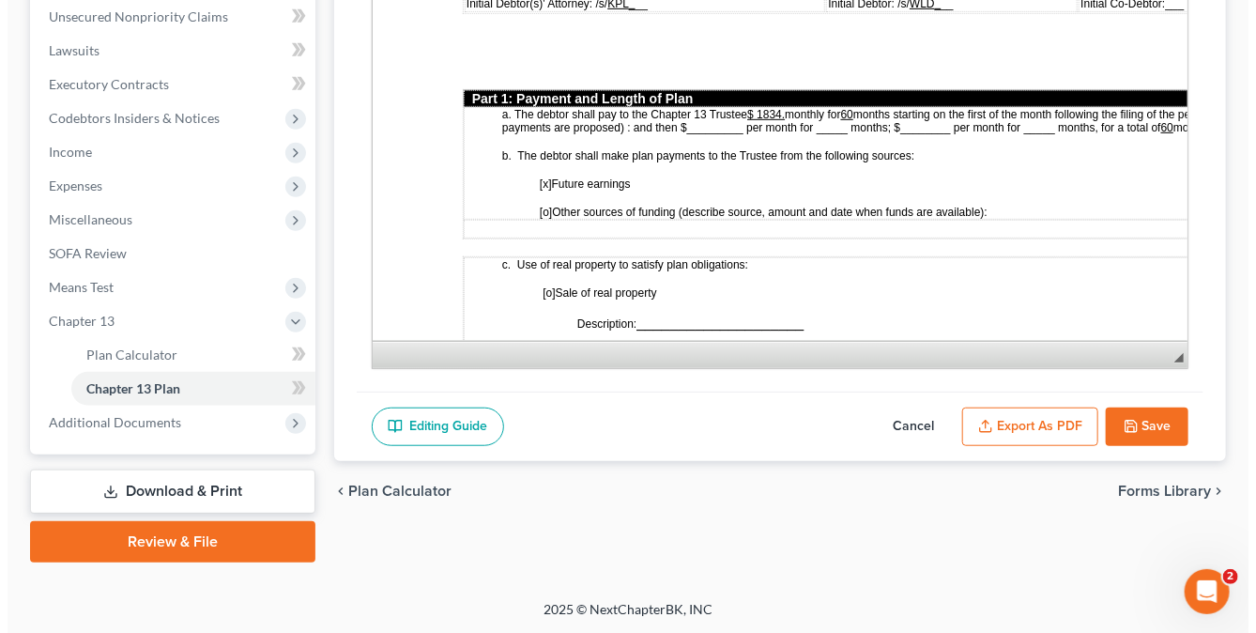
scroll to position [939, 0]
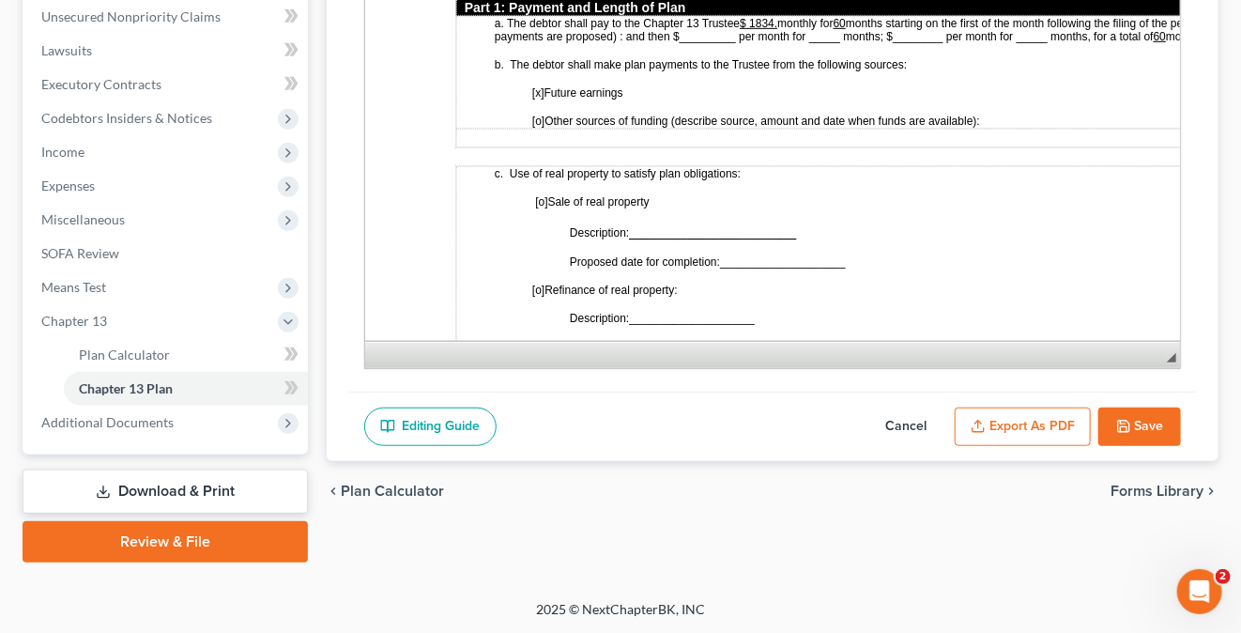
click at [1006, 425] on button "Export as PDF" at bounding box center [1023, 426] width 136 height 39
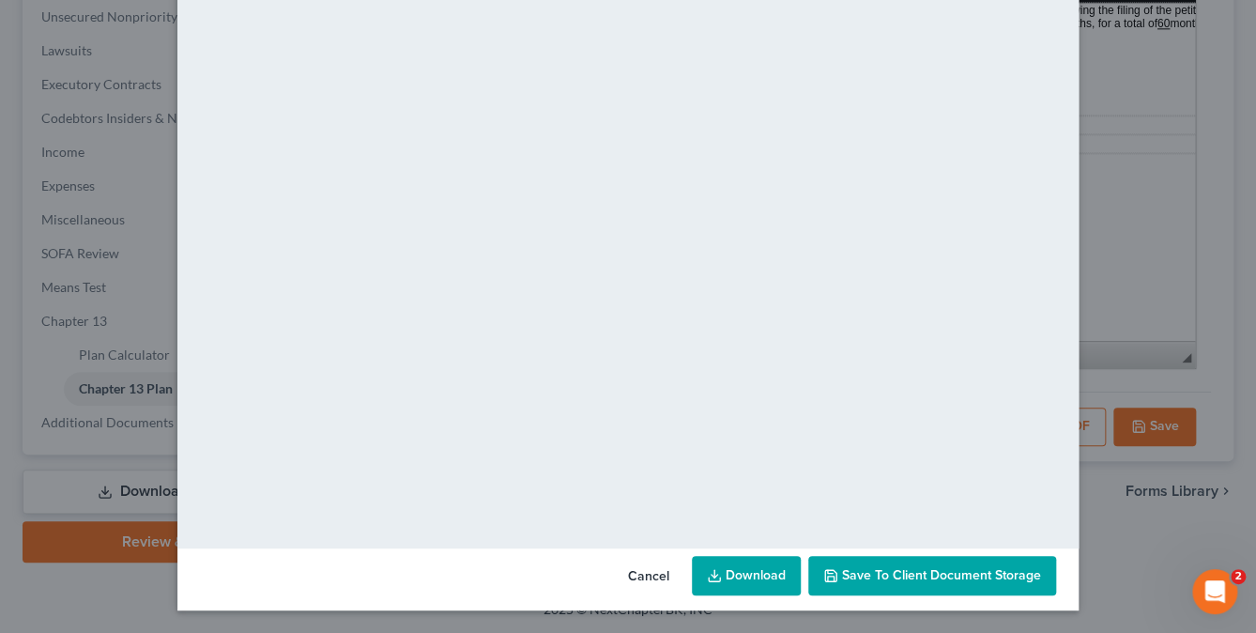
scroll to position [179, 0]
click at [883, 574] on span "Save to Client Document Storage" at bounding box center [941, 575] width 199 height 16
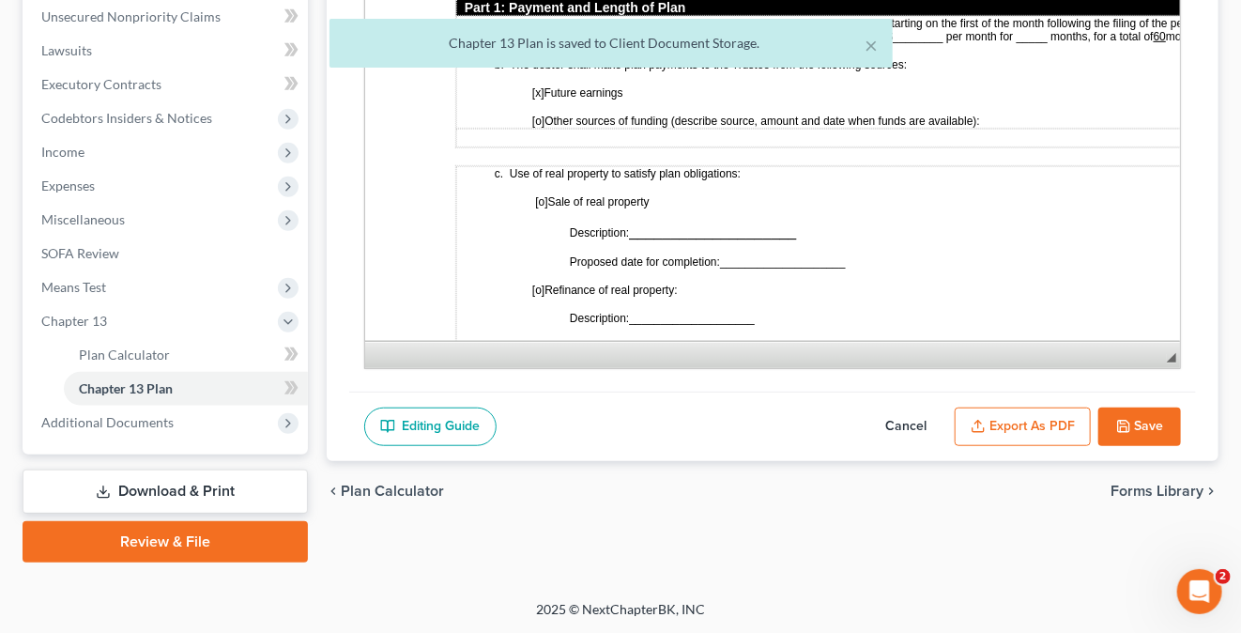
click at [1012, 428] on button "Export as PDF" at bounding box center [1023, 426] width 136 height 39
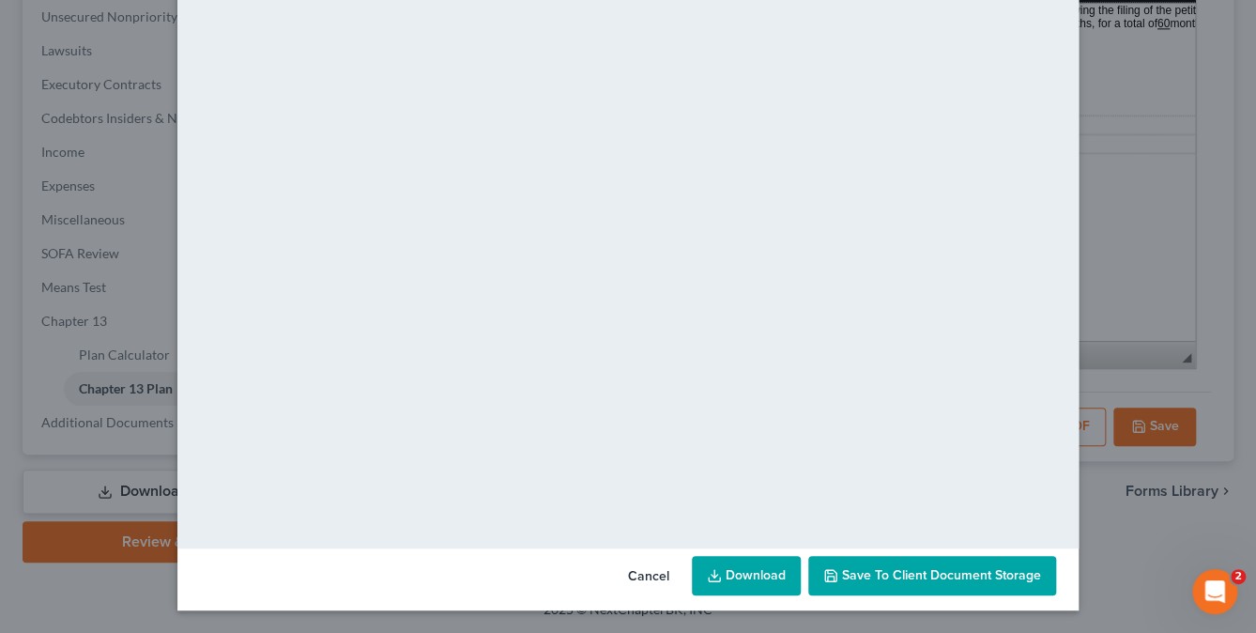
click at [715, 579] on icon at bounding box center [714, 579] width 11 height 4
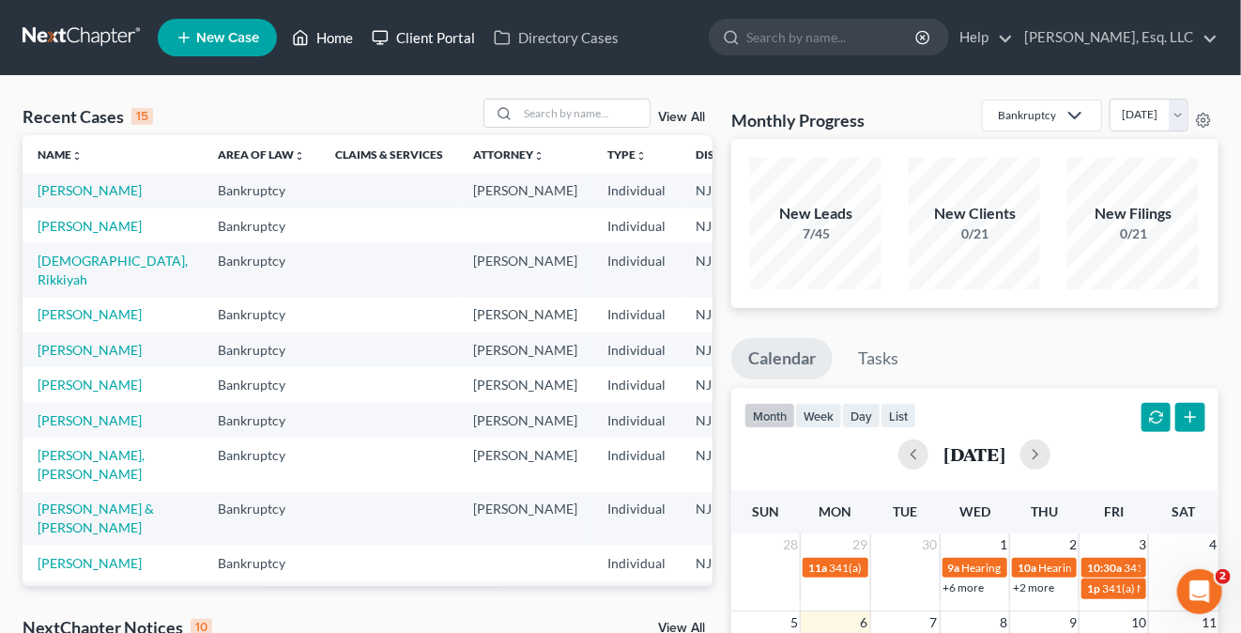
drag, startPoint x: 342, startPoint y: 38, endPoint x: 398, endPoint y: 51, distance: 57.8
click at [342, 38] on link "Home" at bounding box center [323, 38] width 80 height 34
click at [556, 115] on input "search" at bounding box center [583, 113] width 131 height 27
